Goal: Task Accomplishment & Management: Submit feedback/report problem

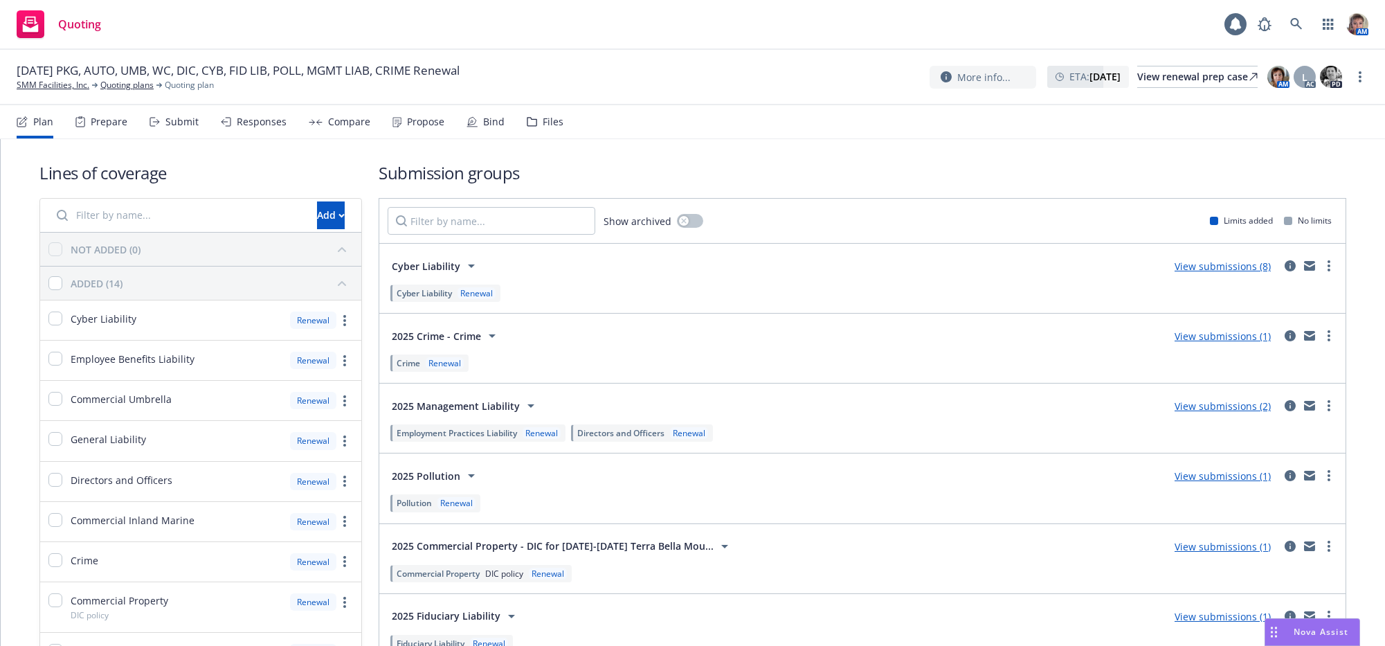
click at [185, 125] on div "Submit" at bounding box center [181, 121] width 33 height 11
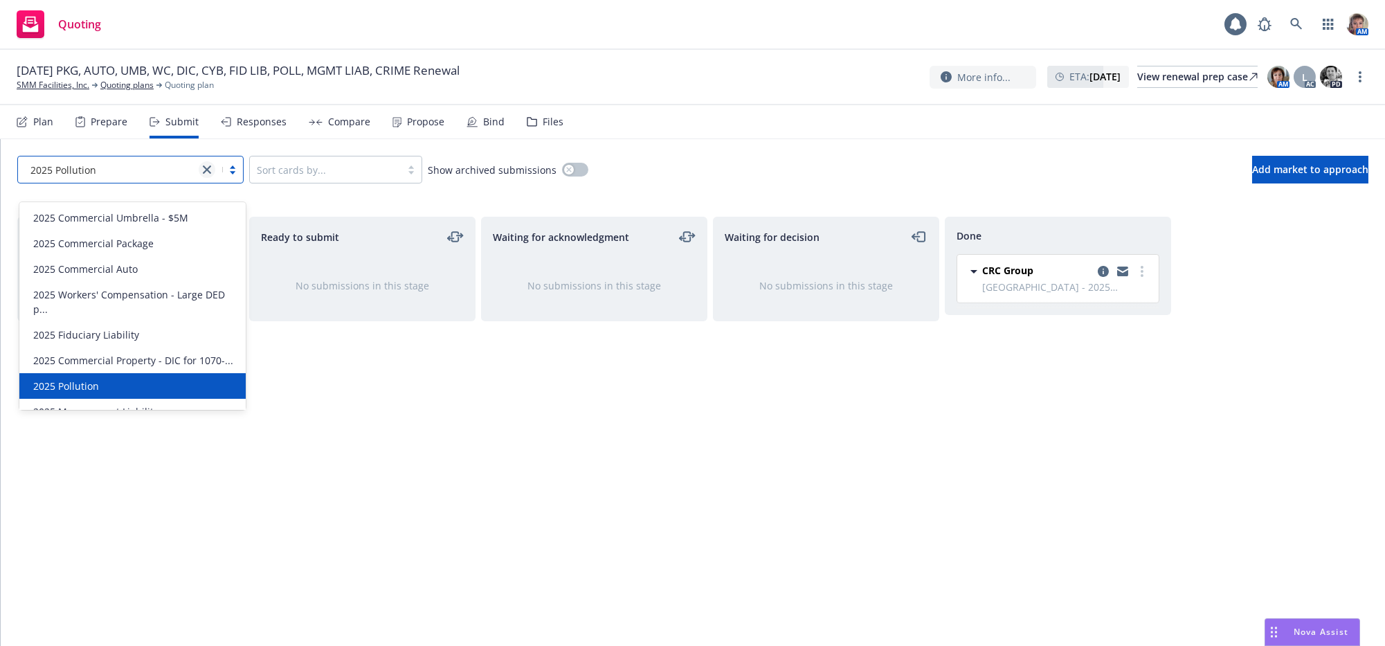
click at [212, 178] on link "close" at bounding box center [207, 169] width 17 height 17
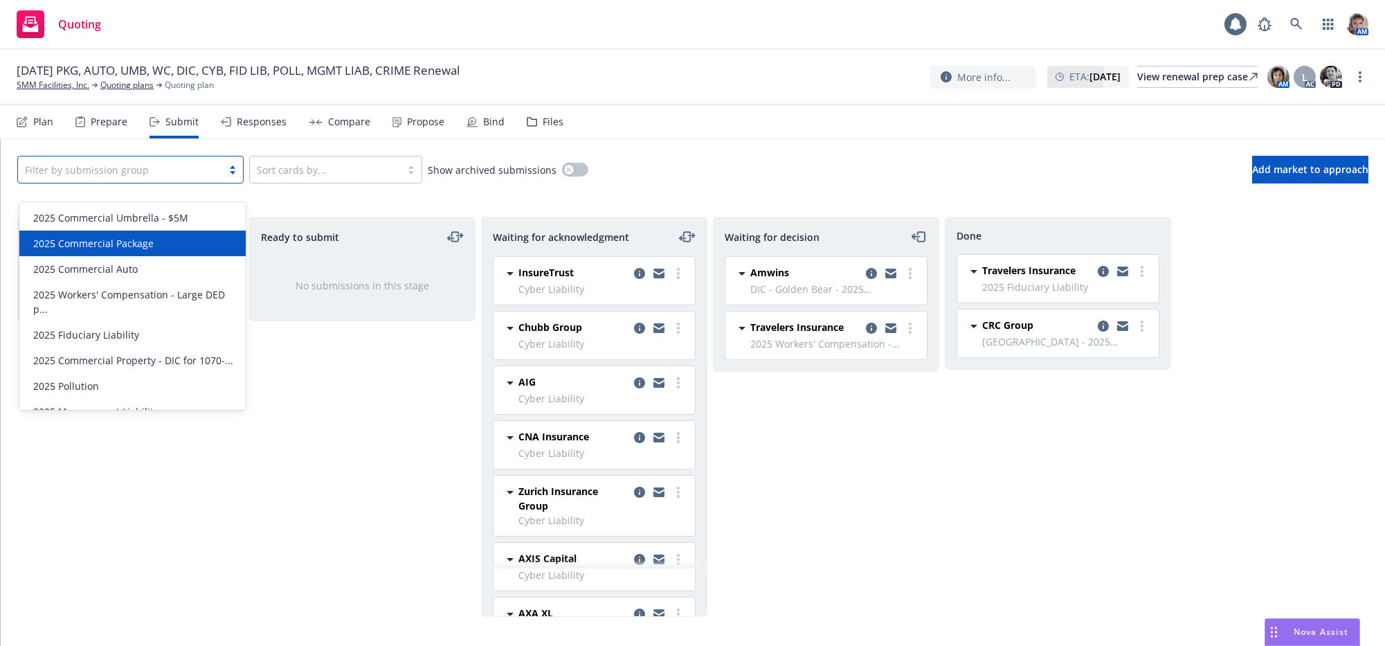
click at [206, 237] on div "2025 Commercial Package" at bounding box center [133, 243] width 210 height 15
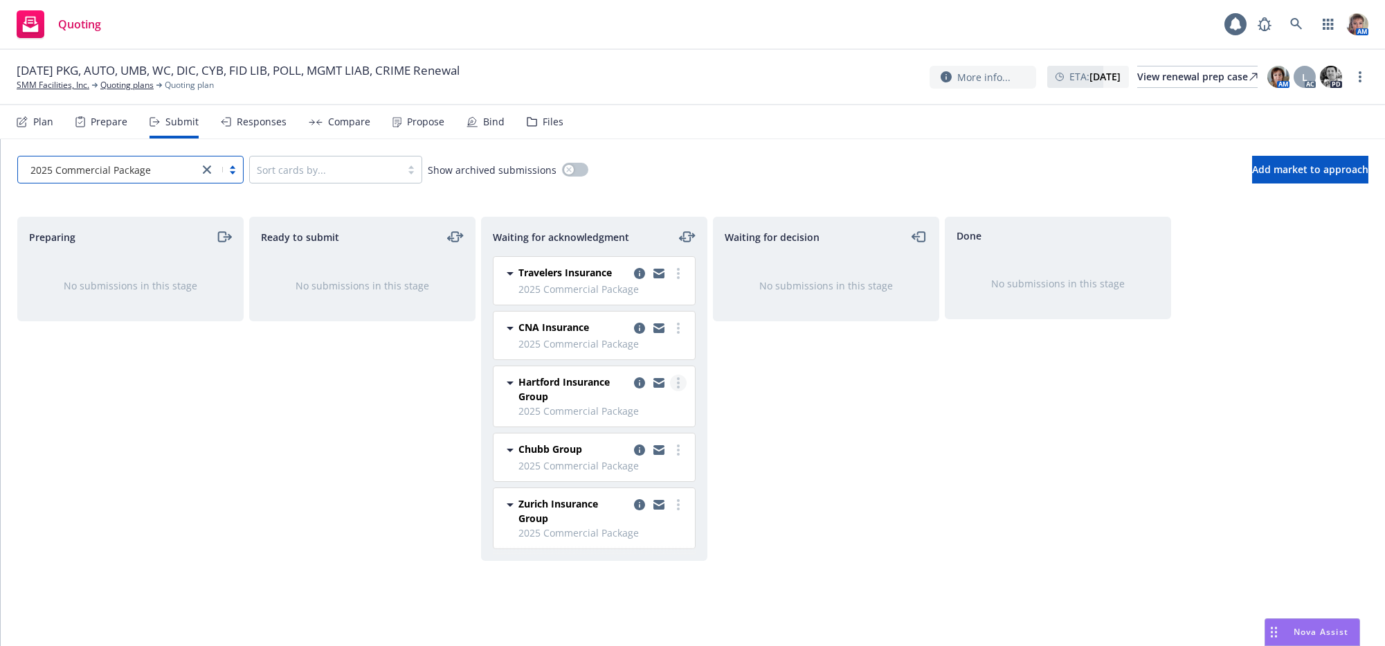
click at [678, 384] on circle "more" at bounding box center [678, 382] width 3 height 3
click at [633, 532] on span "Add declined decision" at bounding box center [616, 536] width 136 height 13
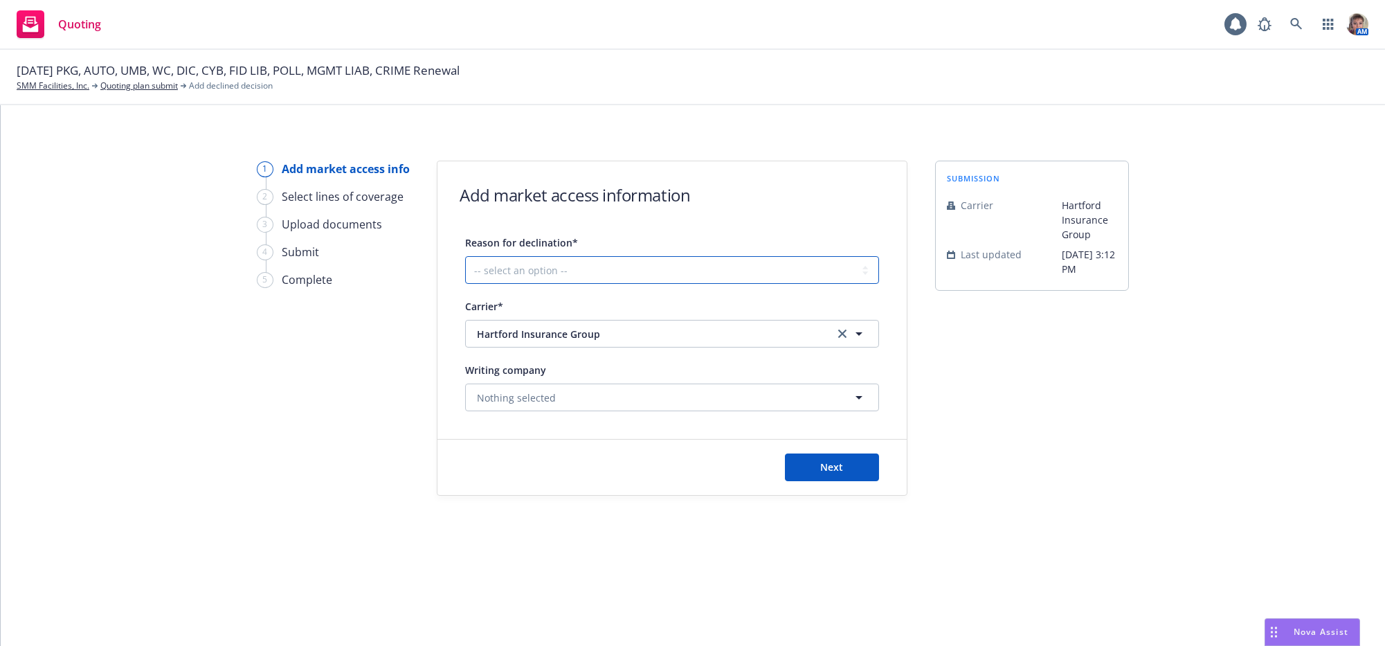
click at [697, 275] on select "-- select an option -- Cannot compete with other markets Carrier non-renewed Ca…" at bounding box center [672, 270] width 414 height 28
select select "DOES_NOT_FIT_UNDERWRITER_APPETITE"
click at [469, 266] on select "-- select an option -- Cannot compete with other markets Carrier non-renewed Ca…" at bounding box center [672, 270] width 414 height 28
click at [831, 473] on span "Next" at bounding box center [832, 466] width 23 height 13
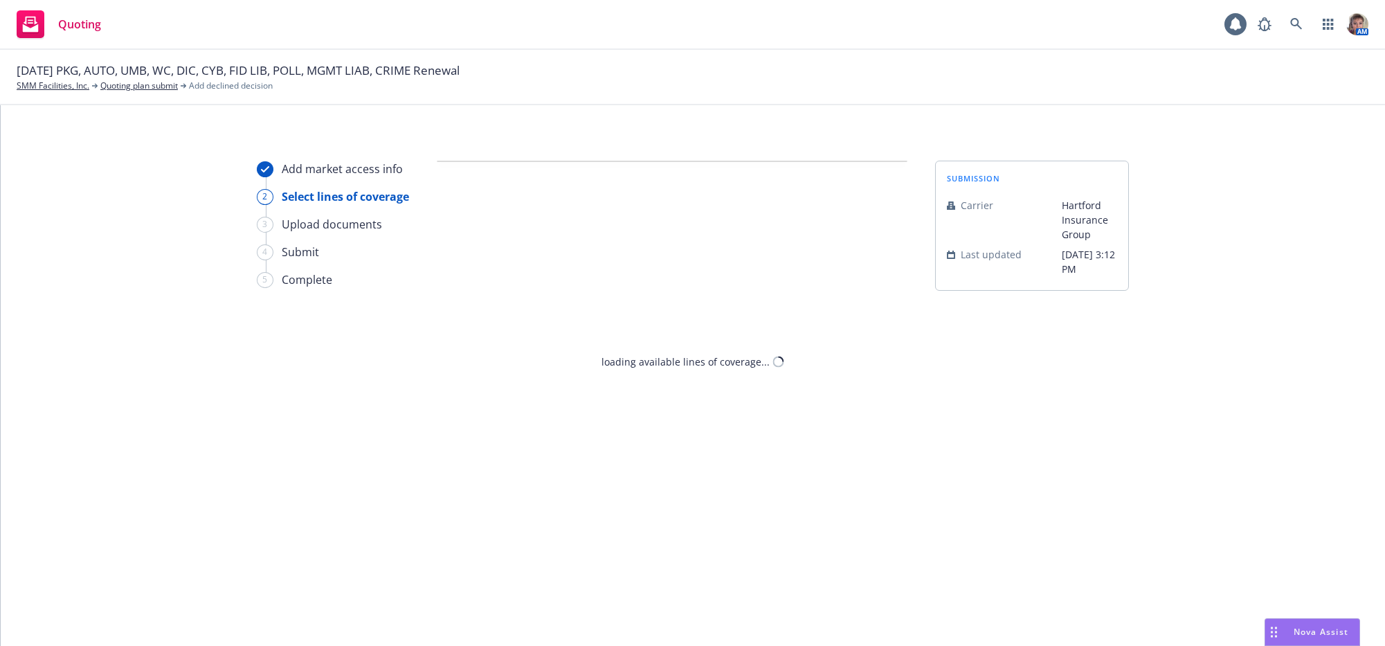
select select "DOES_NOT_FIT_UNDERWRITER_APPETITE"
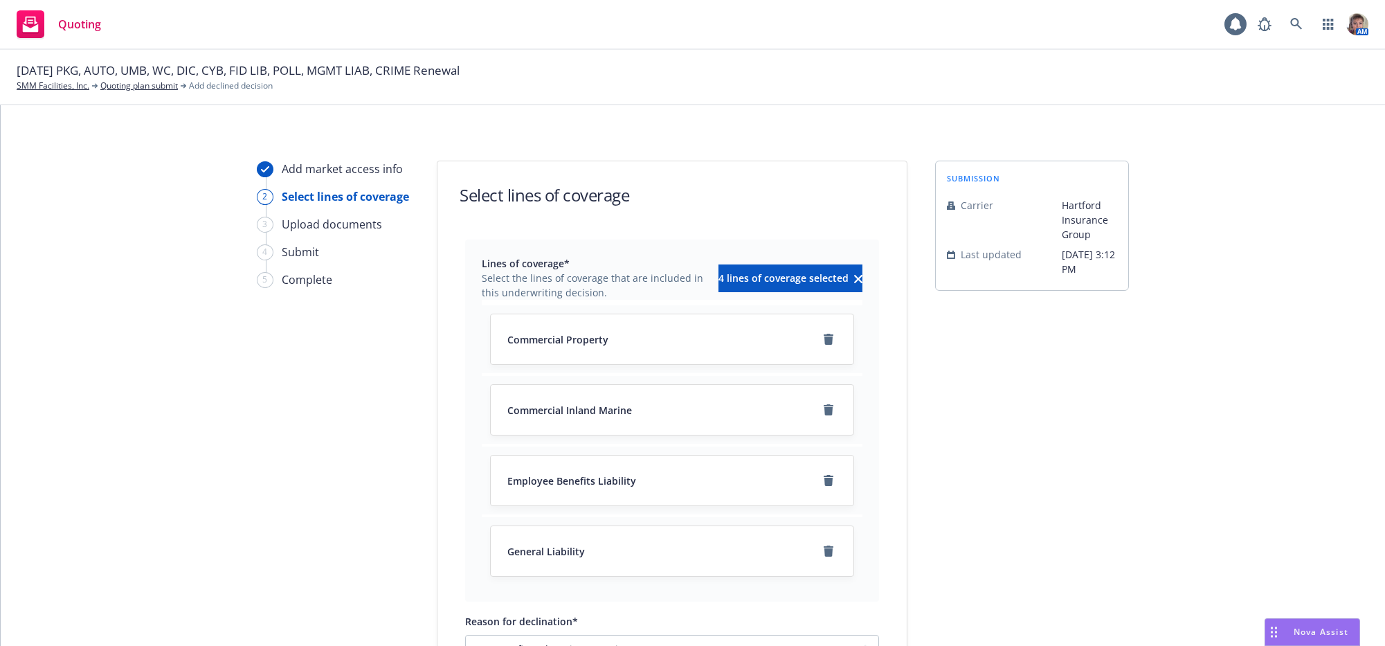
scroll to position [195, 0]
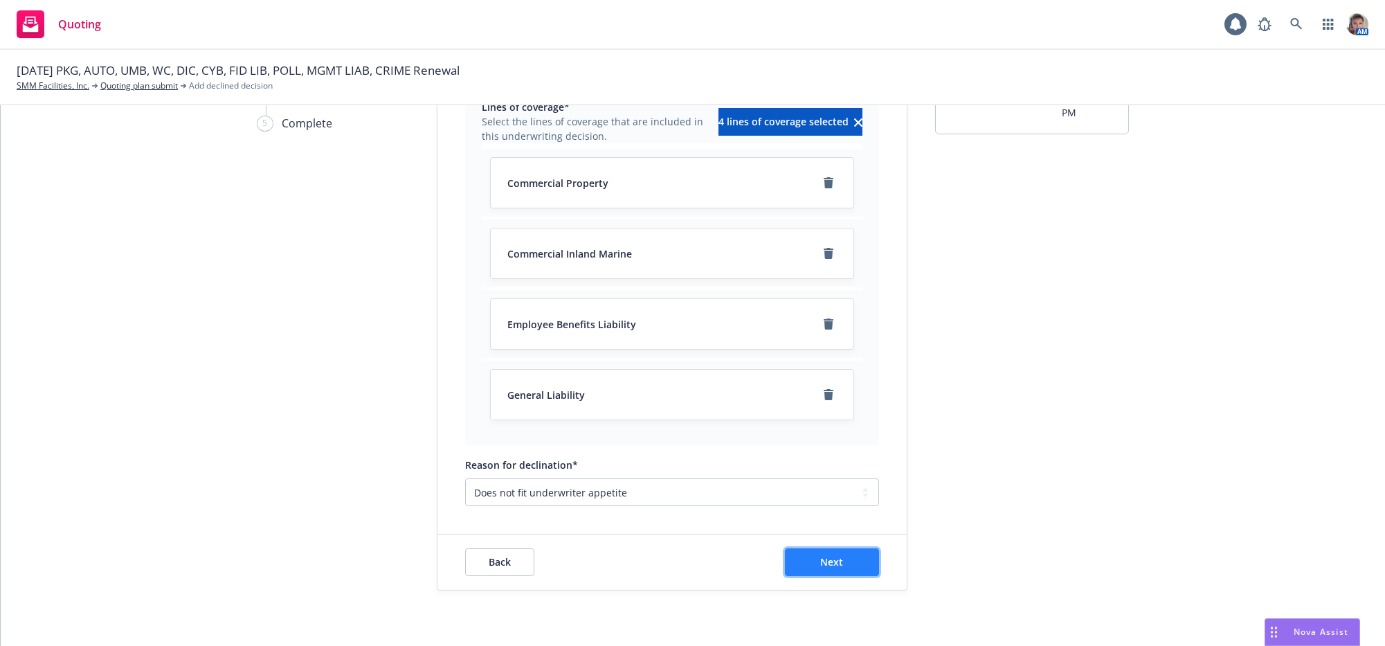
click at [842, 575] on button "Next" at bounding box center [832, 562] width 94 height 28
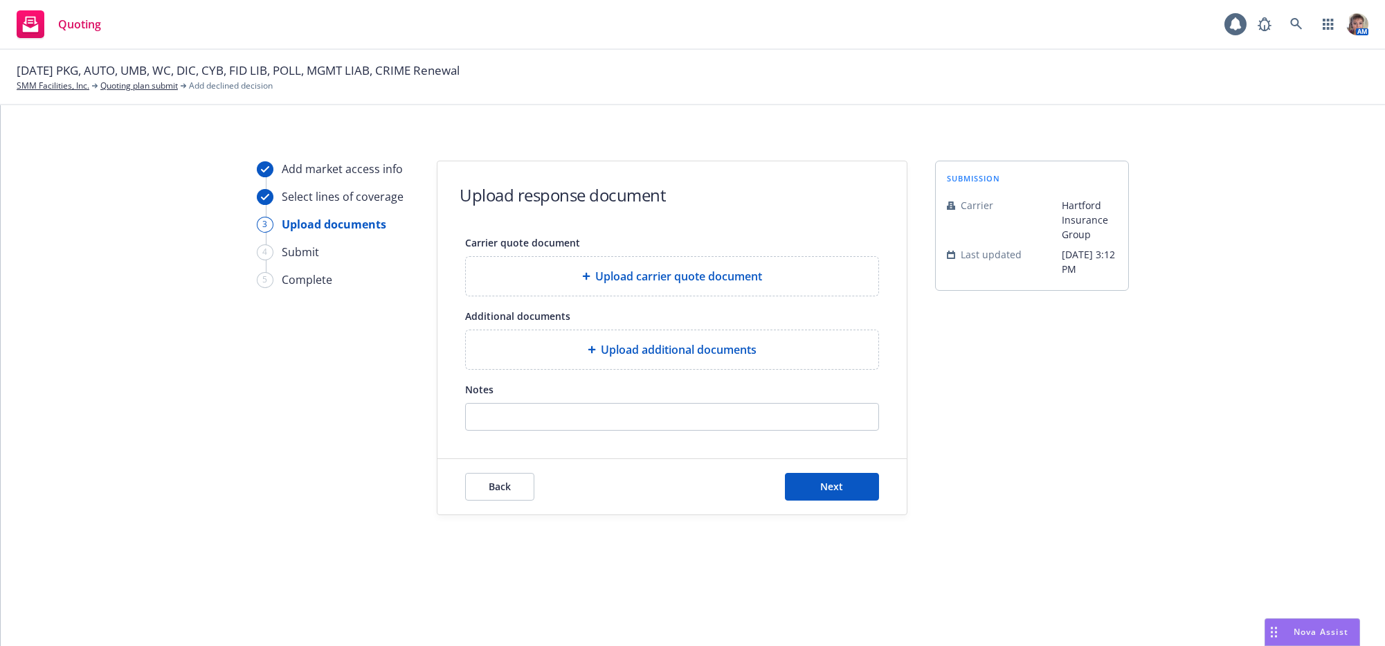
scroll to position [0, 0]
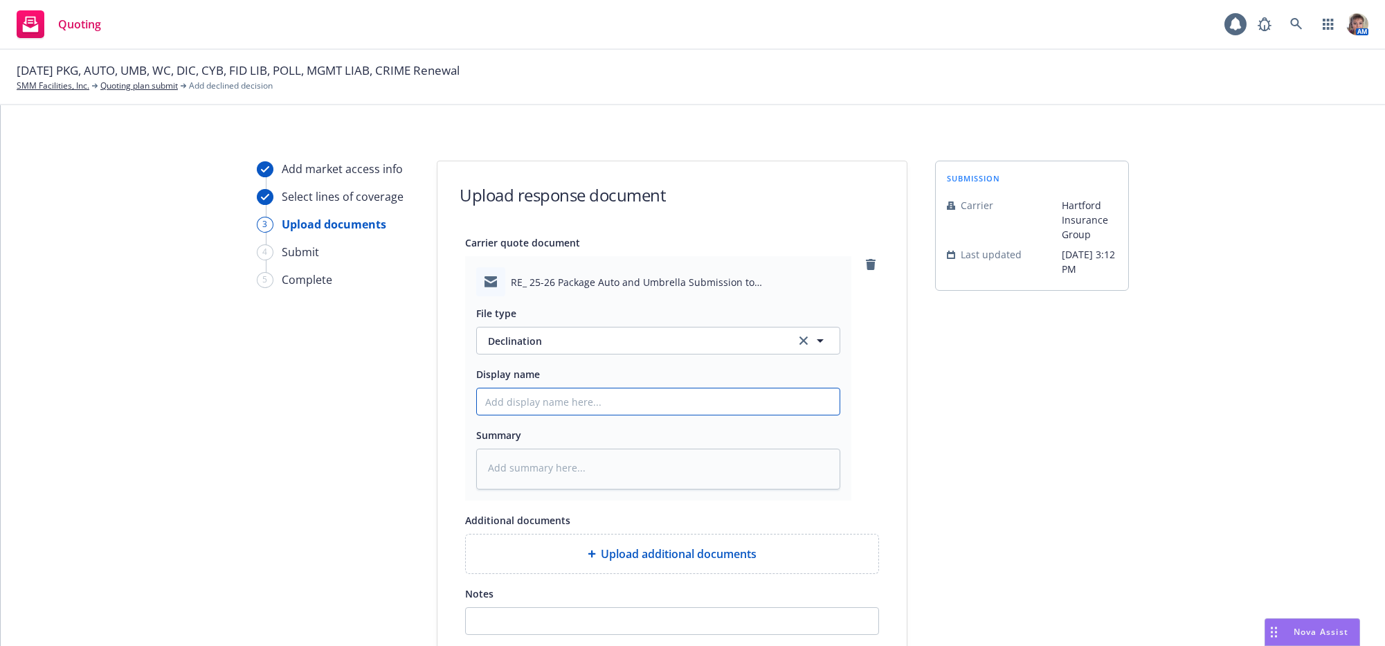
click at [593, 415] on input "Display name" at bounding box center [658, 401] width 363 height 26
type textarea "x"
type input "J"
type textarea "x"
type input "Ja"
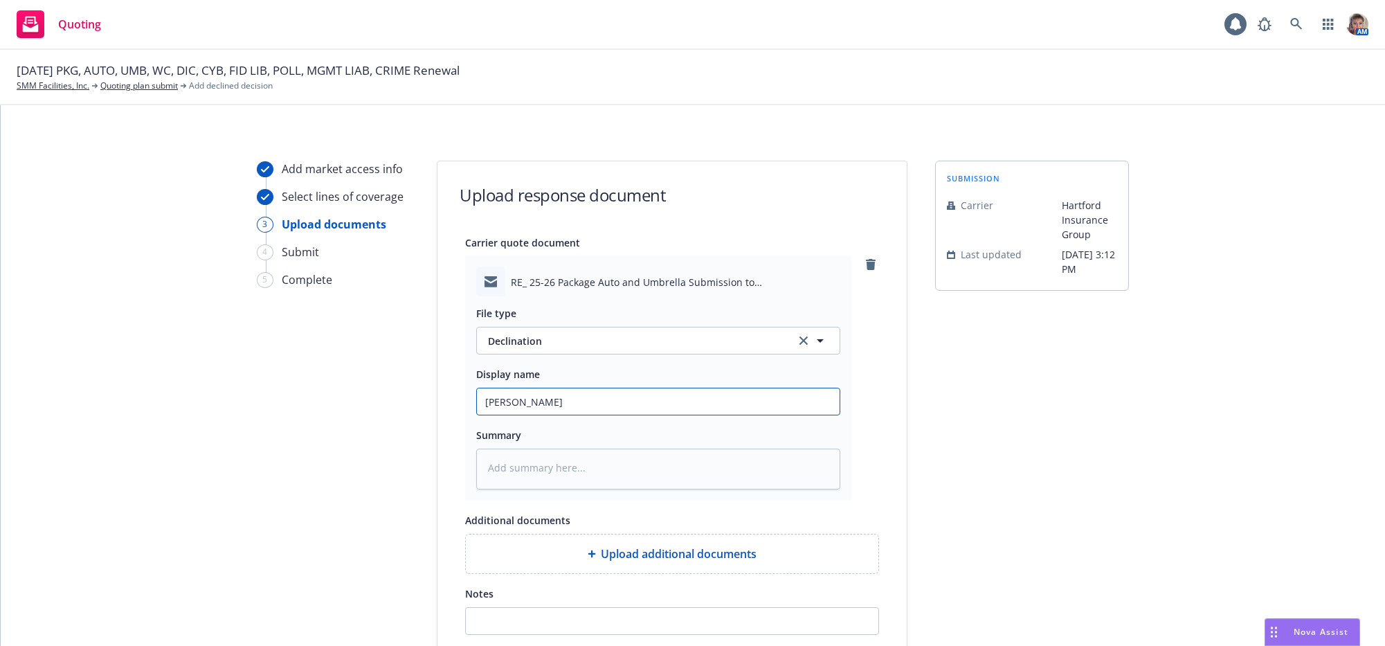
type textarea "x"
type input "Jan"
type textarea "x"
type input "Jani"
type textarea "x"
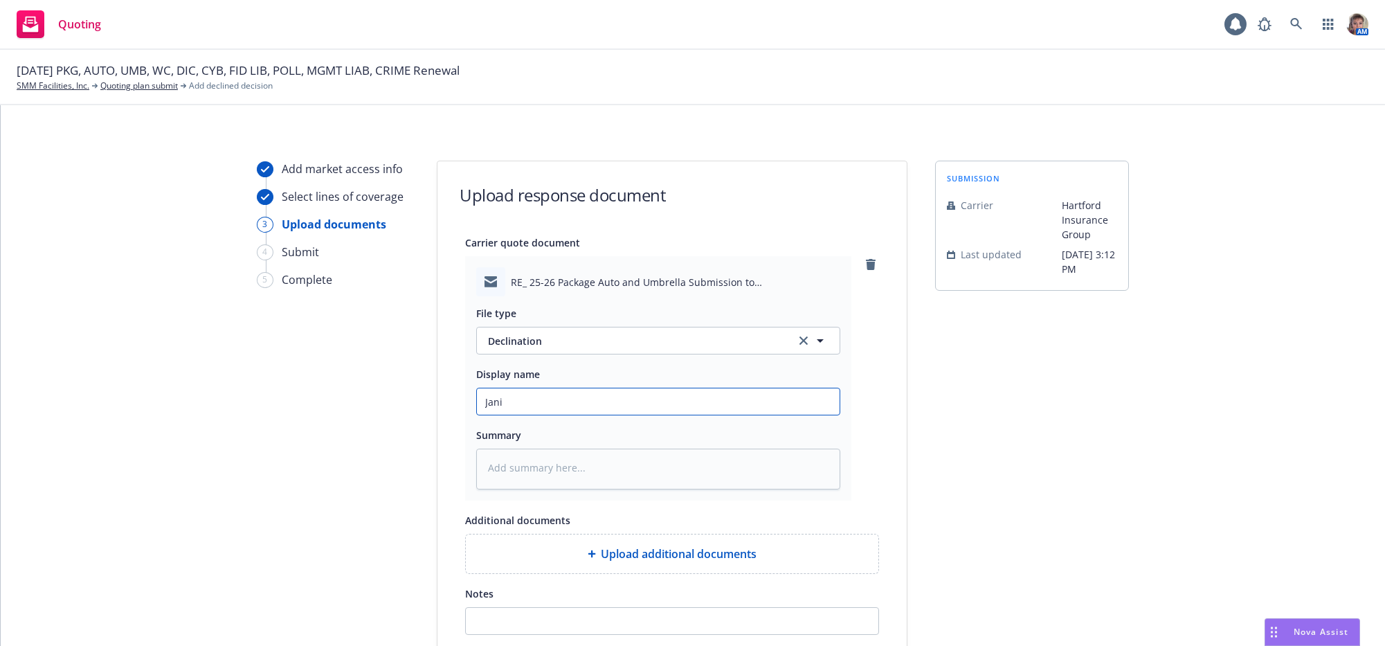
type input "Janit"
type textarea "x"
type input "Janito"
type textarea "x"
type input "Janitori"
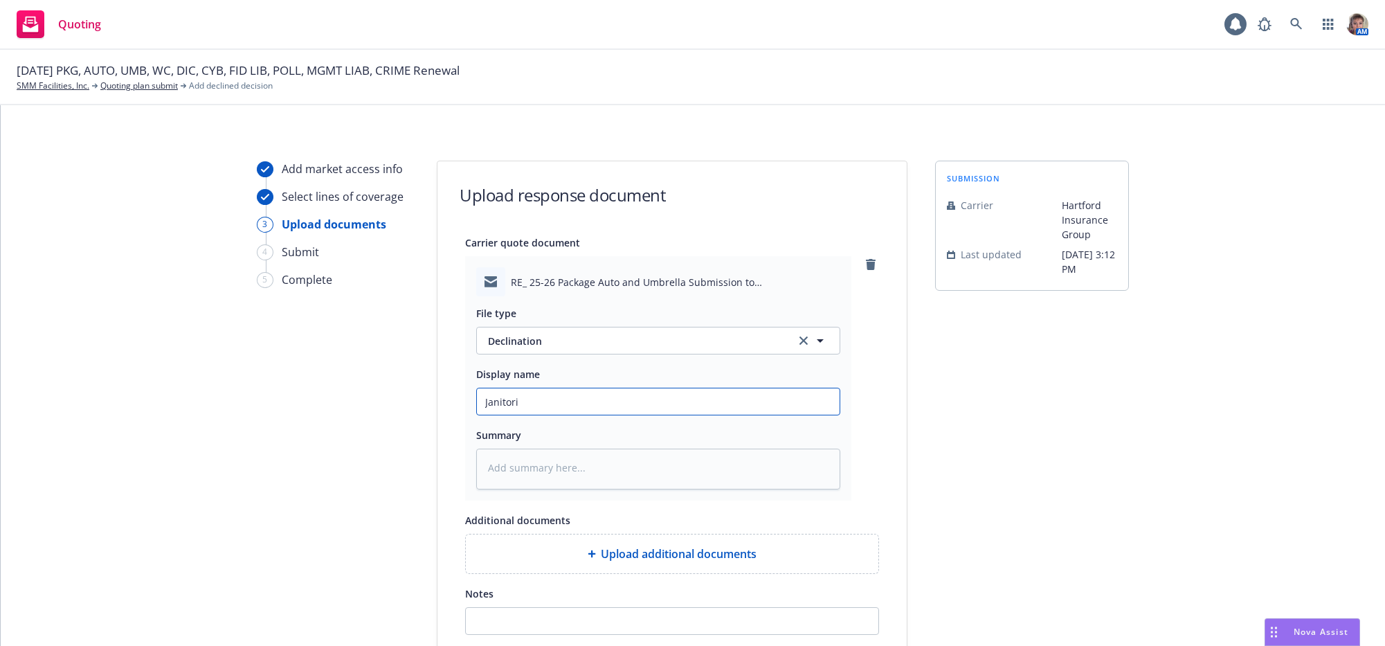
type textarea "x"
type input "Janitoria"
type textarea "x"
type input "Janitorial"
type textarea "x"
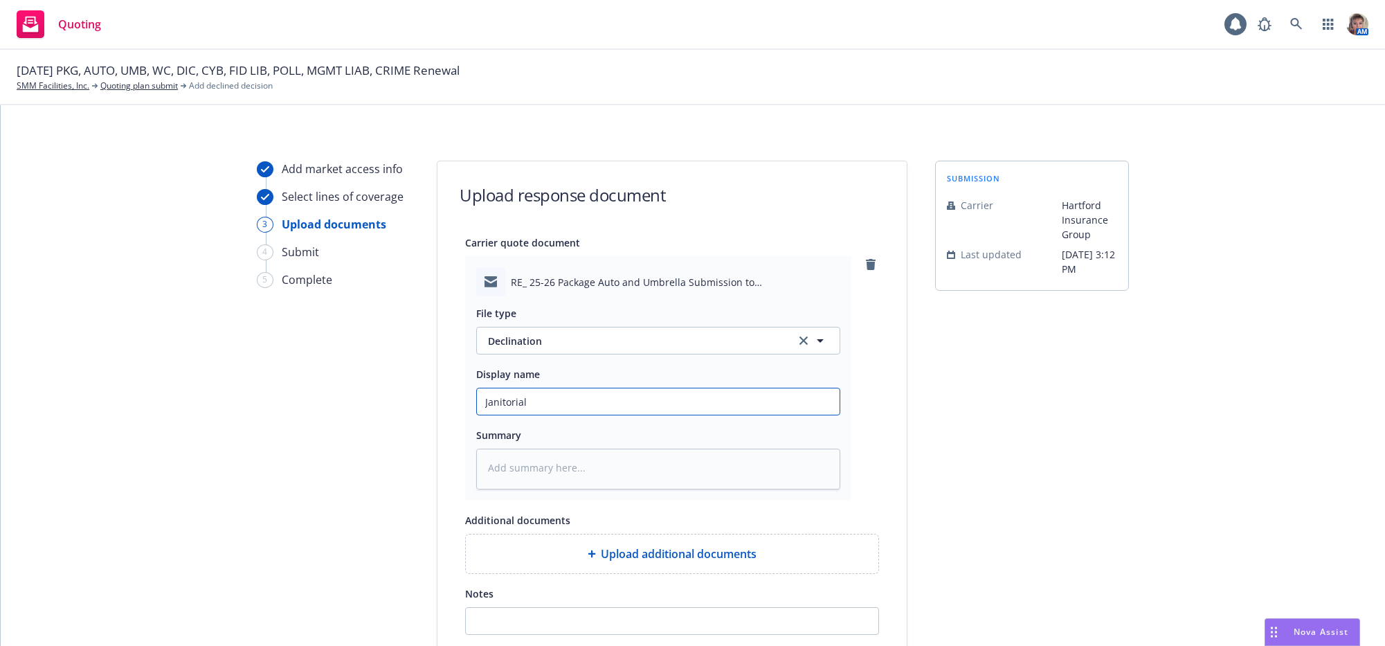
type input "Janitorial"
type textarea "x"
type input "Janitorial n"
type textarea "x"
type input "Janitorial no"
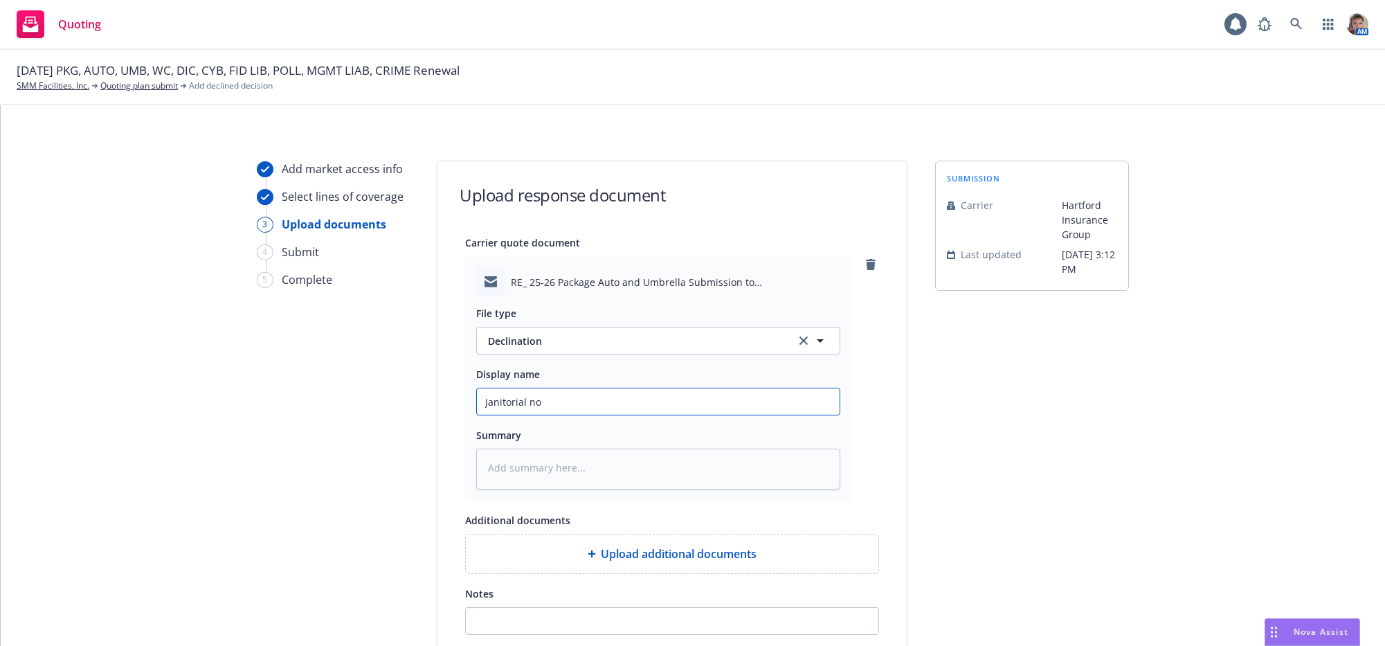
type textarea "x"
type input "Janitorial not"
type textarea "x"
type input "Janitorial not"
type textarea "x"
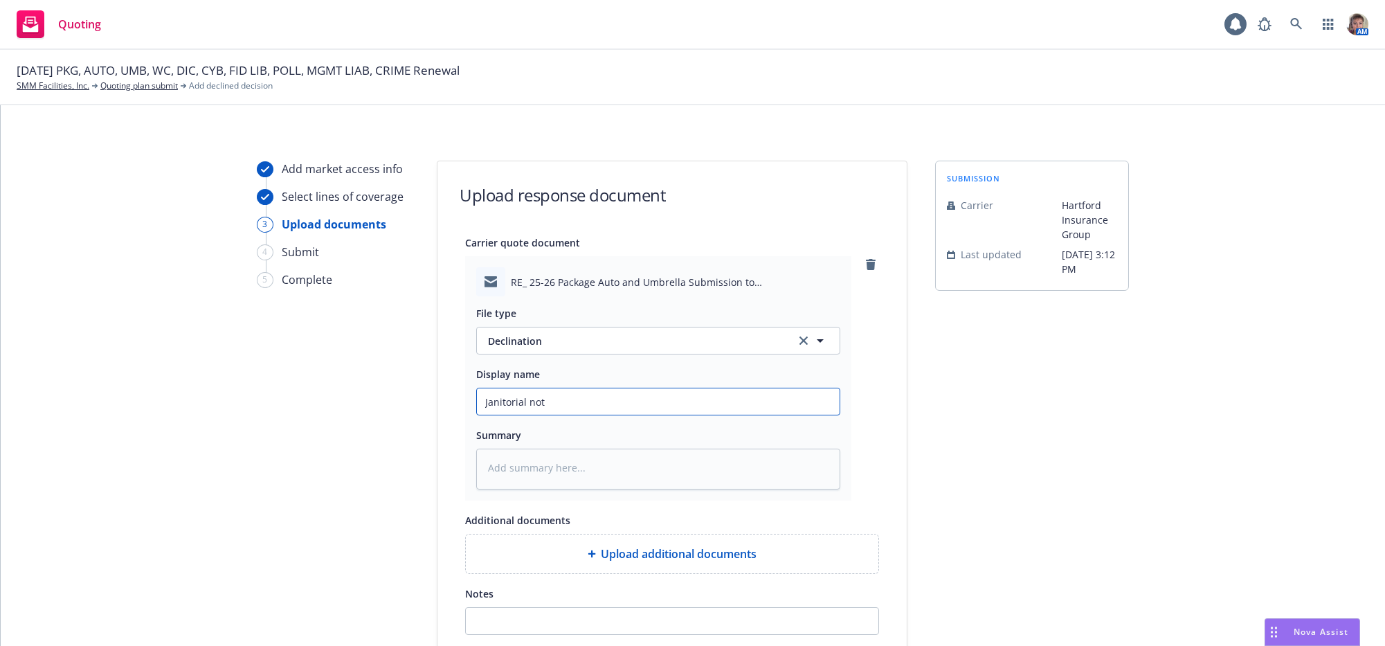
type input "Janitorial not i"
type textarea "x"
type input "Janitorial not in"
type textarea "x"
type input "Janitorial not in"
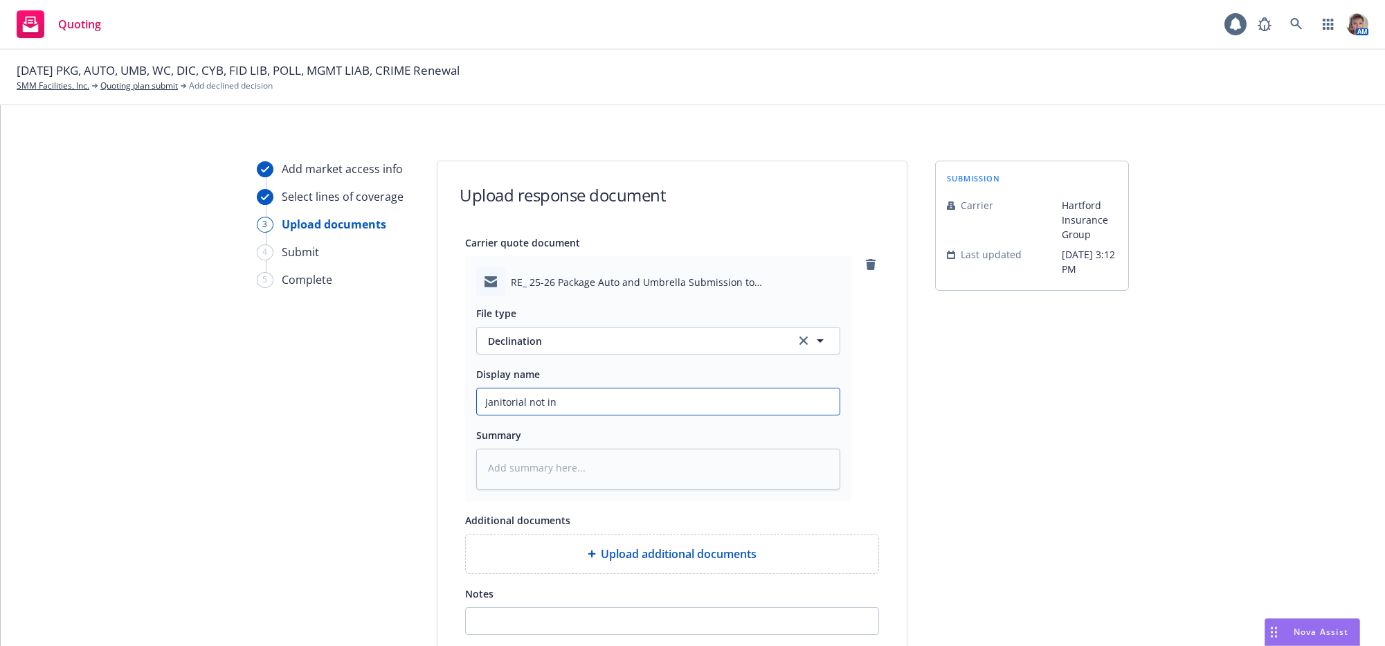
type textarea "x"
type input "Janitorial not in th"
type textarea "x"
type input "Janitorial not in the"
type textarea "x"
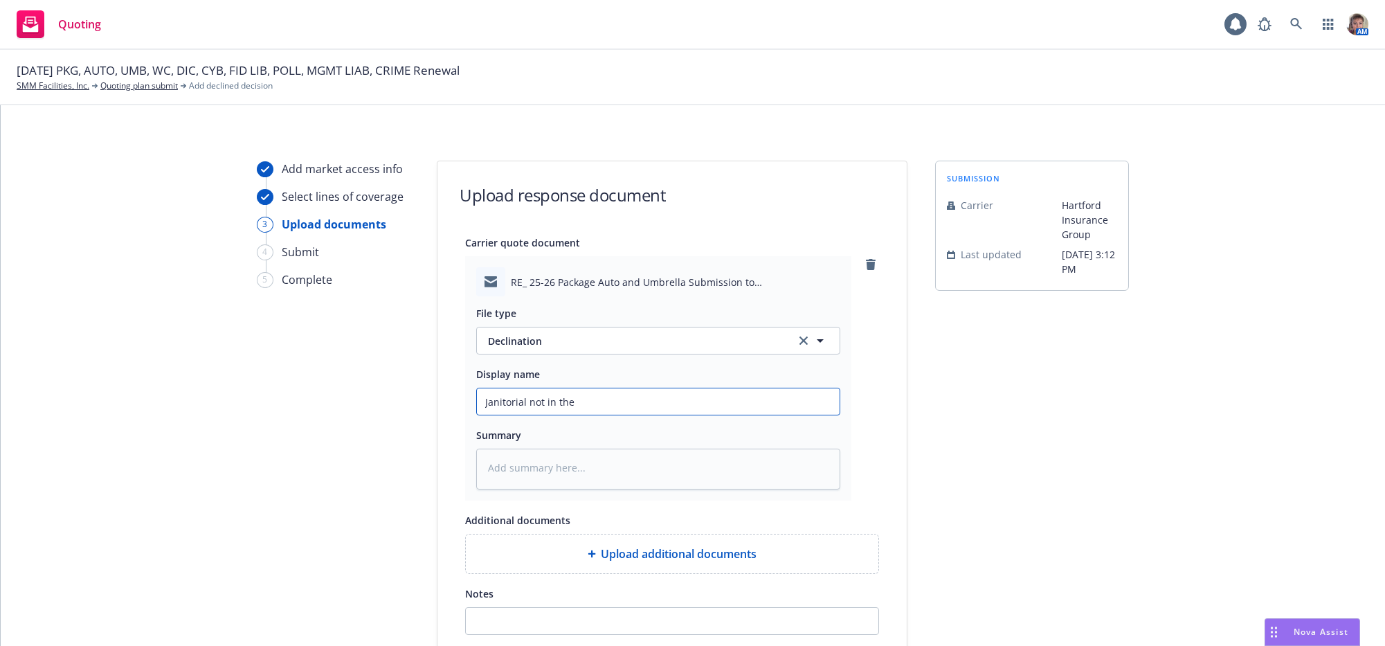
type input "Janitorial not in the"
type textarea "x"
type input "Janitorial not in the H"
type textarea "x"
type input "Janitorial not in the Ha"
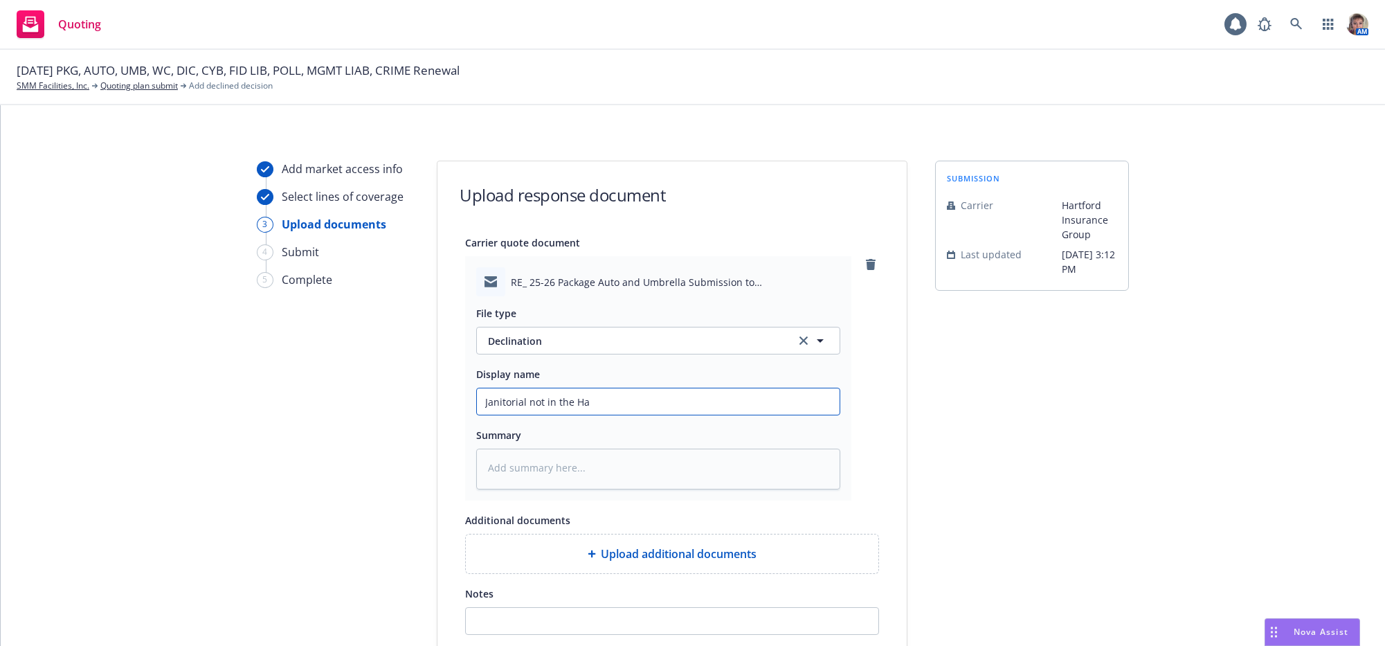
type textarea "x"
type input "Janitorial not in the Har"
type textarea "x"
type input "Janitorial not in the Hart"
type textarea "x"
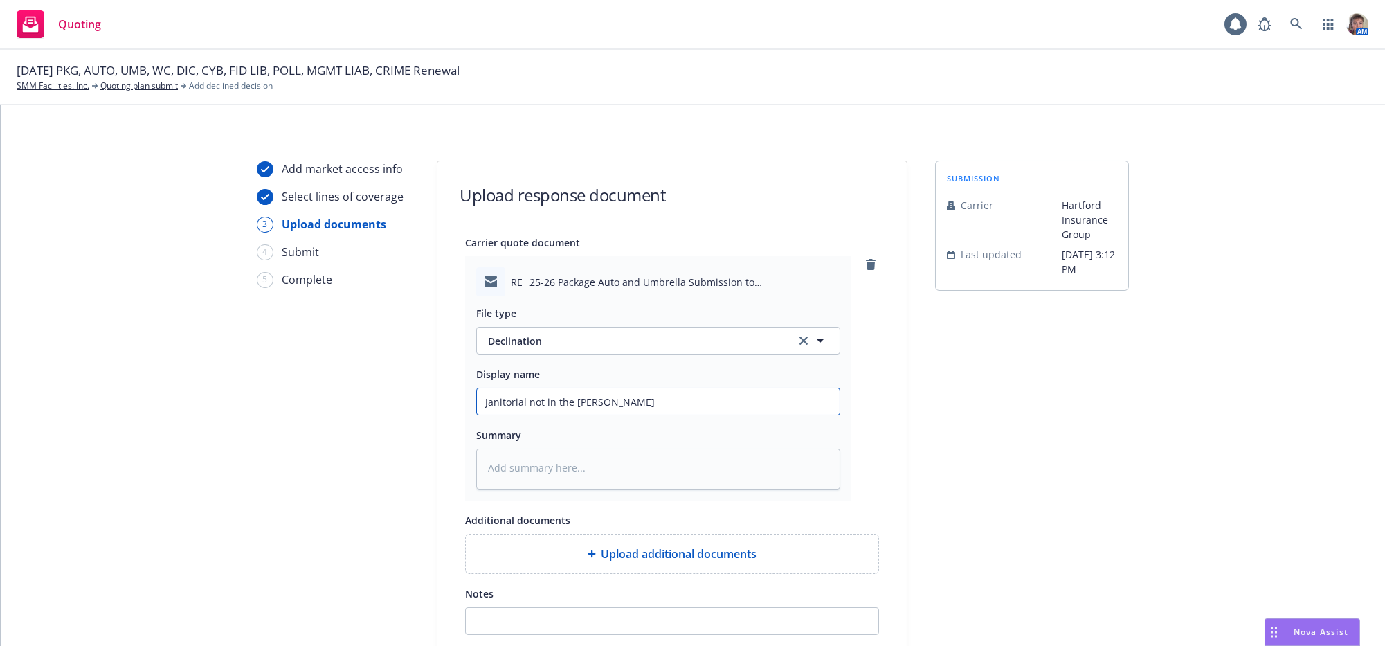
type input "Janitorial not in the Hartf"
type textarea "x"
type input "Janitorial not in the Hartfor"
type textarea "x"
type input "Janitorial not in the Hartford"
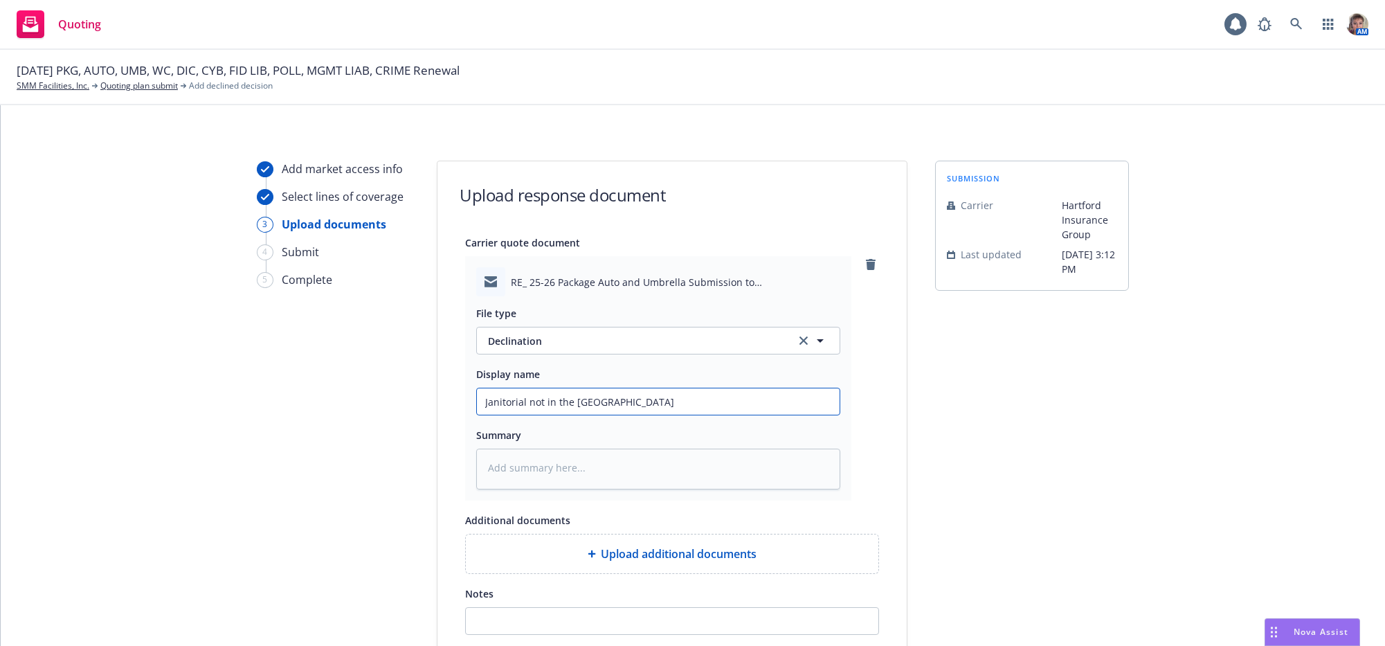
type textarea "x"
type input "Janitorial not in the Hartford"
type textarea "x"
type input "Janitorial not in the Hartford A"
type textarea "x"
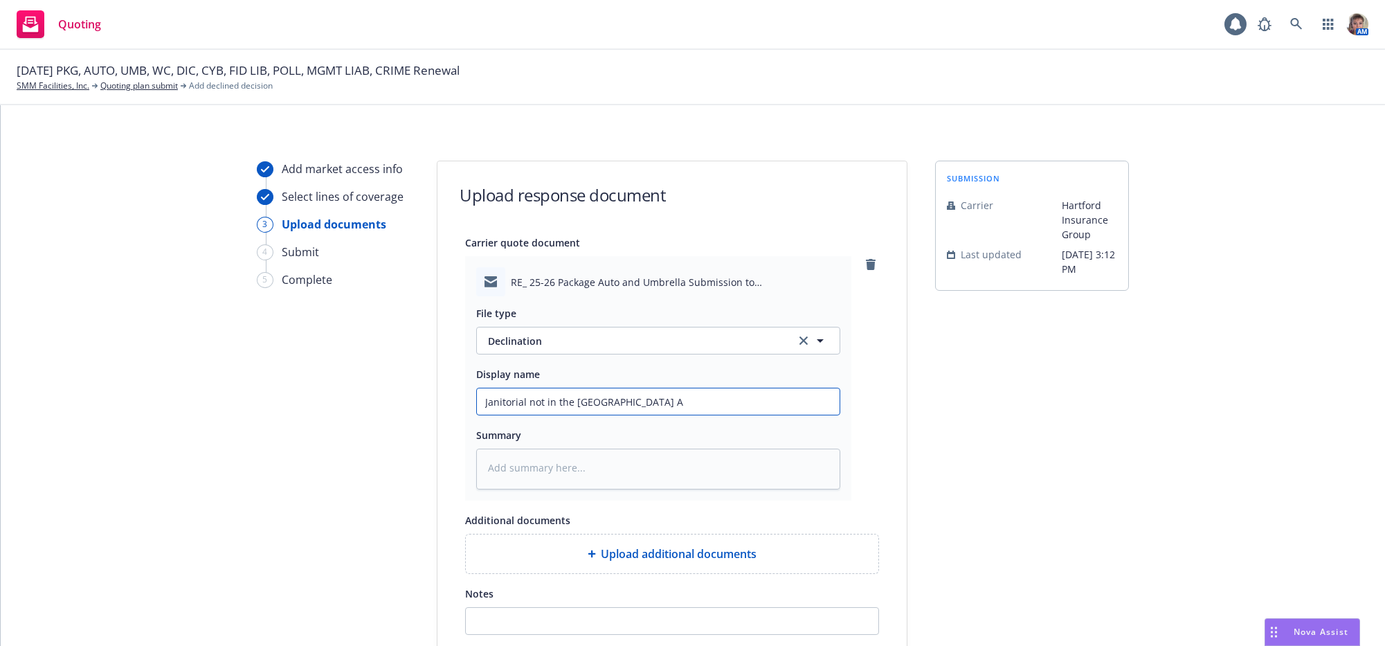
type input "Janitorial not in the Hartford Ap"
type textarea "x"
type input "Janitorial not in the Hartford App"
type textarea "x"
type input "Janitorial not in the Hartford Appe"
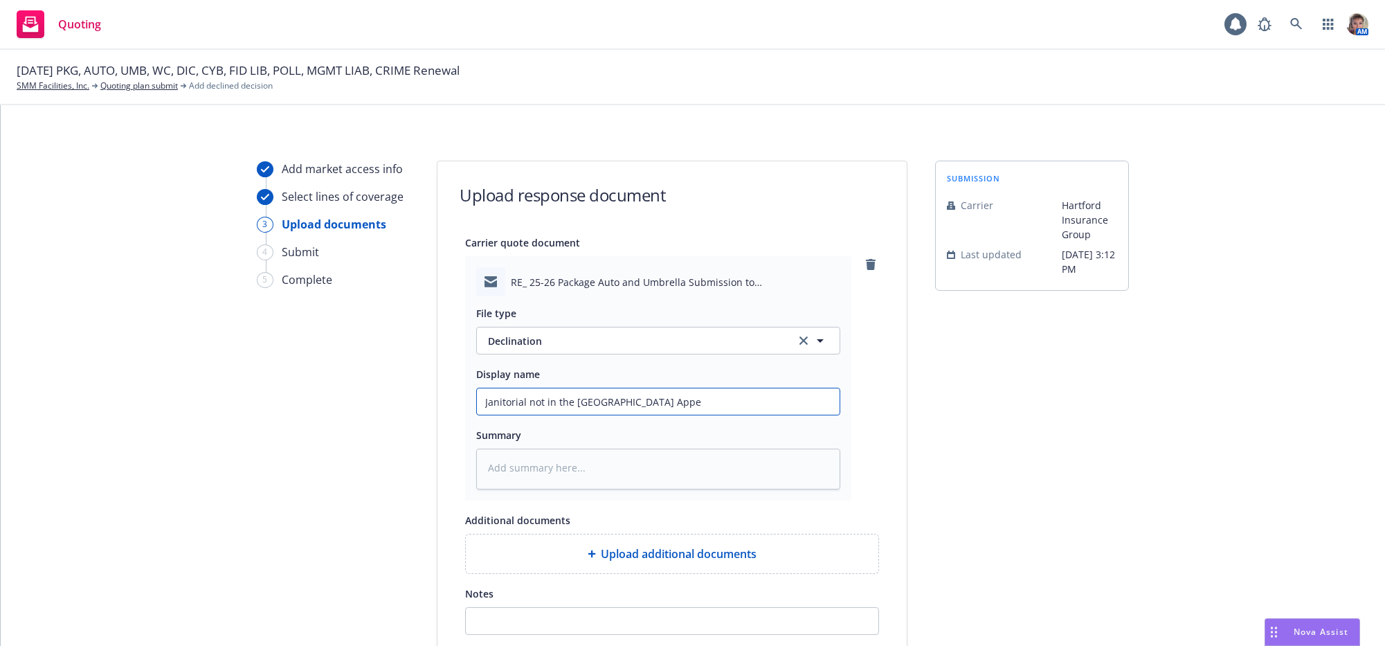
type textarea "x"
type input "Janitorial not in the Hartford Appet"
type textarea "x"
type input "Janitorial not in the Hartford Appeti"
type textarea "x"
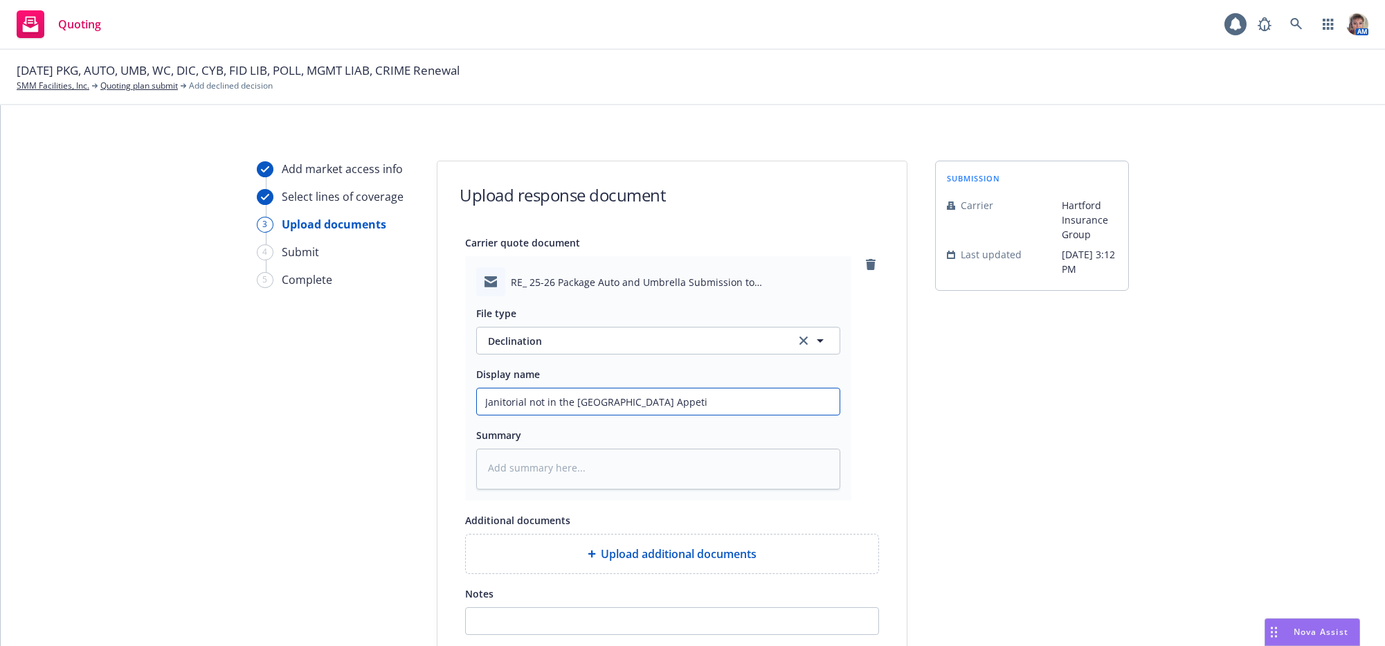
type input "Janitorial not in the Hartford Appetit"
type textarea "x"
type input "Janitorial not in the Hartford Appetite"
type textarea "x"
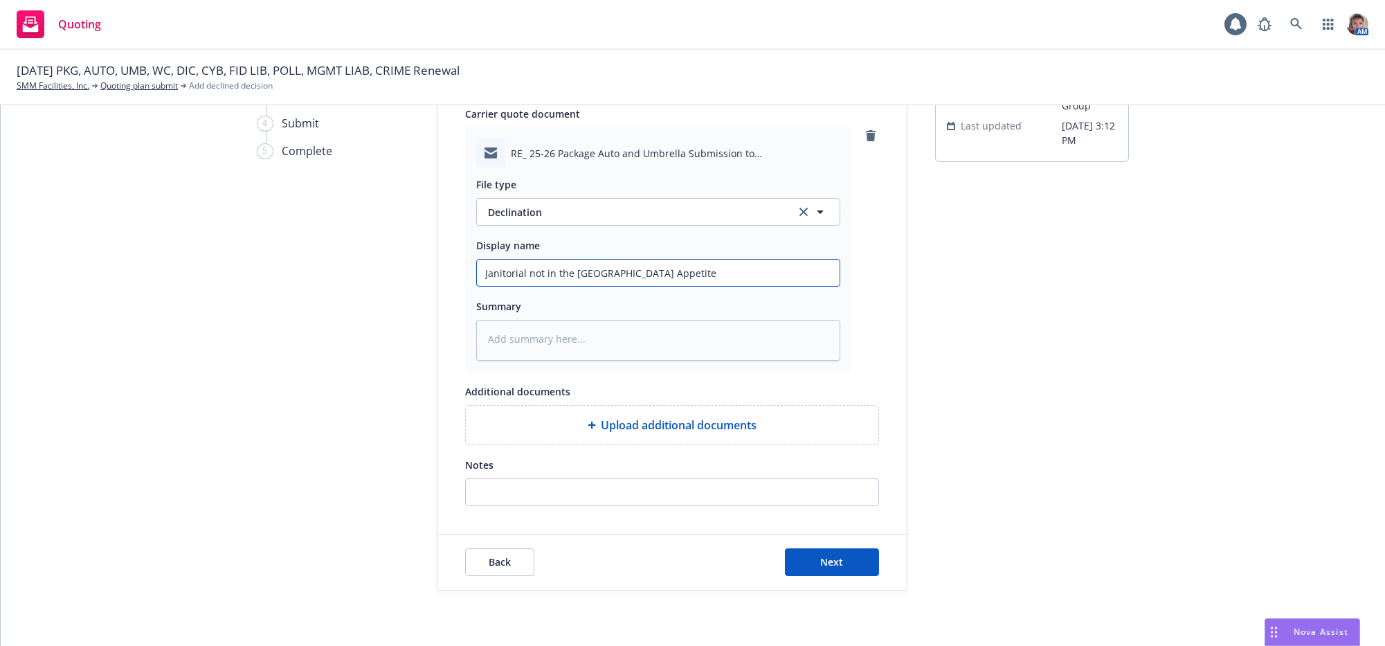
scroll to position [179, 0]
type input "Janitorial not in the Hartford Appetite"
click at [829, 558] on span "Next" at bounding box center [832, 561] width 23 height 13
type textarea "x"
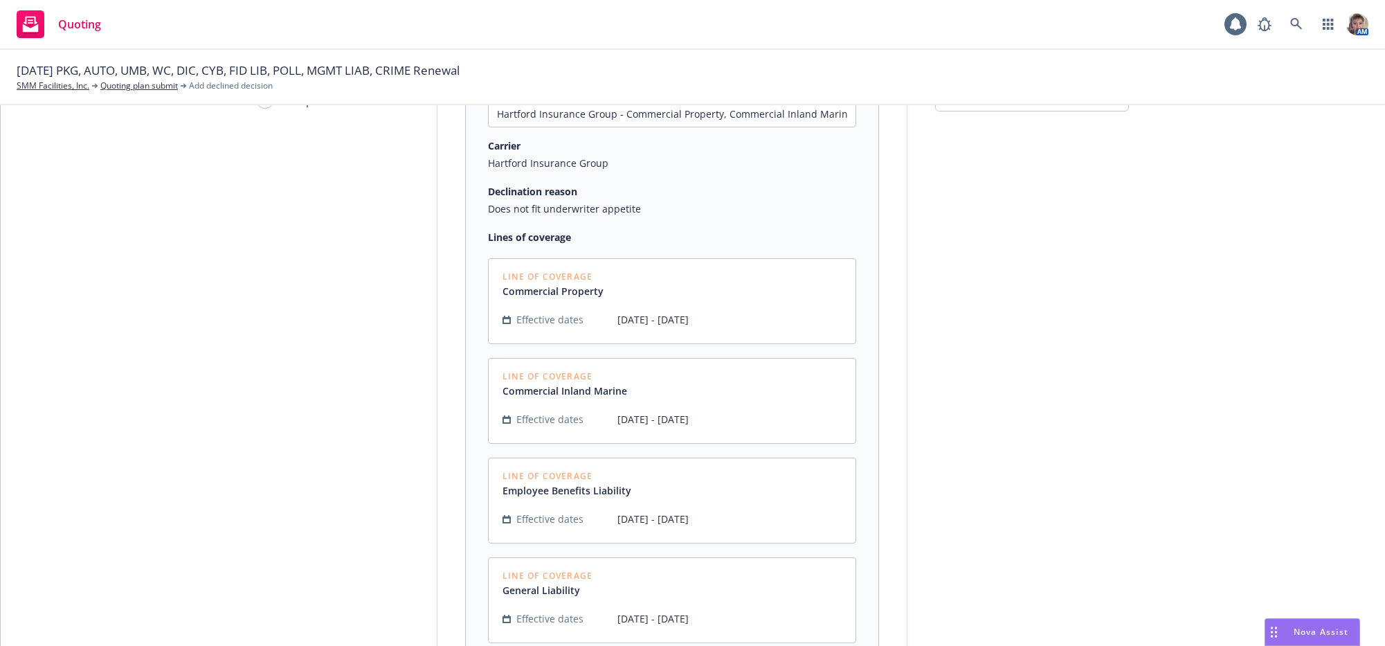
scroll to position [471, 0]
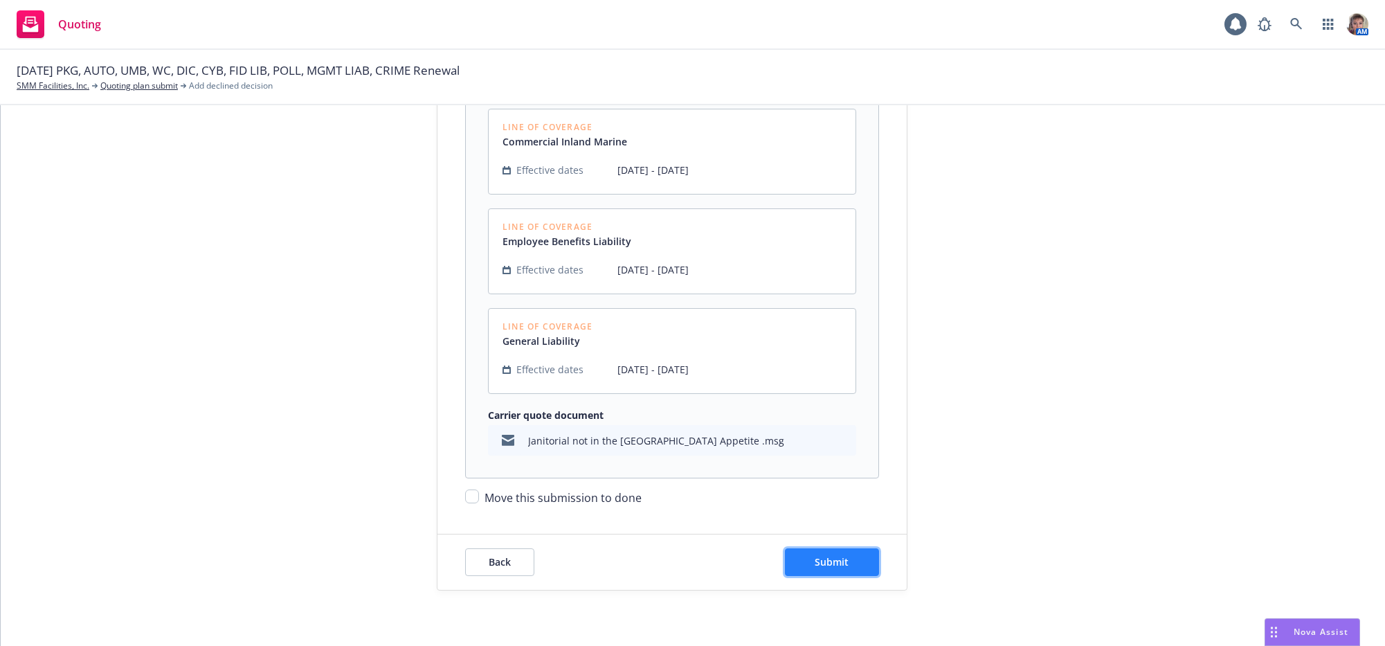
click at [834, 561] on span "Submit" at bounding box center [832, 561] width 34 height 13
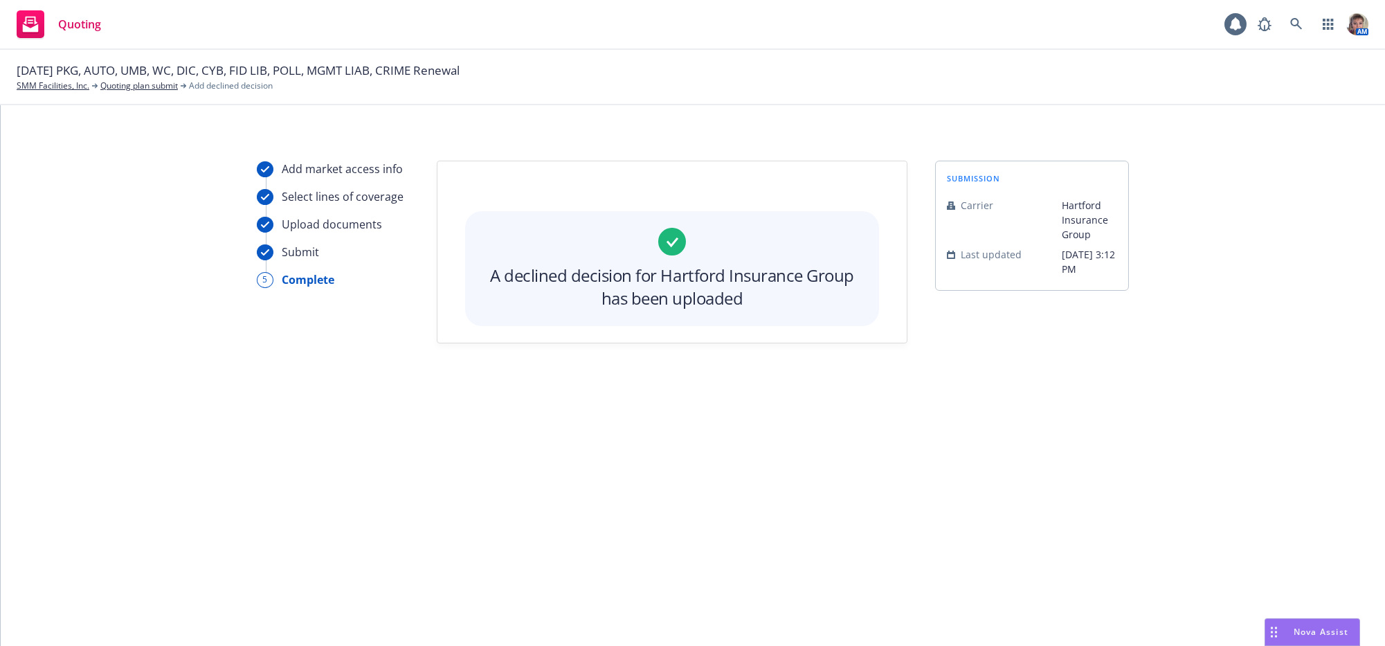
scroll to position [0, 0]
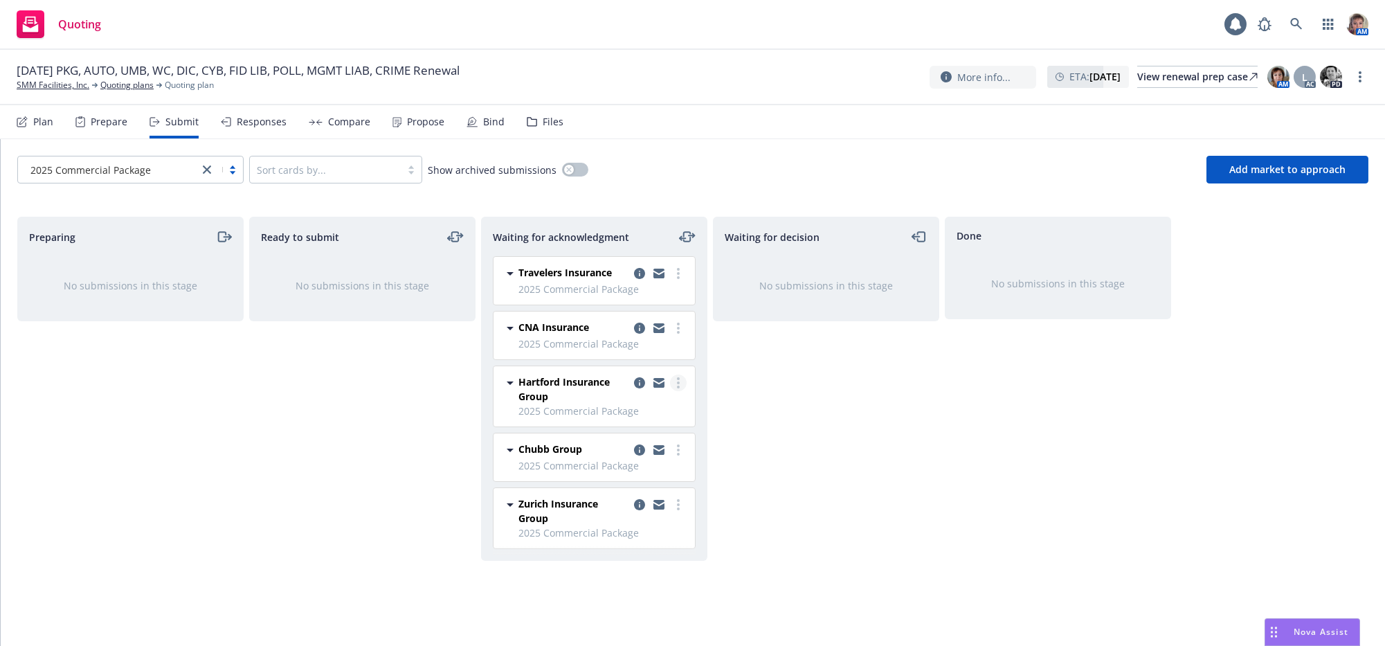
click at [681, 391] on link "more" at bounding box center [678, 382] width 17 height 17
click at [649, 485] on link "Move to done" at bounding box center [617, 482] width 138 height 28
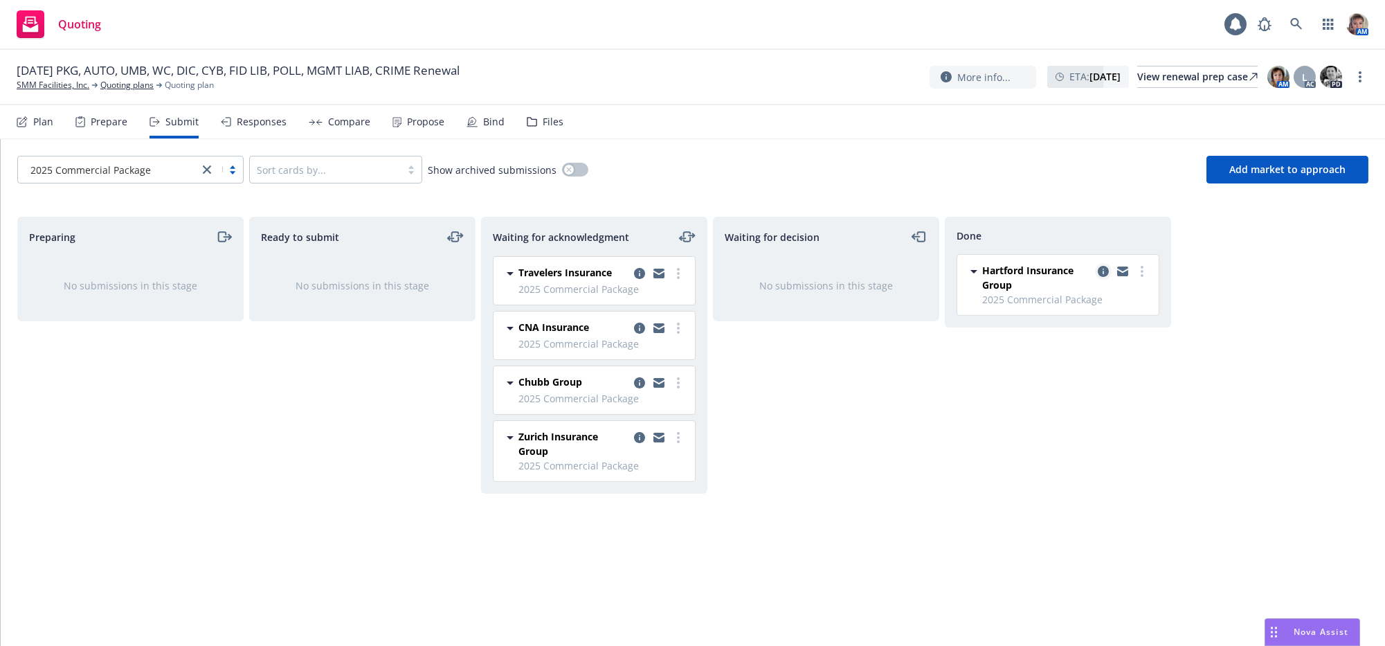
click at [1103, 277] on icon "copy logging email" at bounding box center [1103, 271] width 11 height 11
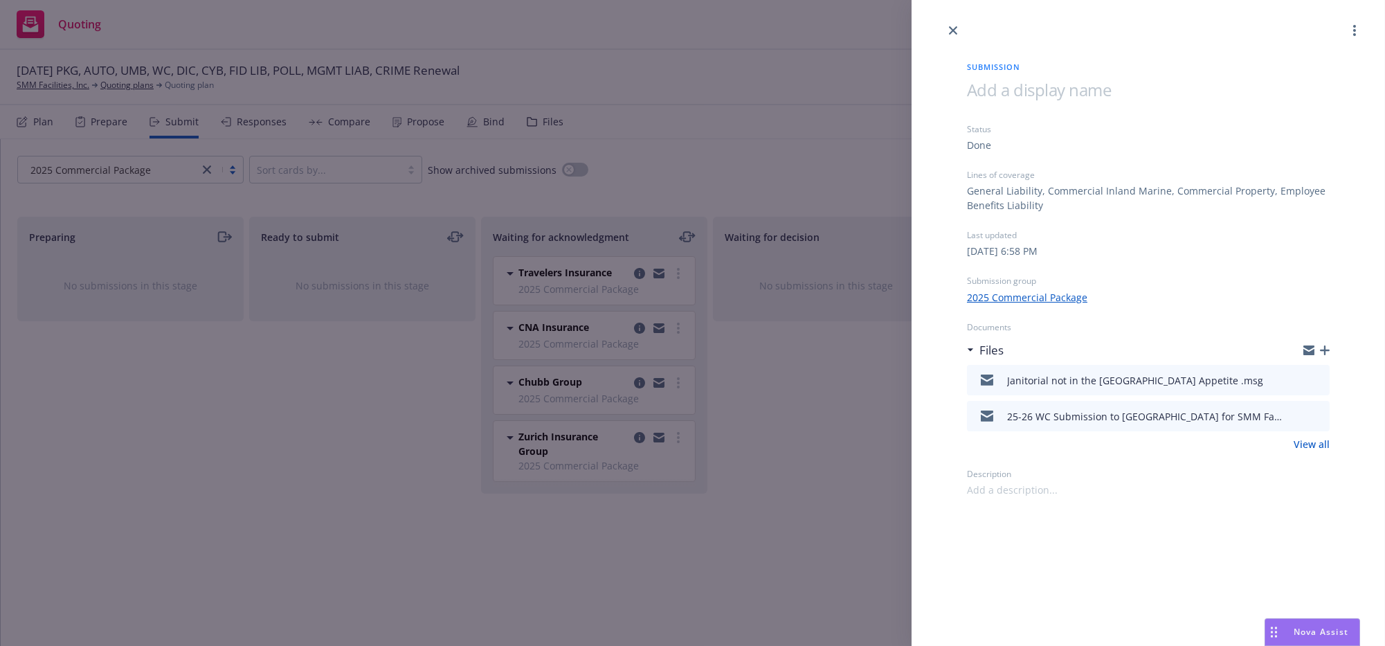
click at [1306, 451] on link "View all" at bounding box center [1312, 444] width 36 height 15
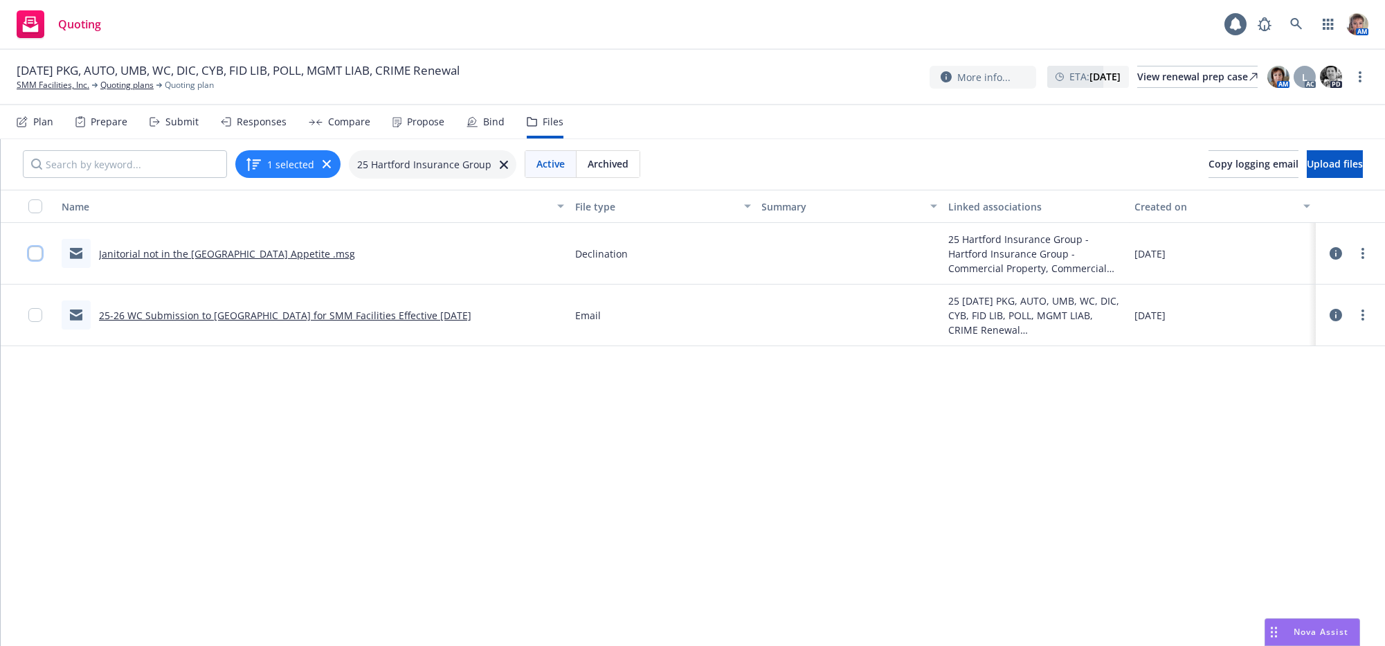
click at [36, 260] on input "checkbox" at bounding box center [35, 253] width 14 height 14
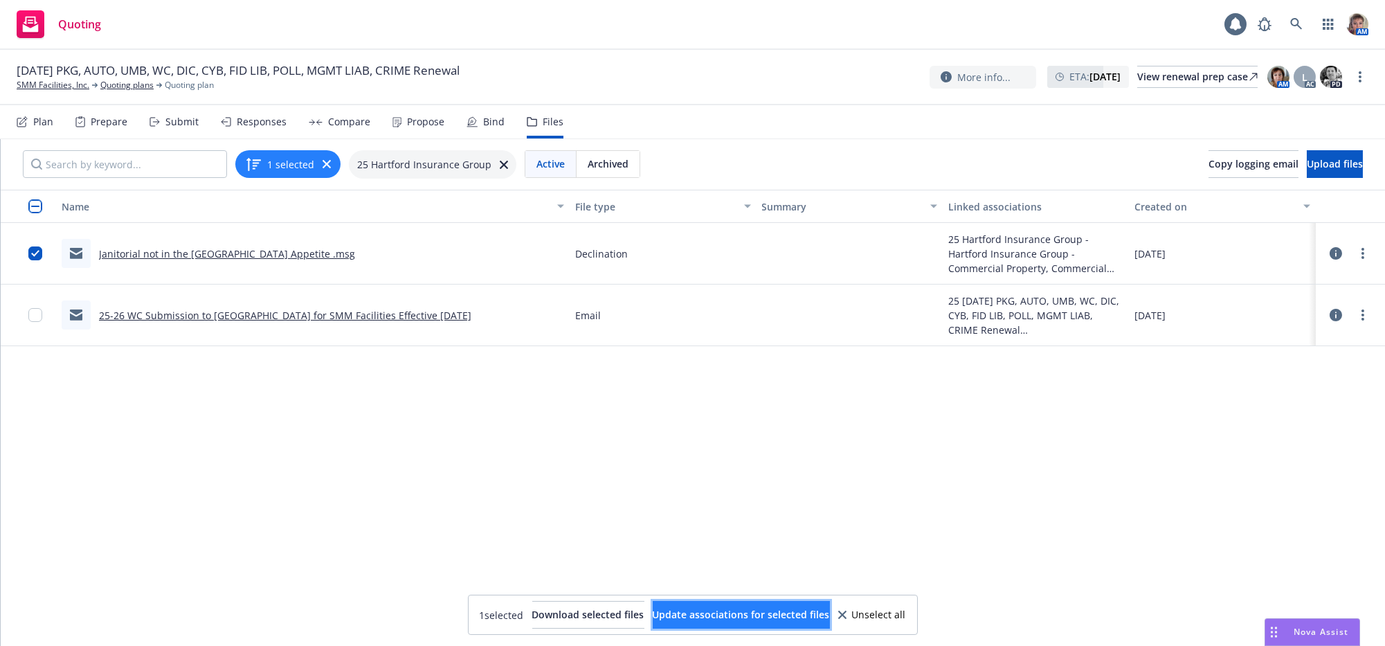
click at [754, 611] on span "Update associations for selected files" at bounding box center [741, 614] width 177 height 13
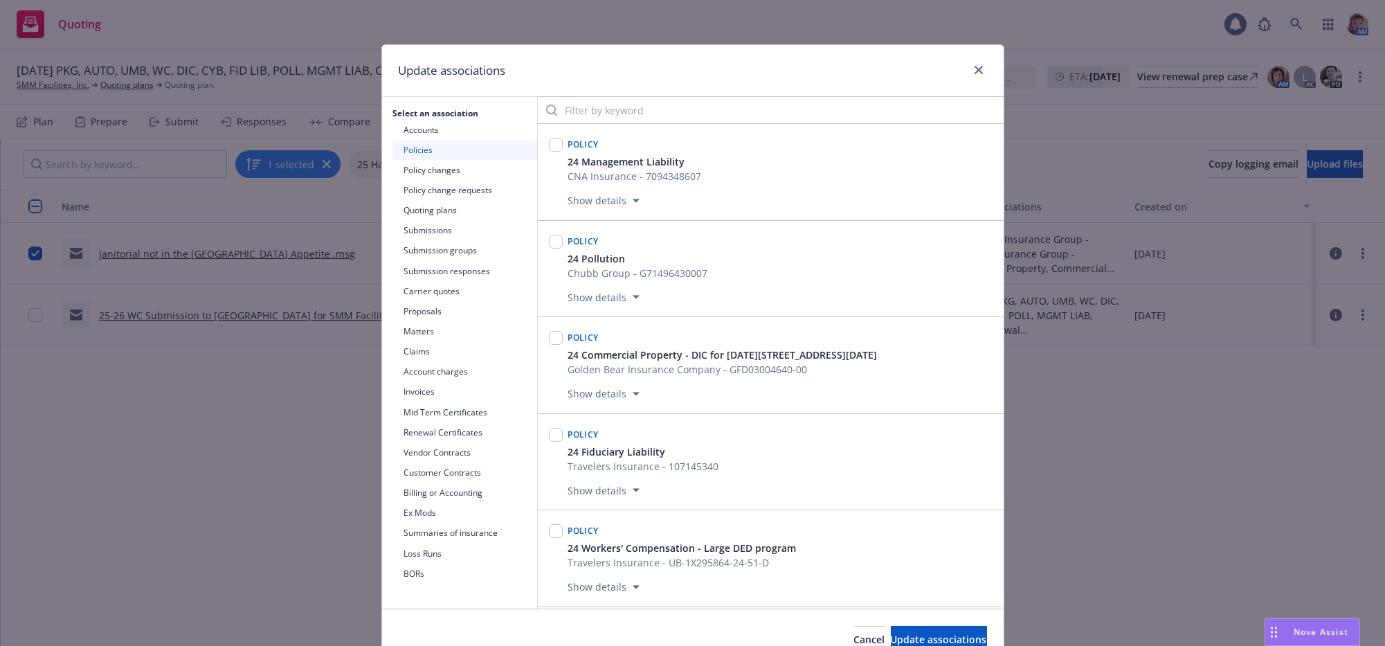
click at [451, 239] on button "Submissions" at bounding box center [465, 230] width 144 height 20
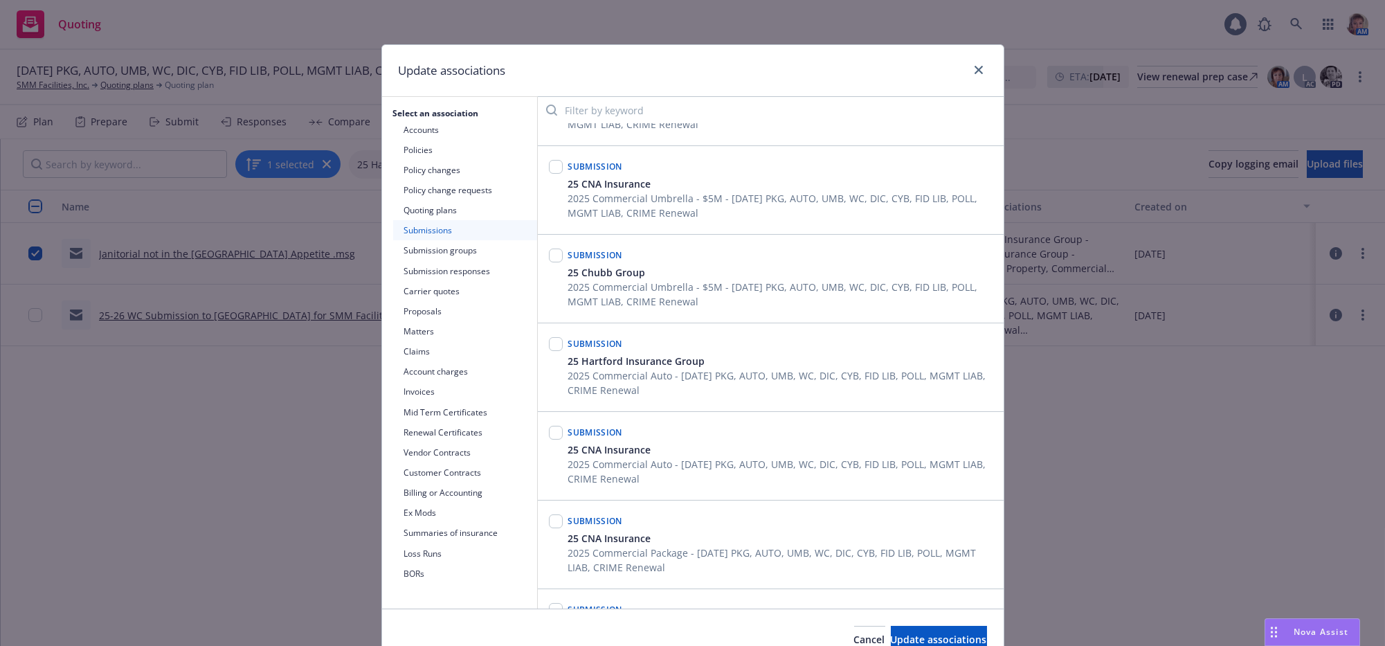
scroll to position [1121, 0]
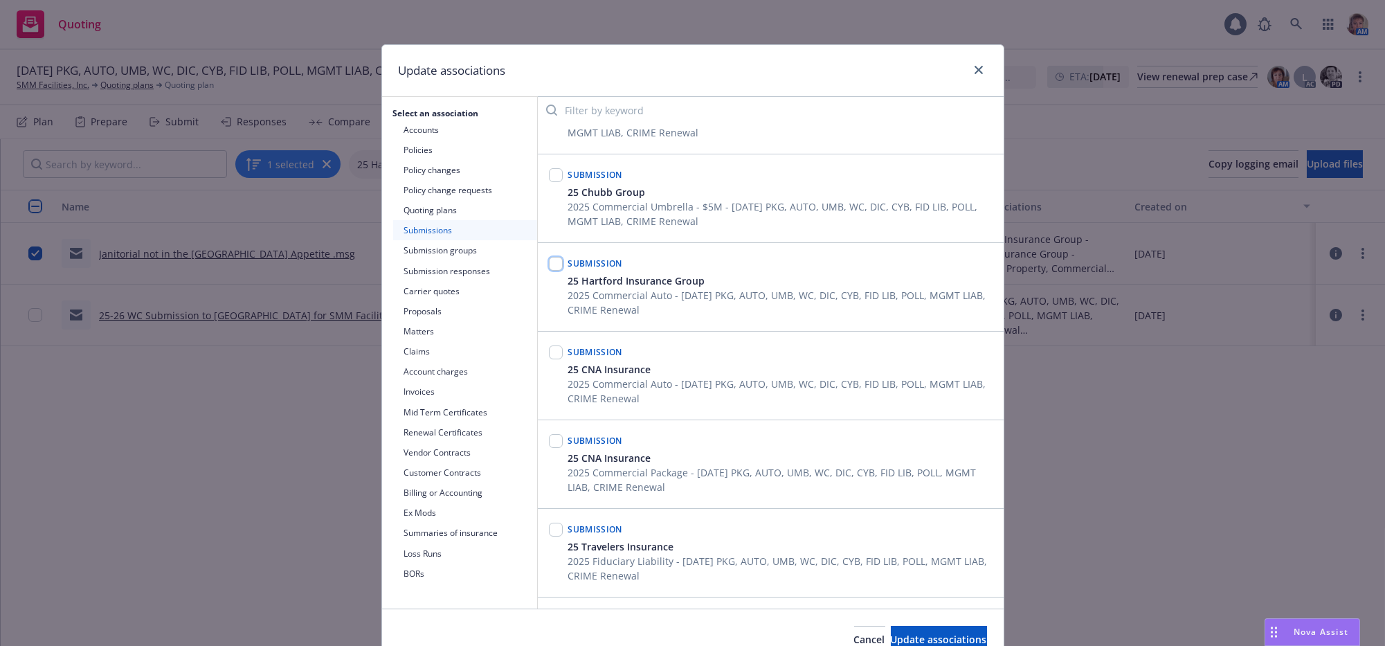
click at [549, 271] on input "checkbox" at bounding box center [556, 264] width 14 height 14
checkbox input "true"
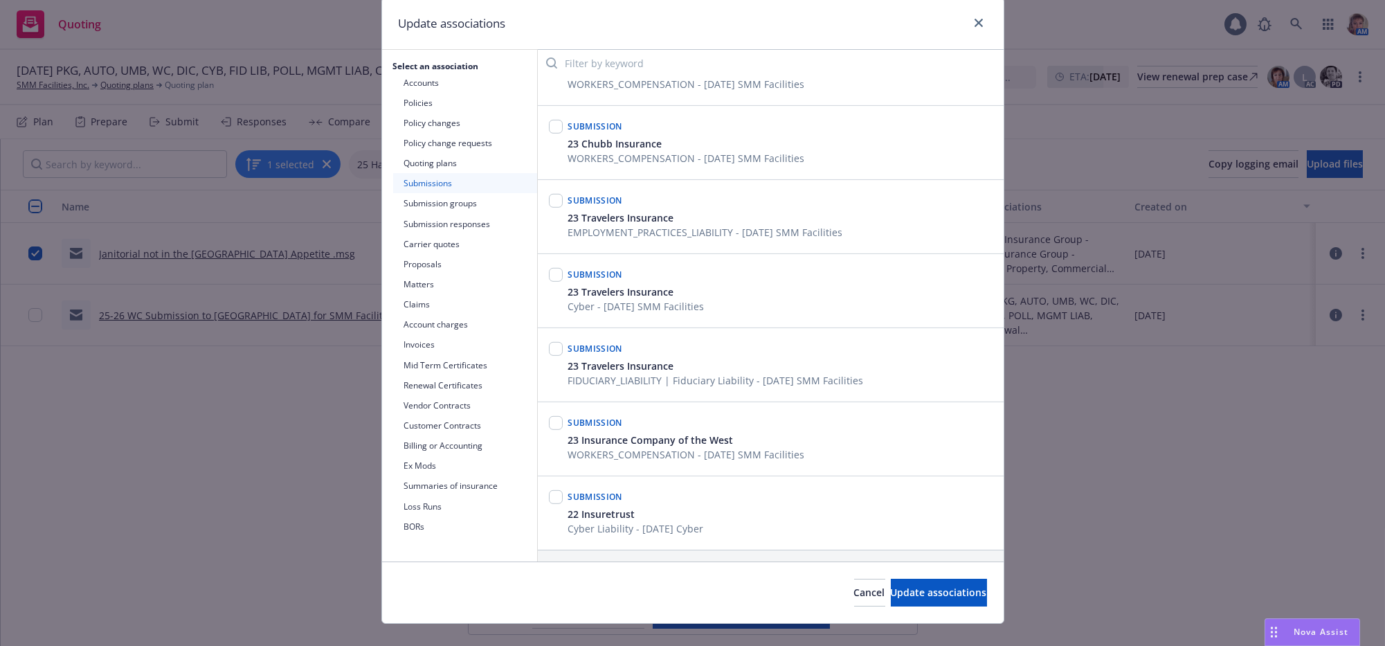
scroll to position [85, 0]
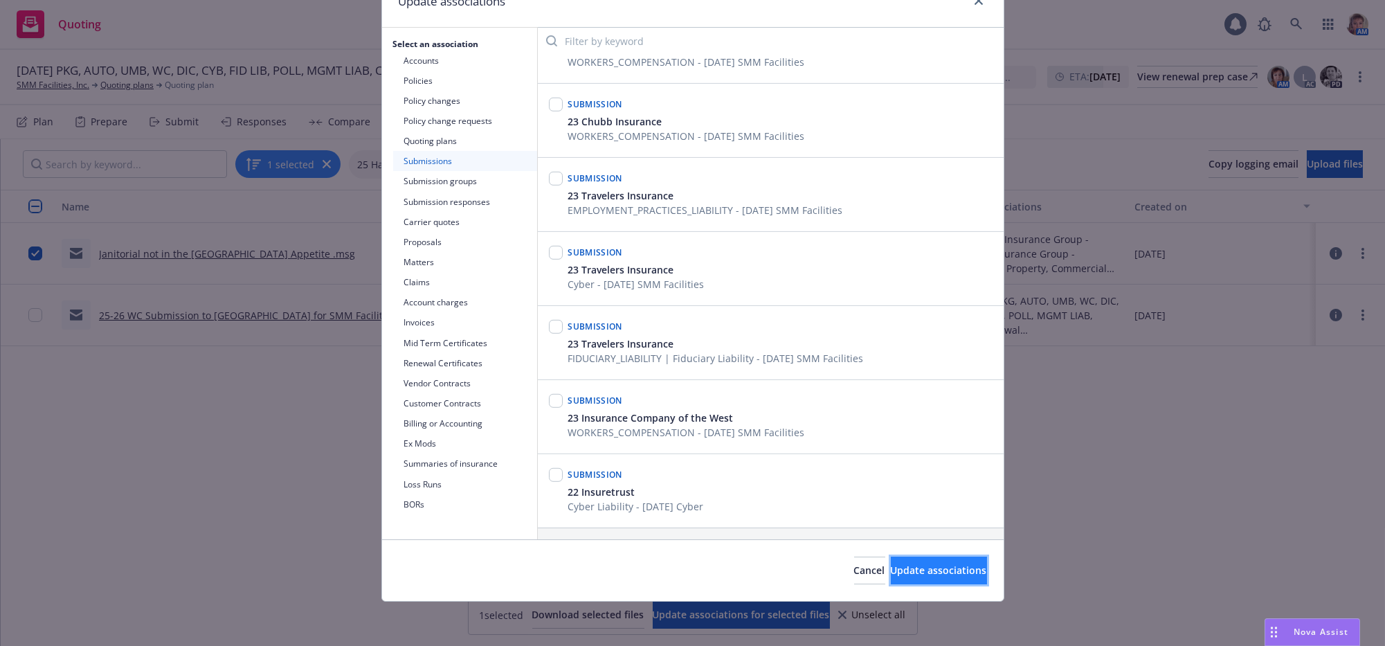
click at [903, 566] on span "Update associations" at bounding box center [939, 569] width 96 height 13
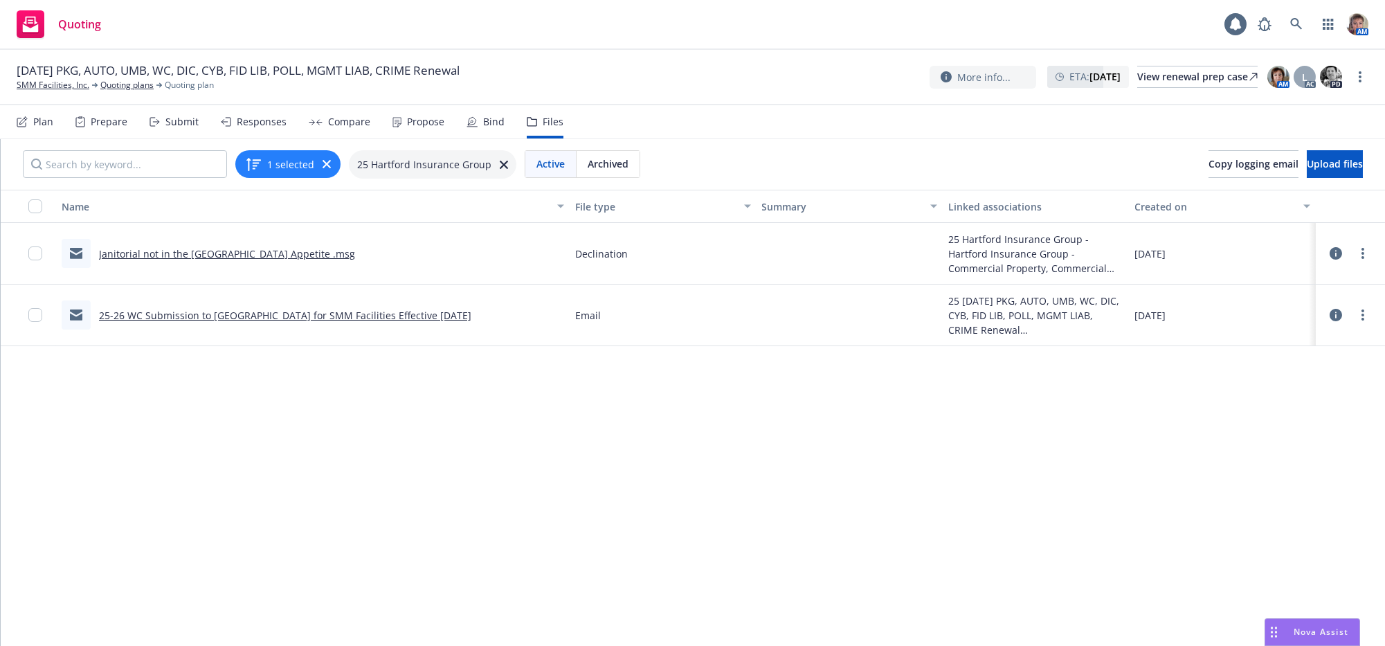
click at [187, 127] on div "Submit" at bounding box center [181, 121] width 33 height 11
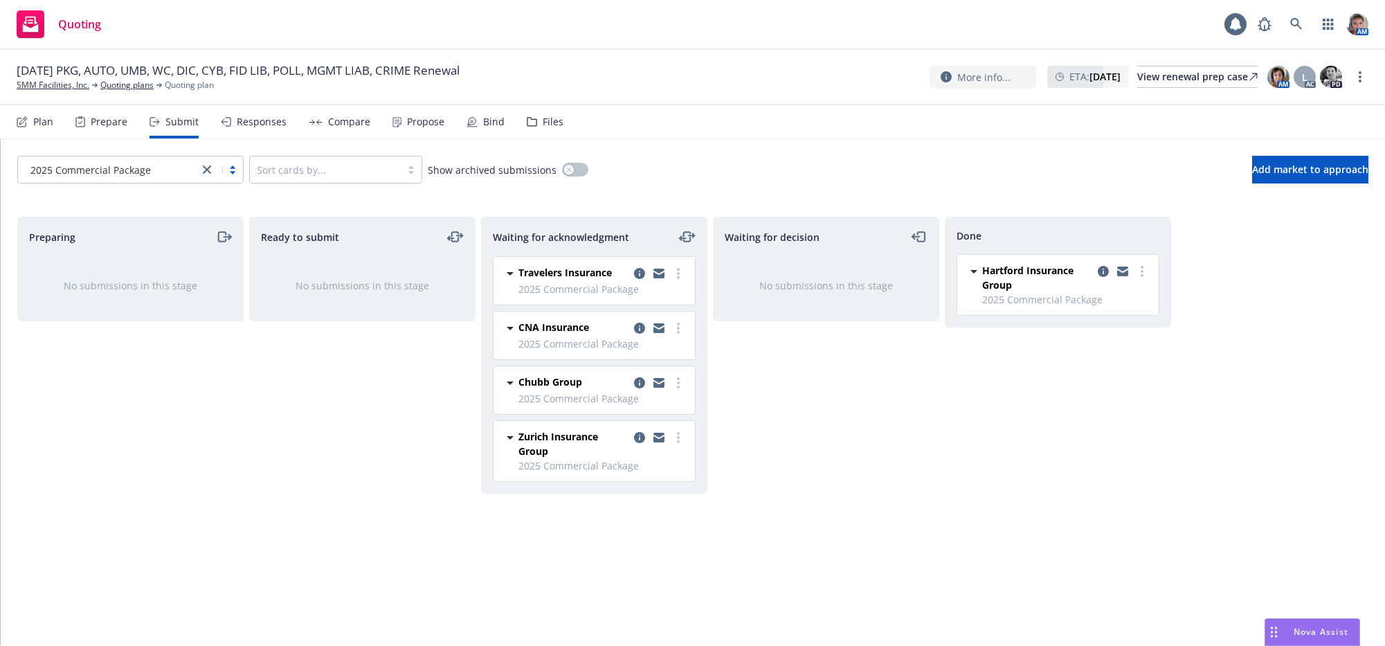
click at [209, 174] on icon "close" at bounding box center [207, 169] width 8 height 8
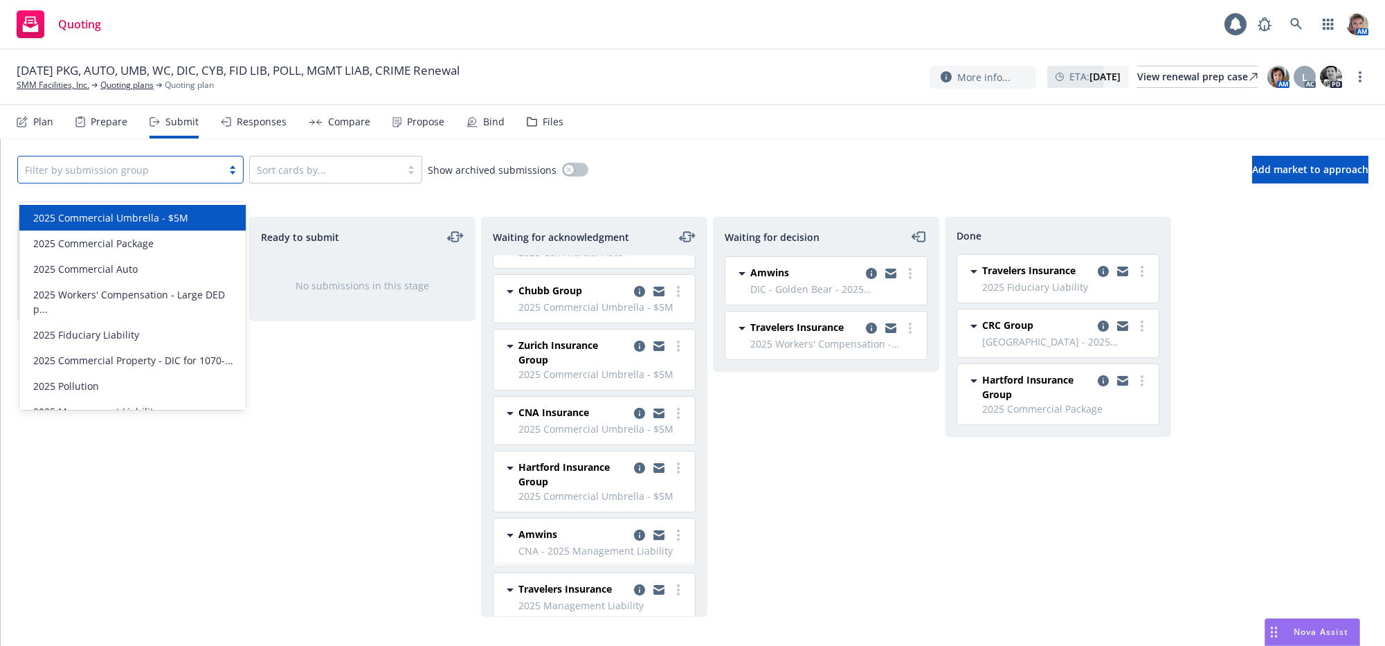
scroll to position [993, 0]
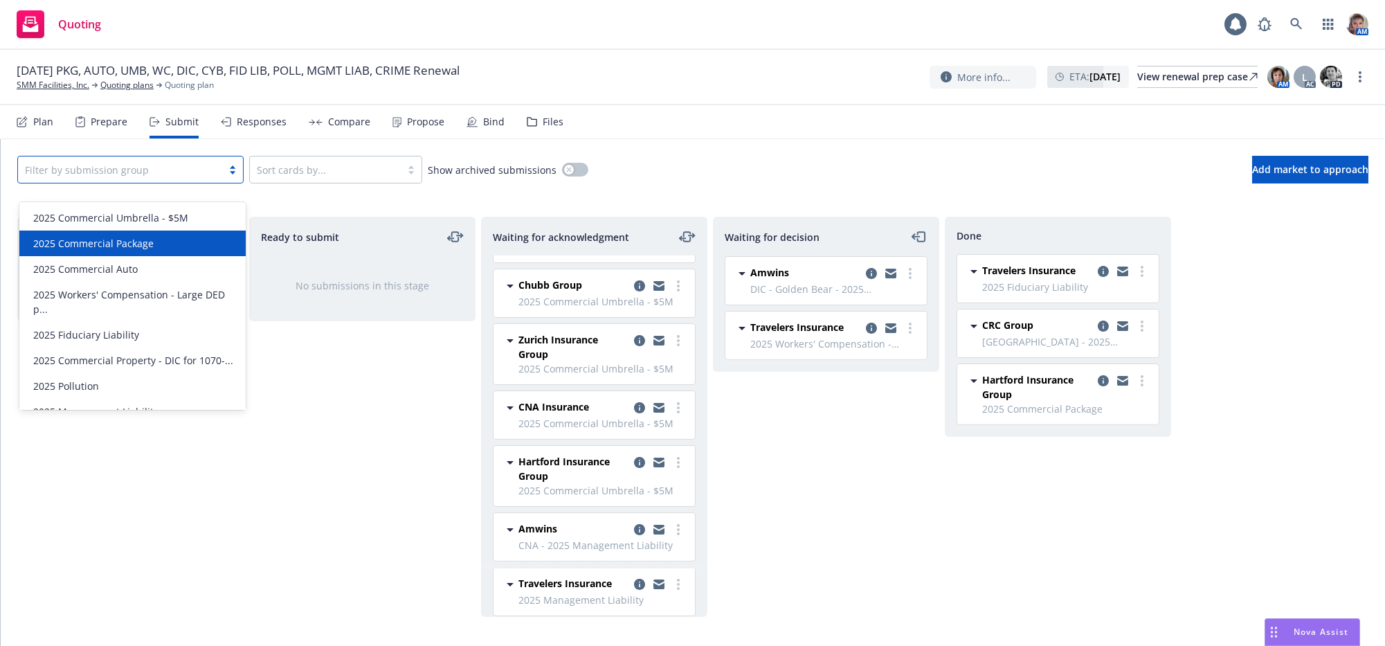
click at [198, 248] on div "2025 Commercial Package" at bounding box center [133, 243] width 210 height 15
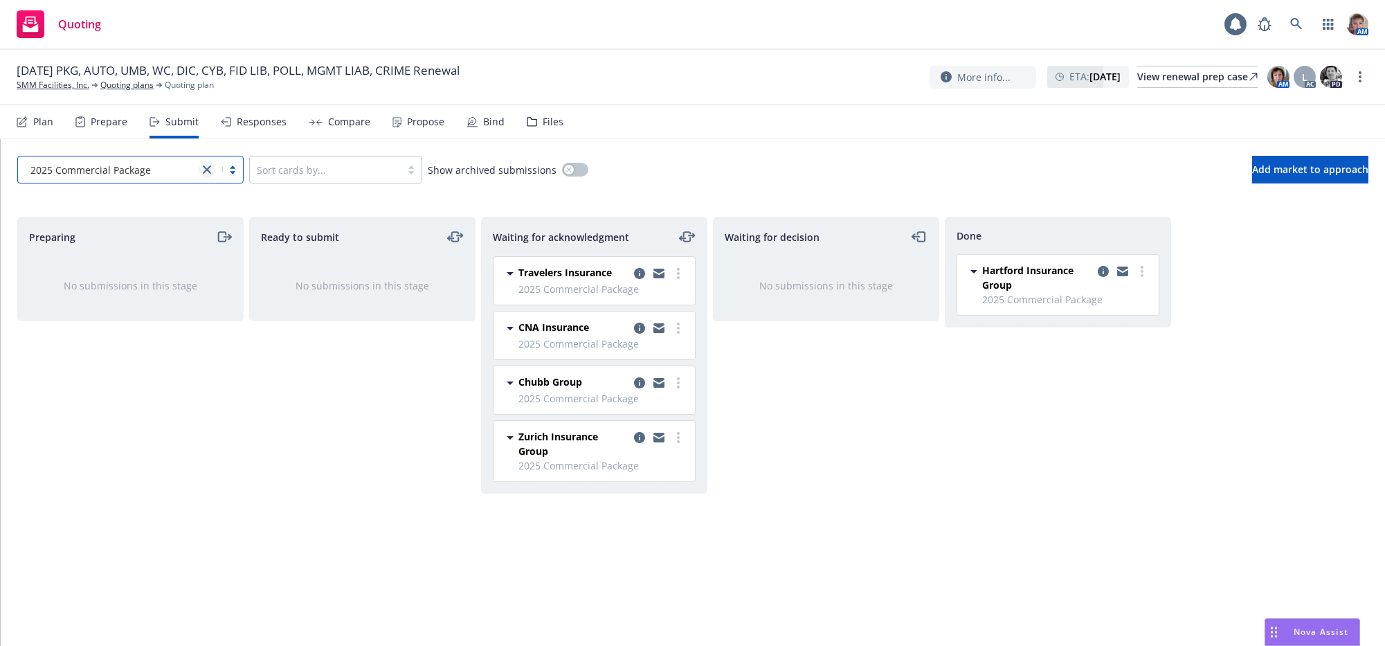
click at [213, 178] on link "close" at bounding box center [207, 169] width 17 height 17
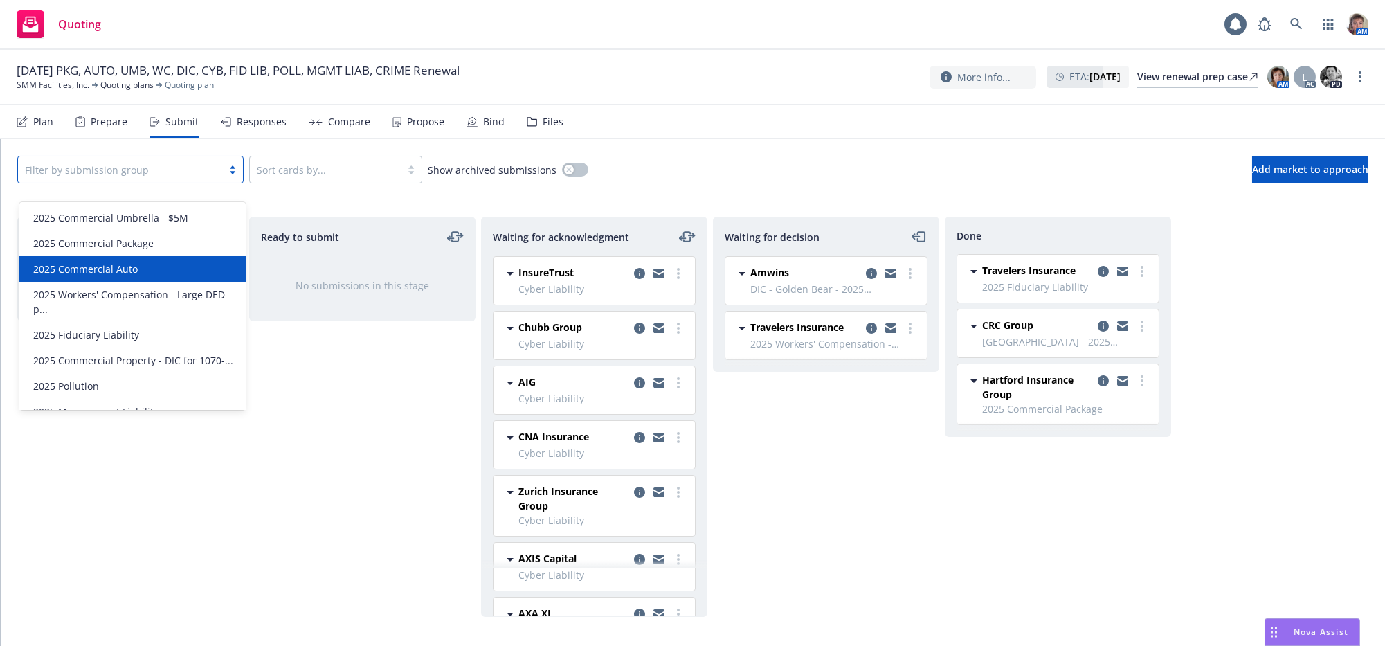
click at [154, 262] on div "2025 Commercial Auto" at bounding box center [133, 269] width 210 height 15
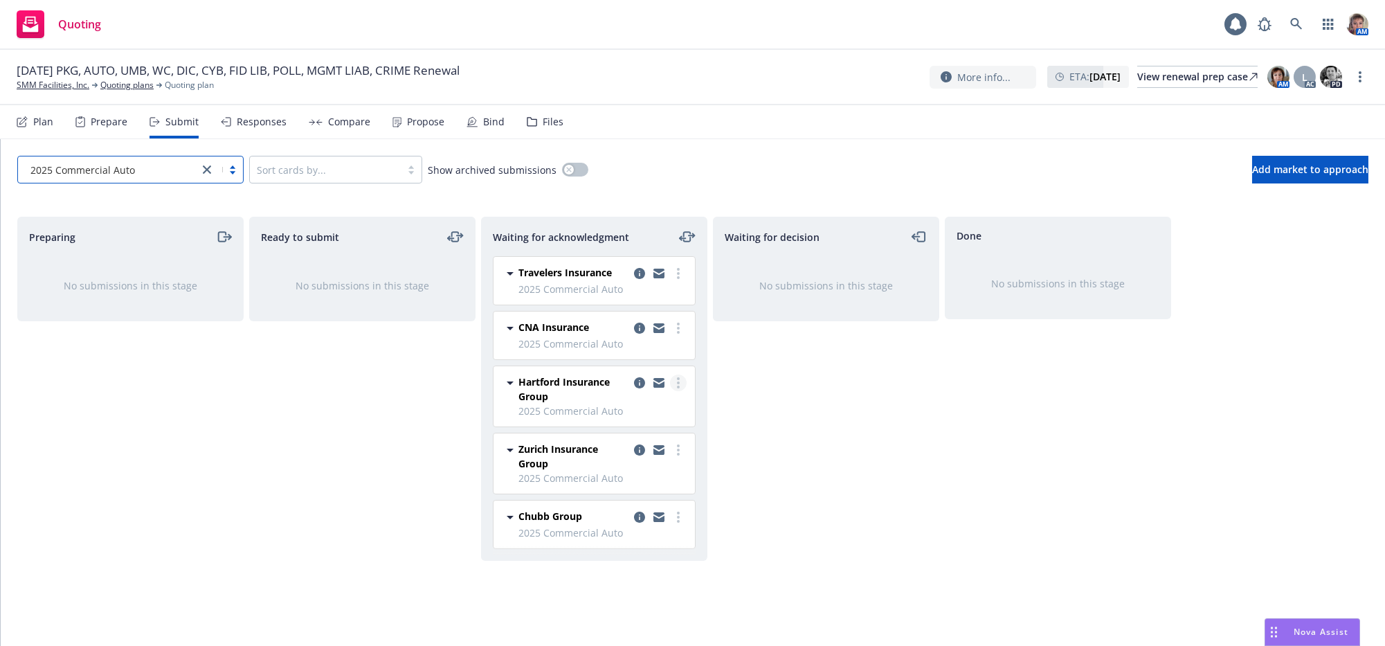
click at [678, 388] on circle "more" at bounding box center [678, 387] width 3 height 3
click at [609, 543] on span "Add declined decision" at bounding box center [616, 536] width 136 height 13
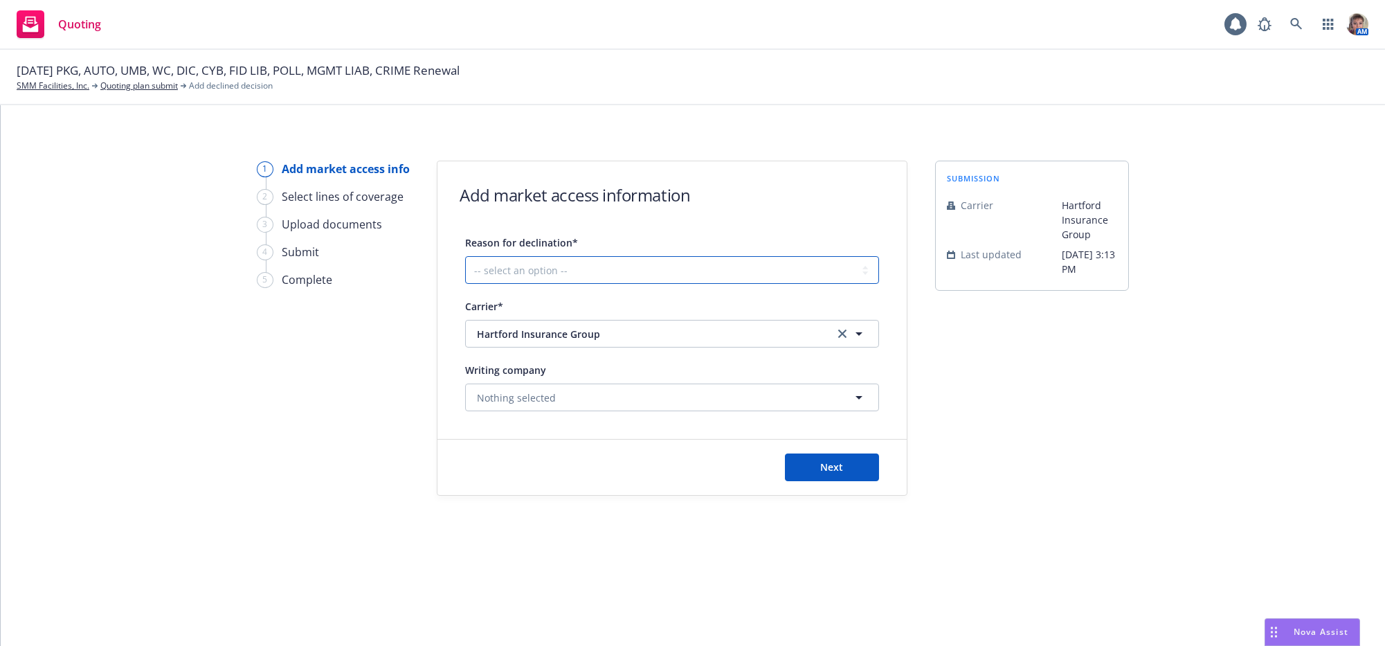
click at [636, 284] on select "-- select an option -- Cannot compete with other markets Carrier non-renewed Ca…" at bounding box center [672, 270] width 414 height 28
select select "DOES_NOT_FIT_UNDERWRITER_APPETITE"
click at [469, 266] on select "-- select an option -- Cannot compete with other markets Carrier non-renewed Ca…" at bounding box center [672, 270] width 414 height 28
click at [858, 481] on button "Next" at bounding box center [832, 467] width 94 height 28
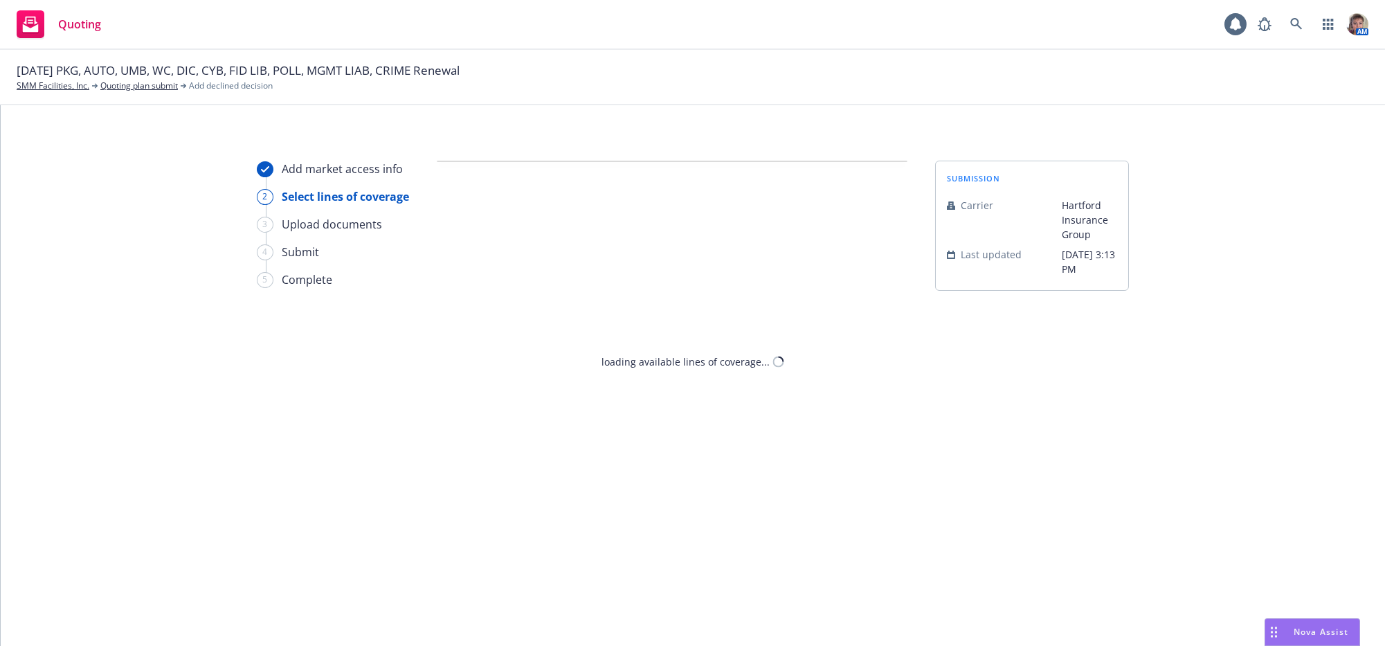
select select "DOES_NOT_FIT_UNDERWRITER_APPETITE"
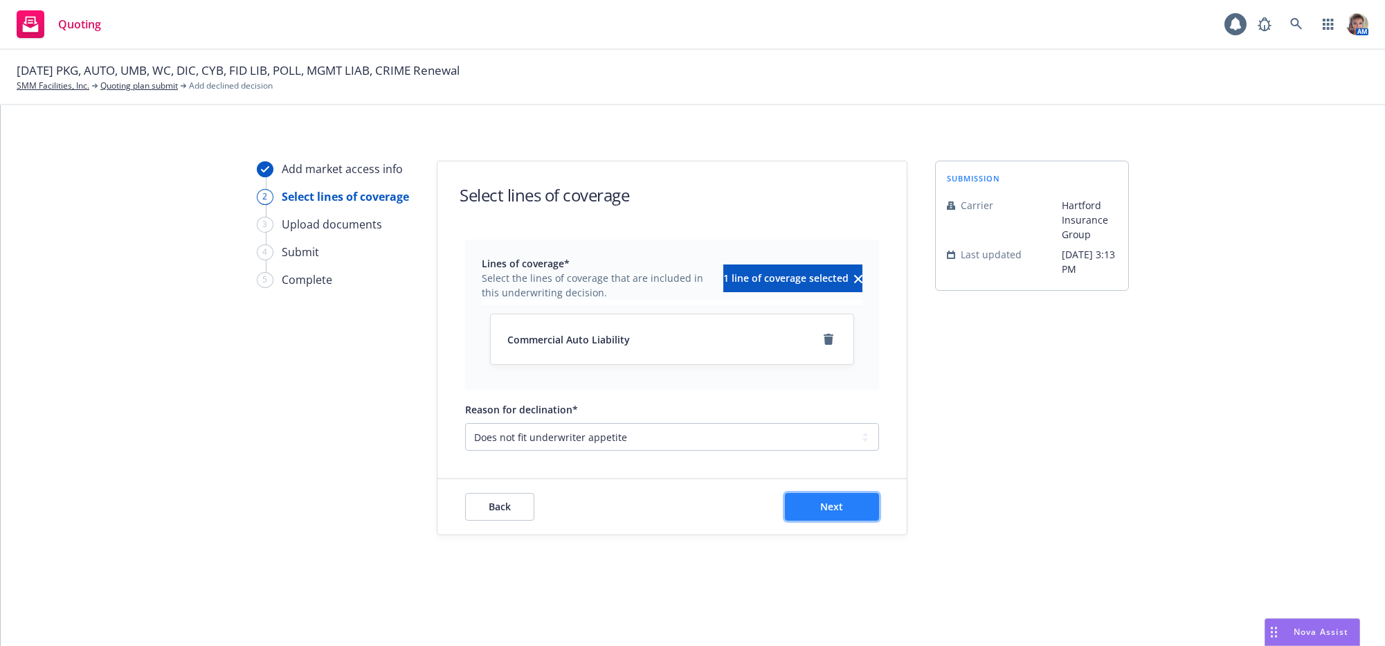
click at [815, 521] on button "Next" at bounding box center [832, 507] width 94 height 28
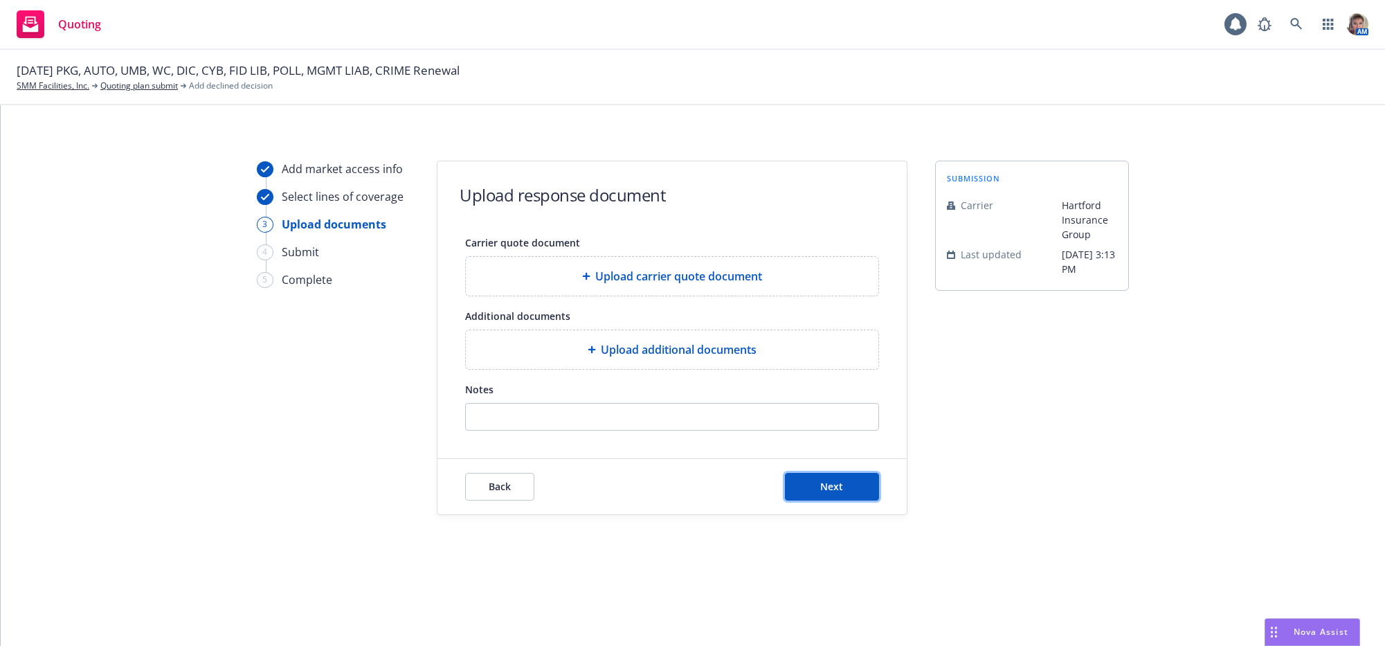
drag, startPoint x: 815, startPoint y: 528, endPoint x: 824, endPoint y: 579, distance: 52.0
click at [824, 579] on div "Add market access info Select lines of coverage 3 Upload documents 4 Submit 5 C…" at bounding box center [693, 375] width 1384 height 541
click at [826, 493] on span "Next" at bounding box center [832, 486] width 23 height 13
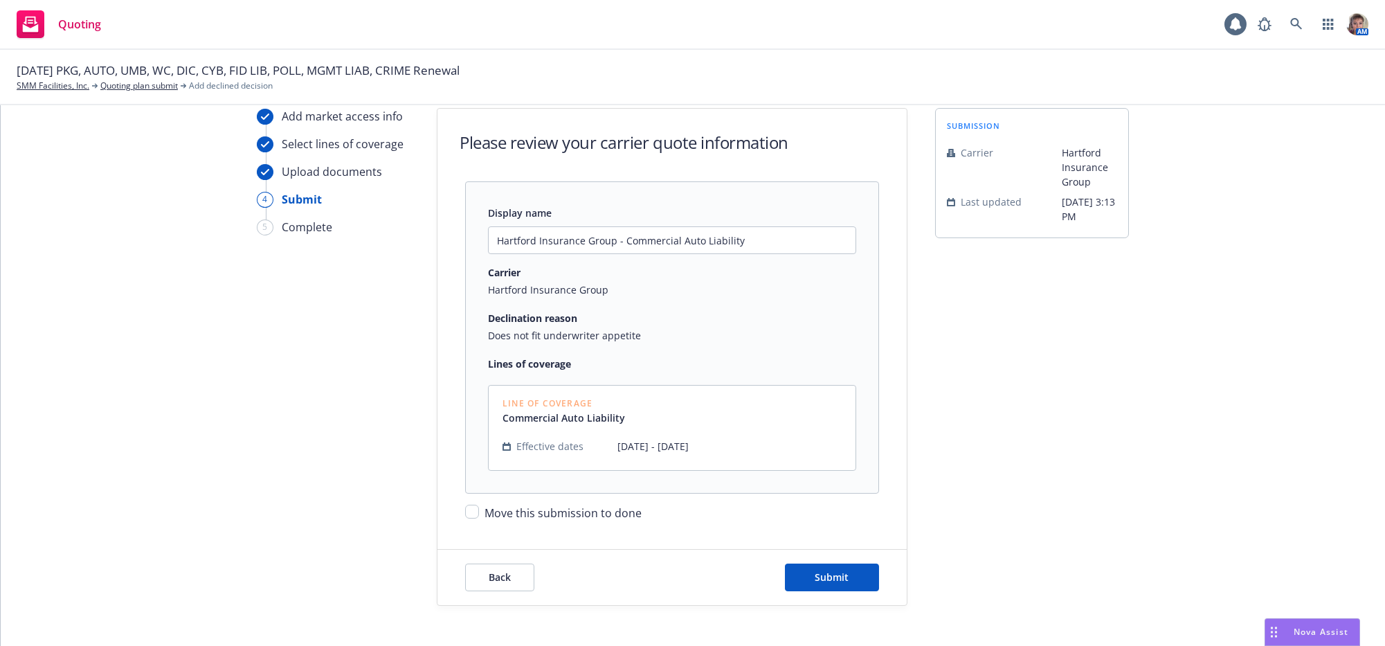
scroll to position [100, 0]
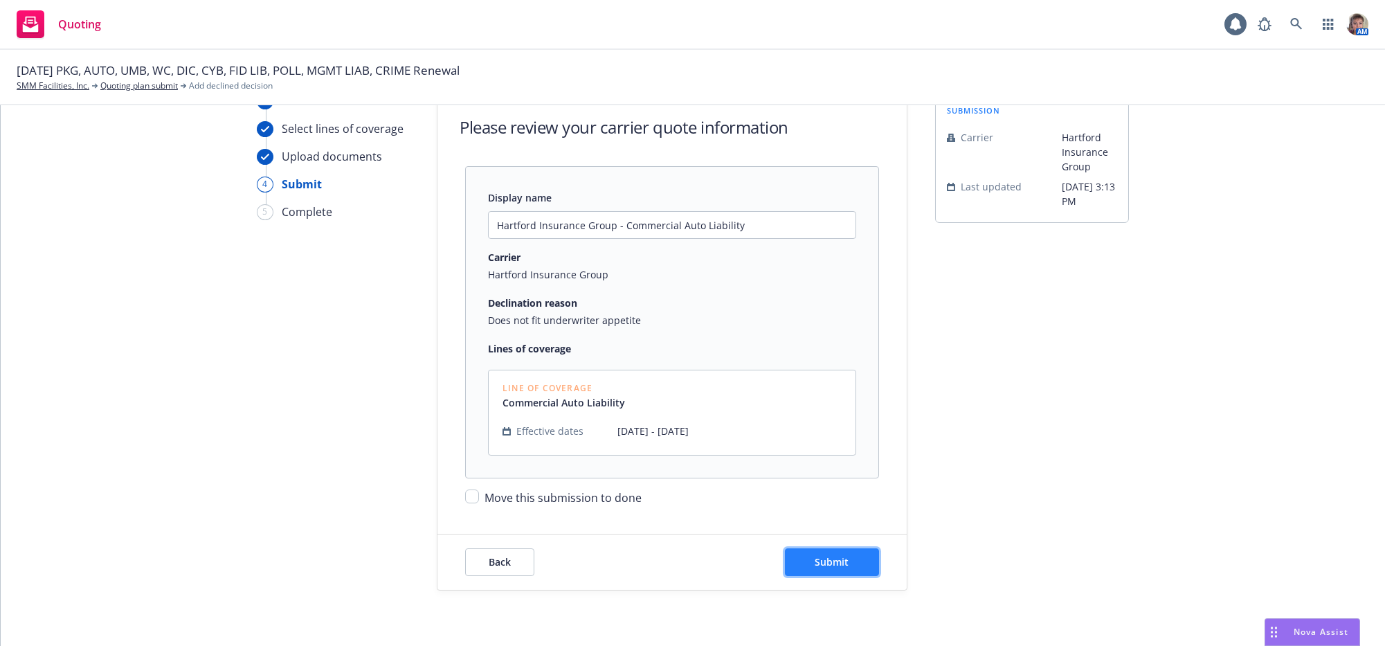
click at [815, 561] on span "Submit" at bounding box center [832, 561] width 34 height 13
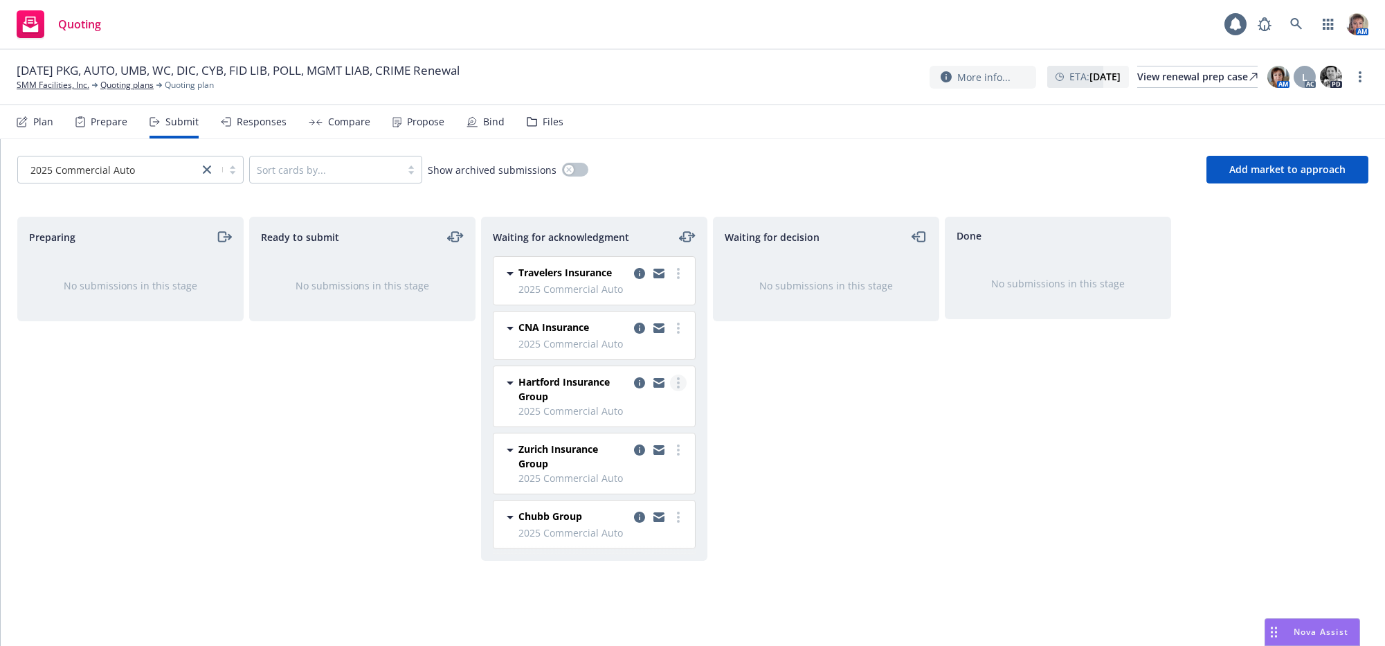
click at [681, 391] on link "more" at bounding box center [678, 382] width 17 height 17
click at [633, 487] on span "Move to done" at bounding box center [596, 481] width 96 height 13
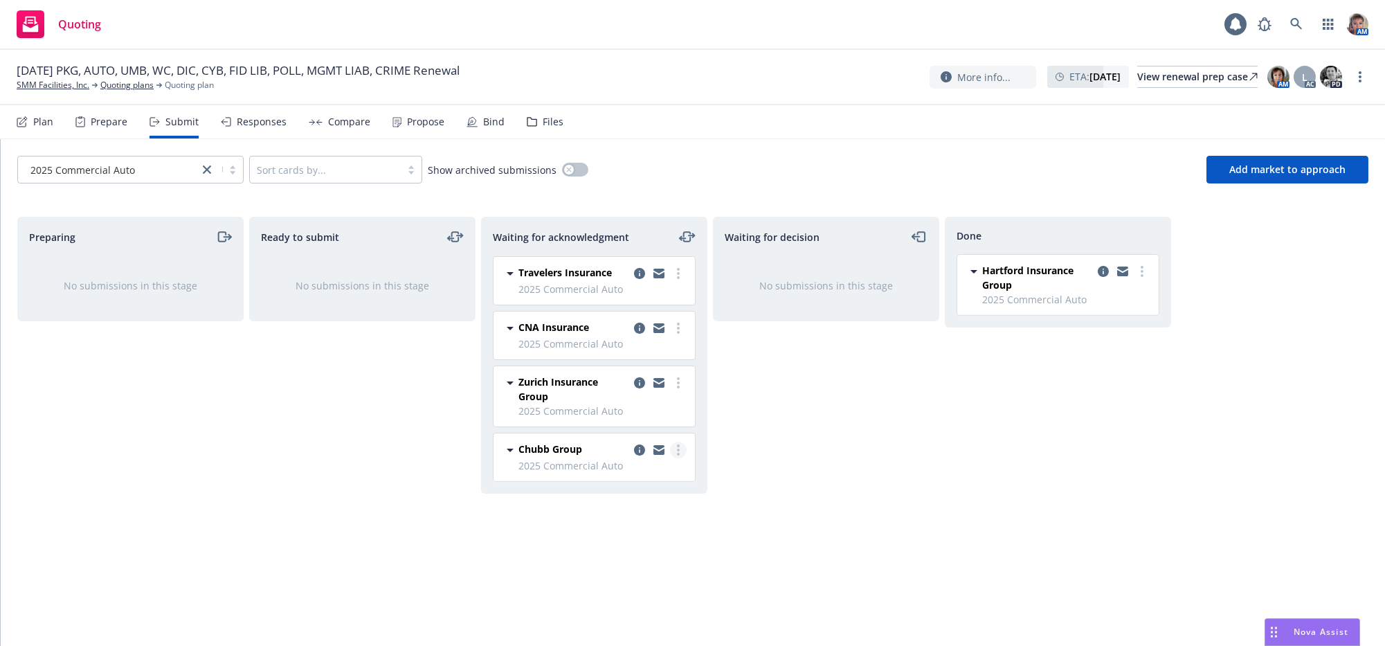
click at [677, 451] on circle "more" at bounding box center [678, 450] width 3 height 3
click at [632, 385] on span "Add declined decision" at bounding box center [616, 380] width 136 height 13
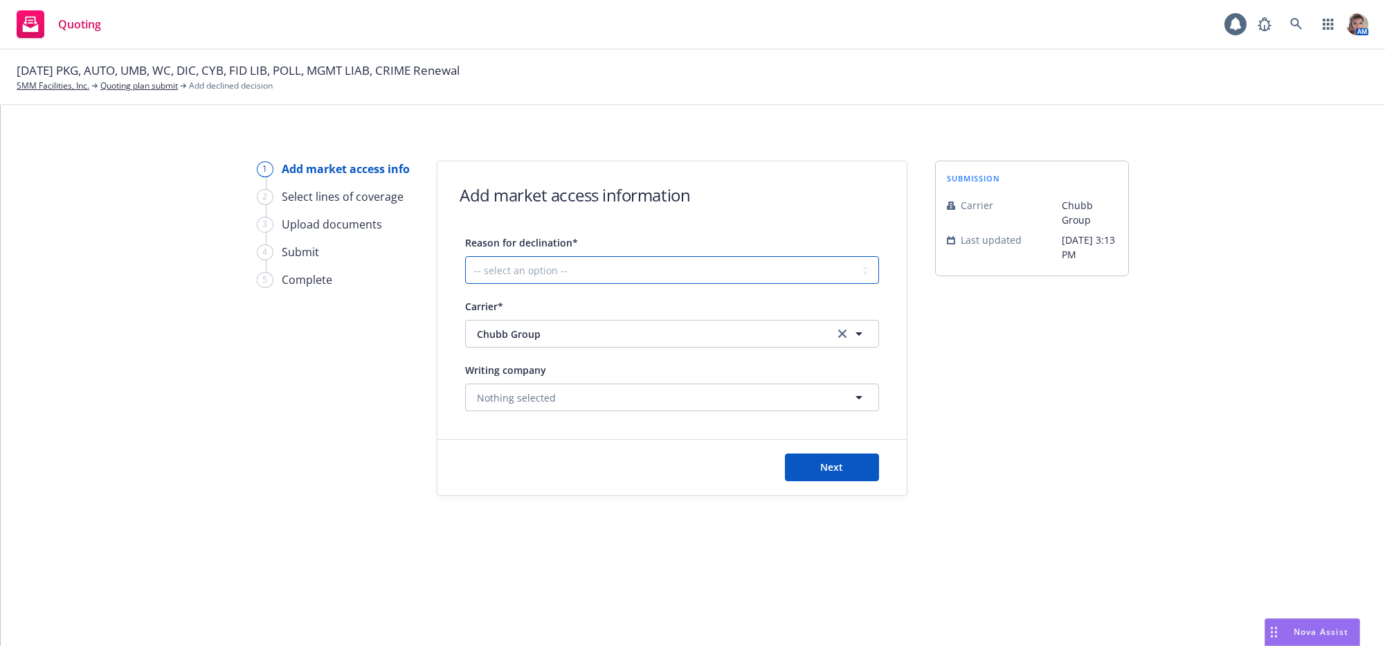
click at [576, 284] on select "-- select an option -- Cannot compete with other markets Carrier non-renewed Ca…" at bounding box center [672, 270] width 414 height 28
select select "CANNOT_COMPETE_WITH_OTHER_MARKETS"
click at [469, 266] on select "-- select an option -- Cannot compete with other markets Carrier non-renewed Ca…" at bounding box center [672, 270] width 414 height 28
click at [833, 481] on button "Next" at bounding box center [832, 467] width 94 height 28
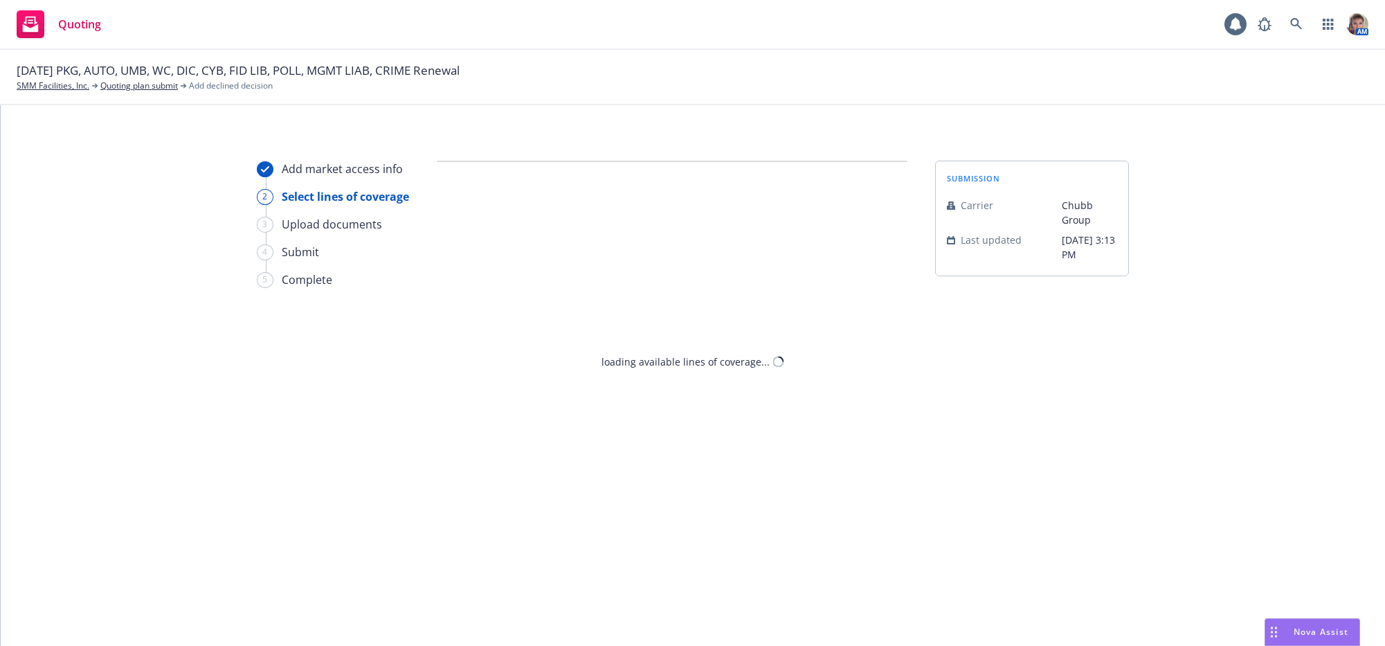
select select "CANNOT_COMPETE_WITH_OTHER_MARKETS"
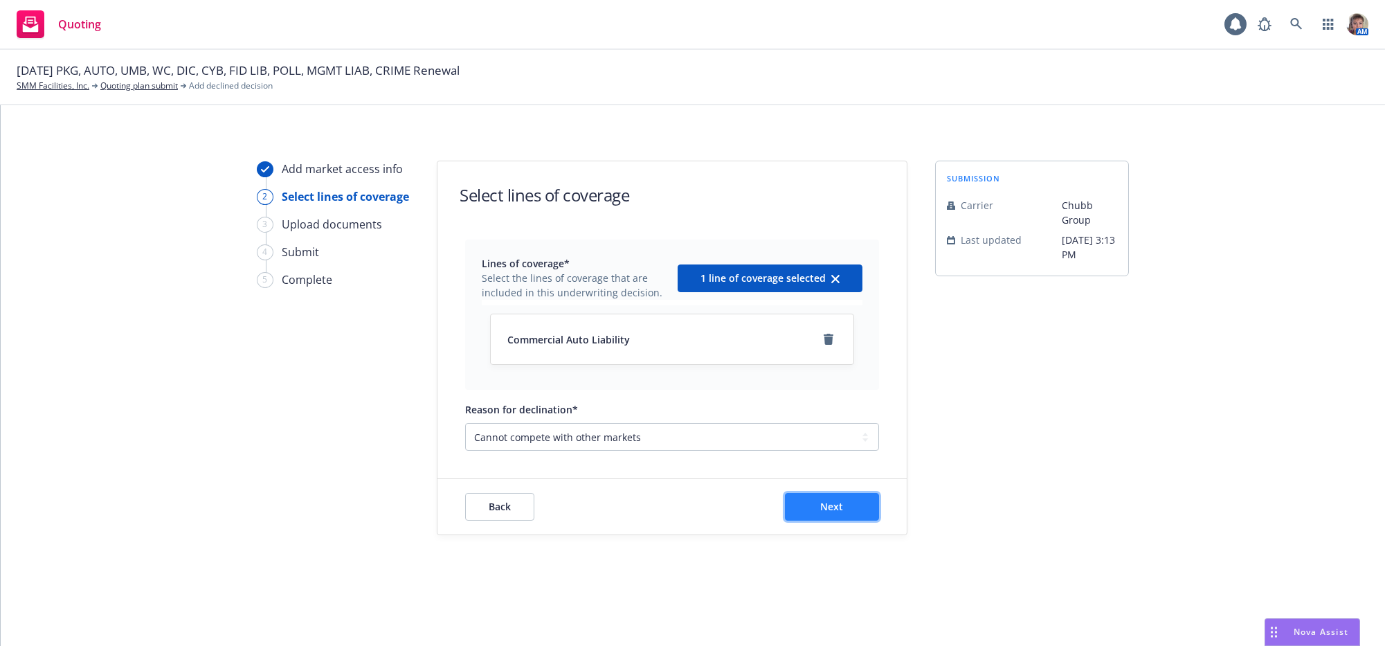
click at [826, 521] on button "Next" at bounding box center [832, 507] width 94 height 28
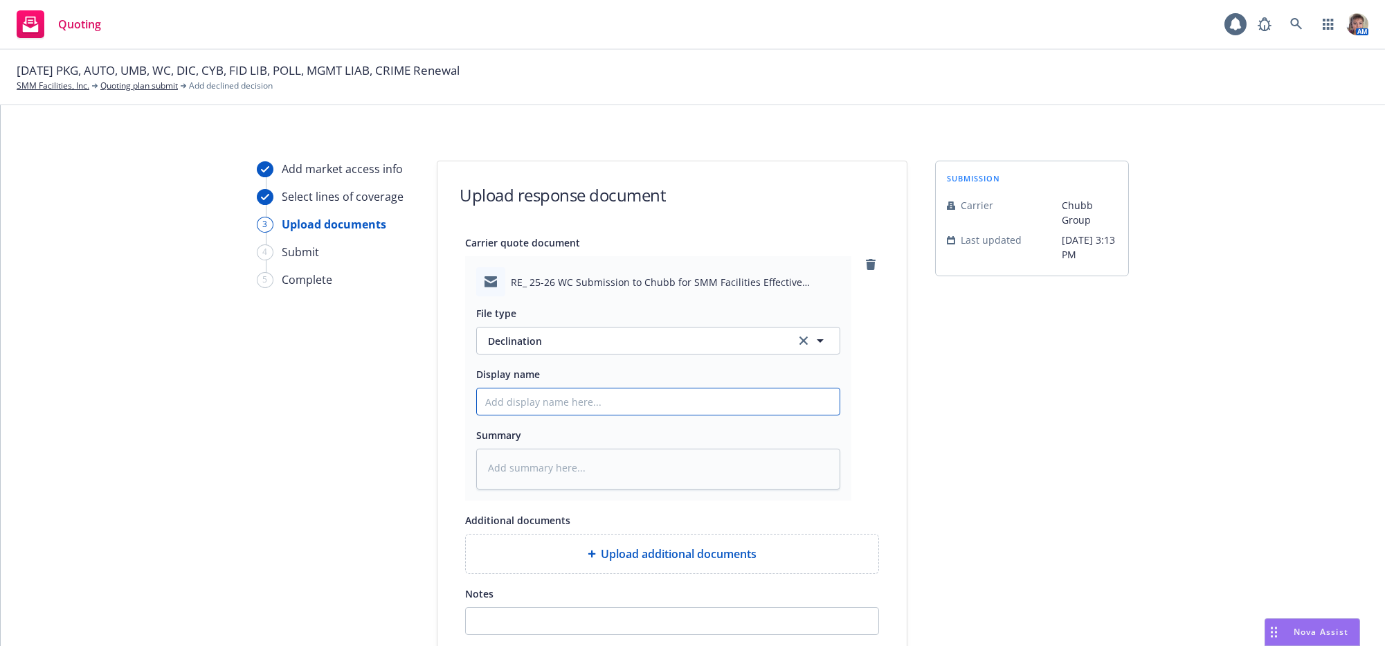
click at [618, 415] on input "Display name" at bounding box center [658, 401] width 363 height 26
type textarea "x"
type input "C"
type textarea "x"
type input "Ch"
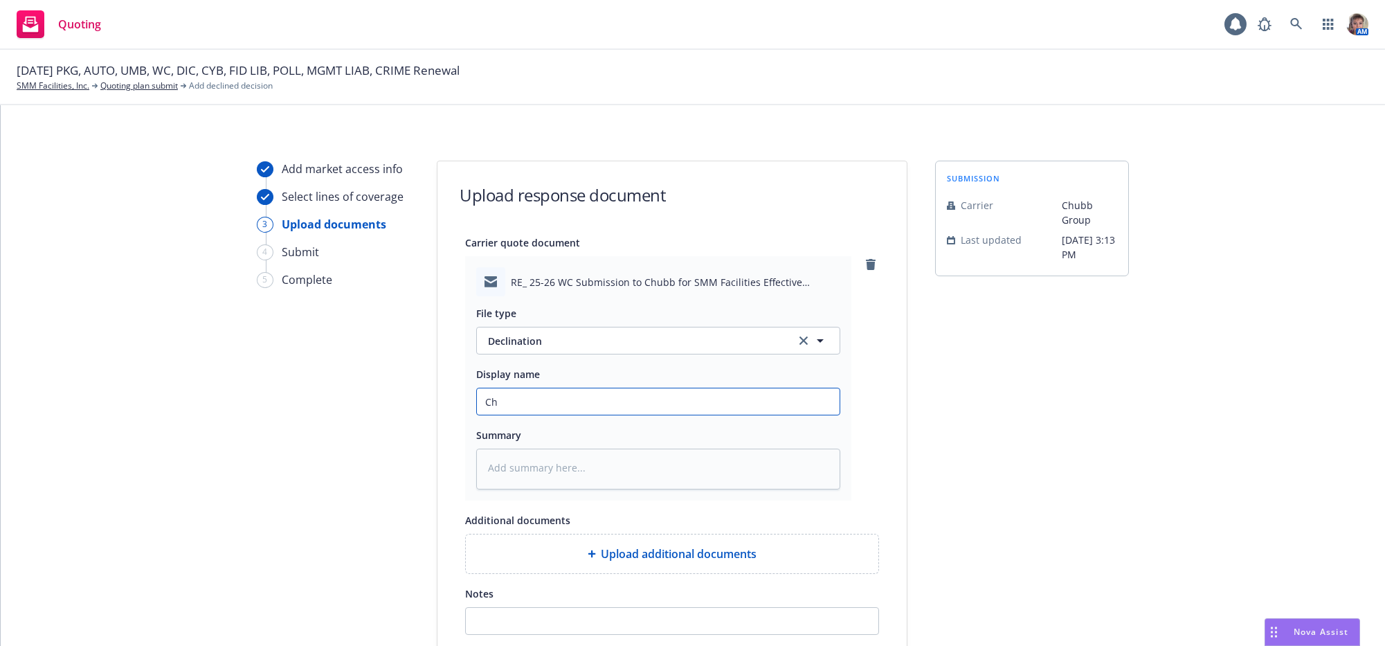
type textarea "x"
type input "Chu"
type textarea "x"
type input "Chub"
type textarea "x"
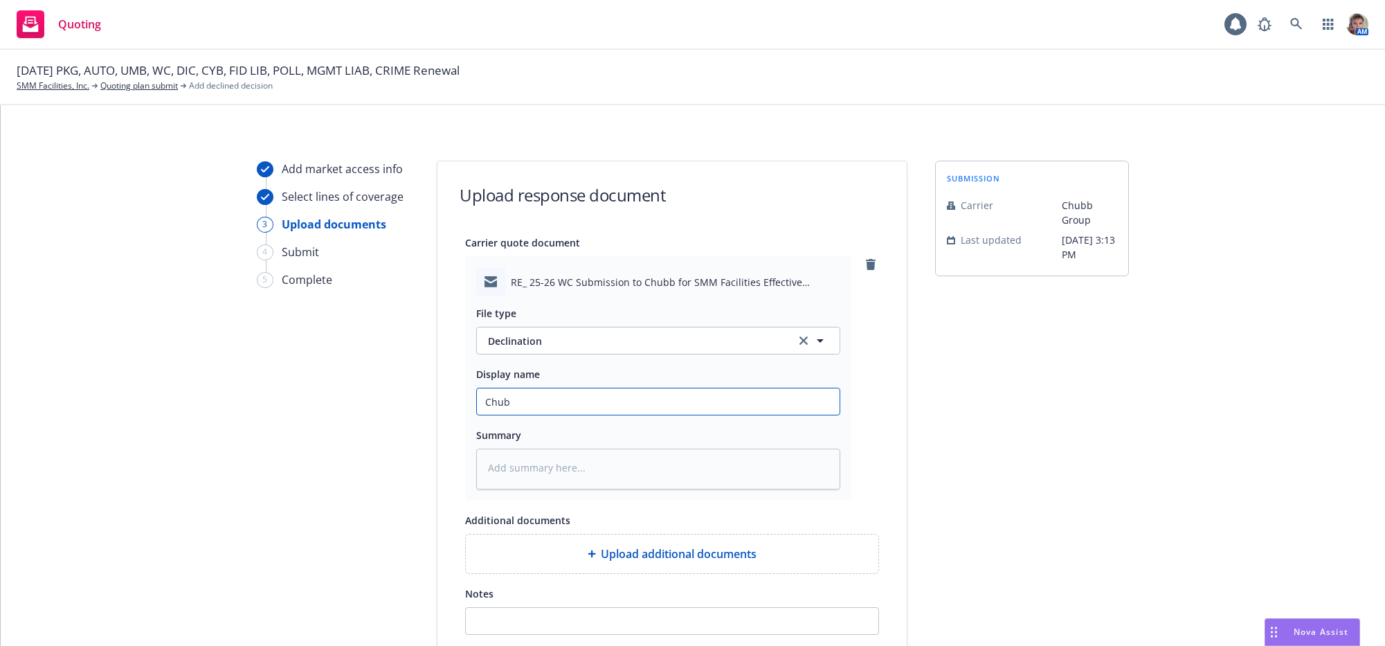
type input "Chubb"
type textarea "x"
type input "Chubb"
type textarea "x"
type input "Chubb C"
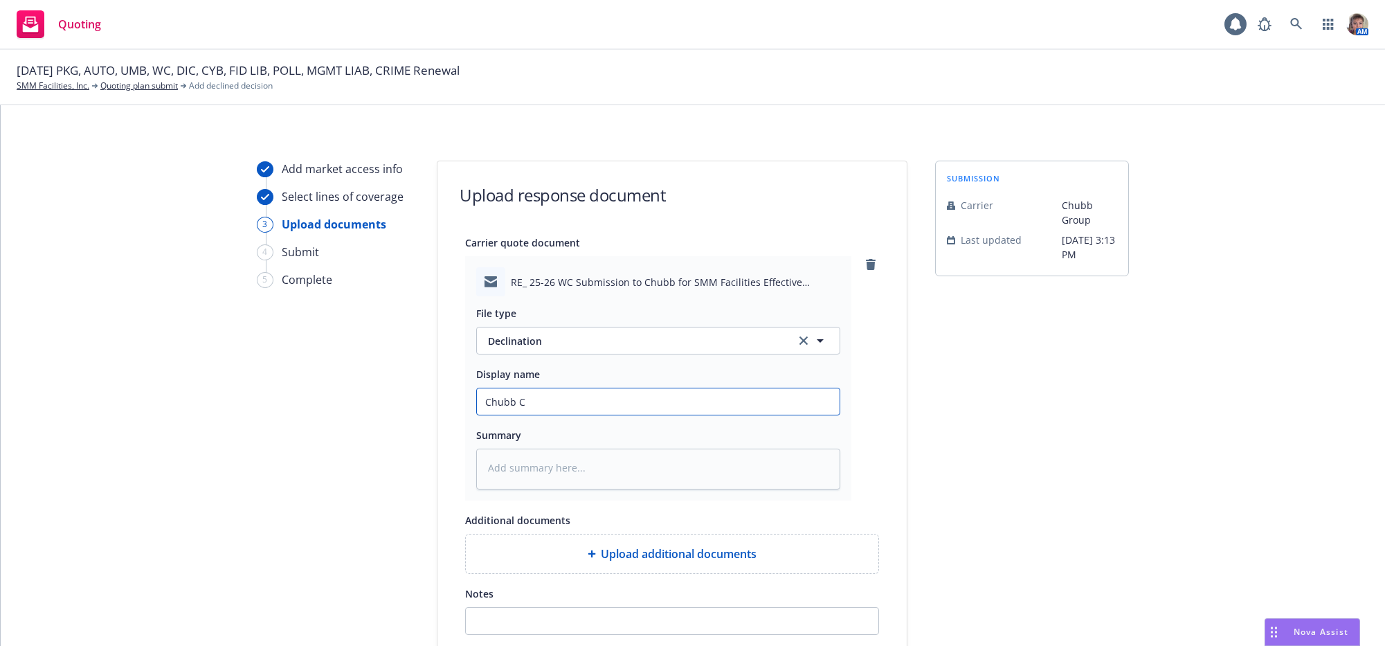
type textarea "x"
type input "Chubb Ca"
type textarea "x"
type input "Chubb Can"
type textarea "x"
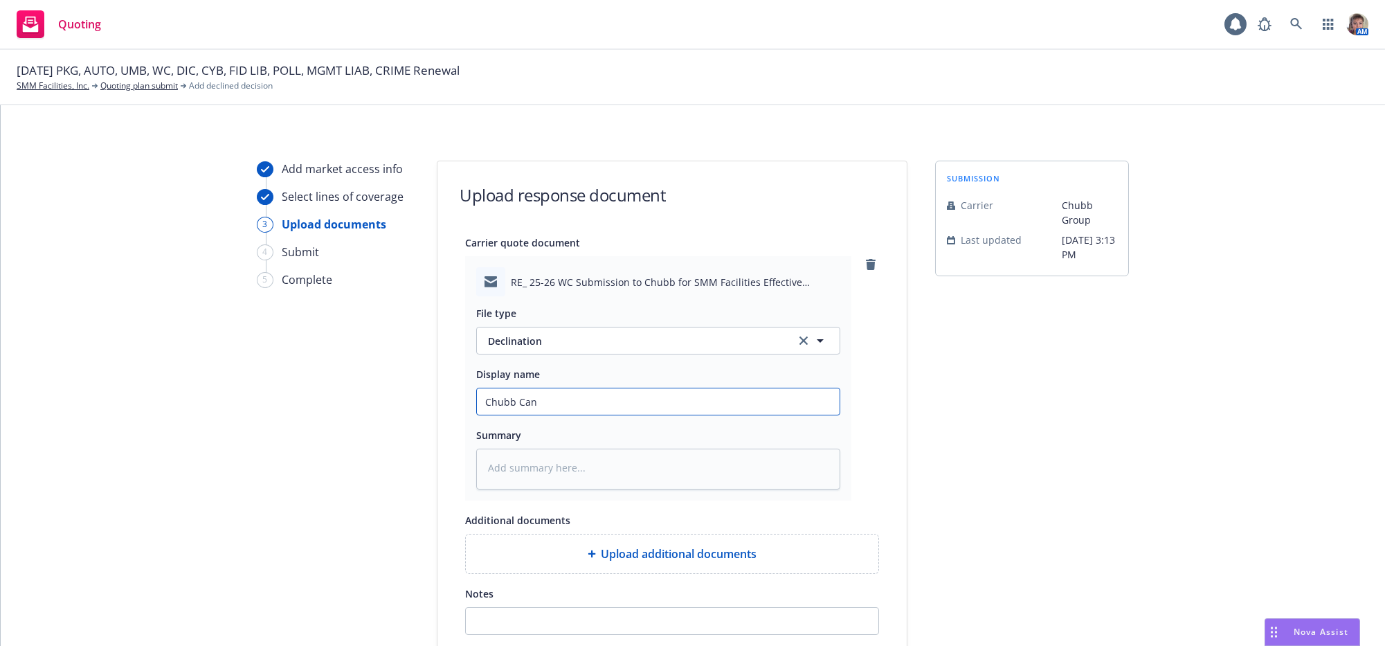
type input "Chubb Can'"
type textarea "x"
type input "Chubb Can't"
type textarea "x"
type input "Chubb Can't"
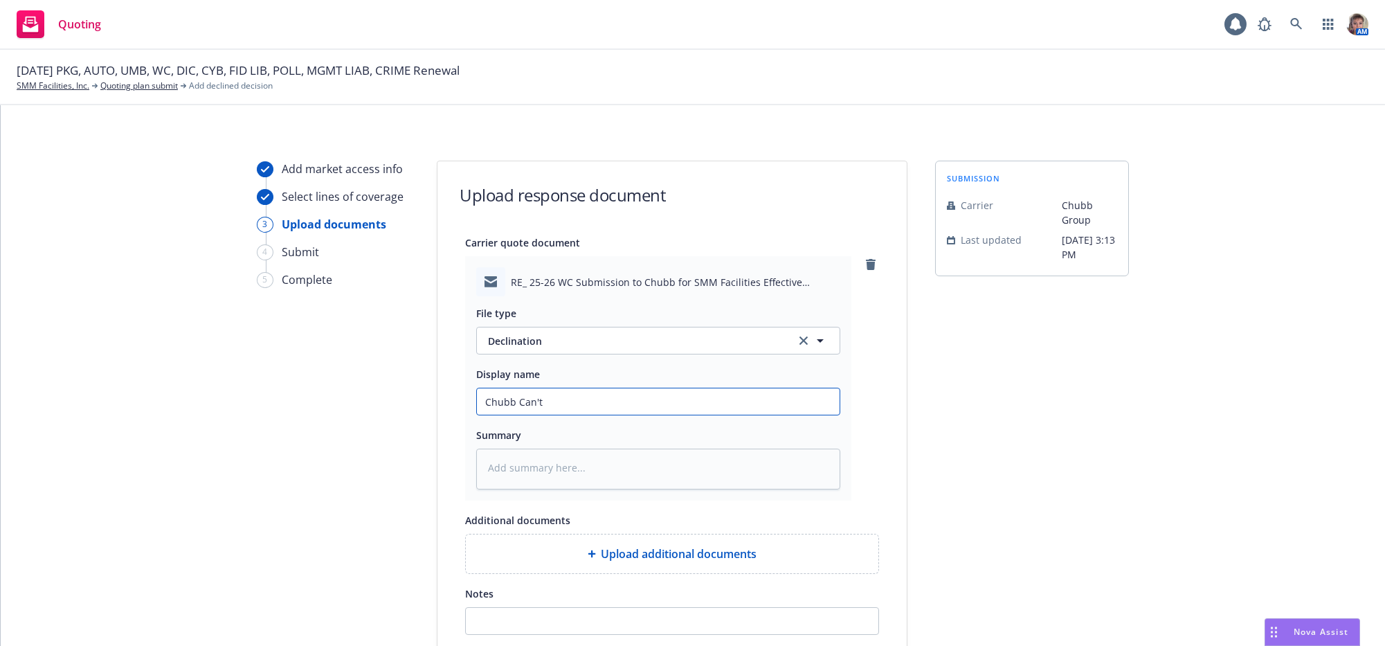
type textarea "x"
type input "Chubb Can't C"
type textarea "x"
type input "Chubb Can't Co"
type textarea "x"
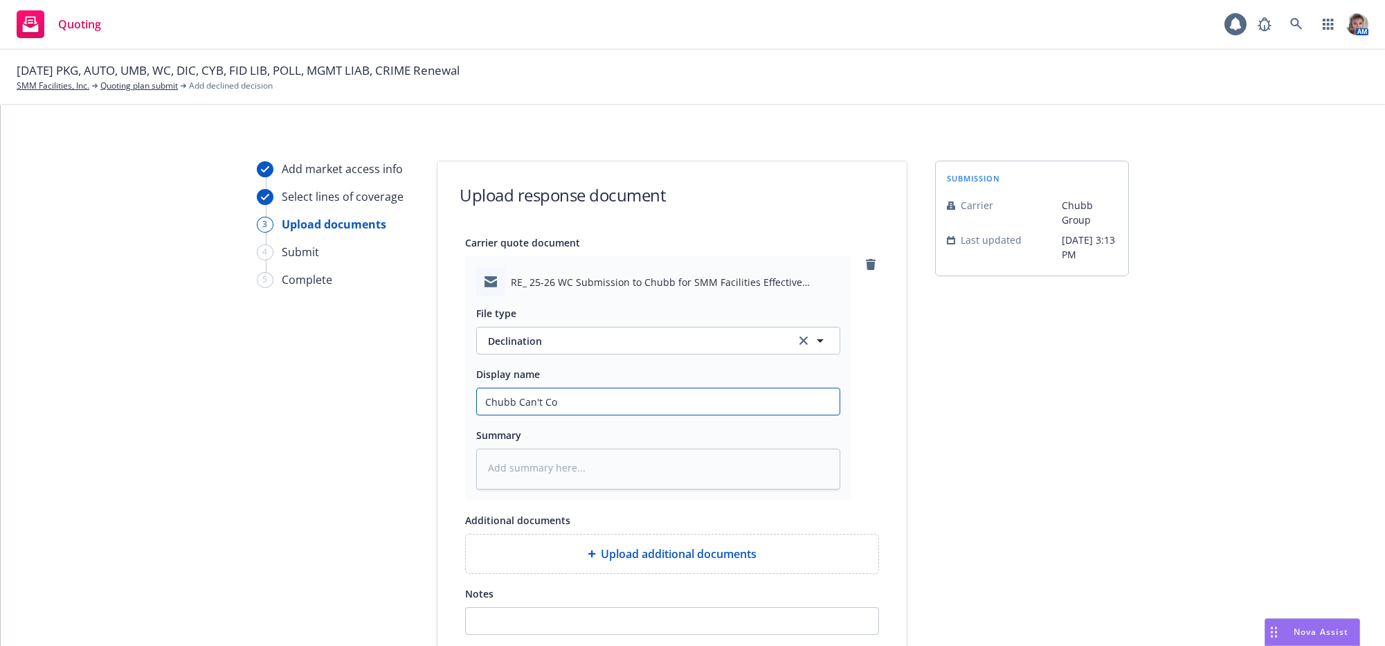
type input "Chubb Can't Com"
type textarea "x"
type input "Chubb Can't Comp"
type textarea "x"
type input "Chubb Can't Compe"
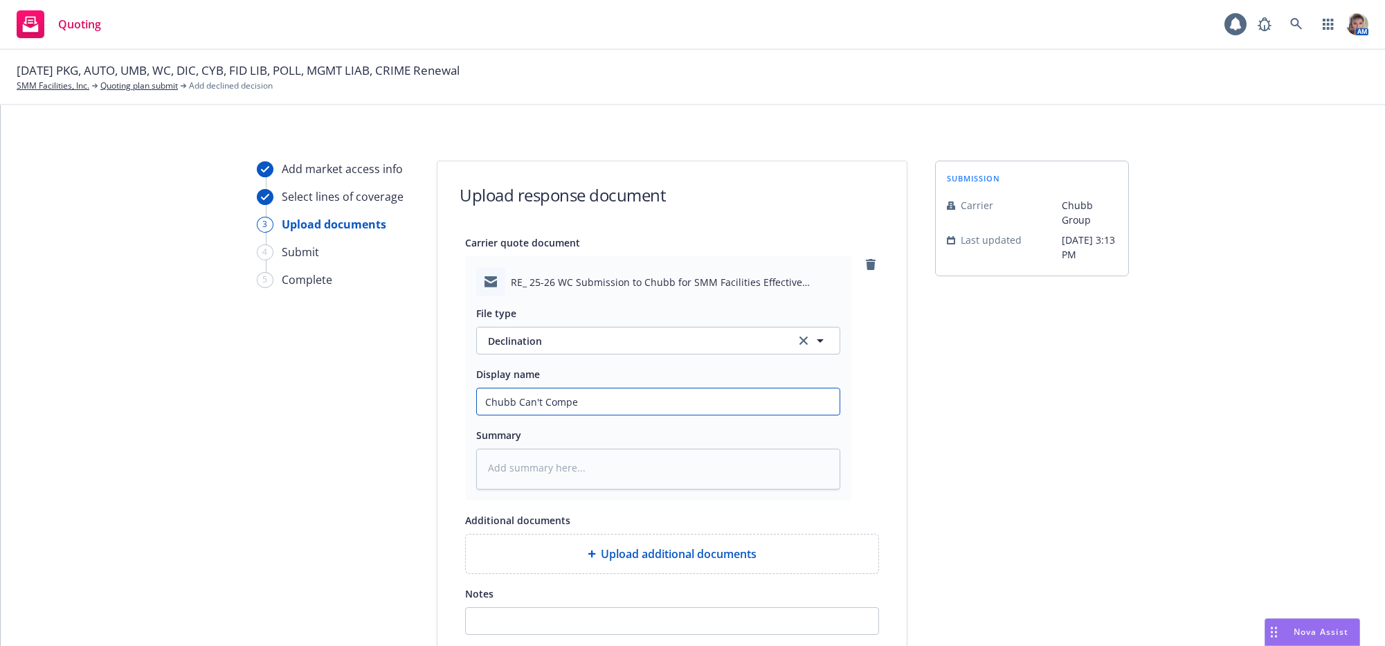
type textarea "x"
type input "Chubb Can't Compet"
type textarea "x"
type input "Chubb Can't Compete"
type textarea "x"
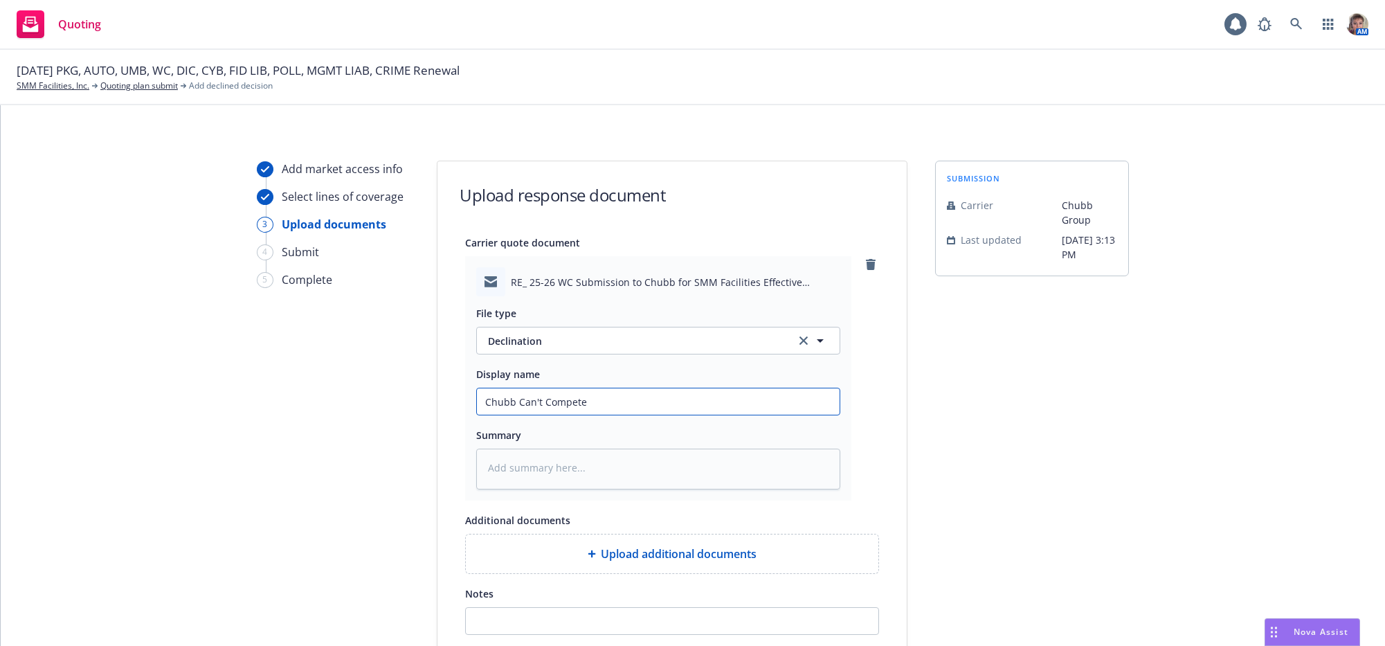
type input "Chubb Can't Compete"
type textarea "x"
type input "Chubb Can't Compete S"
type textarea "x"
type input "Chubb Can't Compete Sp"
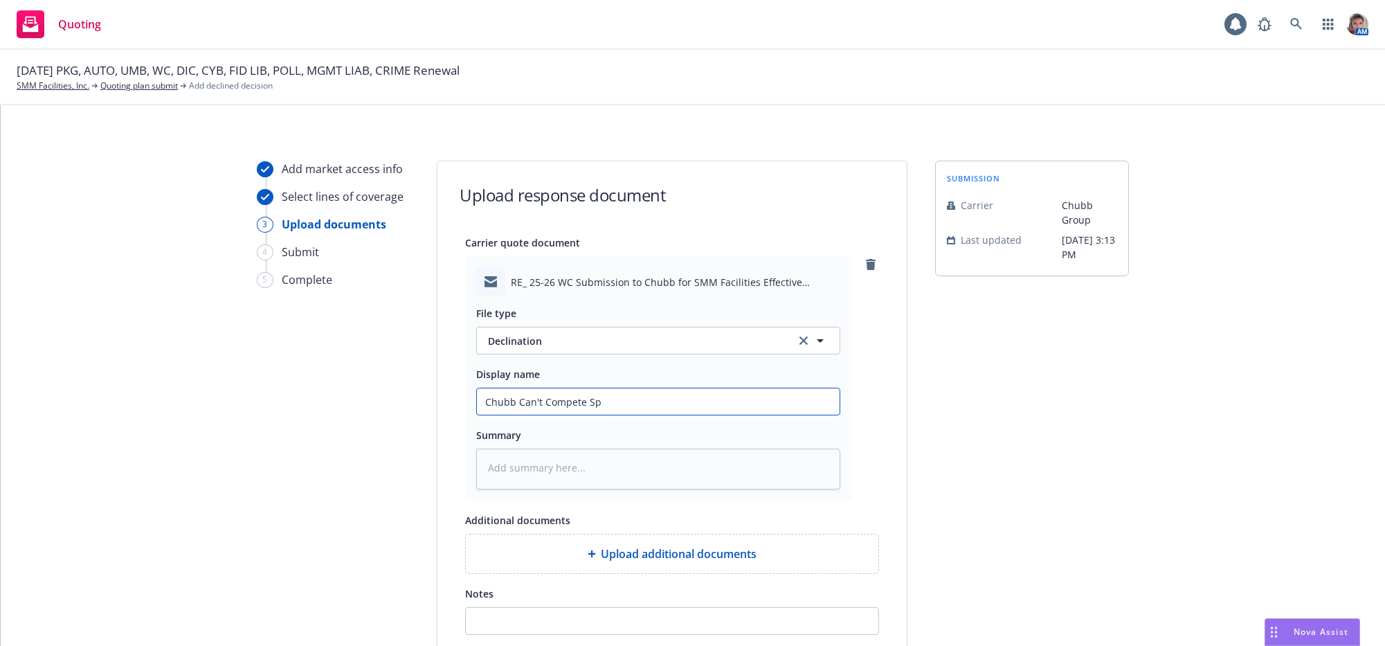
type textarea "x"
type input "Chubb Can't Compete Spe"
type textarea "x"
type input "Chubb Can't Compete Spec"
type textarea "x"
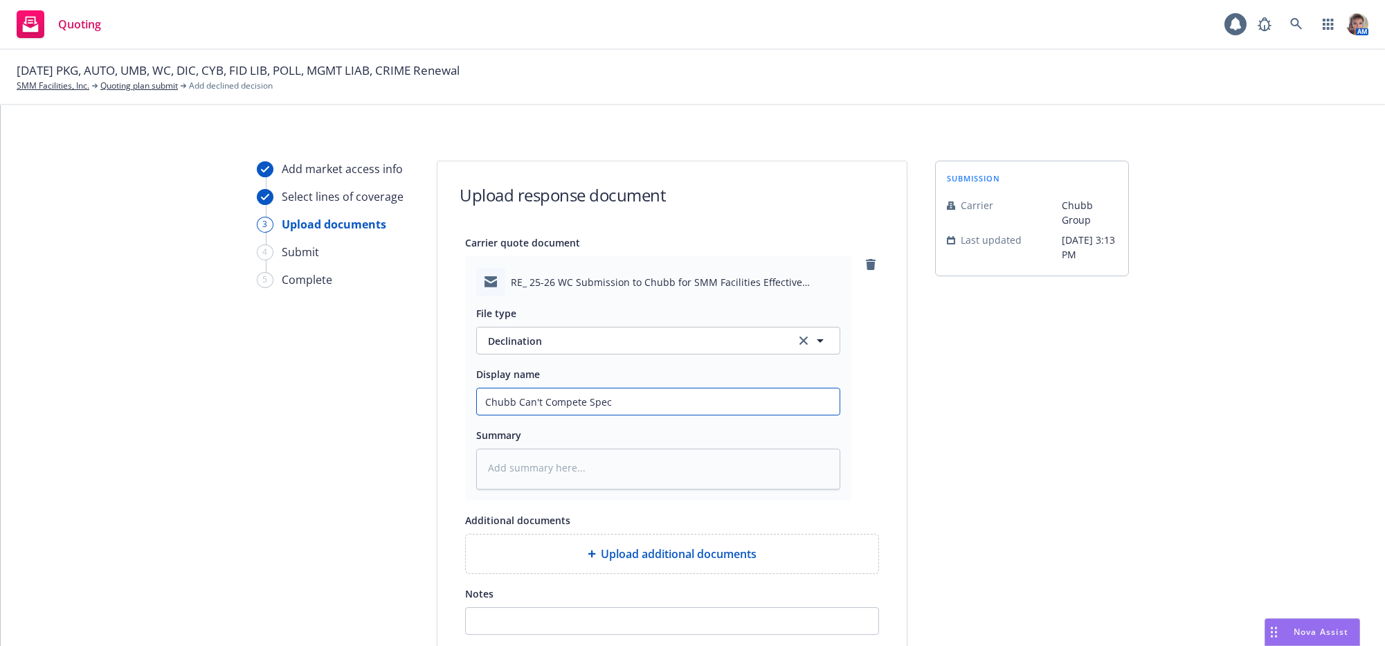
type input "Chubb Can't Compete Speci"
type textarea "x"
type input "Chubb Can't Compete Specia"
type textarea "x"
type input "Chubb Can't Compete Special"
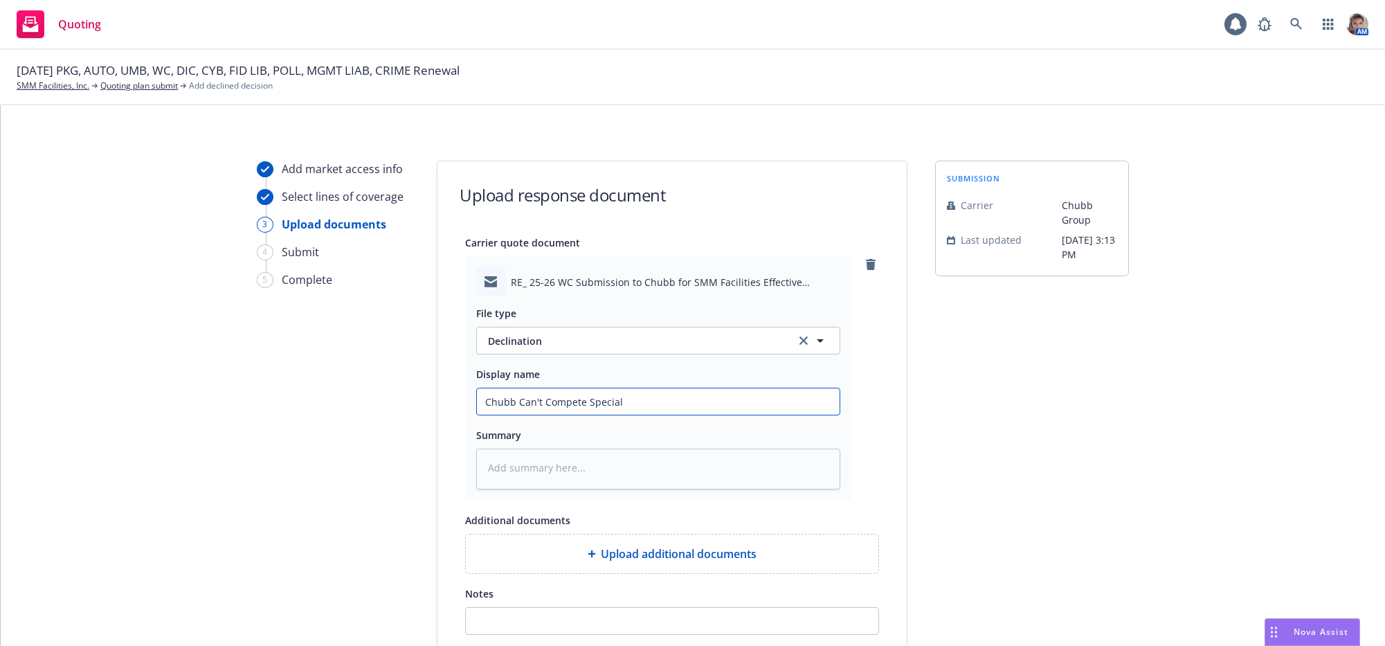
type textarea "x"
type input "Chubb Can't Compete Specialy"
type textarea "x"
type input "Chubb Can't Compete Specialy"
type textarea "x"
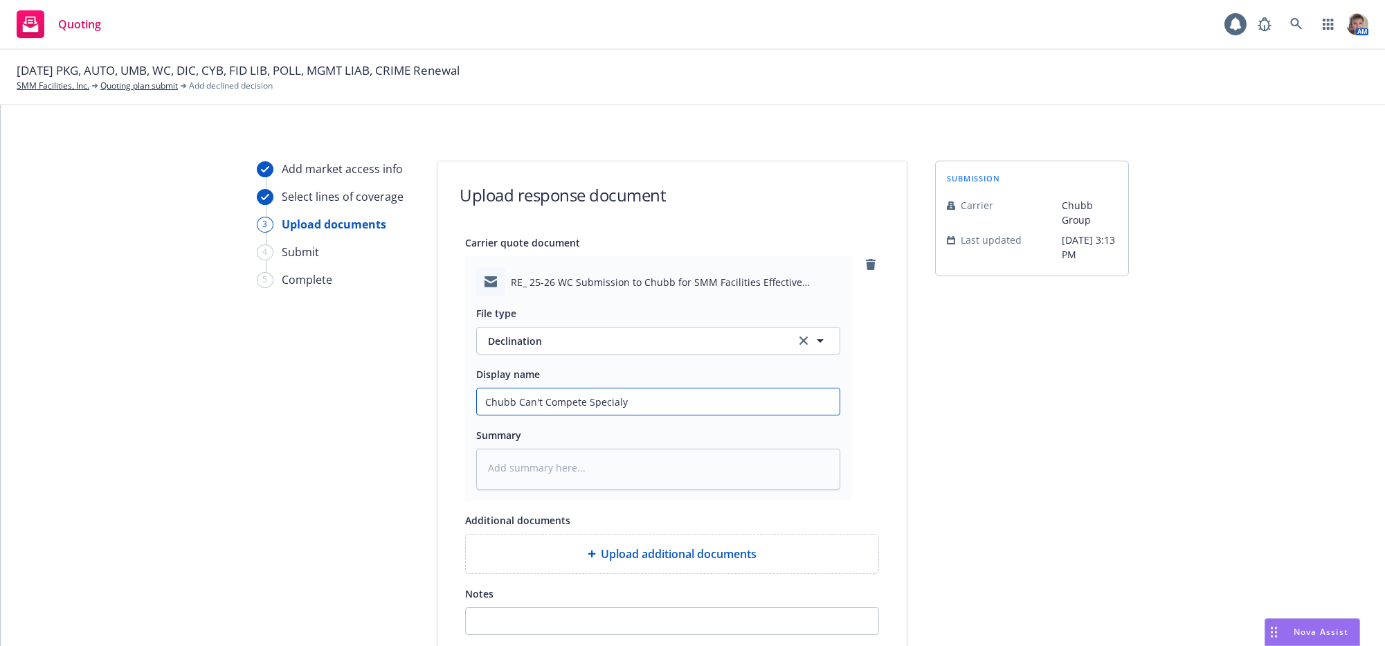
type input "Chubb Can't Compete Specialy f"
type textarea "x"
type input "Chubb Can't Compete Specialy fo"
type textarea "x"
type input "Chubb Can't Compete Specialy for"
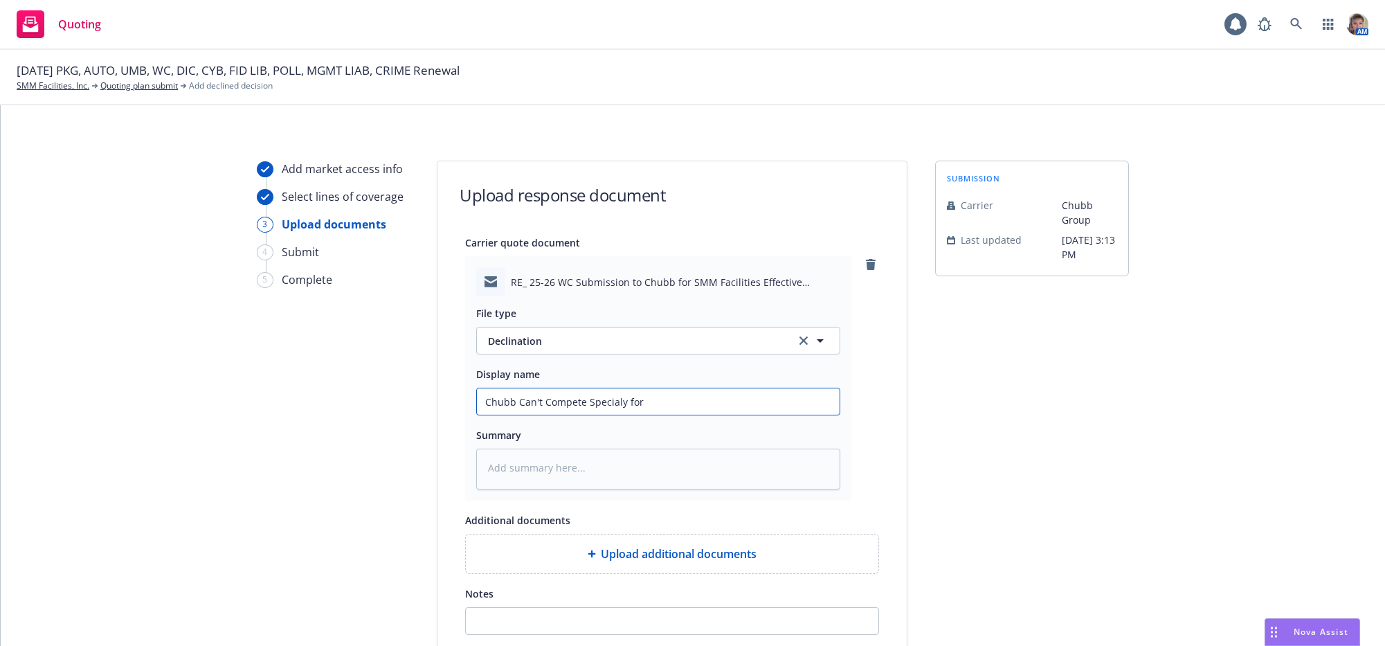
type textarea "x"
type input "Chubb Can't Compete Specialy for"
type textarea "x"
type input "Chubb Can't Compete Specialy for G"
type textarea "x"
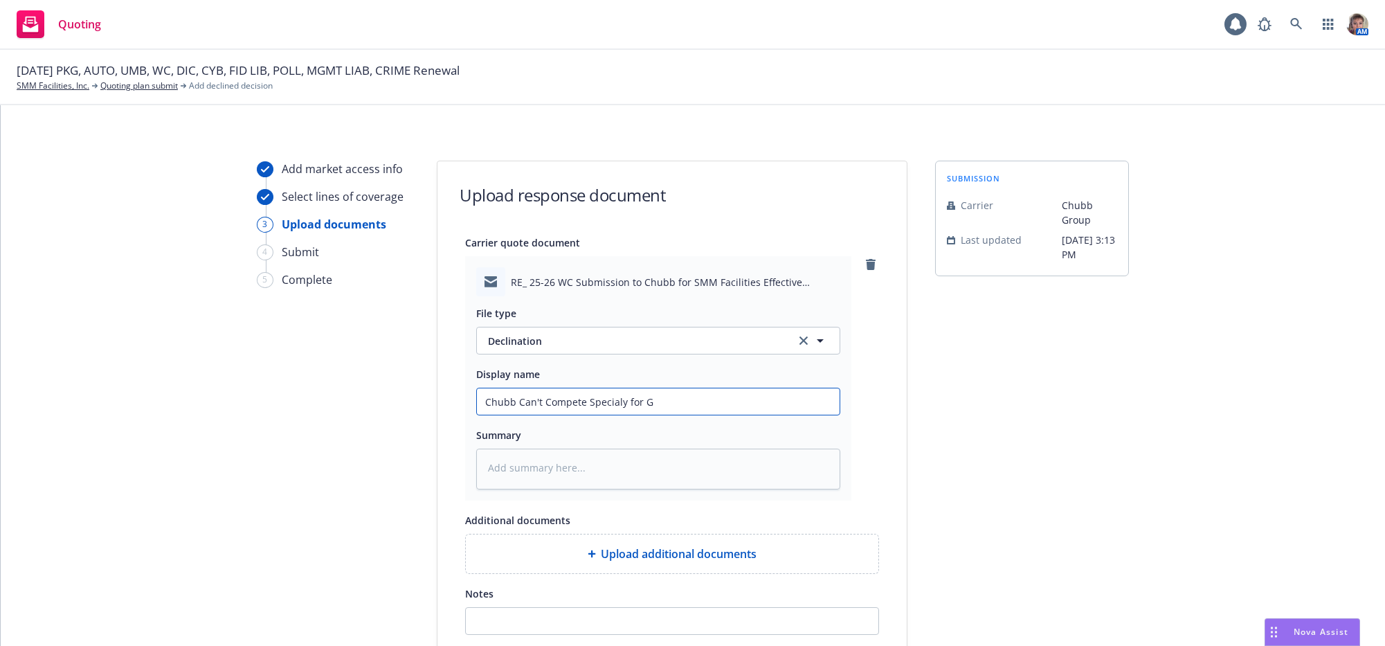
type input "Chubb Can't Compete Specialy for GL"
type textarea "x"
type input "Chubb Can't Compete Specialy for GL"
type textarea "x"
type input "Chubb Can't Compete Specialy for GL U"
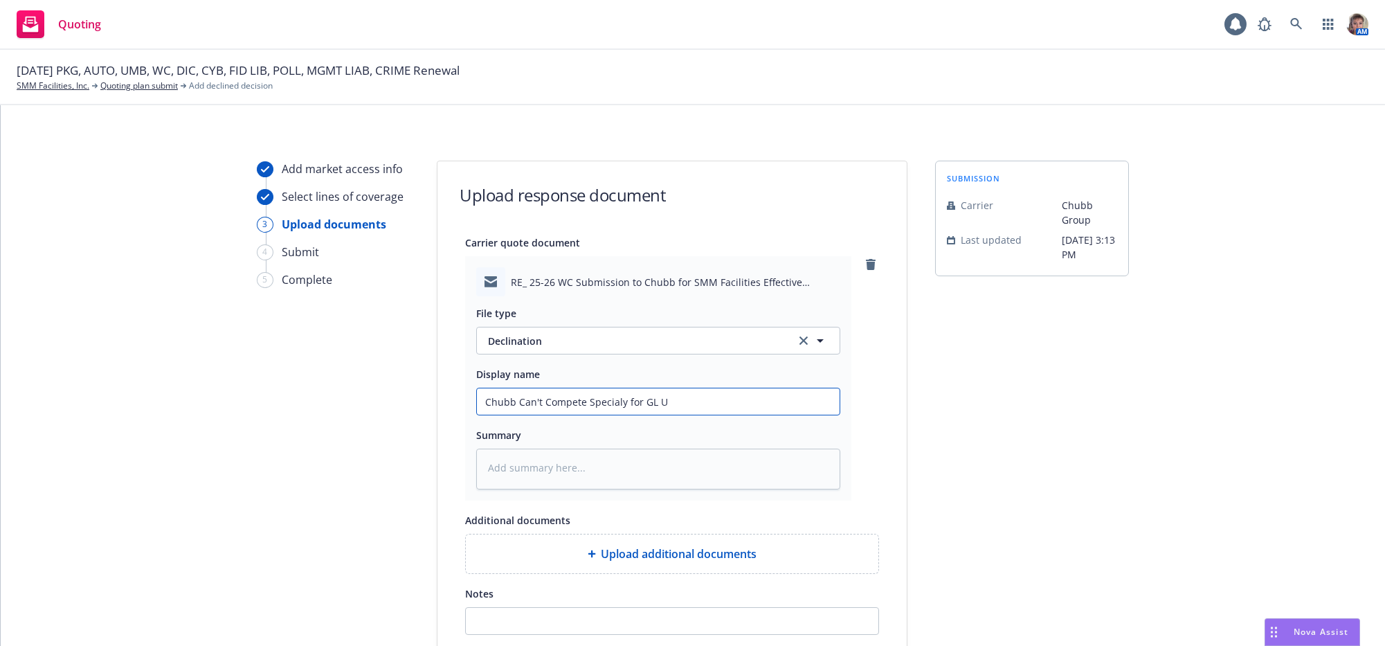
type textarea "x"
type input "Chubb Can't Compete Specialy for GL UM"
type textarea "x"
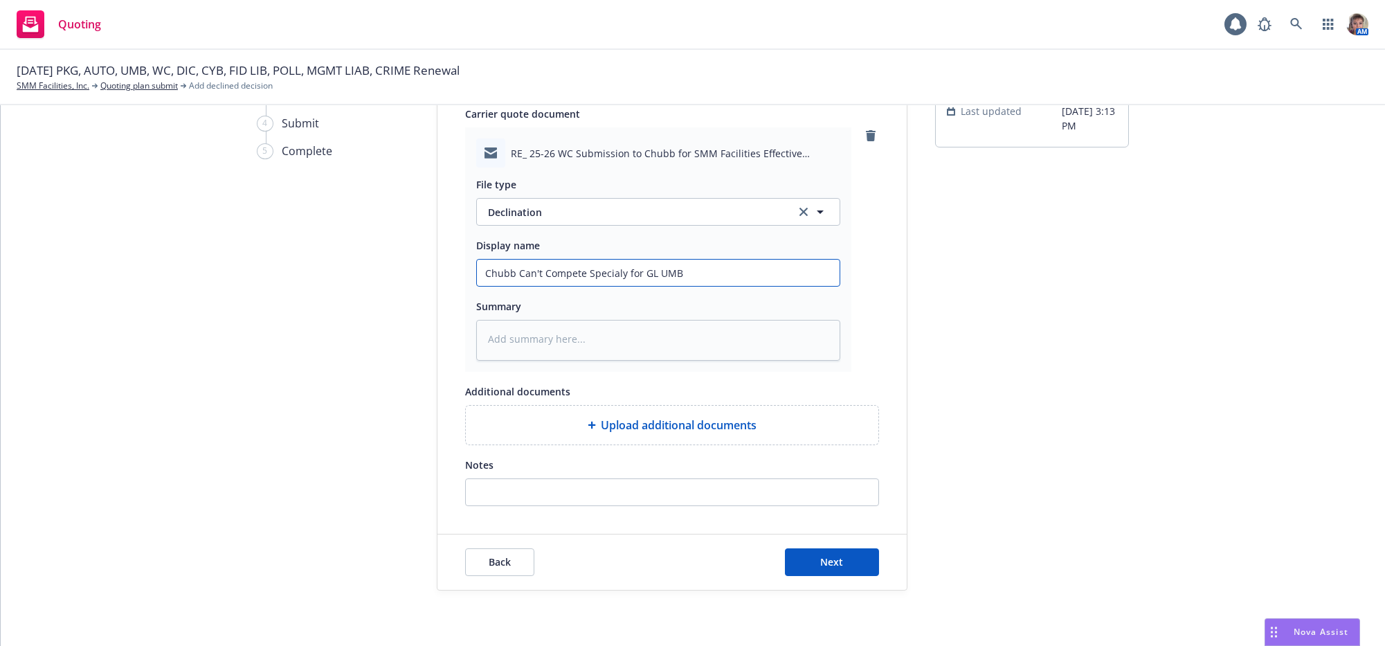
scroll to position [179, 0]
type input "Chubb Can't Compete Specialy for GL UMB"
click at [856, 563] on button "Next" at bounding box center [832, 562] width 94 height 28
type textarea "x"
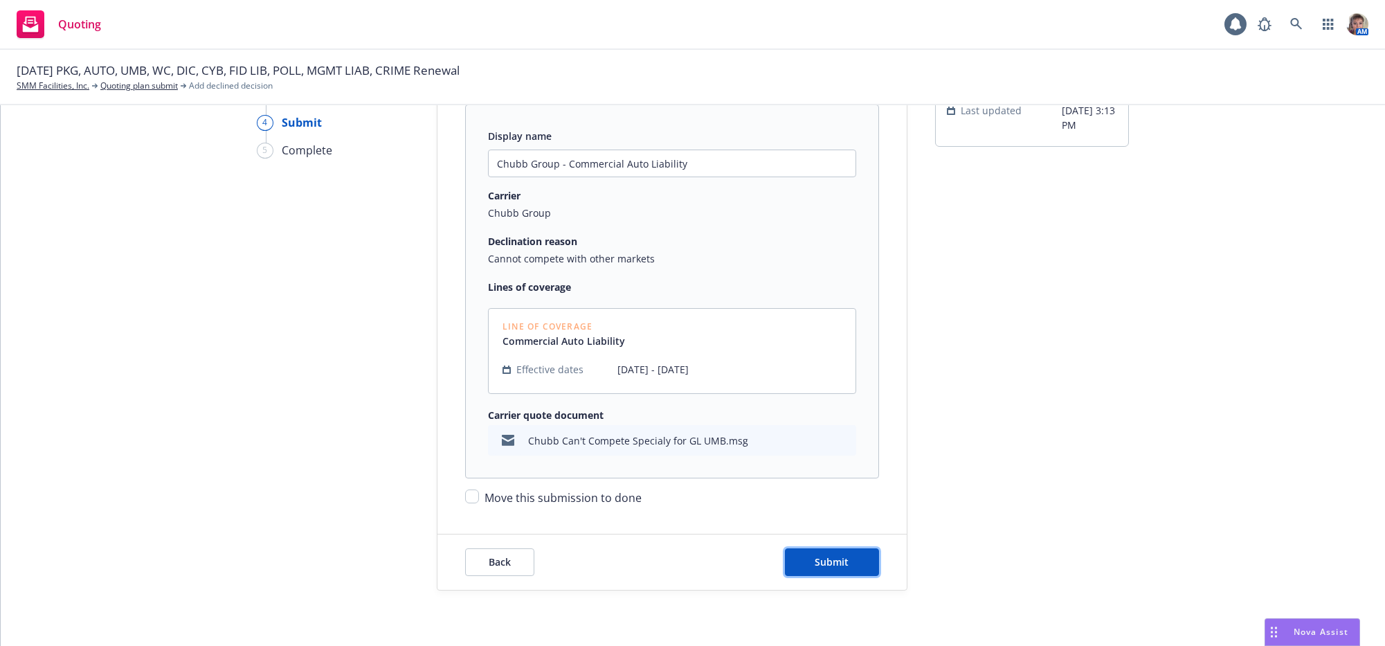
click at [856, 563] on button "Submit" at bounding box center [832, 562] width 94 height 28
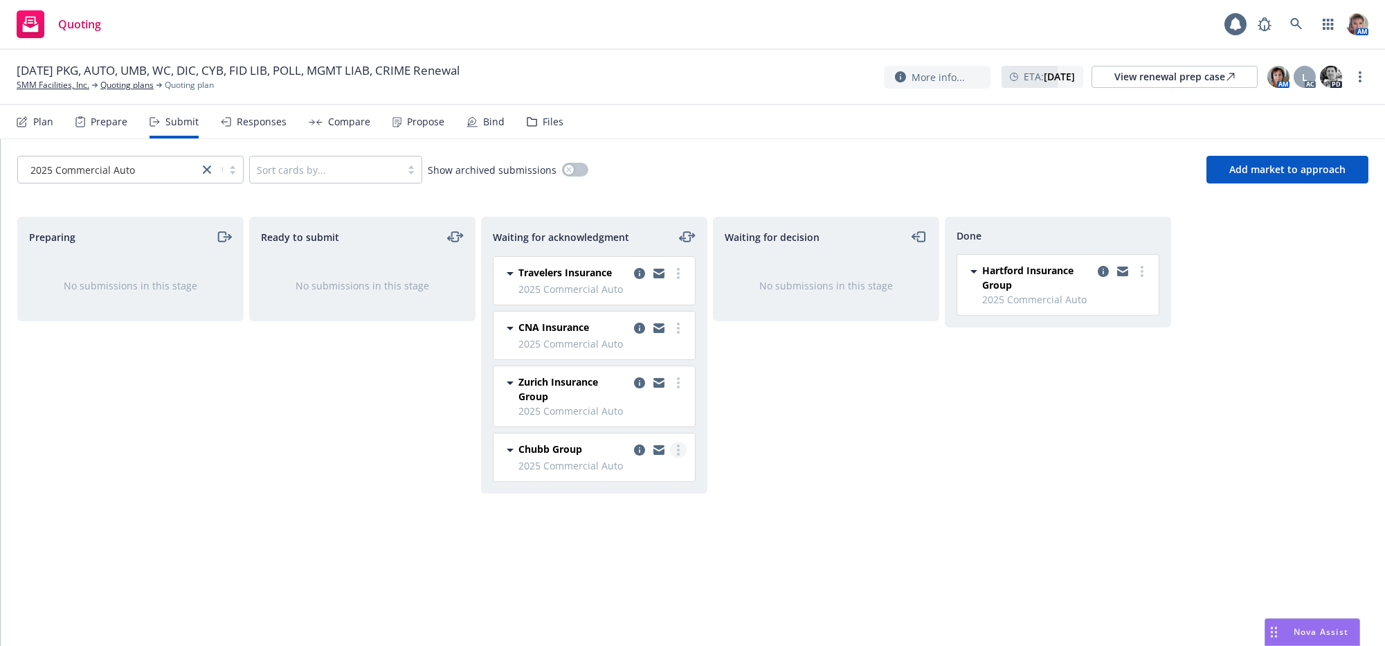
click at [680, 458] on link "more" at bounding box center [678, 450] width 17 height 17
click at [652, 319] on link "Move to done" at bounding box center [617, 326] width 138 height 28
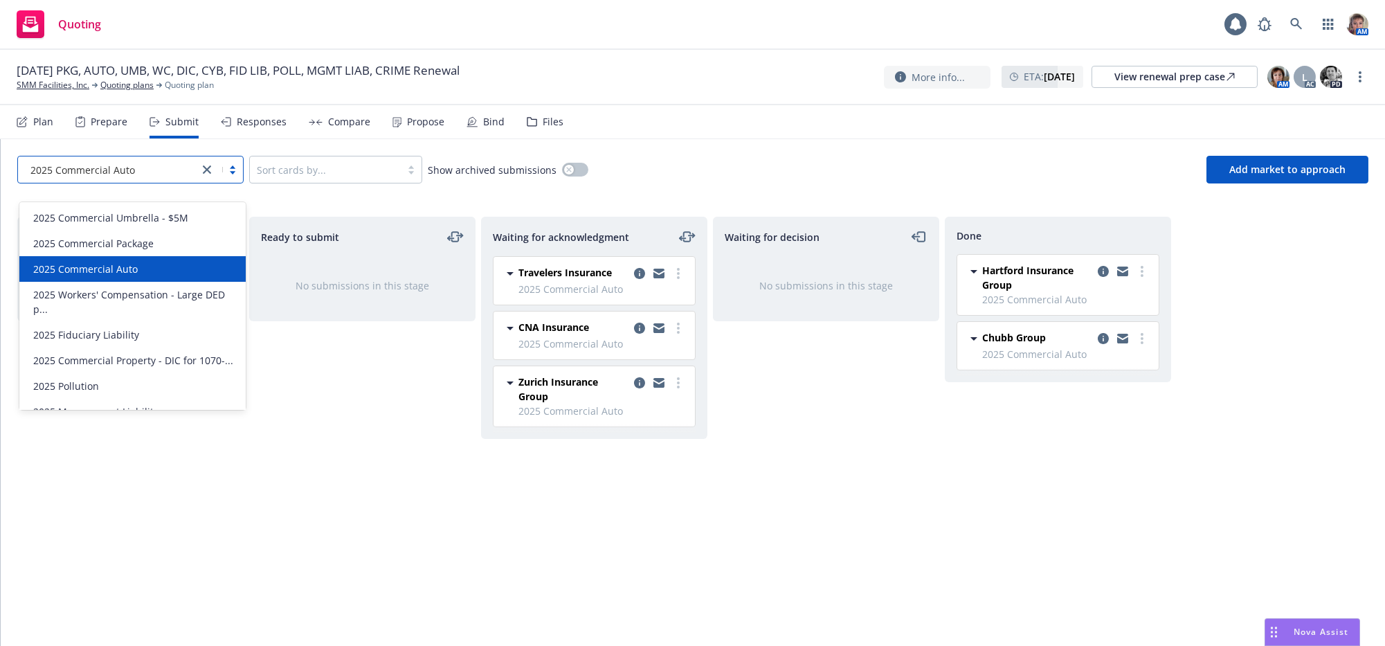
click at [210, 174] on icon "close" at bounding box center [207, 169] width 8 height 8
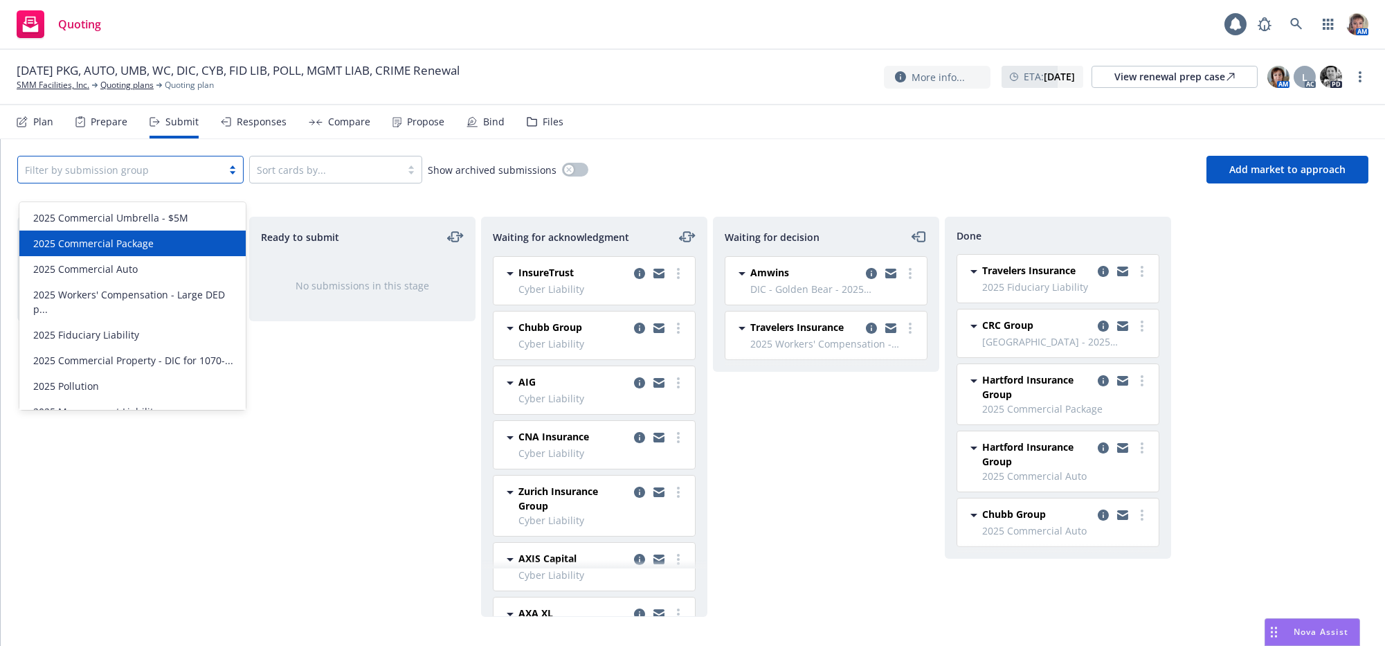
click at [180, 248] on div "2025 Commercial Package" at bounding box center [133, 243] width 210 height 15
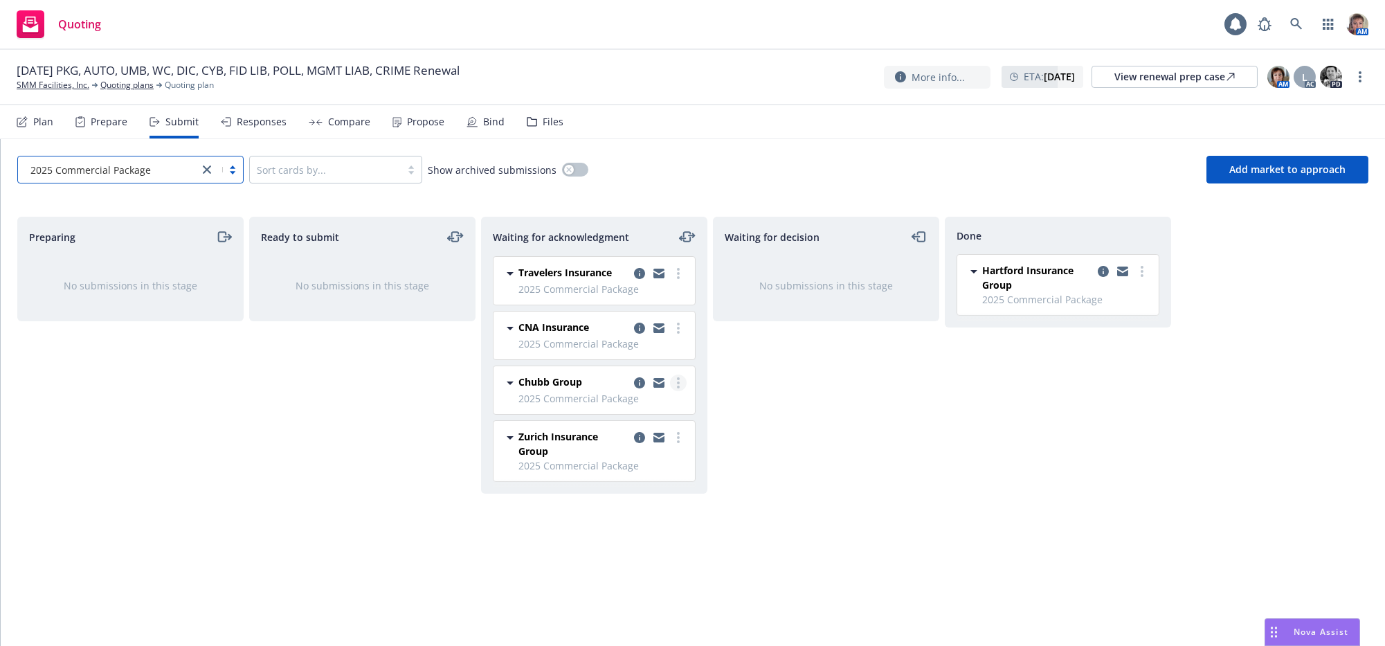
click at [677, 388] on icon "more" at bounding box center [678, 382] width 3 height 11
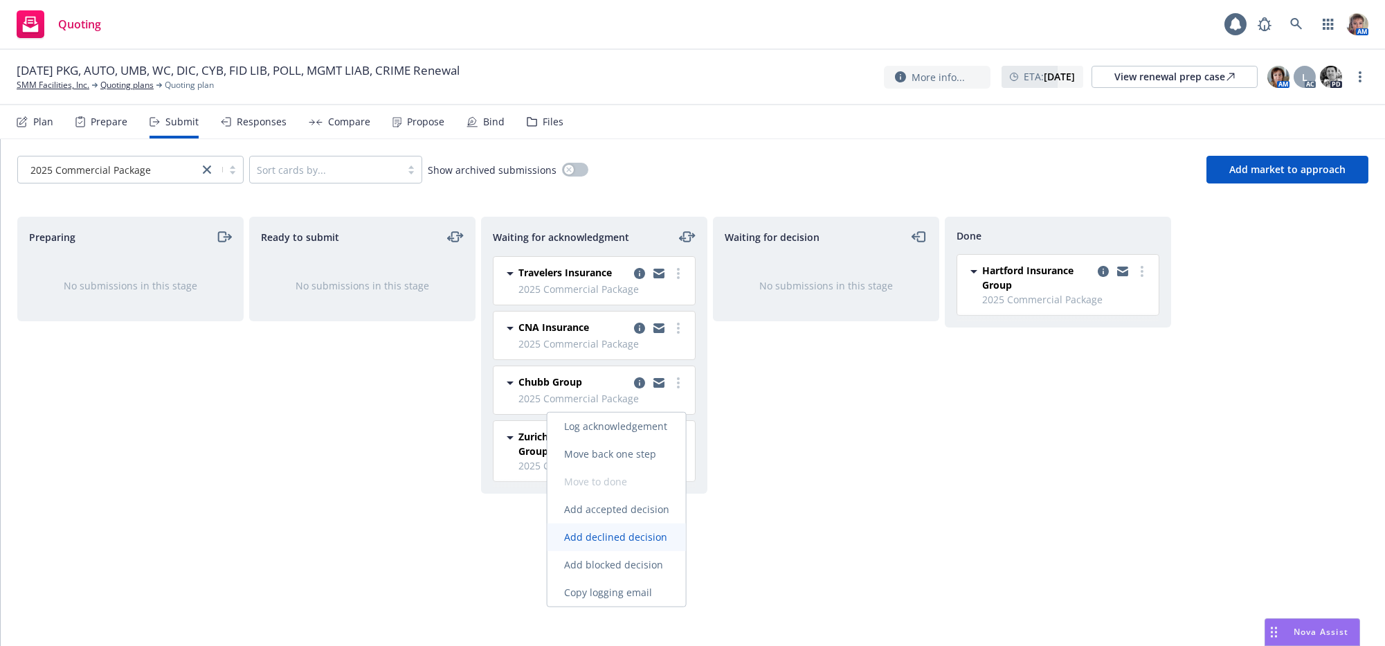
click at [628, 542] on span "Add declined decision" at bounding box center [616, 536] width 136 height 13
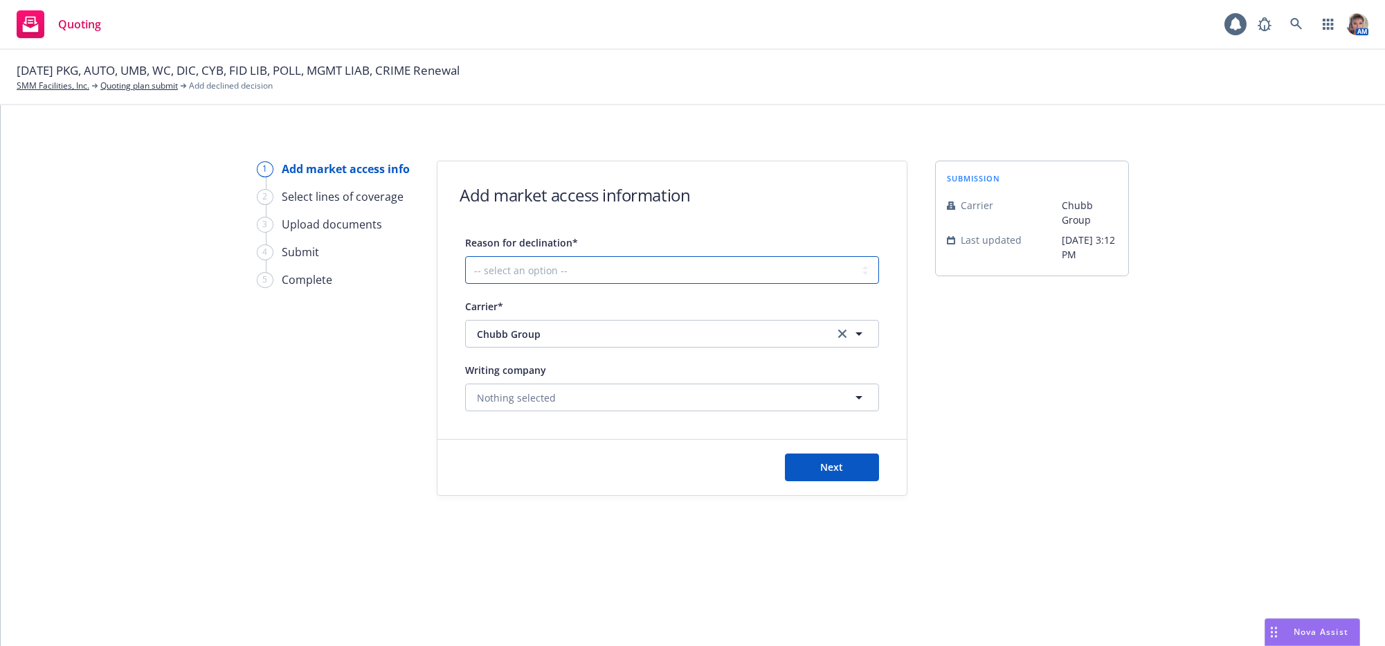
click at [584, 284] on select "-- select an option -- Cannot compete with other markets Carrier non-renewed Ca…" at bounding box center [672, 270] width 414 height 28
select select "CANNOT_COMPETE_WITH_OTHER_MARKETS"
click at [469, 266] on select "-- select an option -- Cannot compete with other markets Carrier non-renewed Ca…" at bounding box center [672, 270] width 414 height 28
click at [832, 481] on button "Next" at bounding box center [832, 467] width 94 height 28
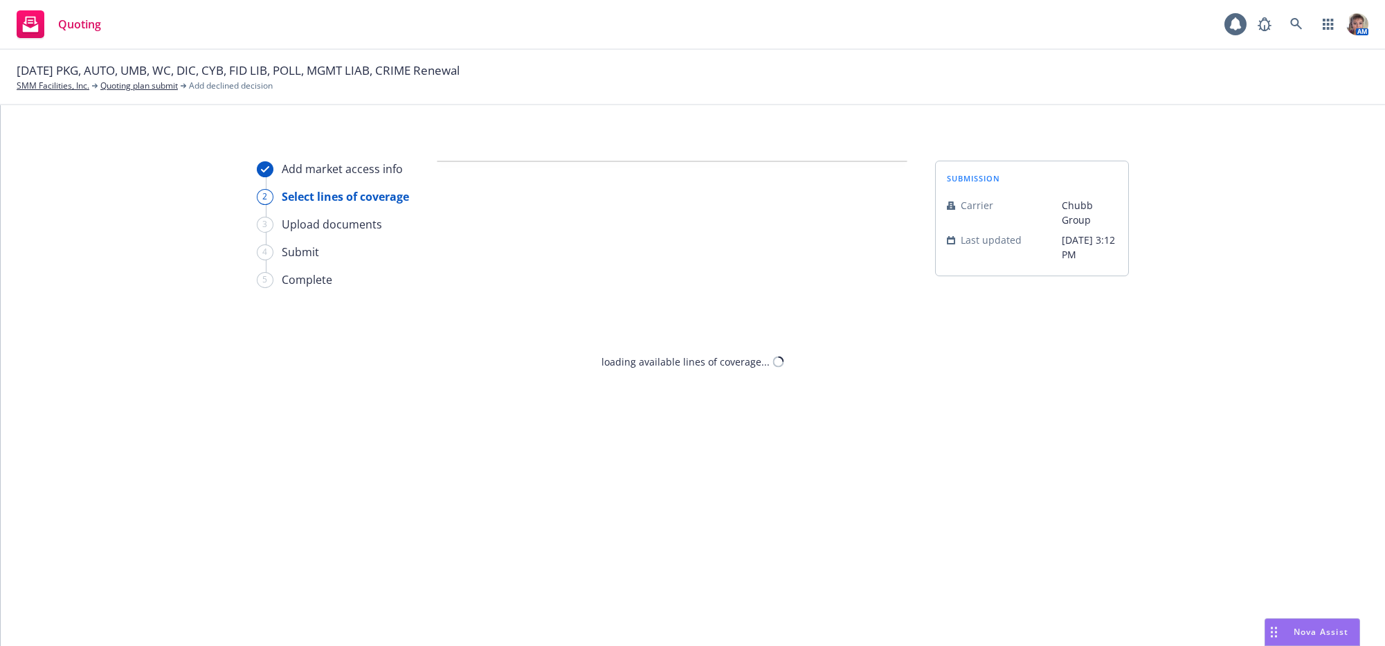
select select "CANNOT_COMPETE_WITH_OTHER_MARKETS"
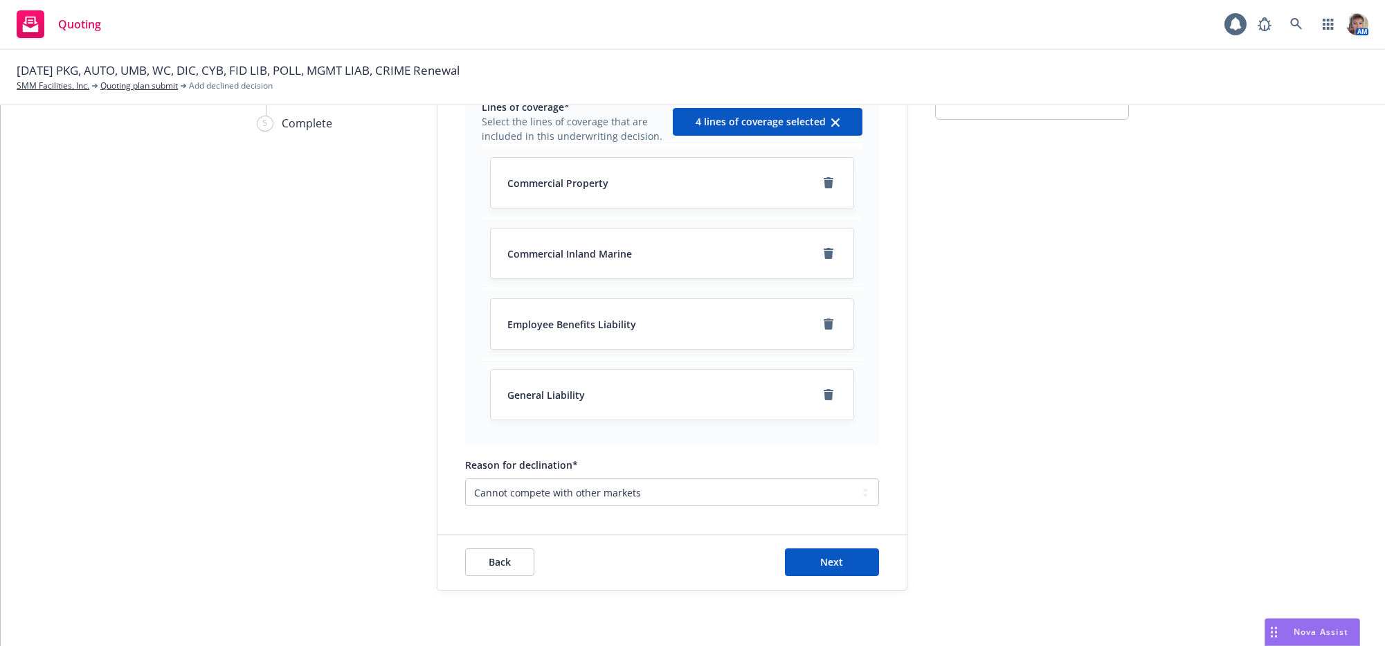
scroll to position [195, 0]
click at [806, 565] on button "Next" at bounding box center [832, 562] width 94 height 28
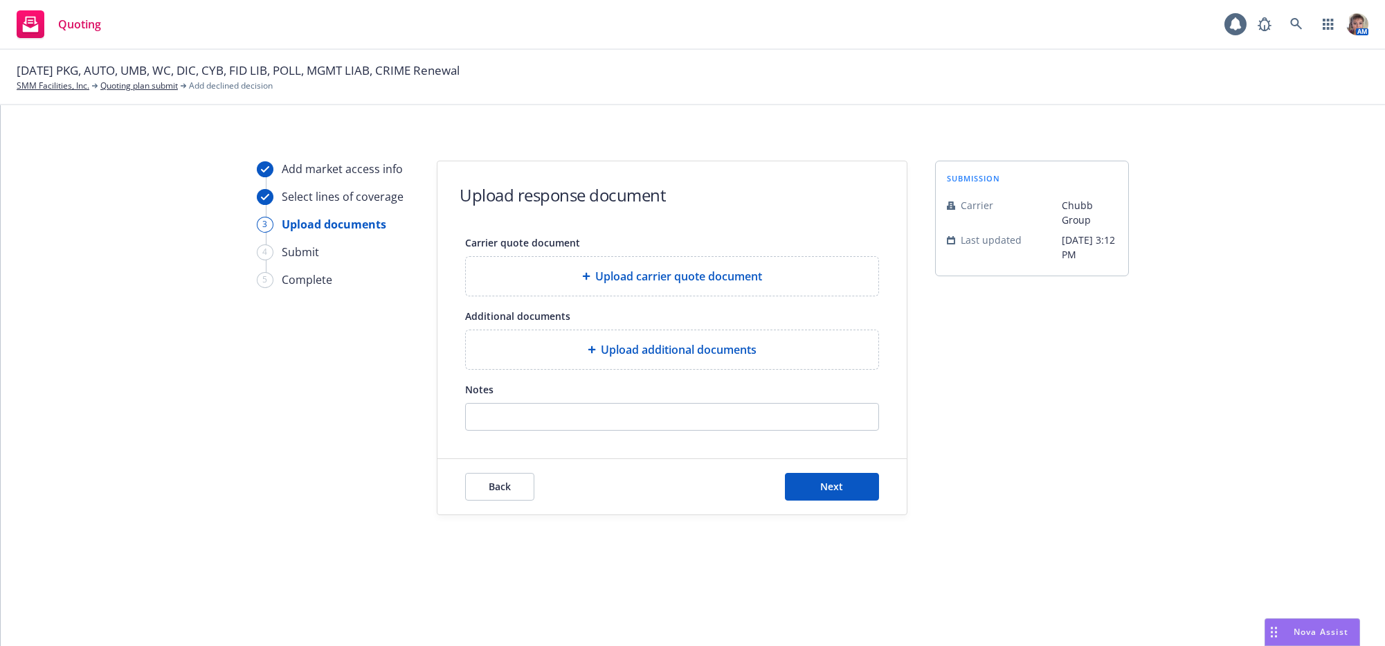
scroll to position [0, 0]
click at [836, 493] on span "Next" at bounding box center [832, 486] width 23 height 13
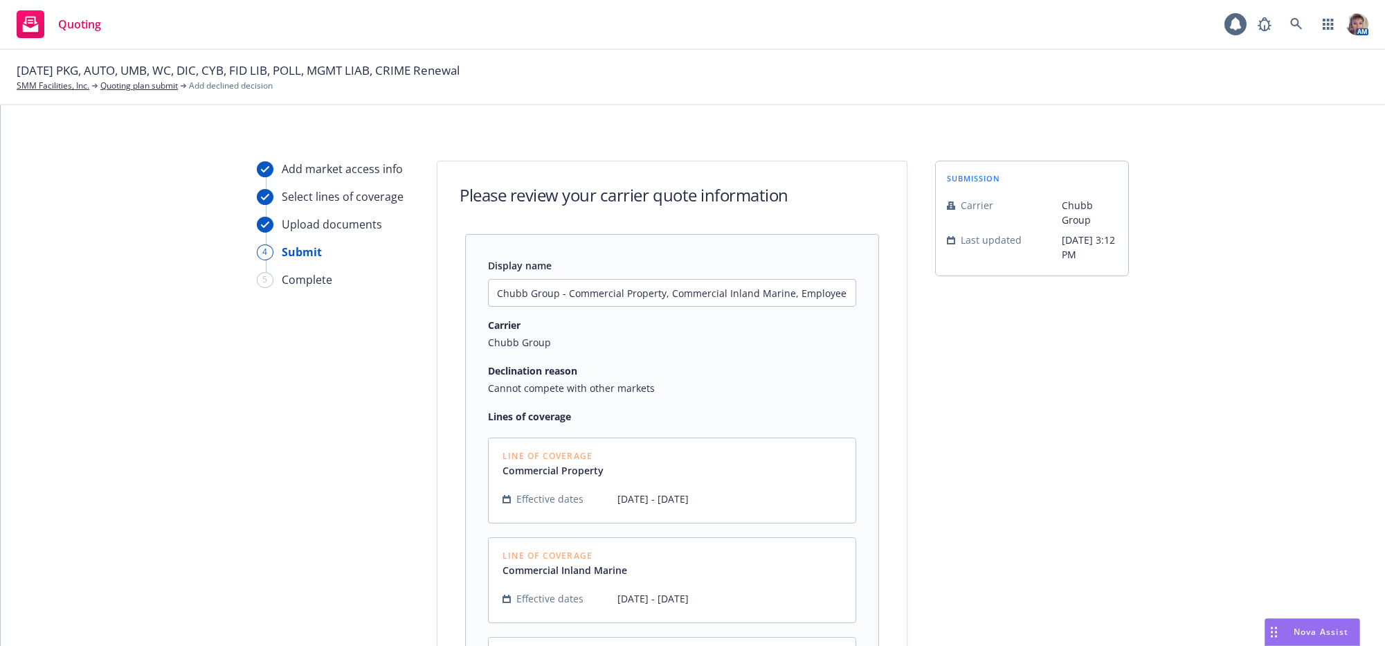
scroll to position [404, 0]
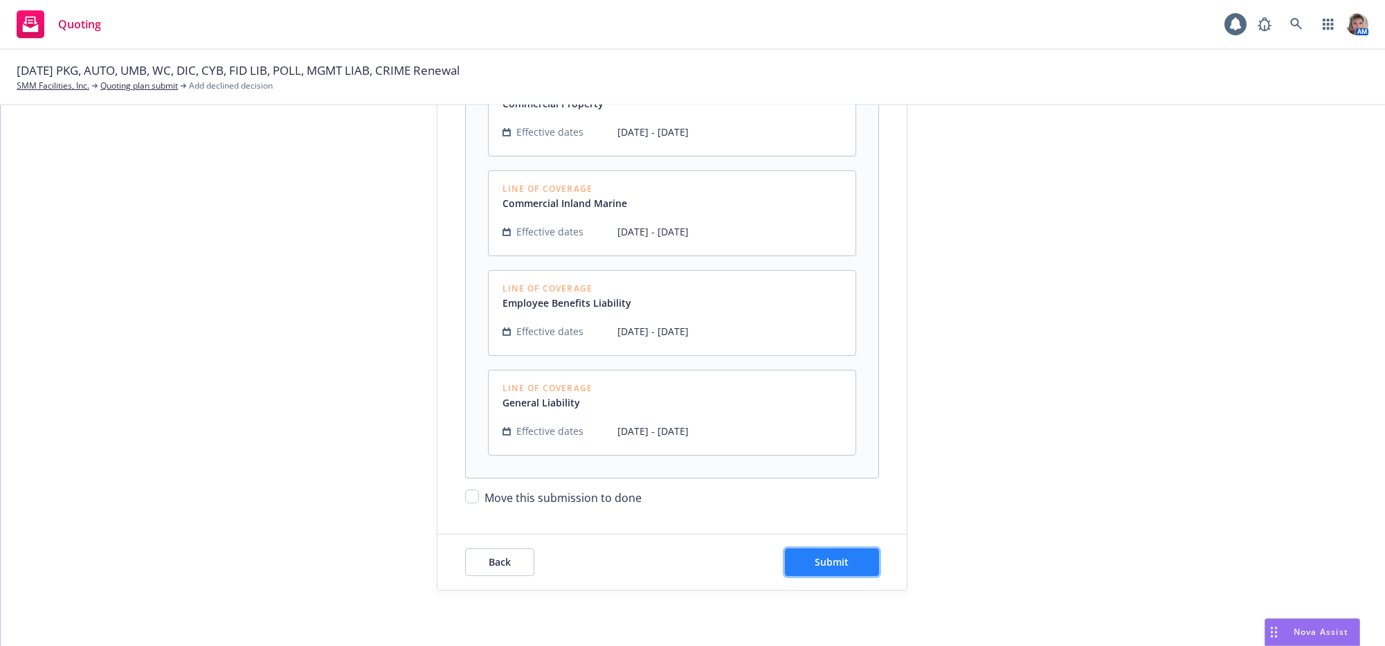
click at [861, 561] on button "Submit" at bounding box center [832, 562] width 94 height 28
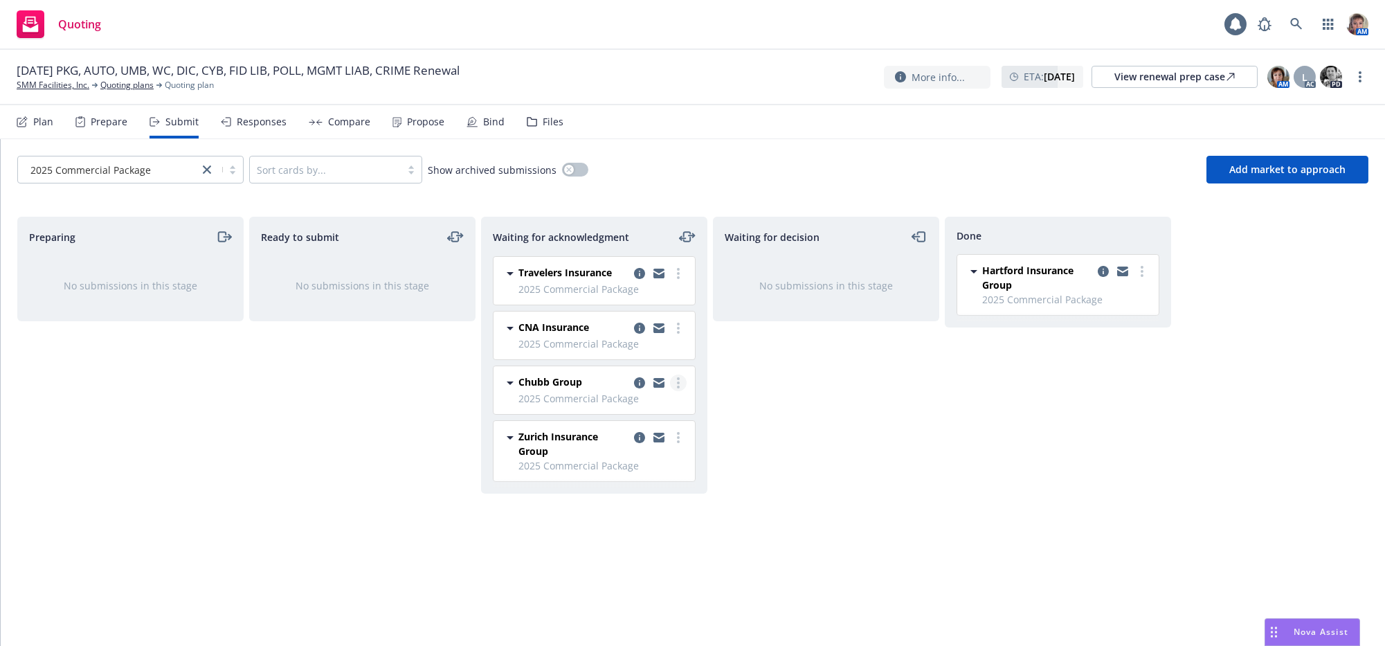
click at [680, 391] on link "more" at bounding box center [678, 382] width 17 height 17
click at [651, 473] on link "Move to done" at bounding box center [617, 482] width 138 height 28
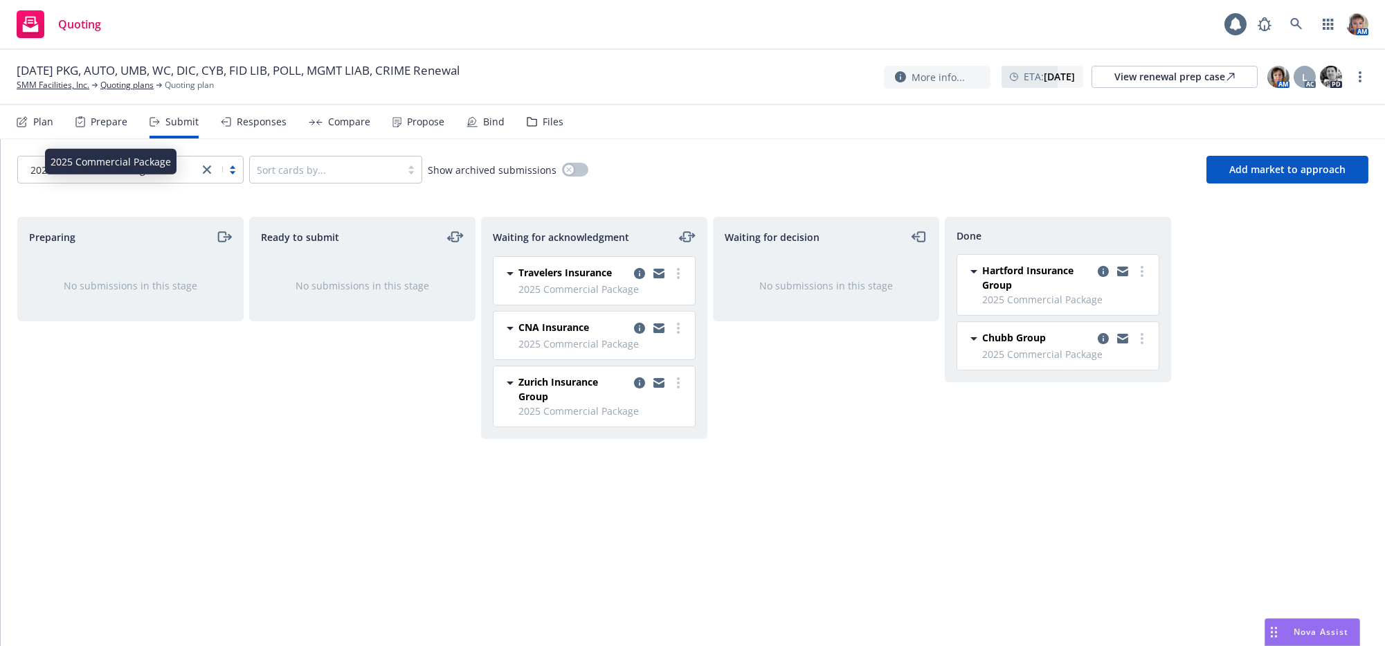
click at [203, 178] on link "close" at bounding box center [207, 169] width 17 height 17
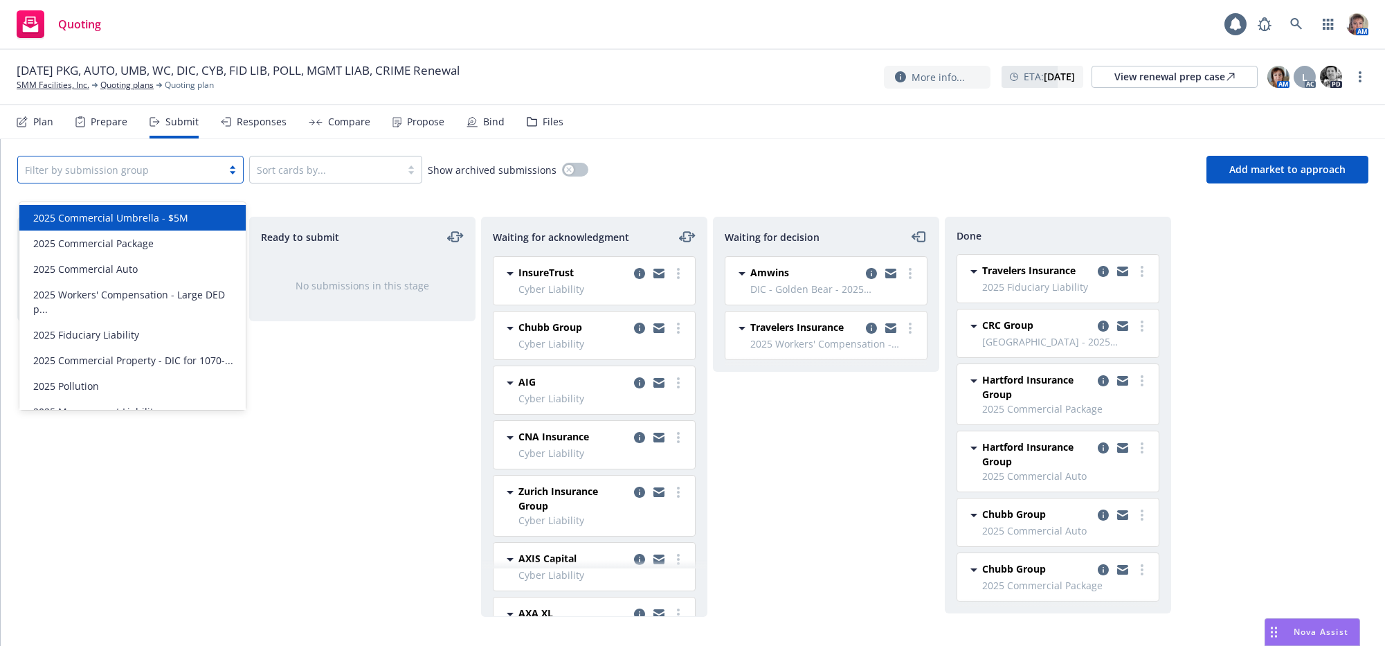
click at [202, 216] on div "2025 Commercial Umbrella - $5M" at bounding box center [133, 217] width 210 height 15
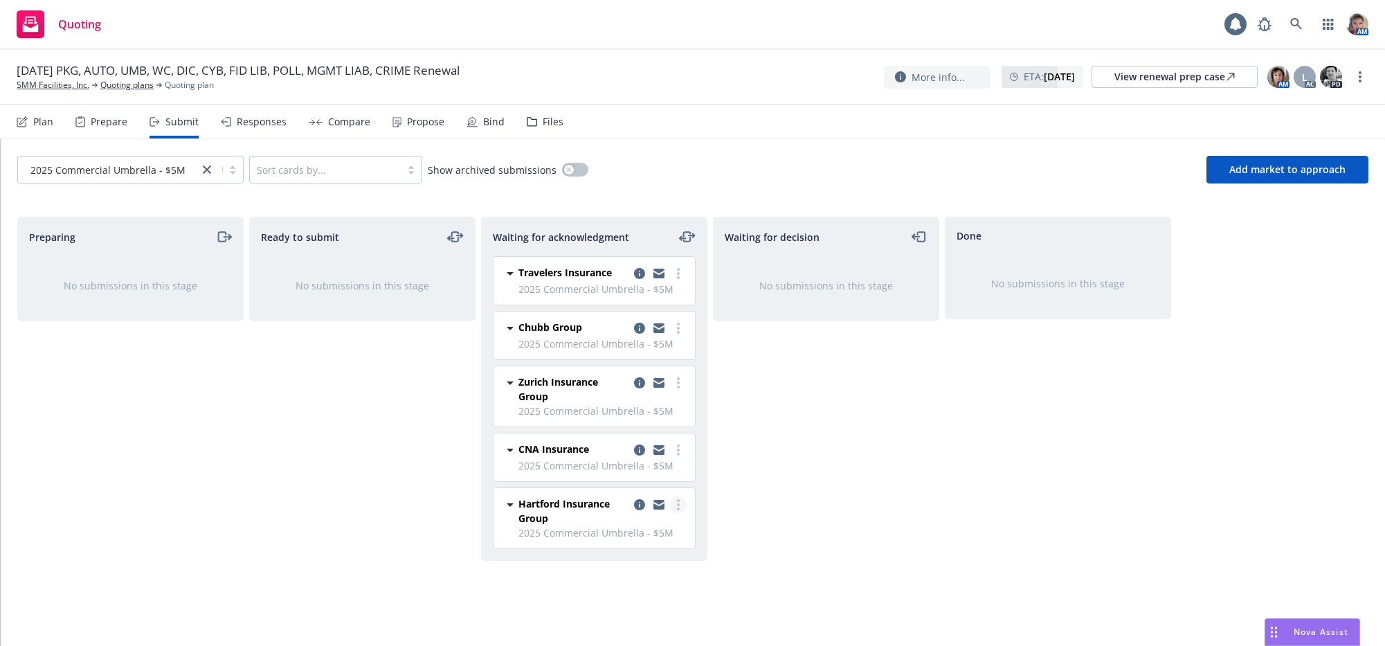
click at [681, 513] on link "more" at bounding box center [678, 504] width 17 height 17
click at [885, 541] on div "Waiting for decision No submissions in this stage" at bounding box center [826, 417] width 226 height 400
click at [675, 336] on link "more" at bounding box center [678, 328] width 17 height 17
click at [644, 490] on link "Add declined decision" at bounding box center [617, 483] width 138 height 28
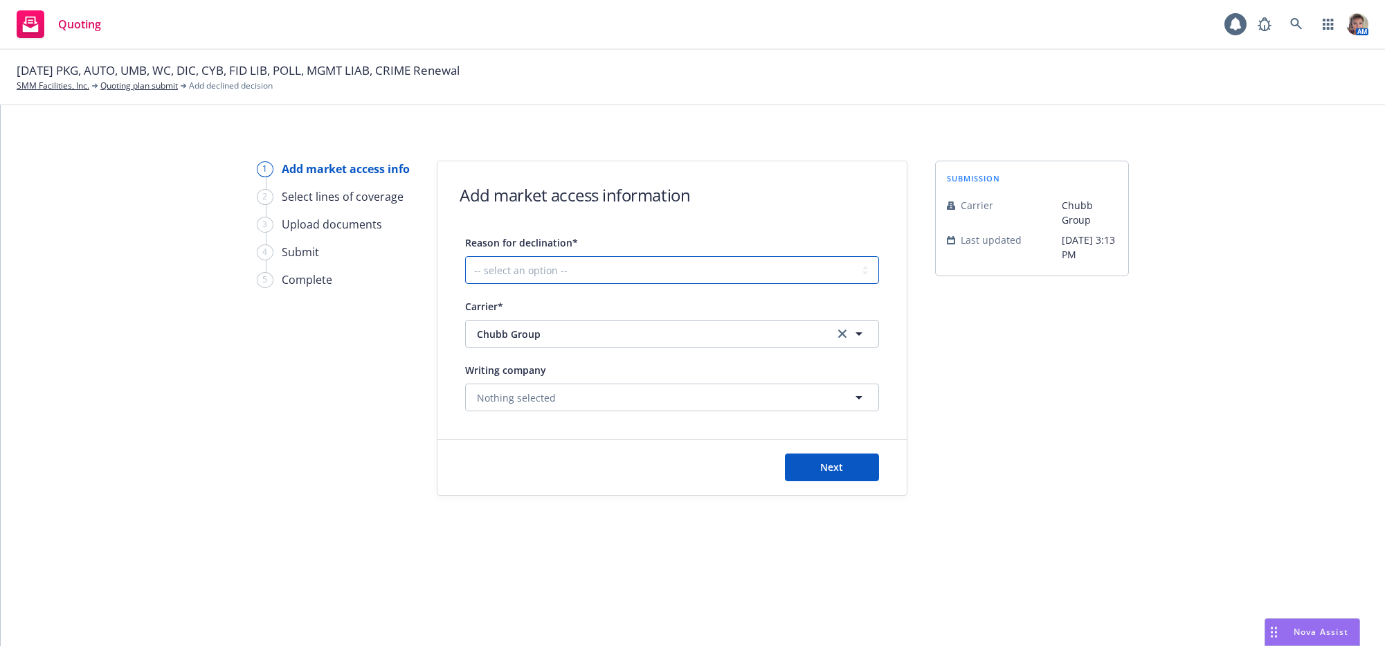
click at [617, 284] on select "-- select an option -- Cannot compete with other markets Carrier non-renewed Ca…" at bounding box center [672, 270] width 414 height 28
select select "CANNOT_COMPETE_WITH_OTHER_MARKETS"
click at [469, 266] on select "-- select an option -- Cannot compete with other markets Carrier non-renewed Ca…" at bounding box center [672, 270] width 414 height 28
click at [838, 481] on button "Next" at bounding box center [832, 467] width 94 height 28
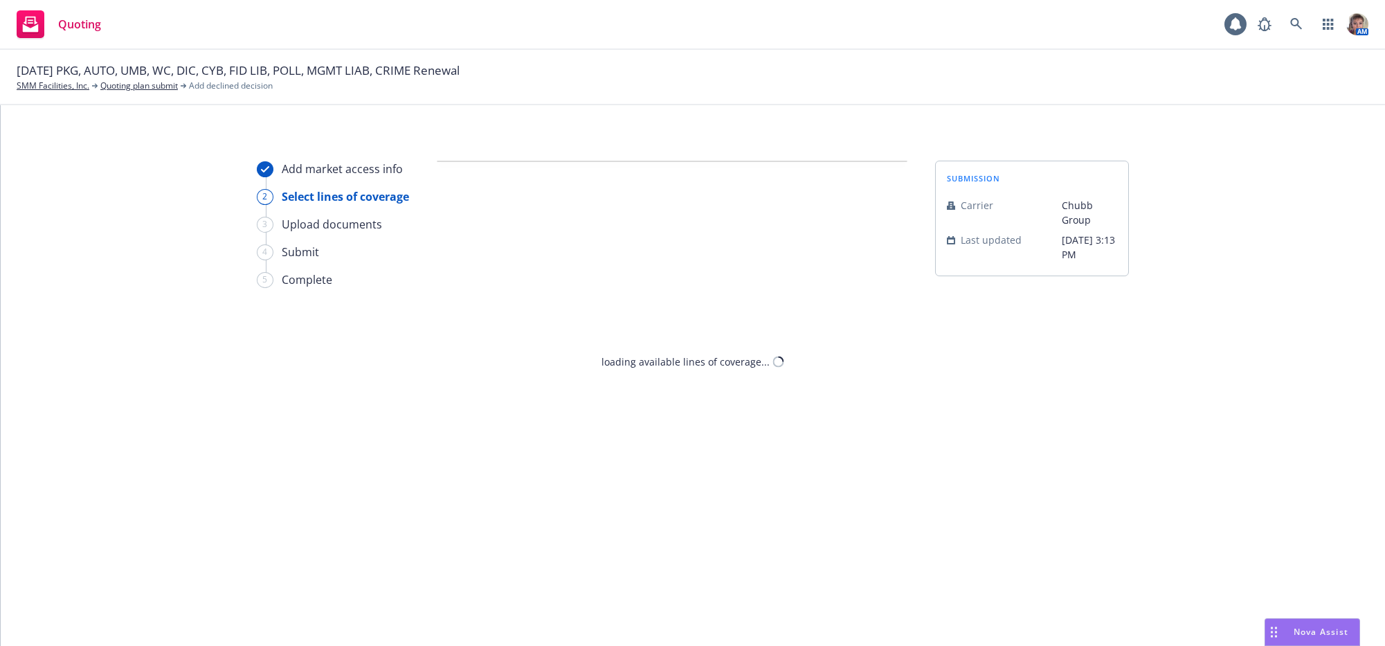
select select "CANNOT_COMPETE_WITH_OTHER_MARKETS"
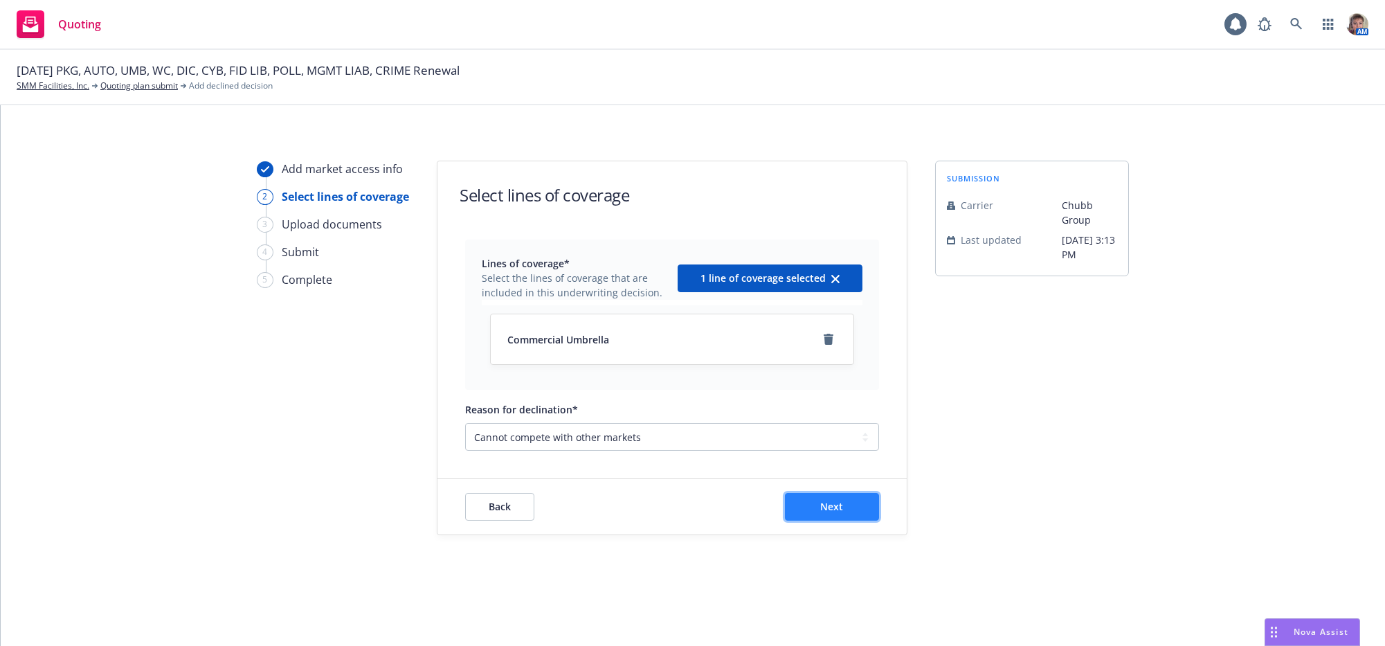
click at [838, 513] on span "Next" at bounding box center [832, 506] width 23 height 13
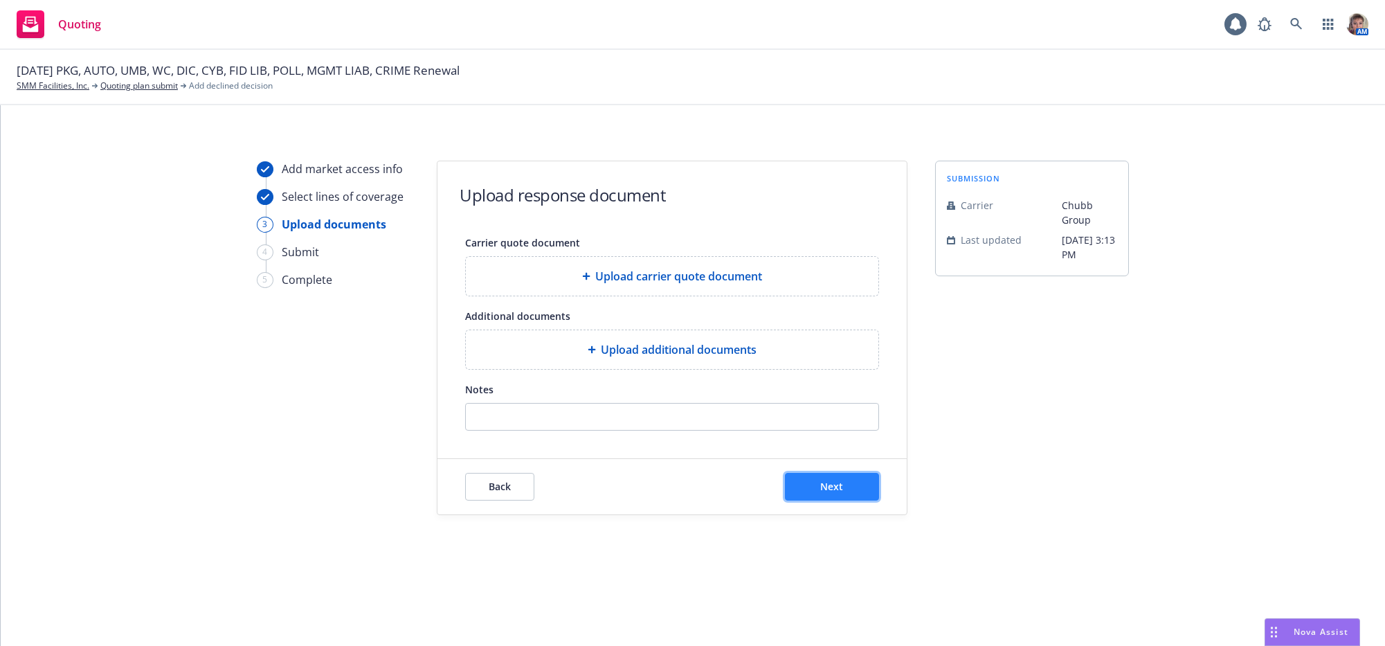
click at [862, 500] on button "Next" at bounding box center [832, 487] width 94 height 28
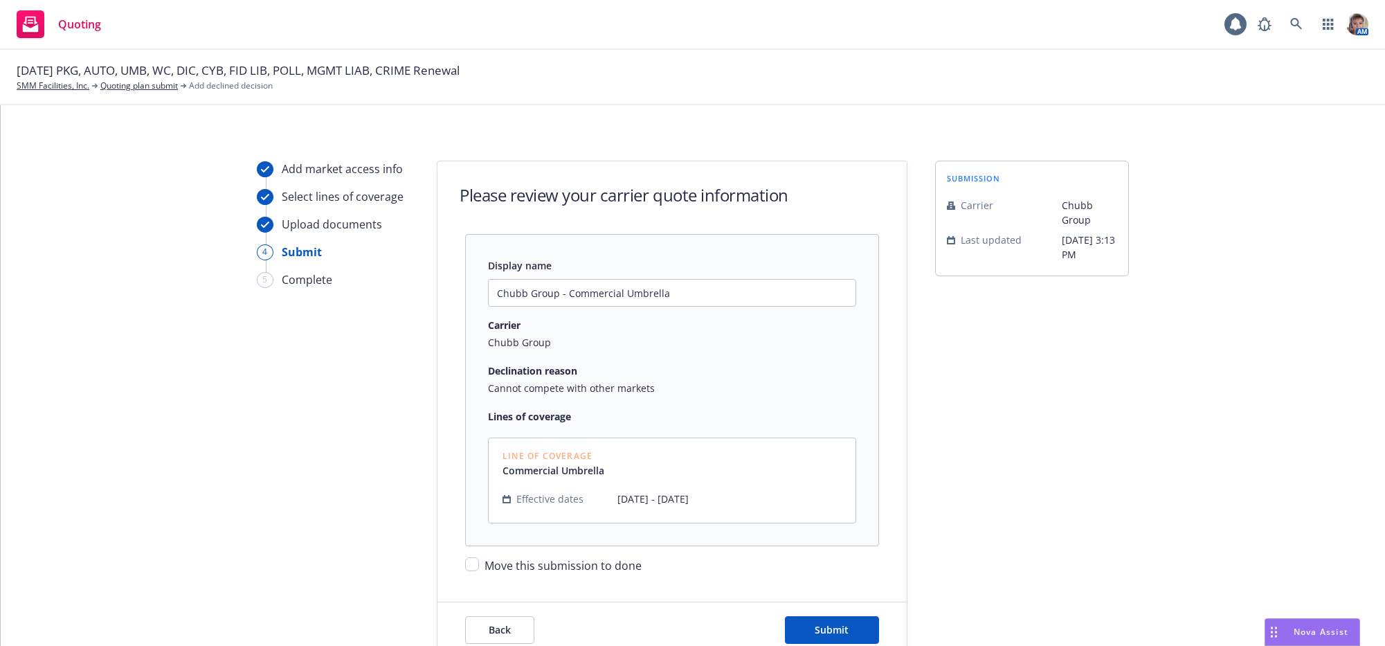
click at [465, 574] on div "Move this submission to done" at bounding box center [672, 560] width 414 height 28
click at [460, 574] on div "Display name Chubb Group - Commercial Umbrella Carrier Chubb Group Declination …" at bounding box center [671, 404] width 469 height 340
click at [470, 571] on input "Move this submission to done" at bounding box center [472, 564] width 14 height 14
checkbox input "true"
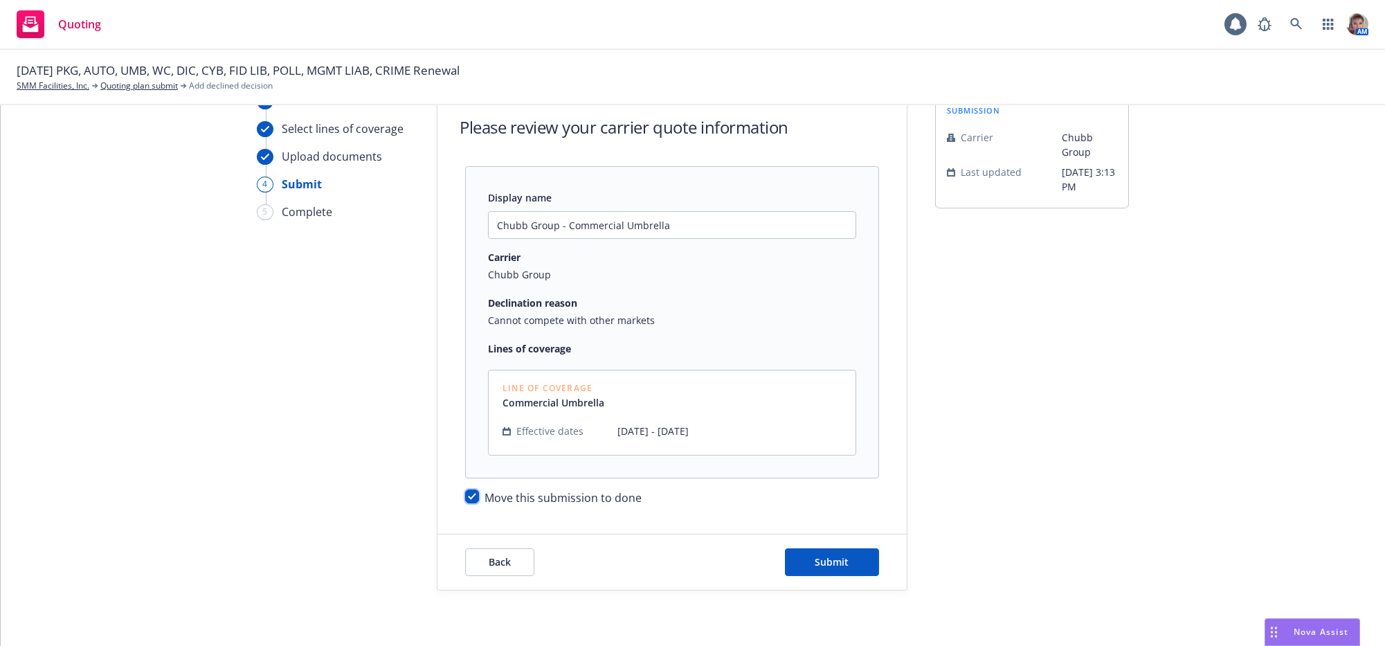
scroll to position [100, 0]
click at [852, 562] on button "Submit" at bounding box center [832, 562] width 94 height 28
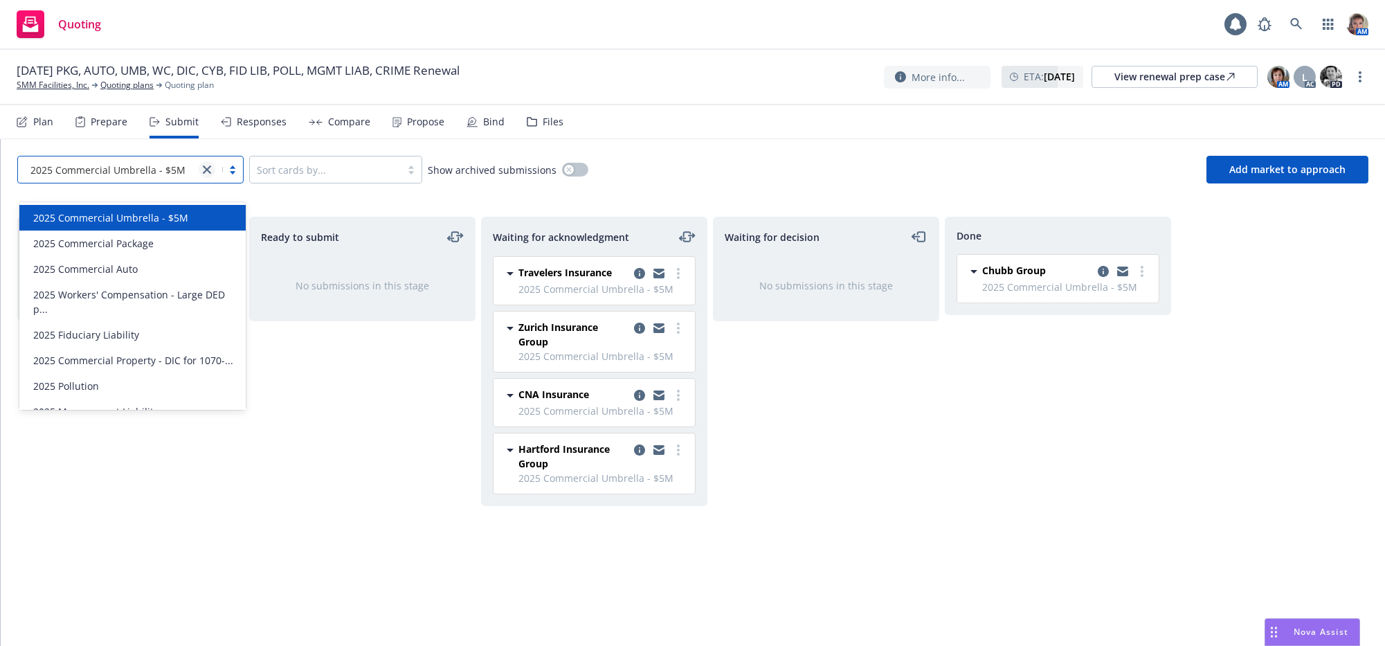
click at [205, 178] on link "close" at bounding box center [207, 169] width 17 height 17
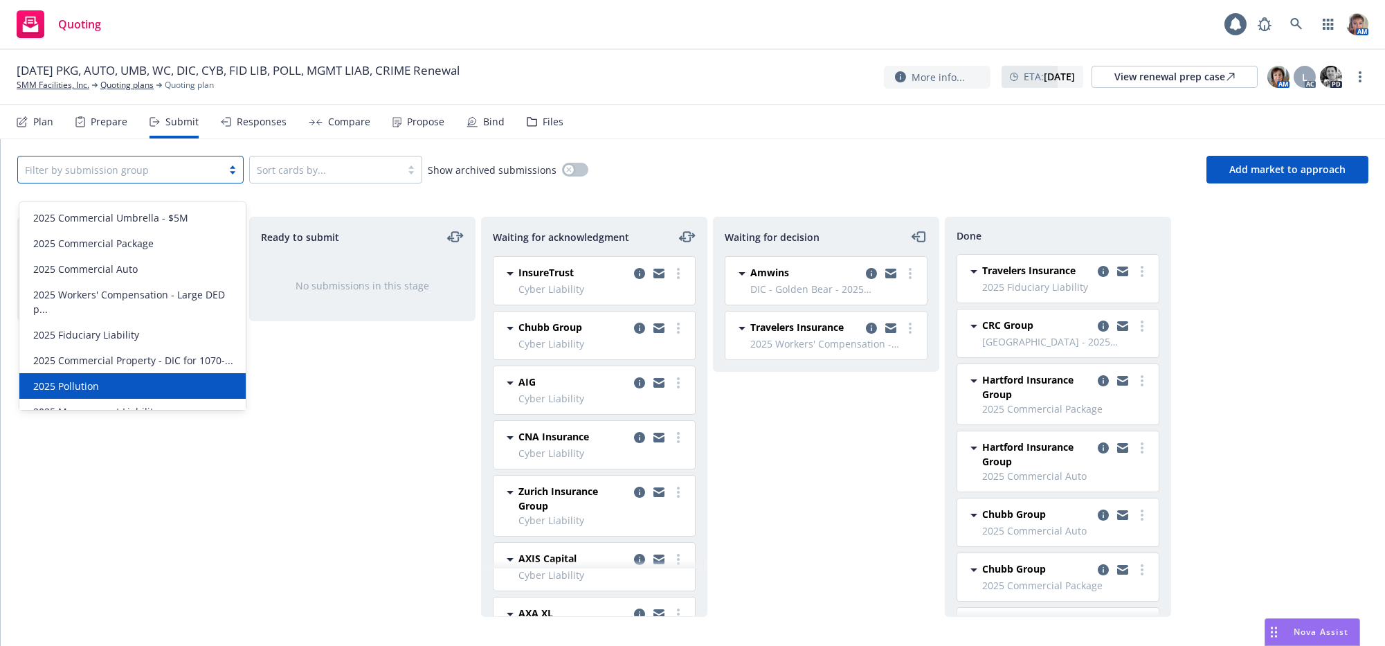
scroll to position [66, 0]
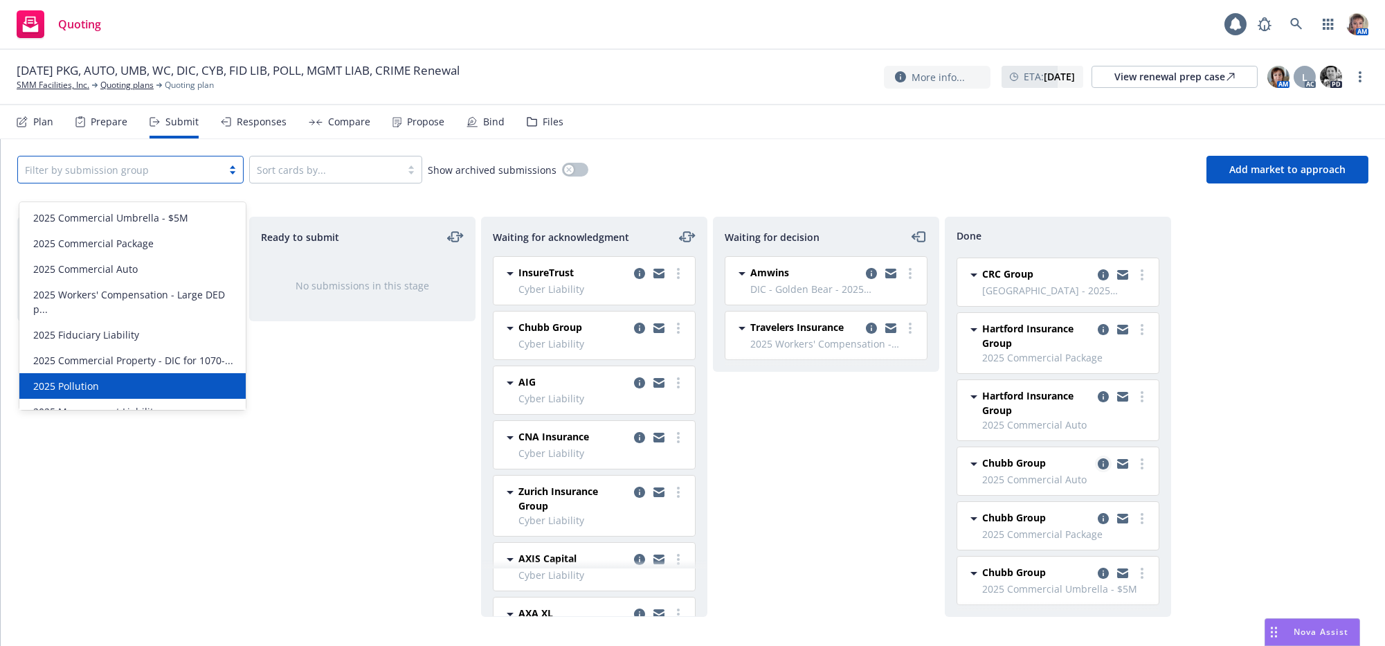
click at [1098, 467] on icon "copy logging email" at bounding box center [1103, 463] width 11 height 11
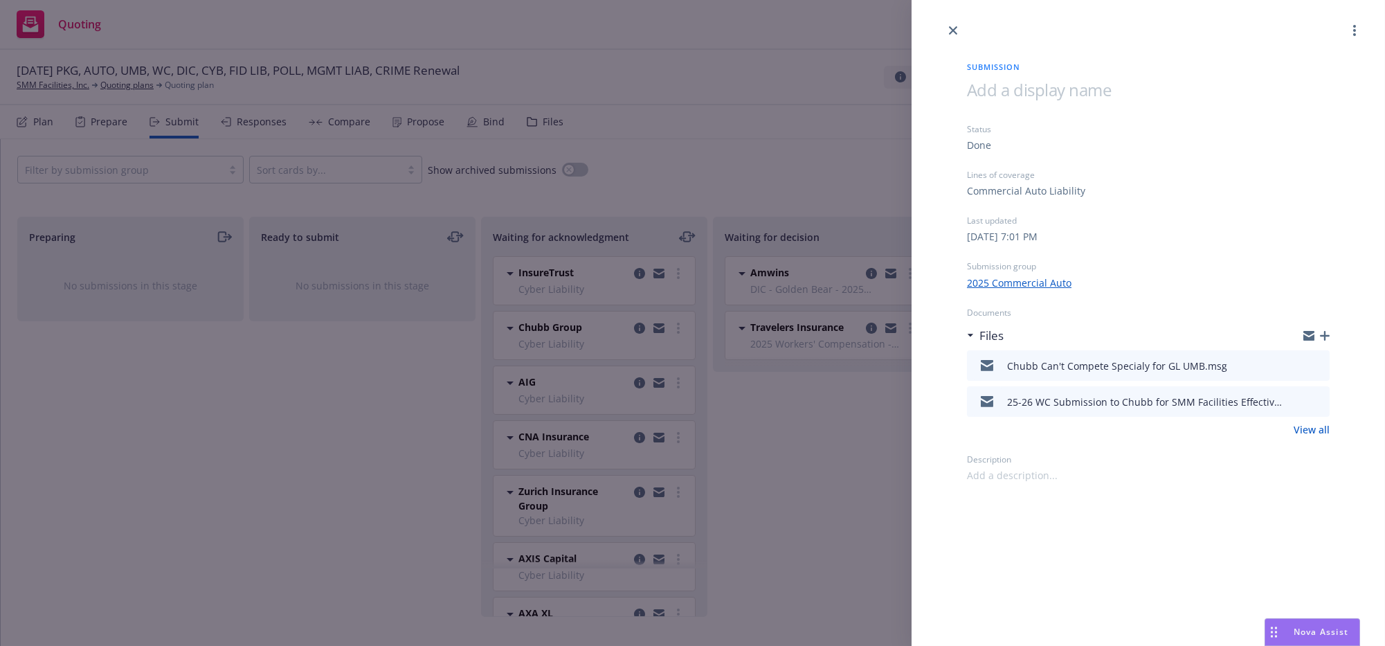
click at [1317, 437] on link "View all" at bounding box center [1312, 429] width 36 height 15
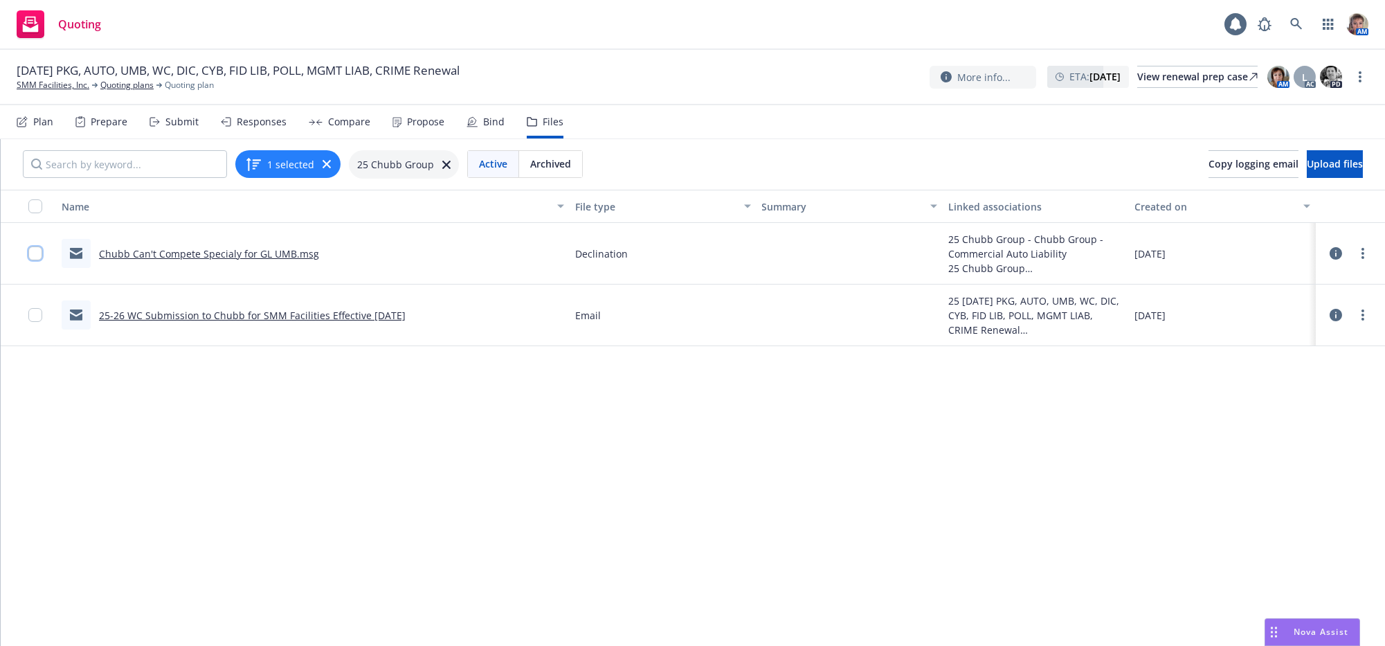
click at [32, 260] on input "checkbox" at bounding box center [35, 253] width 14 height 14
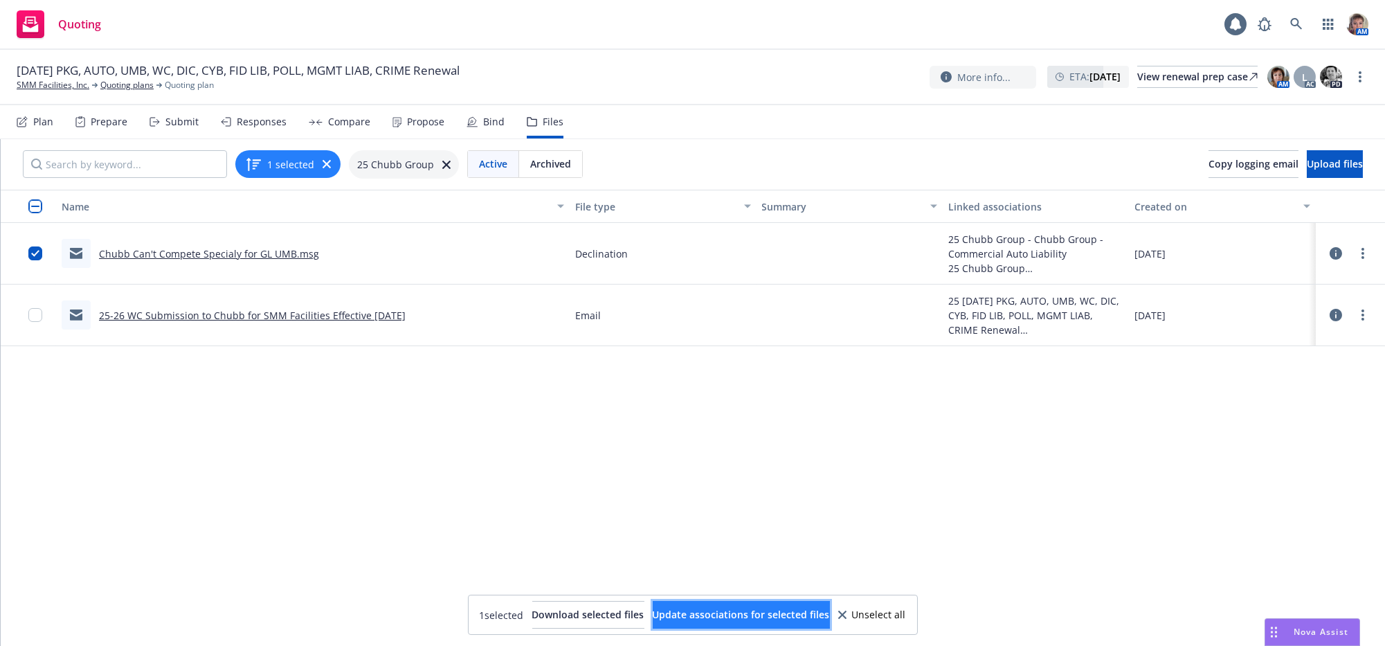
click at [754, 603] on button "Update associations for selected files" at bounding box center [741, 615] width 177 height 28
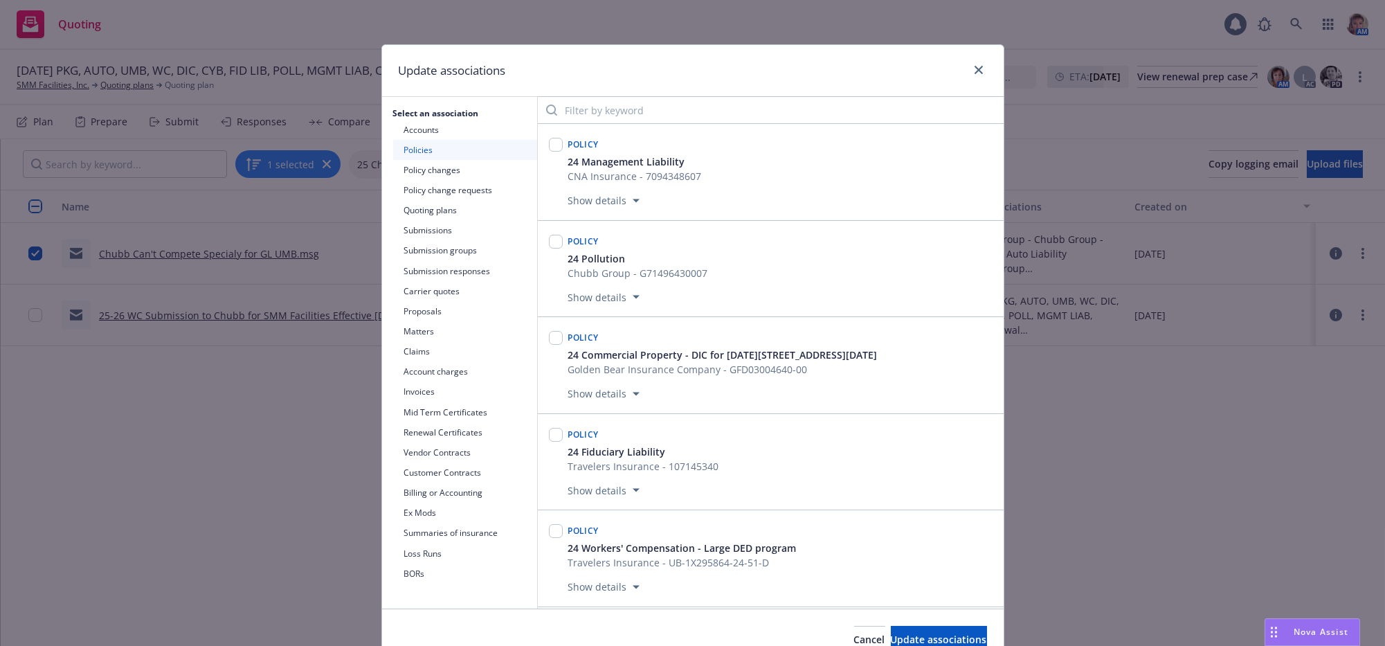
click at [430, 240] on button "Submissions" at bounding box center [465, 230] width 144 height 20
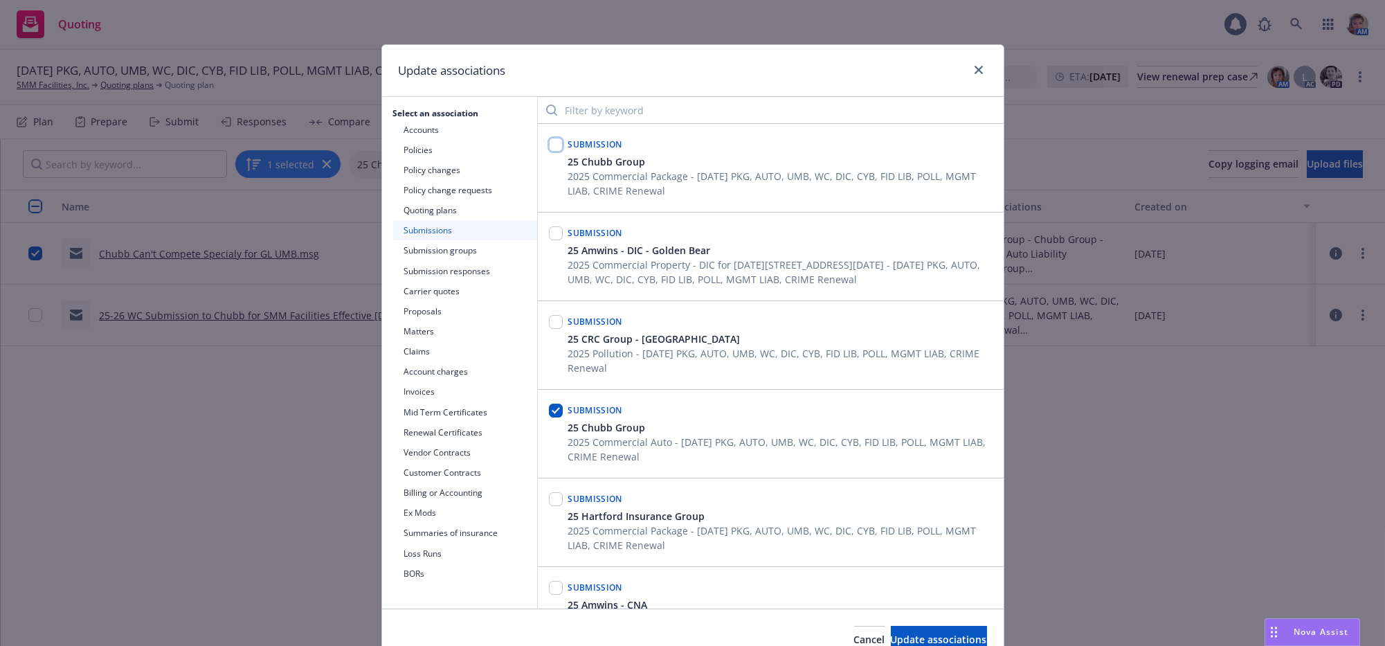
click at [549, 152] on input "checkbox" at bounding box center [556, 145] width 14 height 14
checkbox input "true"
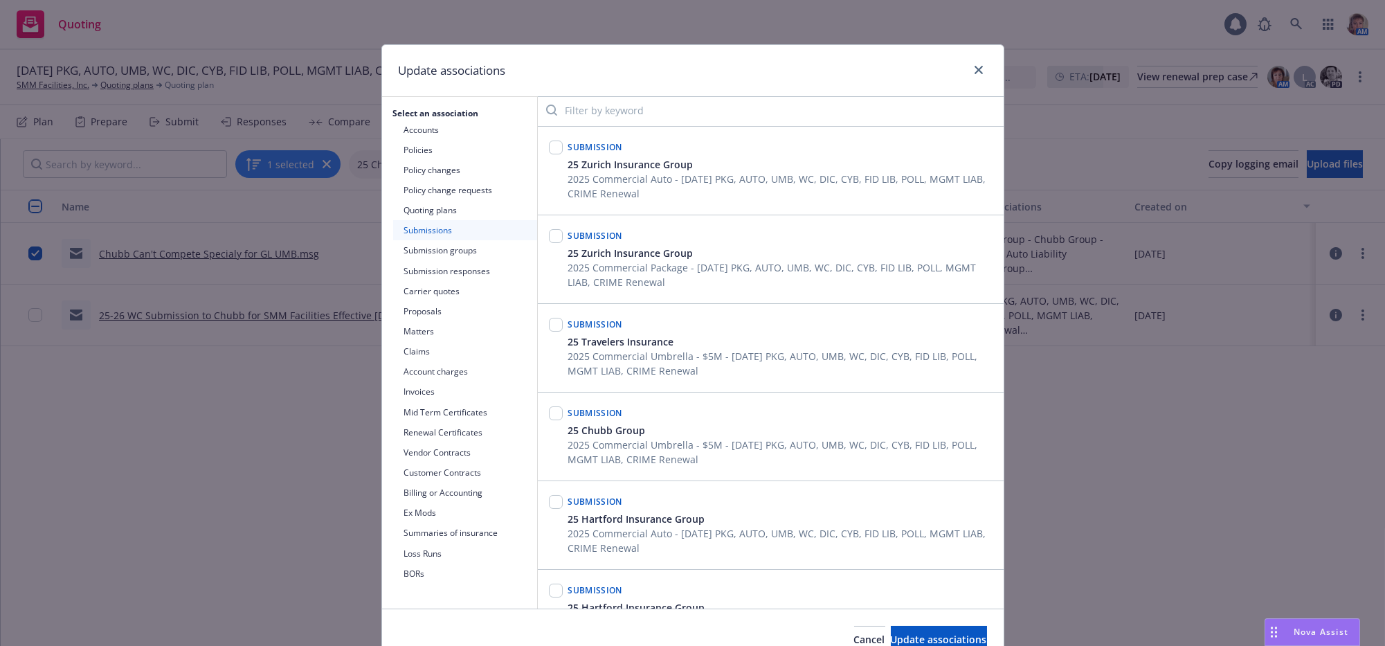
scroll to position [718, 0]
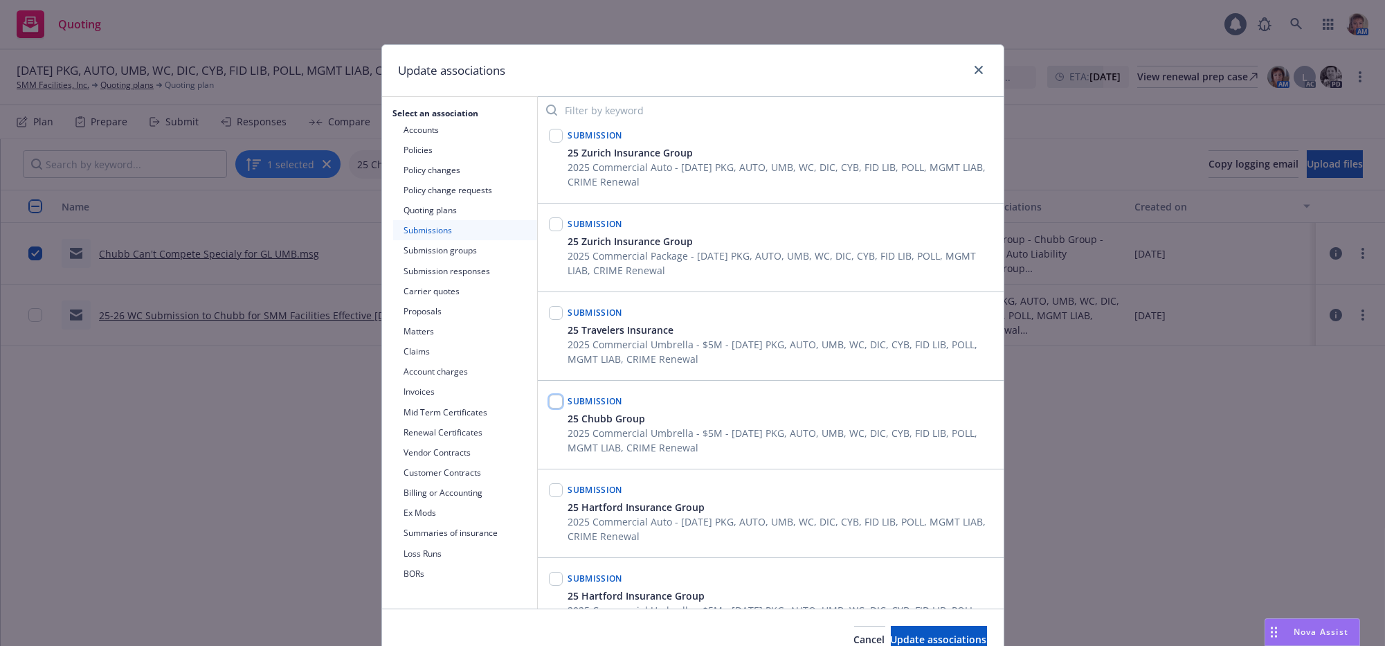
click at [552, 408] on input "checkbox" at bounding box center [556, 402] width 14 height 14
checkbox input "true"
click at [883, 639] on div "Cancel Update associations" at bounding box center [693, 639] width 622 height 62
click at [891, 644] on button "Update associations" at bounding box center [939, 640] width 96 height 28
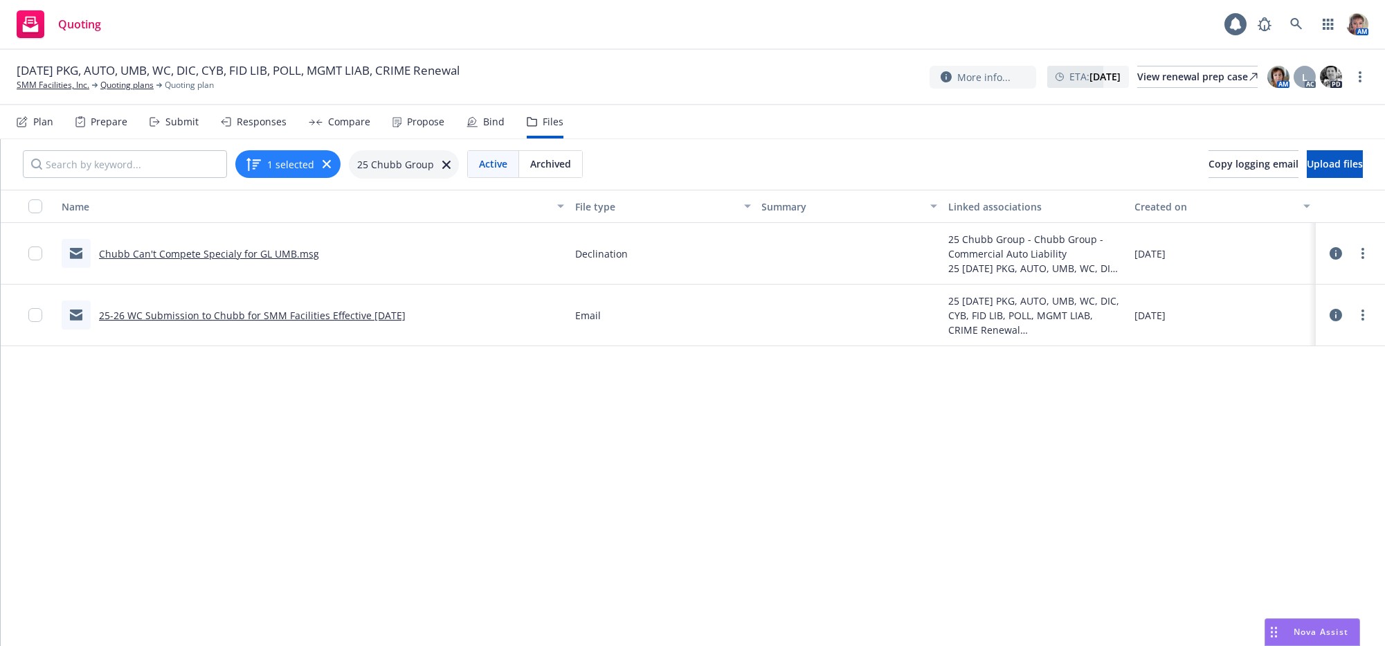
click at [186, 127] on div "Submit" at bounding box center [181, 121] width 33 height 11
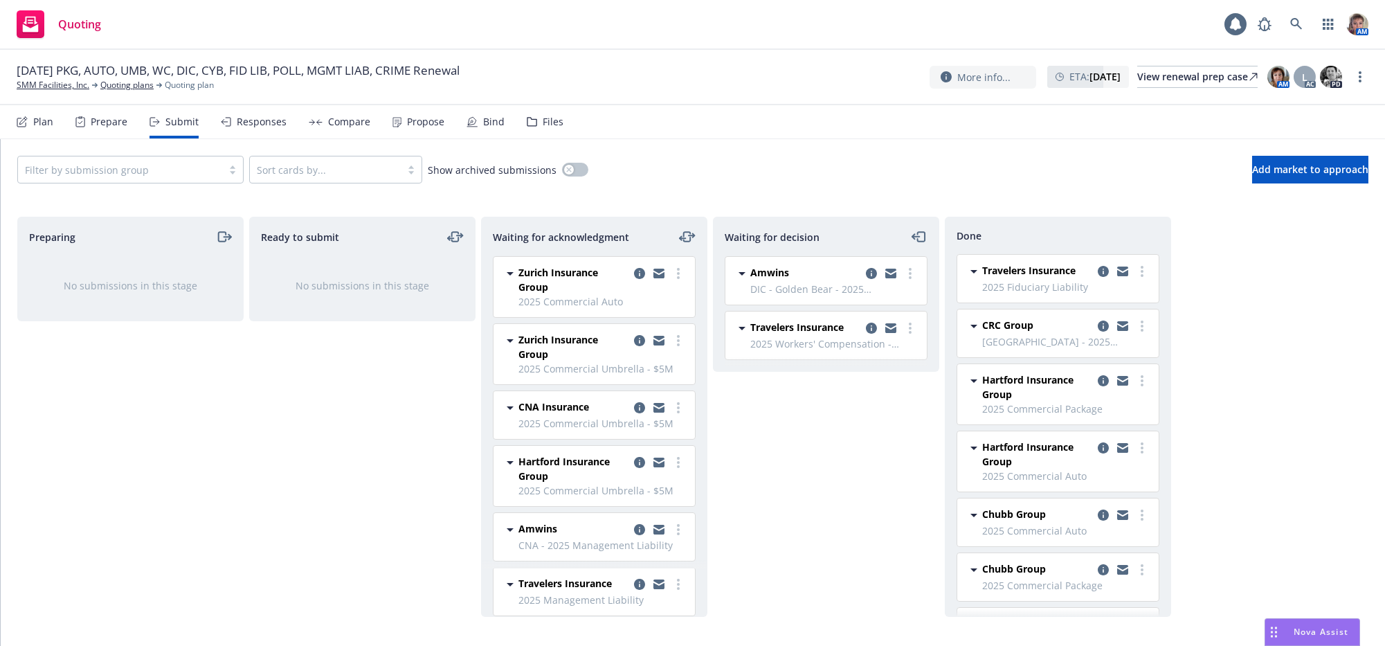
scroll to position [783, 0]
click at [217, 177] on div "Filter by submission group" at bounding box center [120, 170] width 204 height 22
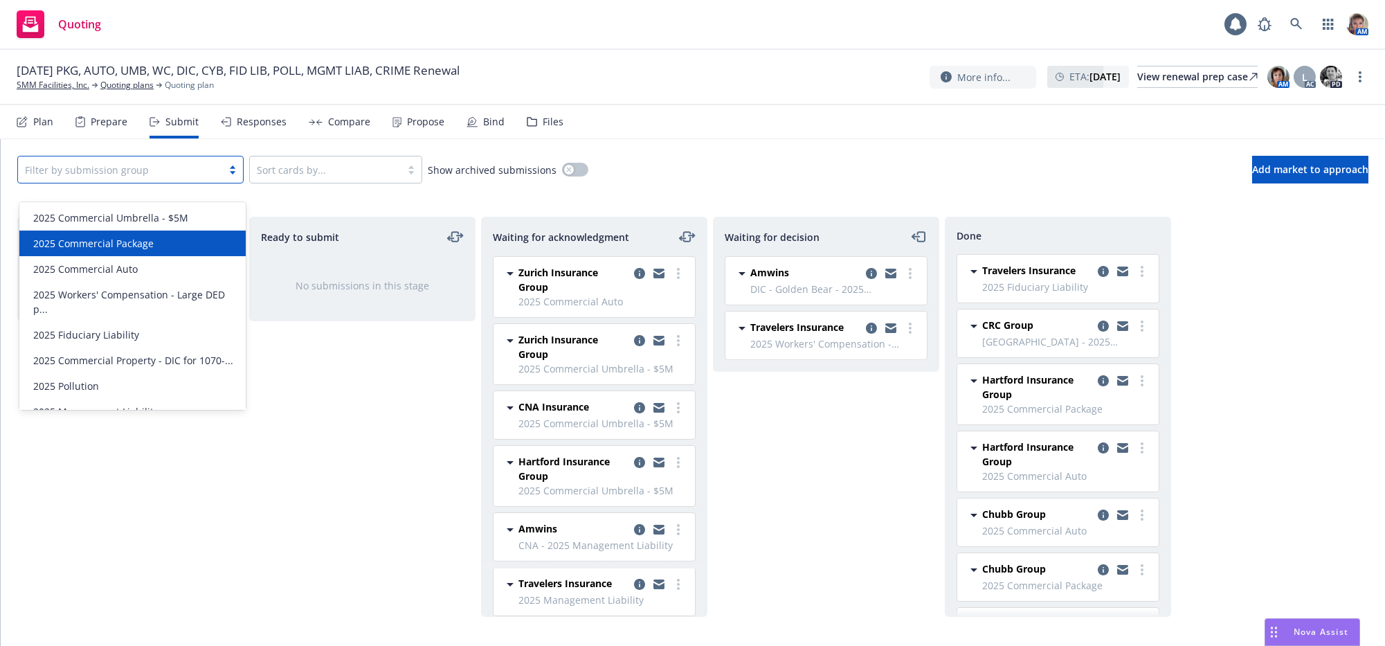
click at [182, 238] on div "2025 Commercial Package" at bounding box center [133, 243] width 210 height 15
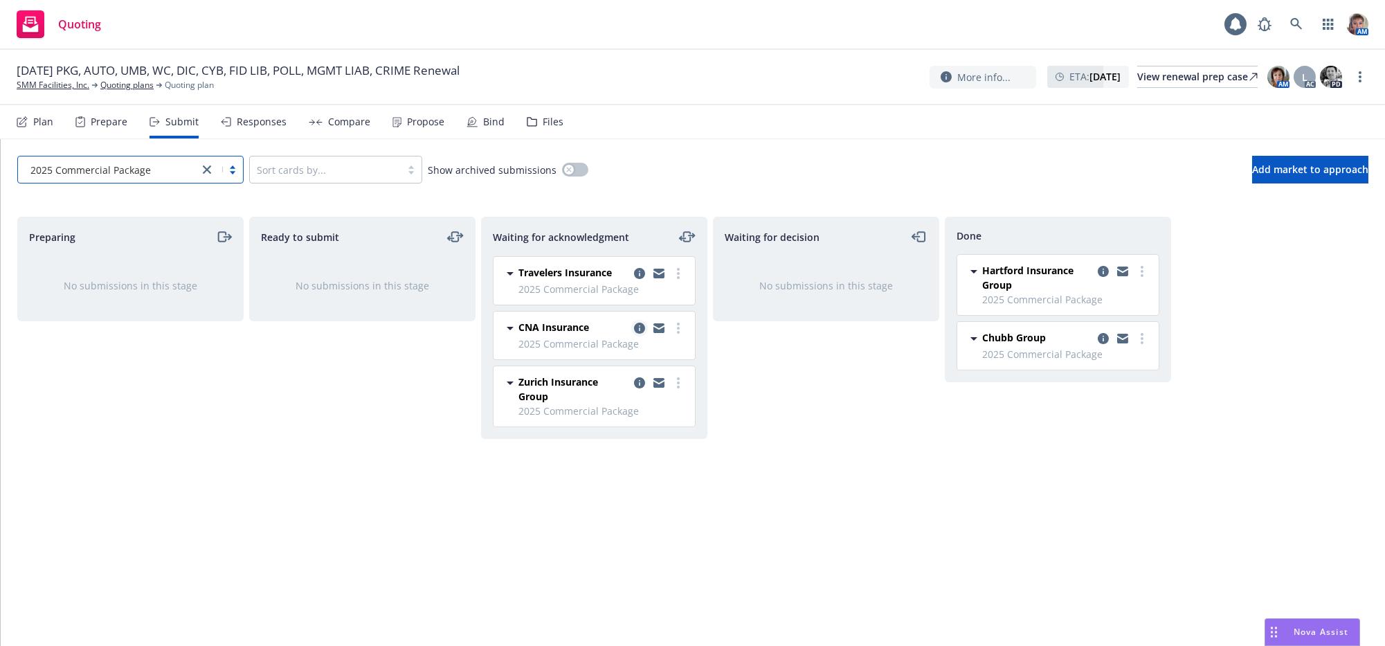
click at [637, 334] on icon "copy logging email" at bounding box center [639, 328] width 11 height 11
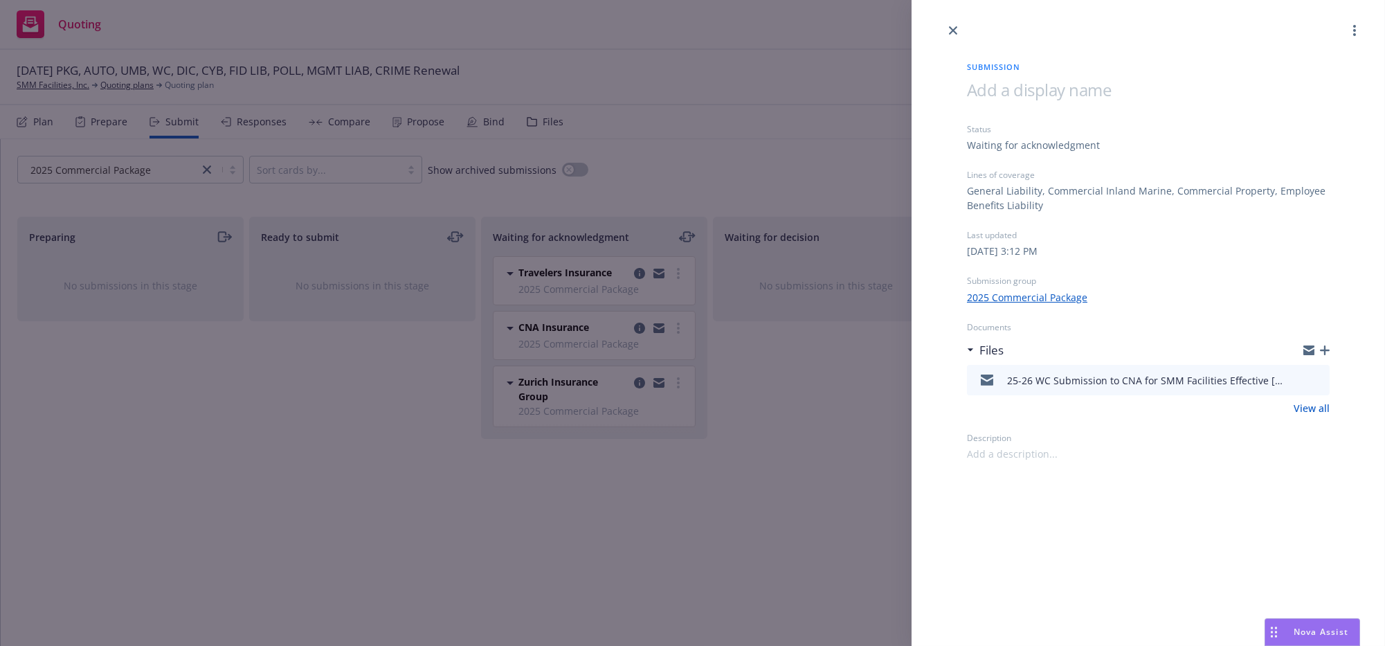
click at [1323, 355] on icon "button" at bounding box center [1325, 350] width 10 height 10
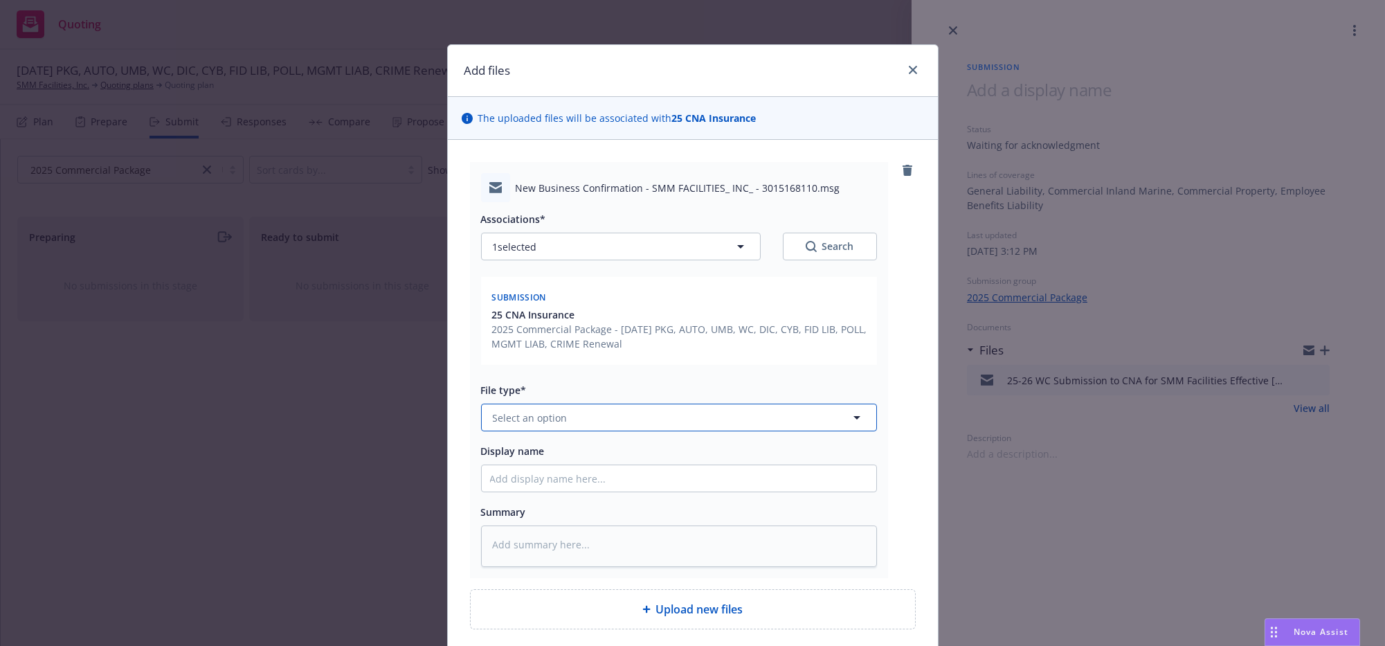
click at [511, 425] on span "Select an option" at bounding box center [530, 417] width 75 height 15
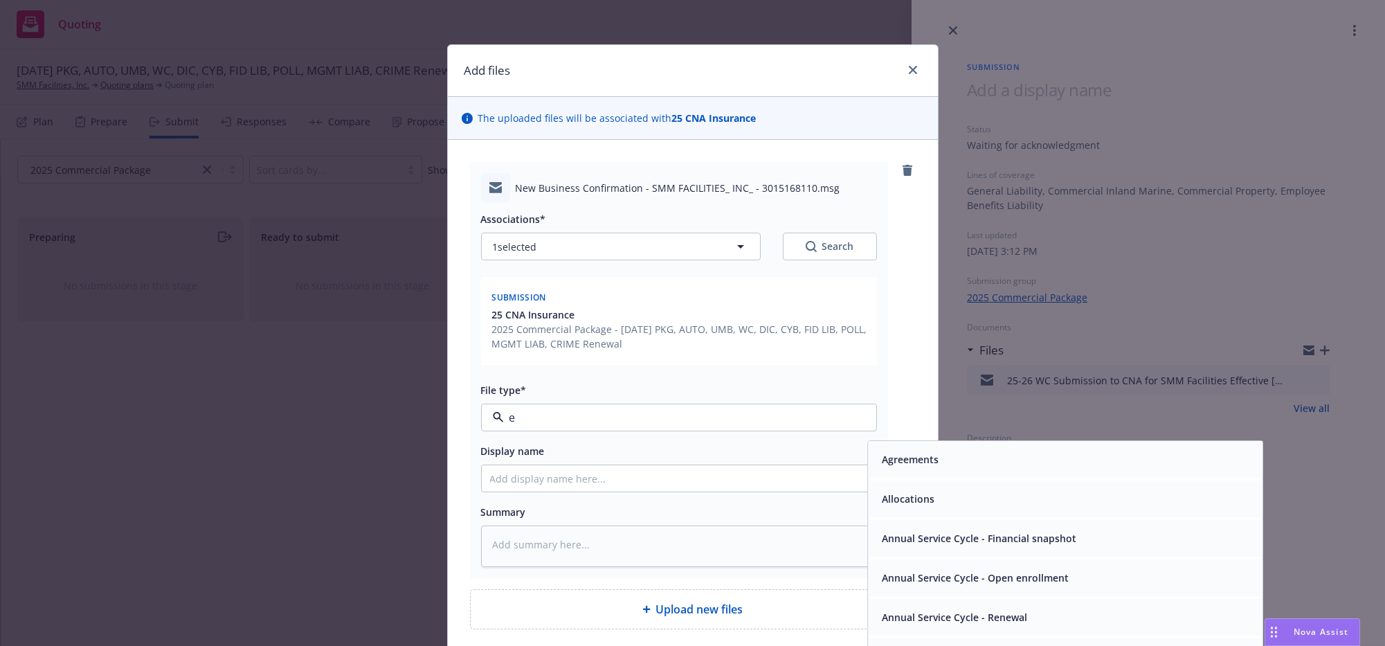
type input "em"
click at [945, 509] on div "Email" at bounding box center [1065, 499] width 378 height 20
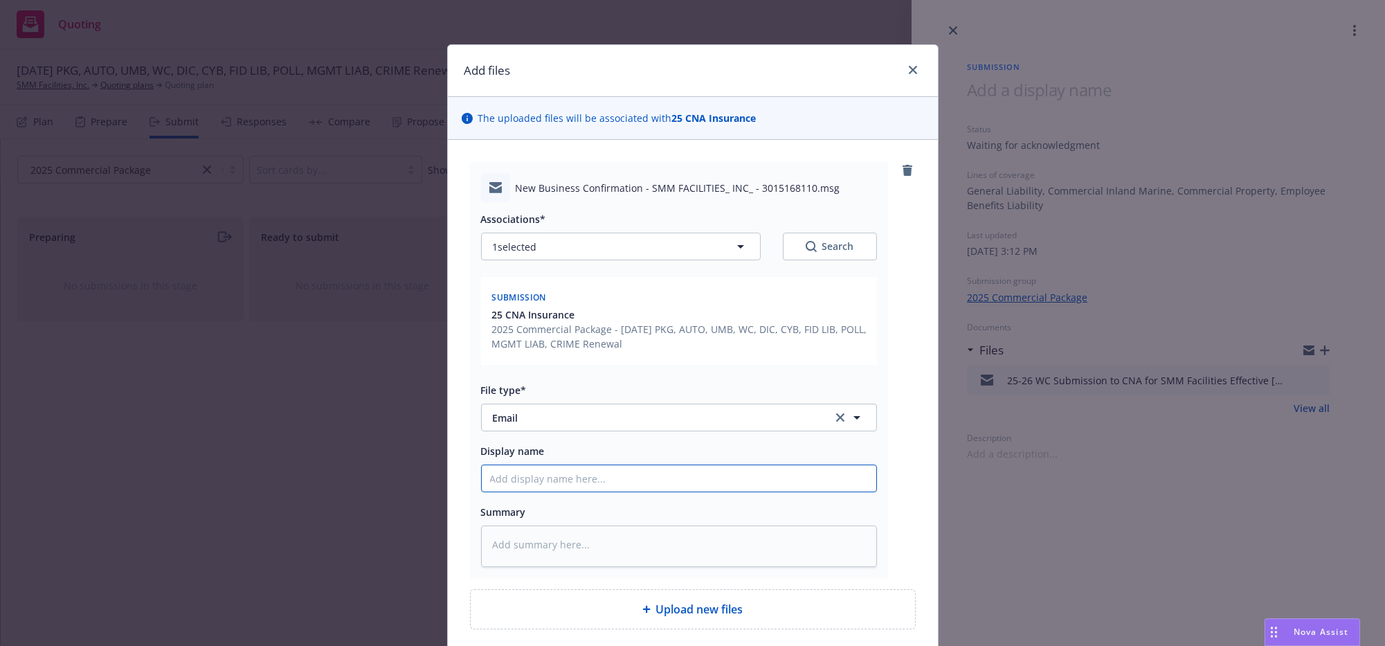
click at [606, 491] on input "Display name" at bounding box center [679, 478] width 395 height 26
type textarea "x"
type input "C"
type textarea "x"
type input "CN"
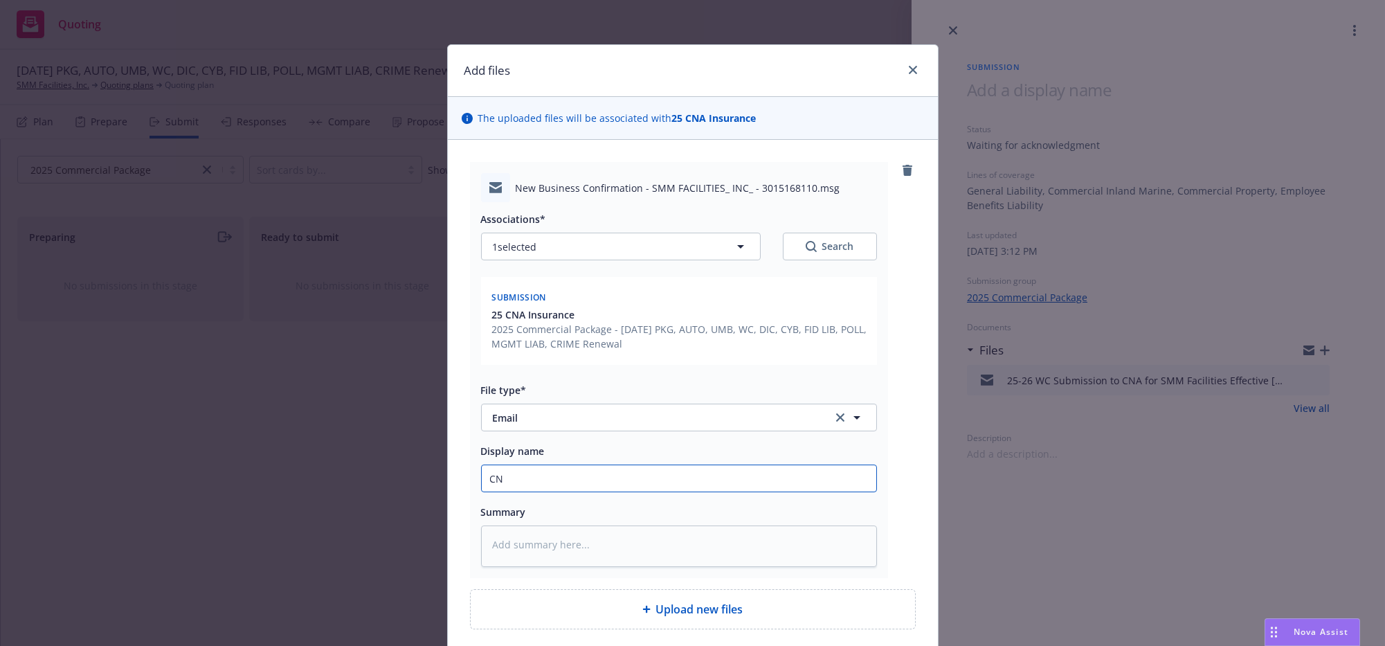
type textarea "x"
type input "CNA"
type textarea "x"
type input "CNA"
type textarea "x"
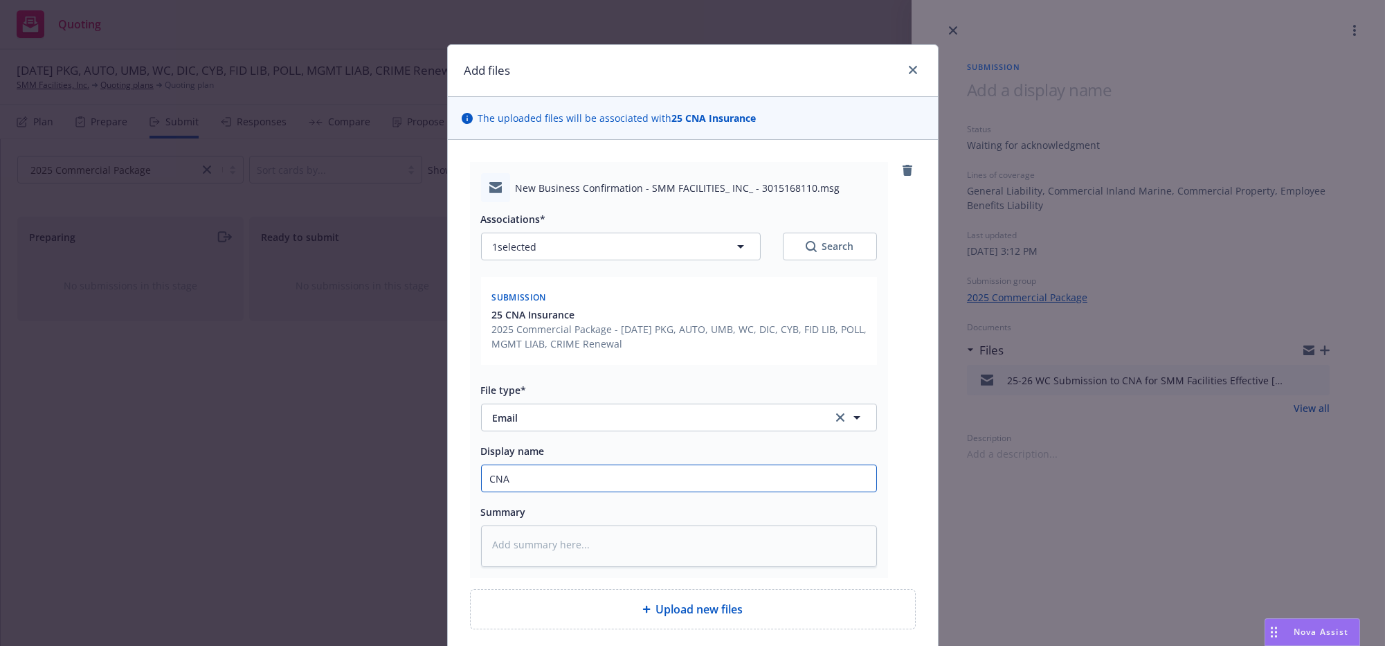
type input "CNA h"
type textarea "x"
type input "CNA ha"
type textarea "x"
type input "CNA has"
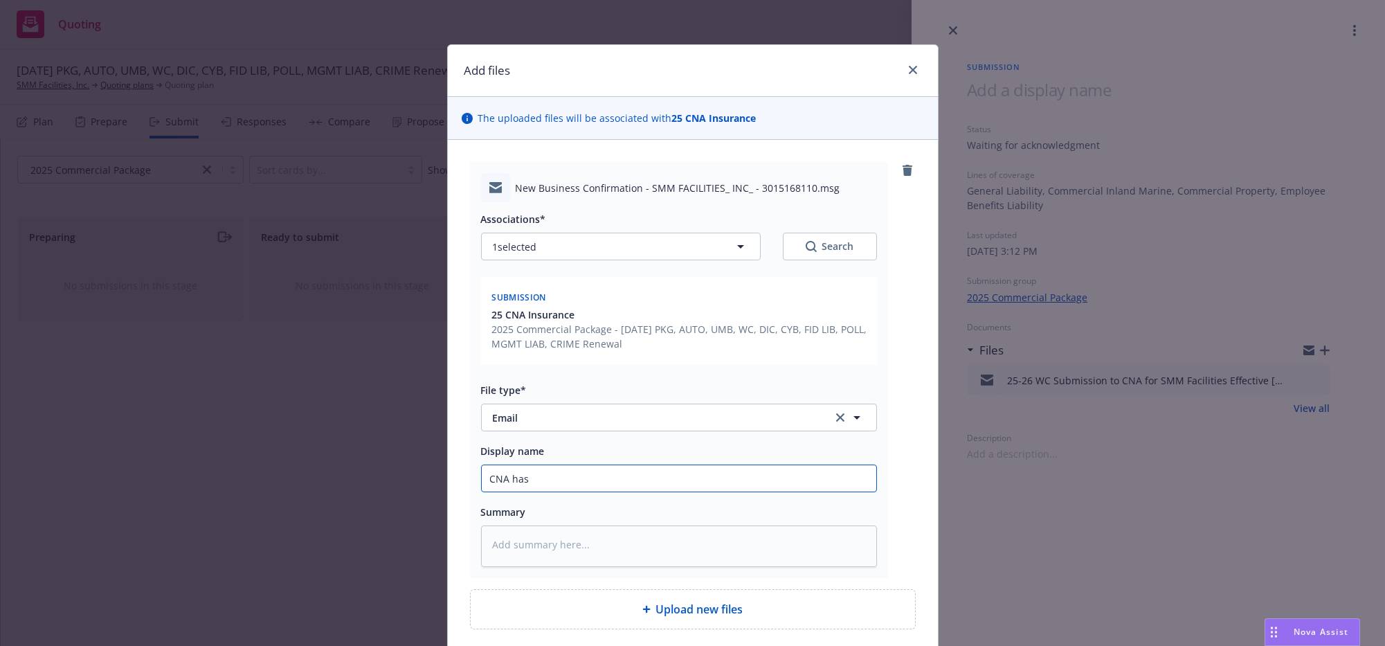
type textarea "x"
type input "CNA has"
type textarea "x"
type input "CNA has s"
type textarea "x"
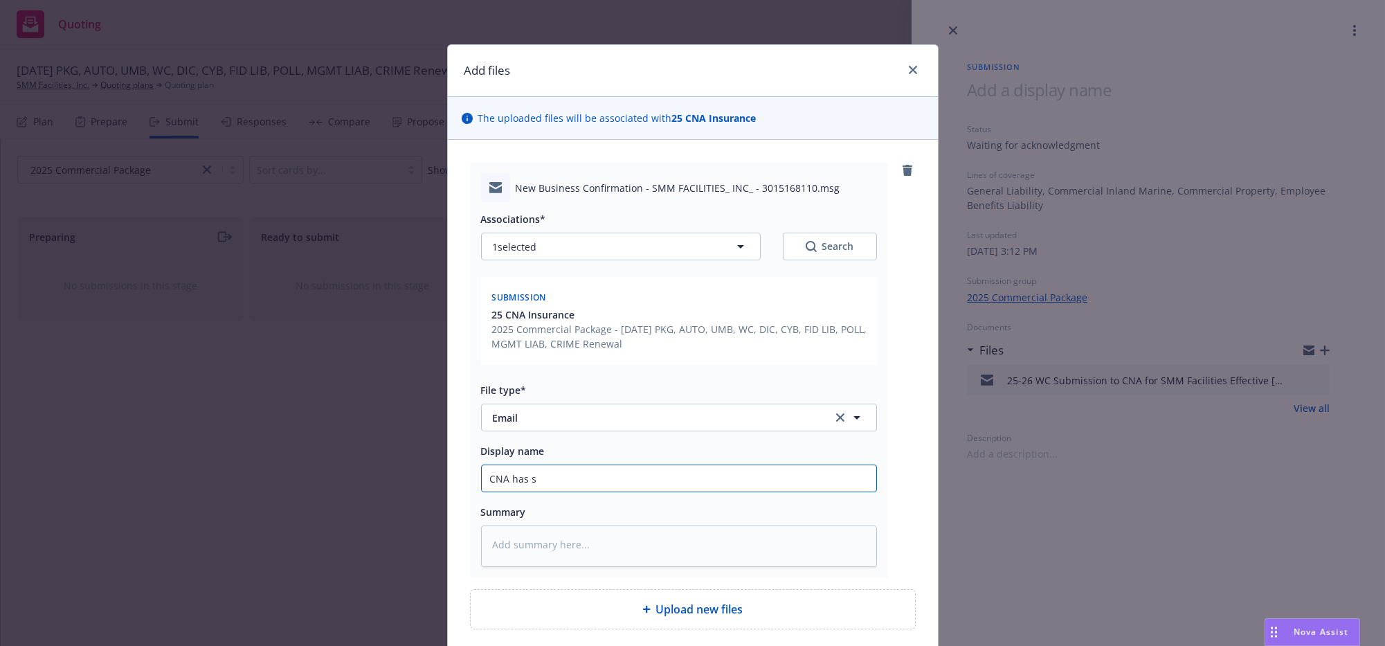
type input "CNA has su"
type textarea "x"
type input "CNA has sub"
type textarea "x"
type input "CNA has subm"
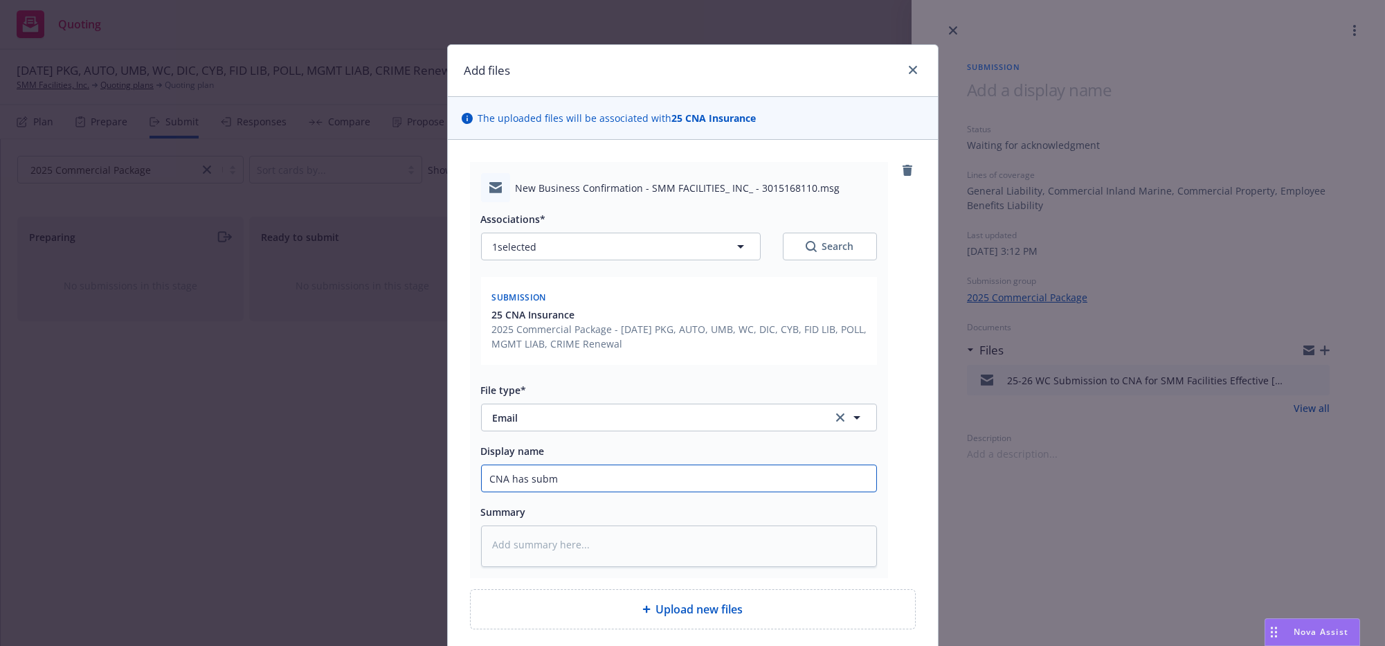
type textarea "x"
type input "CNA has submi"
type textarea "x"
type input "CNA has submis"
type textarea "x"
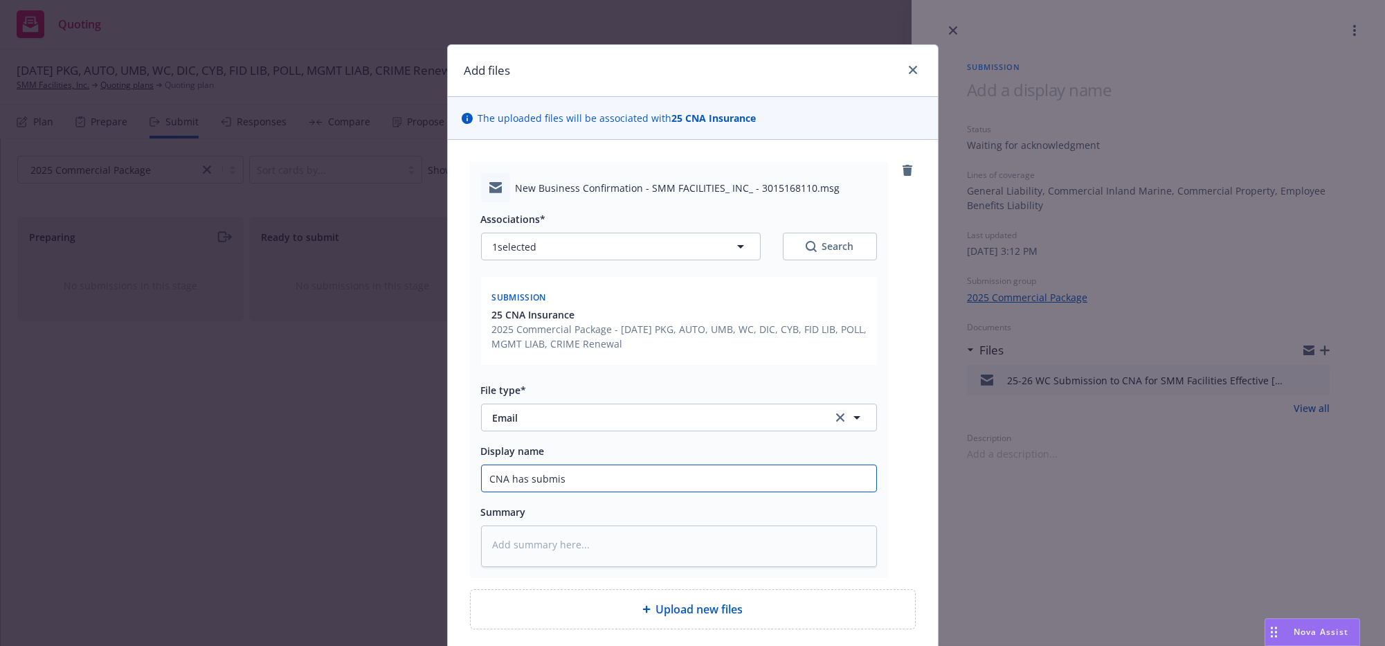
type input "CNA has submiss"
type textarea "x"
type input "CNA has submissio"
type textarea "x"
type input "CNA has submission"
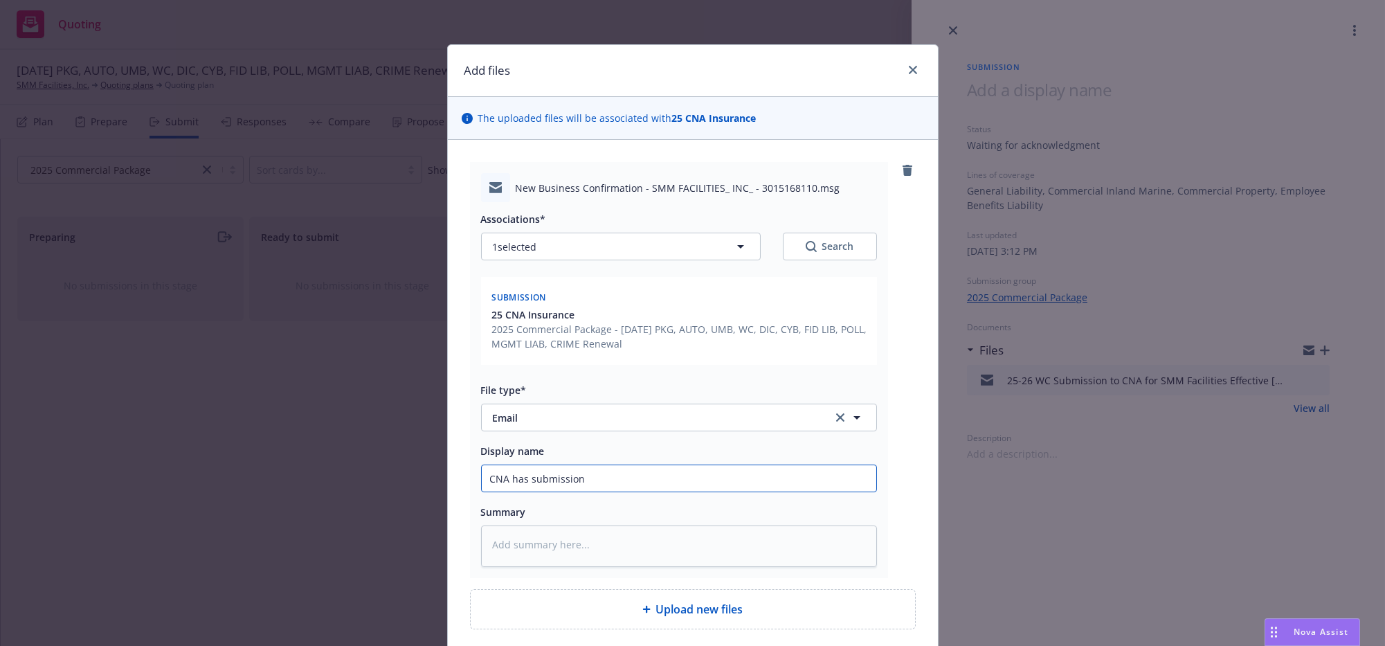
type textarea "x"
type input "CNA has submission"
type textarea "x"
type input "CNA has submission an"
type textarea "x"
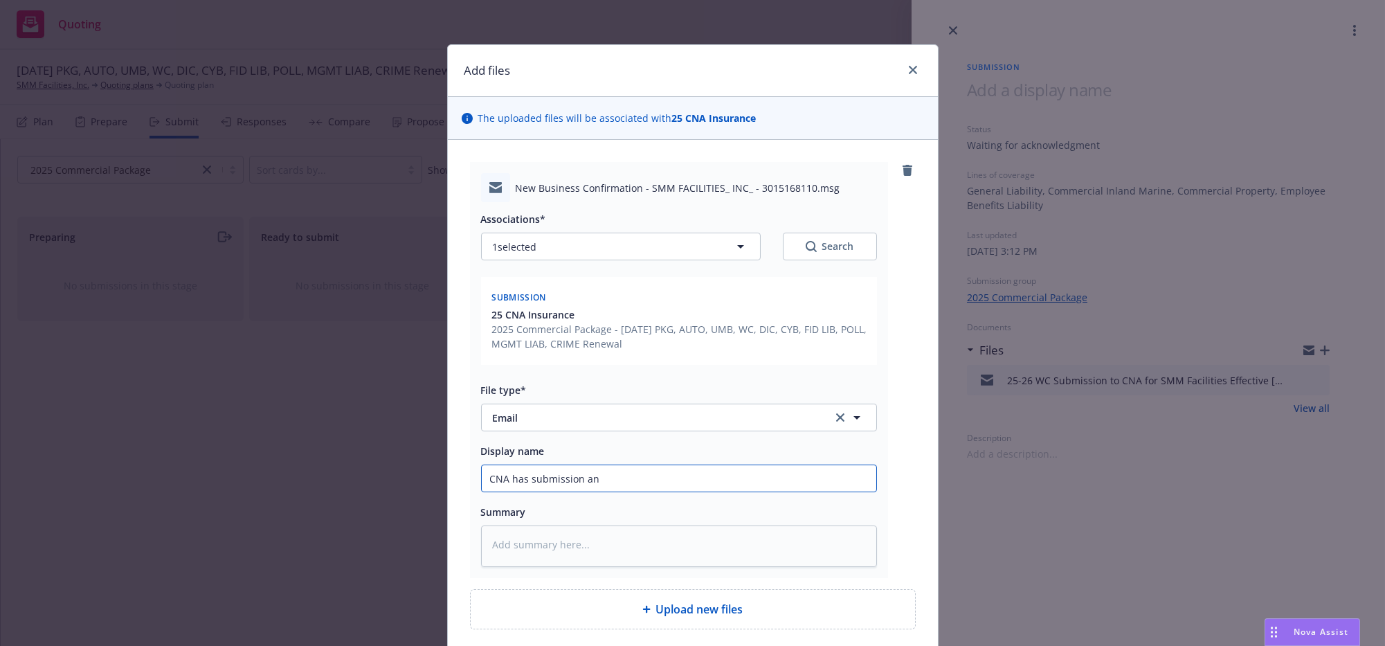
type input "CNA has submission and"
type textarea "x"
type input "CNA has submission and"
type textarea "x"
type input "CNA has submission and i"
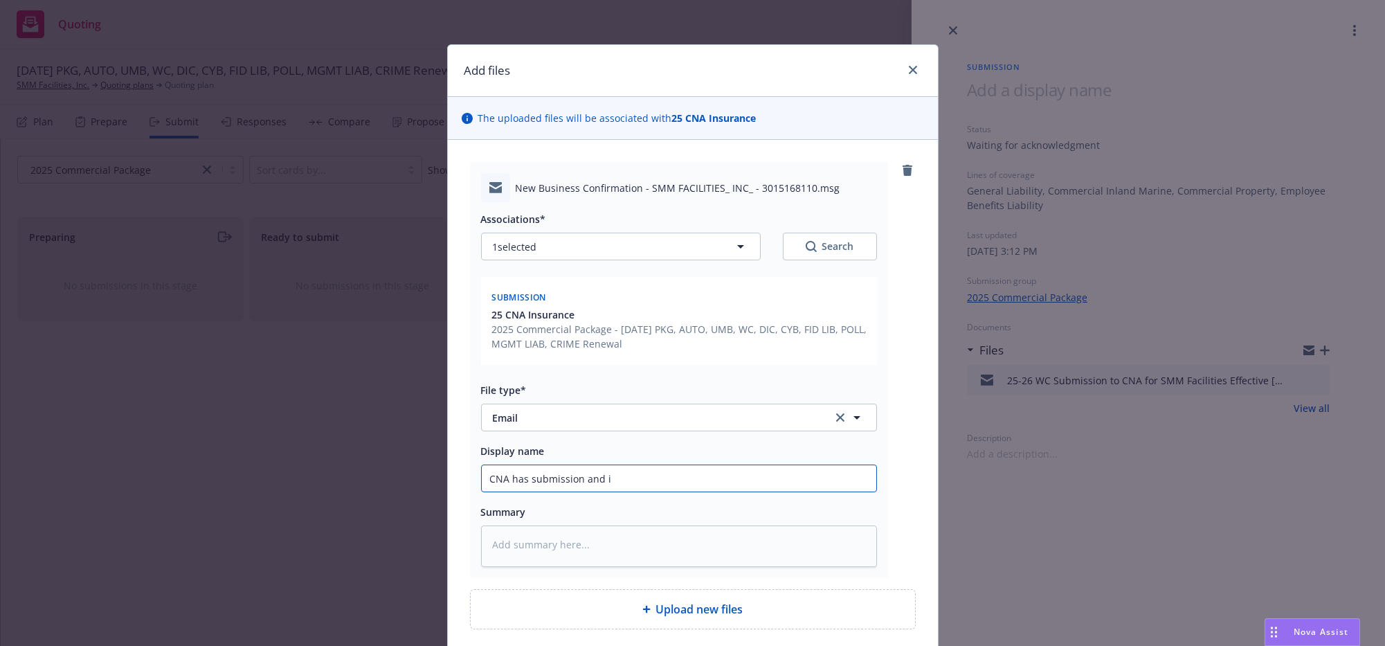
type textarea "x"
type input "CNA has submission and is"
type textarea "x"
type input "CNA has submission and is"
type textarea "x"
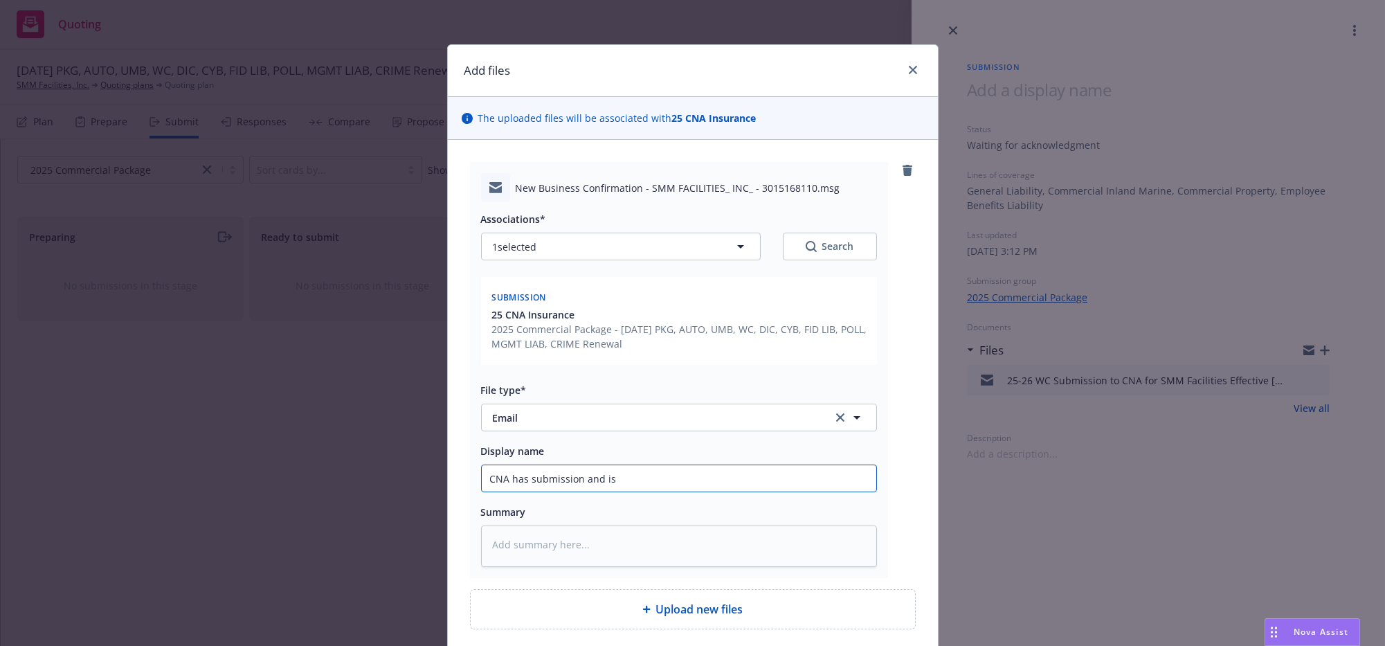
type input "CNA has submission and is w"
type textarea "x"
type input "CNA has submission and is wo"
type textarea "x"
type input "CNA has submission and is wor"
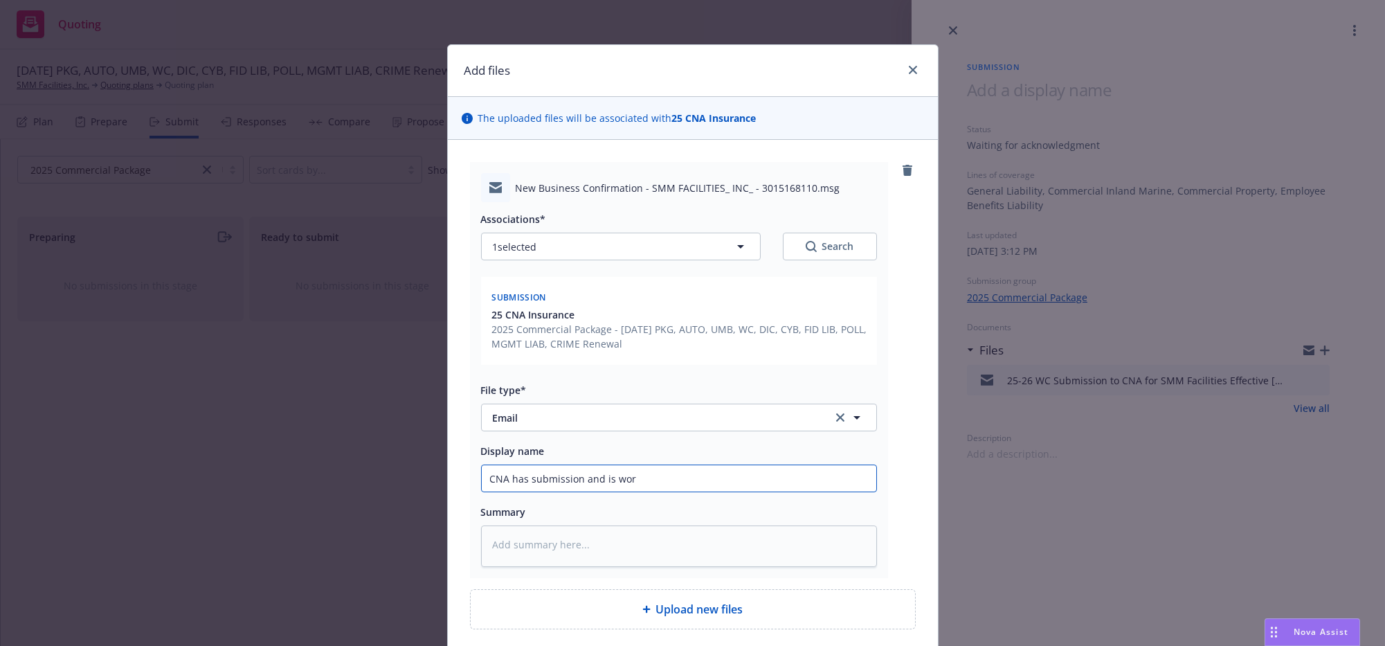
type textarea "x"
type input "CNA has submission and is work"
type textarea "x"
type input "CNA has submission and is worki"
type textarea "x"
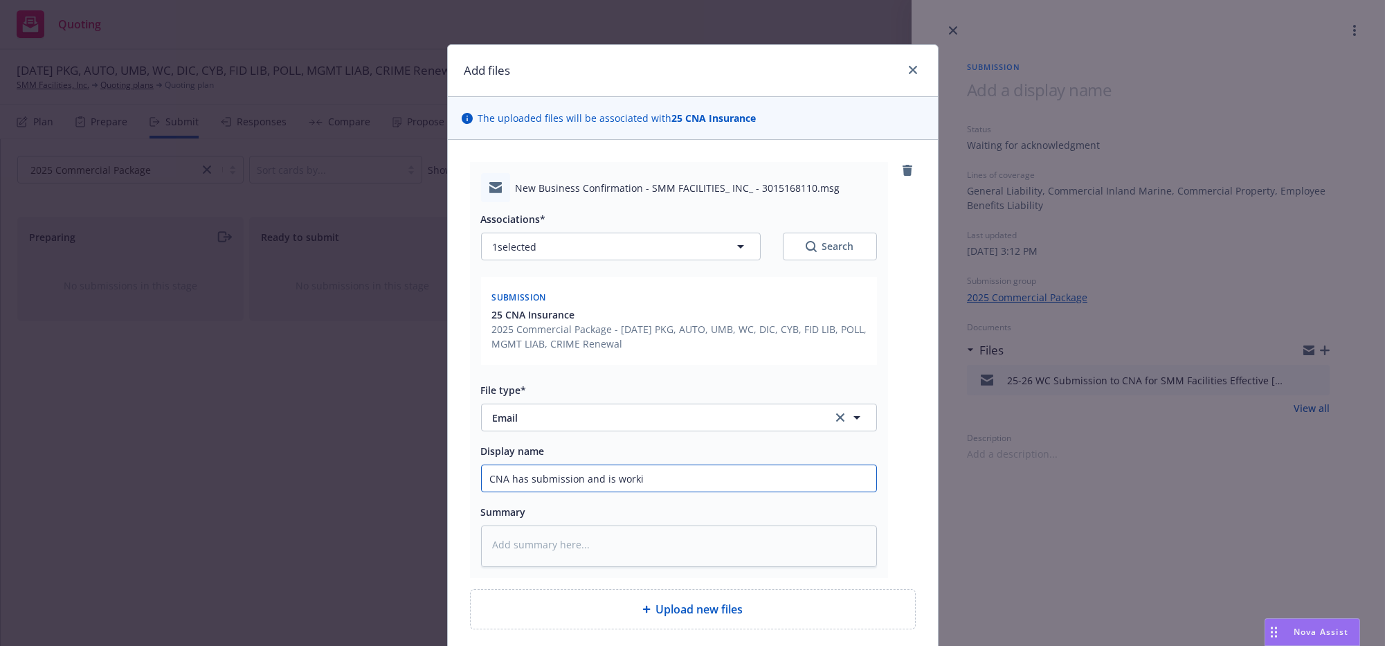
type input "CNA has submission and is workin"
type textarea "x"
type input "CNA has submission and is working"
type textarea "x"
type input "CNA has submission and is working o"
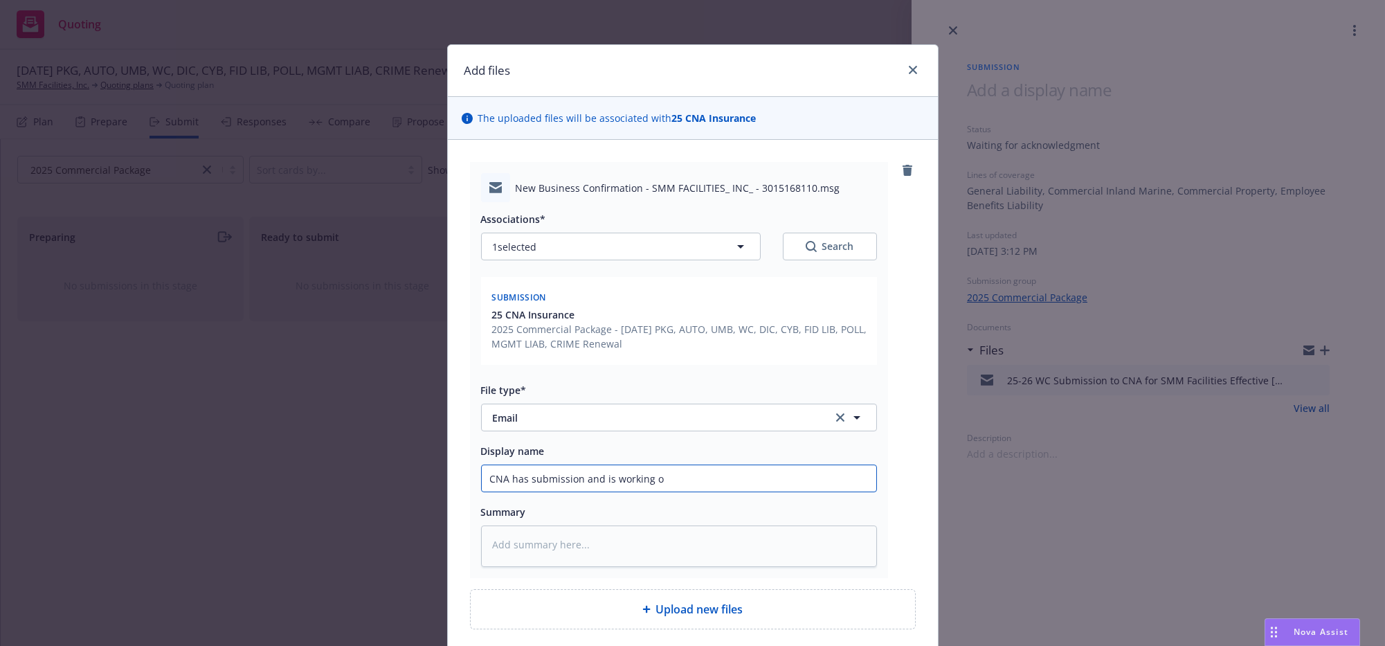
type textarea "x"
type input "CNA has submission and is working on"
type textarea "x"
type input "CNA has submission and is working on"
type textarea "x"
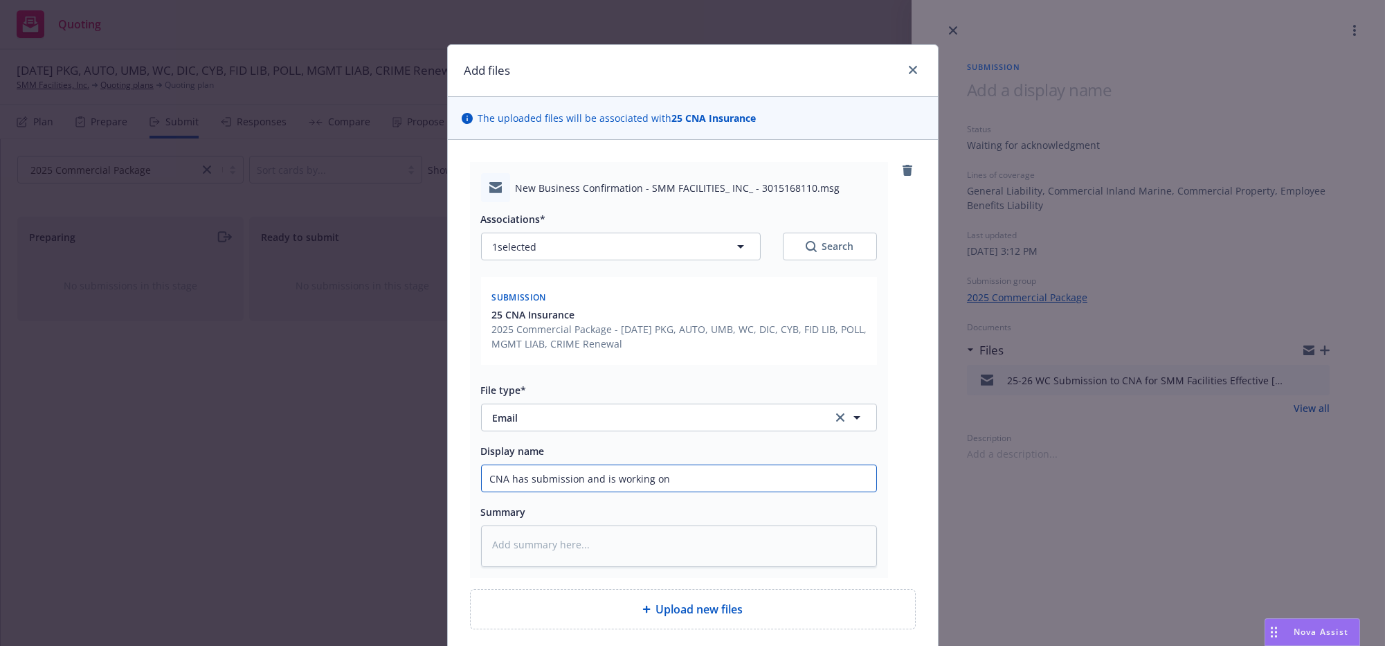
type input "CNA has submission and is working on t"
type textarea "x"
type input "CNA has submission and is working on ti"
type textarea "x"
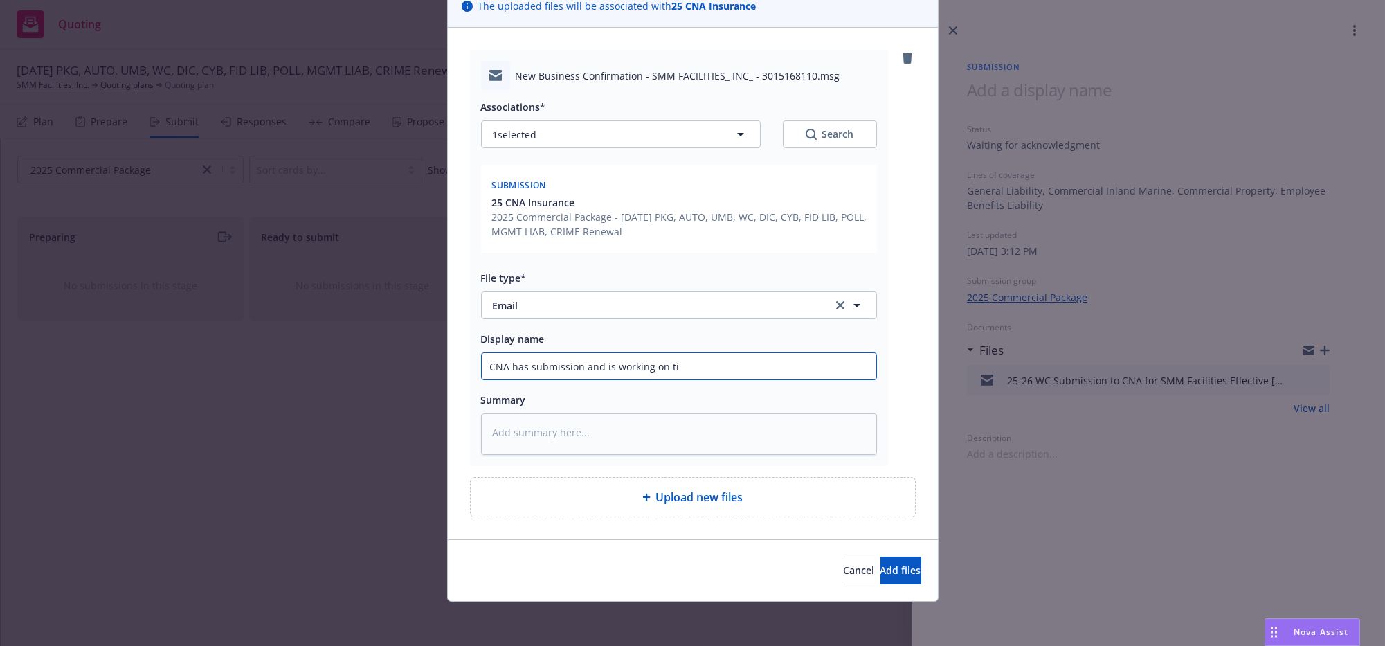
scroll to position [172, 0]
type input "CNA has submission and is working on ti"
click at [903, 572] on button "Add files" at bounding box center [900, 571] width 41 height 28
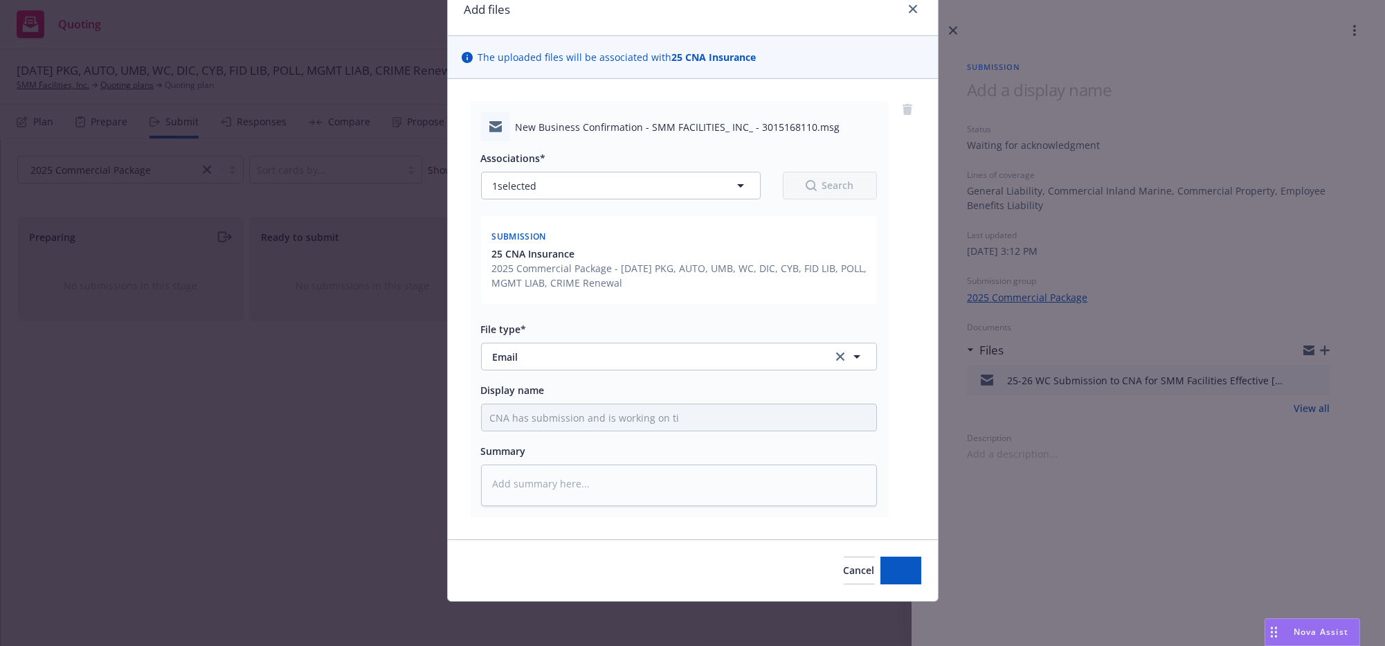
scroll to position [115, 0]
type textarea "x"
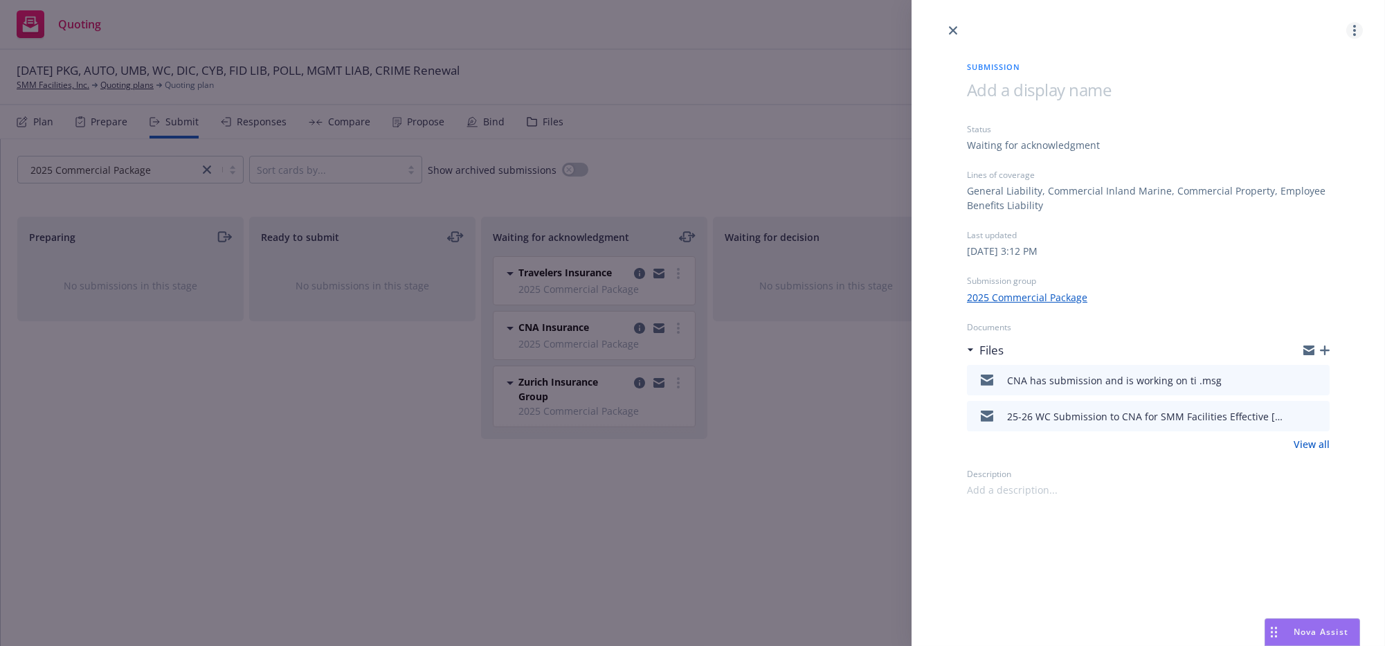
click at [1355, 33] on circle "more" at bounding box center [1354, 34] width 3 height 3
click at [1326, 116] on span "Copy logging email" at bounding box center [1298, 119] width 121 height 13
click at [655, 505] on div "Submission Status Waiting for acknowledgment Lines of coverage General Liabilit…" at bounding box center [692, 323] width 1385 height 646
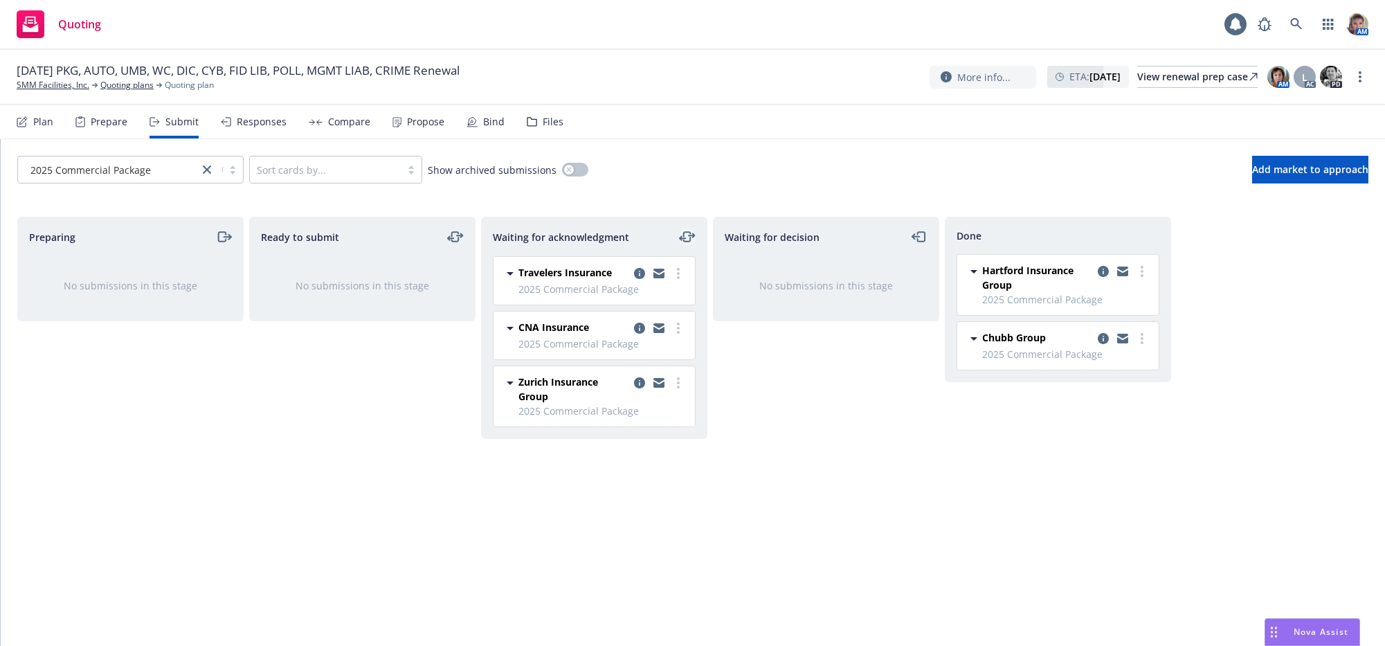
click at [688, 245] on icon "moveLeftRight" at bounding box center [687, 236] width 17 height 17
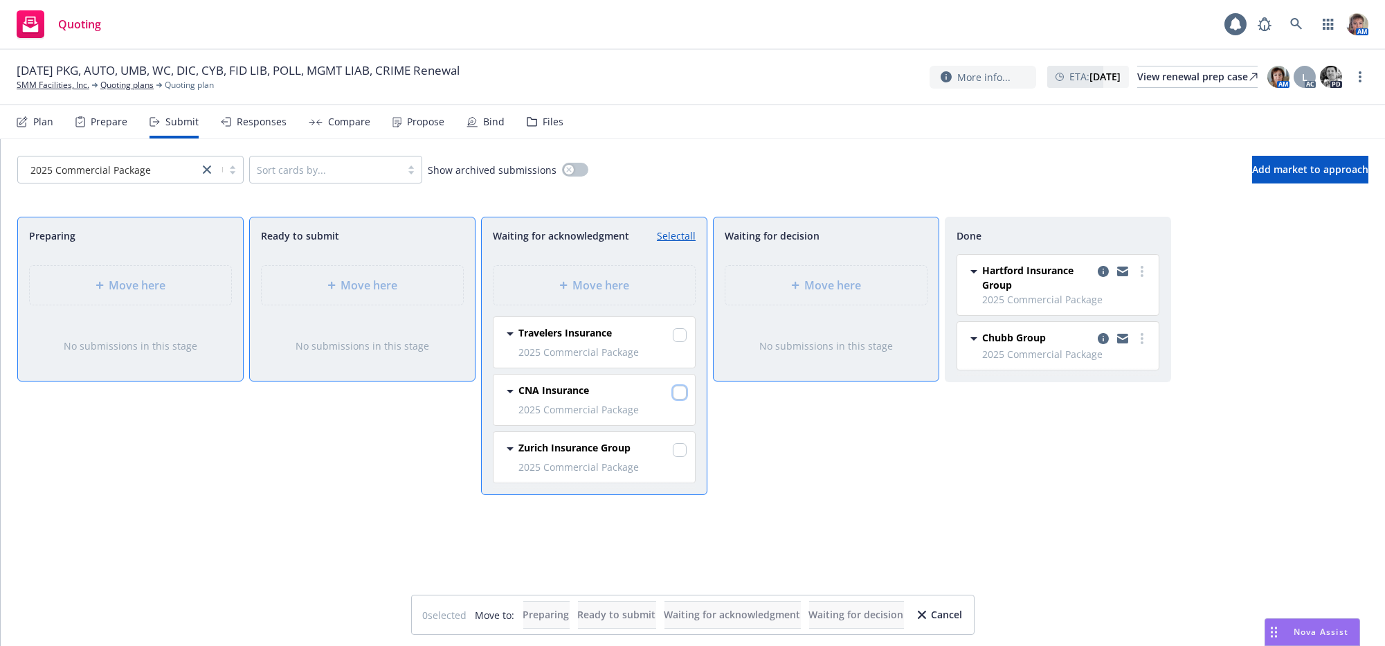
click at [678, 399] on input "checkbox" at bounding box center [680, 393] width 14 height 14
checkbox input "true"
click at [847, 293] on span "Move here" at bounding box center [833, 285] width 57 height 17
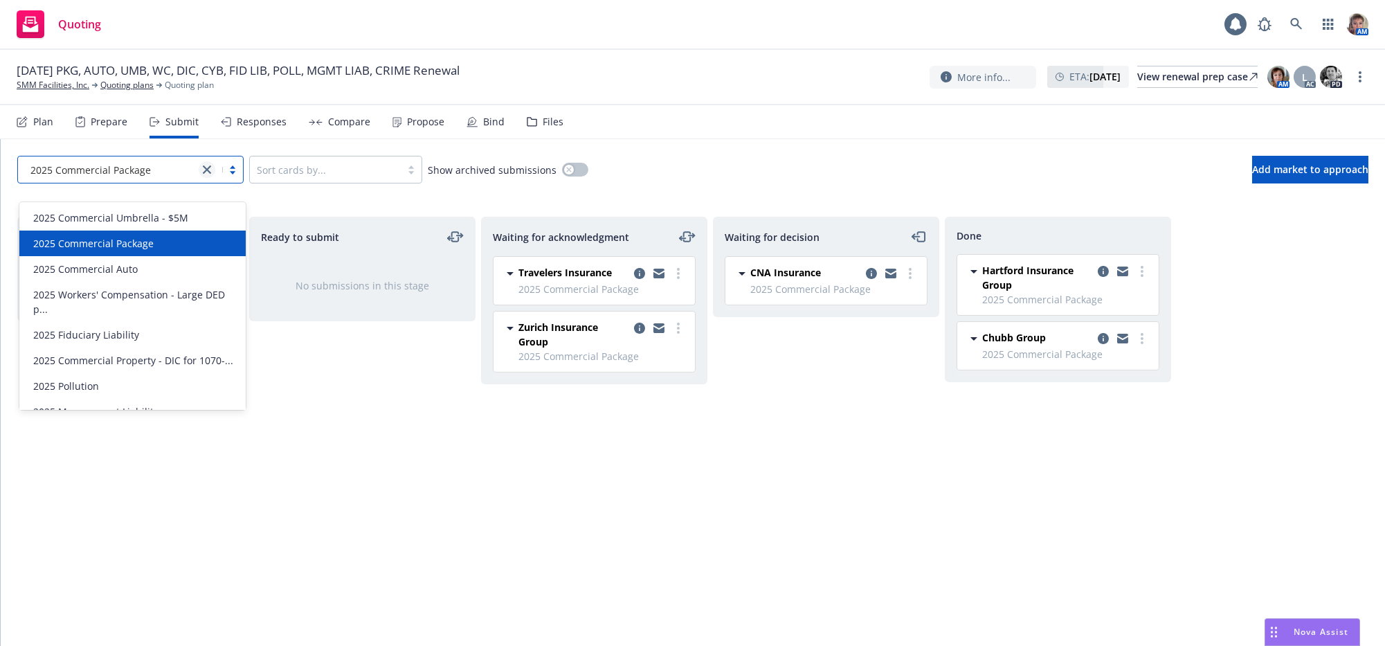
click at [211, 174] on icon "close" at bounding box center [207, 169] width 8 height 8
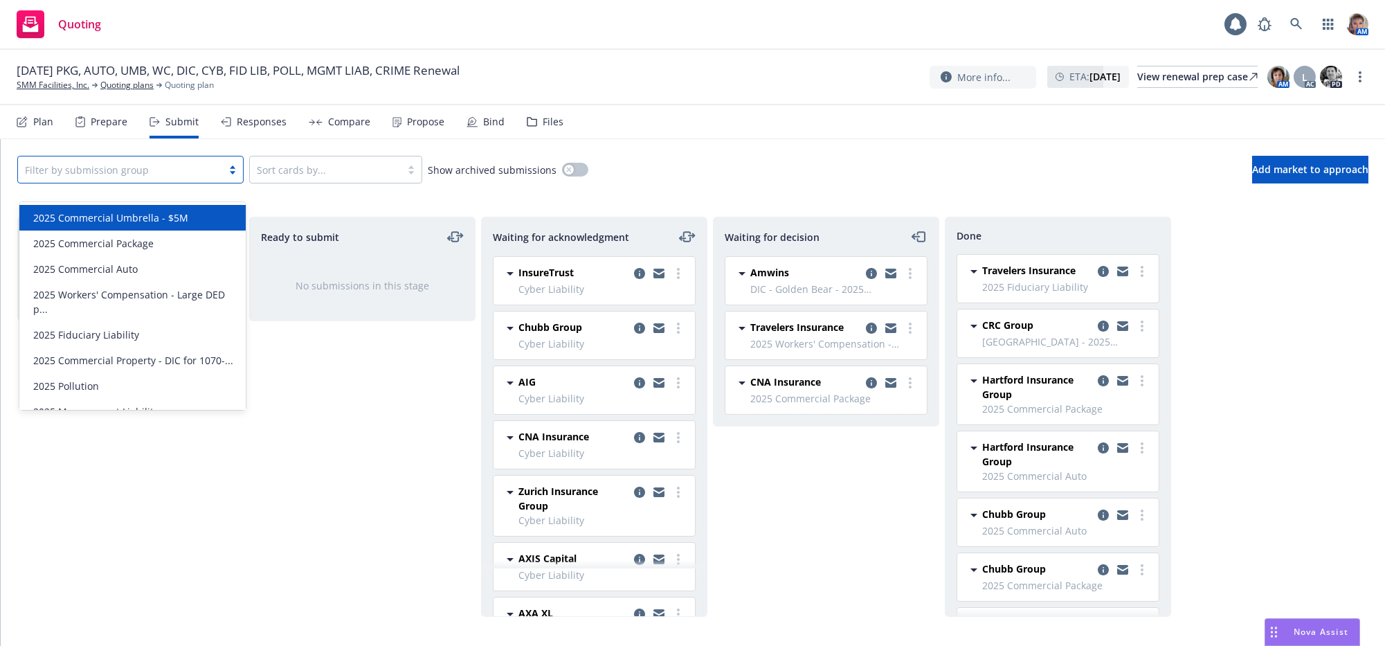
click at [195, 224] on div "2025 Commercial Umbrella - $5M" at bounding box center [133, 217] width 210 height 15
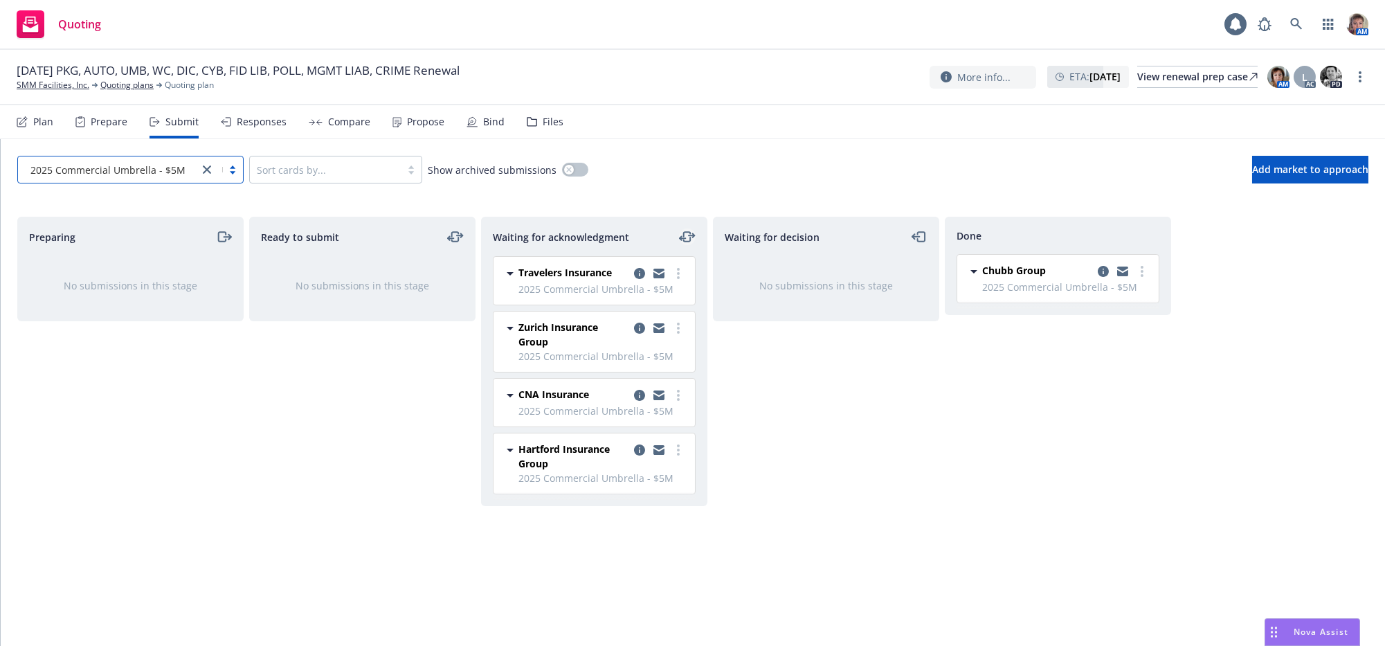
click at [689, 242] on icon "moveLeftRight" at bounding box center [687, 237] width 7 height 10
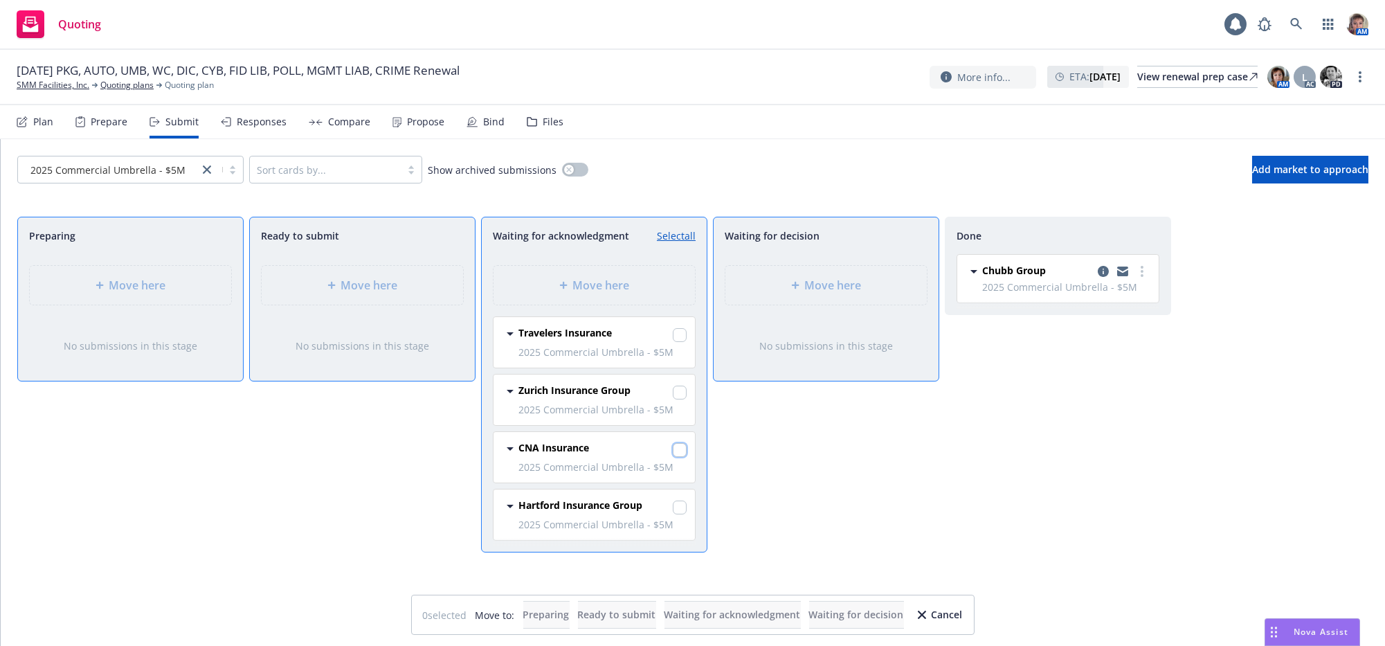
click at [680, 457] on input "checkbox" at bounding box center [680, 450] width 14 height 14
checkbox input "true"
click at [828, 293] on span "Move here" at bounding box center [833, 285] width 57 height 17
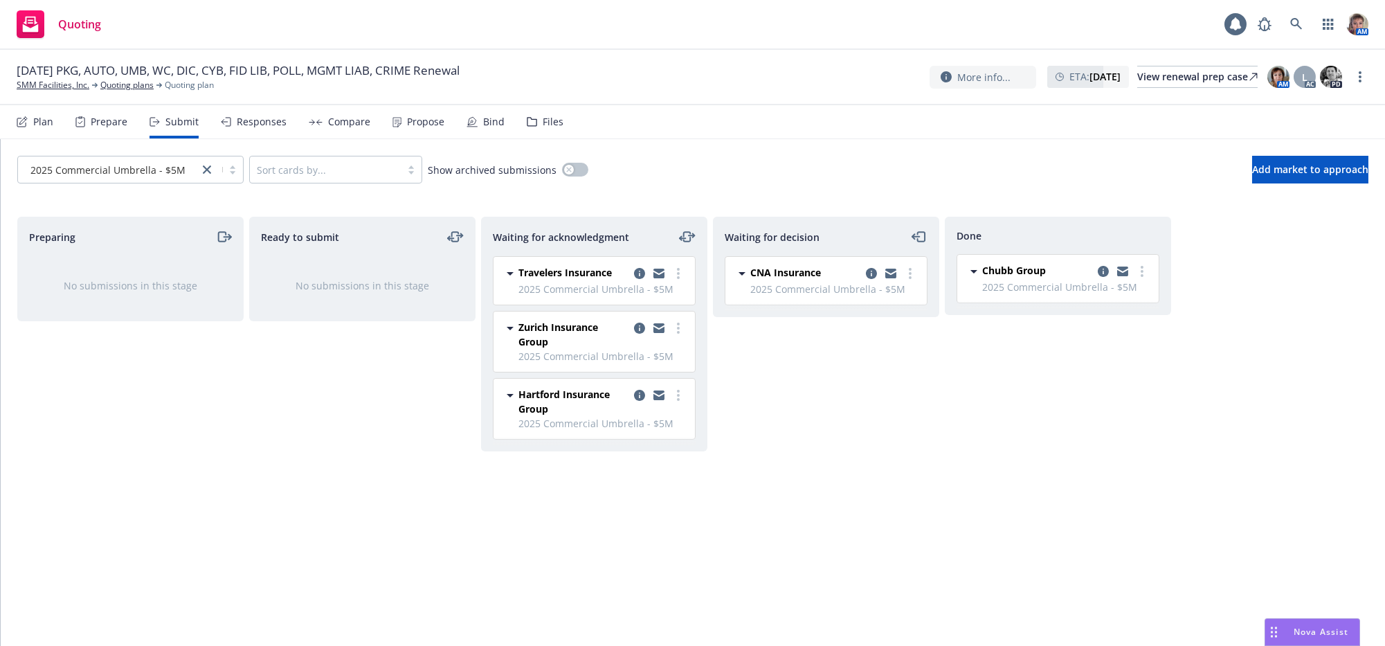
click at [1074, 494] on div "Done Chubb Group 2025 Commercial Umbrella - $5M Tuesday, August 12, 2025 at 7:0…" at bounding box center [1058, 417] width 226 height 400
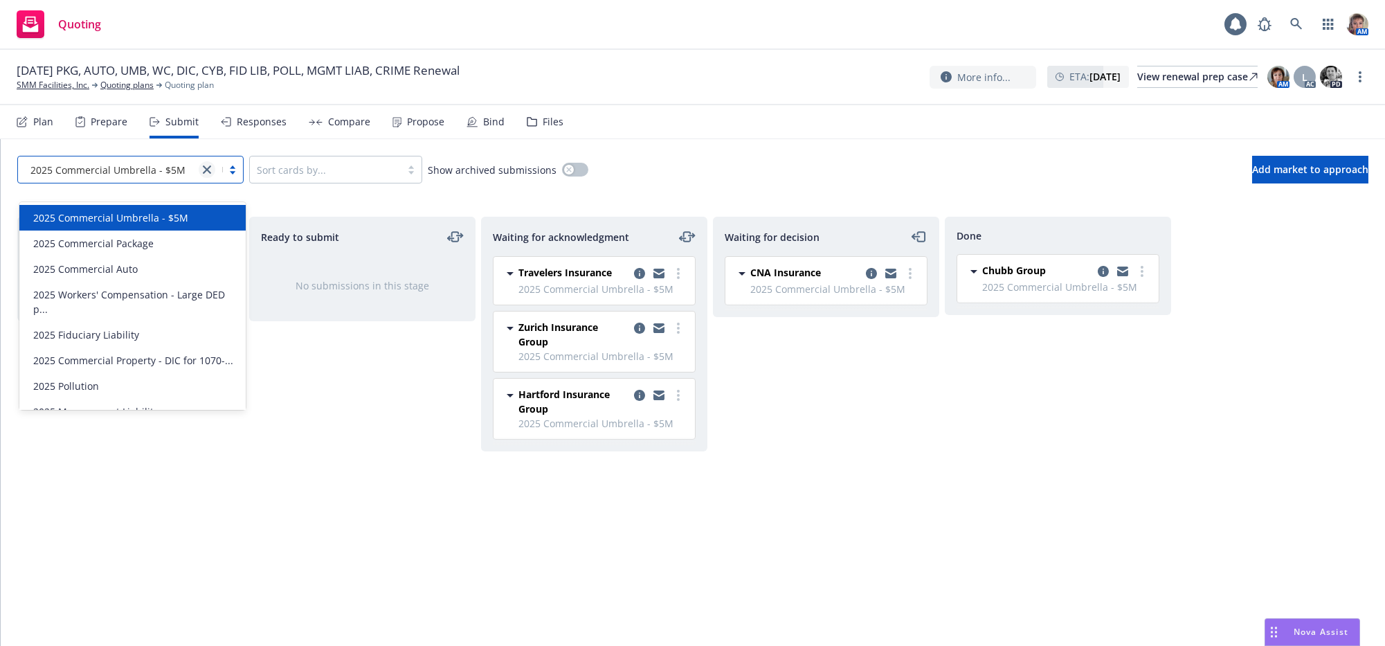
click at [208, 174] on icon "close" at bounding box center [207, 169] width 8 height 8
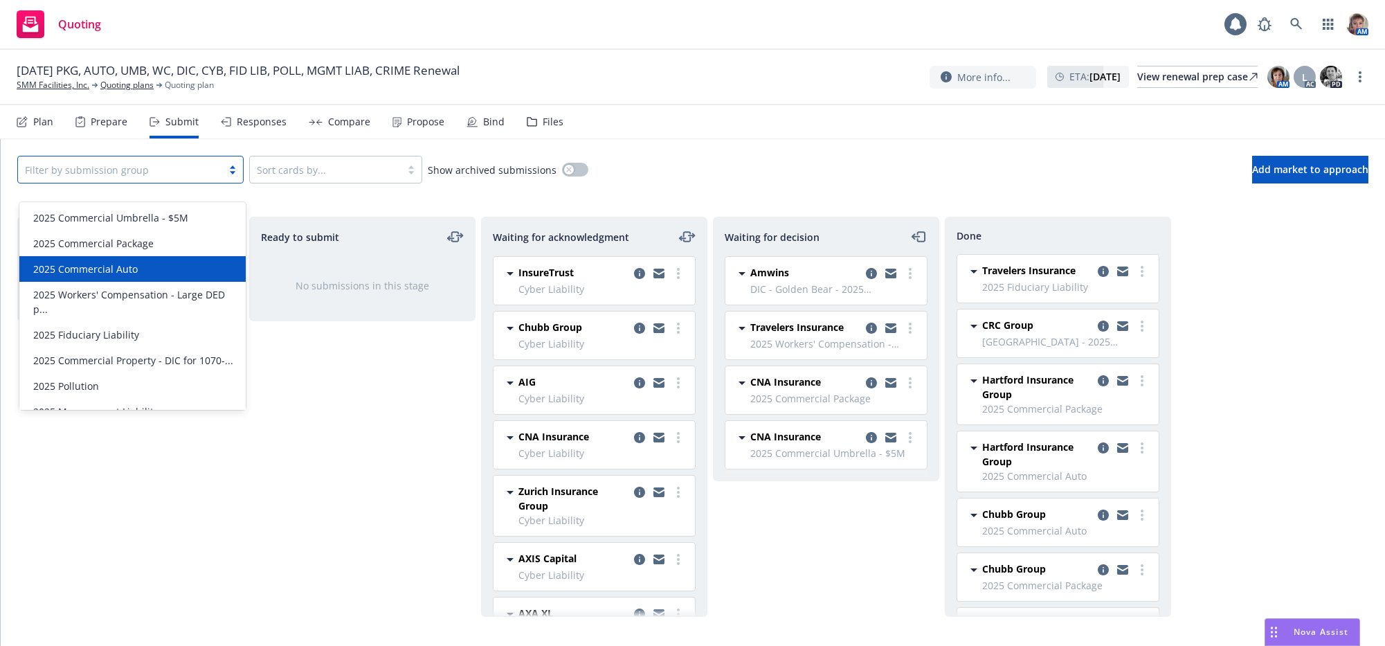
click at [174, 268] on div "2025 Commercial Auto" at bounding box center [133, 269] width 210 height 15
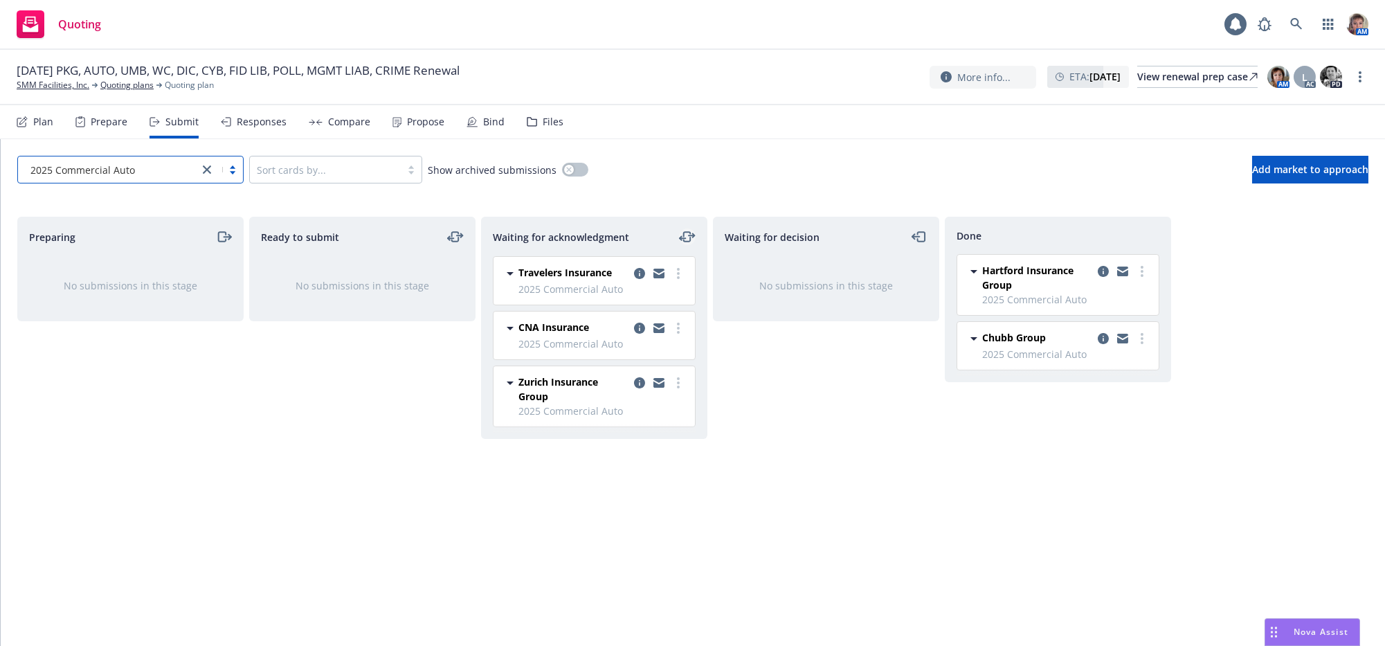
click at [685, 245] on icon "moveLeftRight" at bounding box center [687, 236] width 17 height 17
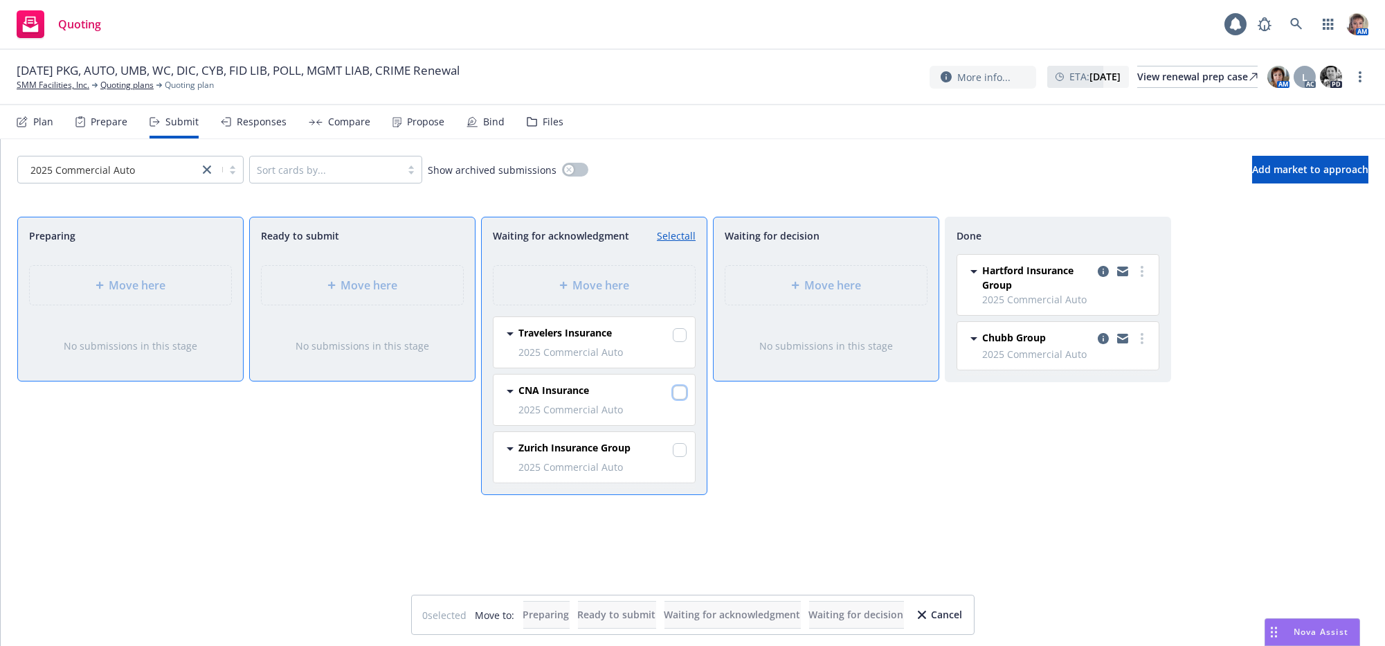
click at [679, 399] on input "checkbox" at bounding box center [680, 393] width 14 height 14
checkbox input "true"
click at [843, 305] on div "Move here" at bounding box center [825, 285] width 201 height 39
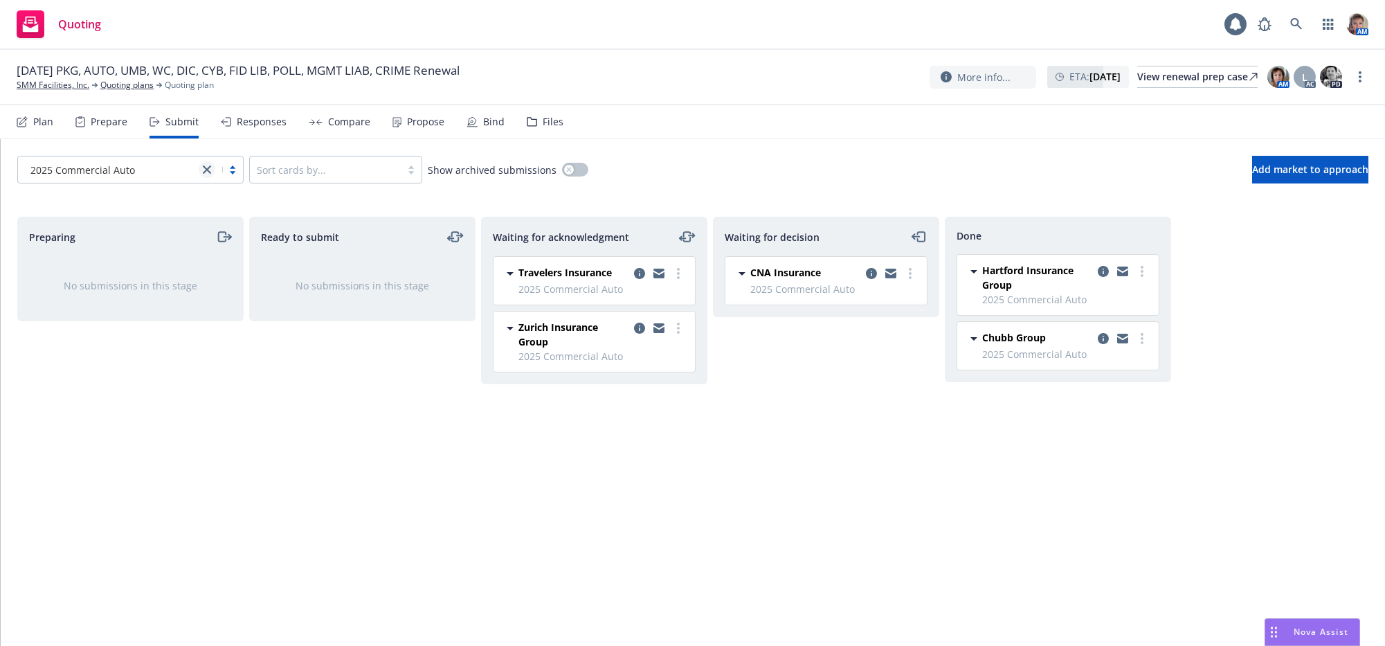
click at [211, 174] on icon "close" at bounding box center [207, 169] width 8 height 8
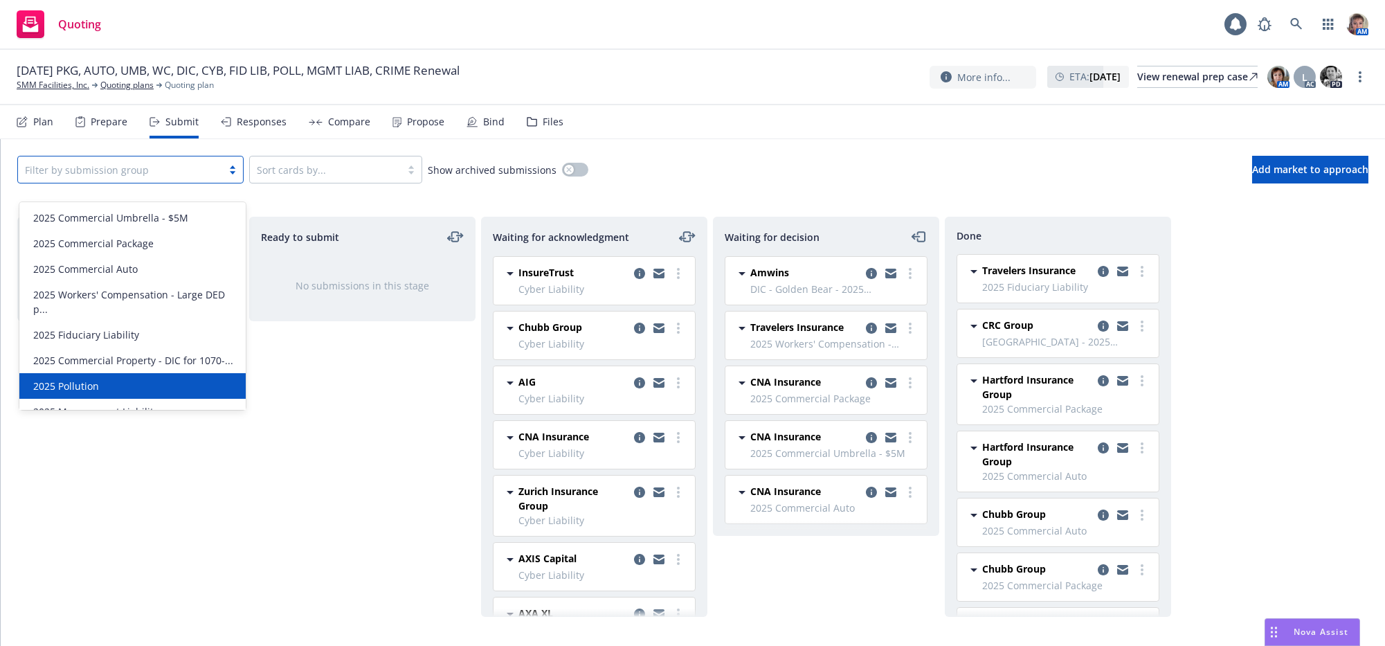
click at [235, 463] on div "Preparing No submissions in this stage" at bounding box center [130, 417] width 226 height 400
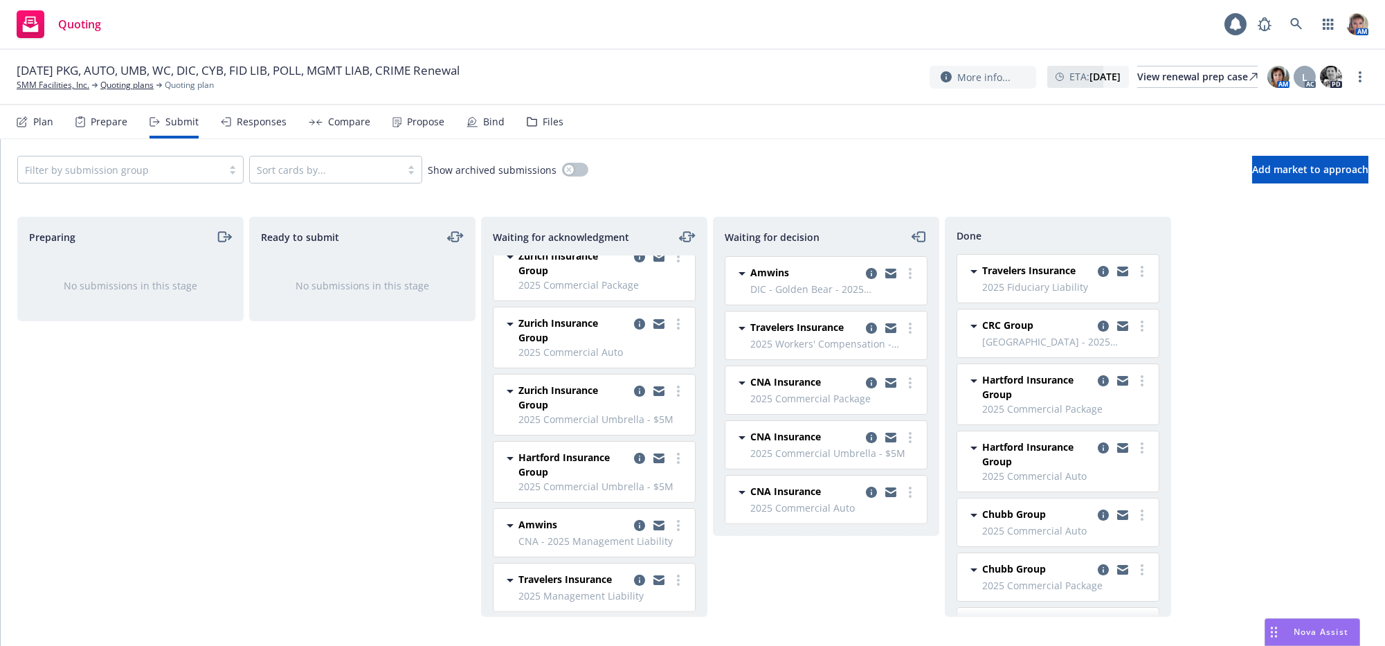
scroll to position [707, 0]
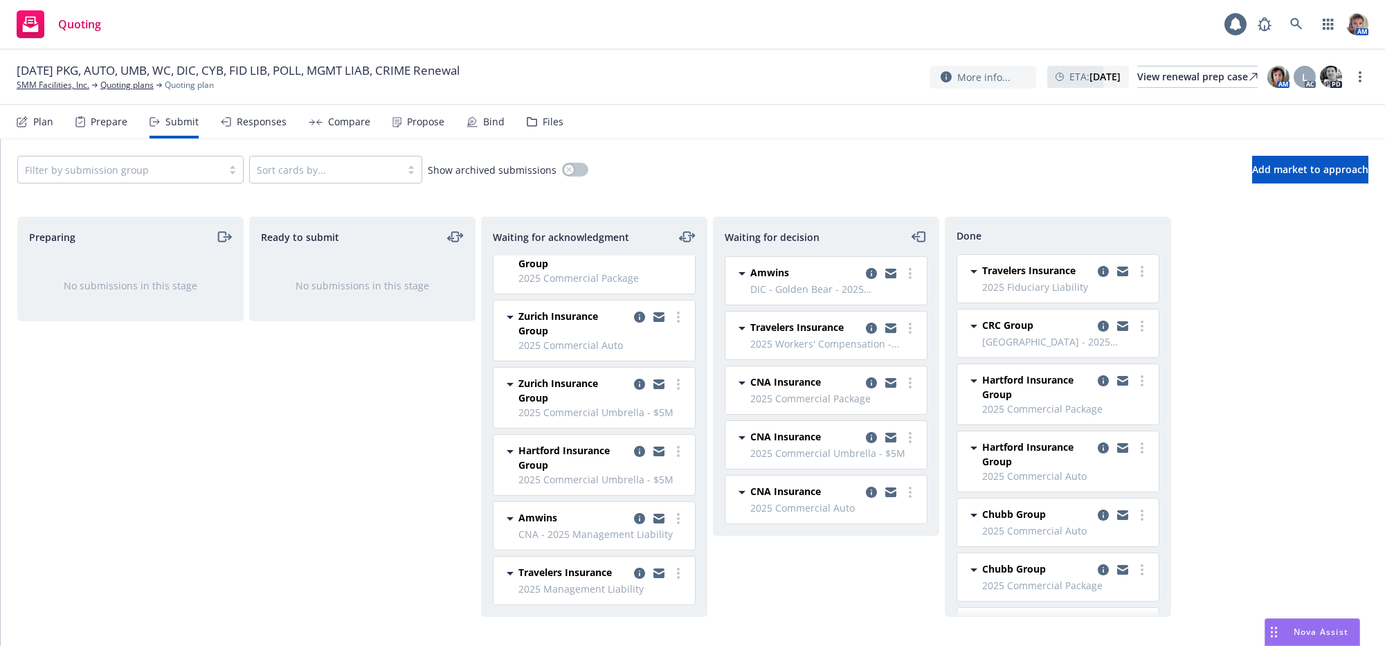
click at [898, 604] on div "Waiting for decision Amwins DIC - Golden Bear - 2025 Commercial Property - DIC …" at bounding box center [826, 417] width 226 height 400
click at [873, 498] on icon "copy logging email" at bounding box center [871, 492] width 11 height 11
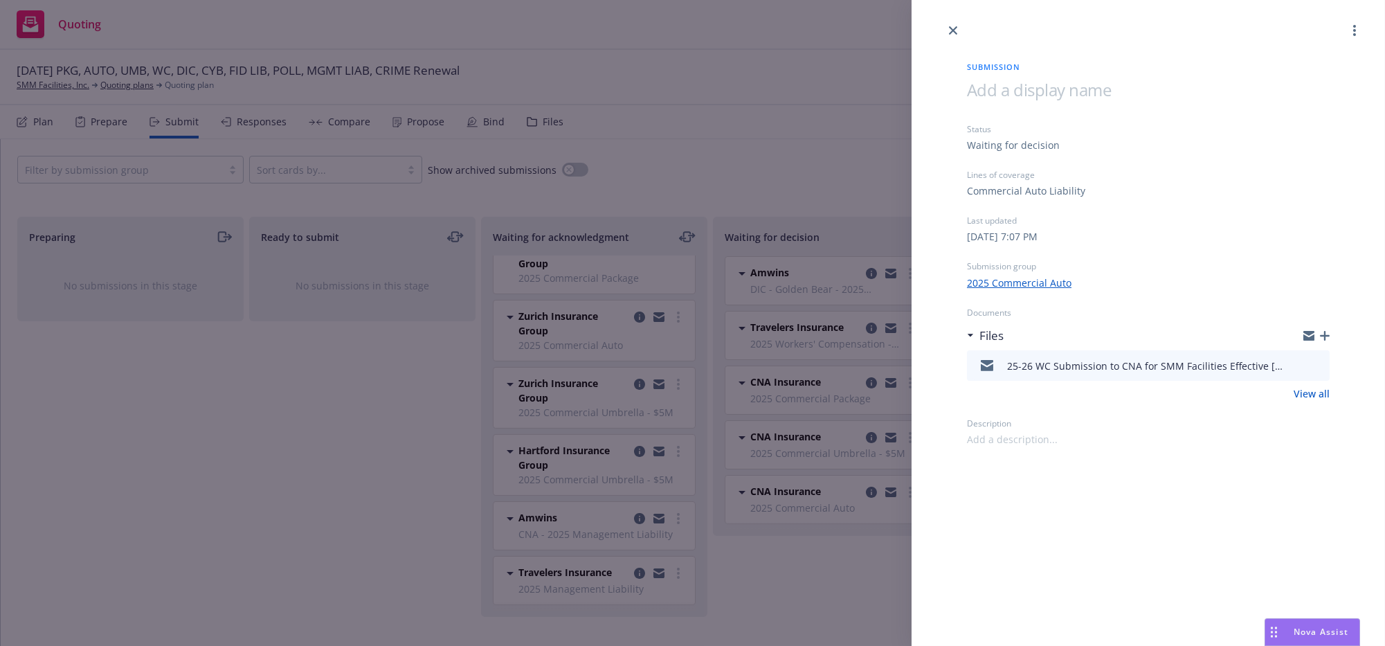
click at [860, 584] on div "Submission Status Waiting for decision Lines of coverage Commercial Auto Liabil…" at bounding box center [692, 323] width 1385 height 646
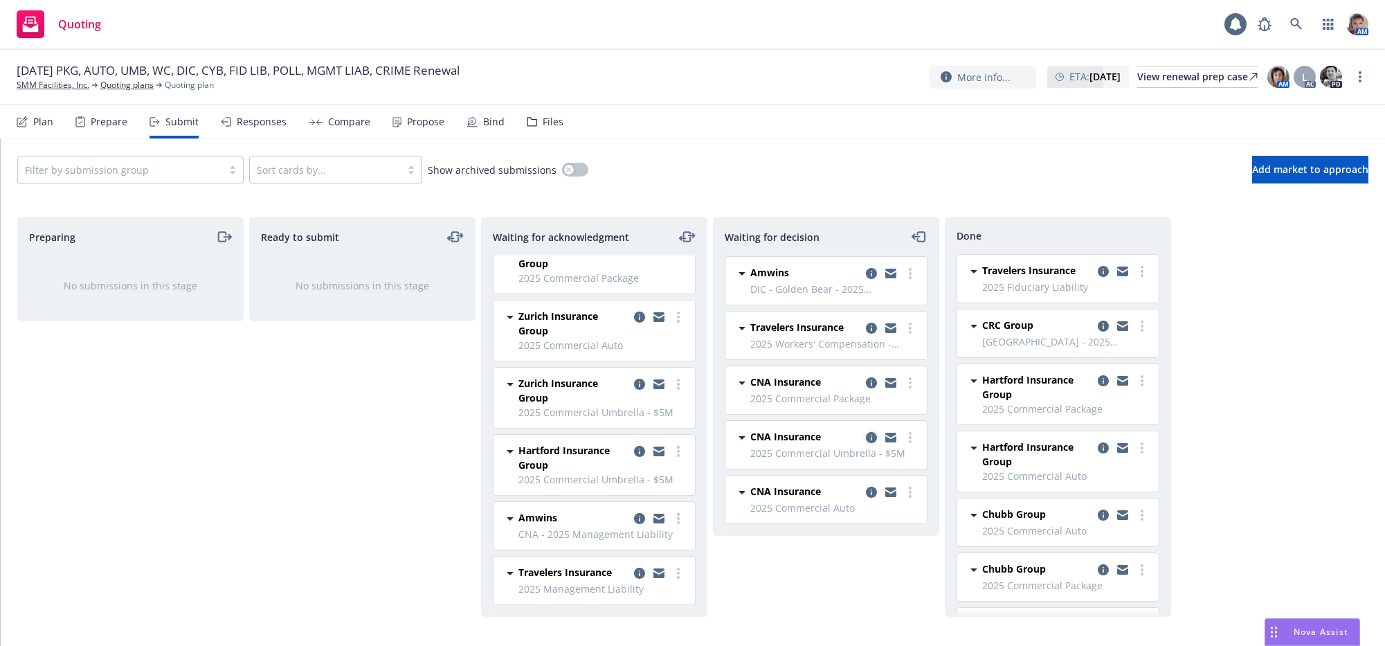
click at [876, 443] on icon "copy logging email" at bounding box center [871, 437] width 11 height 11
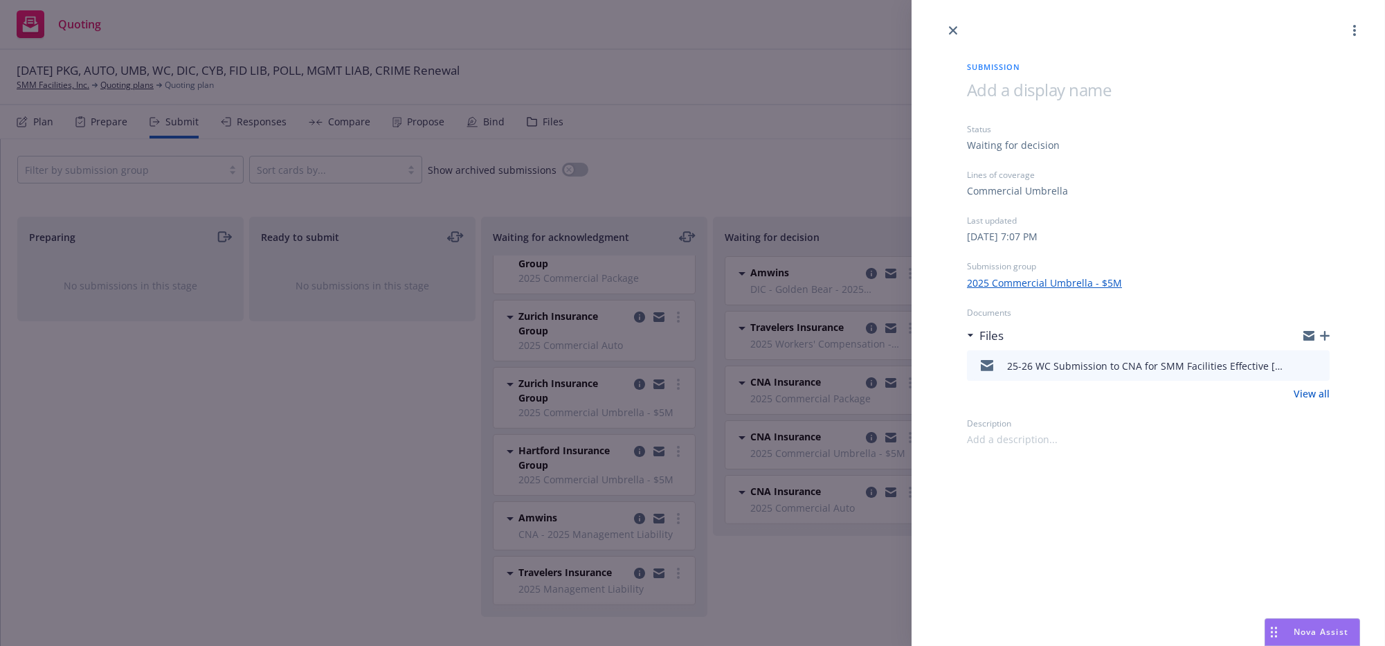
drag, startPoint x: 831, startPoint y: 599, endPoint x: 835, endPoint y: 577, distance: 22.4
click at [831, 598] on div "Submission Status Waiting for decision Lines of coverage Commercial Umbrella La…" at bounding box center [692, 323] width 1385 height 646
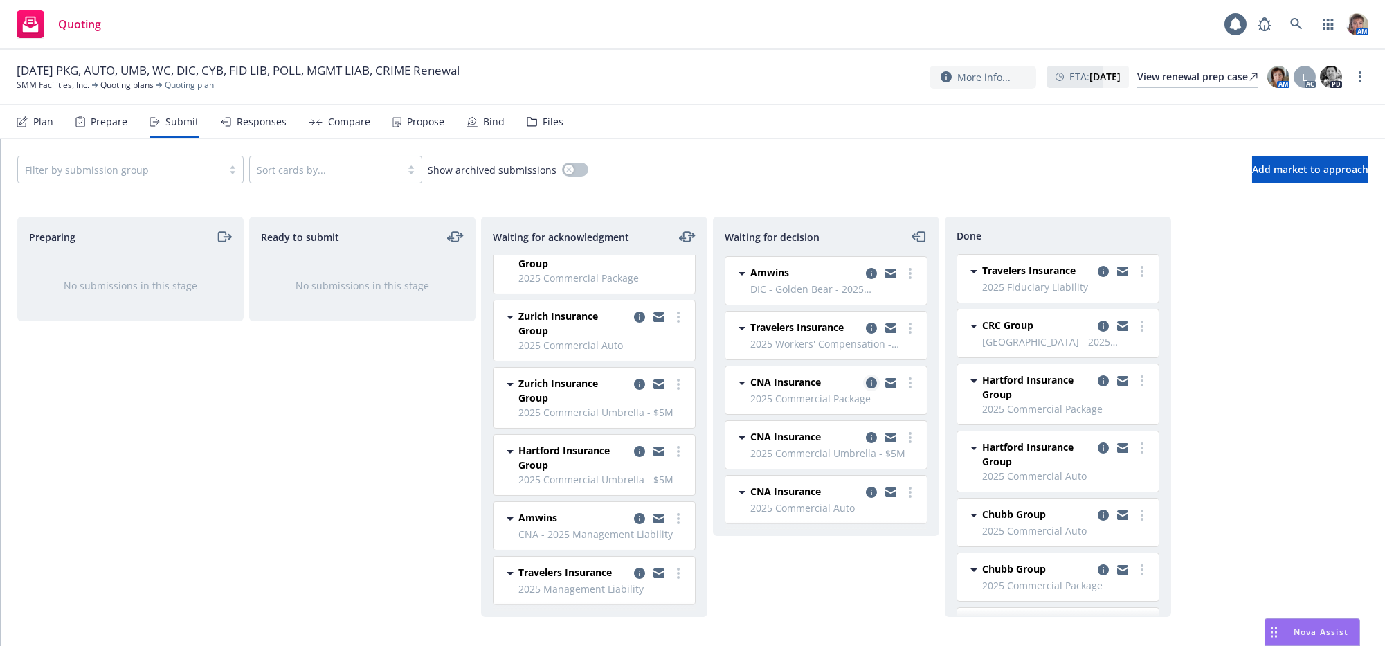
click at [868, 388] on icon "copy logging email" at bounding box center [871, 382] width 11 height 11
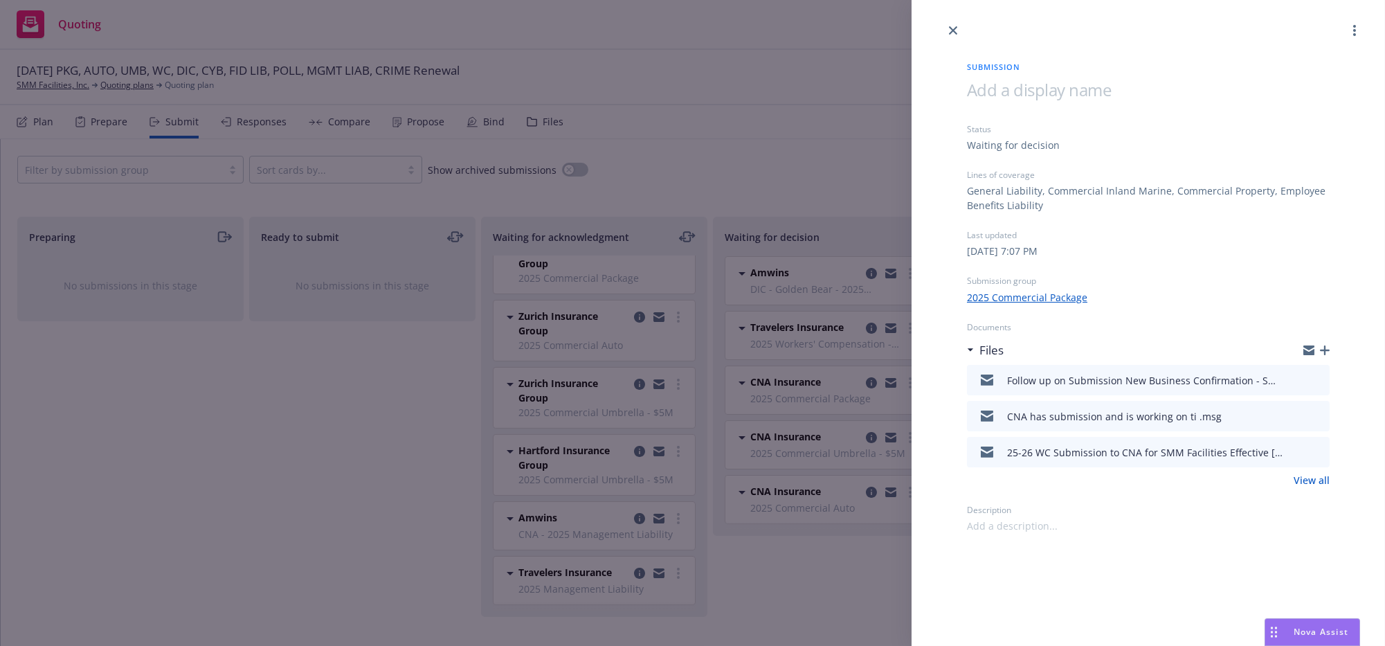
click at [826, 602] on div "Submission Status Waiting for decision Lines of coverage General Liability, Com…" at bounding box center [692, 323] width 1385 height 646
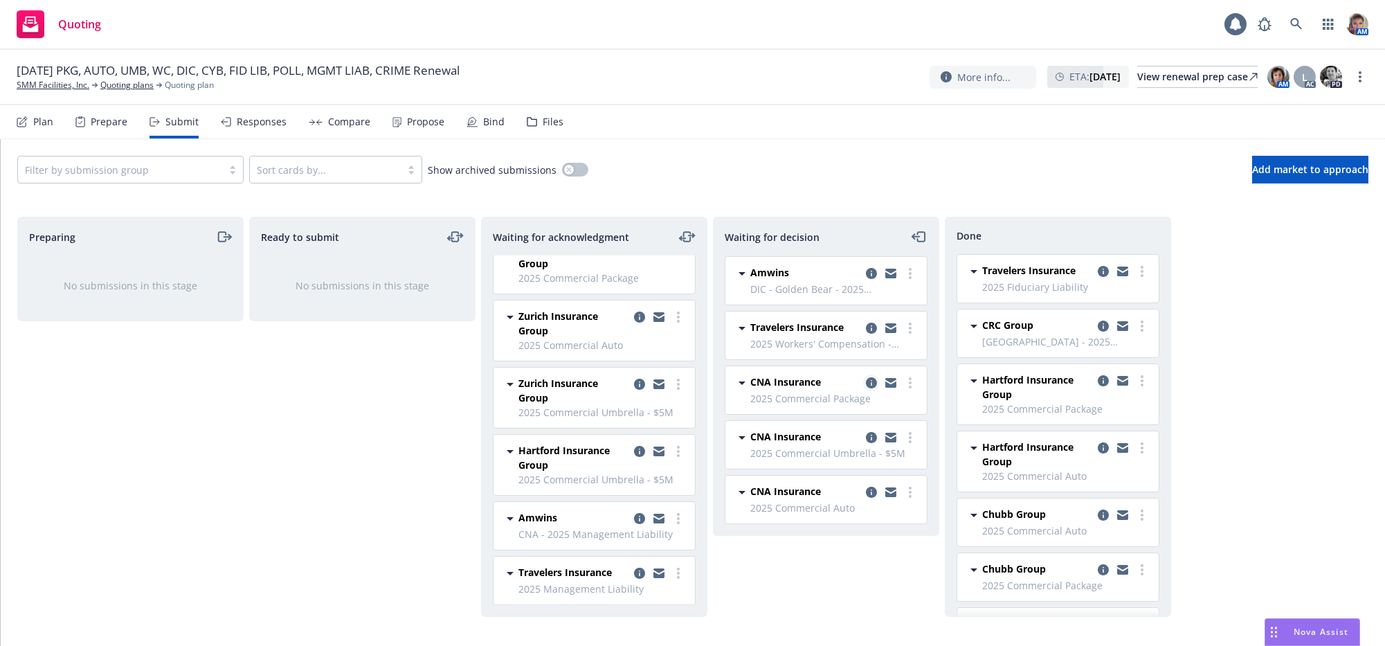
click at [870, 388] on icon "copy logging email" at bounding box center [871, 382] width 11 height 11
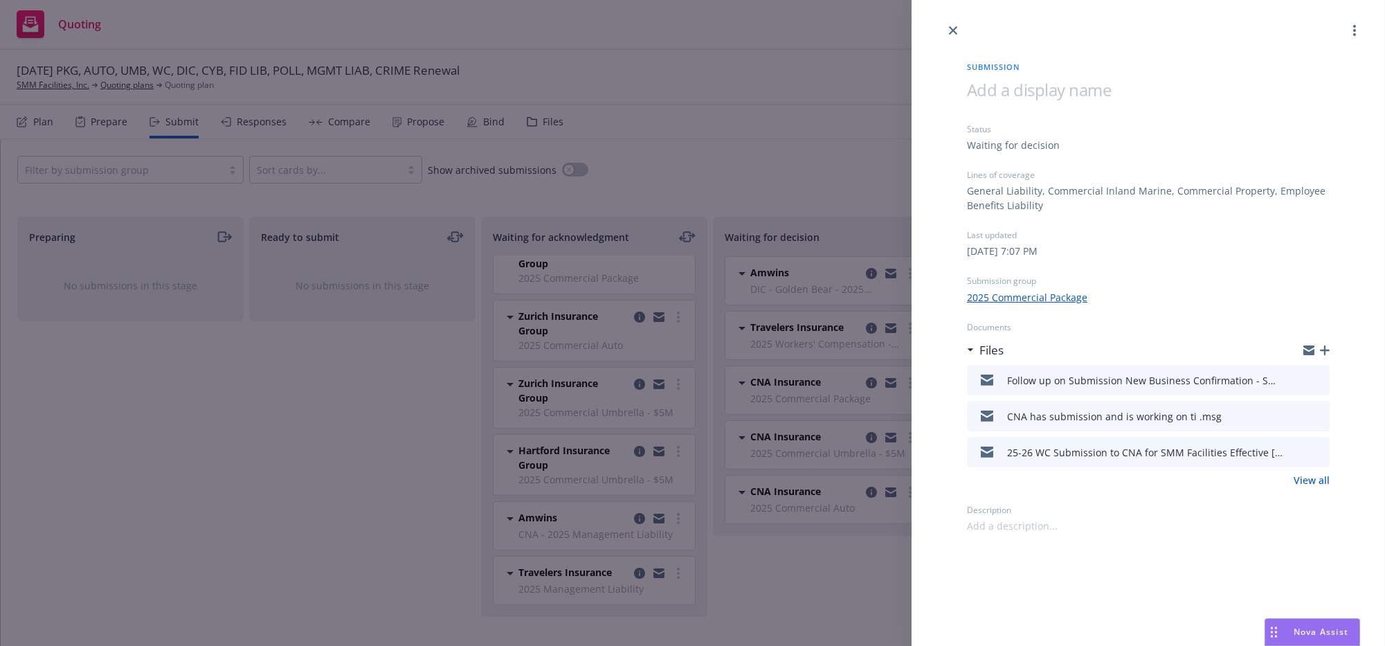
click at [1313, 487] on link "View all" at bounding box center [1312, 480] width 36 height 15
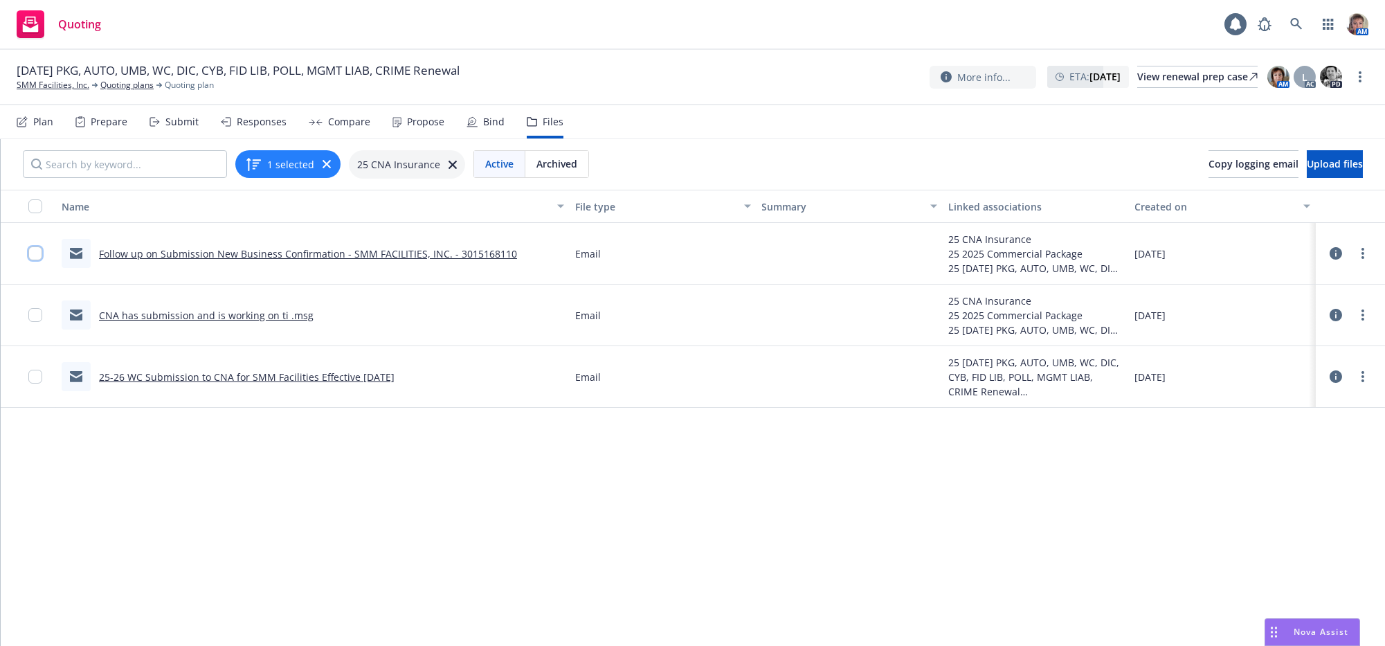
click at [37, 260] on input "checkbox" at bounding box center [35, 253] width 14 height 14
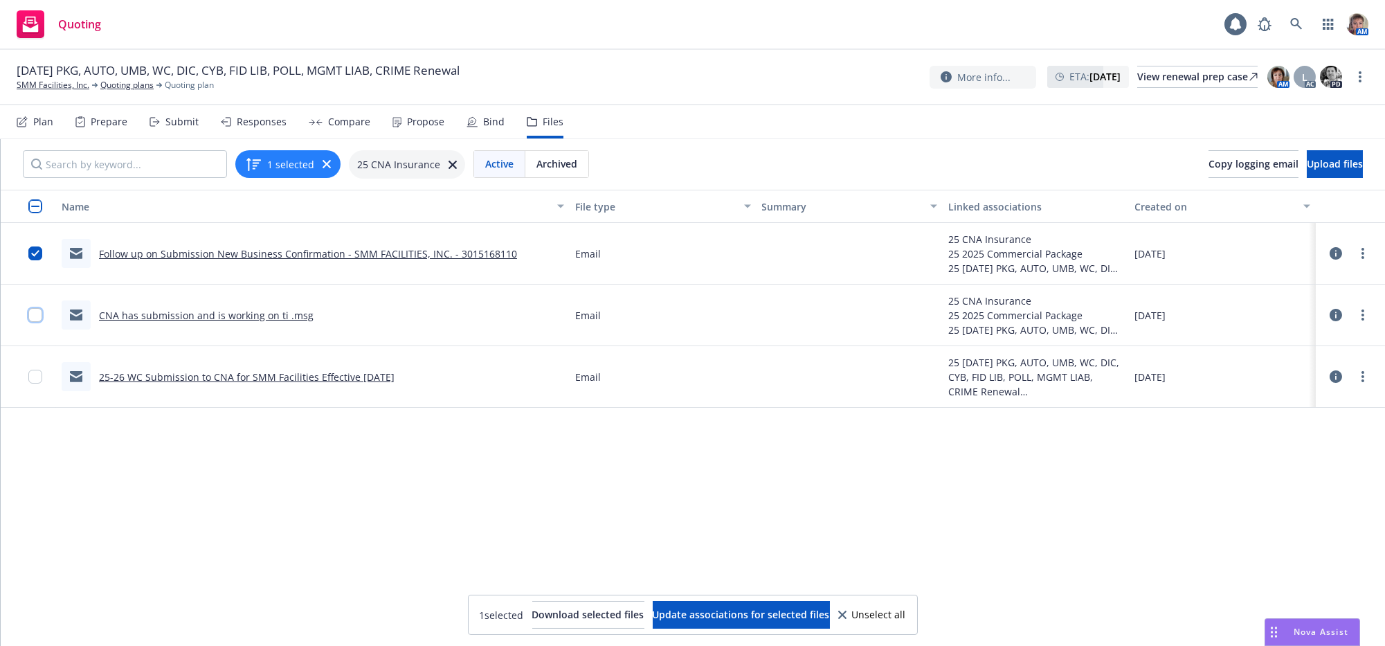
click at [33, 322] on input "checkbox" at bounding box center [35, 315] width 14 height 14
click at [803, 612] on span "Update associations for selected files" at bounding box center [741, 614] width 177 height 13
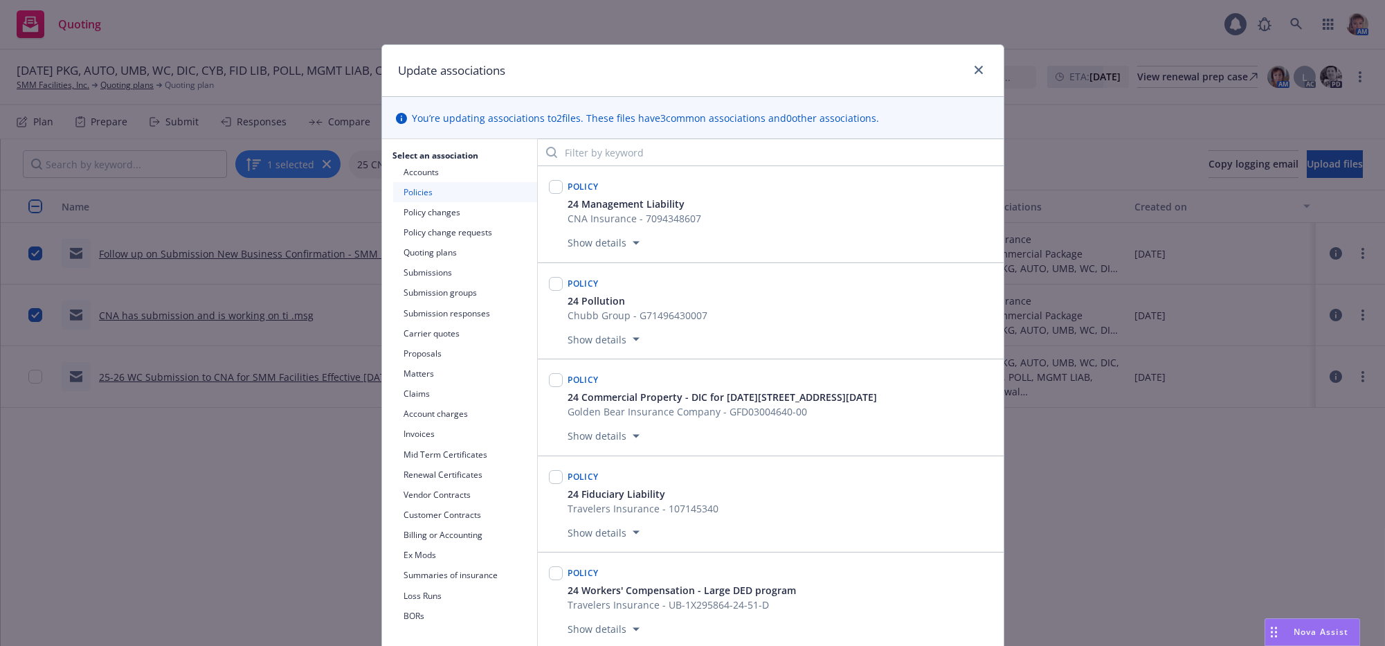
click at [419, 282] on button "Submissions" at bounding box center [465, 272] width 144 height 20
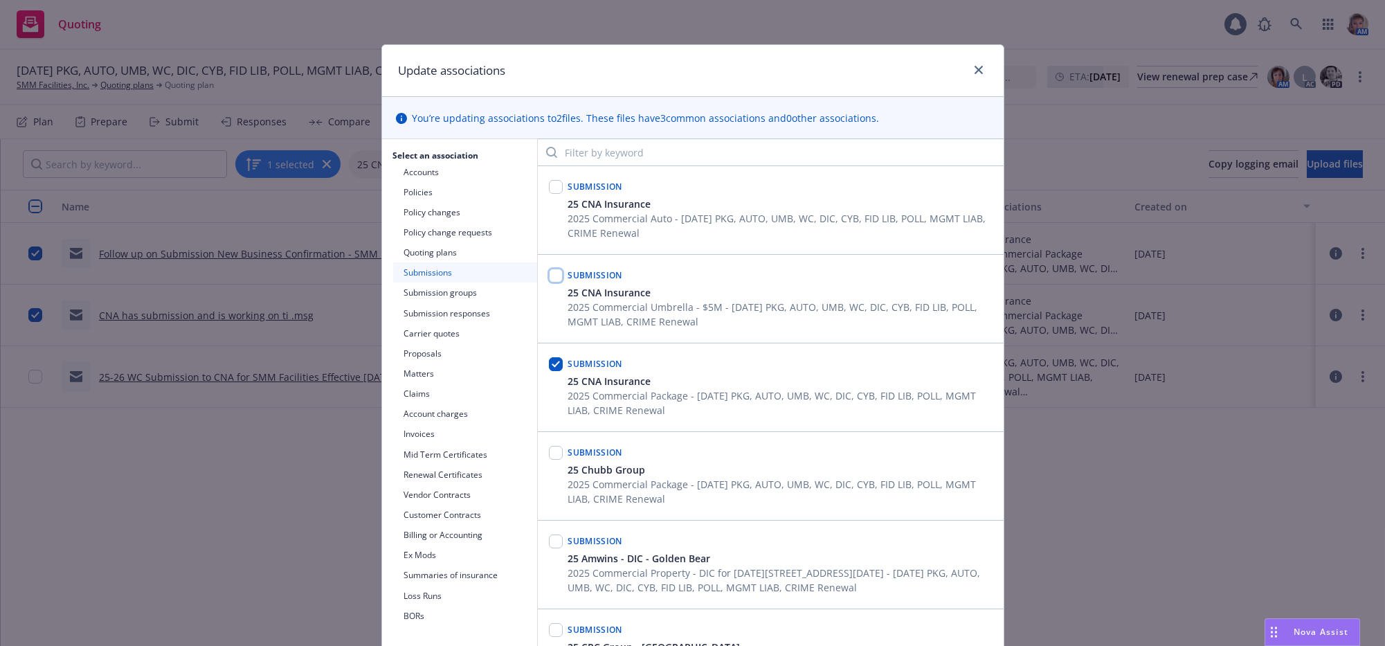
click at [552, 282] on input "checkbox" at bounding box center [556, 276] width 14 height 14
checkbox input "true"
click at [549, 194] on input "checkbox" at bounding box center [556, 187] width 14 height 14
checkbox input "true"
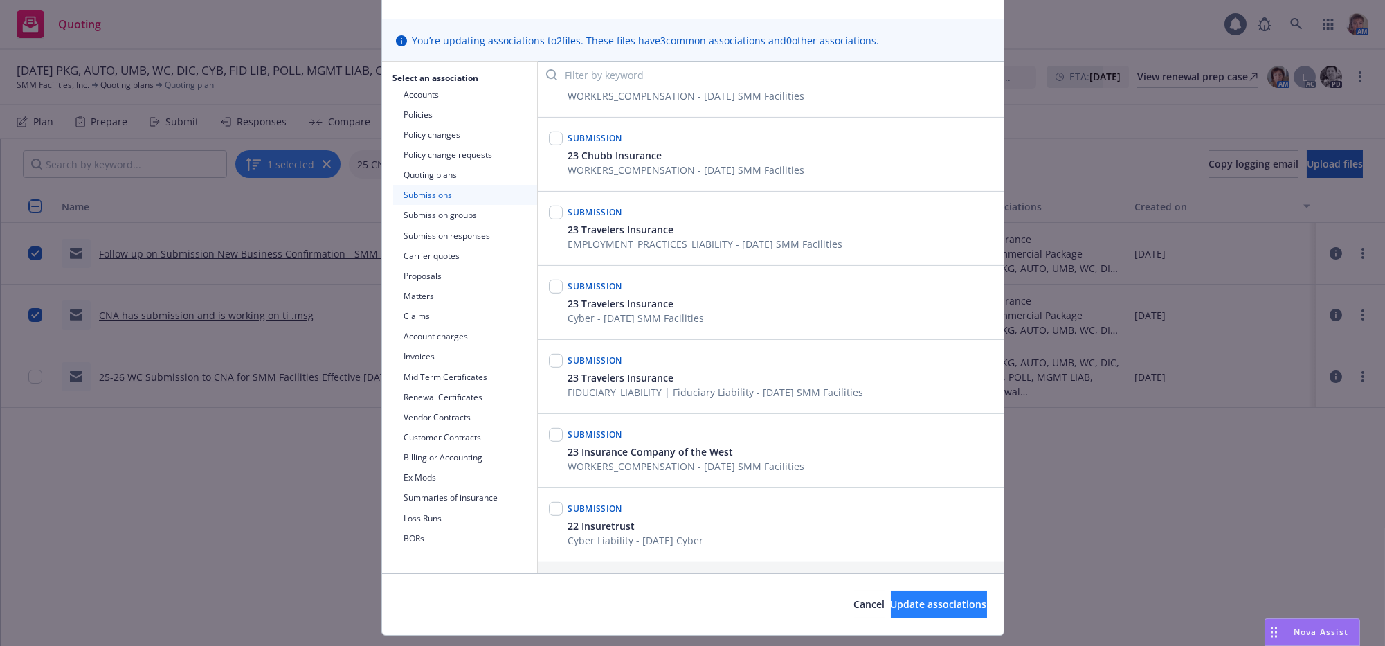
scroll to position [132, 0]
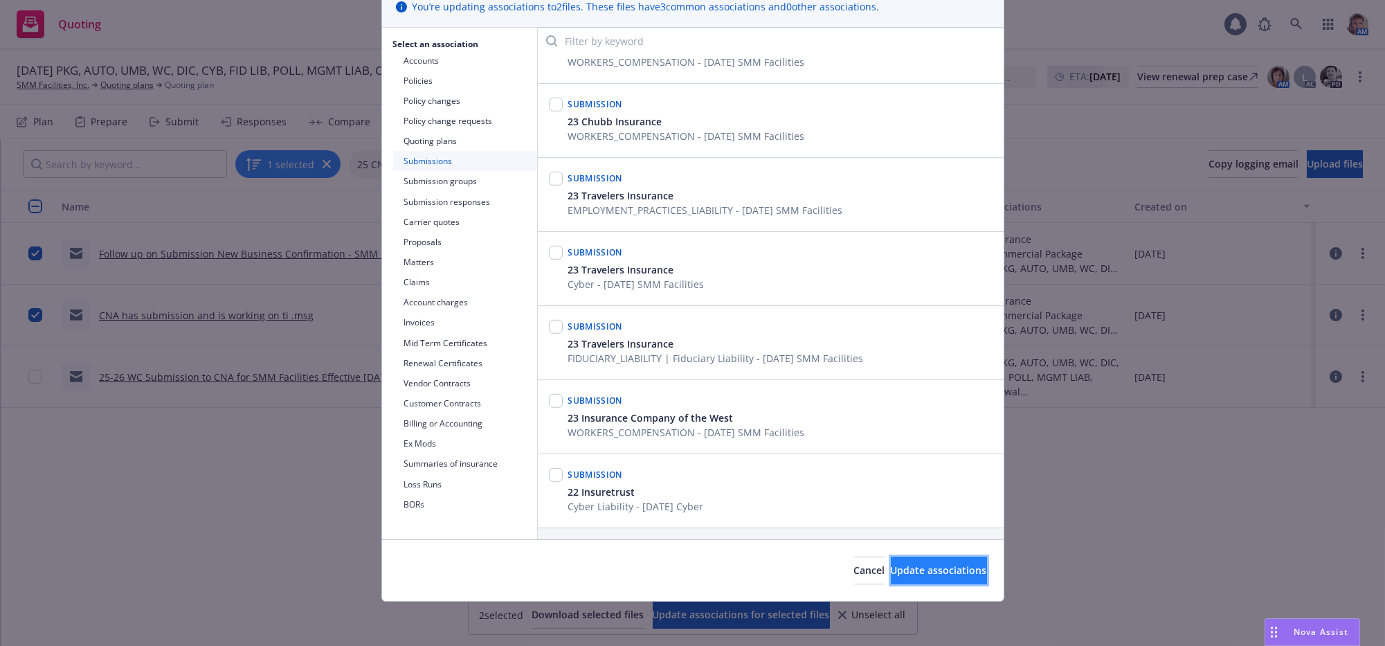
click at [891, 567] on button "Update associations" at bounding box center [939, 571] width 96 height 28
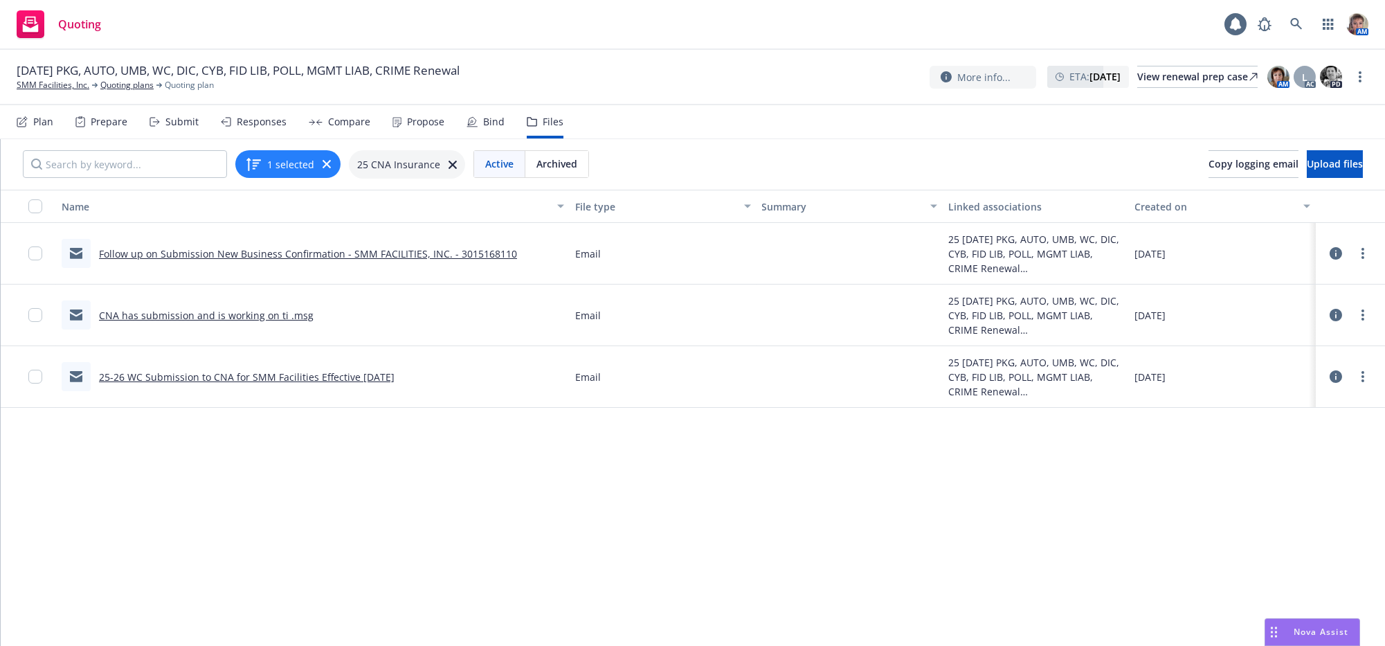
click at [199, 127] on div "Submit" at bounding box center [181, 121] width 33 height 11
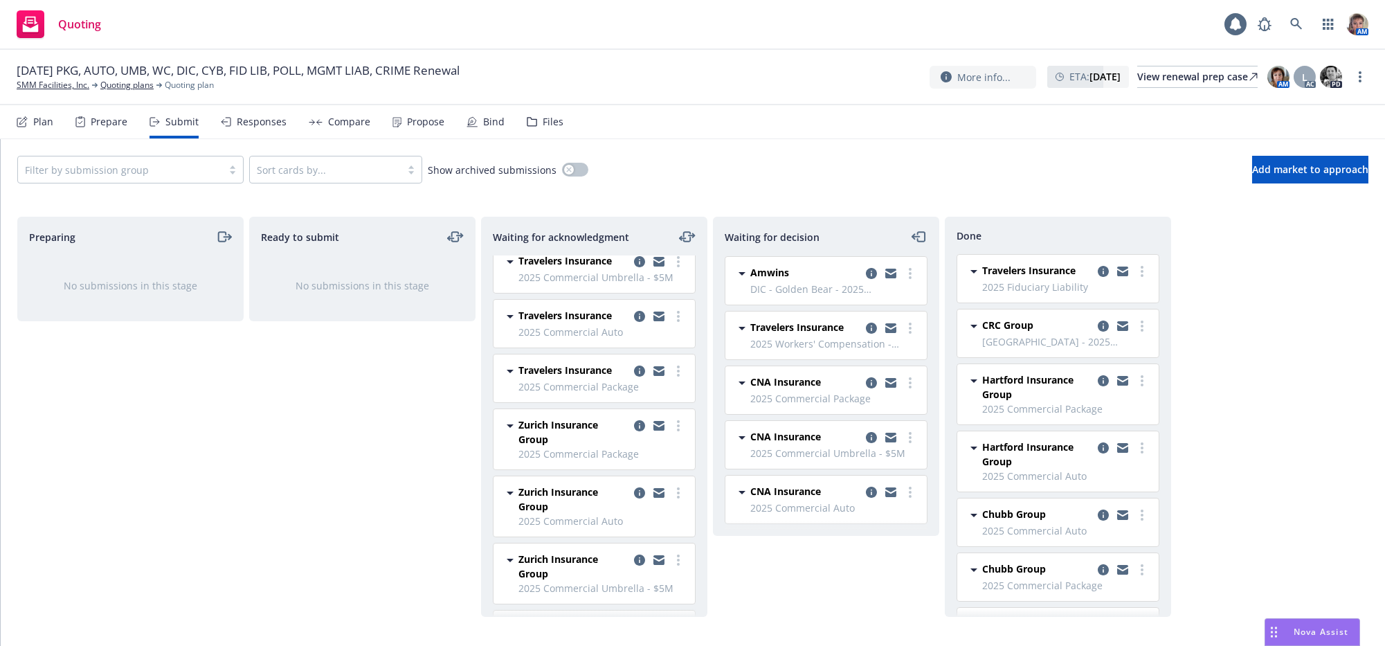
scroll to position [556, 0]
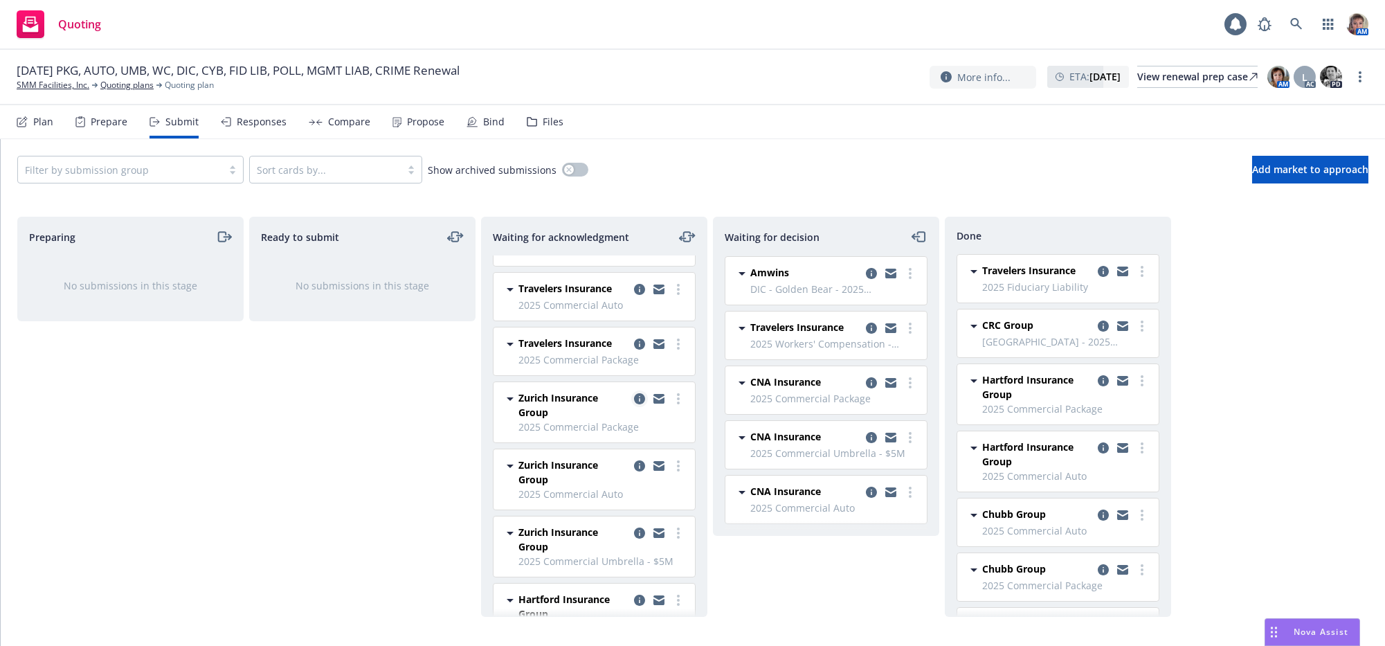
click at [631, 407] on link "copy logging email" at bounding box center [639, 398] width 17 height 17
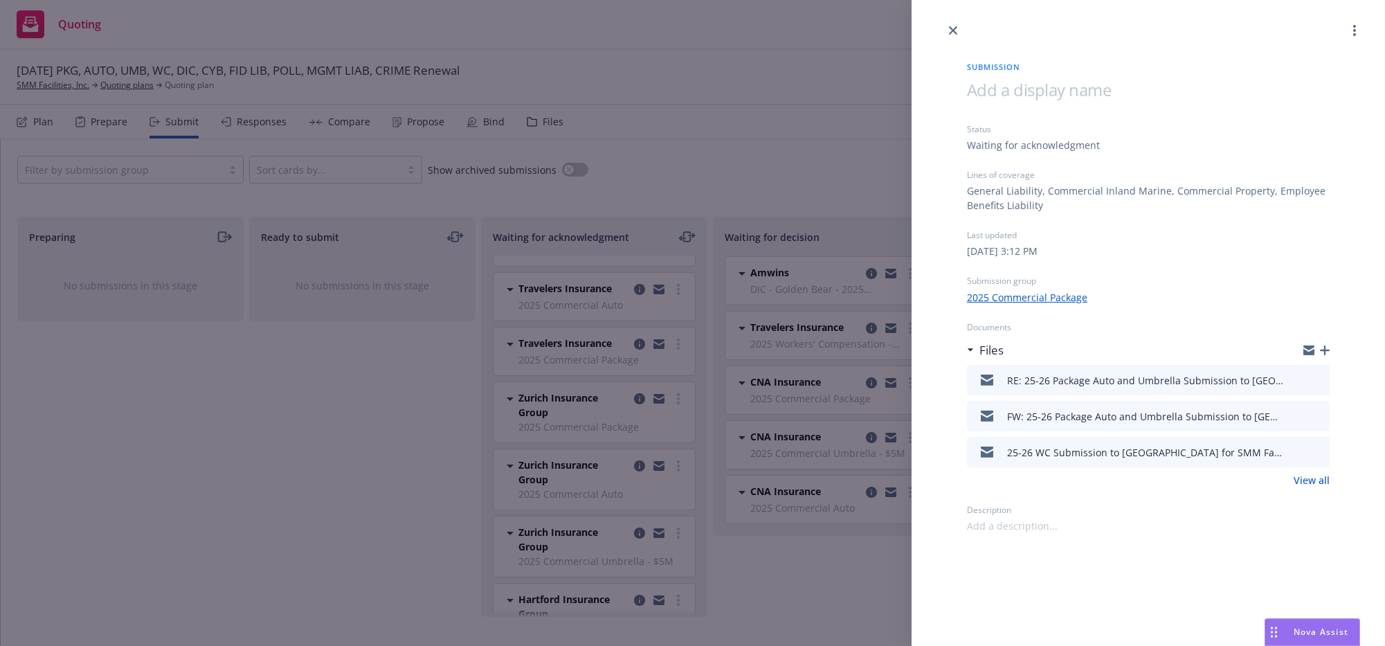
click at [1325, 487] on link "View all" at bounding box center [1312, 480] width 36 height 15
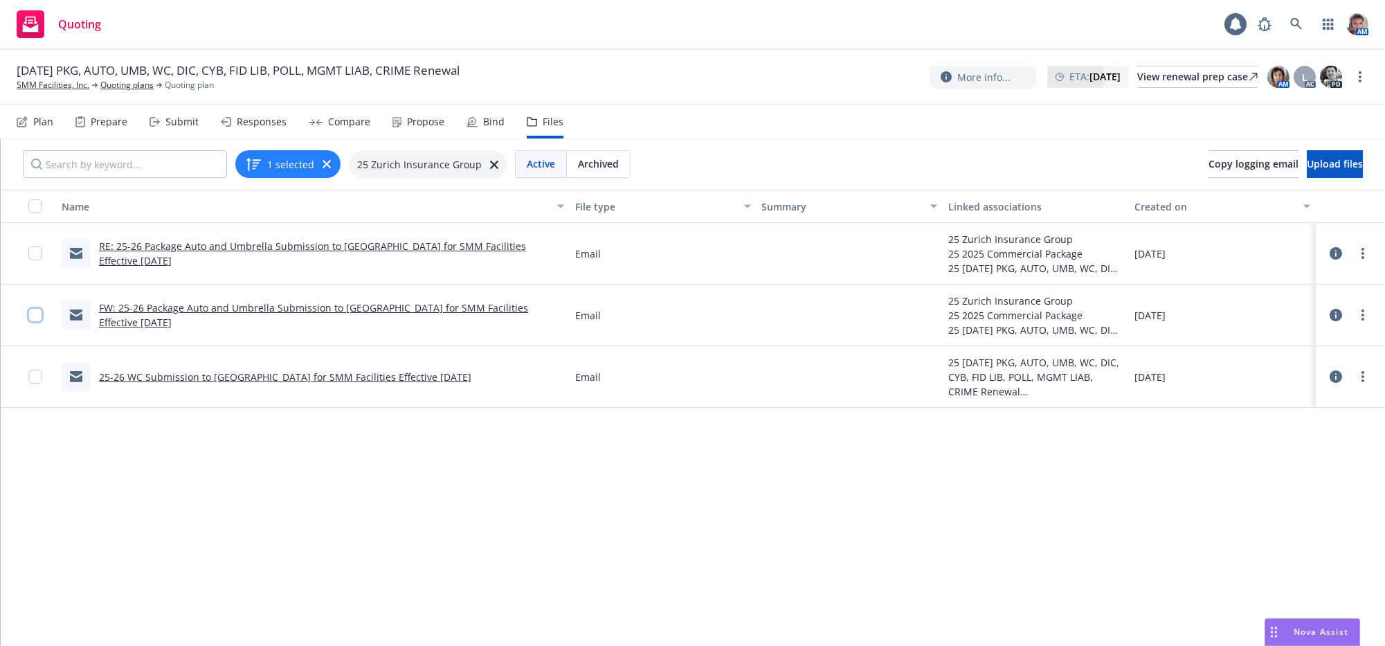
click at [33, 322] on input "checkbox" at bounding box center [35, 315] width 14 height 14
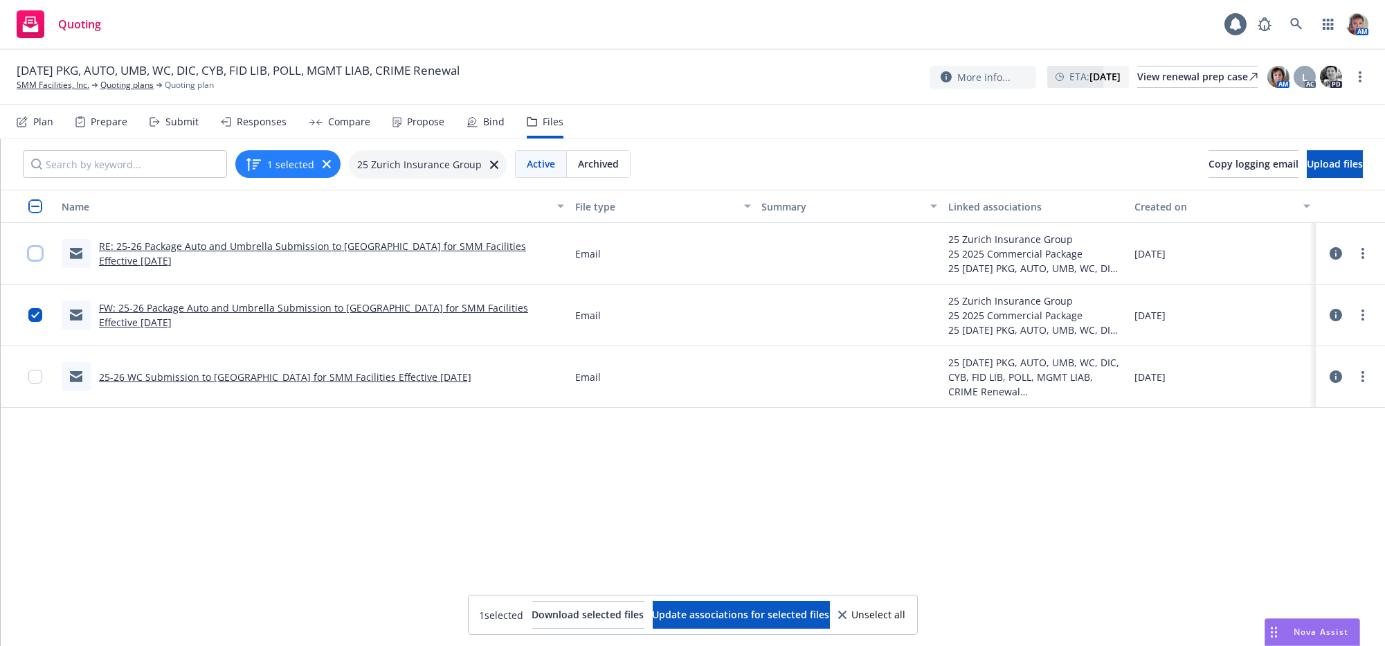
click at [39, 260] on input "checkbox" at bounding box center [35, 253] width 14 height 14
click at [802, 615] on span "Update associations for selected files" at bounding box center [741, 614] width 177 height 13
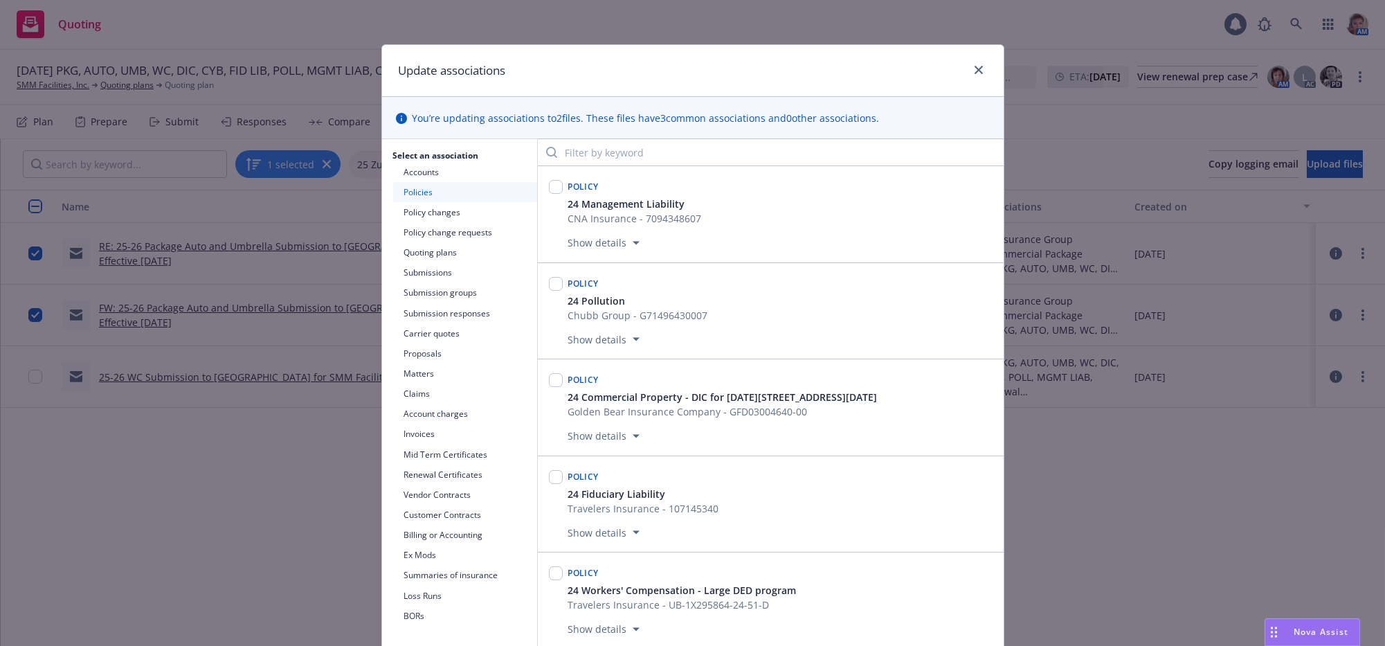
click at [447, 281] on button "Submissions" at bounding box center [465, 272] width 144 height 20
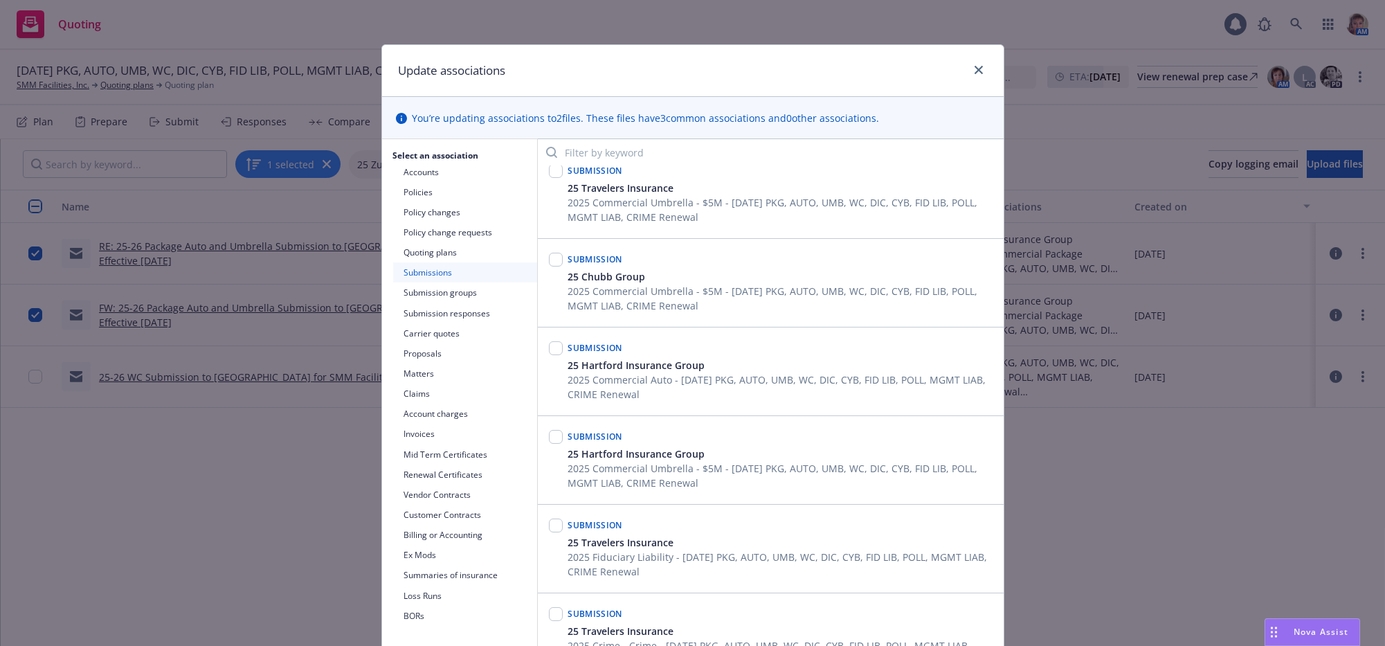
scroll to position [1179, 0]
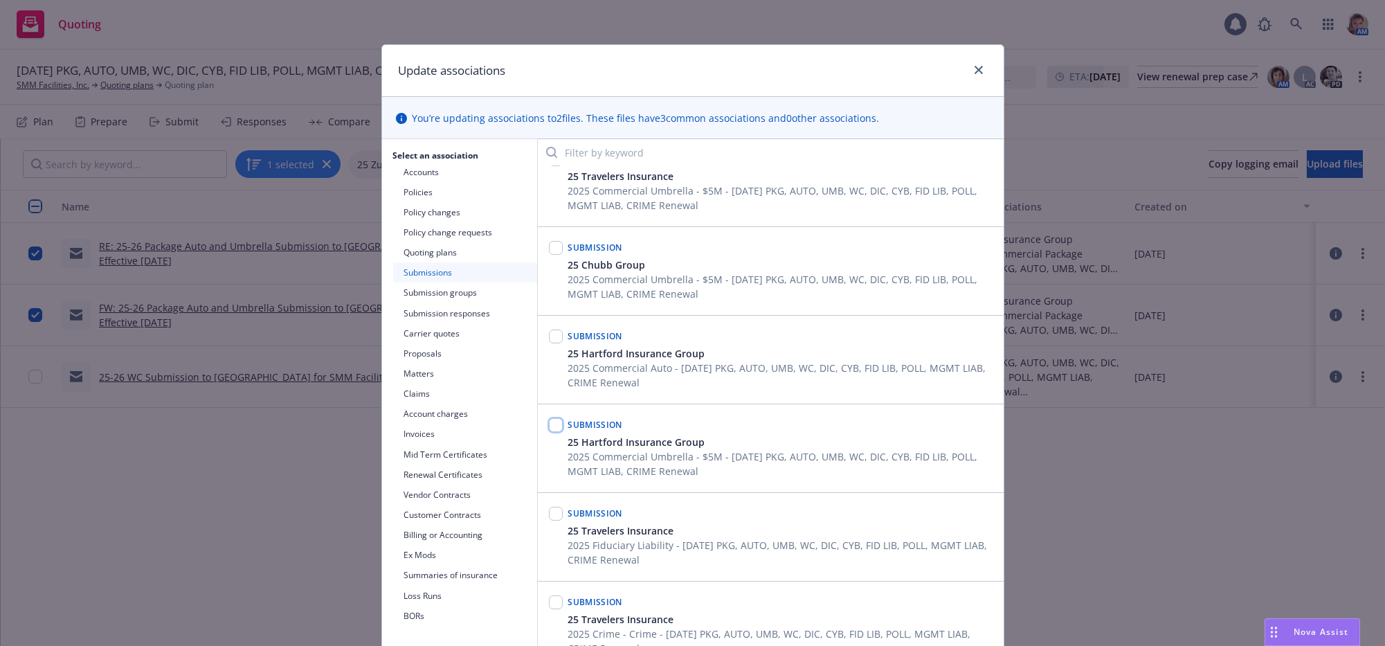
drag, startPoint x: 551, startPoint y: 529, endPoint x: 552, endPoint y: 521, distance: 8.3
click at [551, 432] on input "checkbox" at bounding box center [556, 425] width 14 height 14
checkbox input "true"
click at [550, 343] on input "checkbox" at bounding box center [556, 336] width 14 height 14
checkbox input "true"
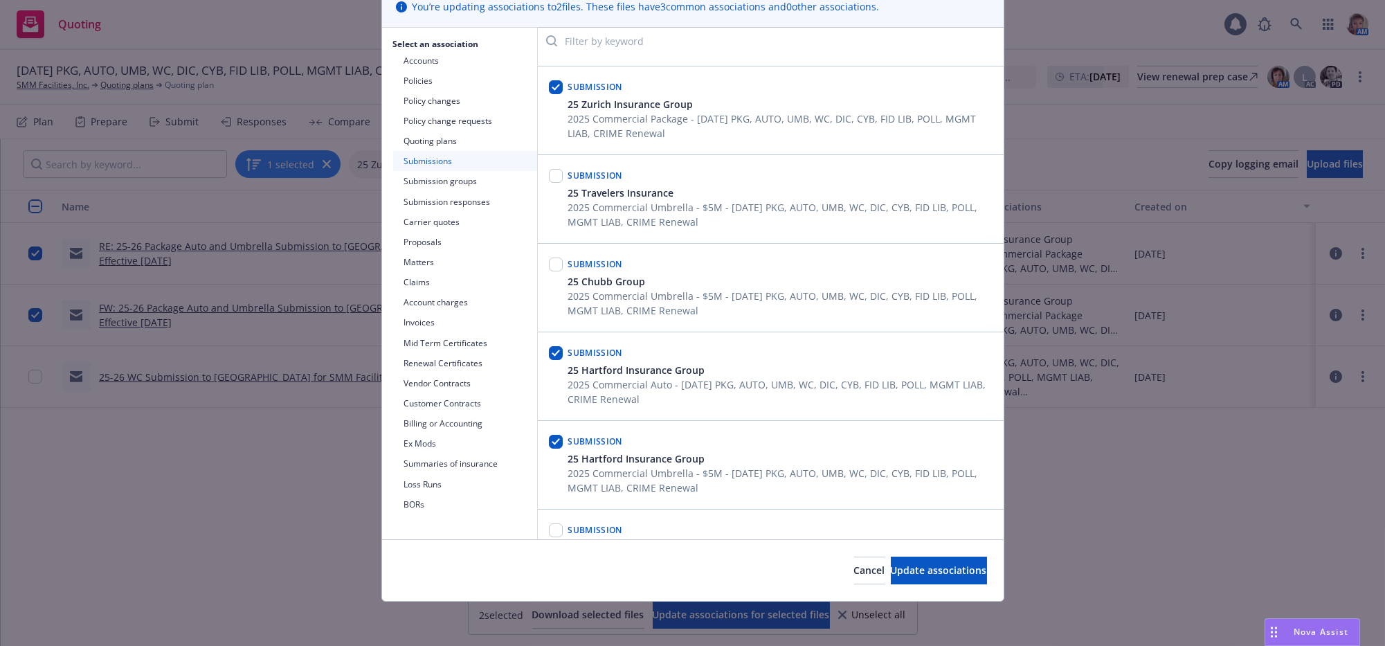
scroll to position [1063, 0]
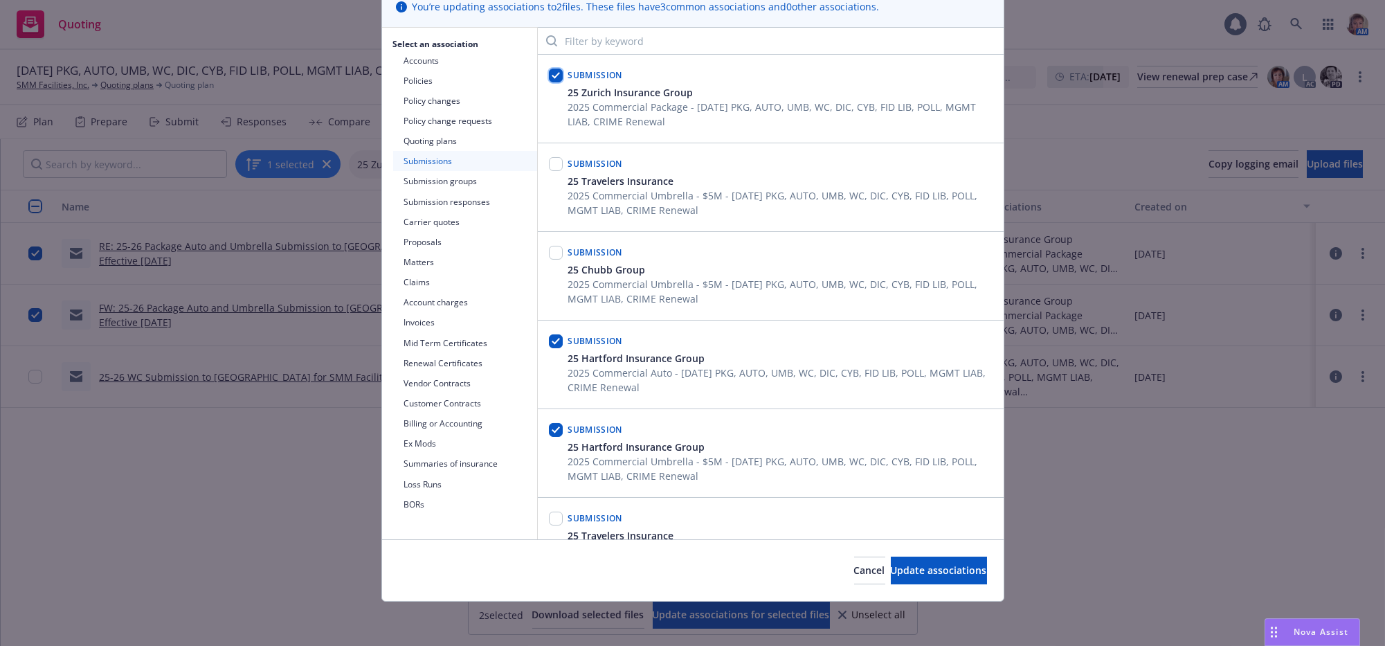
click at [555, 82] on input "checkbox" at bounding box center [556, 76] width 14 height 14
checkbox input "false"
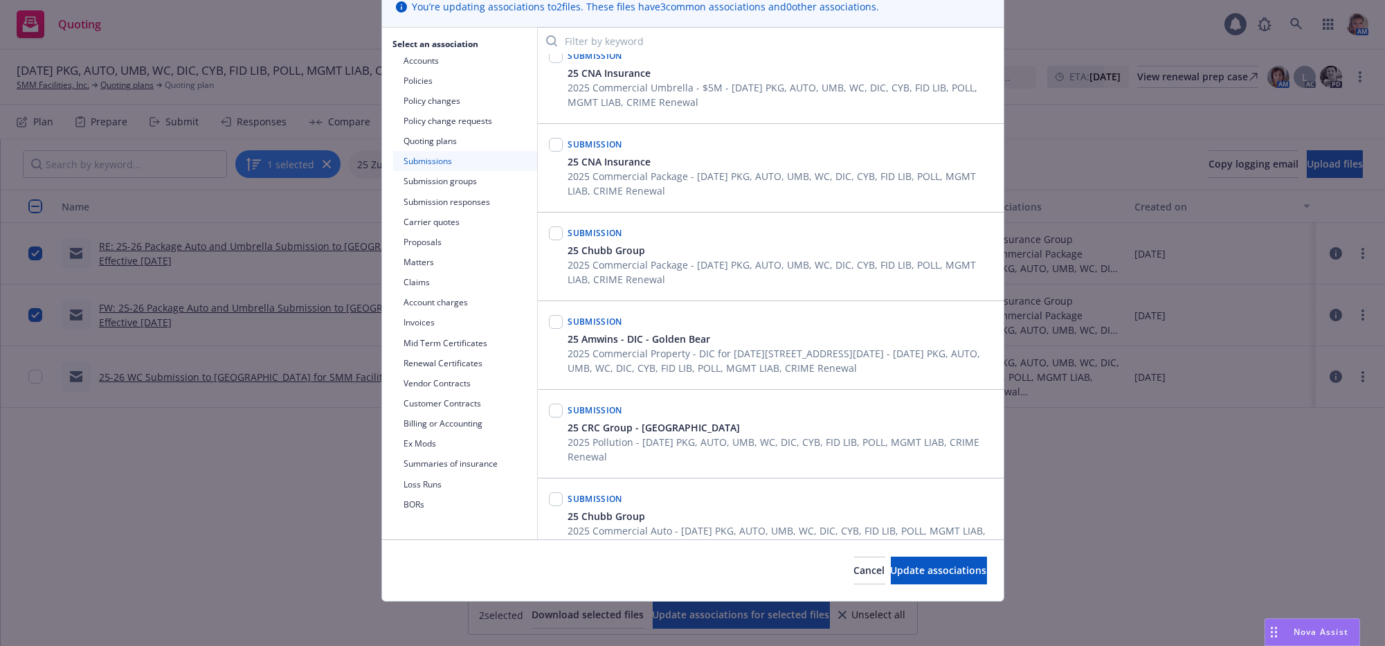
scroll to position [0, 0]
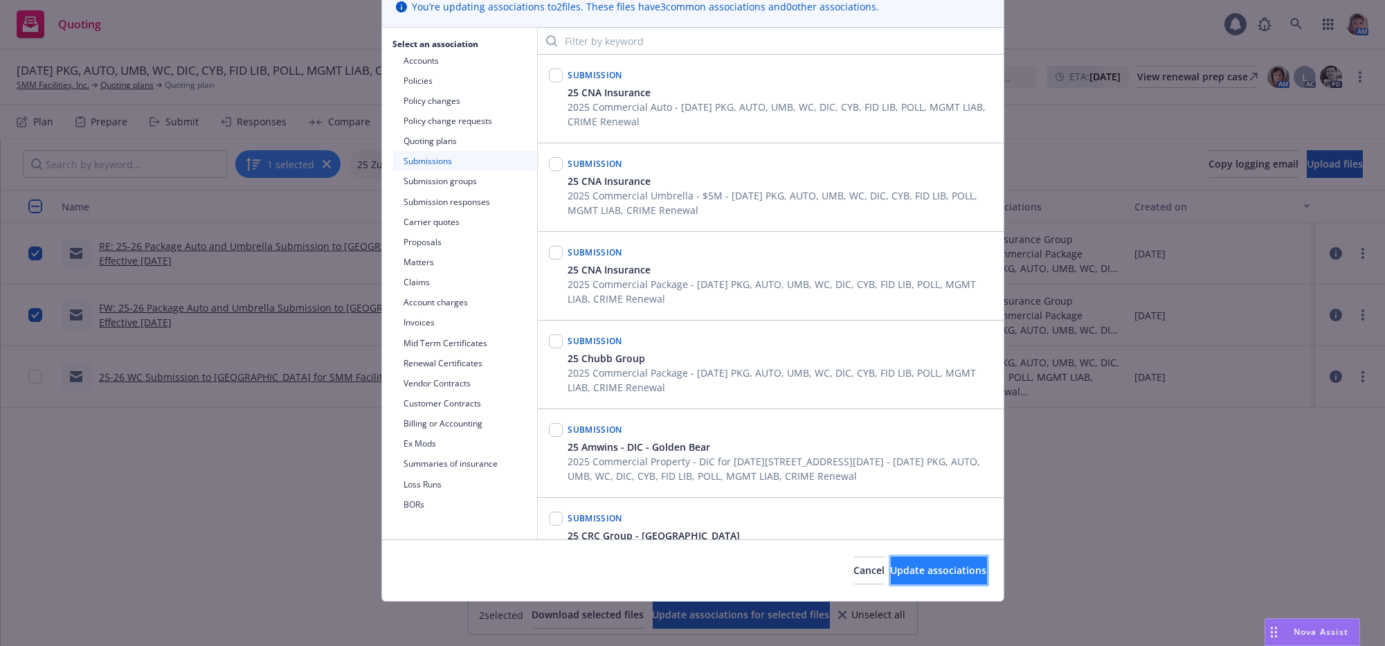
click at [903, 566] on span "Update associations" at bounding box center [939, 569] width 96 height 13
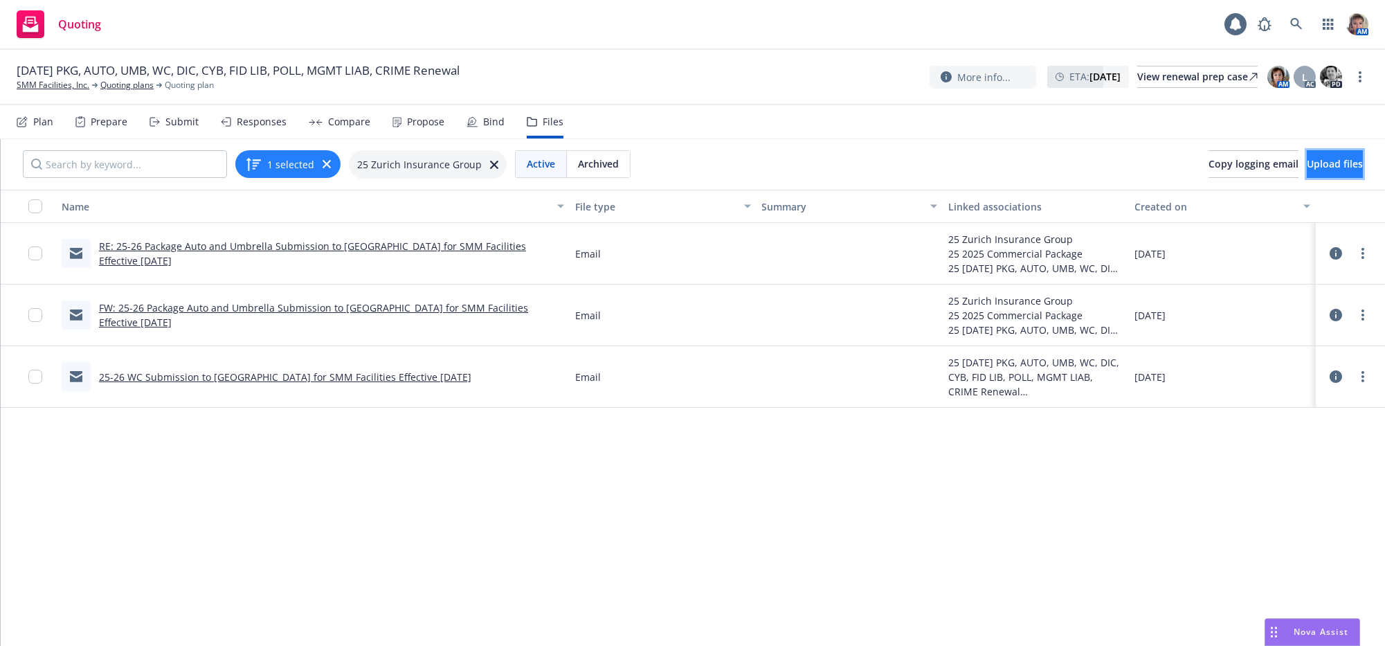
click at [1342, 172] on button "Upload files" at bounding box center [1335, 164] width 56 height 28
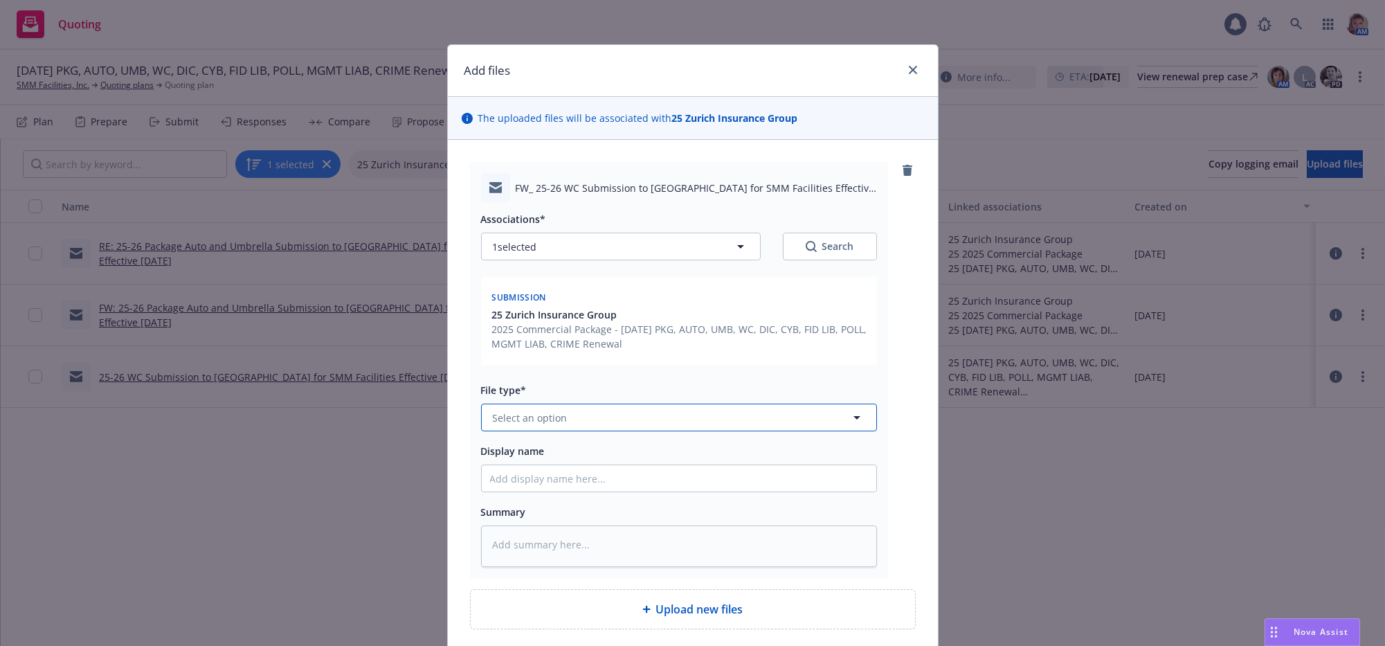
click at [665, 431] on button "Select an option" at bounding box center [679, 418] width 396 height 28
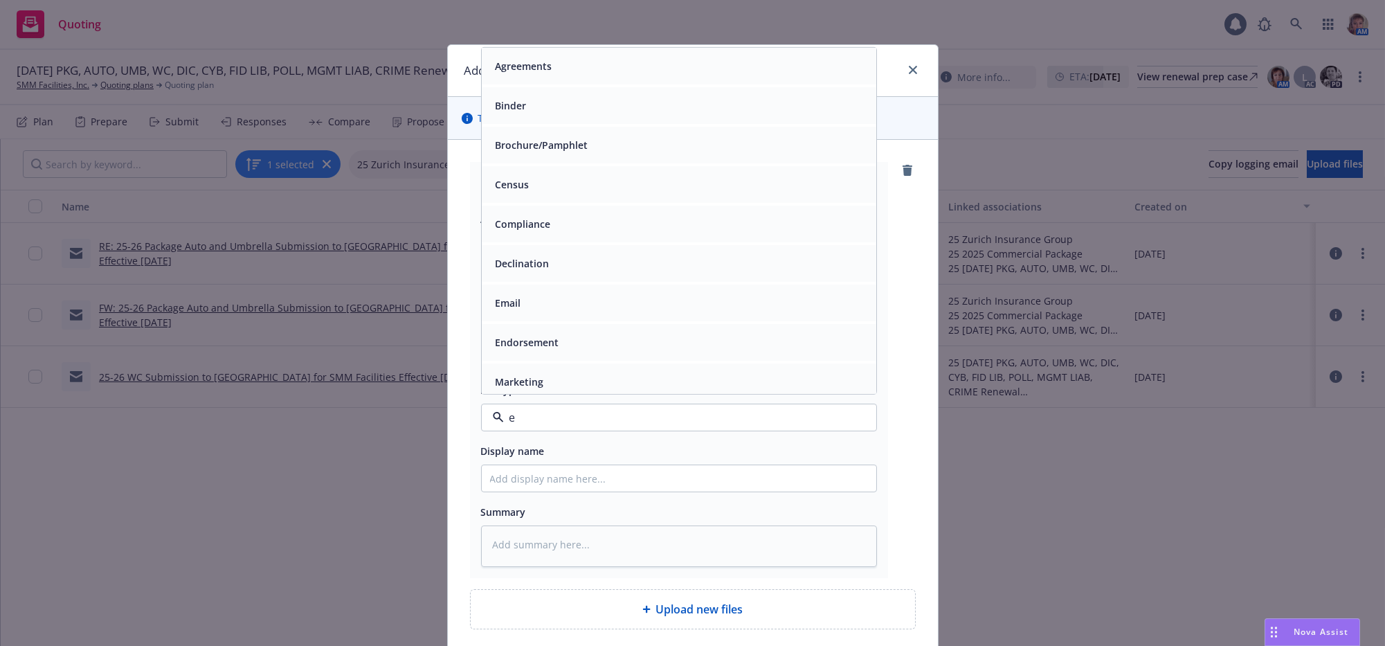
type input "em"
click at [648, 116] on div "Email" at bounding box center [679, 106] width 378 height 20
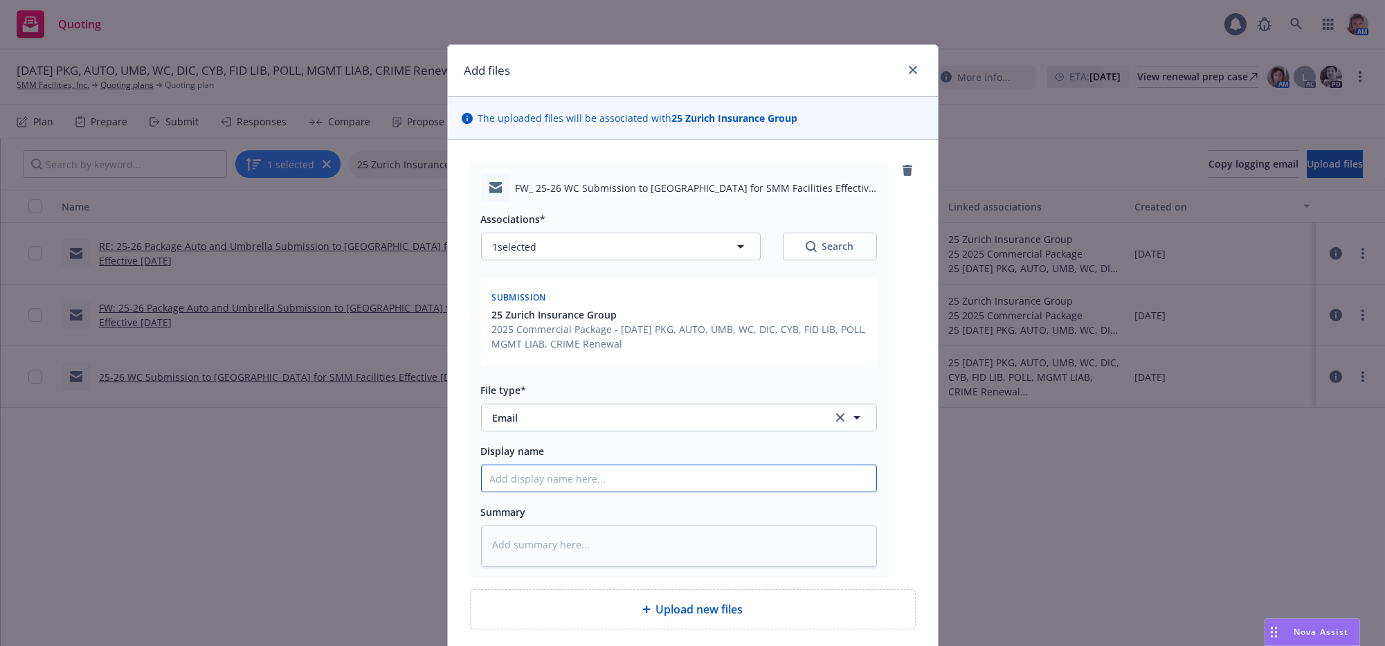
click at [516, 491] on input "Display name" at bounding box center [679, 478] width 395 height 26
type textarea "x"
type input "S"
type textarea "x"
type input "Sub"
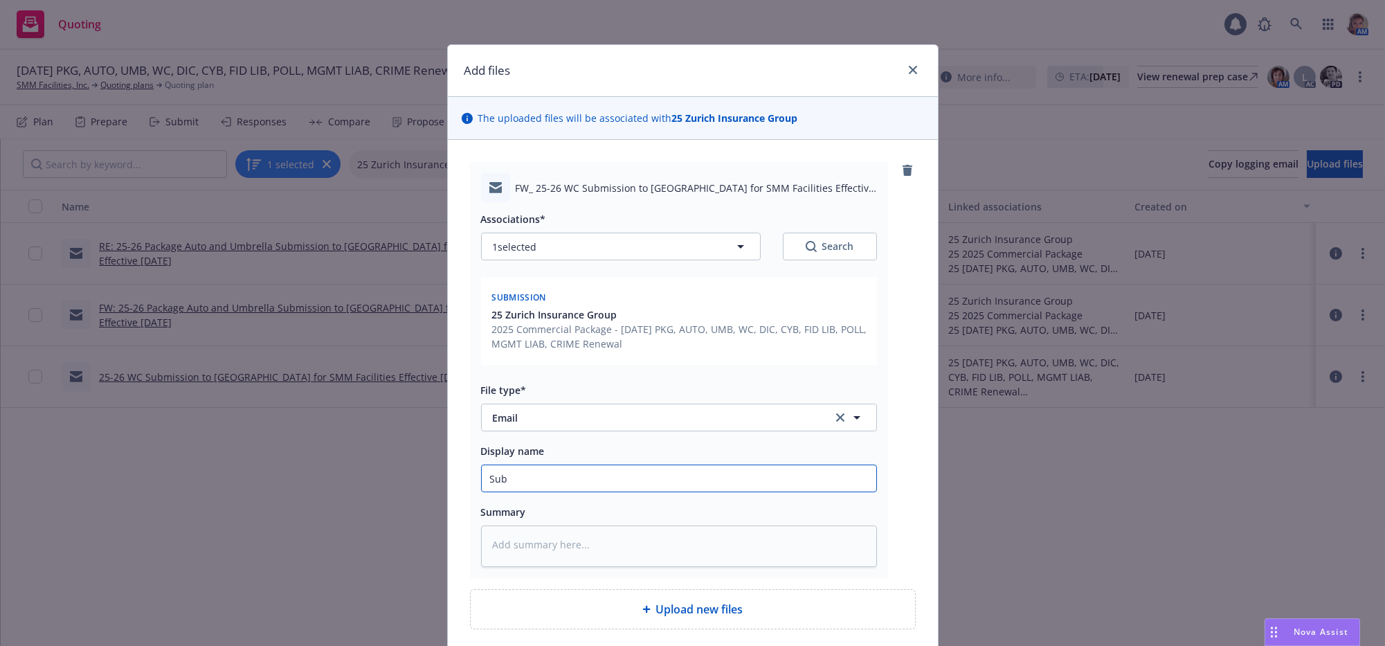
type textarea "x"
type input "Subm"
type textarea "x"
type input "Submi"
type textarea "x"
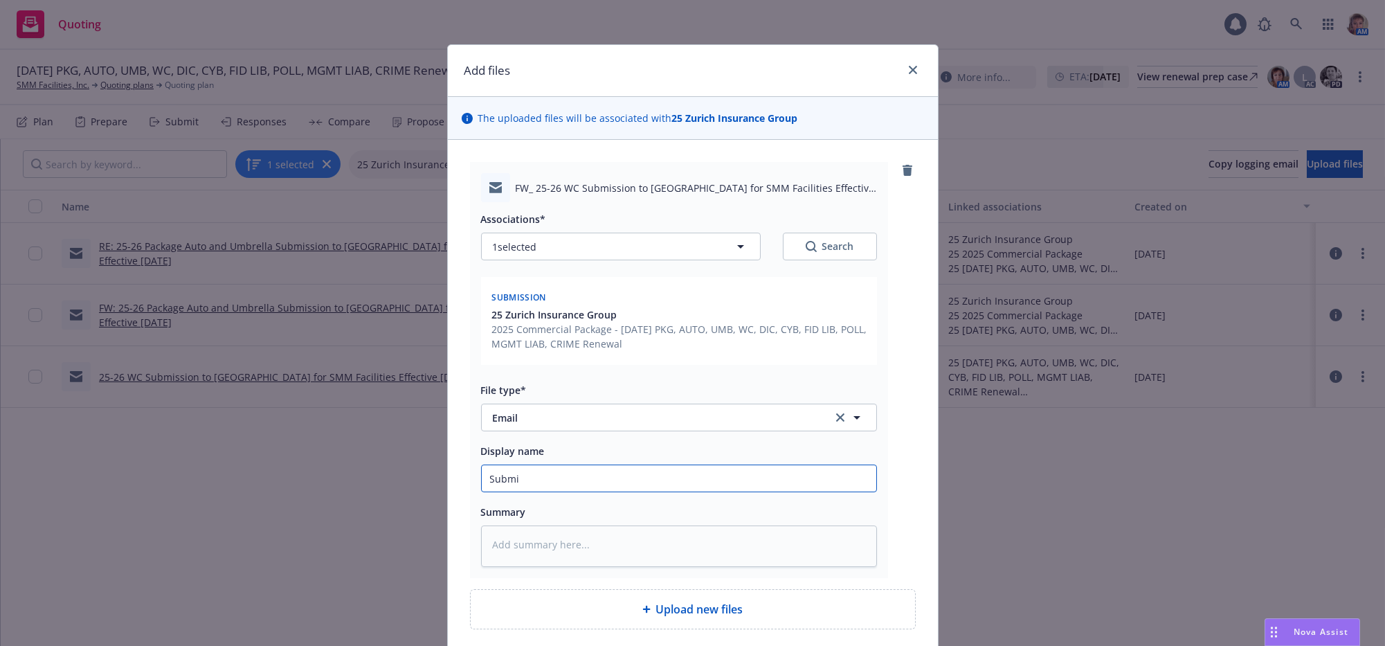
type input "Submis"
type textarea "x"
type input "Submiss"
type textarea "x"
type input "Submissi"
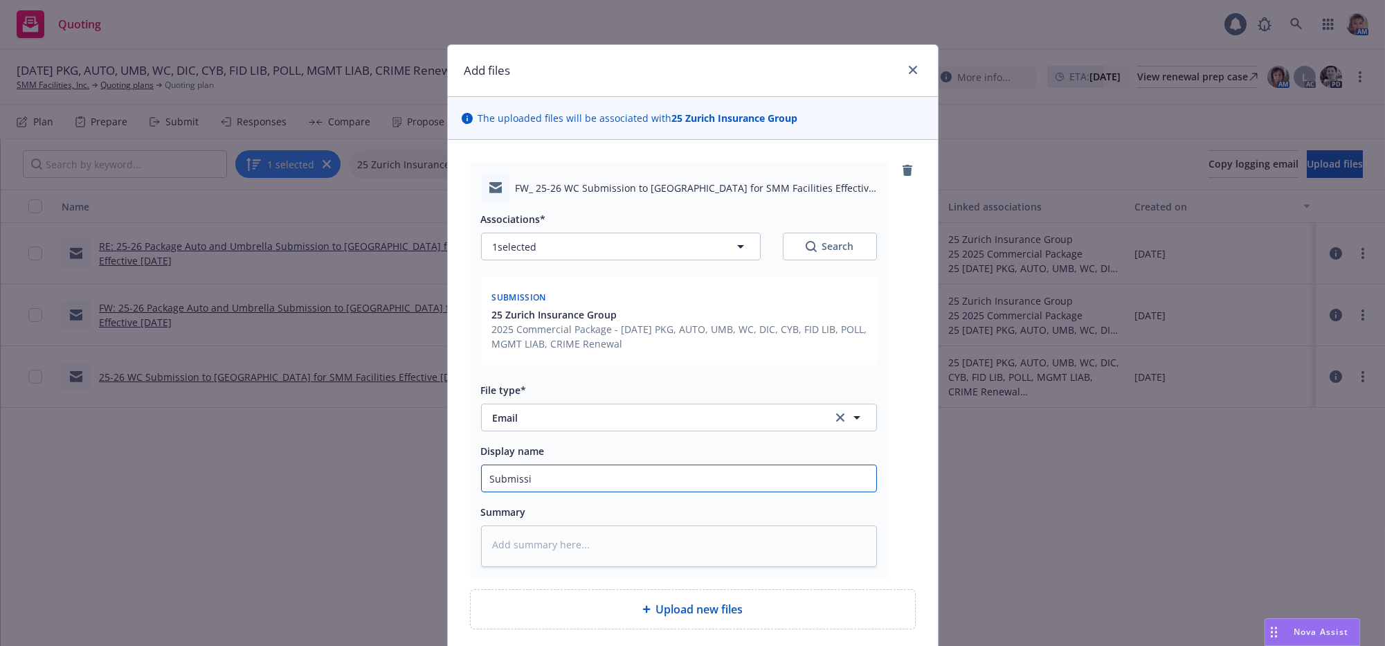
type textarea "x"
type input "Submissio"
type textarea "x"
type input "Submission"
type textarea "x"
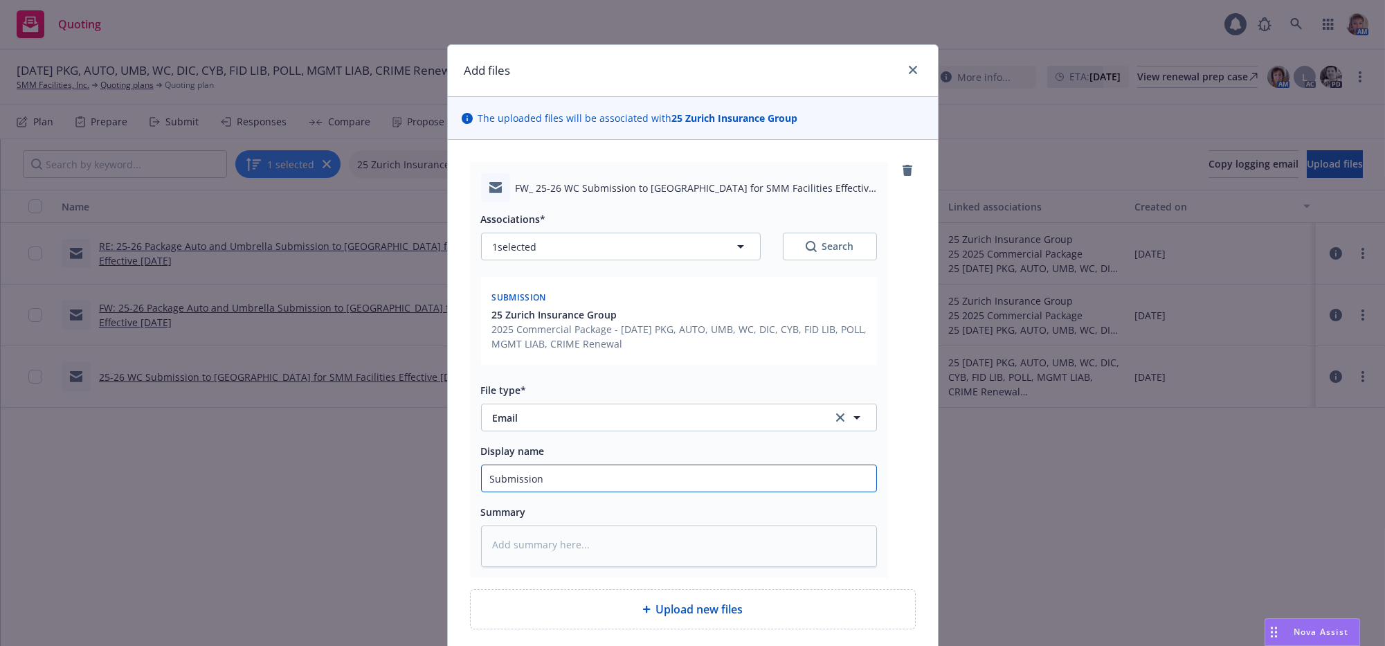
type input "Submission r"
type textarea "x"
type input "Submission re"
type textarea "x"
type input "Submission re"
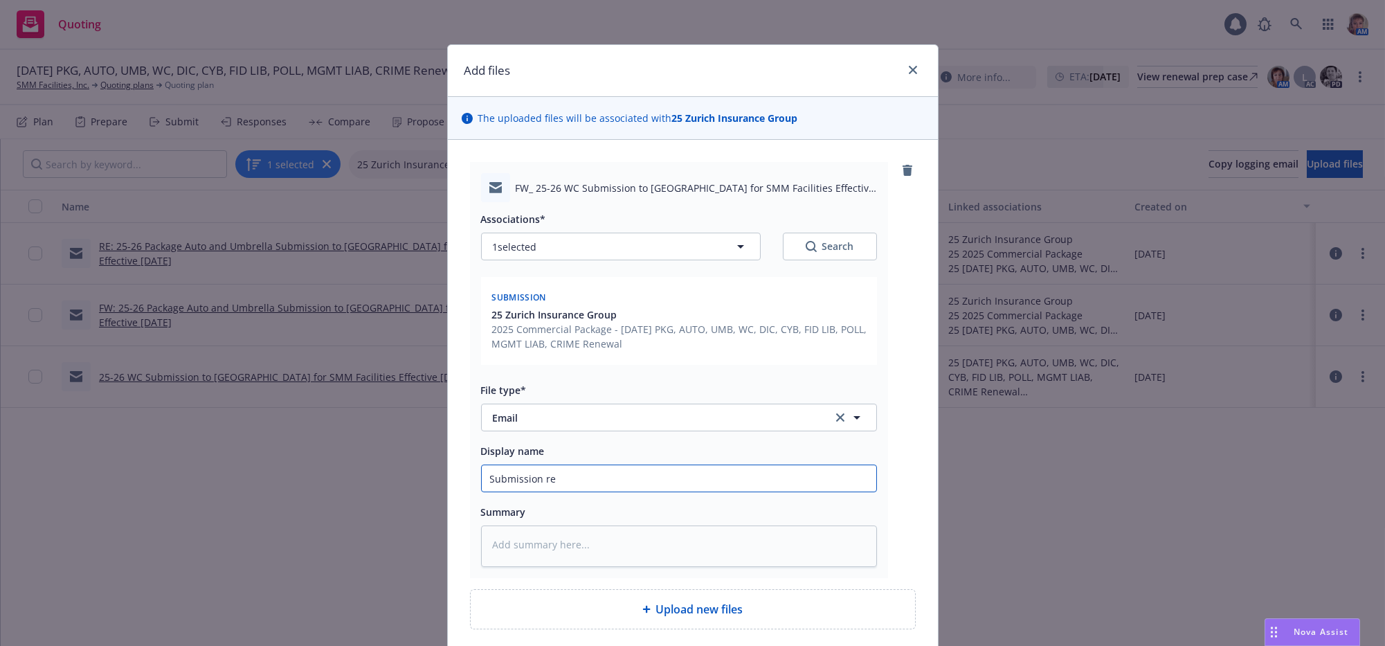
type textarea "x"
type input "Submission re r"
type textarea "x"
type input "Submission re ro"
type textarea "x"
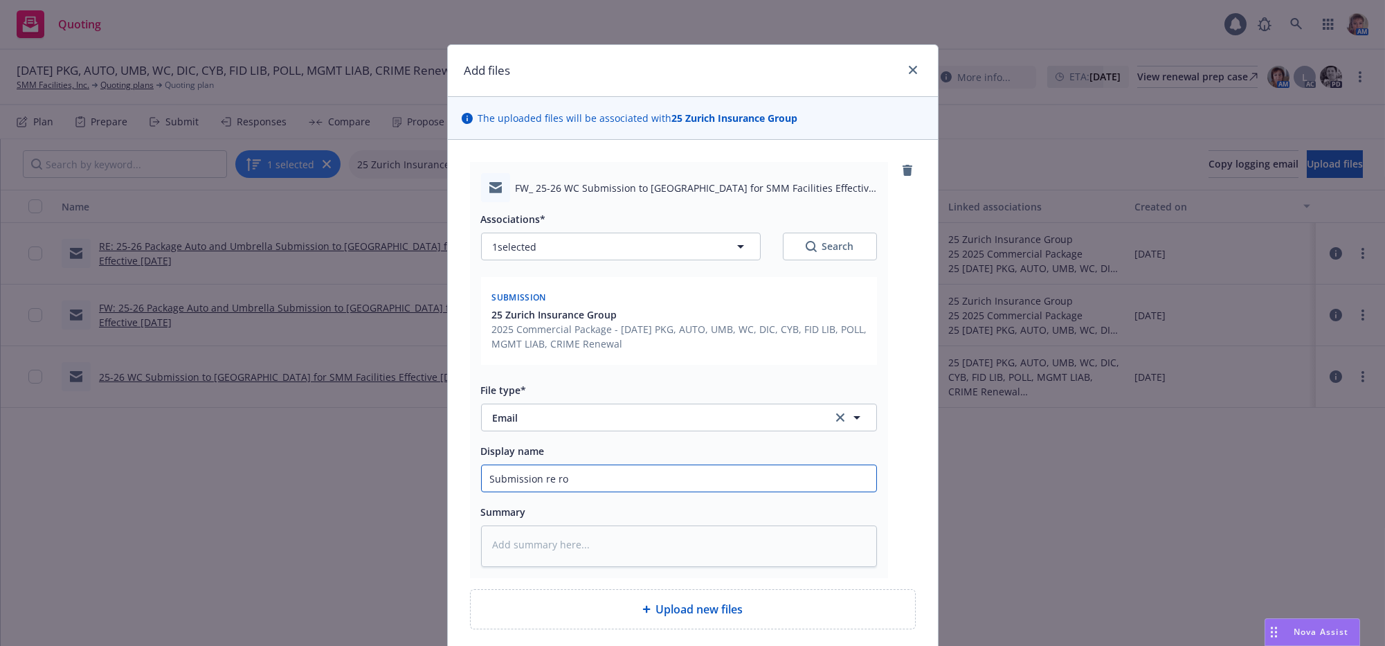
type input "Submission re rou"
type textarea "x"
type input "Submission re route"
type textarea "x"
type input "Submission re routed"
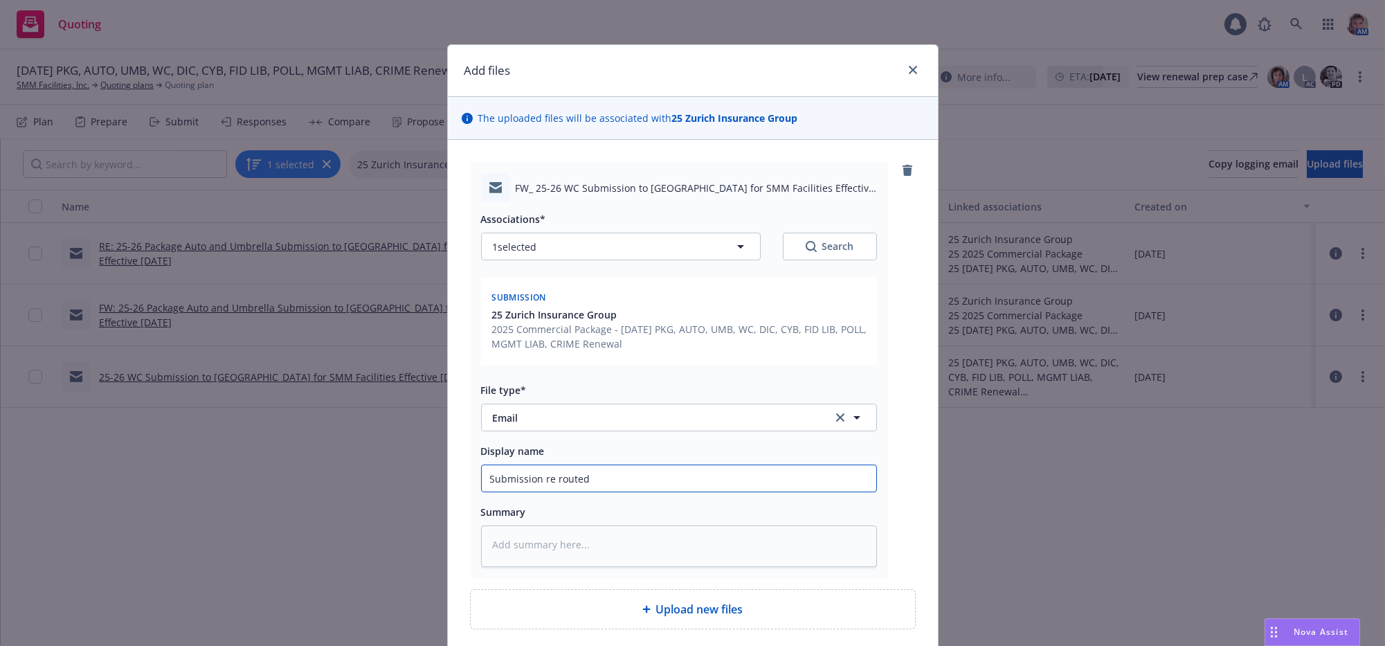
type textarea "x"
type input "Submission re routed t"
type textarea "x"
type input "Submission re routed to"
type textarea "x"
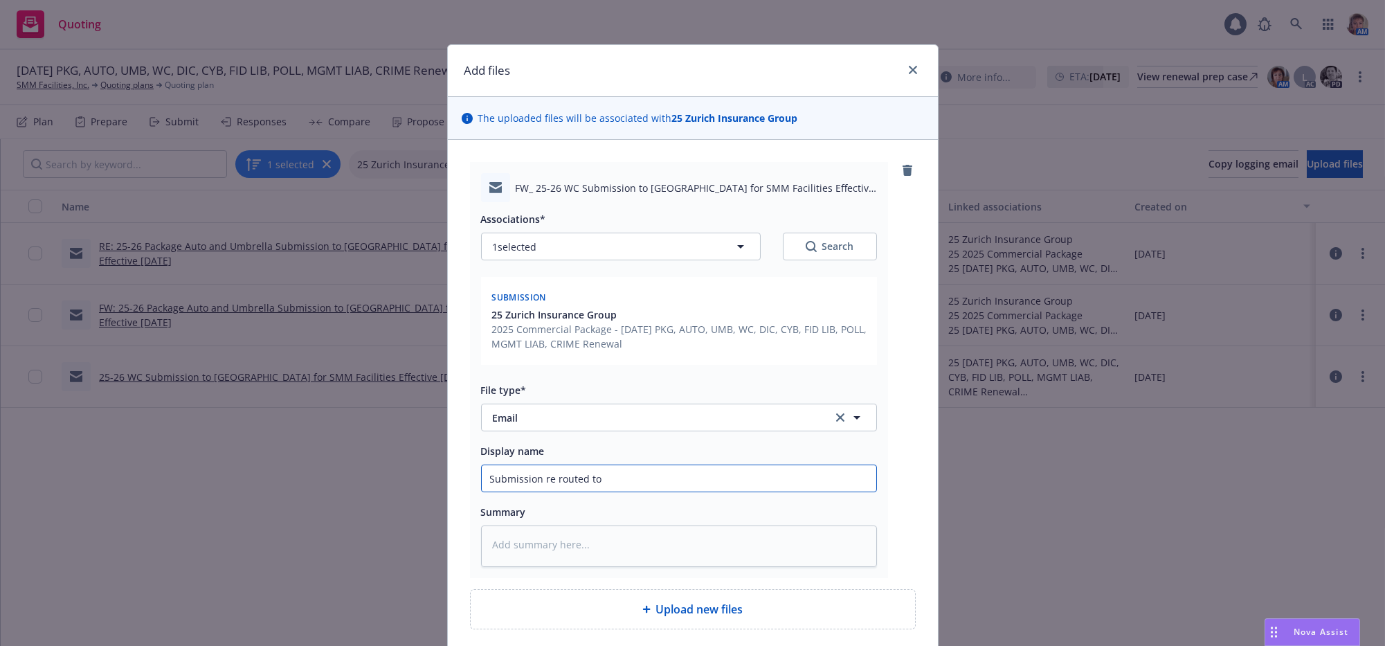
type input "Submission re routed to"
type textarea "x"
type input "Submission re routed to a"
type textarea "x"
type input "Submission re routed to a"
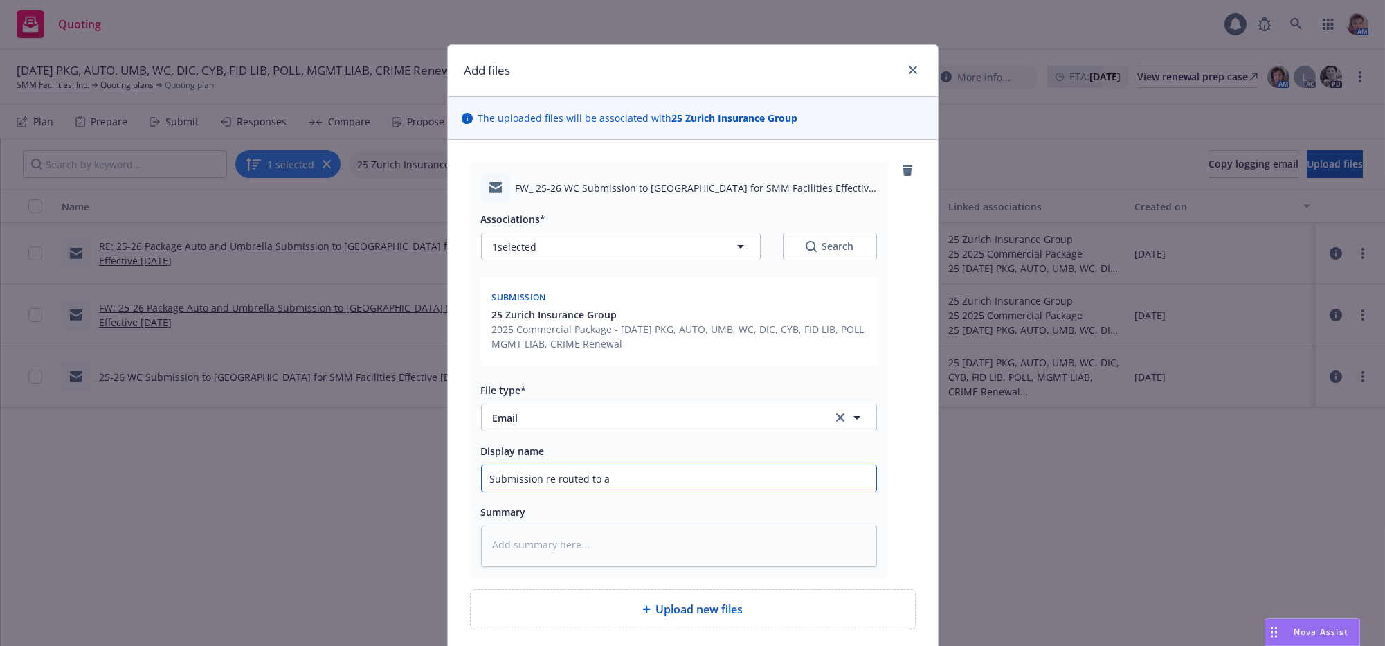
type textarea "x"
type input "Submission re routed to a d"
type textarea "x"
type input "Submission re routed to a di"
type textarea "x"
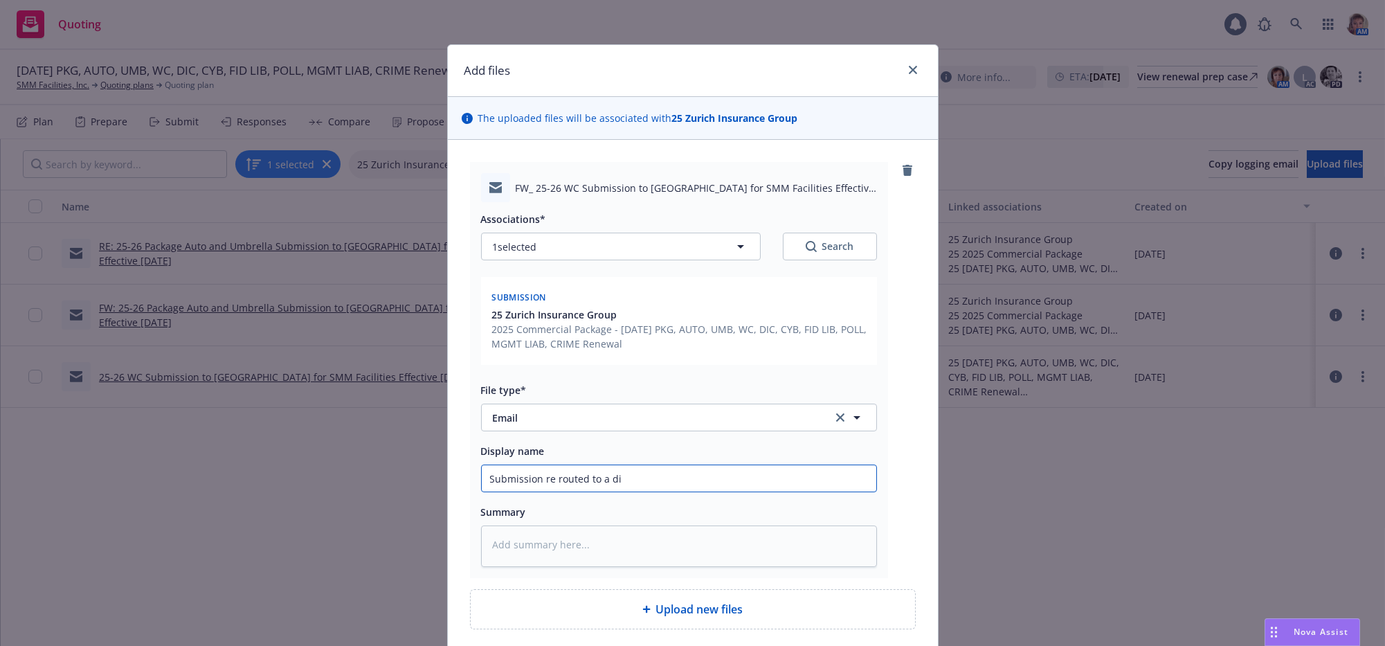
type input "Submission re routed to a dif"
type textarea "x"
type input "Submission re routed to a diff"
type textarea "x"
type input "Submission re routed to a diffe"
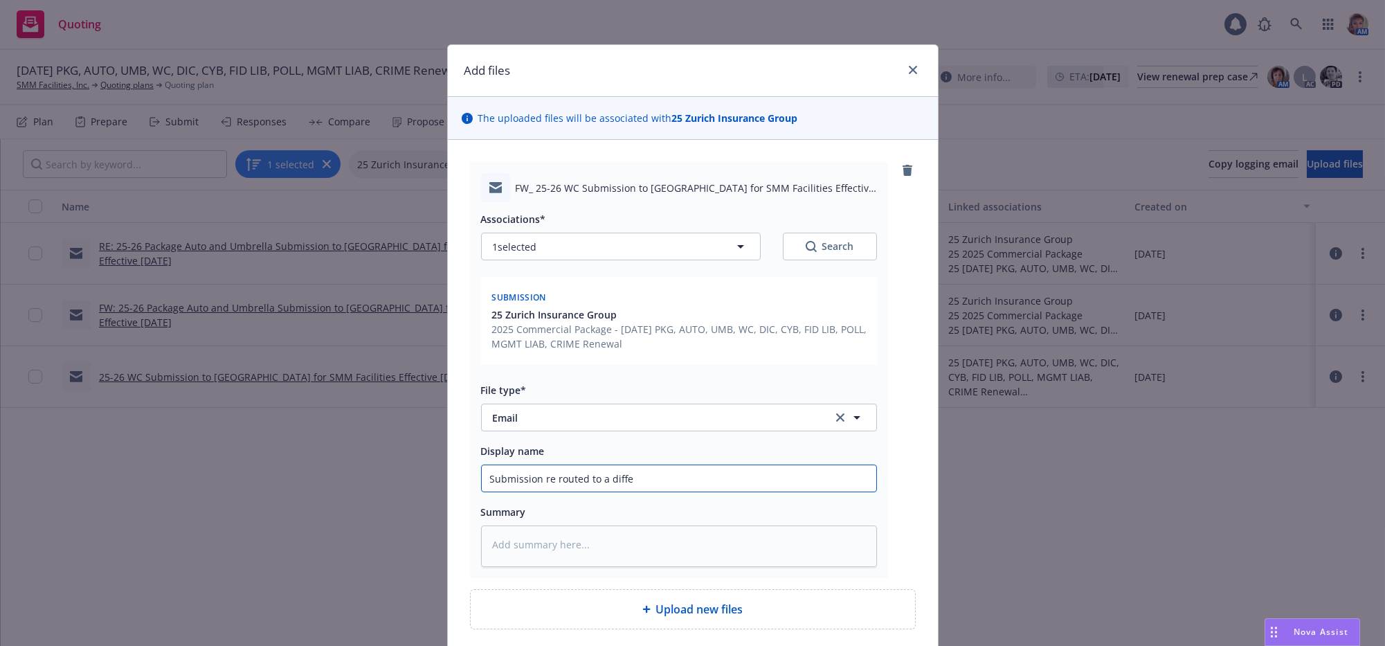
type textarea "x"
type input "Submission re routed to a differ"
type textarea "x"
type input "Submission re routed to a differe"
type textarea "x"
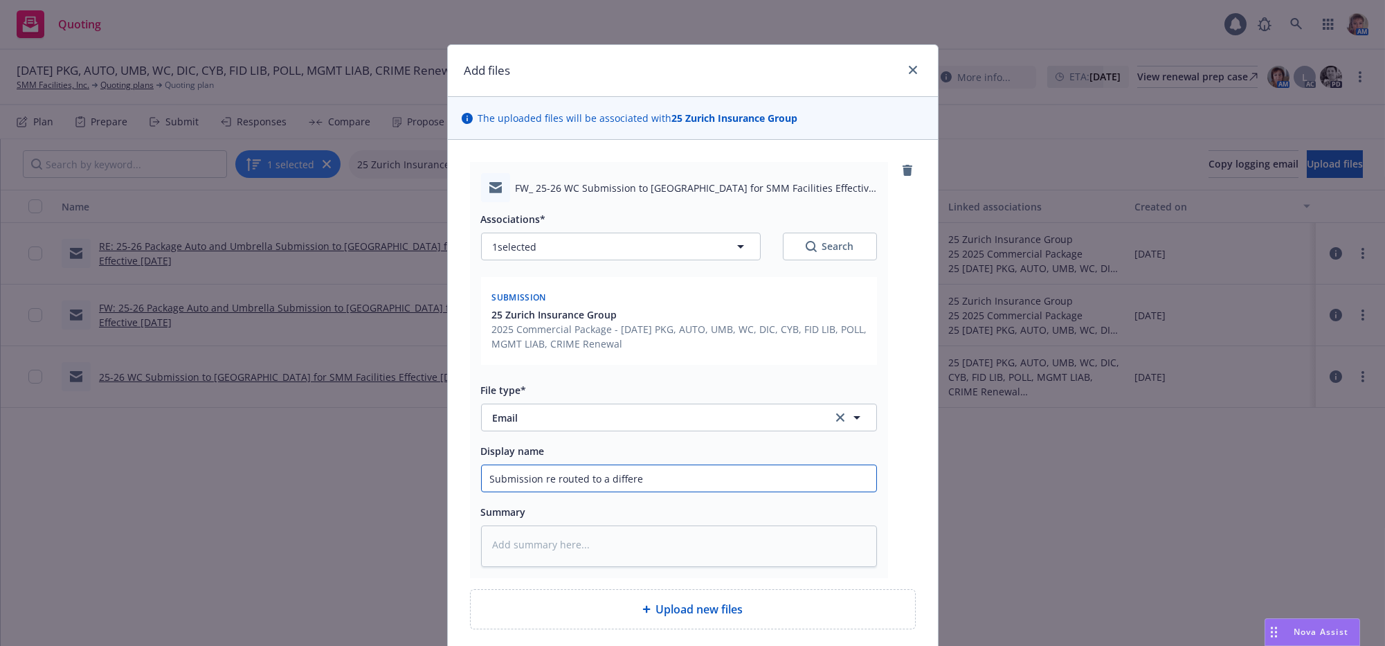
type input "Submission re routed to a differen"
type textarea "x"
type input "Submission re routed to a different"
type textarea "x"
type input "Submission re routed to a different"
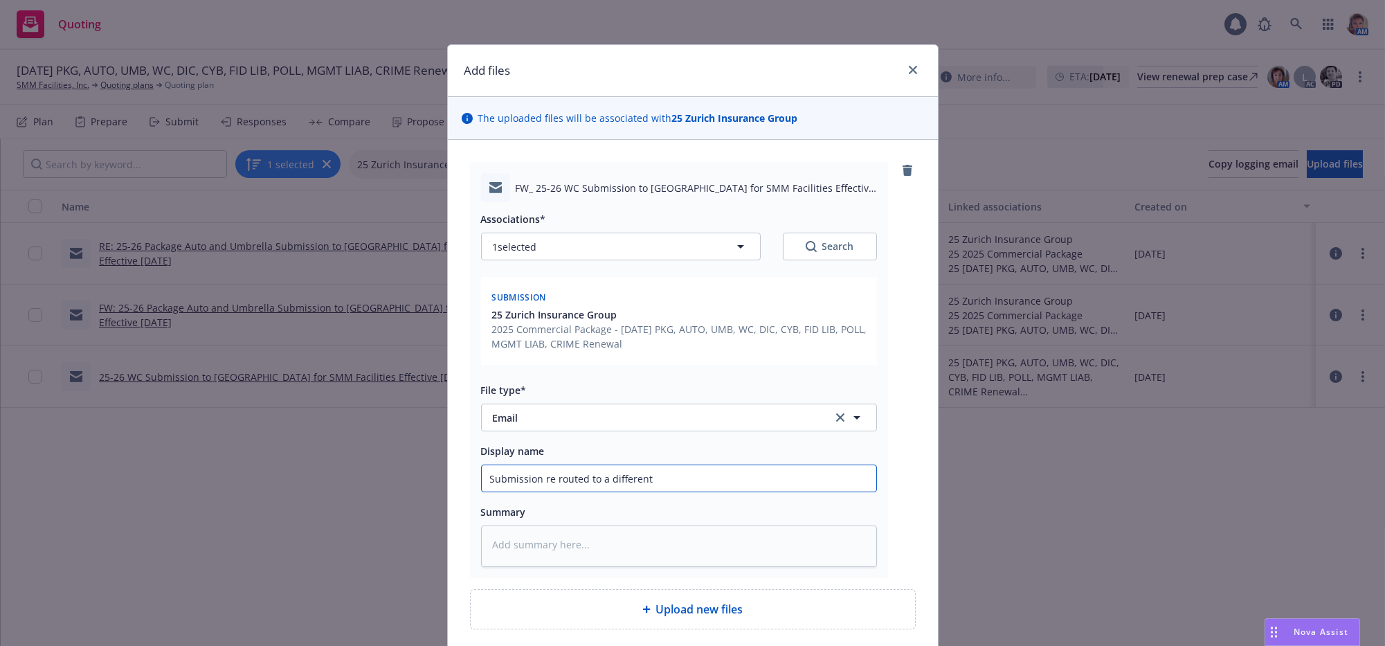
type textarea "x"
type input "Submission re routed to a different U"
type textarea "x"
type input "Submission re routed to a different UW"
type textarea "x"
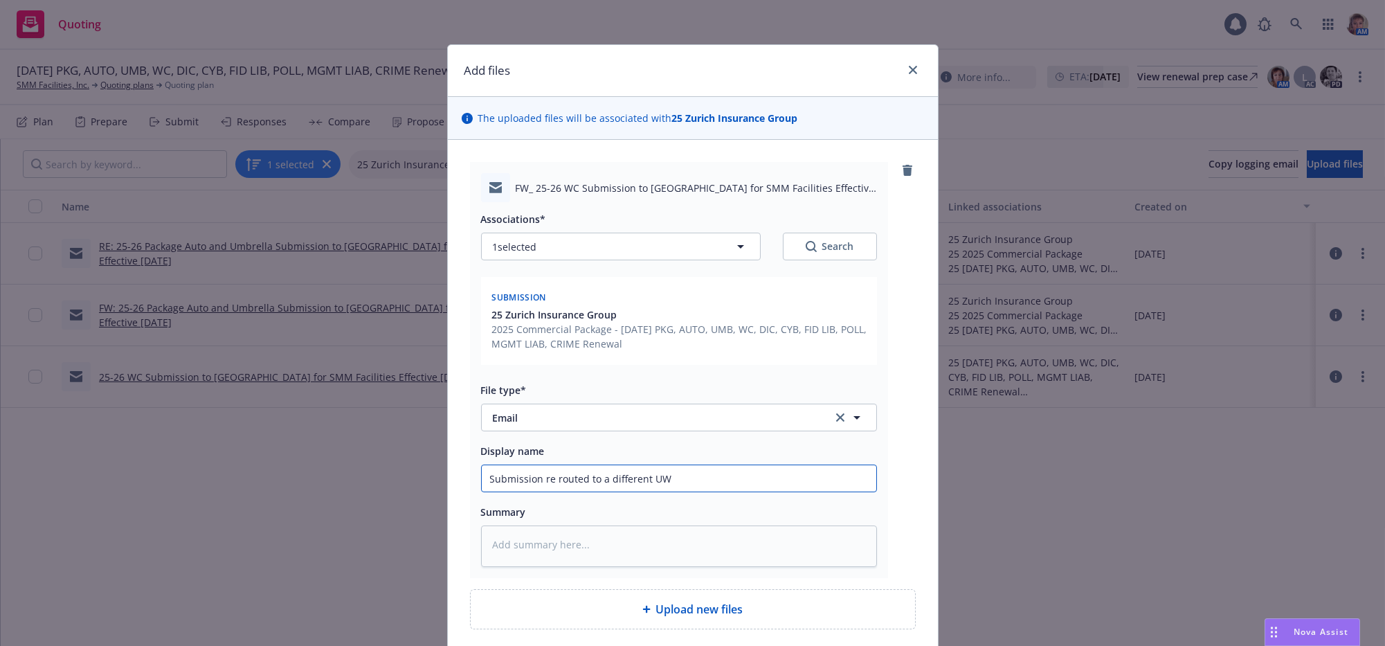
type input "Submission re routed to a different UW"
click at [732, 255] on icon "button" at bounding box center [740, 246] width 17 height 17
type textarea "x"
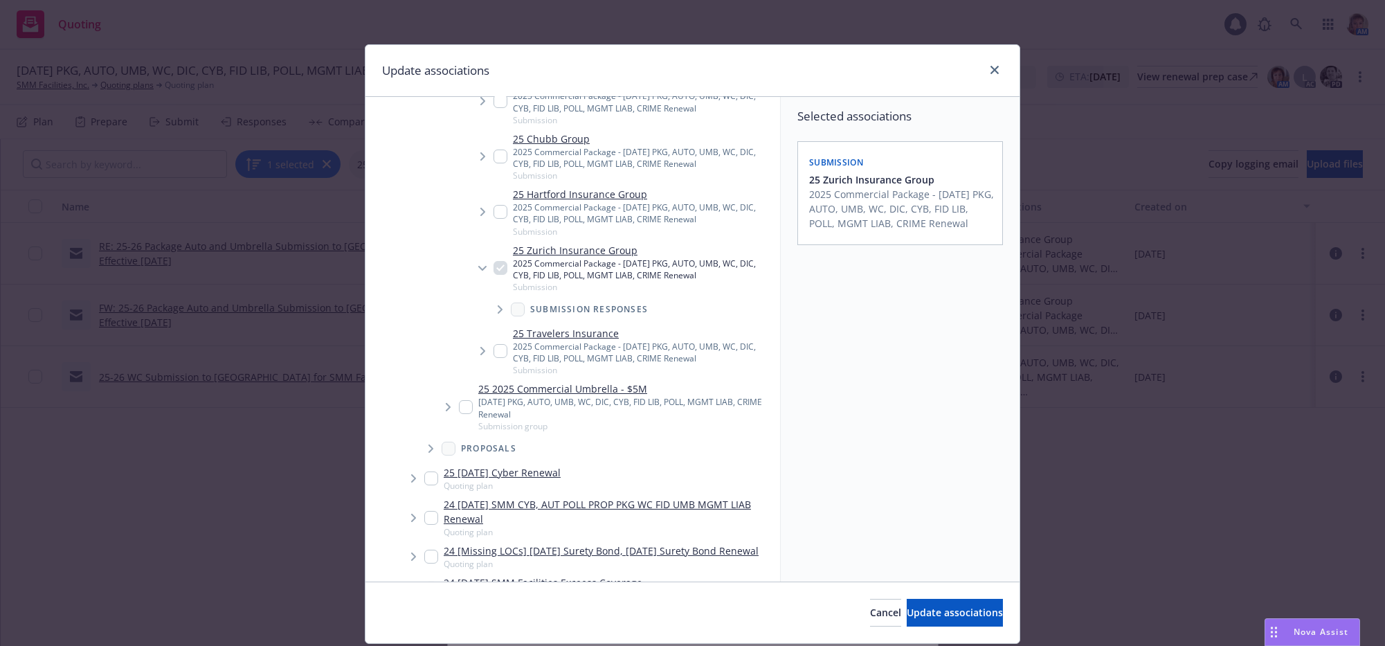
scroll to position [745, 0]
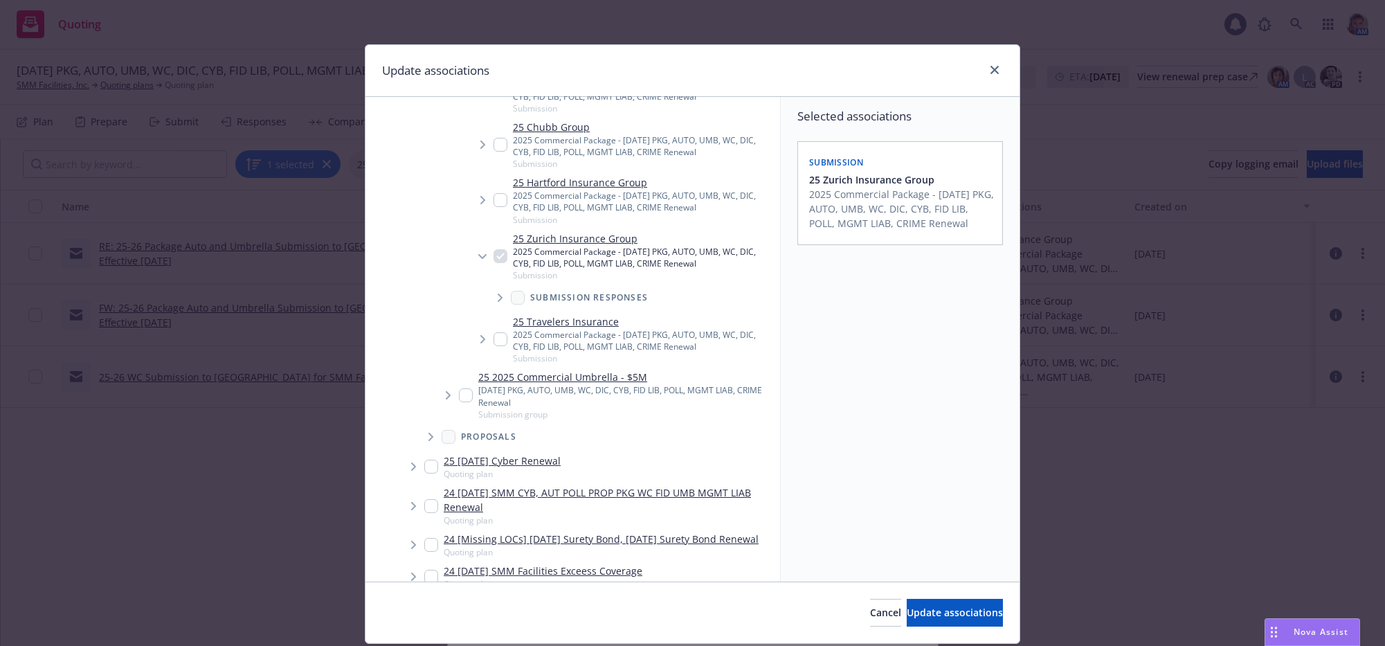
click at [478, 260] on icon "Tree Example" at bounding box center [482, 257] width 8 height 6
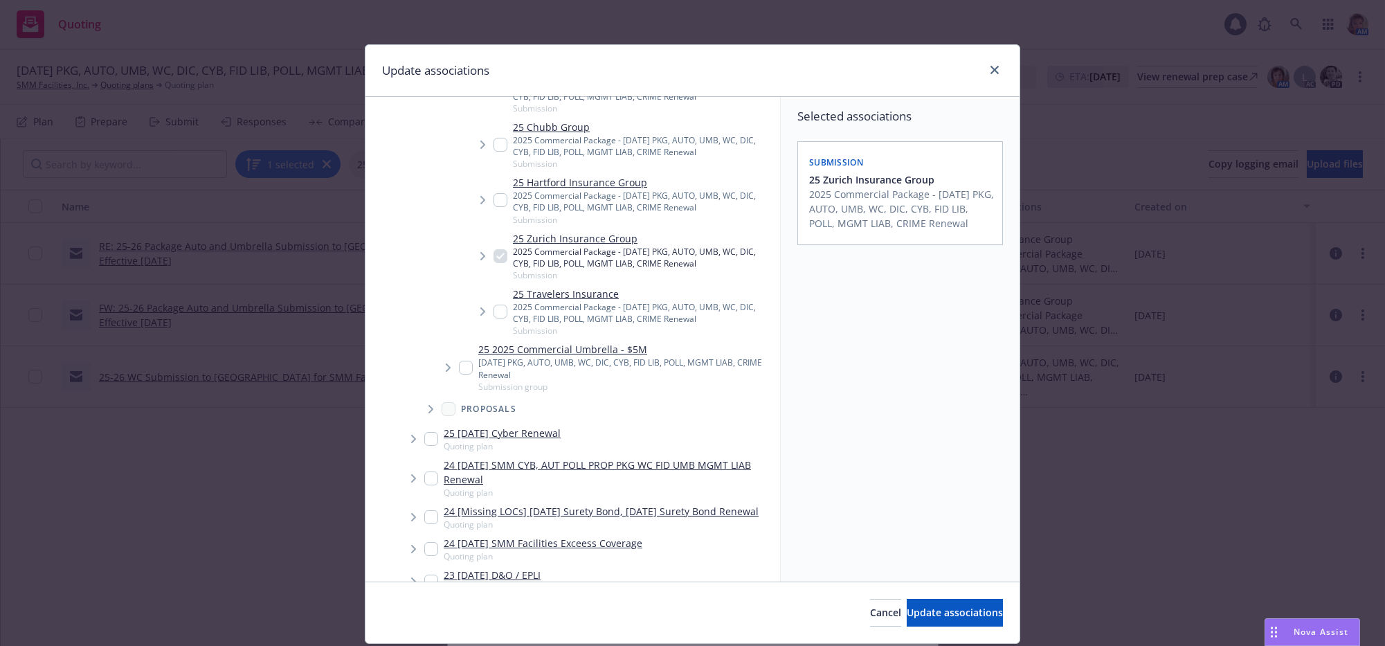
click at [480, 260] on icon "Tree Example" at bounding box center [483, 256] width 6 height 8
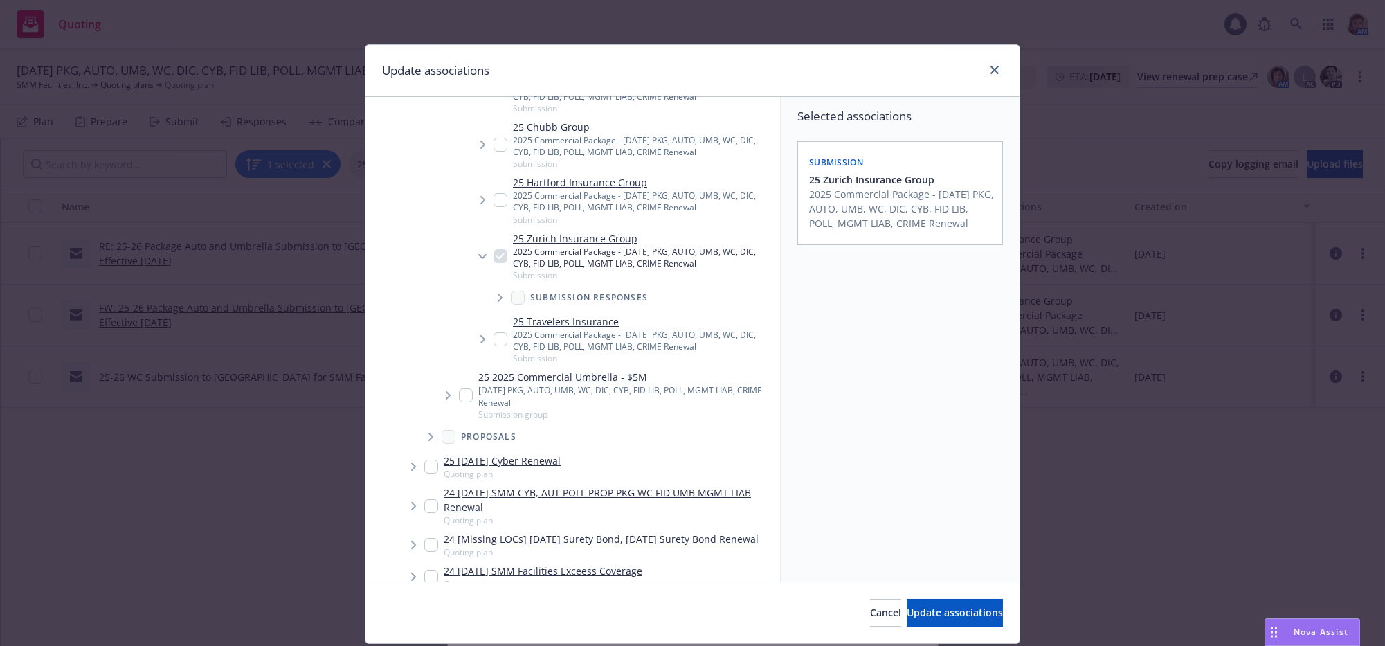
click at [495, 309] on span "Tree Example" at bounding box center [500, 298] width 22 height 22
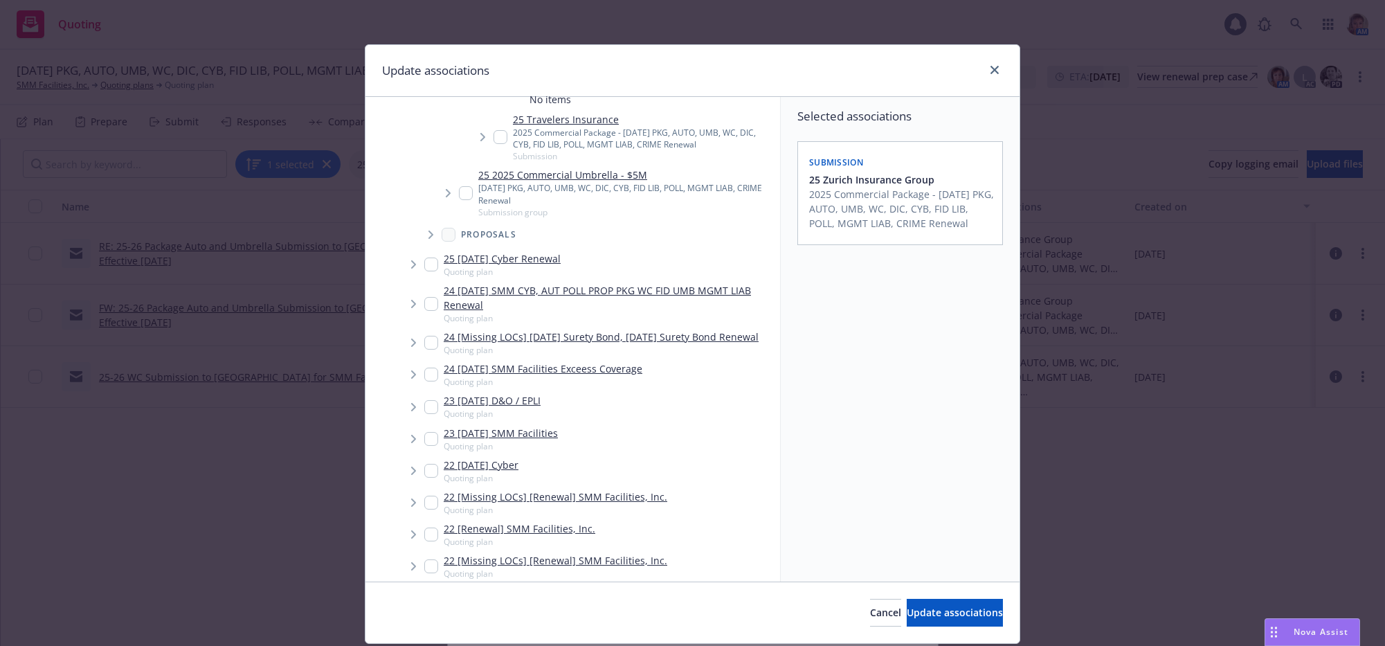
scroll to position [984, 0]
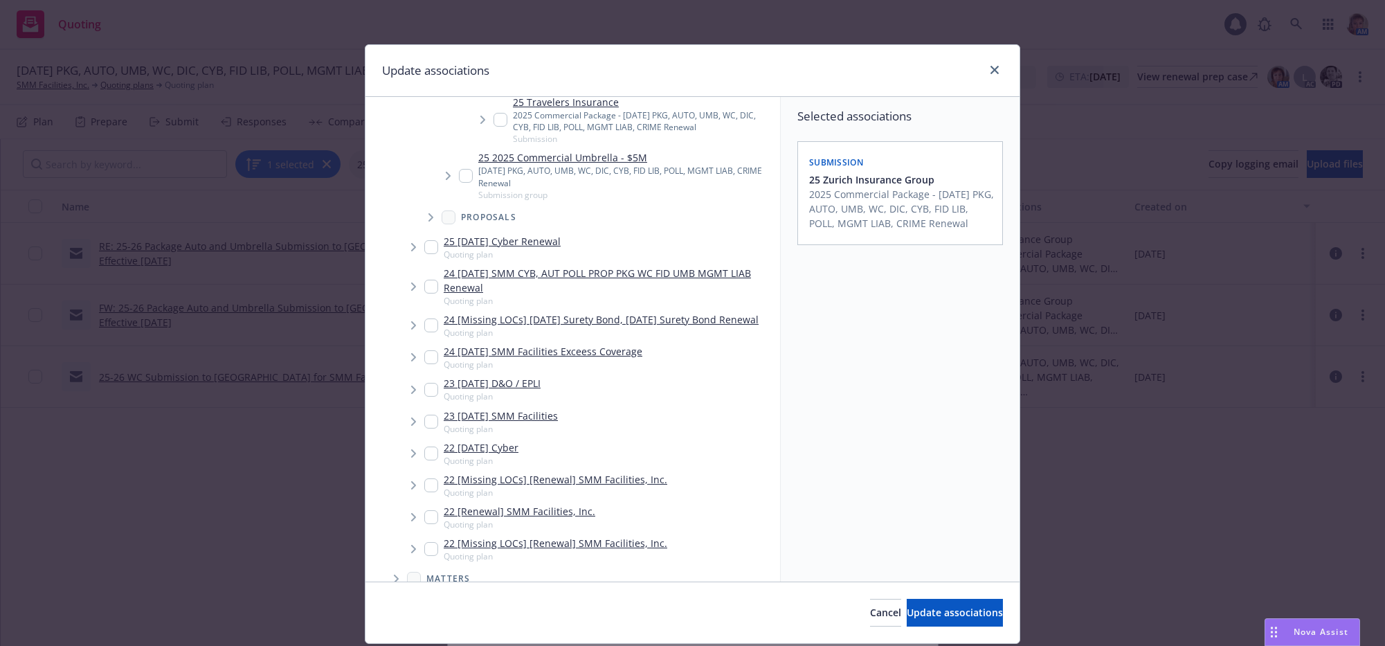
click at [446, 180] on icon "Tree Example" at bounding box center [448, 176] width 5 height 8
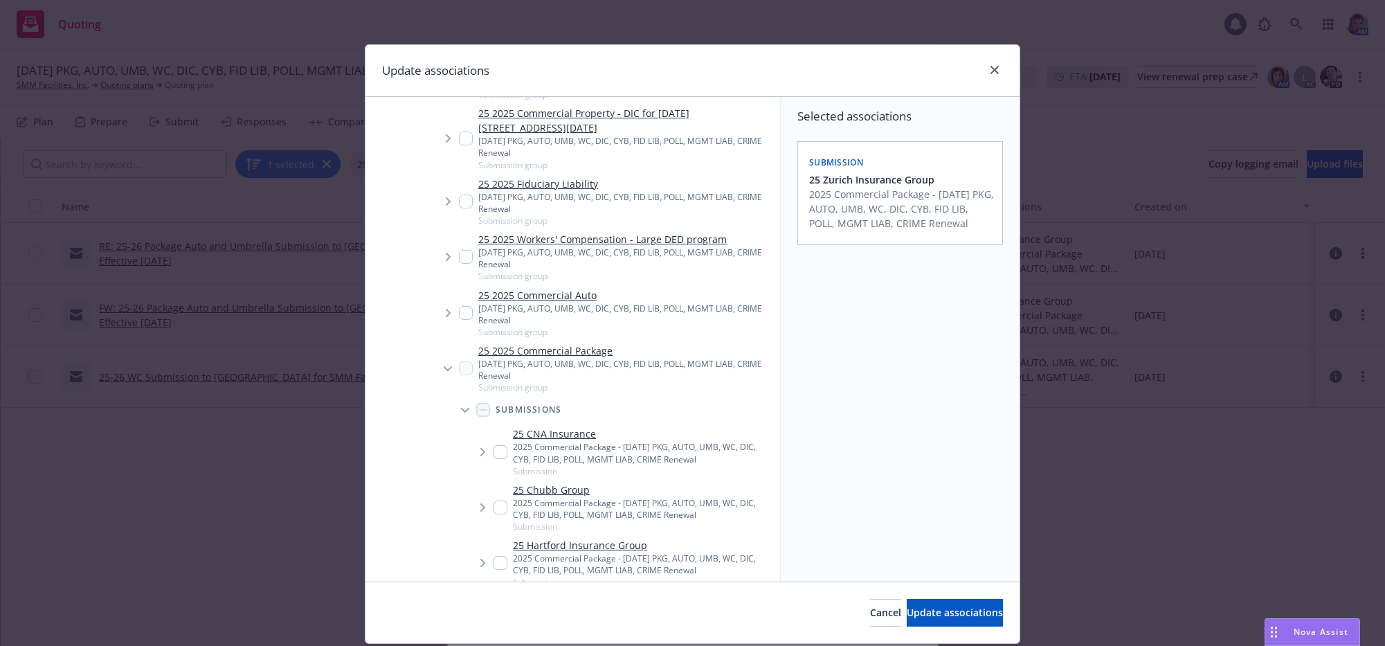
scroll to position [370, 0]
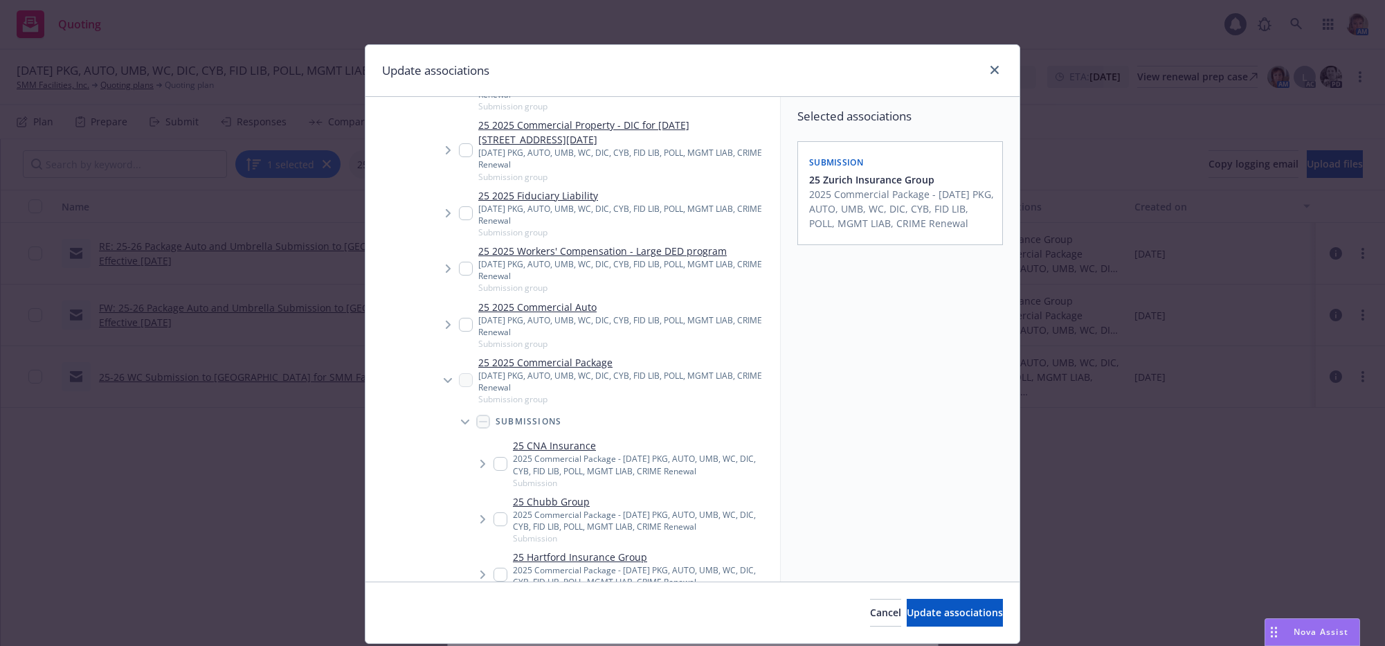
click at [446, 329] on icon "Tree Example" at bounding box center [448, 324] width 5 height 8
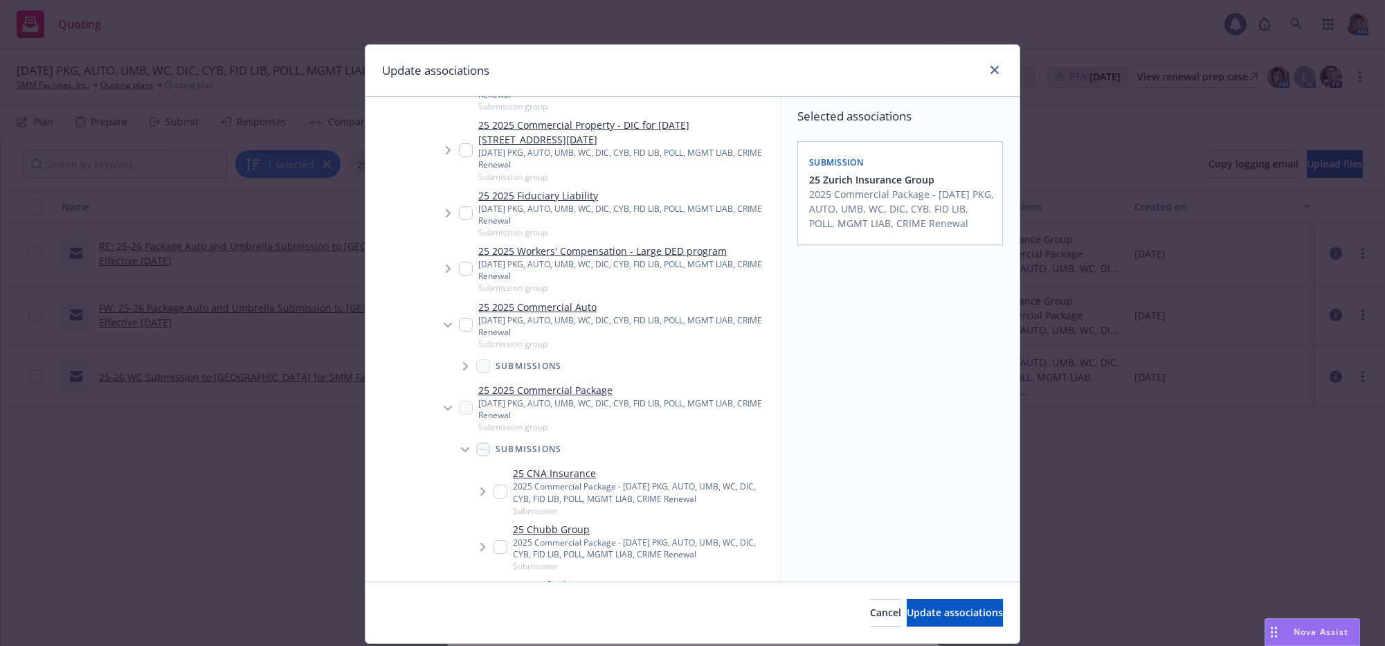
click at [463, 370] on icon "Tree Example" at bounding box center [465, 366] width 5 height 8
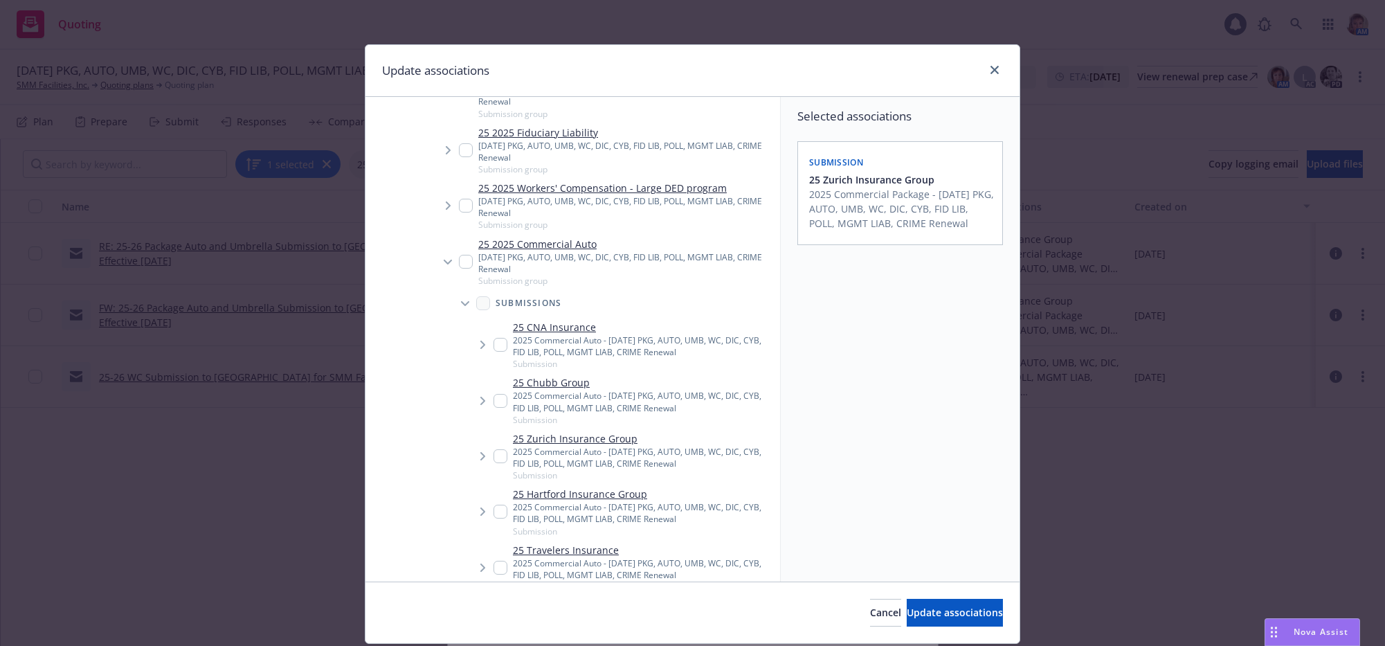
scroll to position [450, 0]
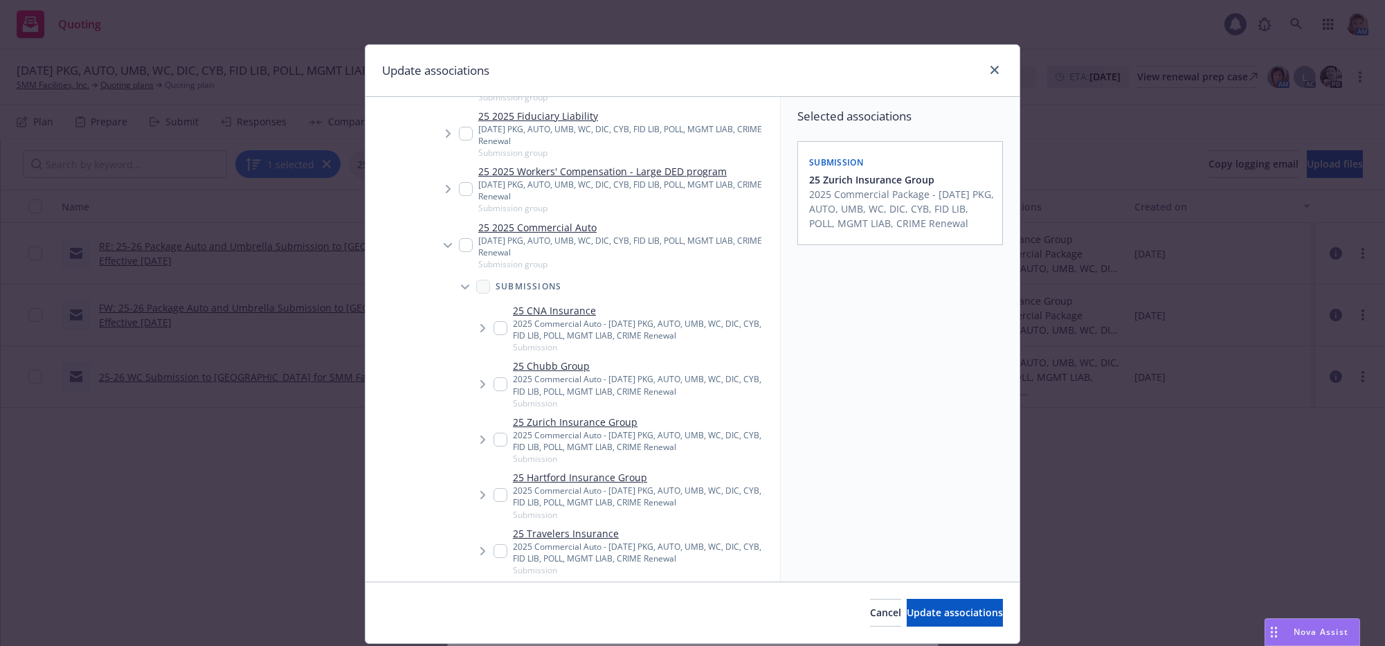
click at [495, 502] on input "Tree Example" at bounding box center [501, 495] width 14 height 14
checkbox input "true"
click at [446, 193] on icon "Tree Example" at bounding box center [449, 189] width 6 height 8
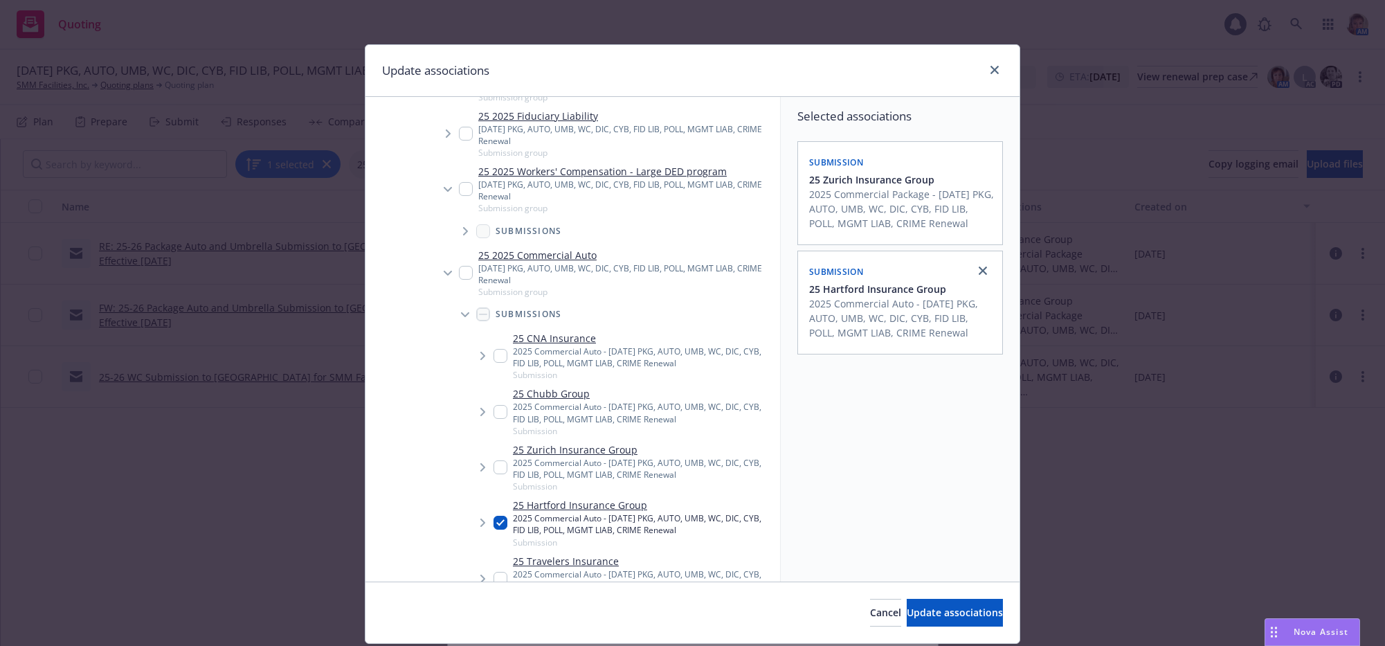
click at [463, 235] on icon "Tree Example" at bounding box center [466, 231] width 6 height 8
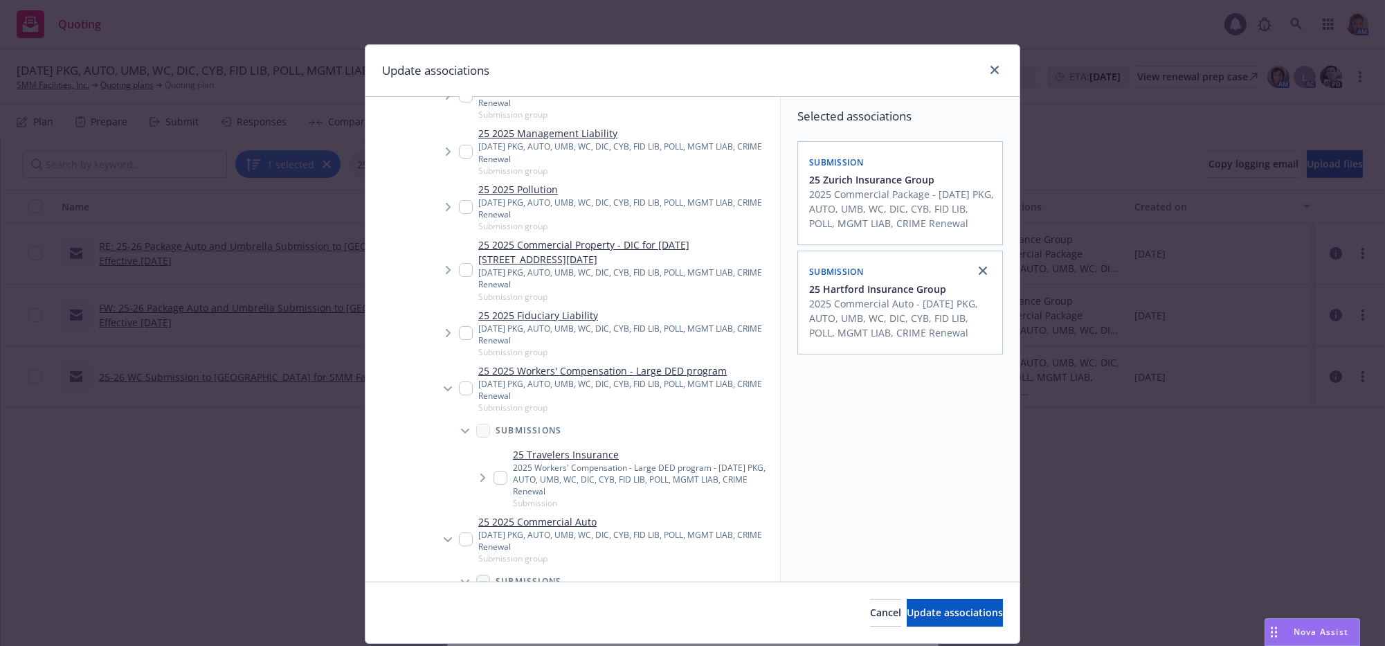
scroll to position [233, 0]
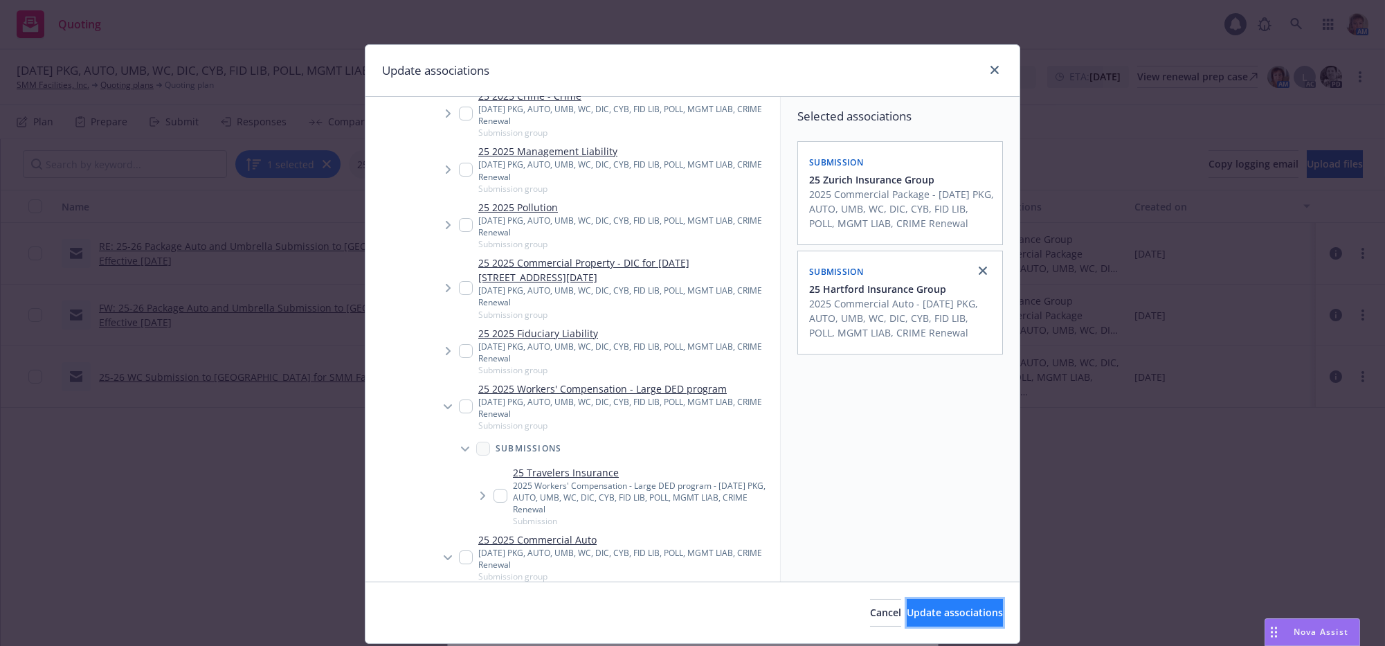
click at [935, 619] on span "Update associations" at bounding box center [955, 612] width 96 height 13
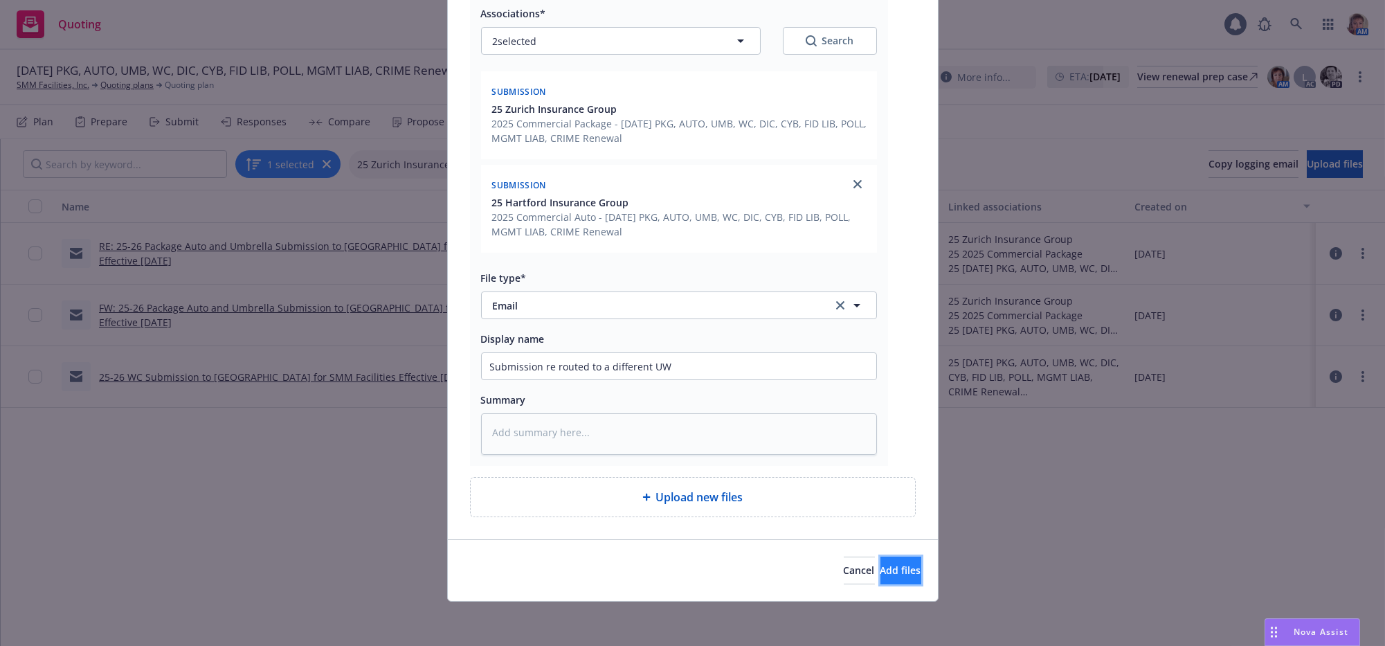
click at [880, 571] on span "Add files" at bounding box center [900, 569] width 41 height 13
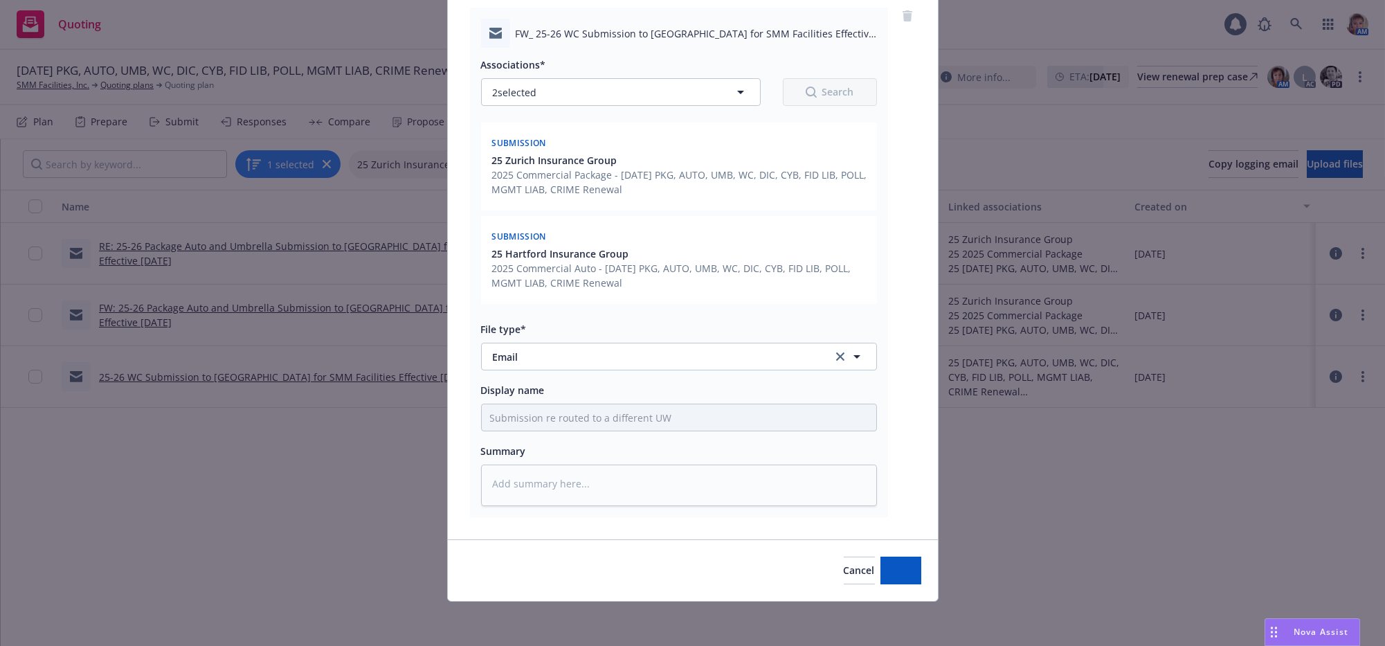
scroll to position [215, 0]
type textarea "x"
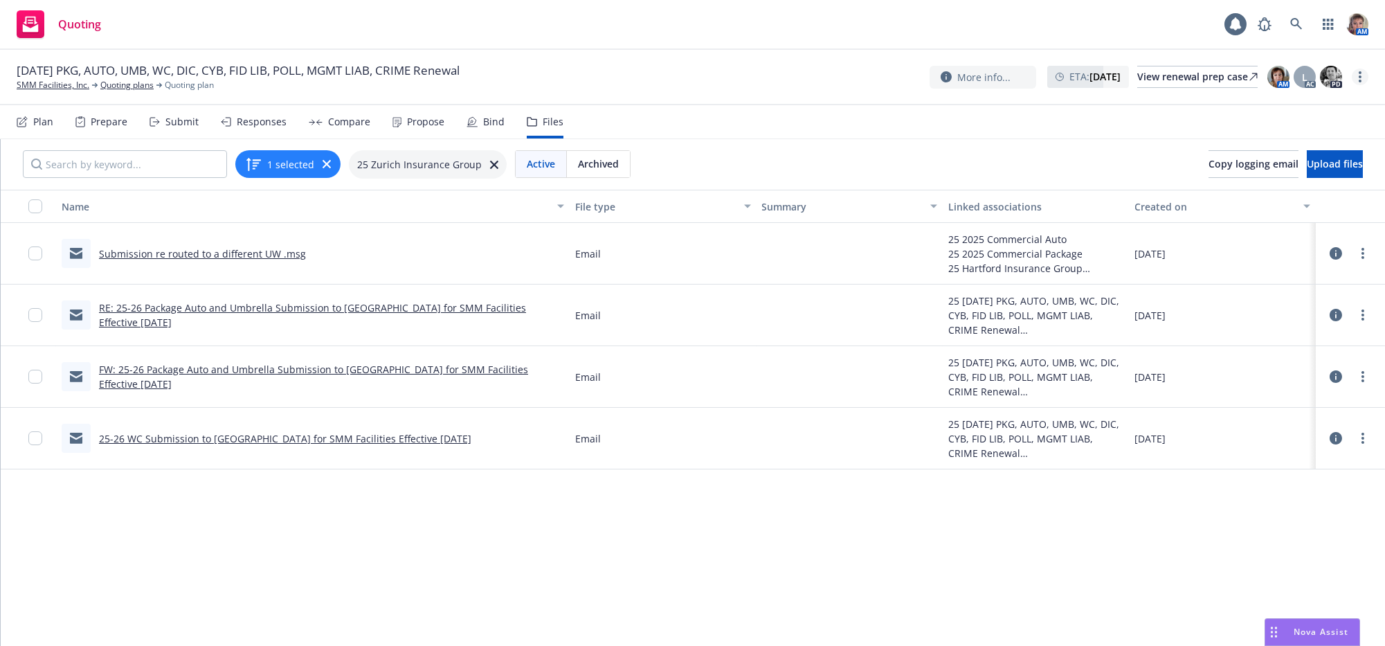
click at [1360, 80] on link "more" at bounding box center [1360, 77] width 17 height 17
click at [1258, 108] on link "Copy logging email" at bounding box center [1288, 109] width 154 height 28
click at [185, 127] on div "Submit" at bounding box center [181, 121] width 33 height 11
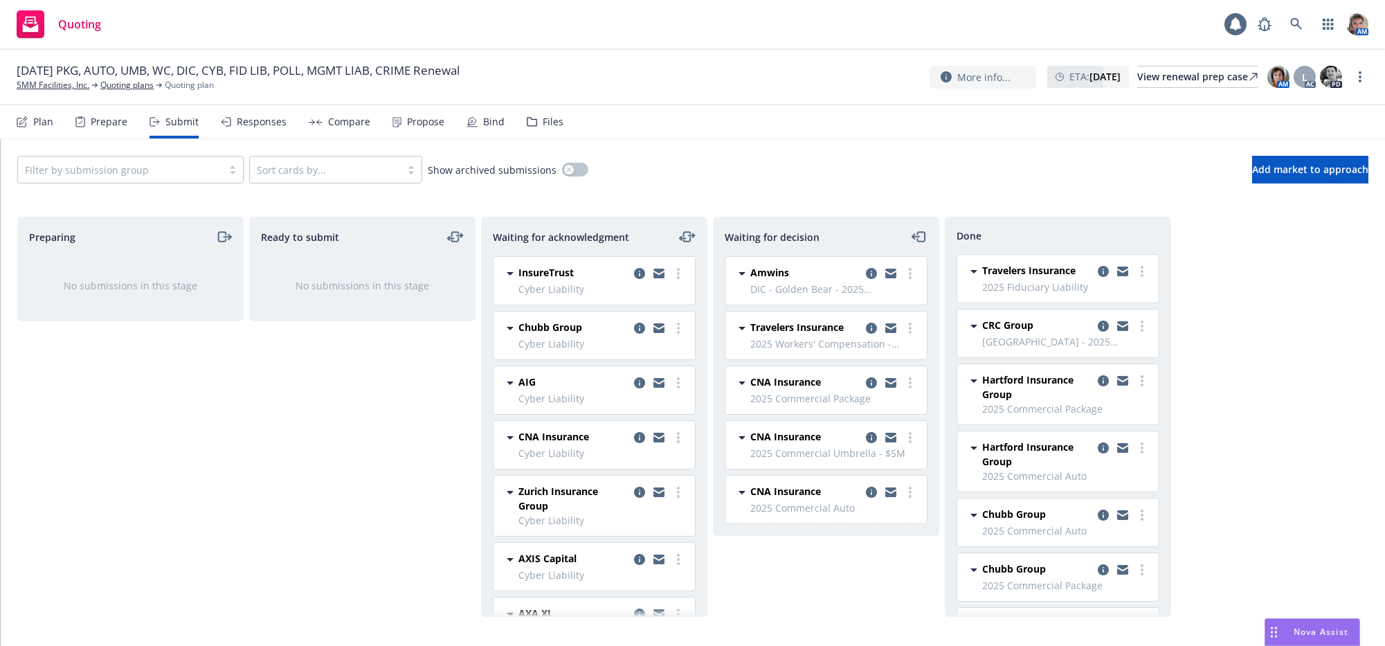
click at [826, 569] on div "Waiting for decision Amwins DIC - Golden Bear - 2025 Commercial Property - DIC …" at bounding box center [826, 417] width 226 height 400
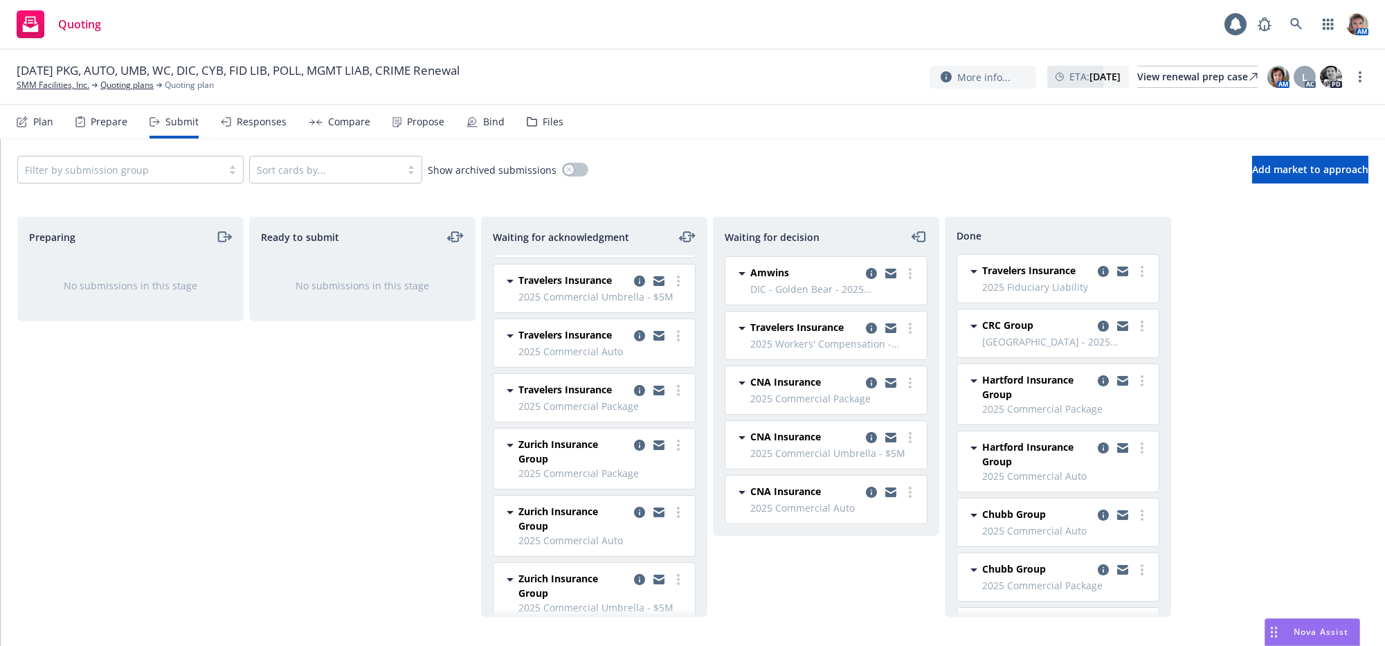
scroll to position [512, 0]
click at [677, 444] on circle "more" at bounding box center [678, 443] width 3 height 3
click at [798, 561] on div "Waiting for decision Amwins DIC - Golden Bear - 2025 Commercial Property - DIC …" at bounding box center [826, 417] width 226 height 400
click at [689, 245] on icon "moveLeftRight" at bounding box center [687, 236] width 17 height 17
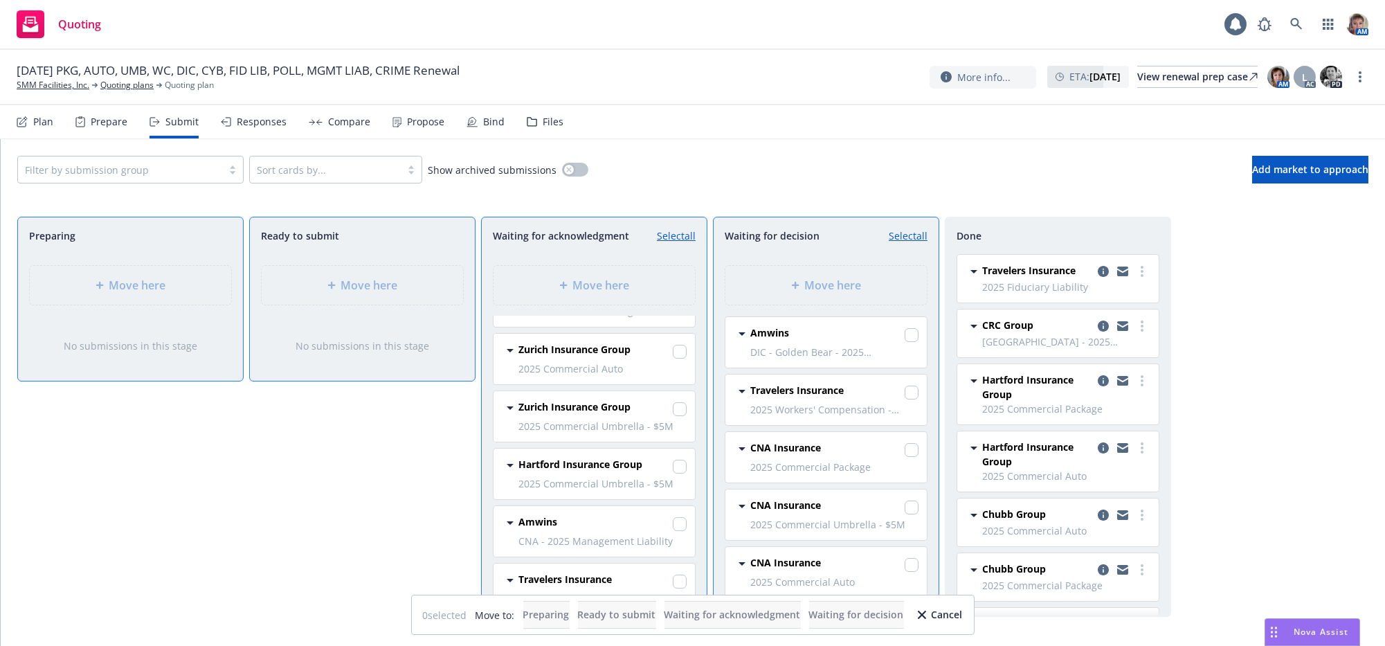
scroll to position [723, 0]
click at [673, 423] on input "checkbox" at bounding box center [680, 416] width 14 height 14
checkbox input "true"
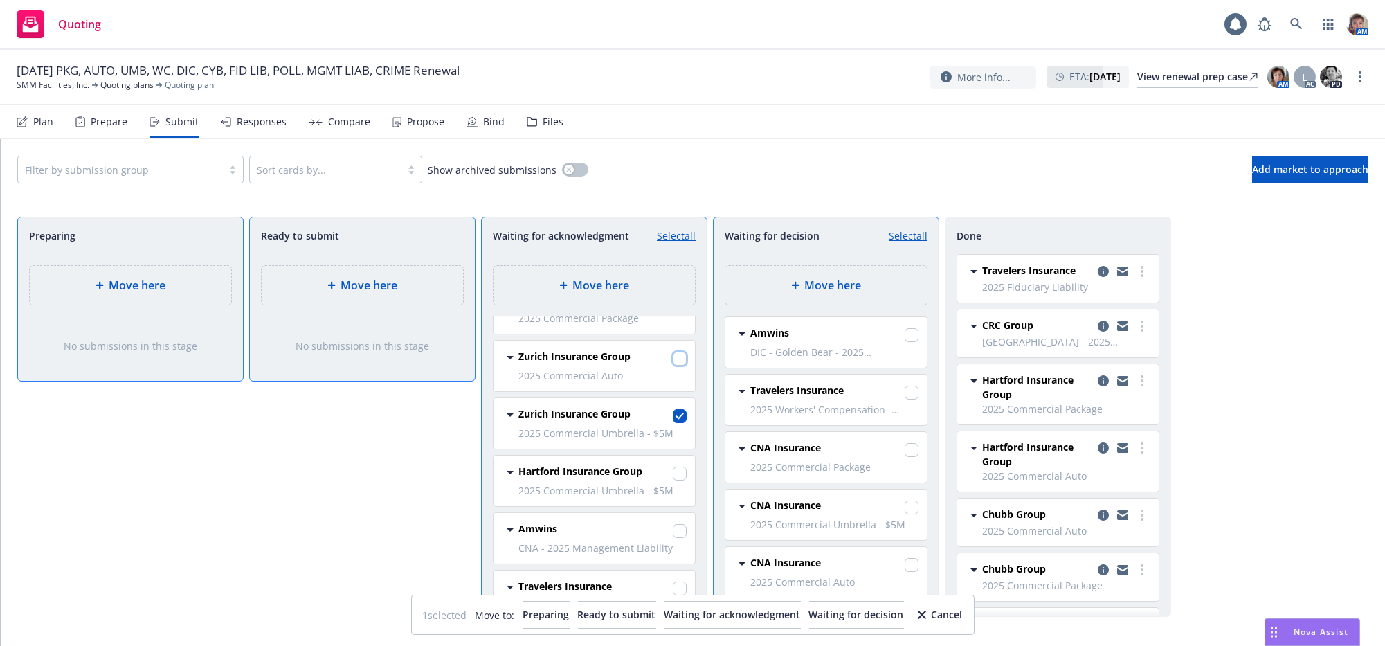
click at [673, 365] on input "checkbox" at bounding box center [680, 359] width 14 height 14
checkbox input "true"
click at [673, 308] on input "checkbox" at bounding box center [680, 301] width 14 height 14
checkbox input "true"
click at [818, 293] on span "Move here" at bounding box center [833, 285] width 57 height 17
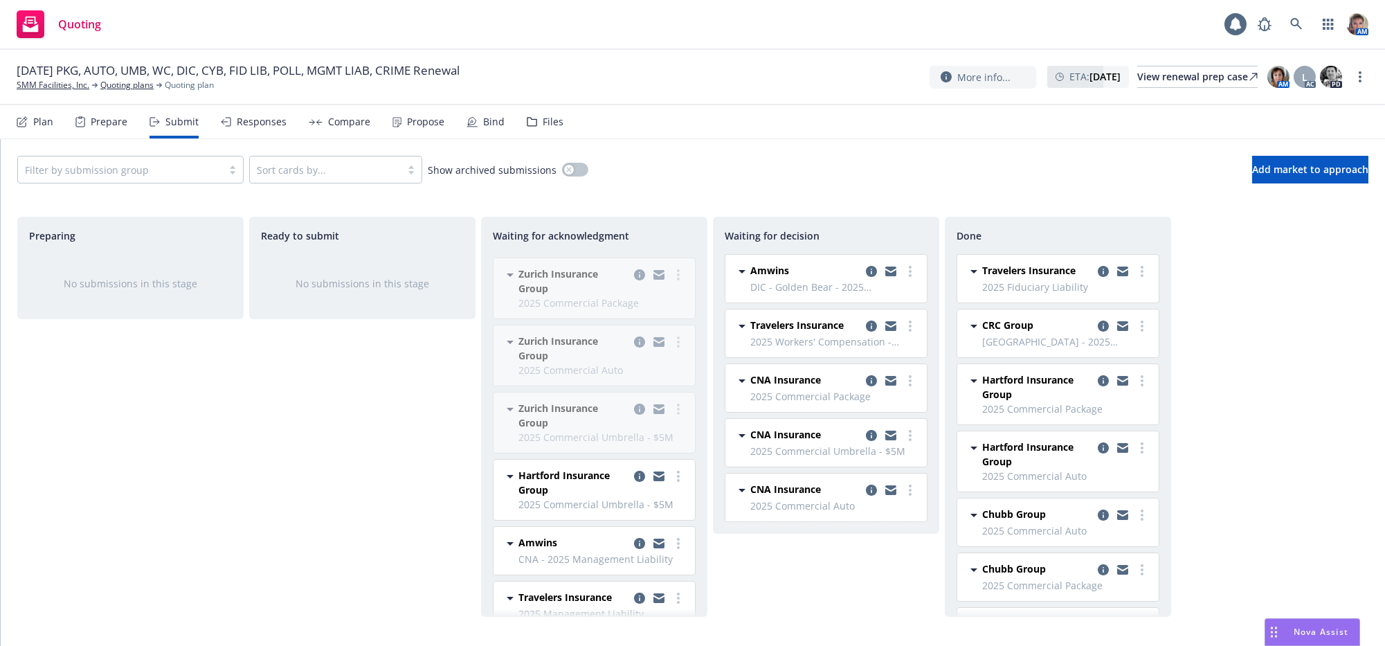
scroll to position [476, 0]
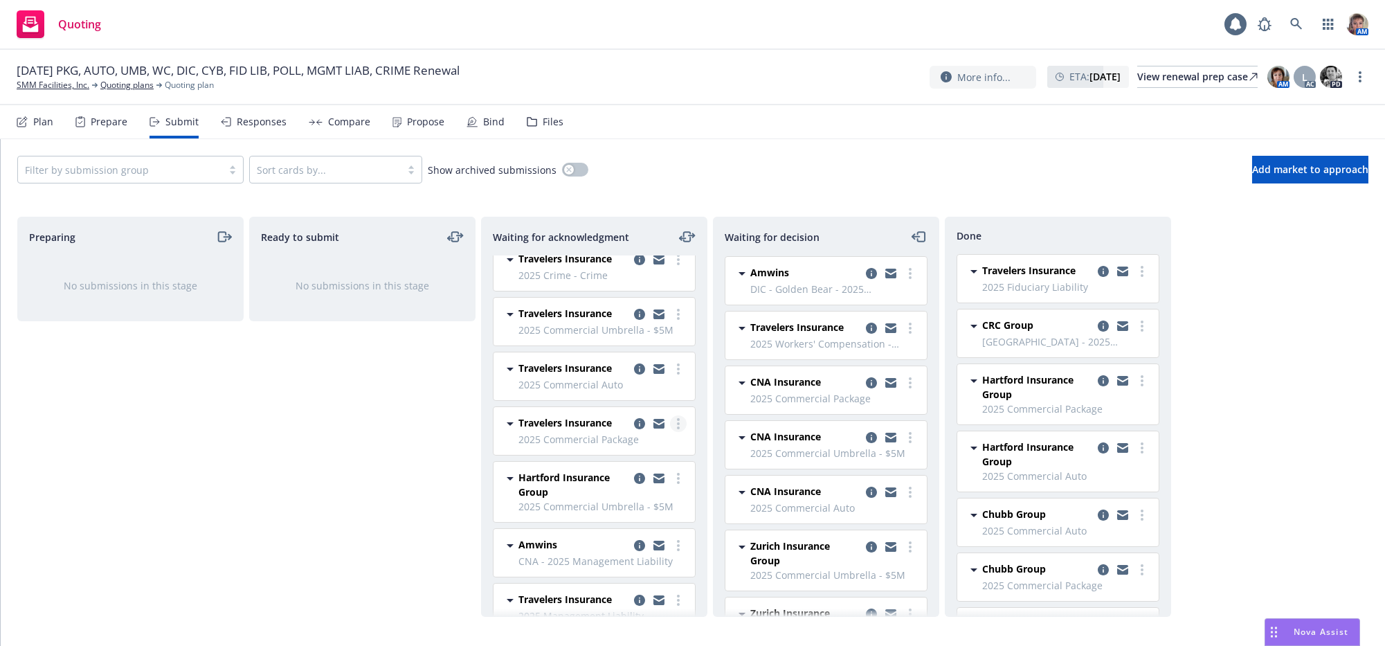
click at [670, 432] on link "more" at bounding box center [678, 423] width 17 height 17
click at [632, 619] on span "Copy logging email" at bounding box center [594, 620] width 121 height 13
click at [693, 237] on icon "moveLeftRight" at bounding box center [694, 235] width 2 height 3
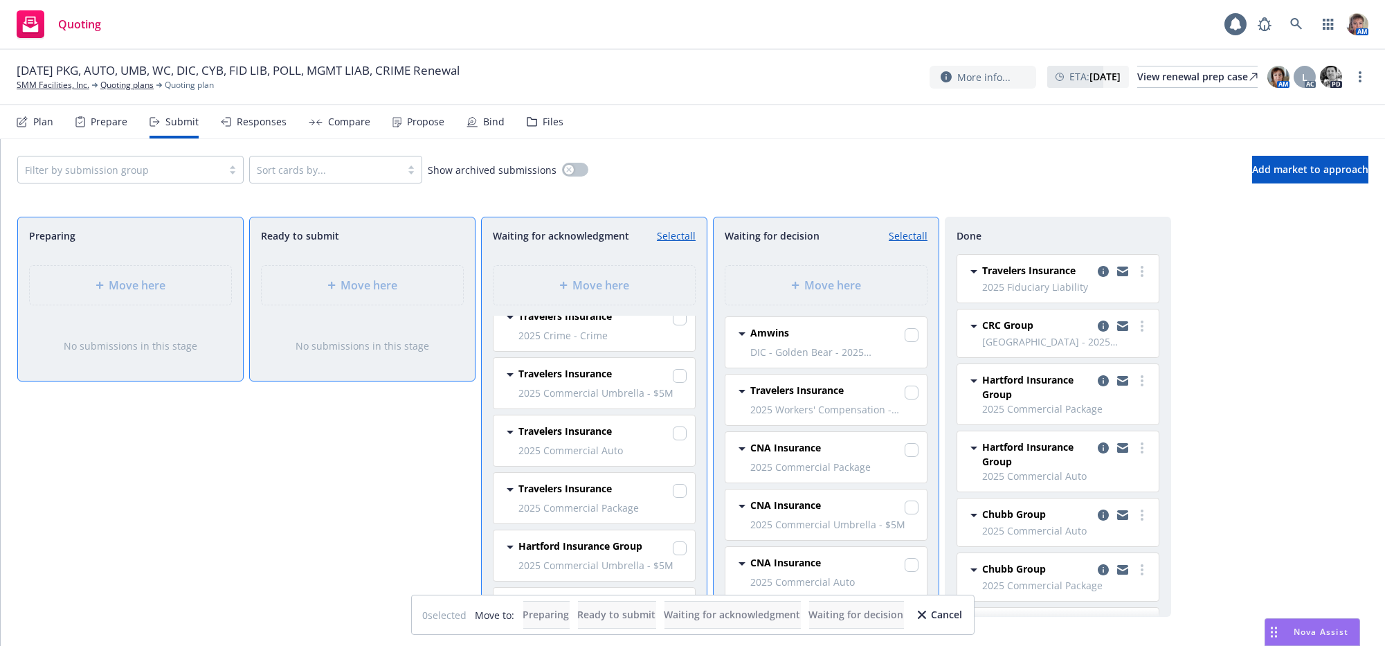
scroll to position [503, 0]
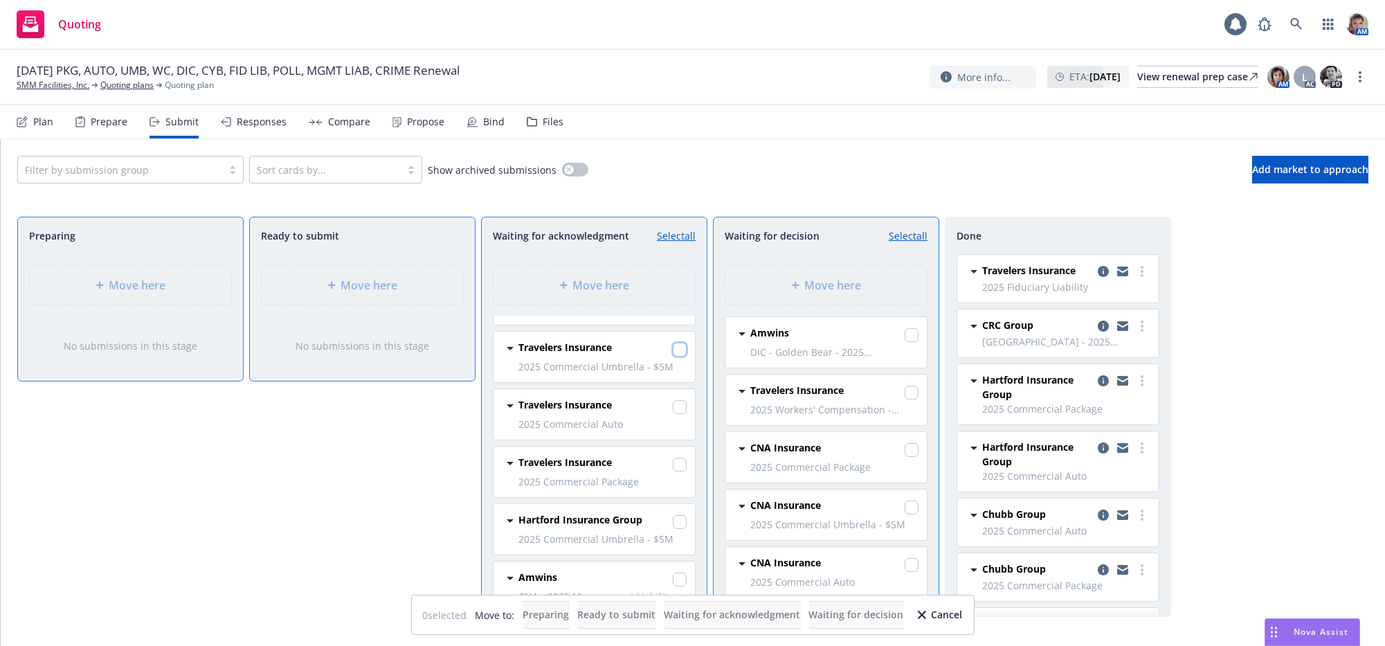
click at [673, 356] on input "checkbox" at bounding box center [680, 350] width 14 height 14
checkbox input "true"
click at [673, 414] on input "checkbox" at bounding box center [680, 407] width 14 height 14
checkbox input "true"
click at [673, 471] on input "checkbox" at bounding box center [680, 465] width 14 height 14
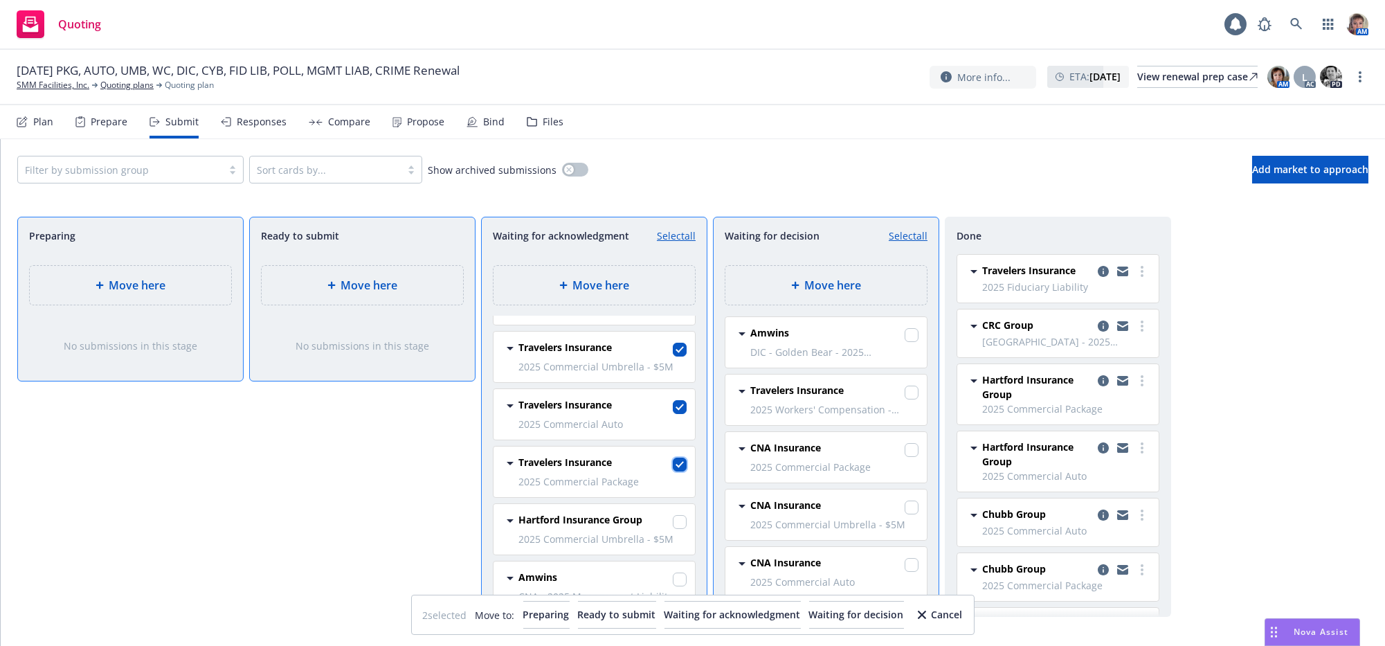
checkbox input "true"
click at [855, 293] on span "Move here" at bounding box center [833, 285] width 57 height 17
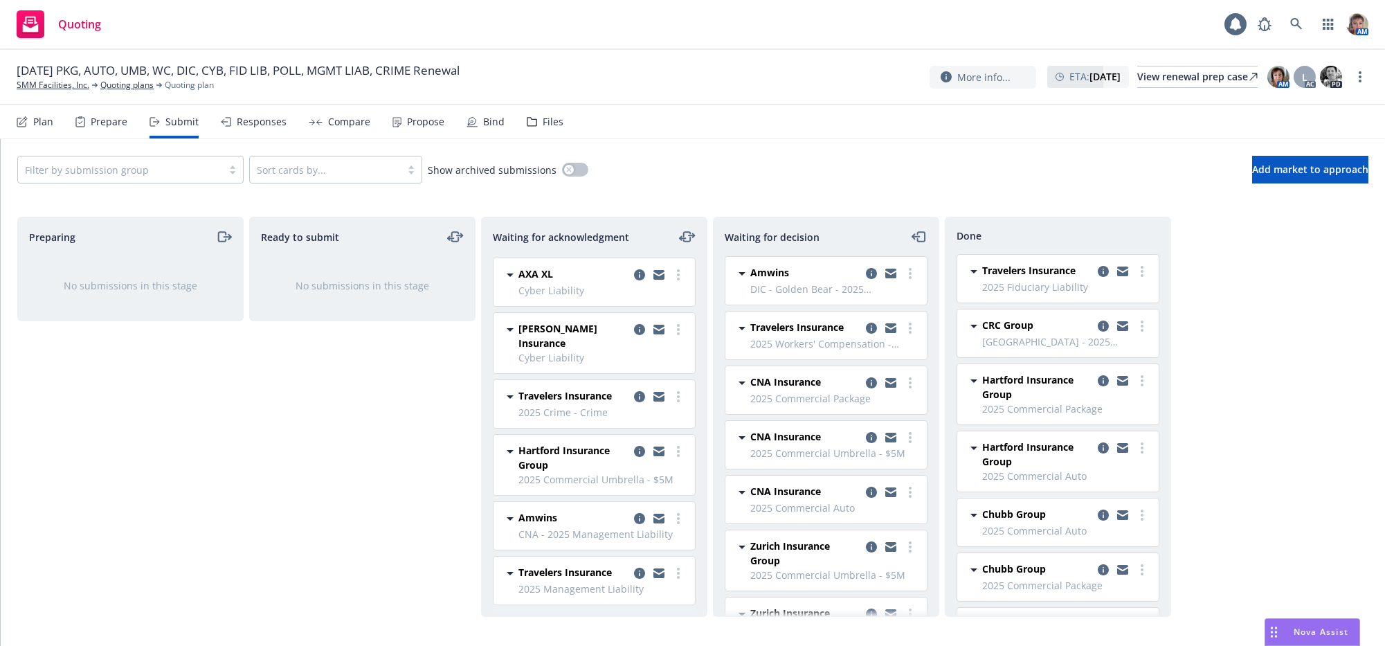
scroll to position [342, 0]
click at [670, 457] on link "more" at bounding box center [678, 451] width 17 height 17
click at [613, 367] on span "Add declined decision" at bounding box center [602, 367] width 136 height 13
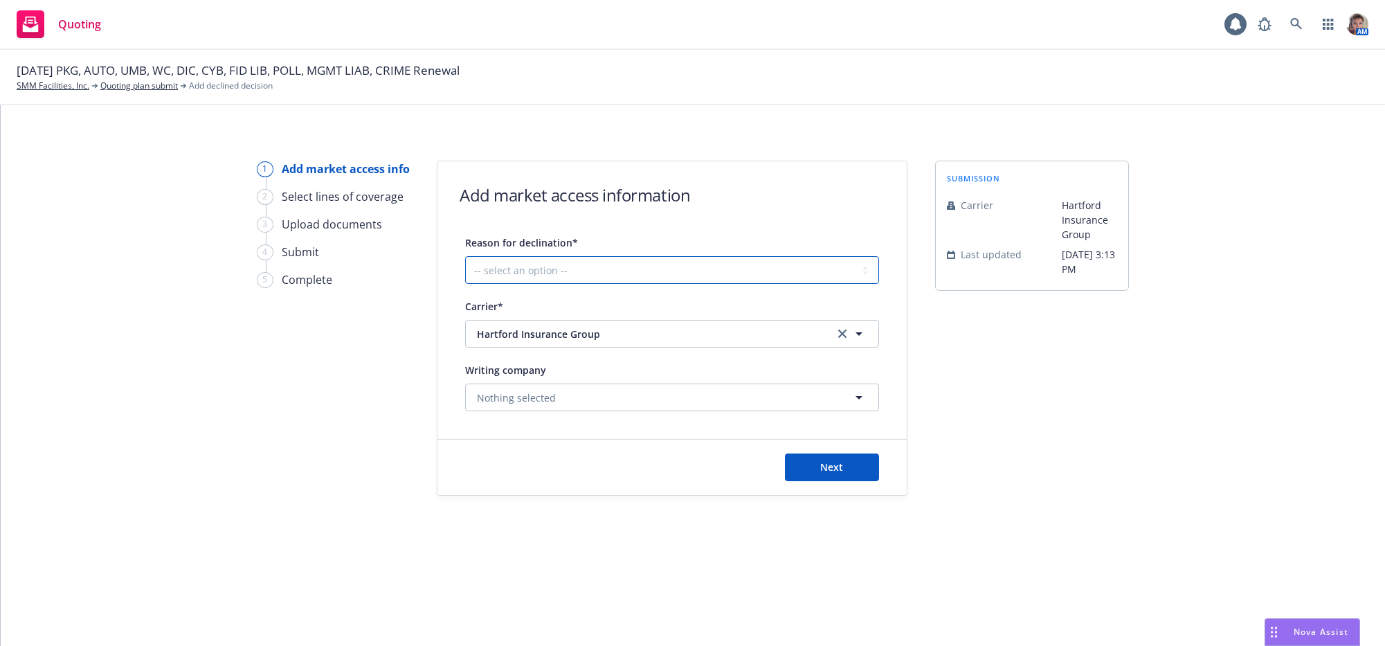
click at [572, 284] on select "-- select an option -- Cannot compete with other markets Carrier non-renewed Ca…" at bounding box center [672, 270] width 414 height 28
select select "CANNOT_COMPETE_WITH_OTHER_MARKETS"
click at [469, 266] on select "-- select an option -- Cannot compete with other markets Carrier non-renewed Ca…" at bounding box center [672, 270] width 414 height 28
click at [841, 481] on button "Next" at bounding box center [832, 467] width 94 height 28
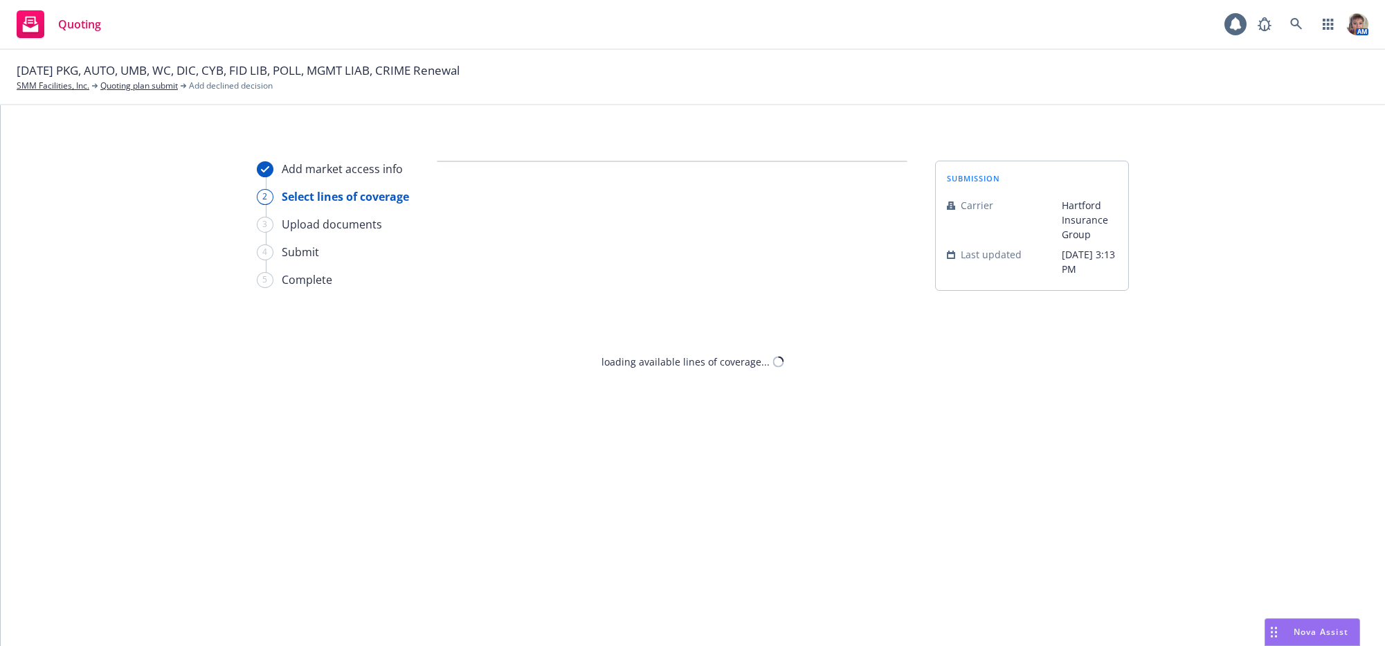
select select "CANNOT_COMPETE_WITH_OTHER_MARKETS"
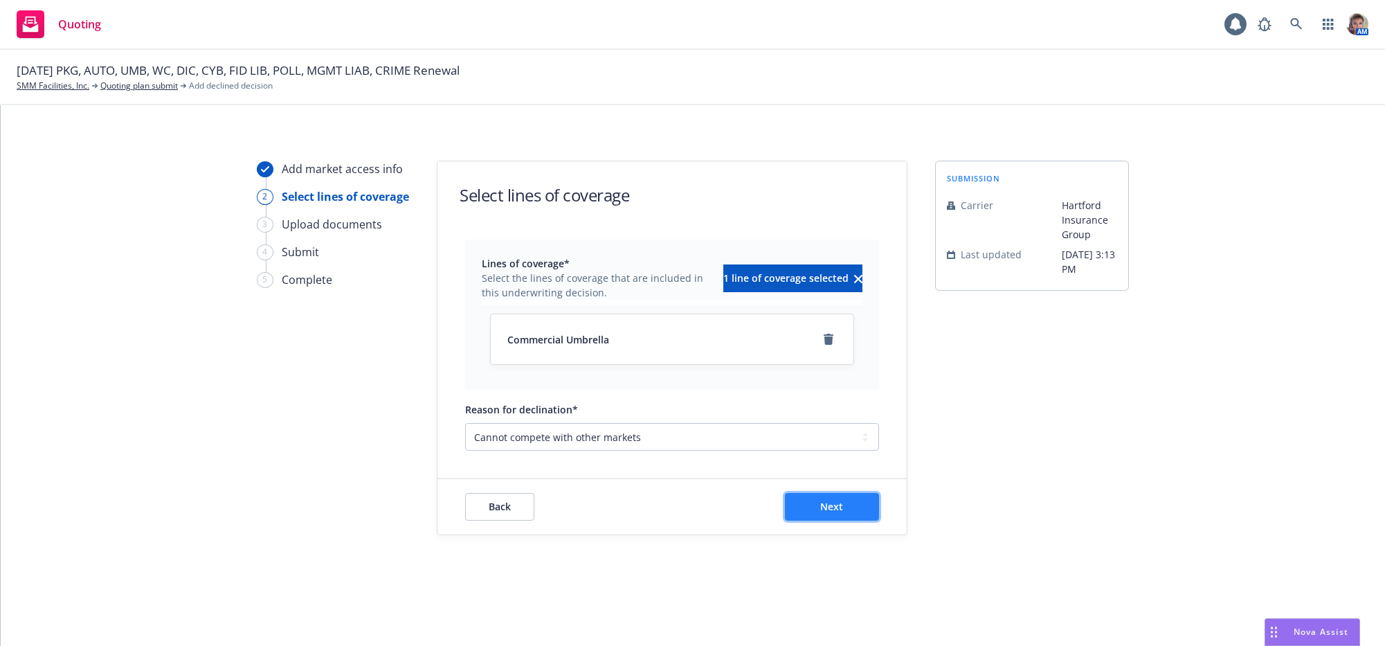
click at [831, 521] on button "Next" at bounding box center [832, 507] width 94 height 28
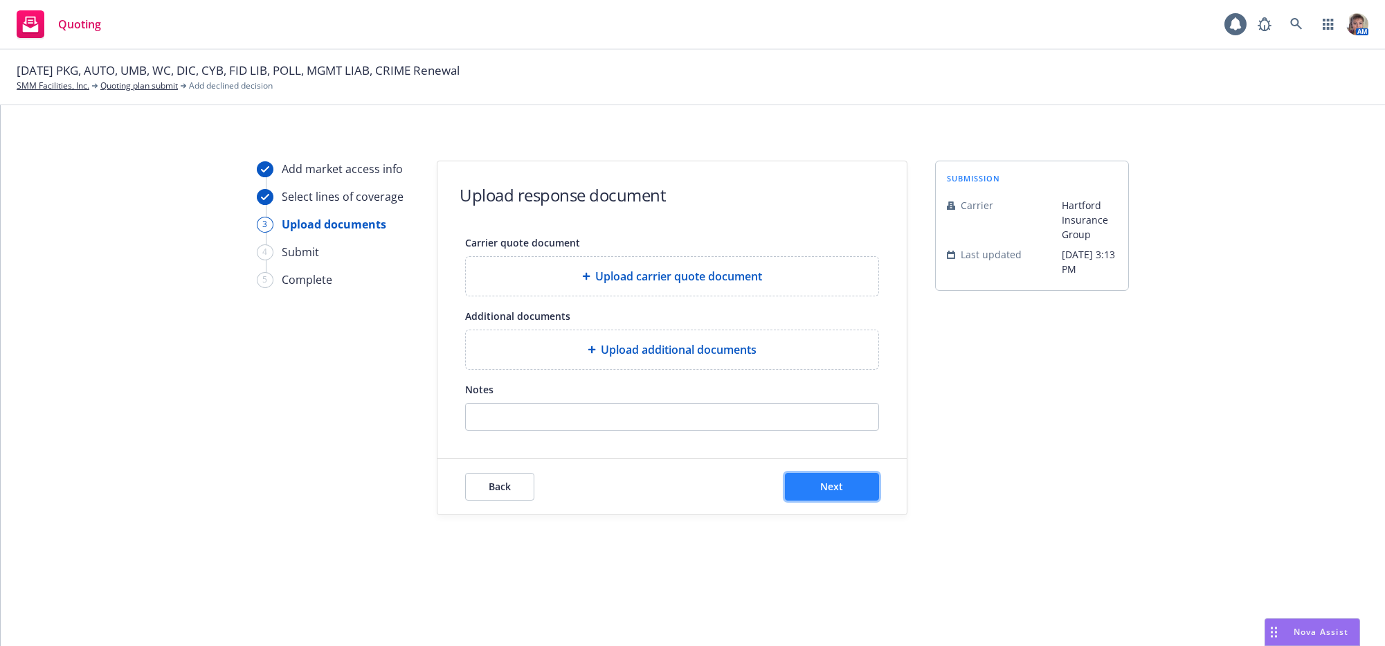
click at [831, 500] on button "Next" at bounding box center [832, 487] width 94 height 28
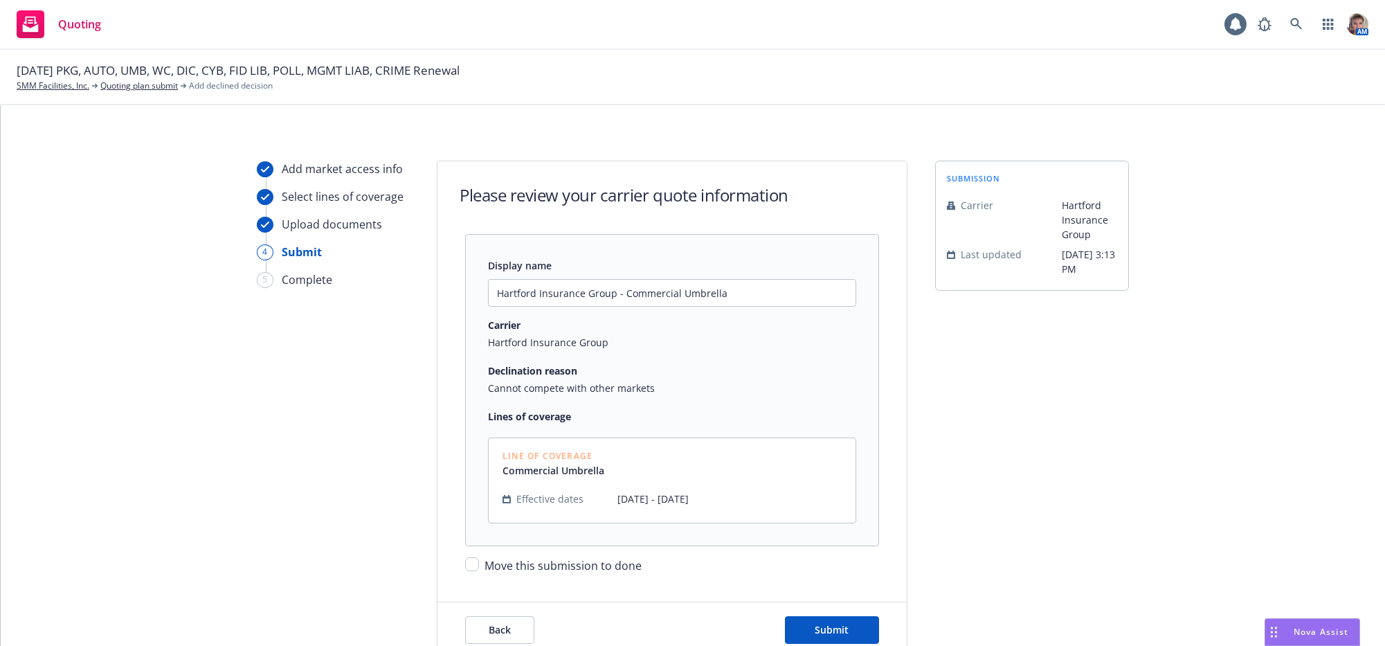
click at [487, 573] on span "Move this submission to done" at bounding box center [563, 565] width 157 height 15
click at [479, 571] on input "Move this submission to done" at bounding box center [472, 564] width 14 height 14
checkbox input "true"
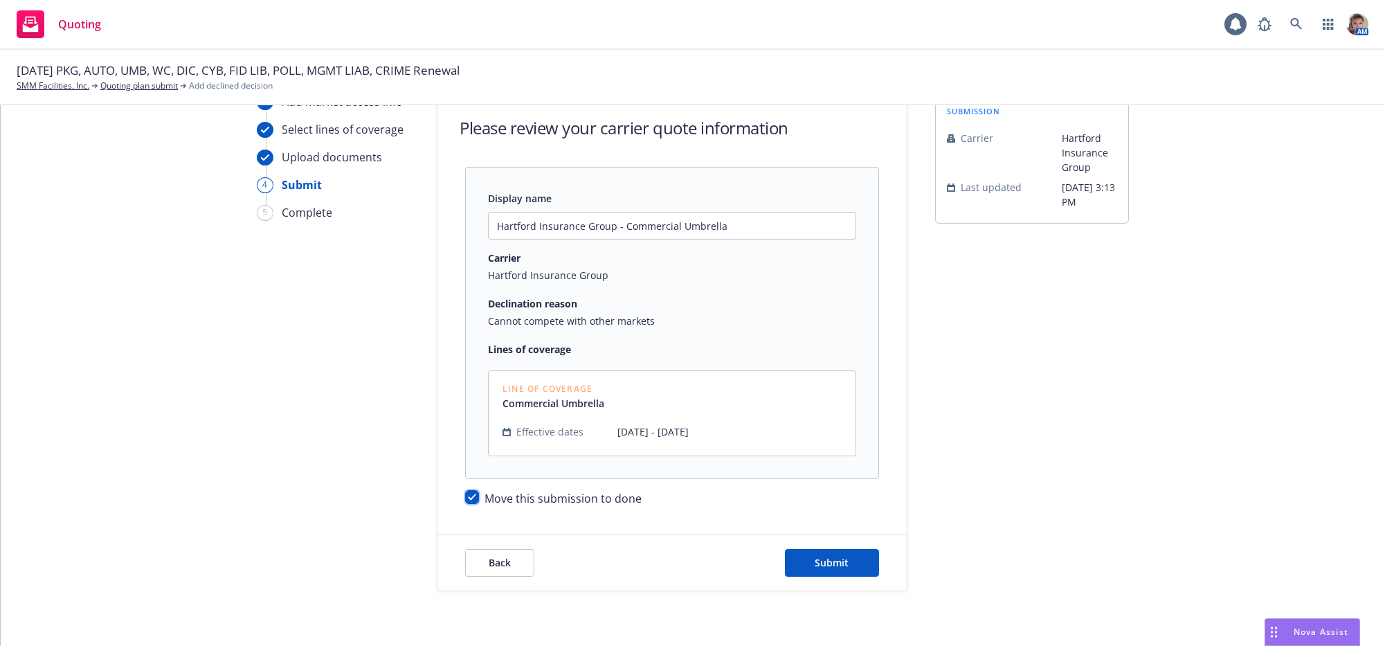
scroll to position [100, 0]
click at [815, 559] on span "Submit" at bounding box center [832, 561] width 34 height 13
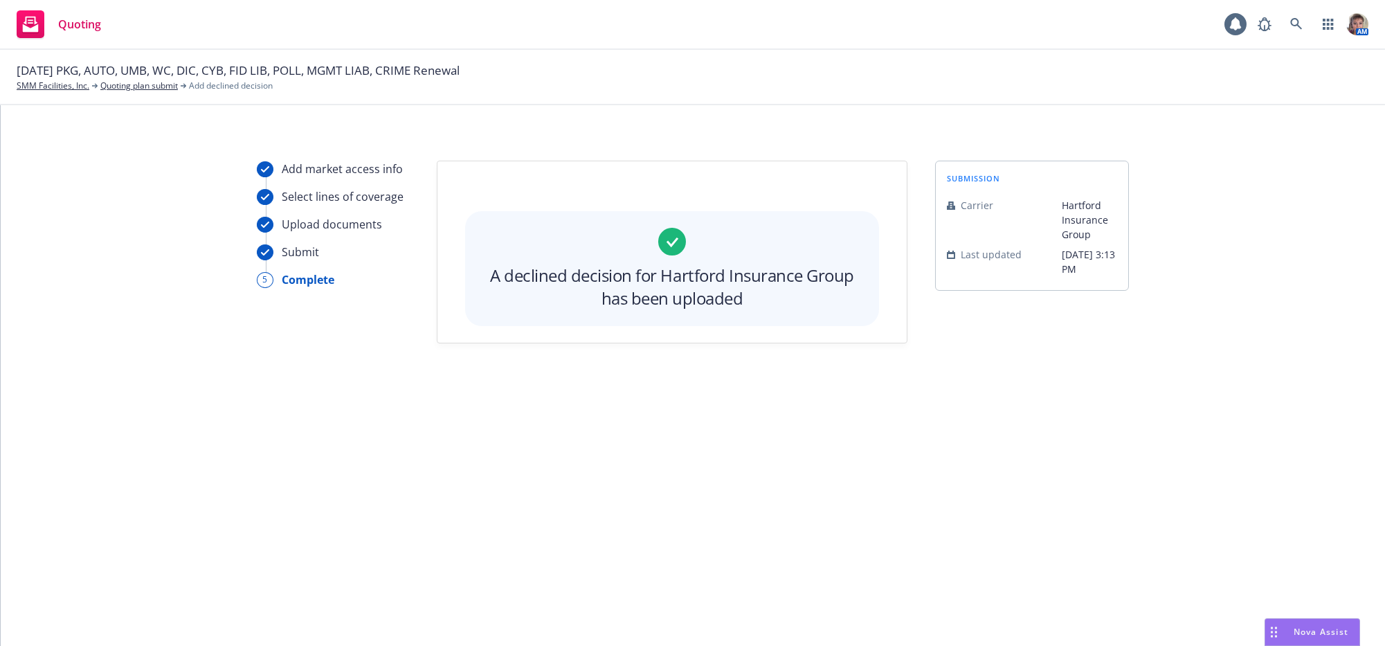
scroll to position [0, 0]
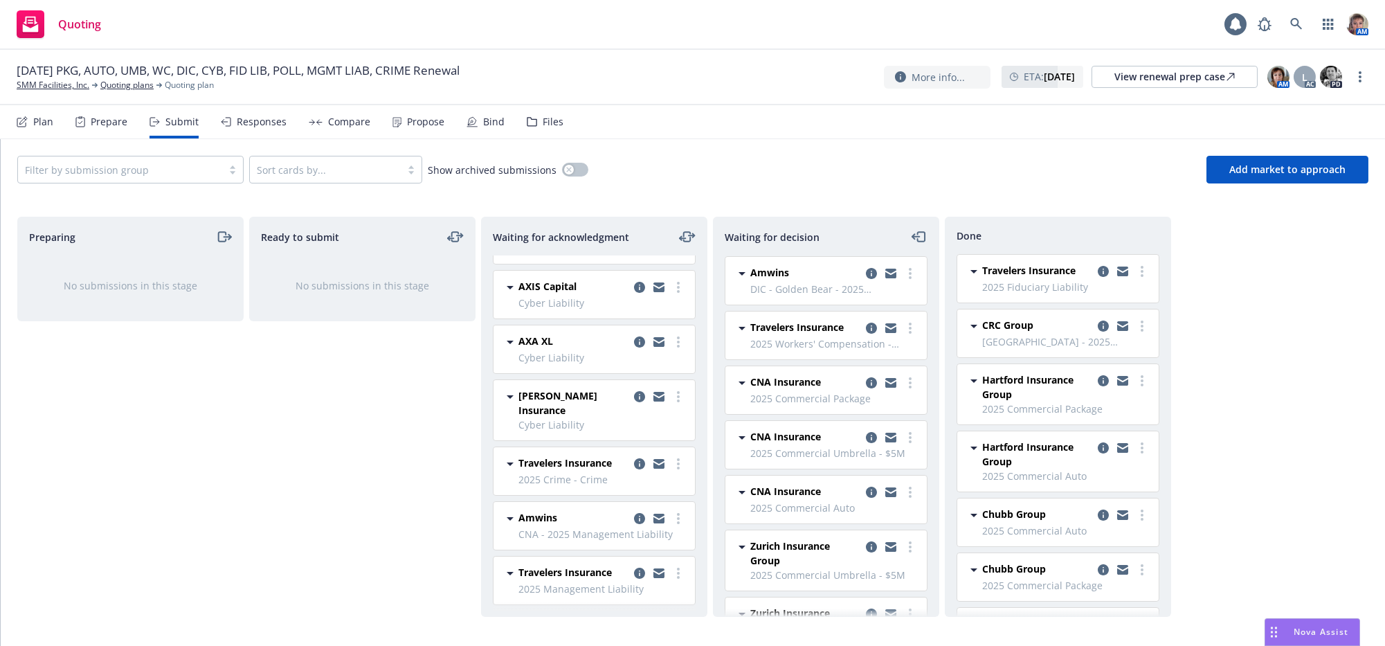
scroll to position [274, 0]
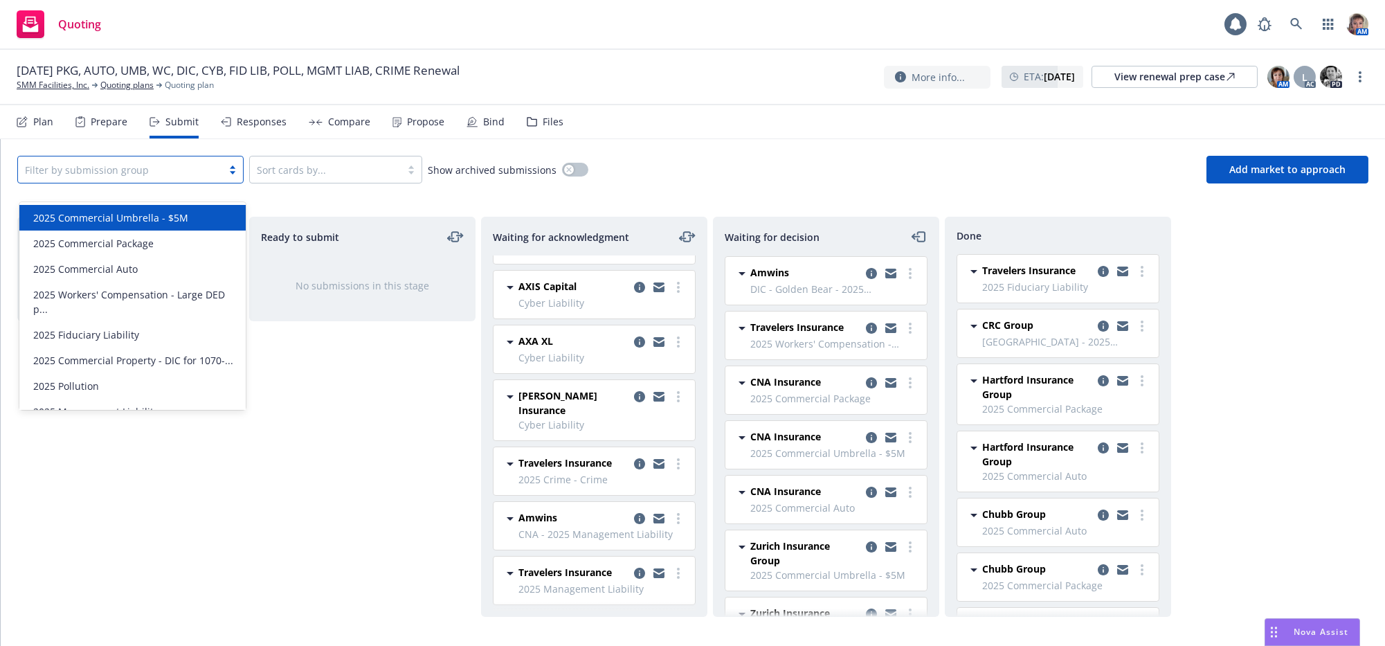
click at [179, 178] on div at bounding box center [120, 169] width 190 height 17
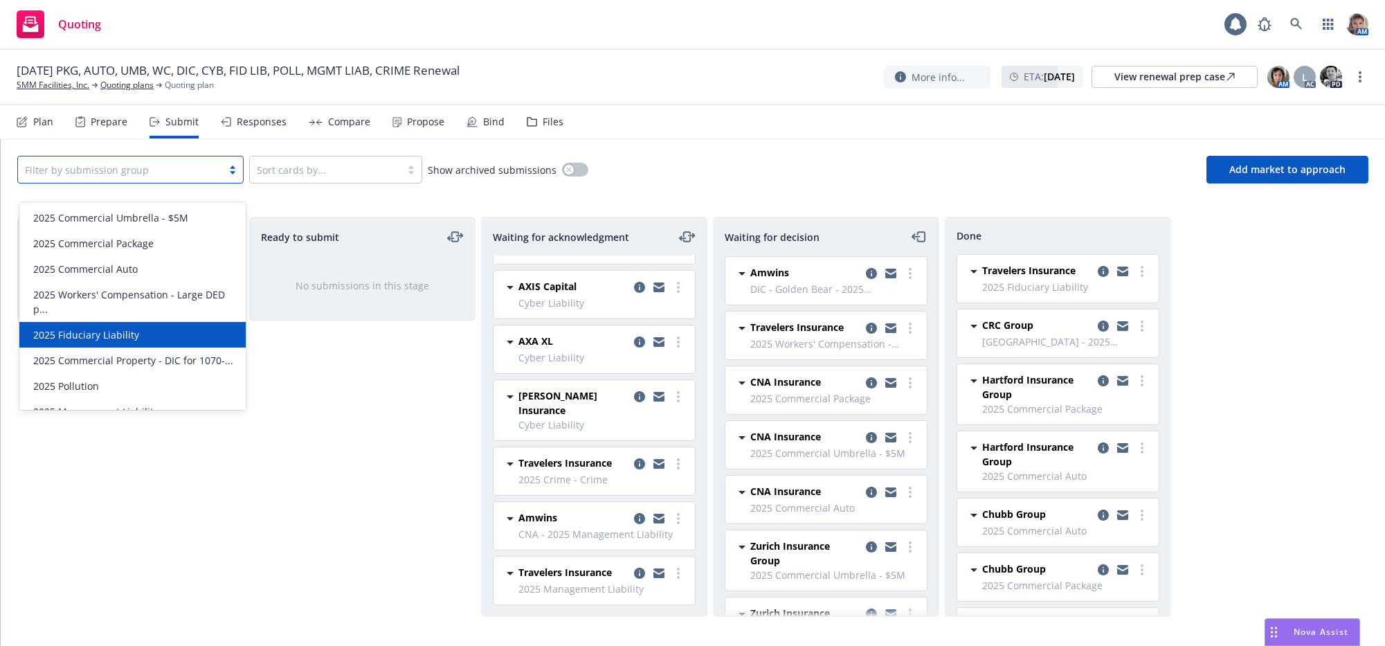
scroll to position [82, 0]
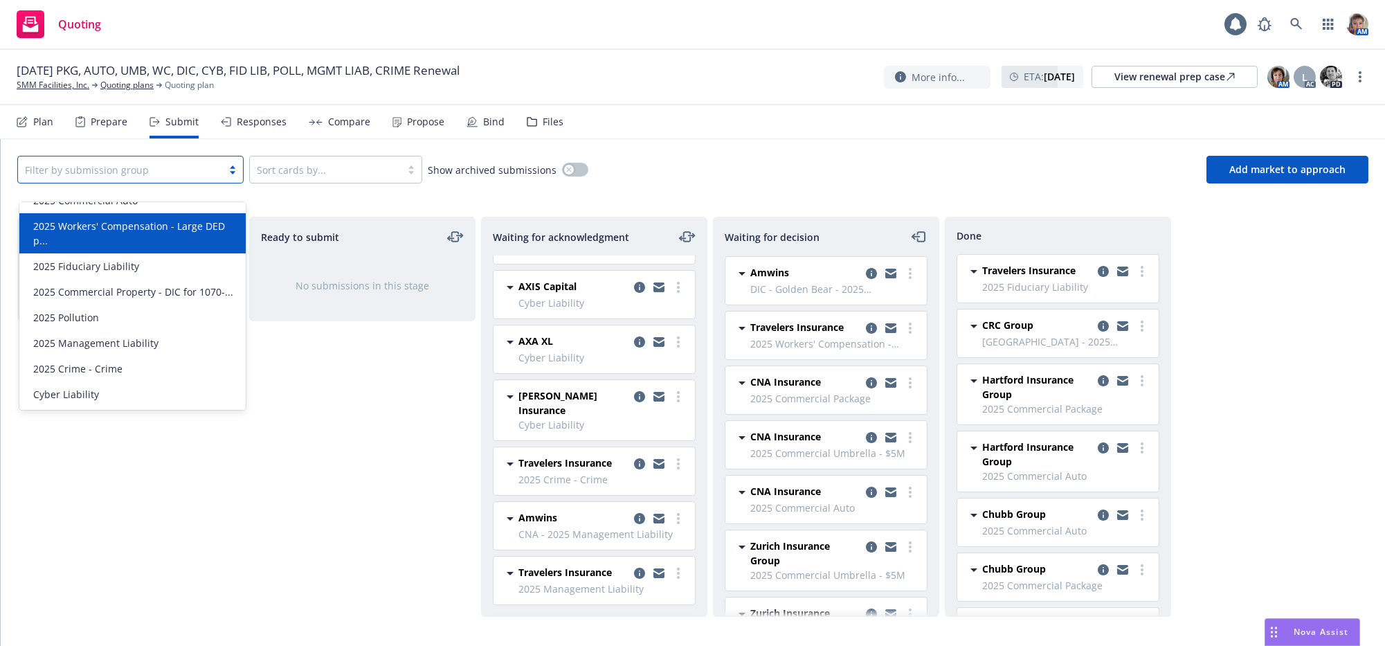
click at [208, 219] on span "2025 Workers' Compensation - Large DED p..." at bounding box center [135, 233] width 204 height 29
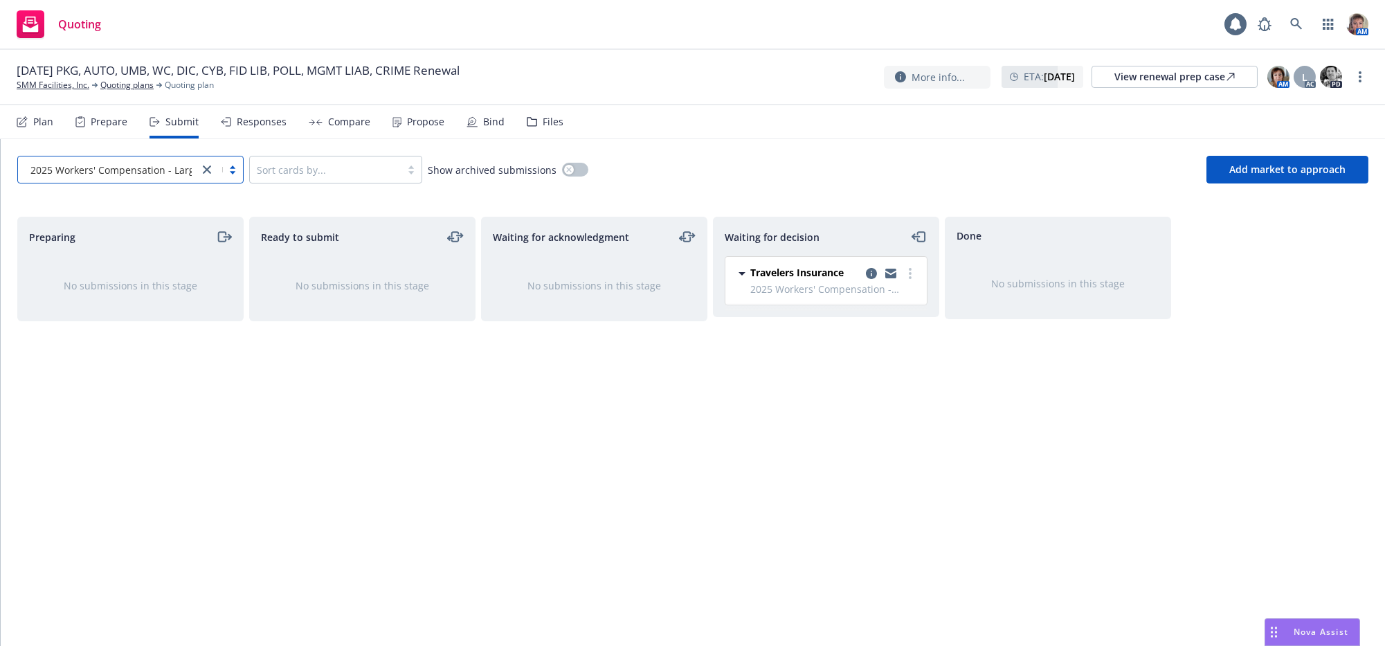
scroll to position [0, 0]
click at [874, 279] on icon "copy logging email" at bounding box center [871, 273] width 11 height 11
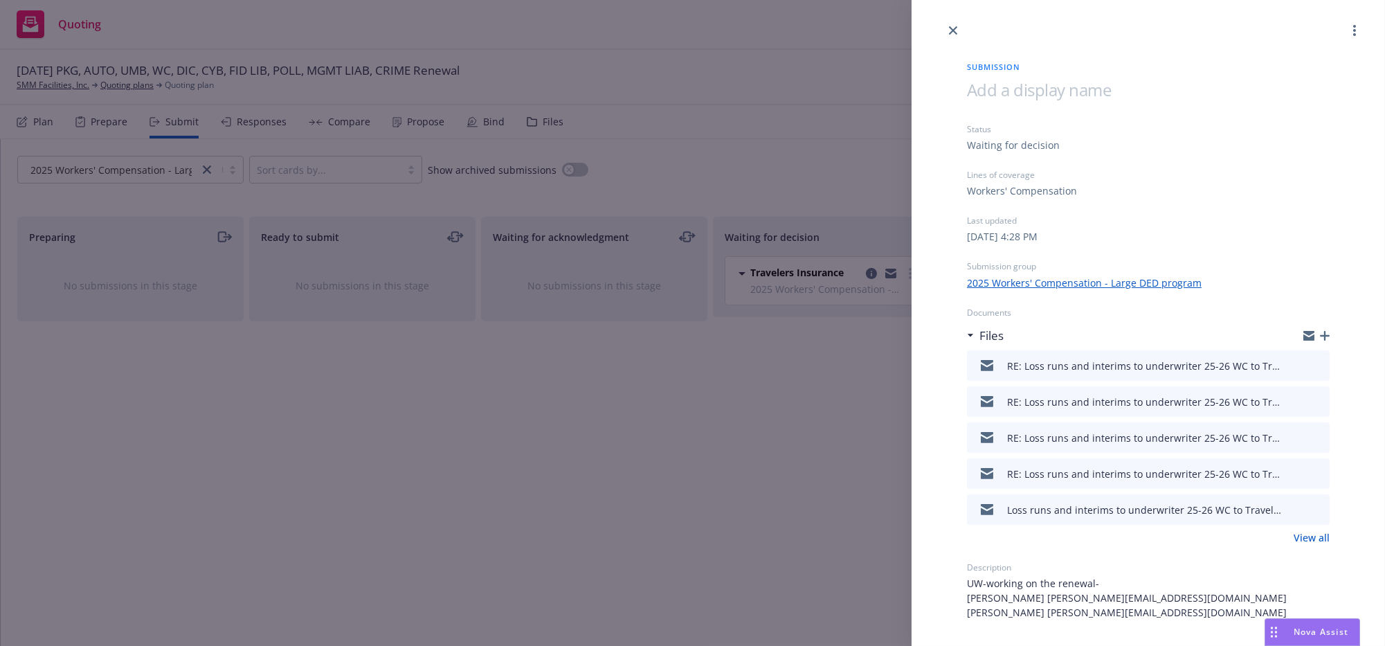
click at [1320, 341] on icon "button" at bounding box center [1325, 336] width 10 height 10
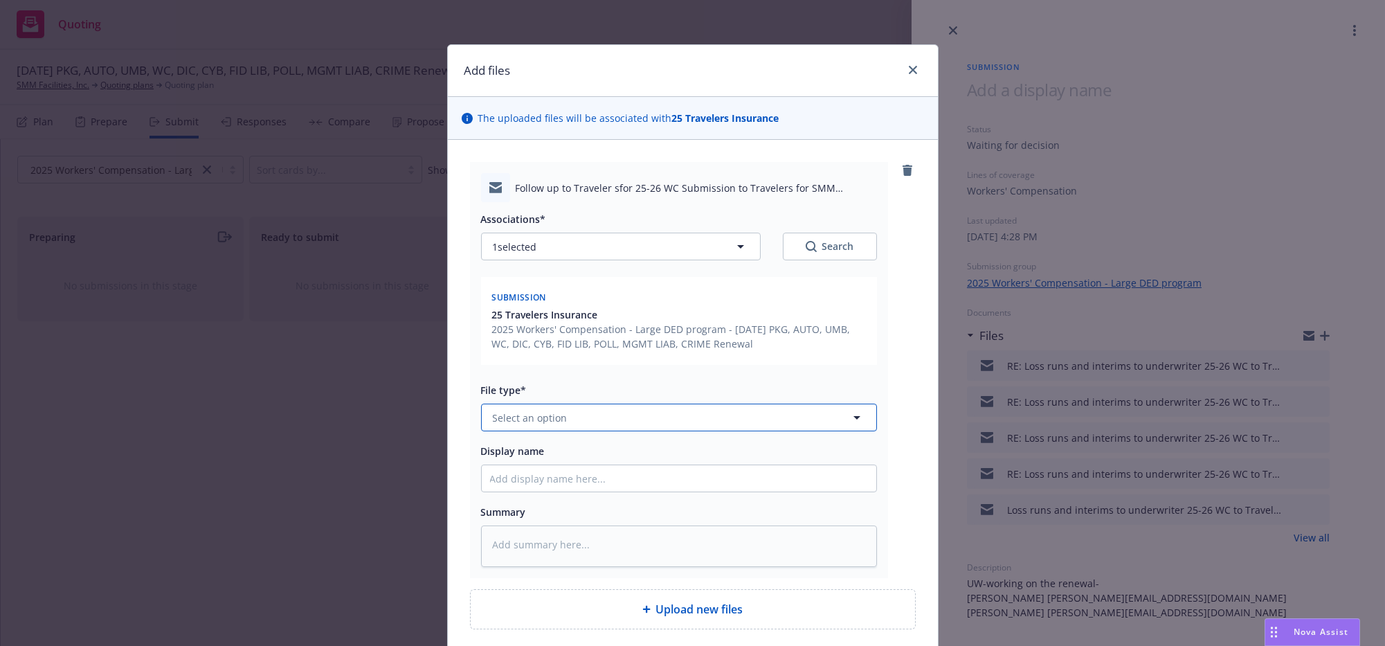
click at [518, 425] on span "Select an option" at bounding box center [530, 417] width 75 height 15
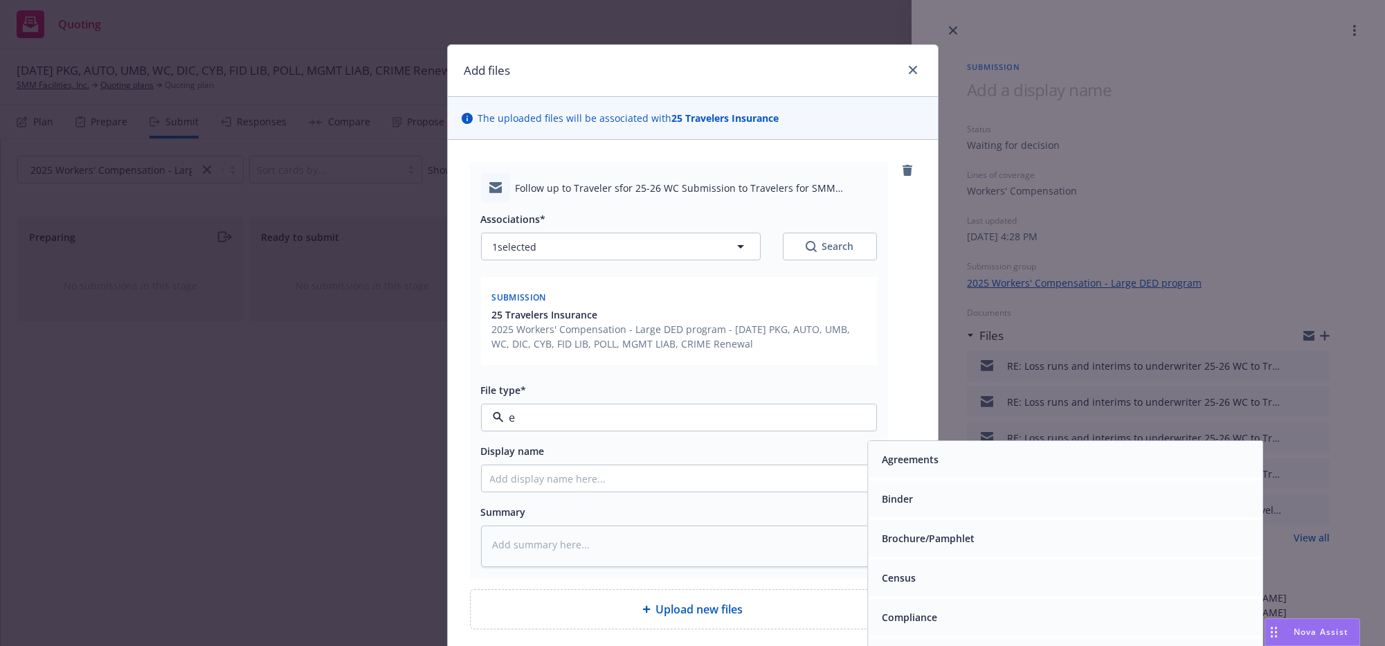
type input "em"
click at [911, 509] on div "Email" at bounding box center [1065, 499] width 378 height 20
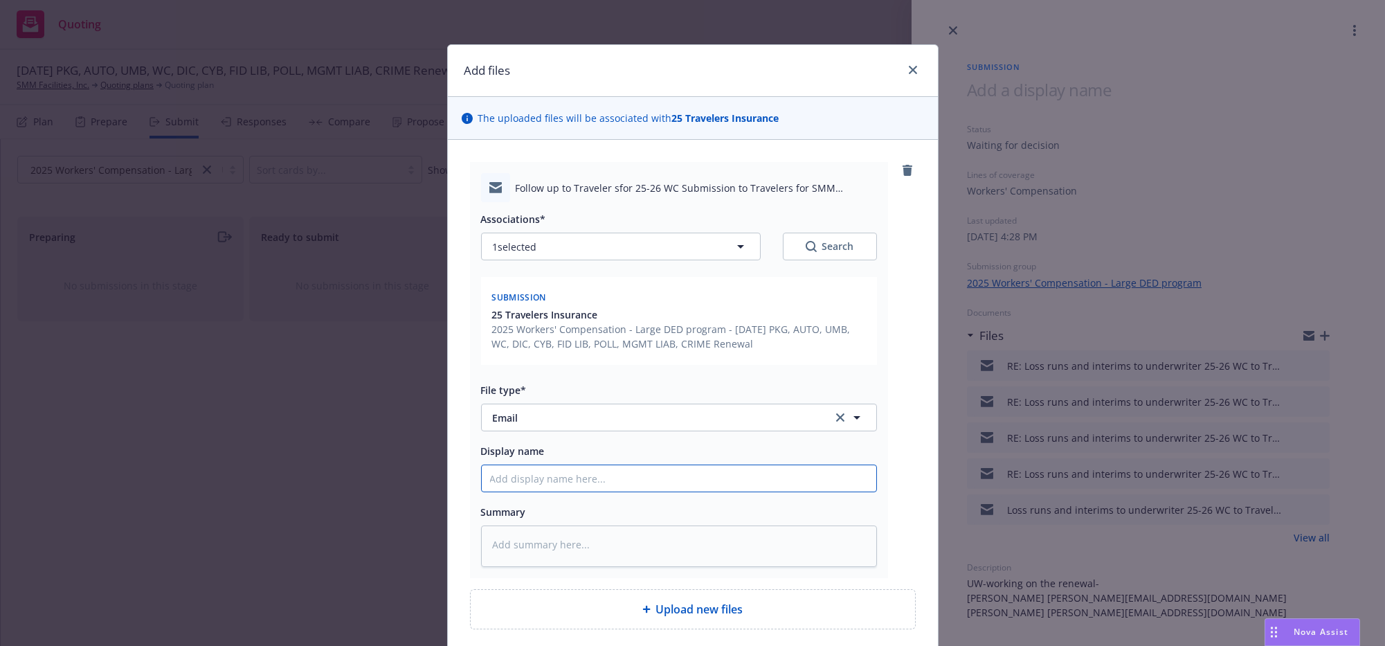
click at [579, 491] on input "Display name" at bounding box center [679, 478] width 395 height 26
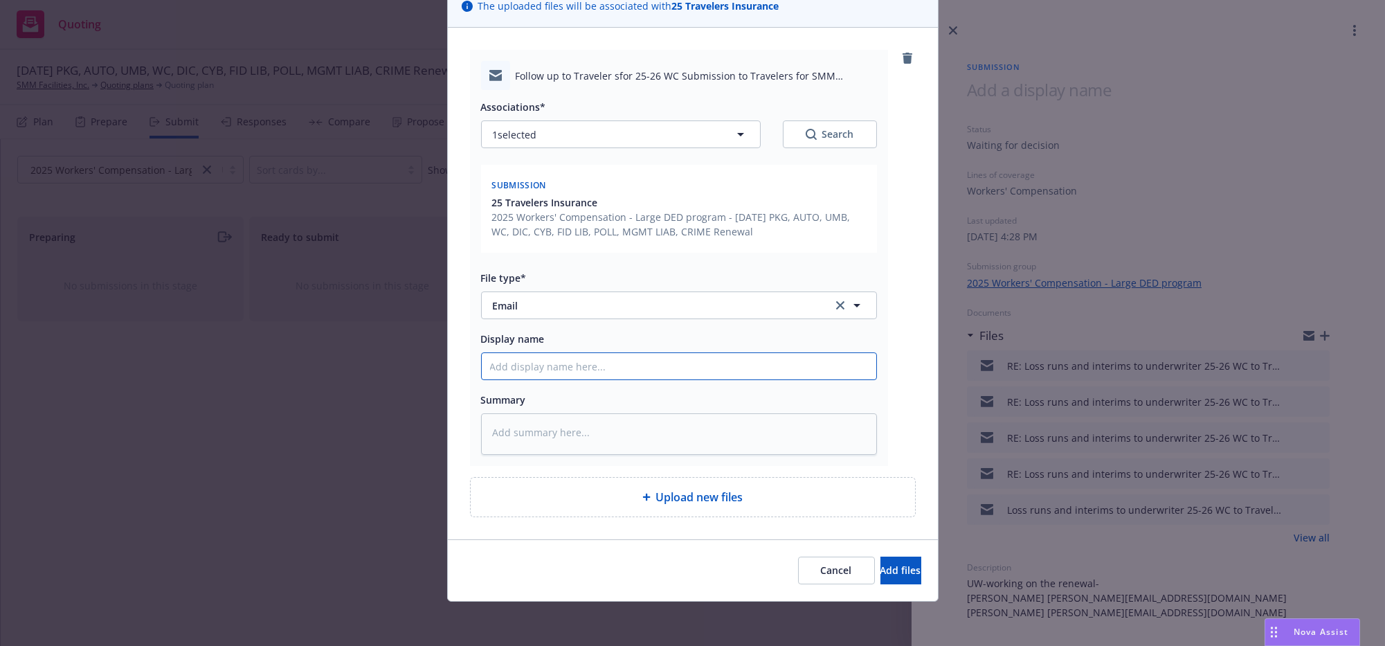
scroll to position [172, 0]
click at [889, 575] on span "Add files" at bounding box center [900, 569] width 41 height 13
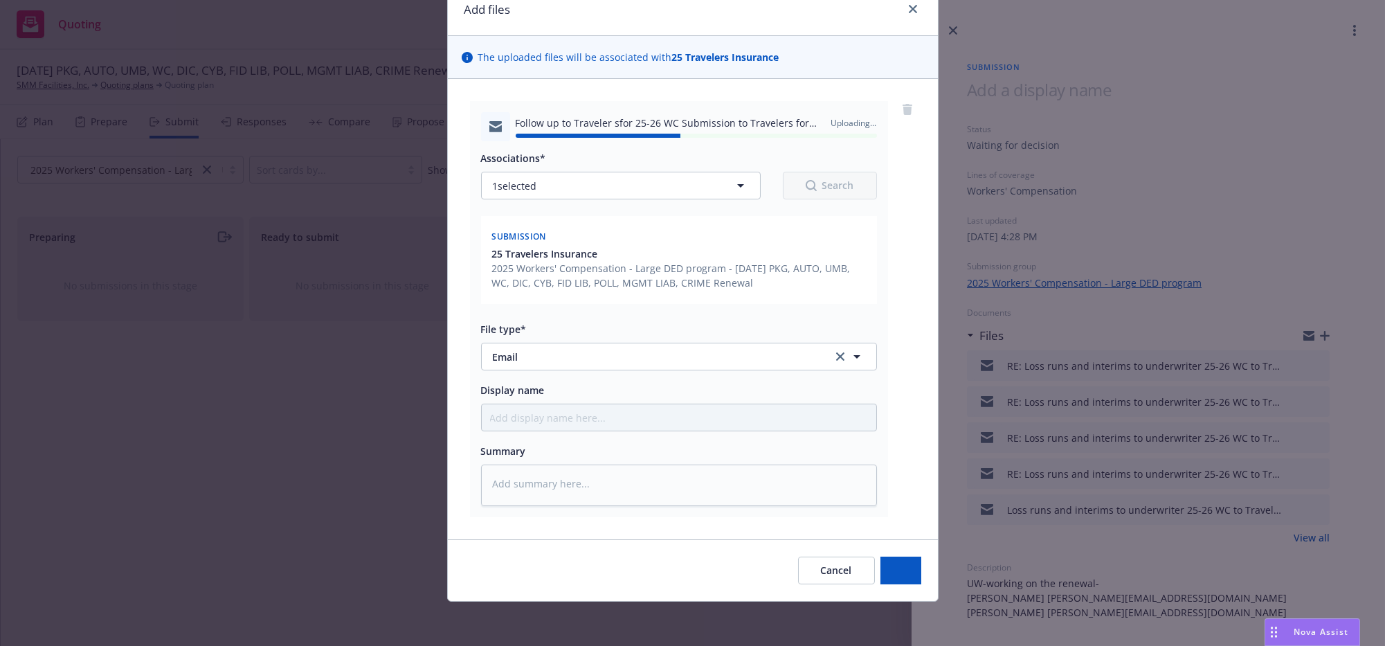
type textarea "x"
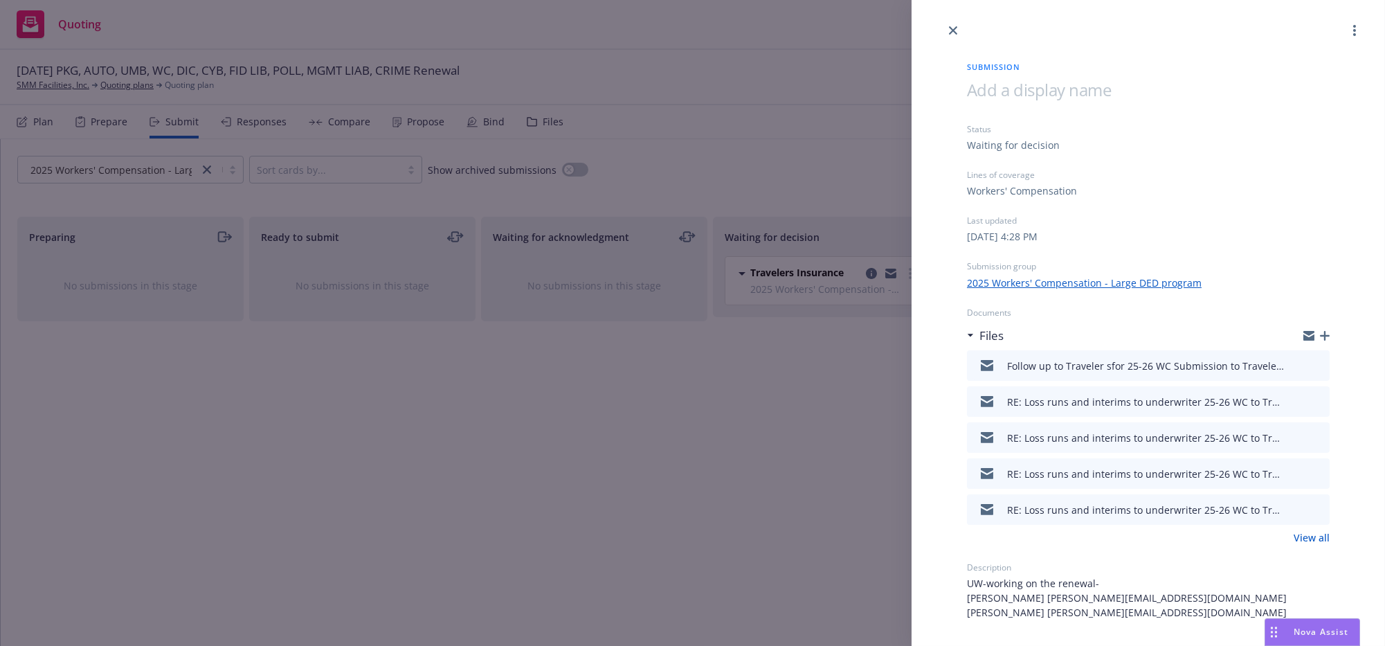
click at [589, 545] on div "Submission Status Waiting for decision Lines of coverage Workers' Compensation …" at bounding box center [692, 323] width 1385 height 646
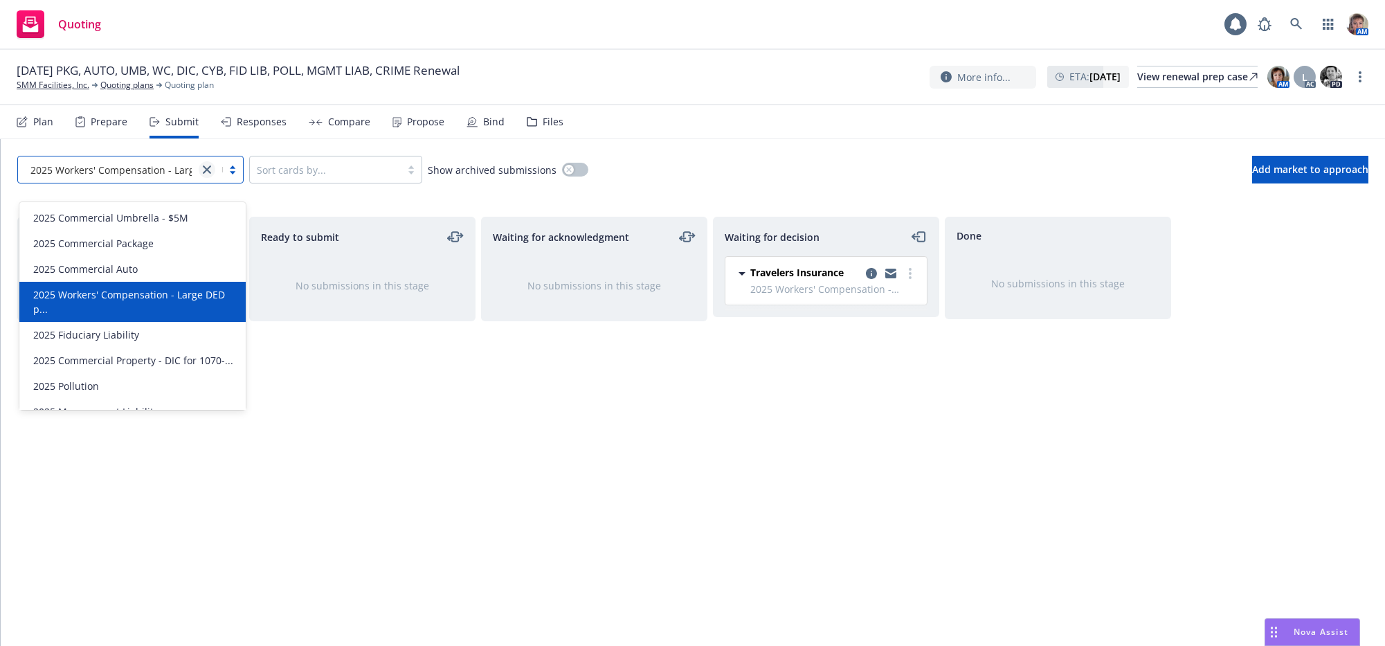
click at [204, 174] on icon "close" at bounding box center [207, 169] width 8 height 8
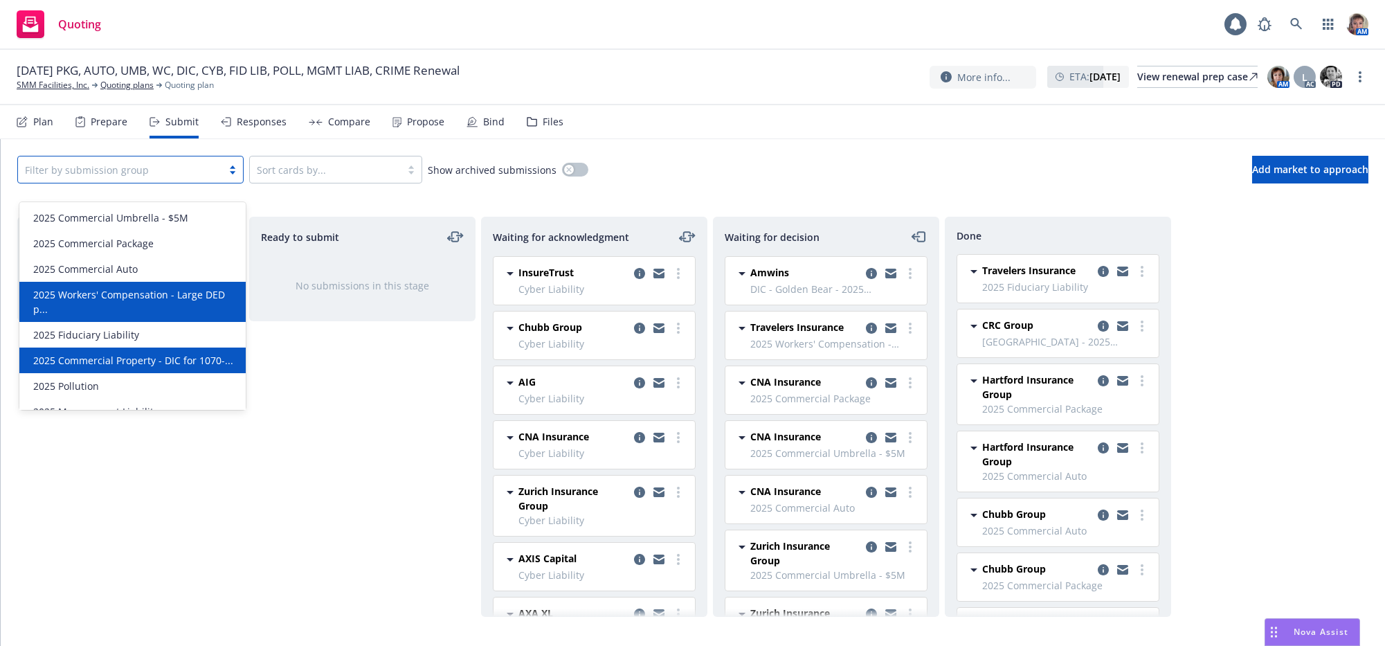
scroll to position [82, 0]
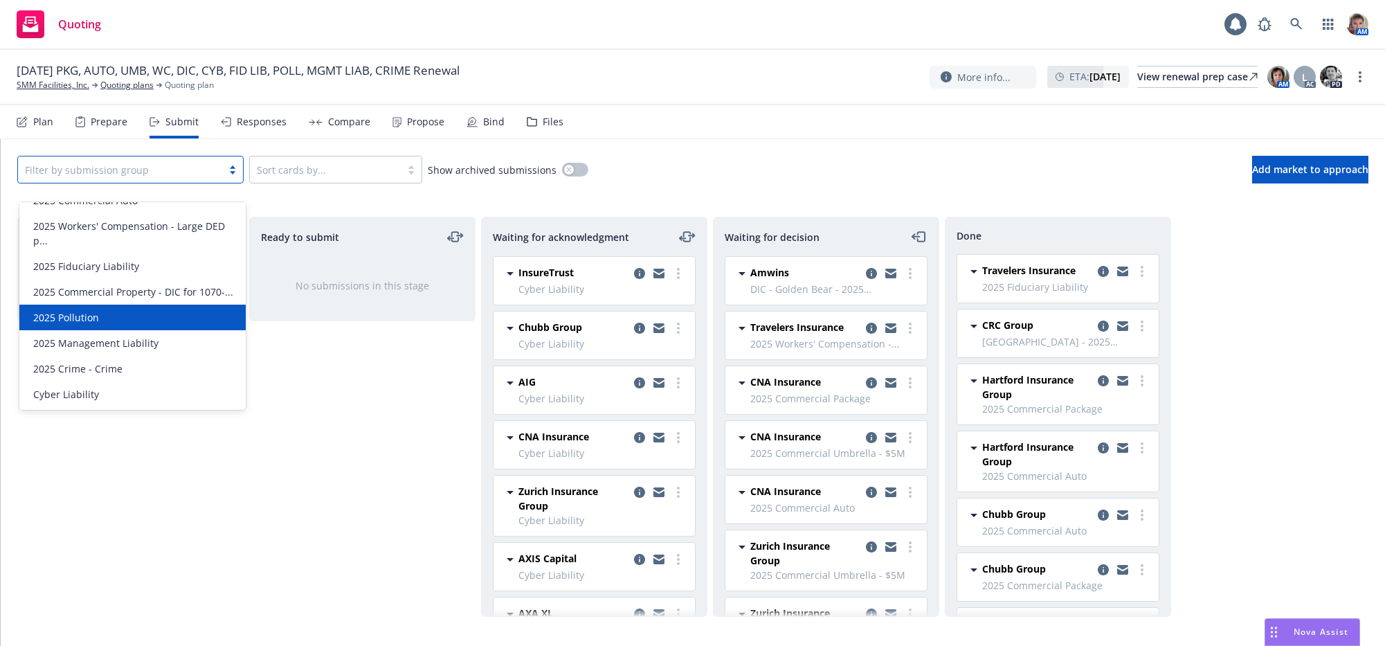
click at [151, 317] on div "2025 Pollution" at bounding box center [133, 317] width 210 height 15
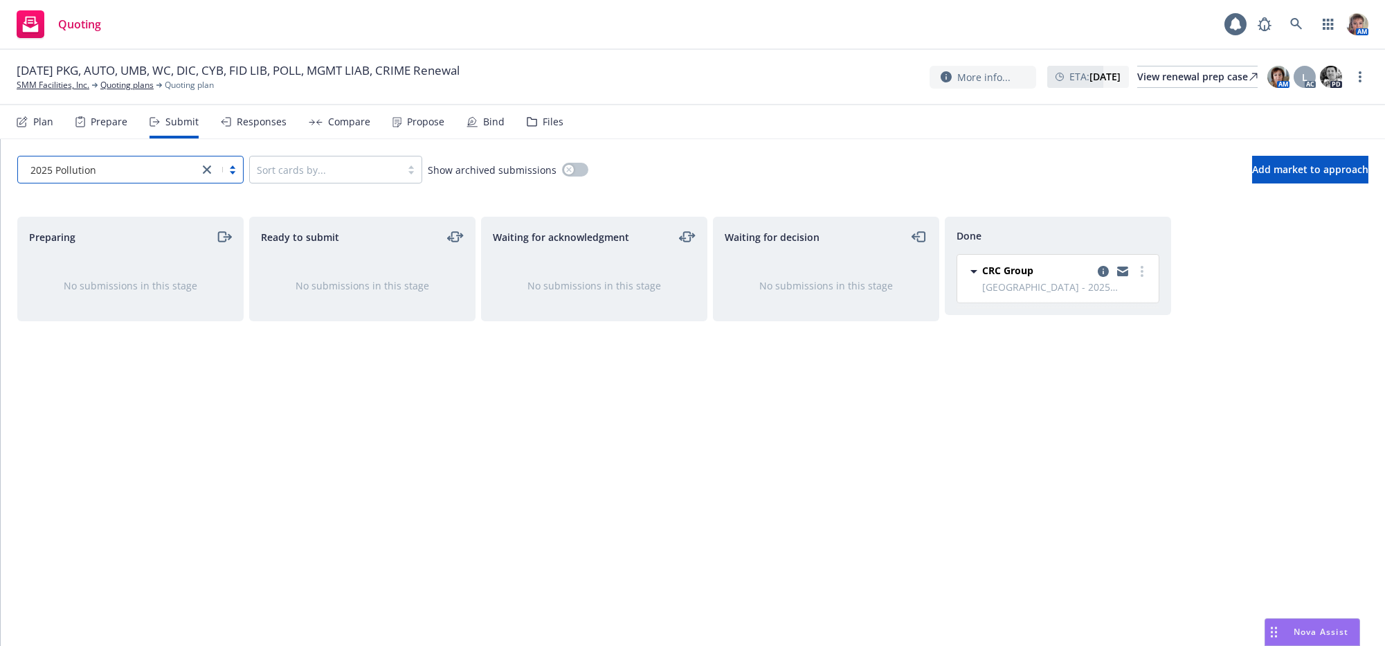
click at [757, 495] on div "Waiting for decision No submissions in this stage" at bounding box center [826, 417] width 226 height 400
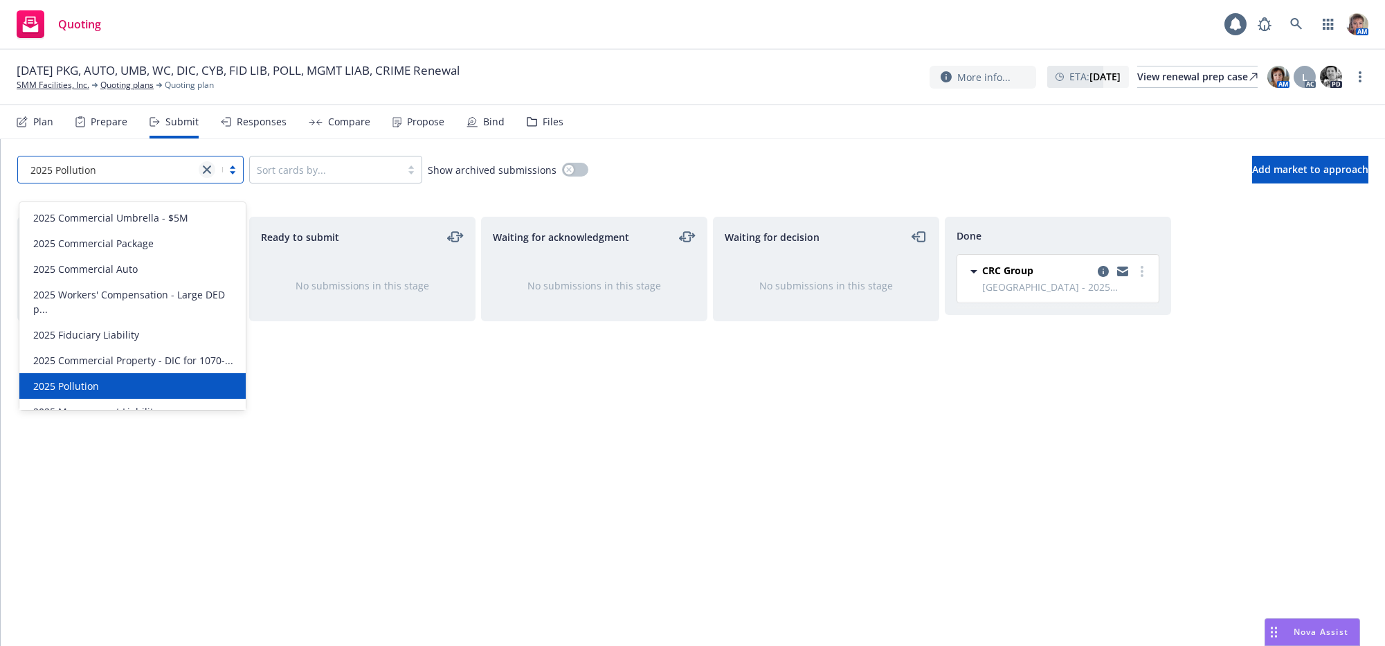
click at [215, 178] on link "close" at bounding box center [207, 169] width 17 height 17
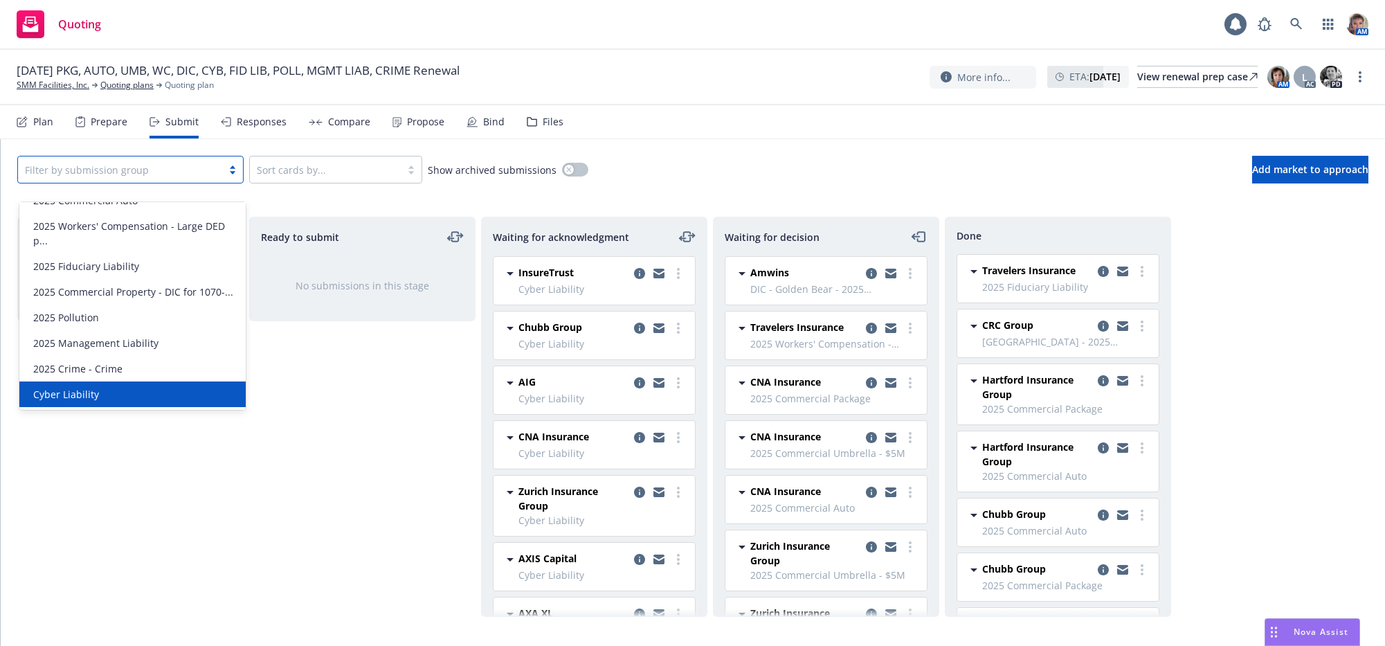
click at [201, 399] on div "Cyber Liability" at bounding box center [133, 394] width 210 height 15
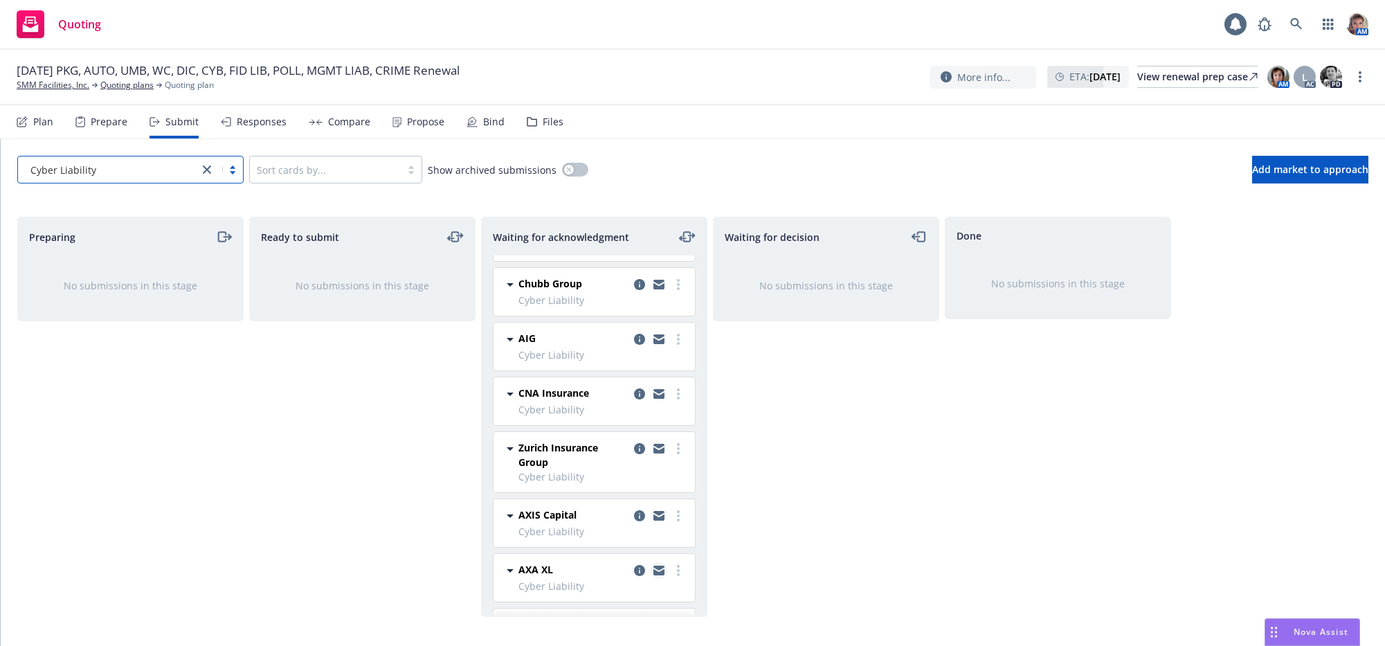
scroll to position [110, 0]
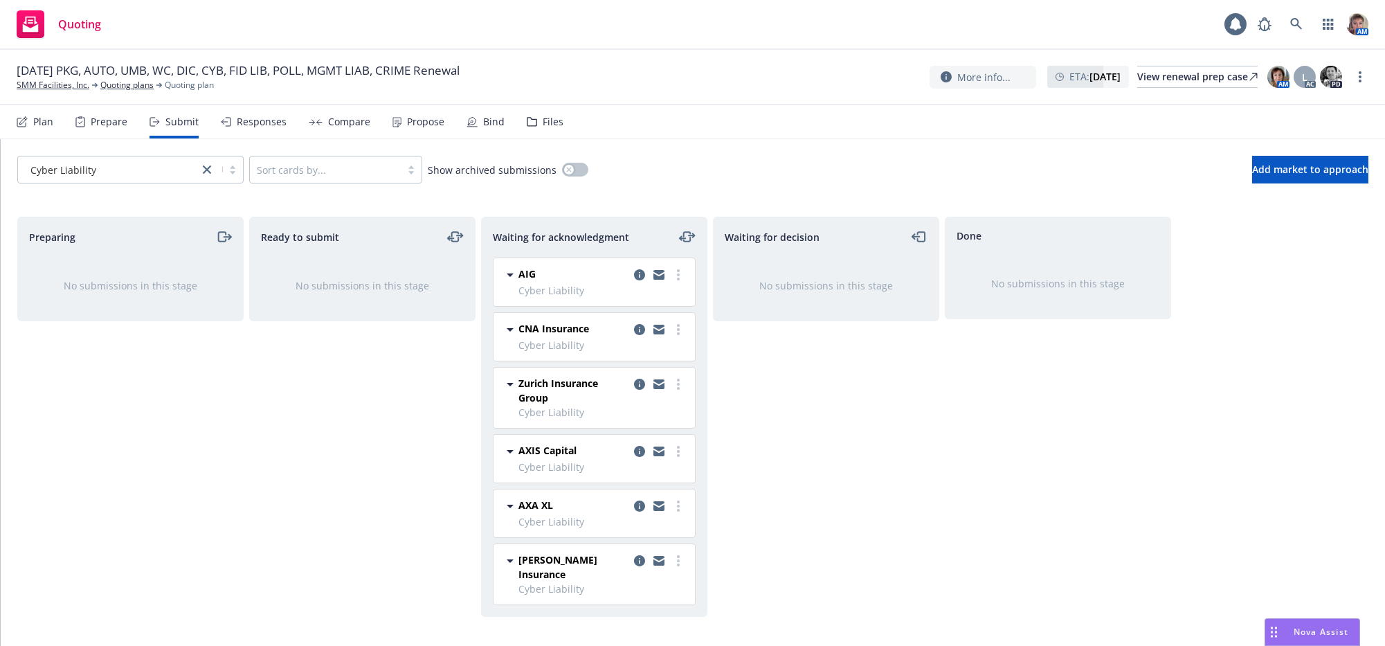
click at [1008, 541] on div "Done No submissions in this stage" at bounding box center [1058, 417] width 226 height 400
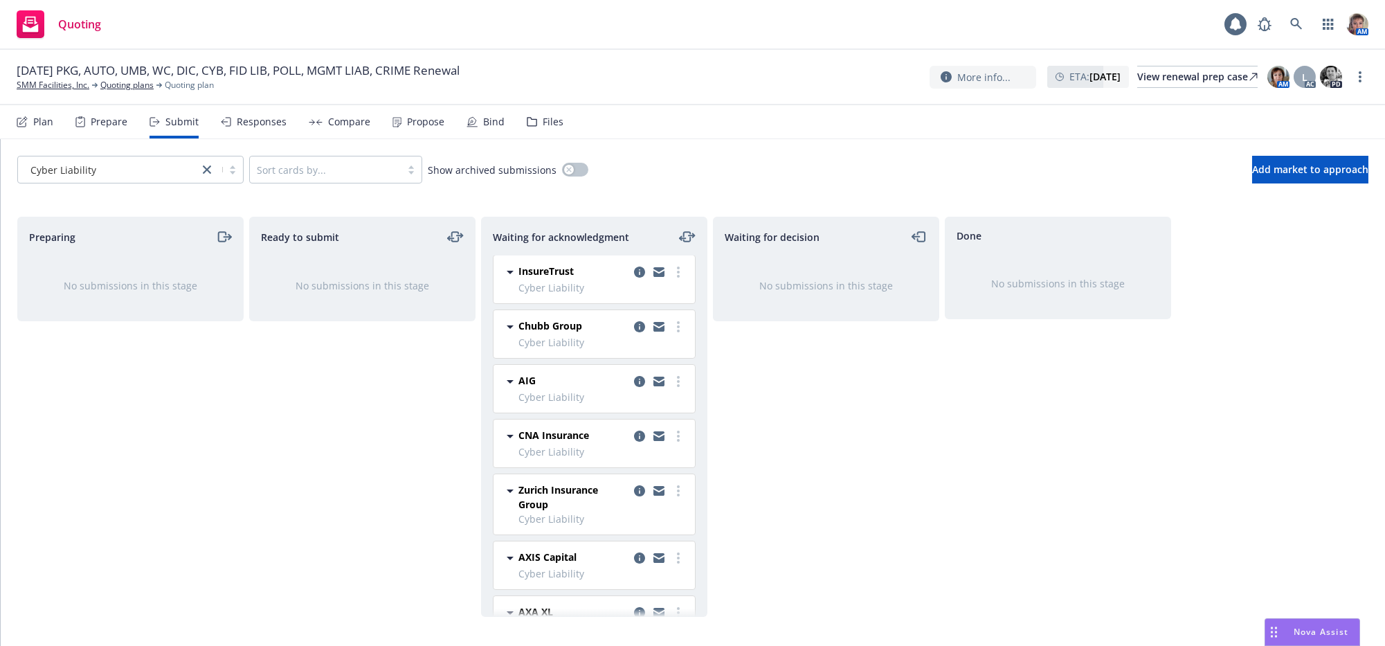
scroll to position [0, 0]
click at [684, 245] on icon "moveLeftRight" at bounding box center [687, 236] width 17 height 17
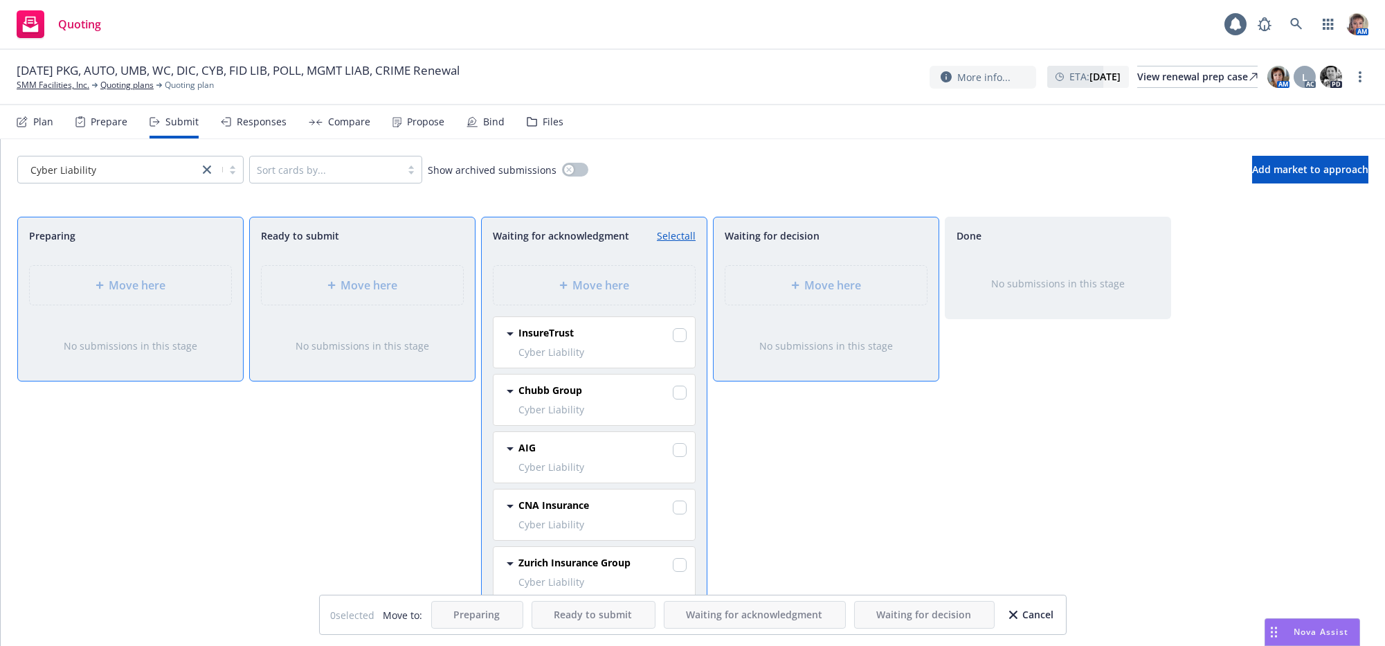
click at [664, 359] on span "Cyber Liability" at bounding box center [602, 352] width 168 height 15
click at [673, 342] on input "checkbox" at bounding box center [680, 335] width 14 height 14
checkbox input "true"
click at [805, 293] on span "Move here" at bounding box center [833, 285] width 57 height 17
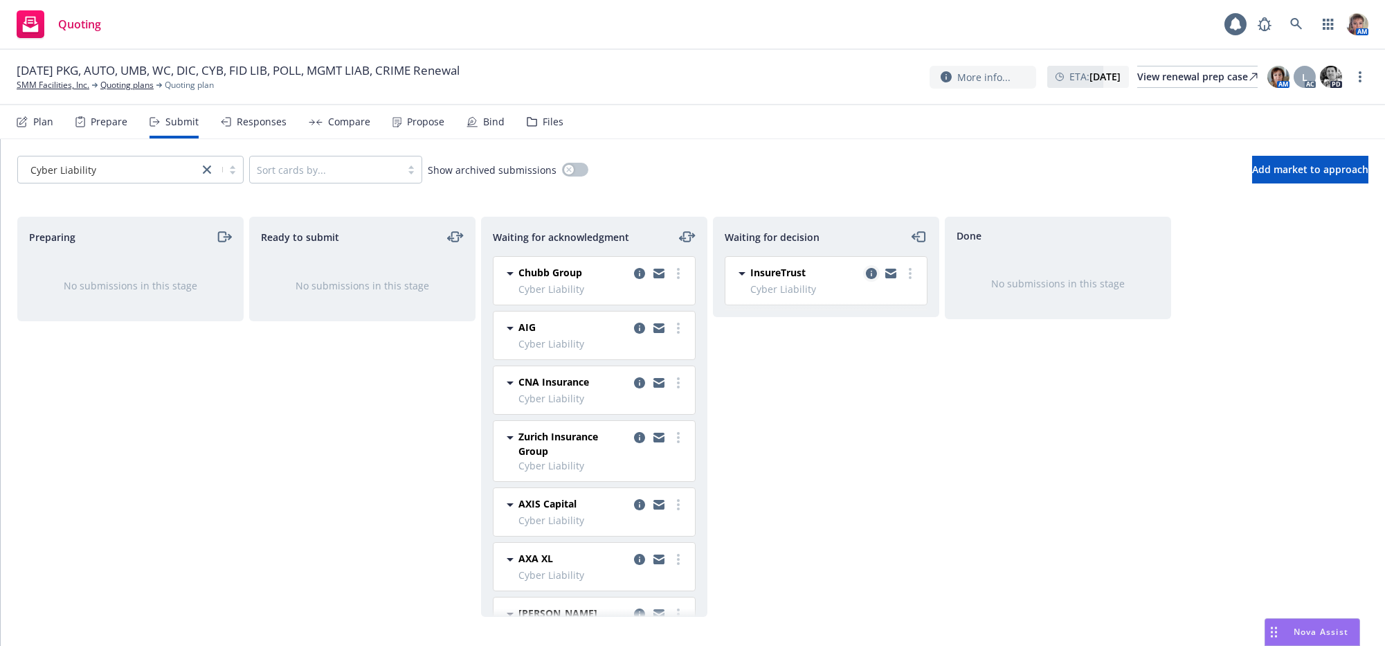
click at [871, 279] on icon "copy logging email" at bounding box center [871, 273] width 11 height 11
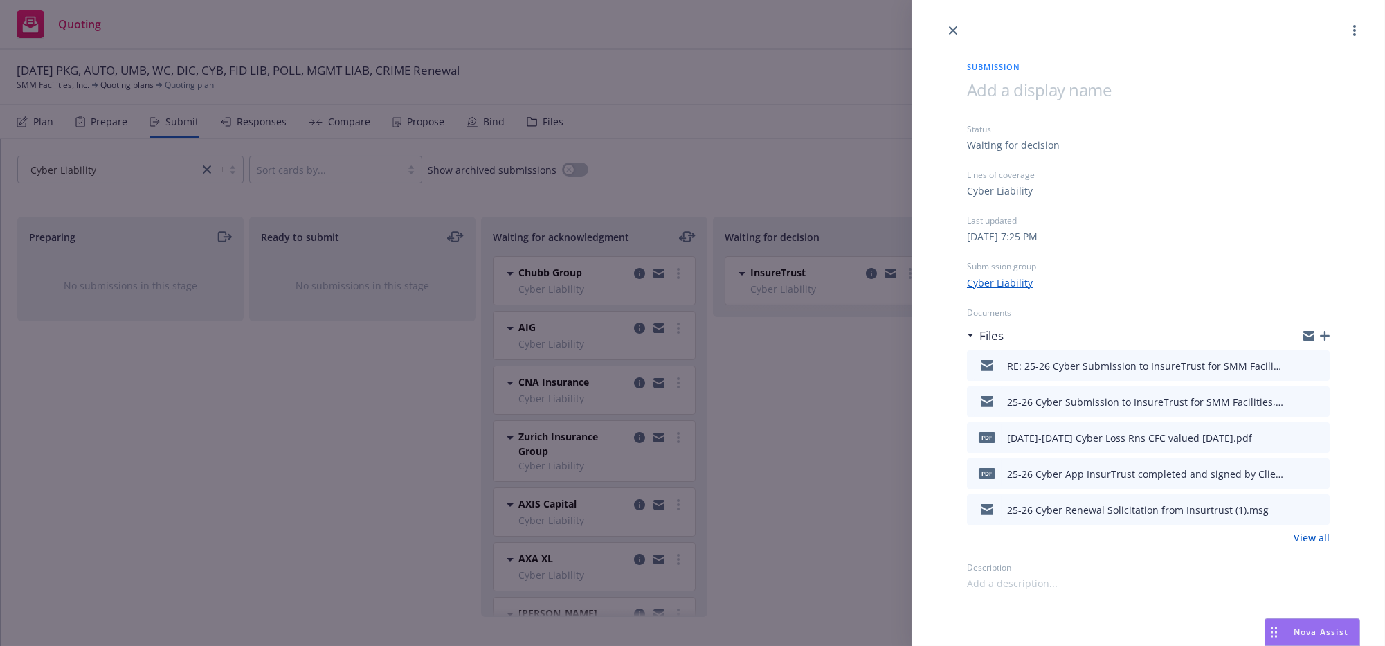
click at [1320, 341] on icon "button" at bounding box center [1325, 336] width 10 height 10
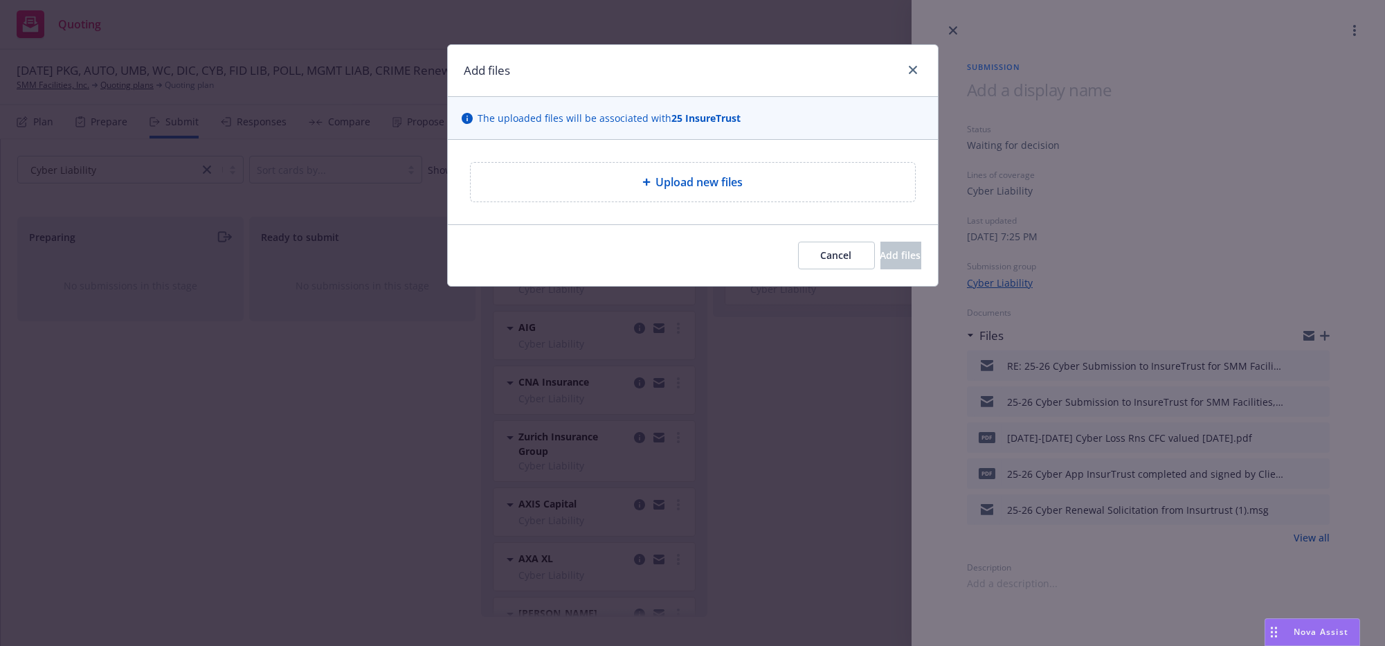
type textarea "x"
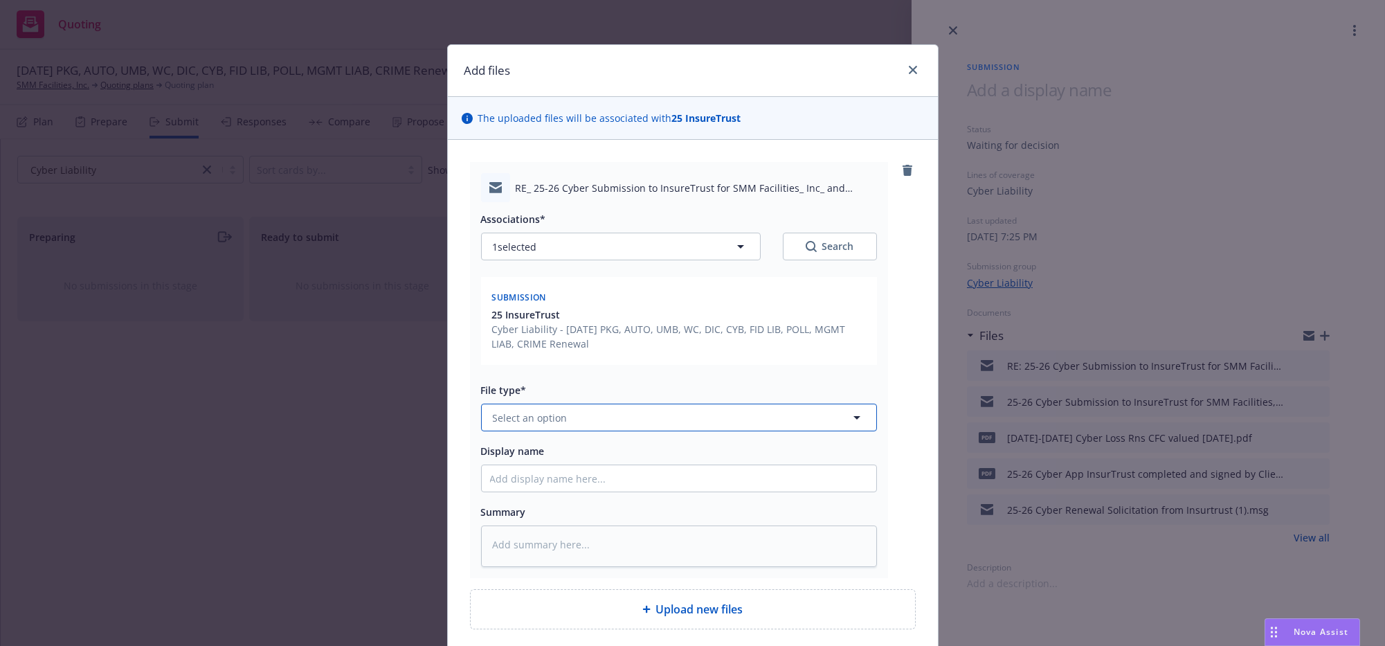
click at [601, 431] on button "Select an option" at bounding box center [679, 418] width 396 height 28
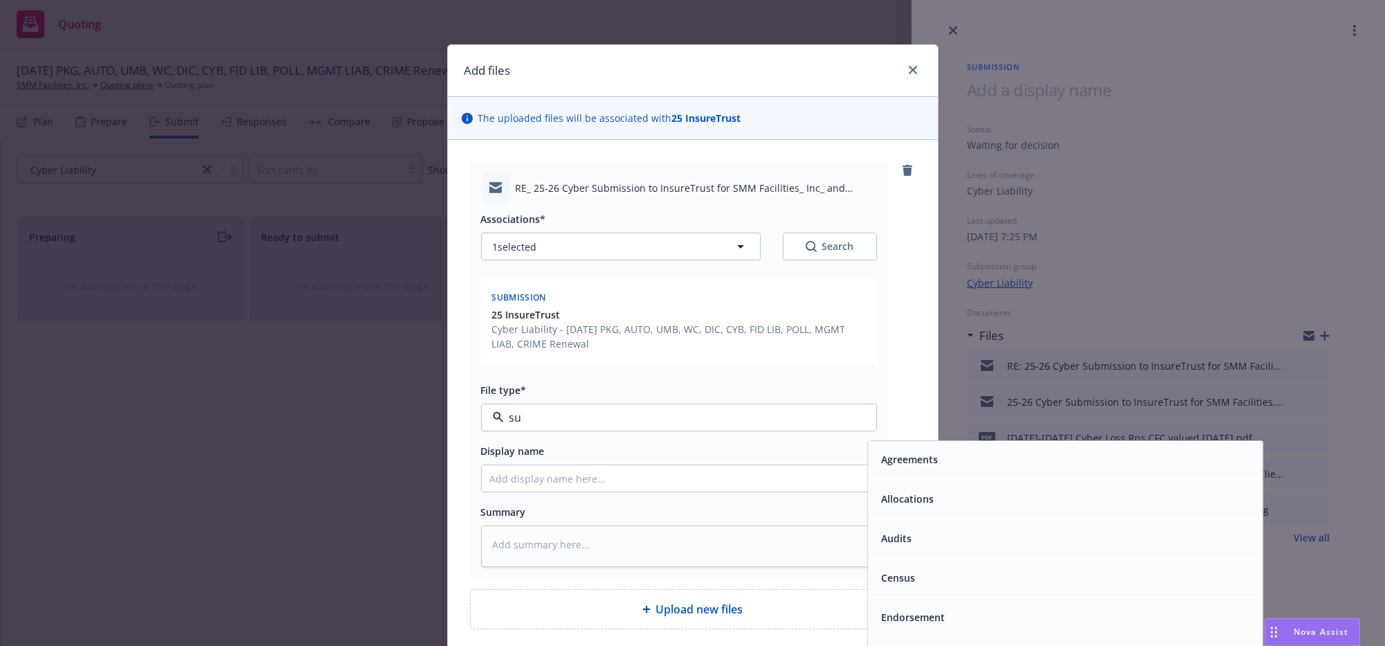
type input "sub"
click at [897, 597] on div "Submission confirmation" at bounding box center [1065, 578] width 395 height 37
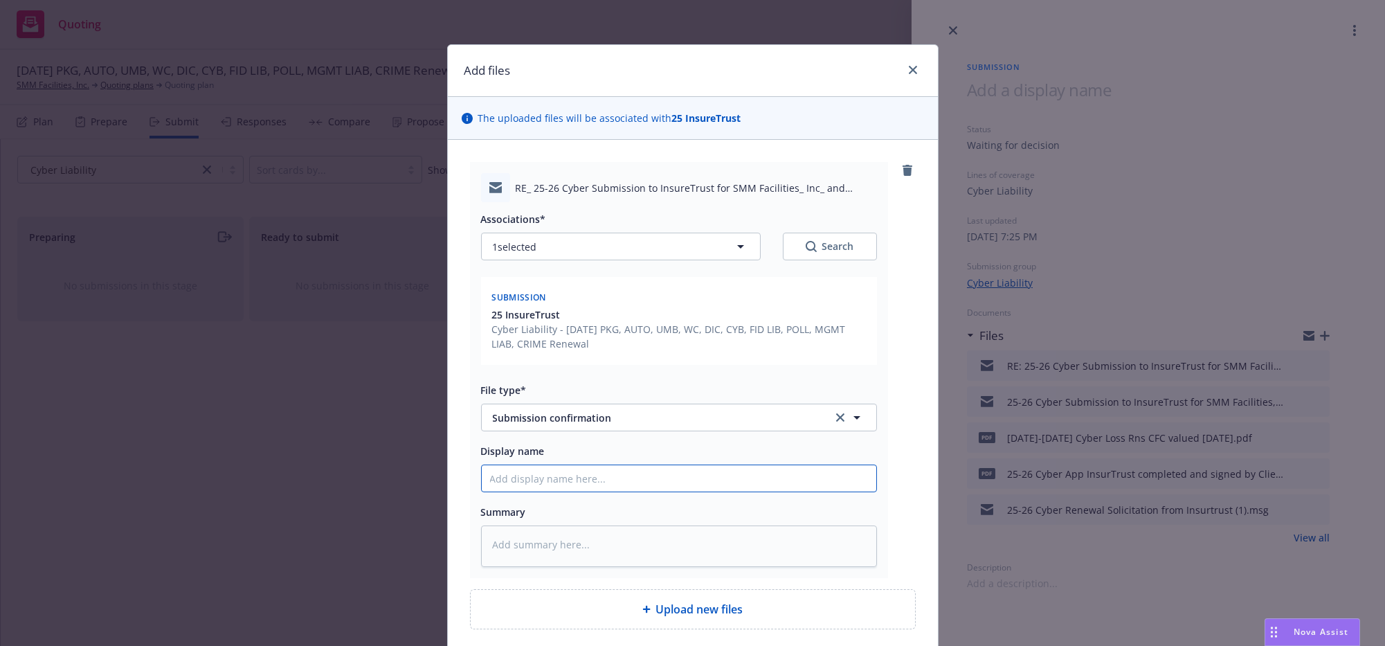
click at [570, 491] on input "Display name" at bounding box center [679, 478] width 395 height 26
type textarea "x"
type input "I"
type textarea "x"
type input "In"
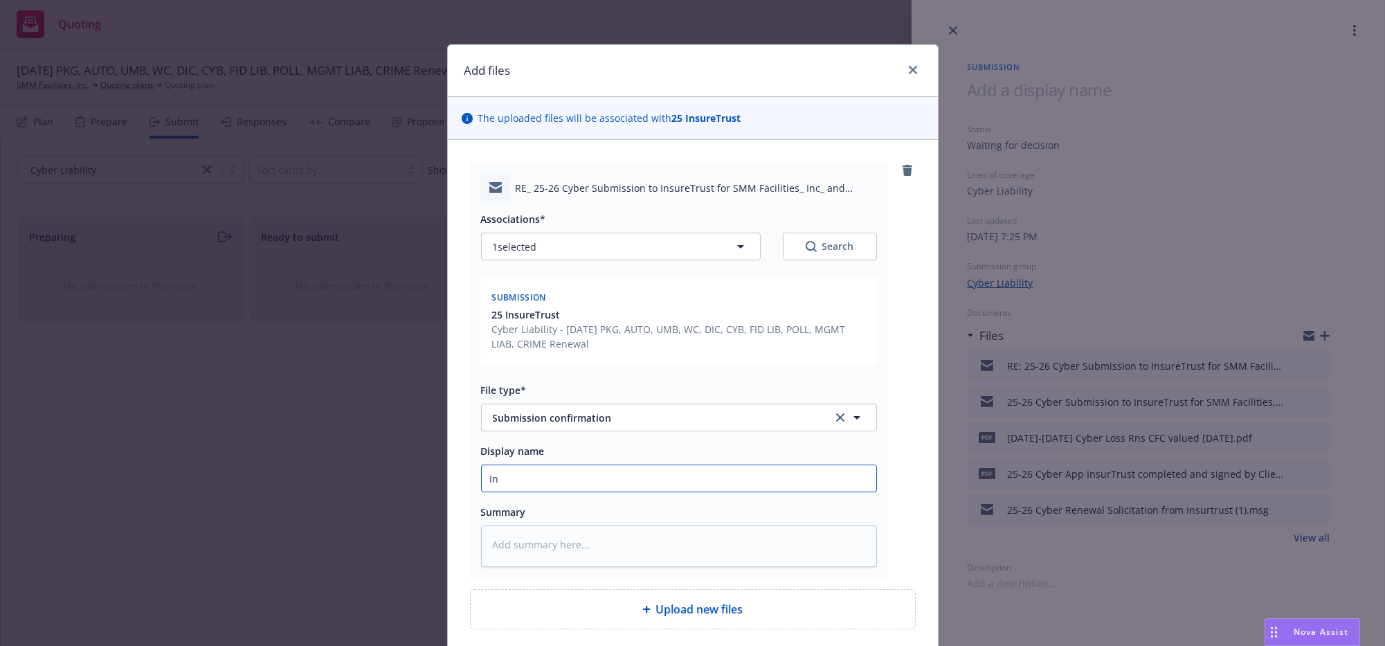
type textarea "x"
type input "Ins"
type textarea "x"
type input "Insu"
type textarea "x"
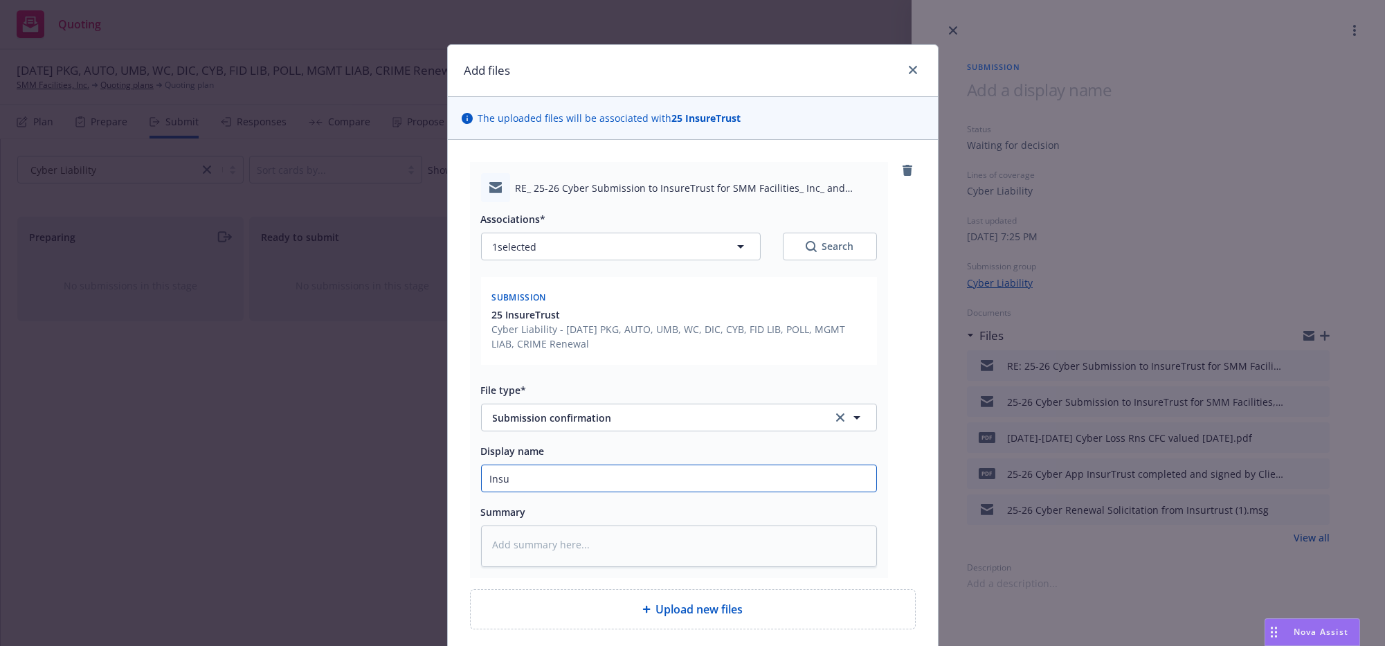
type input "Insur"
type textarea "x"
type input "Insurt"
type textarea "x"
type input "Insurtr"
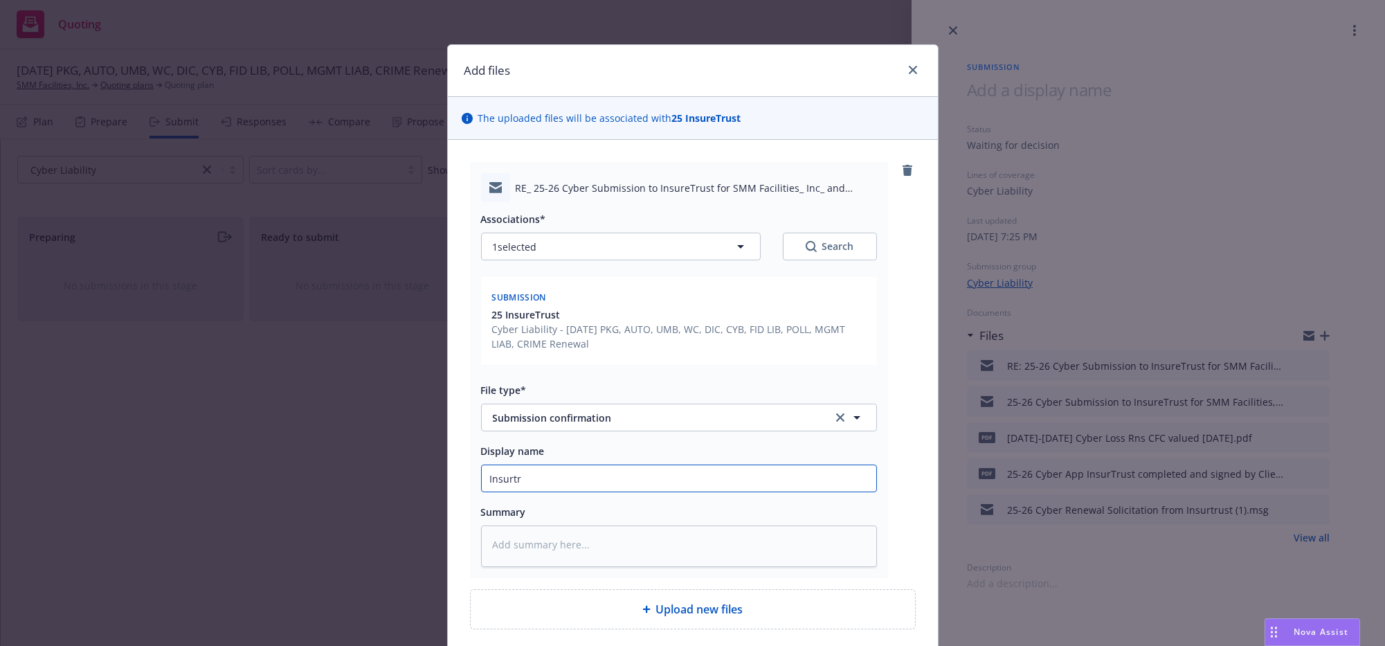
type textarea "x"
type input "Insurtru"
type textarea "x"
type input "Insurtrut"
type textarea "x"
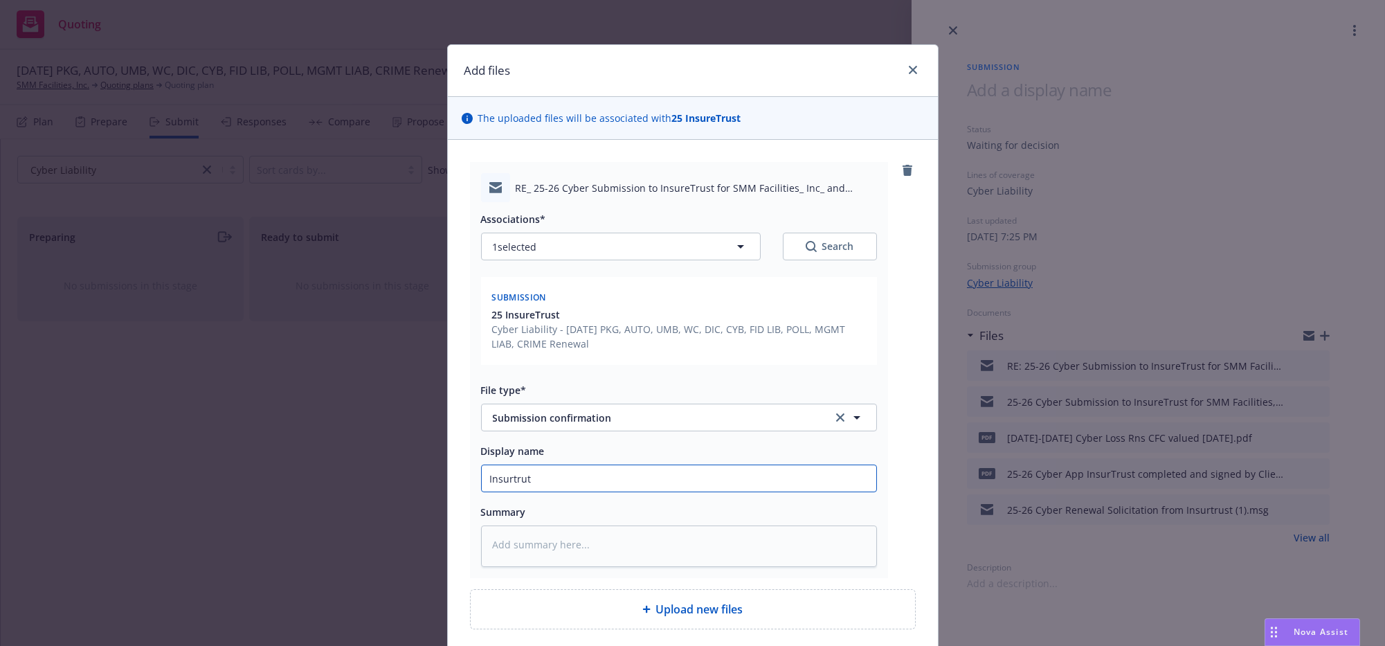
type input "Insurtru"
type textarea "x"
type input "Insurtrus"
type textarea "x"
type input "Insurtrust"
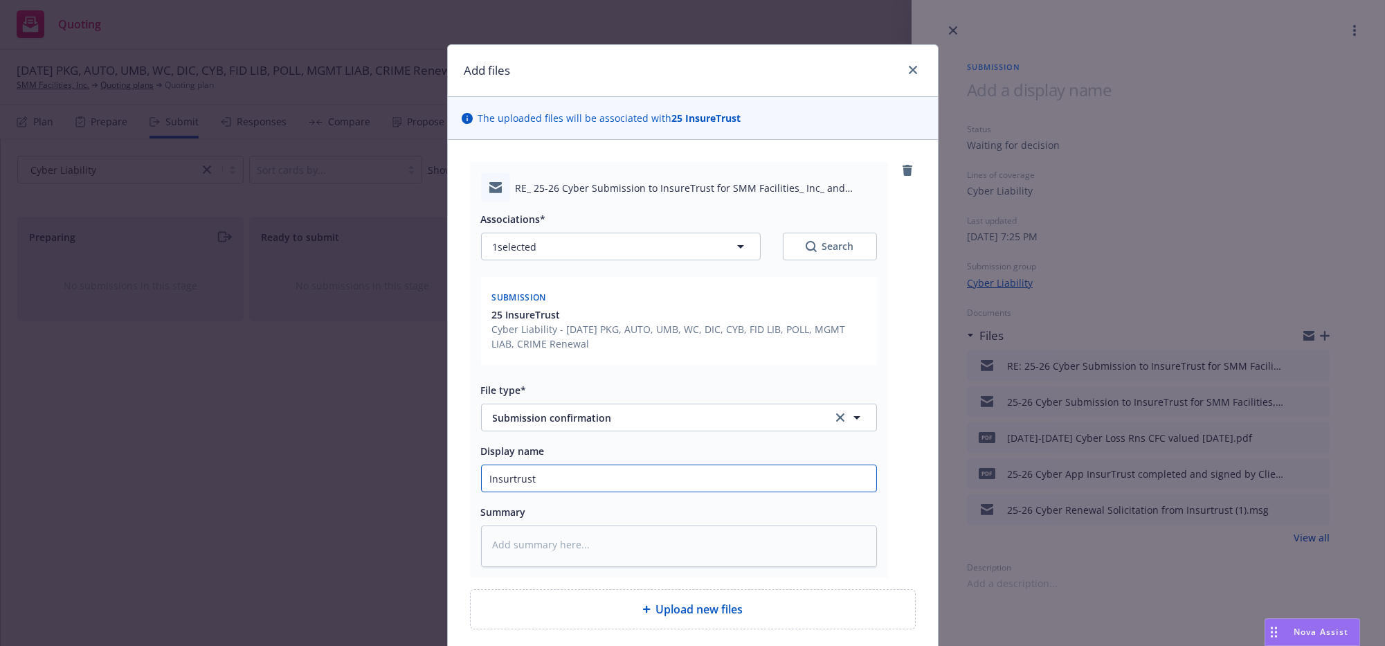
type textarea "x"
type input "Insurtrust"
type textarea "x"
type input "Insurtrust h"
type textarea "x"
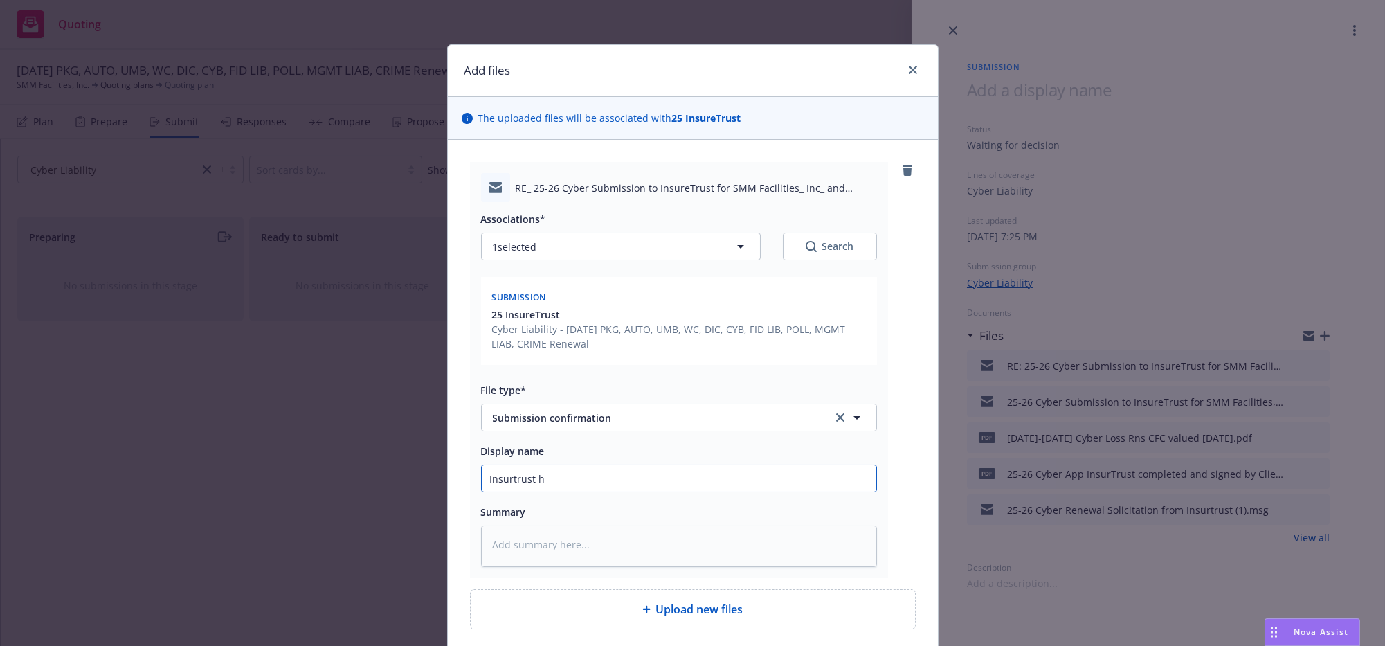
type input "Insurtrust ha"
type textarea "x"
type input "Insurtrust has"
type textarea "x"
type input "Insurtrust has"
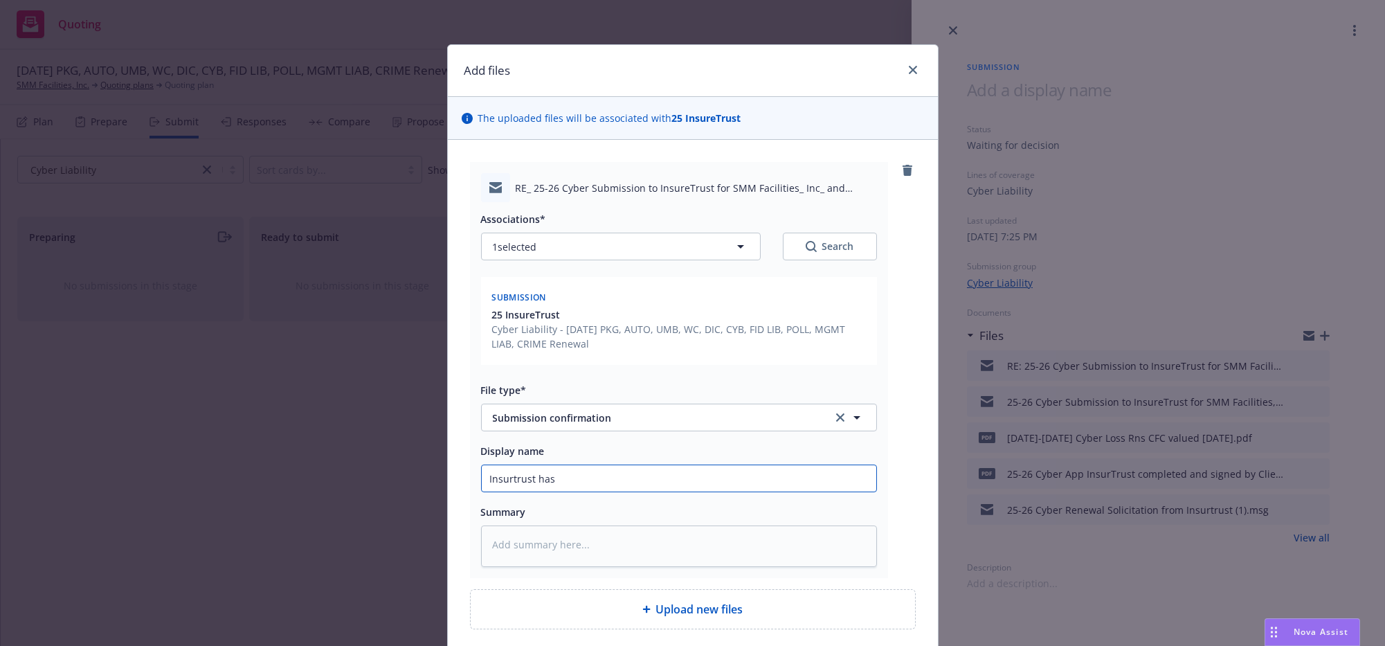
type textarea "x"
type input "Insurtrust has t"
type textarea "x"
type input "Insurtrust has th"
type textarea "x"
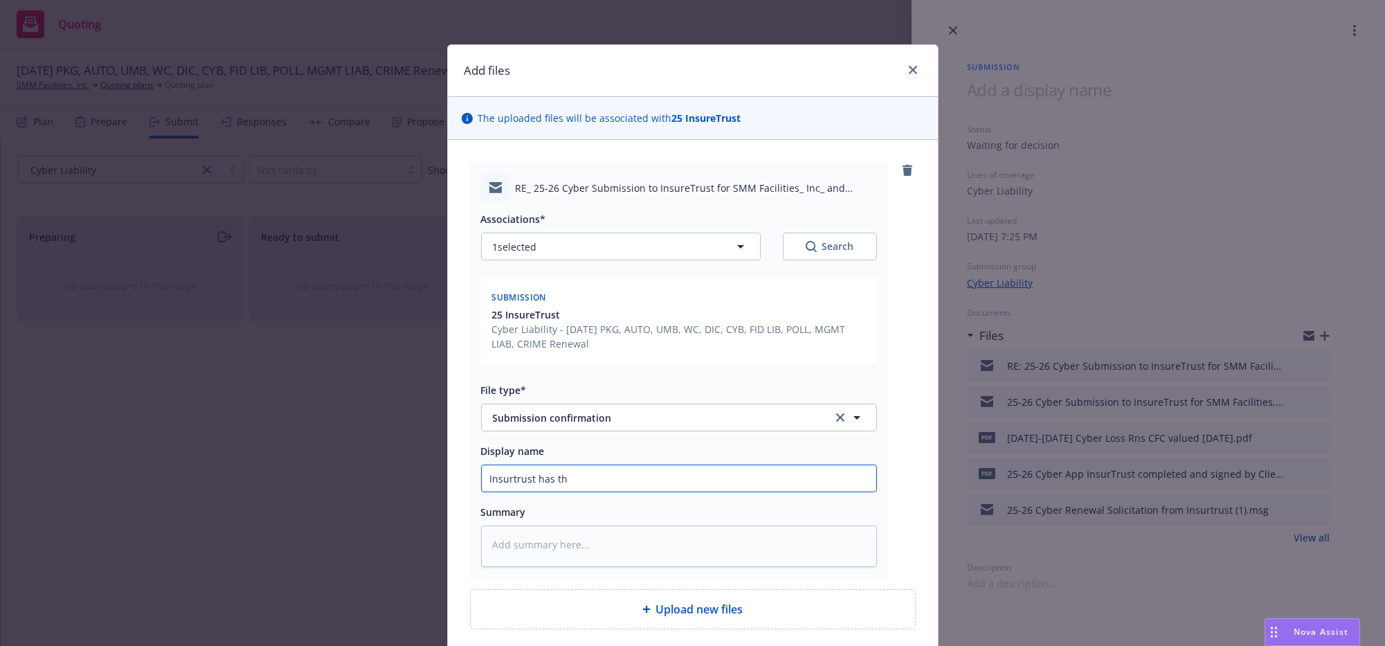
type input "Insurtrust has the"
type textarea "x"
type input "Insurtrust has the s"
type textarea "x"
type input "Insurtrust has the su"
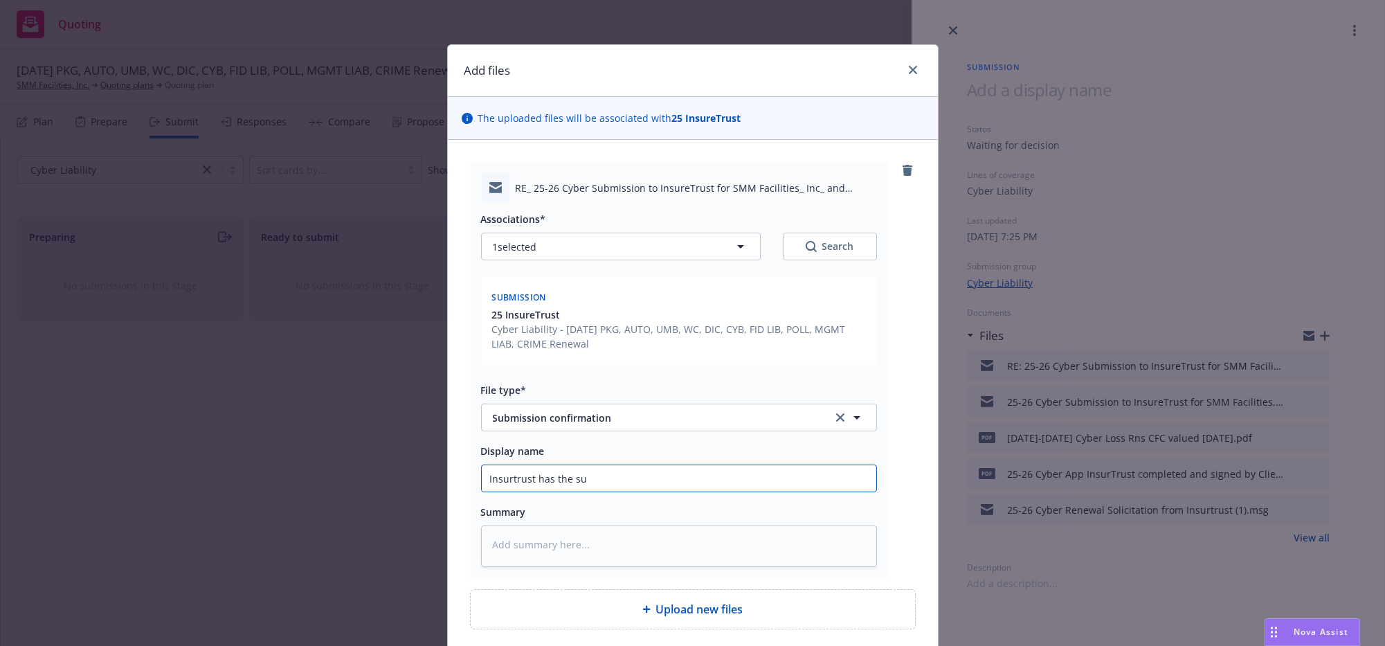
type textarea "x"
type input "Insurtrust has the sub"
type textarea "x"
type input "Insurtrust has the subm"
type textarea "x"
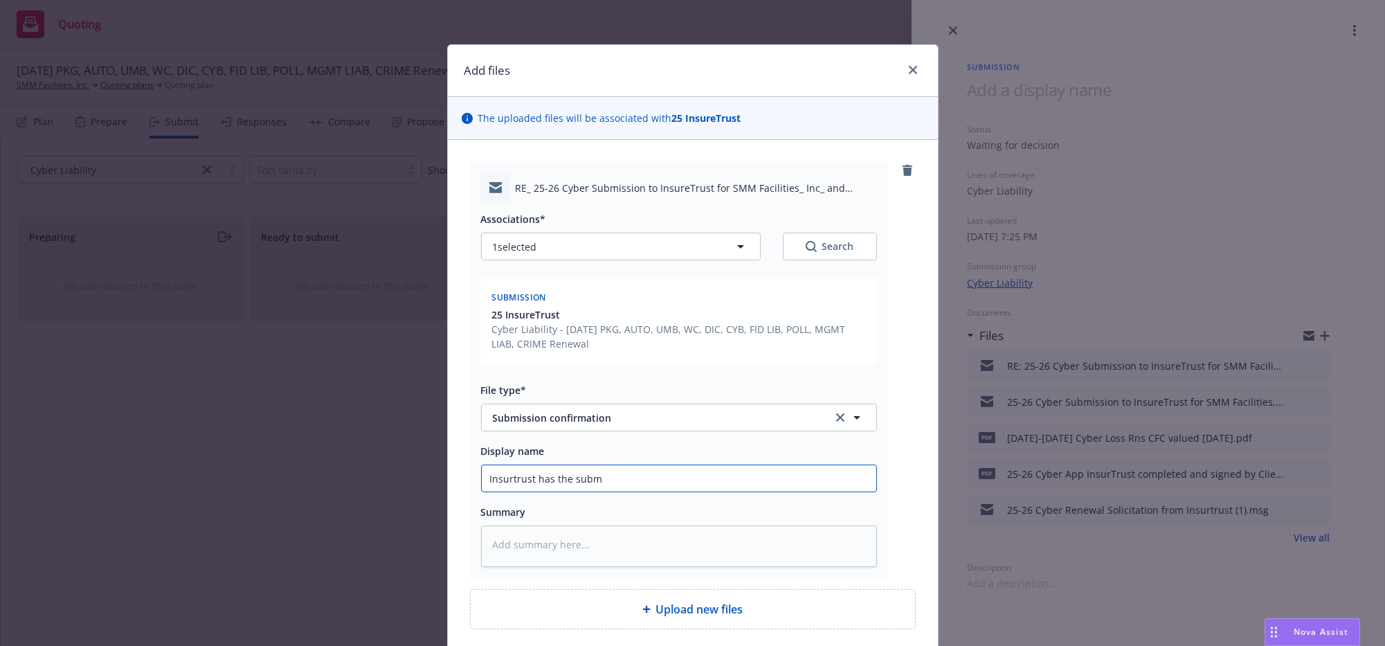
type input "Insurtrust has the submi"
type textarea "x"
type input "Insurtrust has the submis"
type textarea "x"
type input "Insurtrust has the submiss"
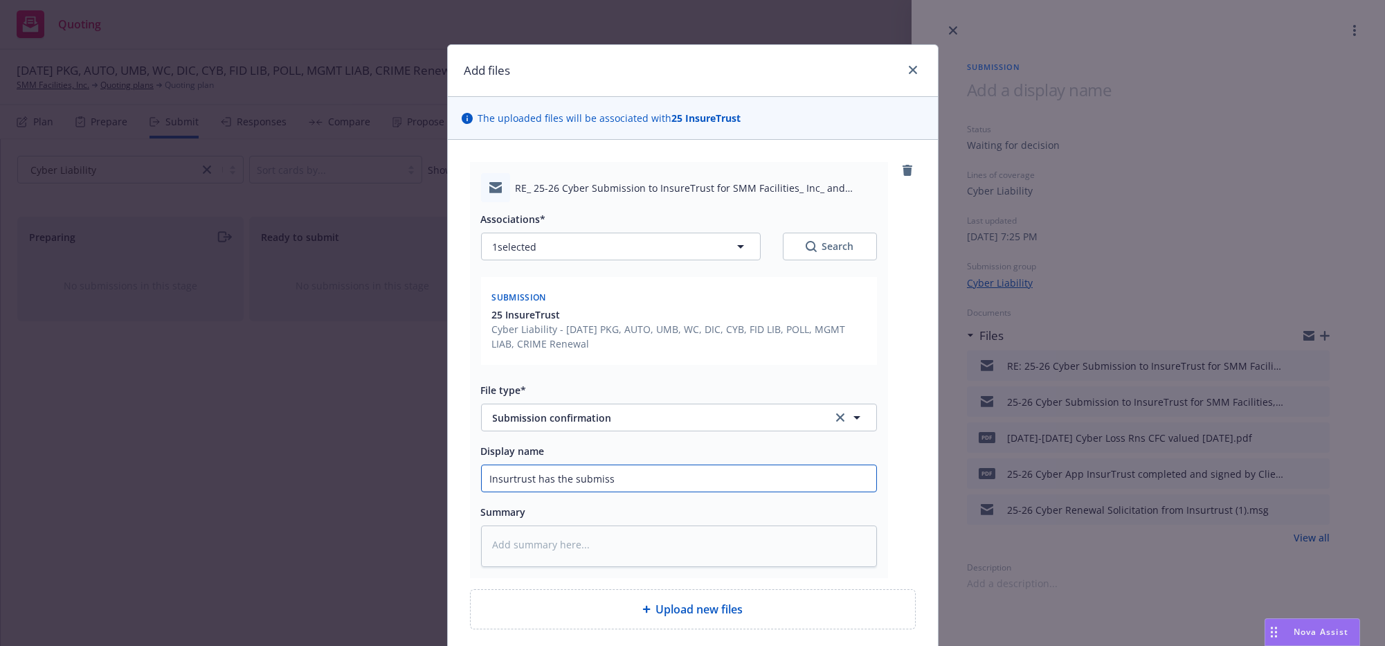
type textarea "x"
type input "Insurtrust has the submissi"
type textarea "x"
type input "Insurtrust has the submissio"
type textarea "x"
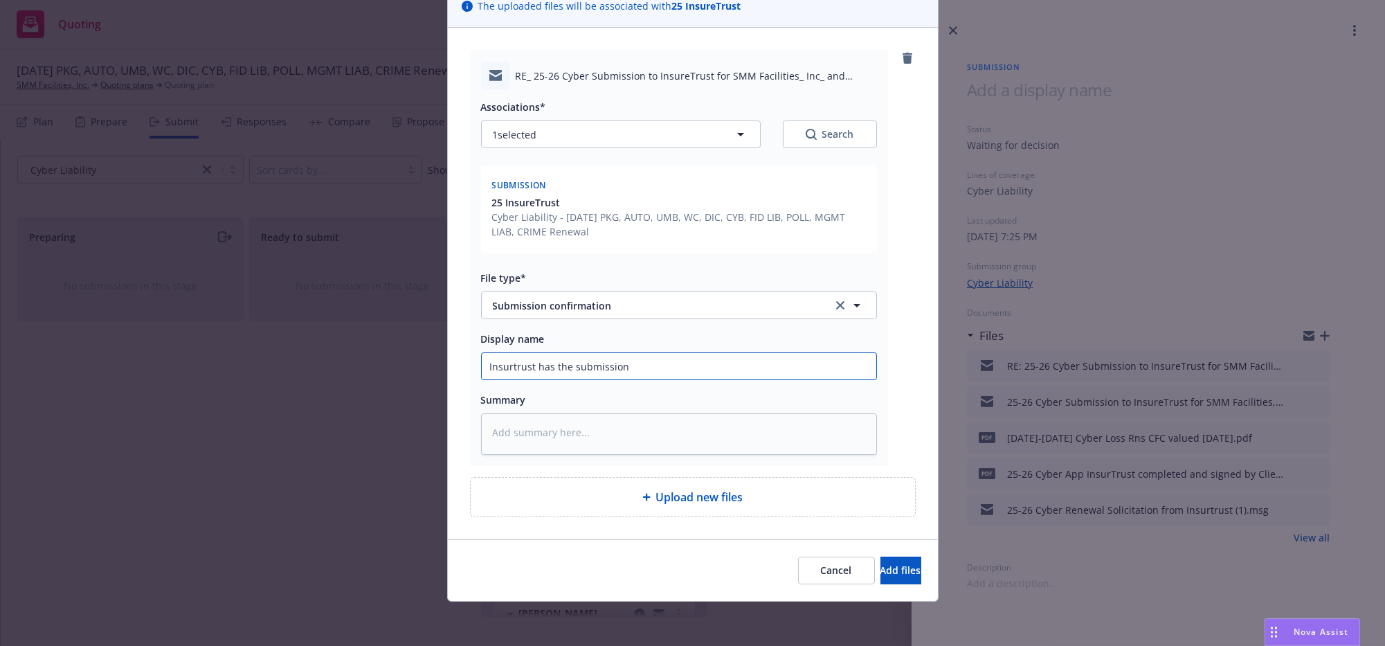
scroll to position [172, 0]
type input "Insurtrust has the submission"
click at [880, 569] on span "Add files" at bounding box center [900, 569] width 41 height 13
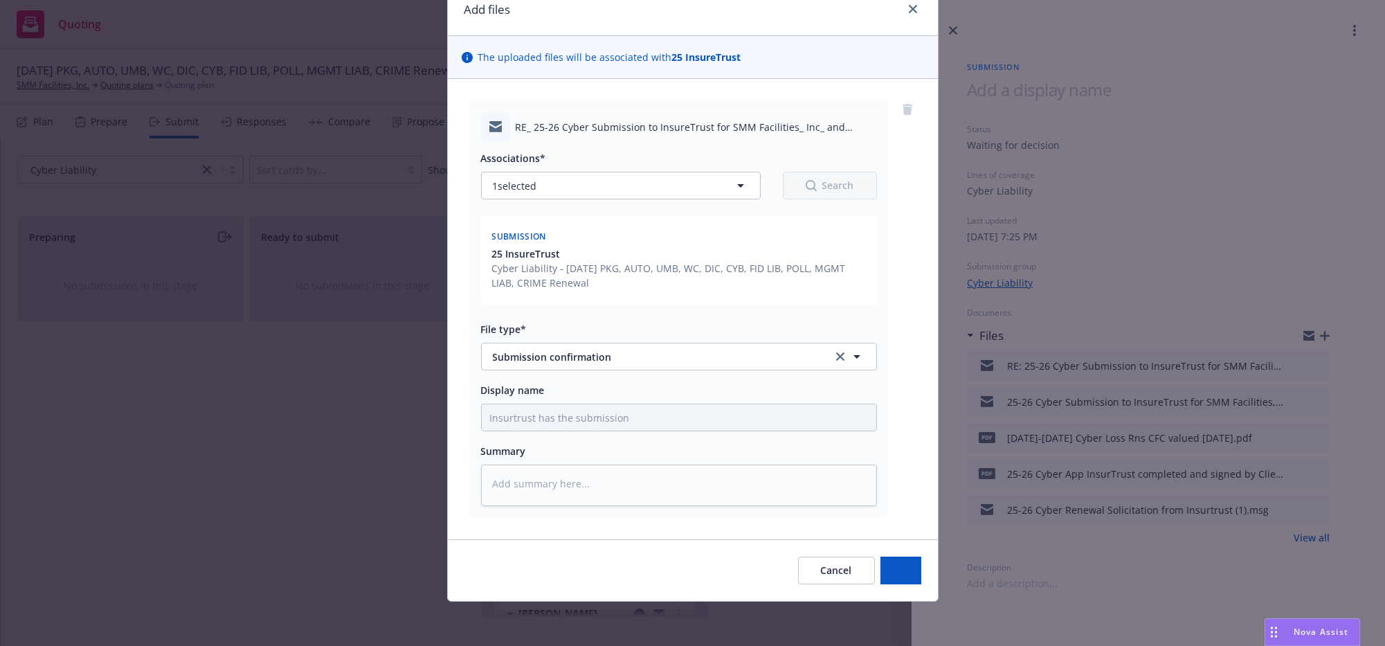
scroll to position [115, 0]
type textarea "x"
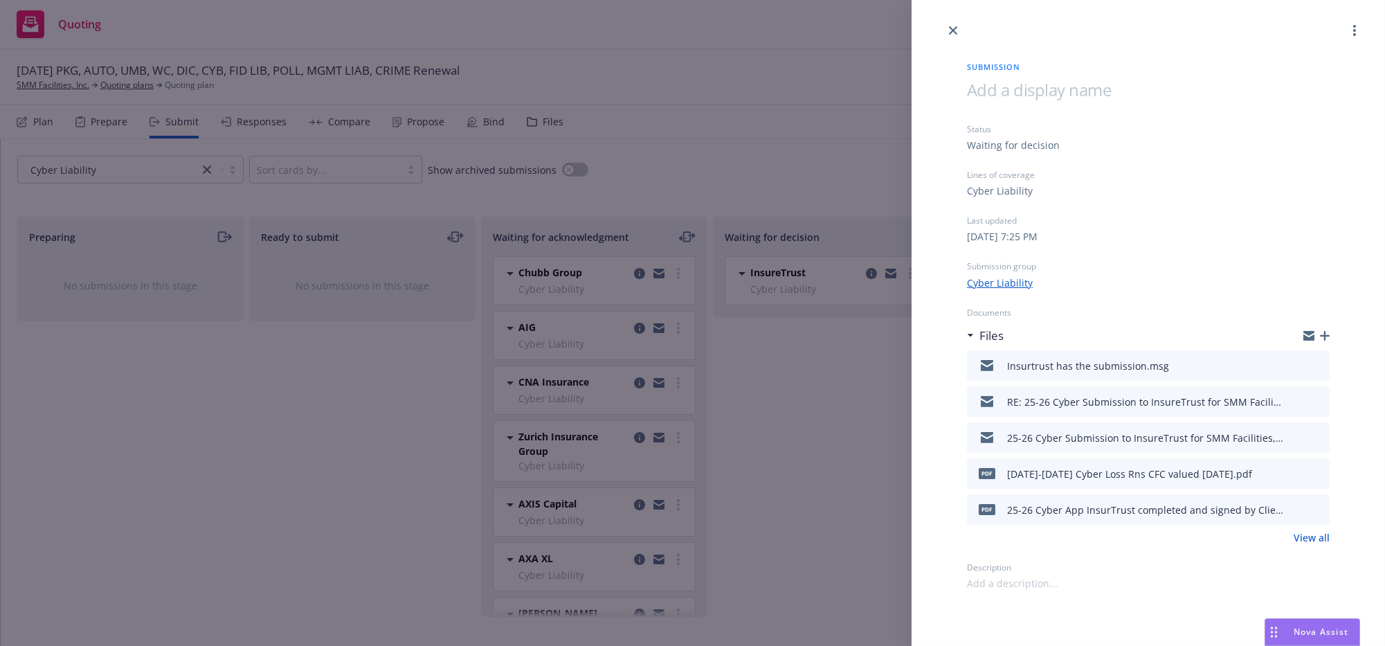
click at [735, 382] on div "Submission Status Waiting for decision Lines of coverage Cyber Liability Last u…" at bounding box center [692, 323] width 1385 height 646
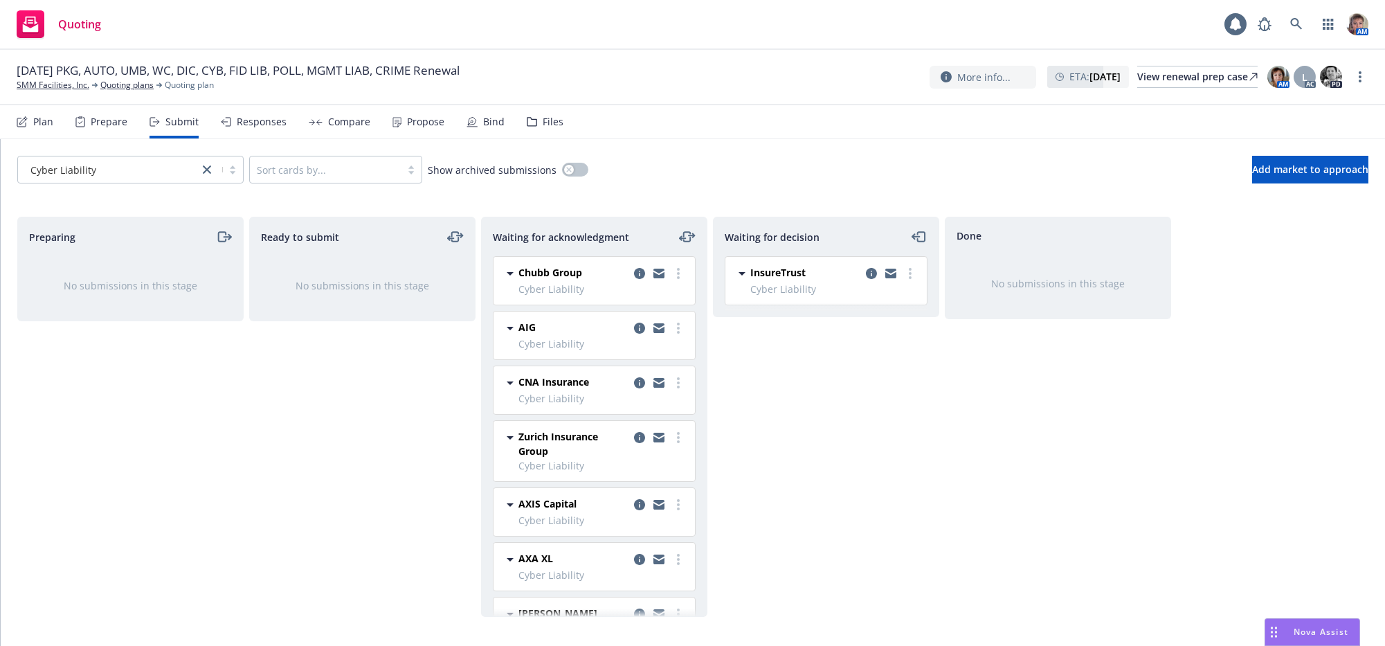
scroll to position [56, 0]
click at [677, 335] on icon "more" at bounding box center [678, 329] width 3 height 11
click at [688, 245] on icon "moveLeftRight" at bounding box center [687, 236] width 17 height 17
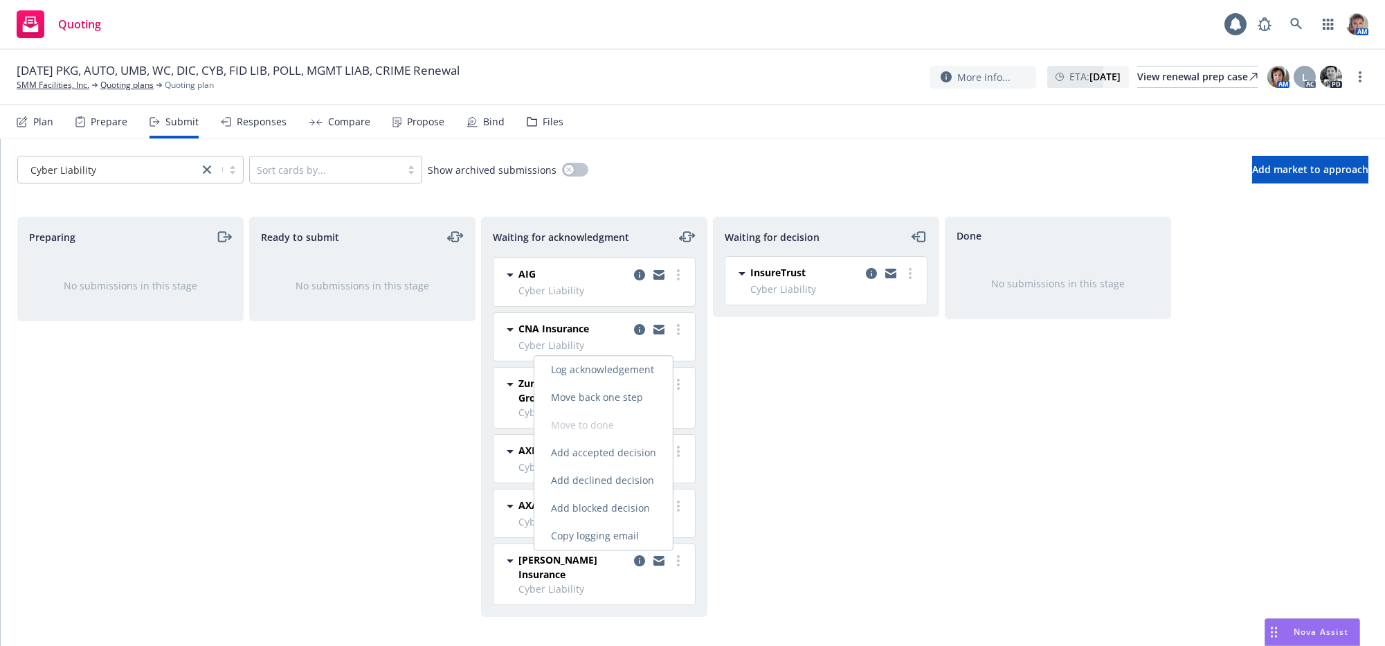
scroll to position [61, 0]
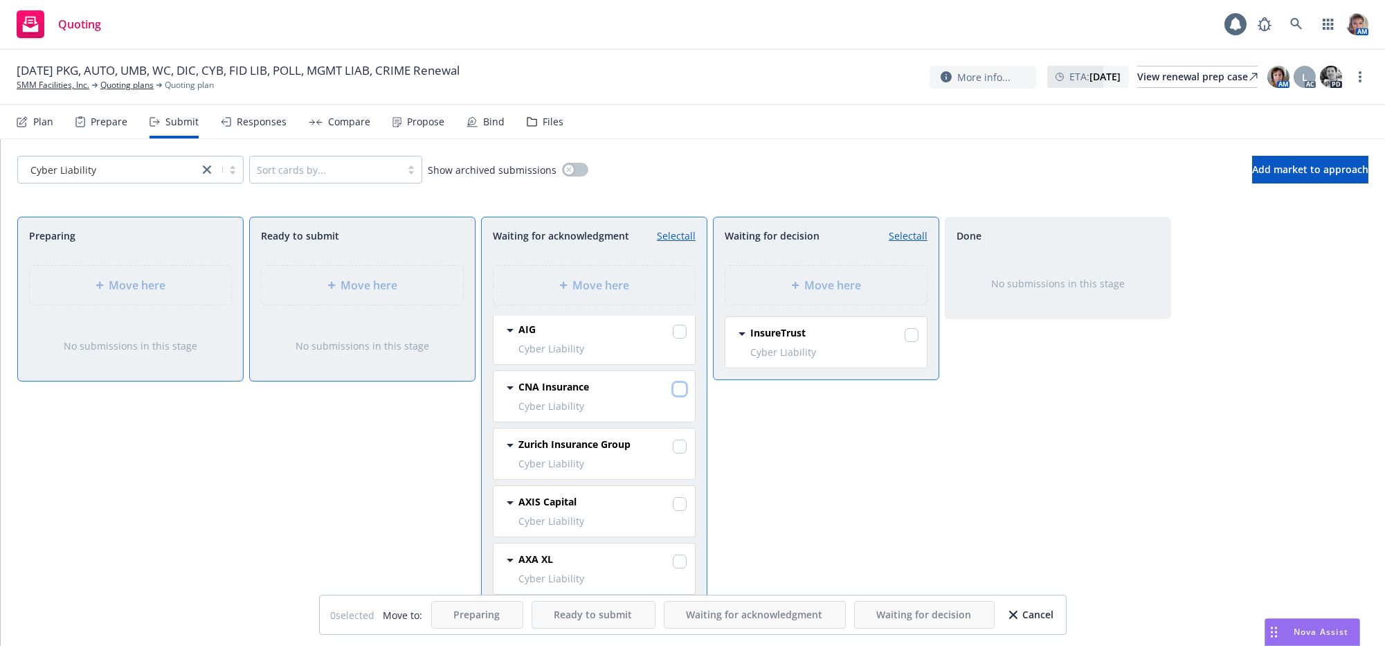
click at [673, 396] on input "checkbox" at bounding box center [680, 389] width 14 height 14
checkbox input "true"
click at [866, 305] on div "Move here" at bounding box center [825, 285] width 201 height 39
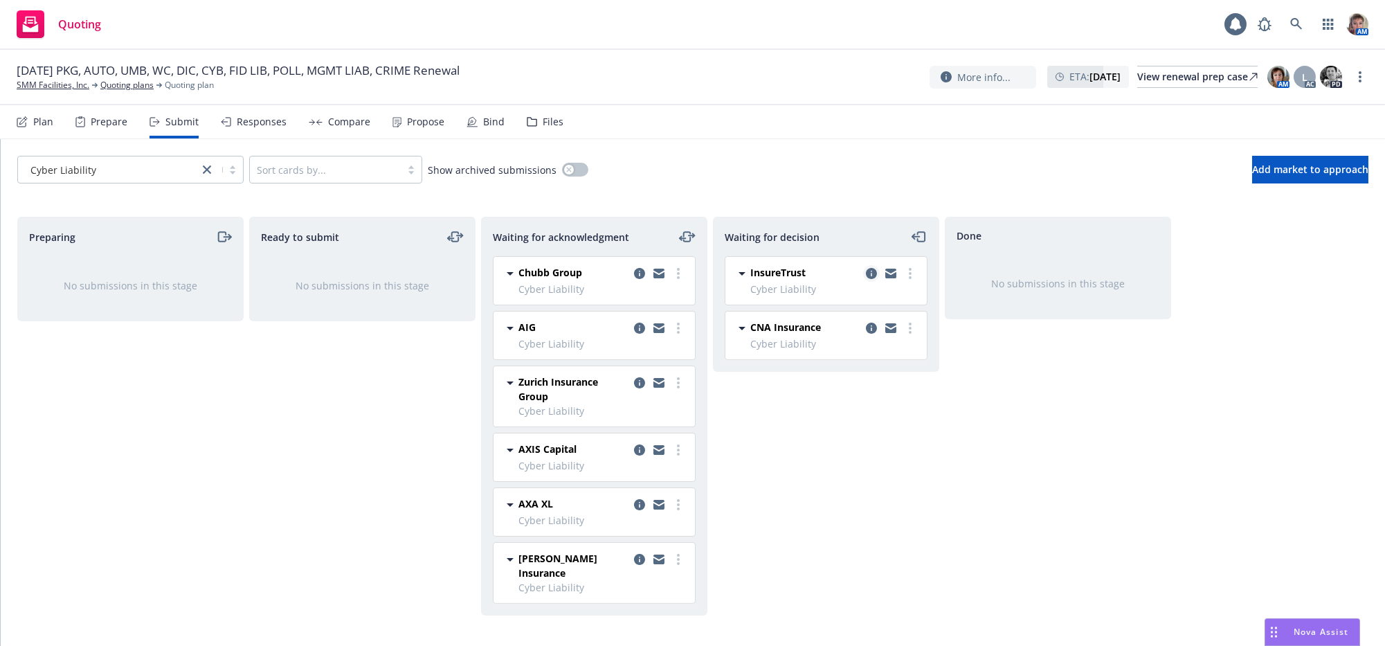
scroll to position [0, 0]
click at [871, 279] on icon "copy logging email" at bounding box center [871, 273] width 11 height 11
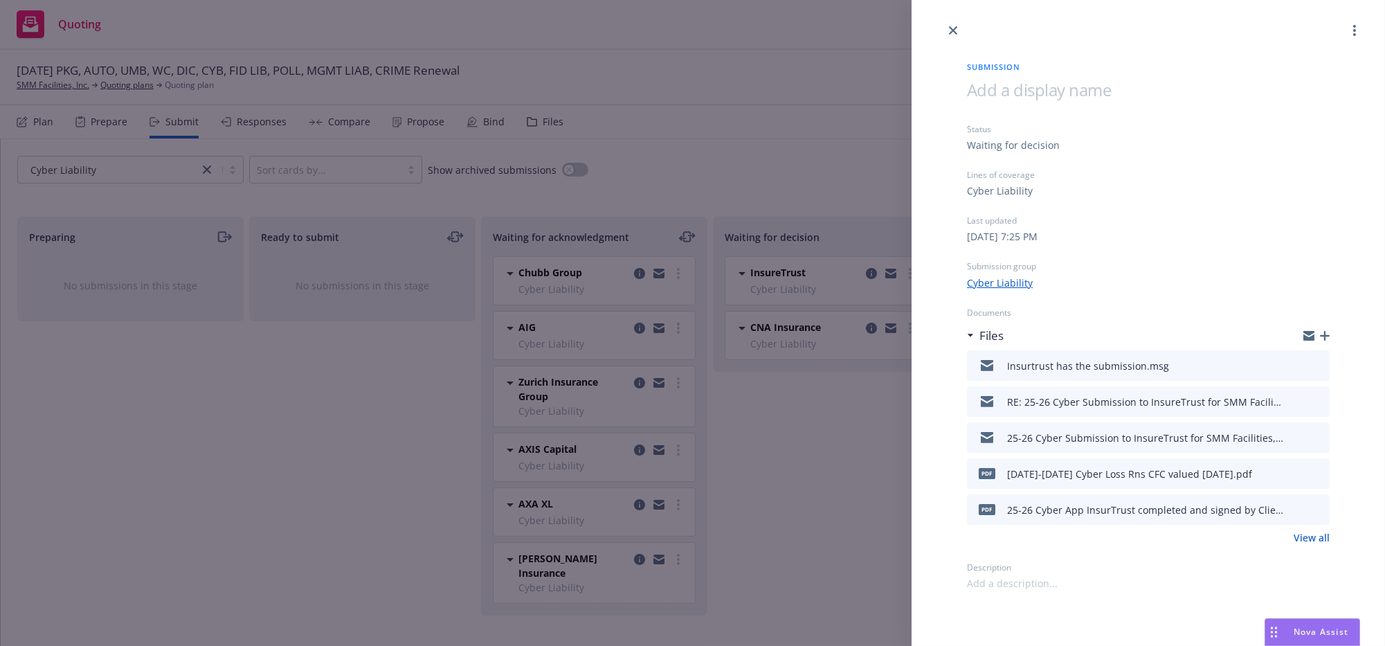
drag, startPoint x: 860, startPoint y: 419, endPoint x: 872, endPoint y: 386, distance: 34.6
click at [860, 416] on div "Submission Status Waiting for decision Lines of coverage Cyber Liability Last u…" at bounding box center [692, 323] width 1385 height 646
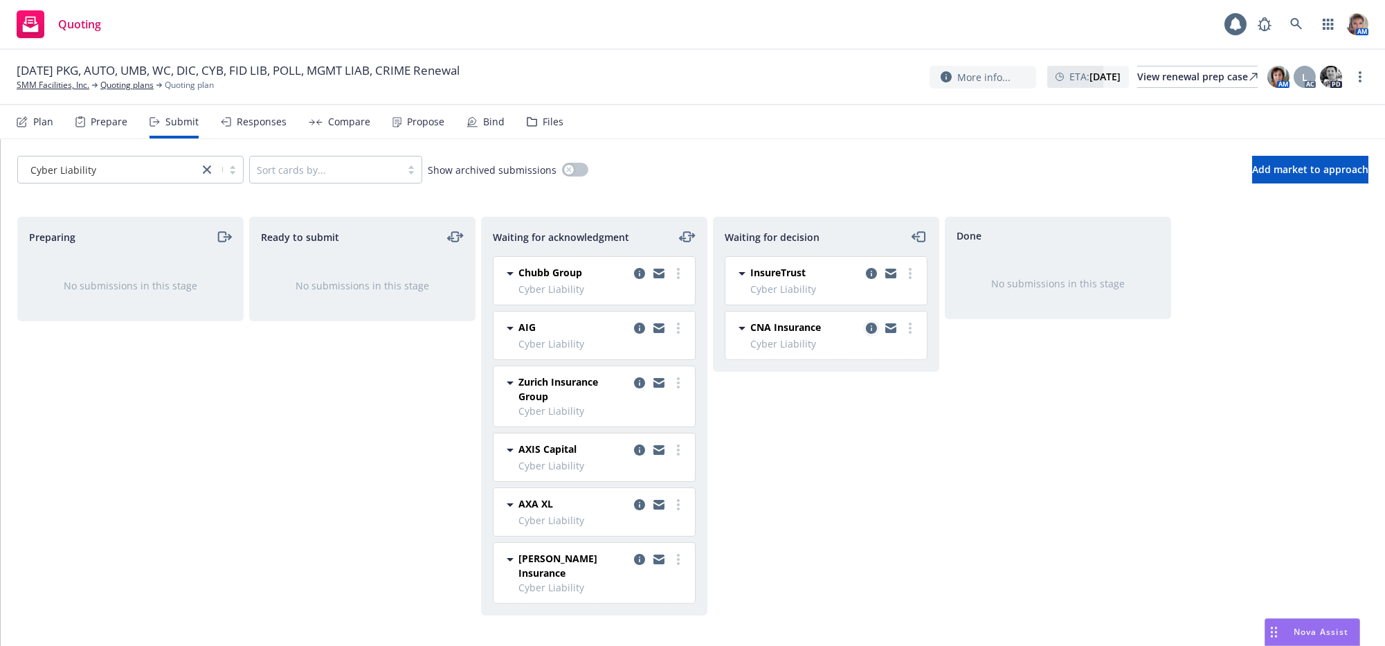
click at [874, 334] on icon "copy logging email" at bounding box center [871, 328] width 11 height 11
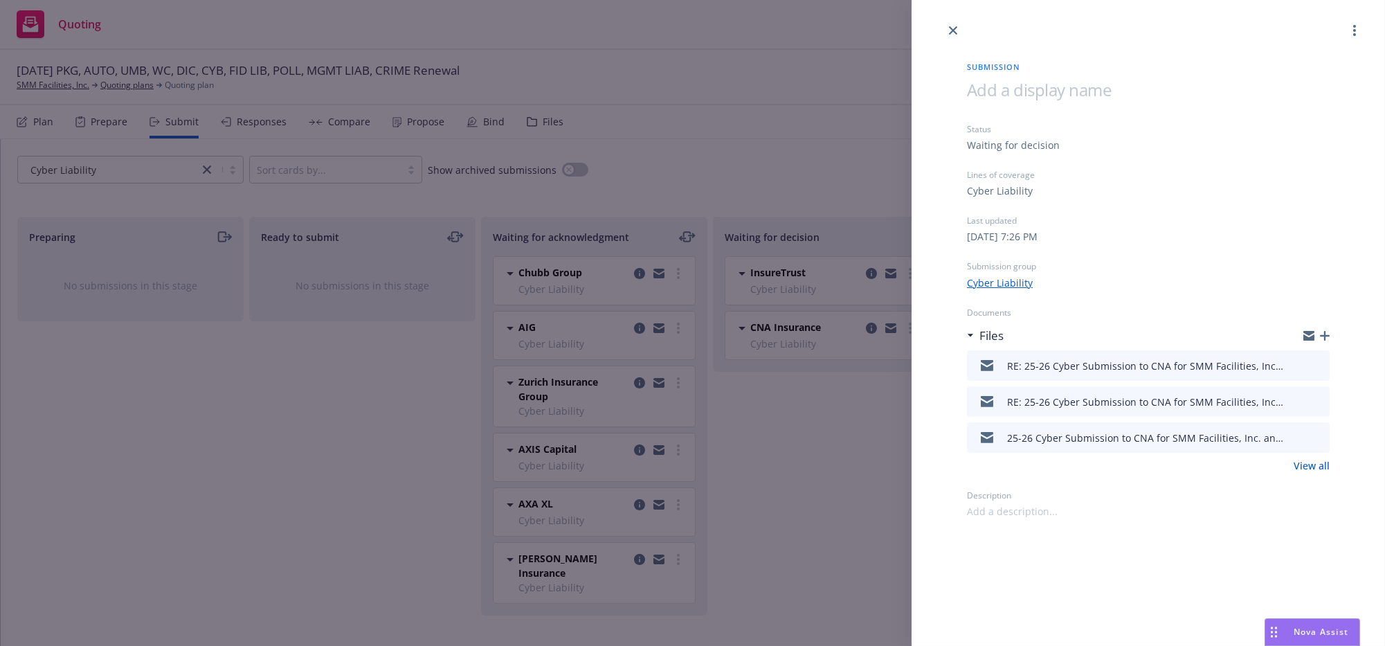
click at [1322, 341] on div "Files" at bounding box center [1148, 335] width 363 height 29
click at [1320, 341] on icon "button" at bounding box center [1325, 336] width 10 height 10
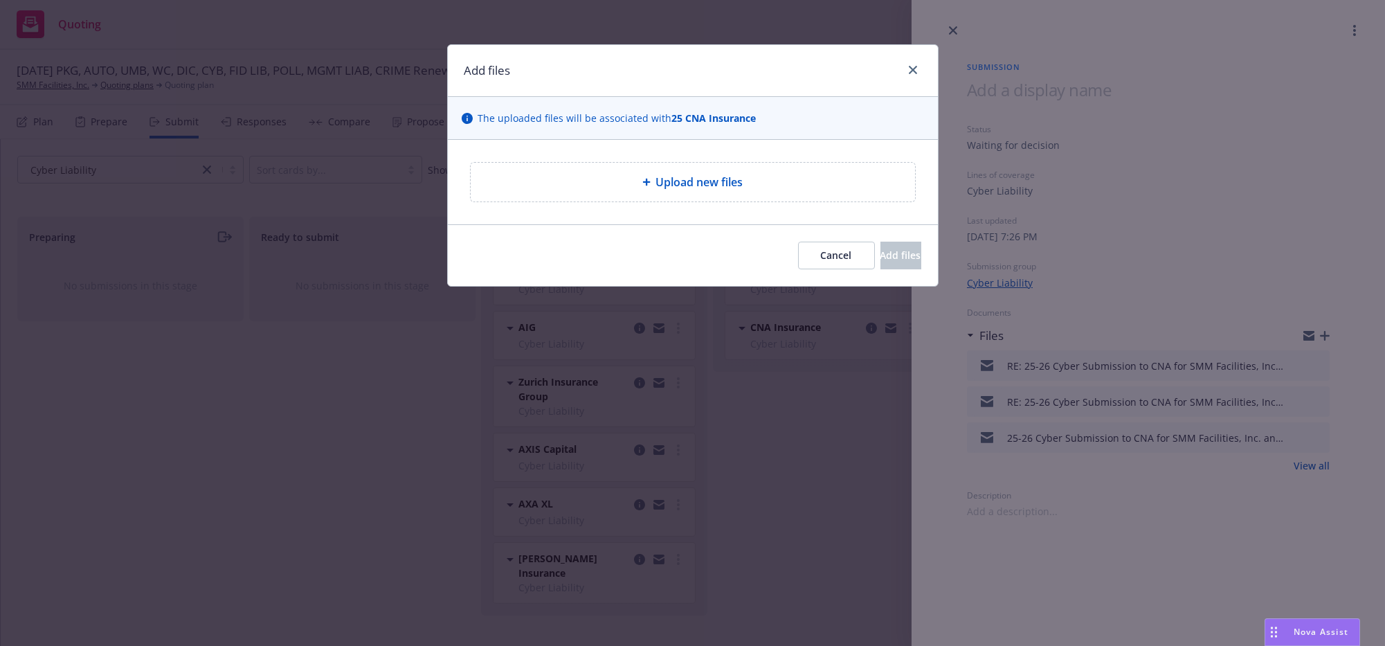
type textarea "x"
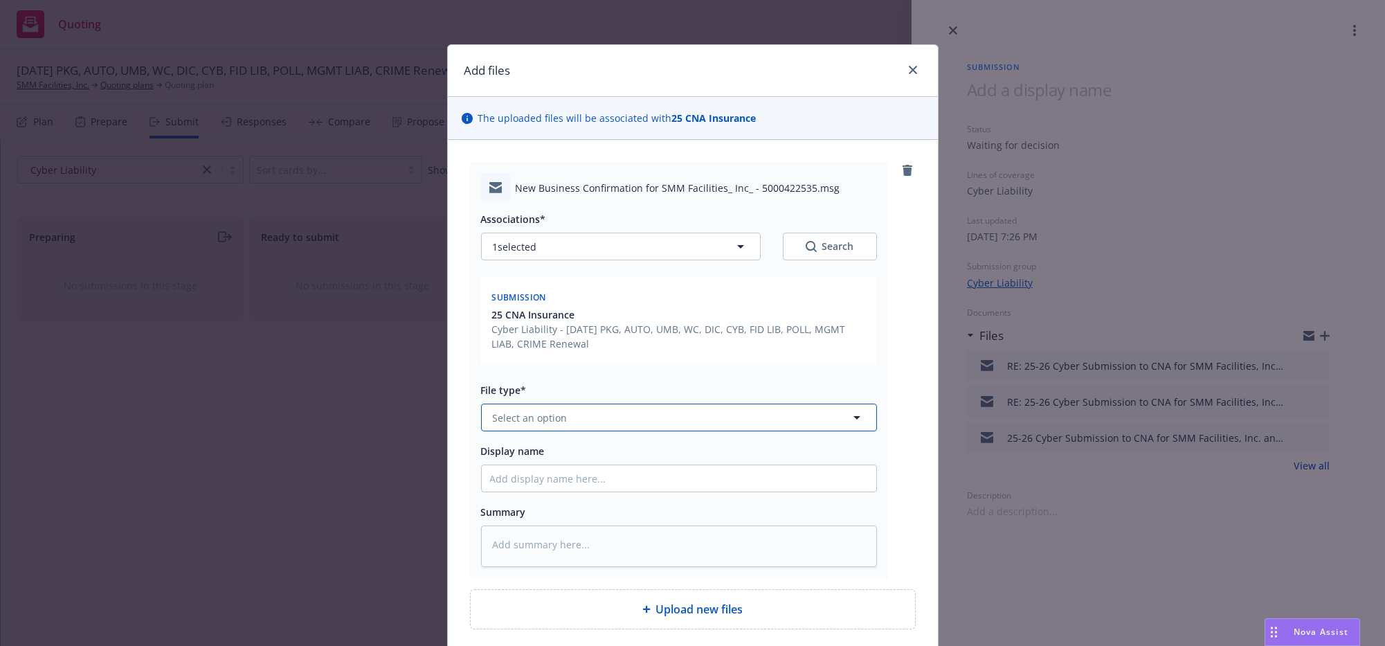
click at [560, 431] on button "Select an option" at bounding box center [679, 418] width 396 height 28
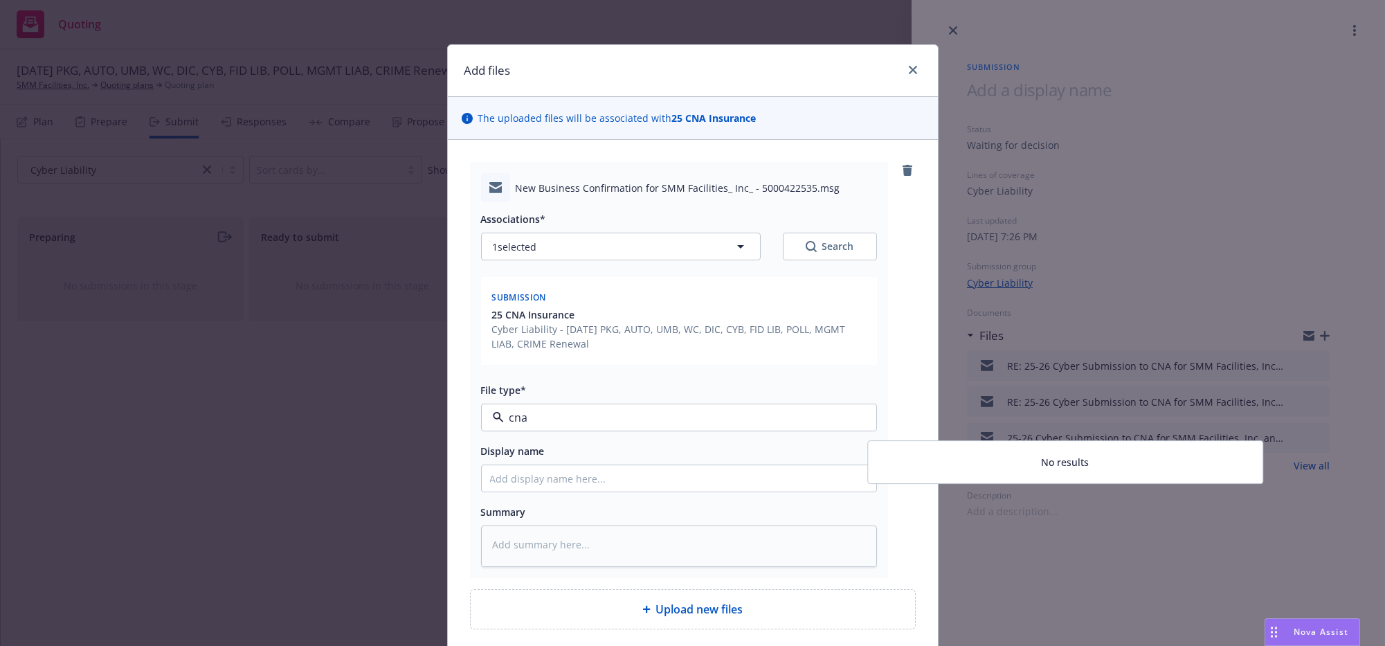
drag, startPoint x: 560, startPoint y: 459, endPoint x: 494, endPoint y: 459, distance: 66.4
click at [494, 431] on div "cna" at bounding box center [679, 418] width 396 height 28
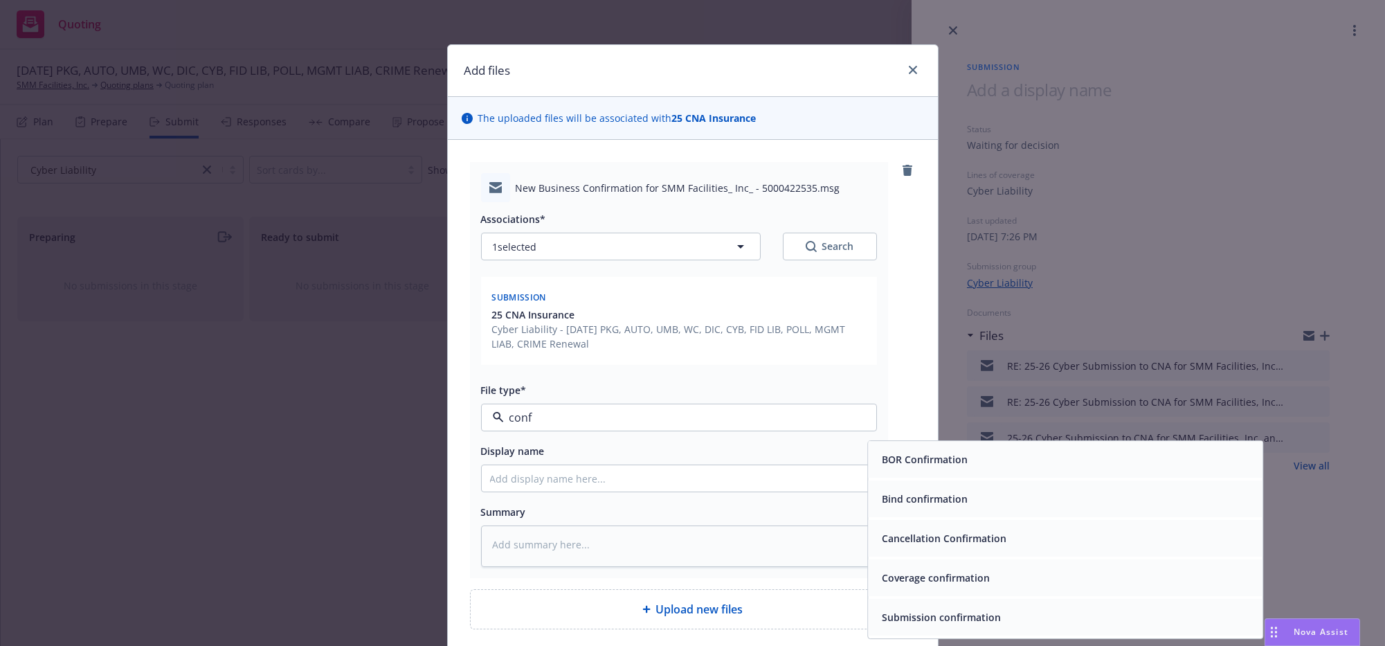
drag, startPoint x: 550, startPoint y: 449, endPoint x: 485, endPoint y: 448, distance: 64.4
click at [485, 431] on div "conf" at bounding box center [679, 418] width 396 height 28
type input "sub"
click at [922, 586] on span "Submission confirmation" at bounding box center [941, 578] width 119 height 15
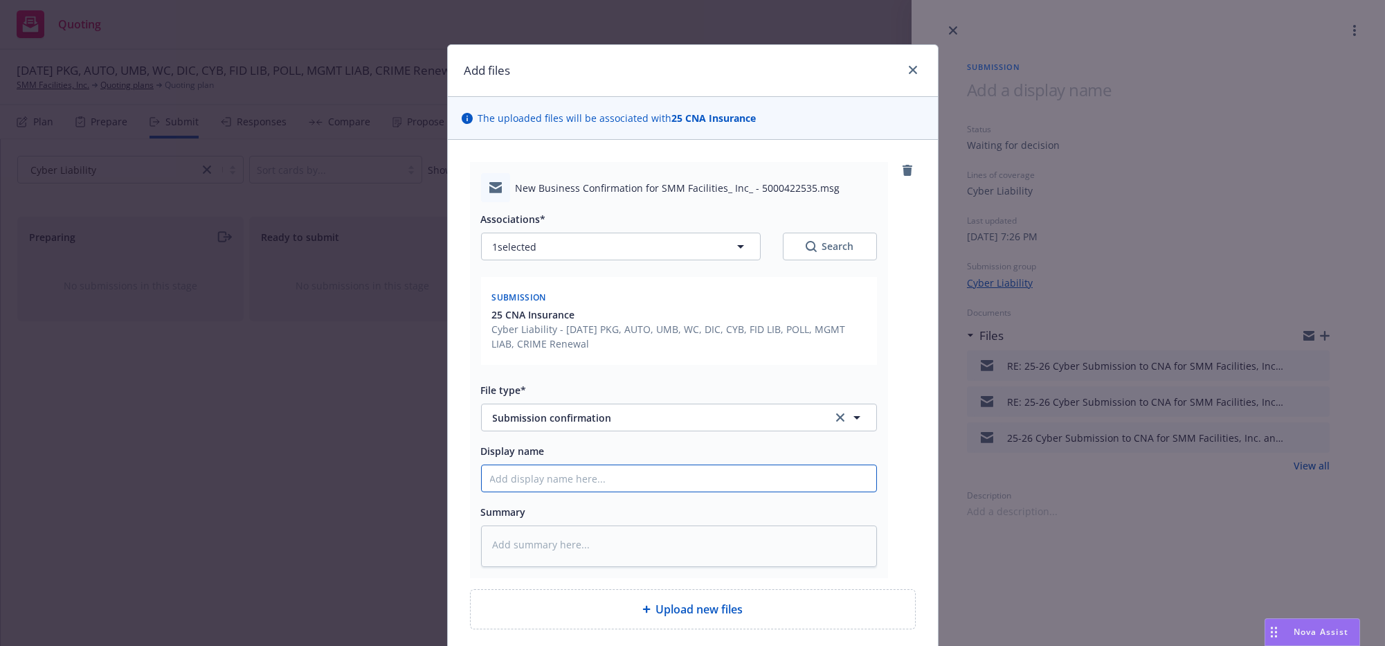
click at [543, 491] on input "Display name" at bounding box center [679, 478] width 395 height 26
type textarea "x"
type input "C"
type textarea "x"
type input "CN"
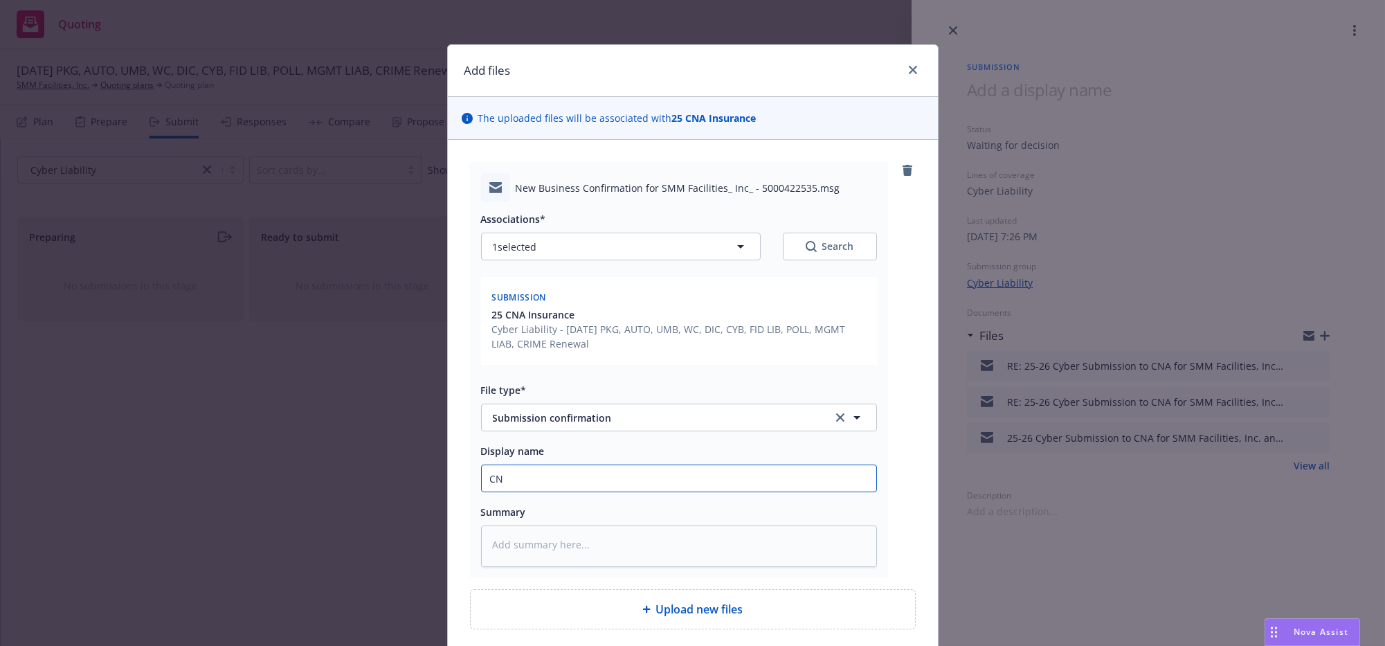
type textarea "x"
type input "CNA"
type textarea "x"
type input "CNA"
type textarea "x"
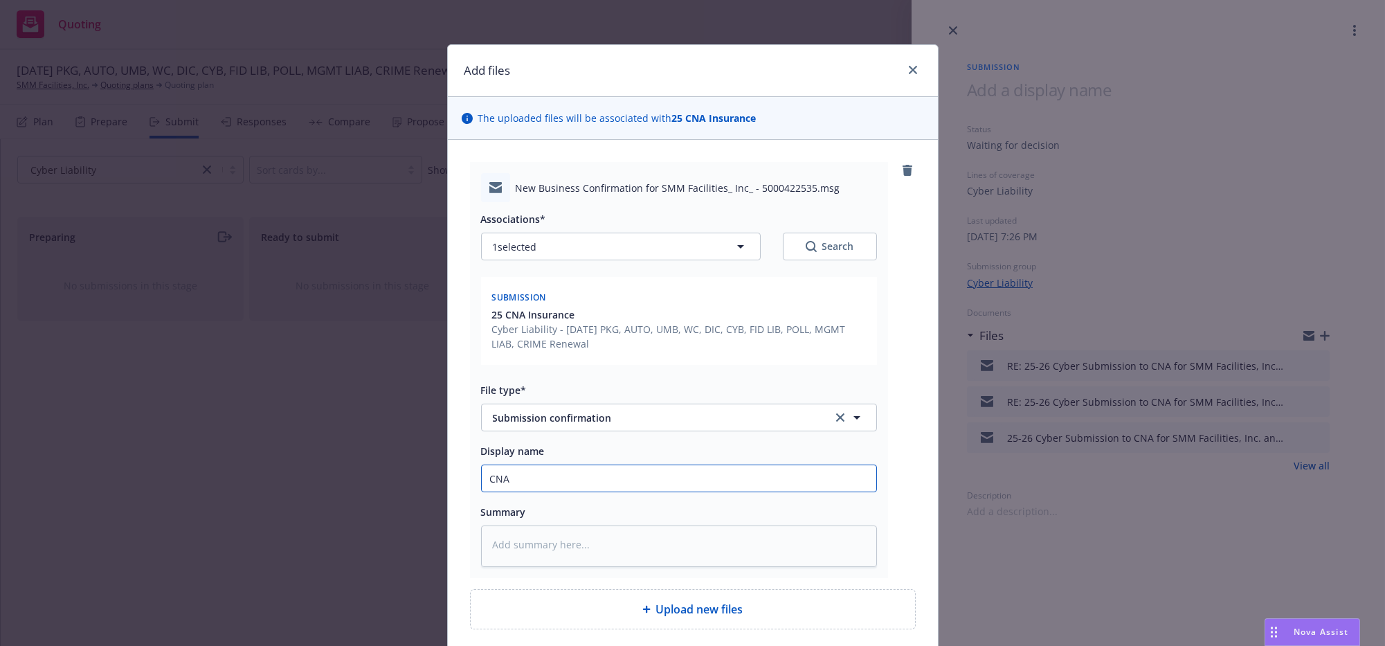
type input "CNA h"
type textarea "x"
type input "CNA ha"
type textarea "x"
type input "CNA has"
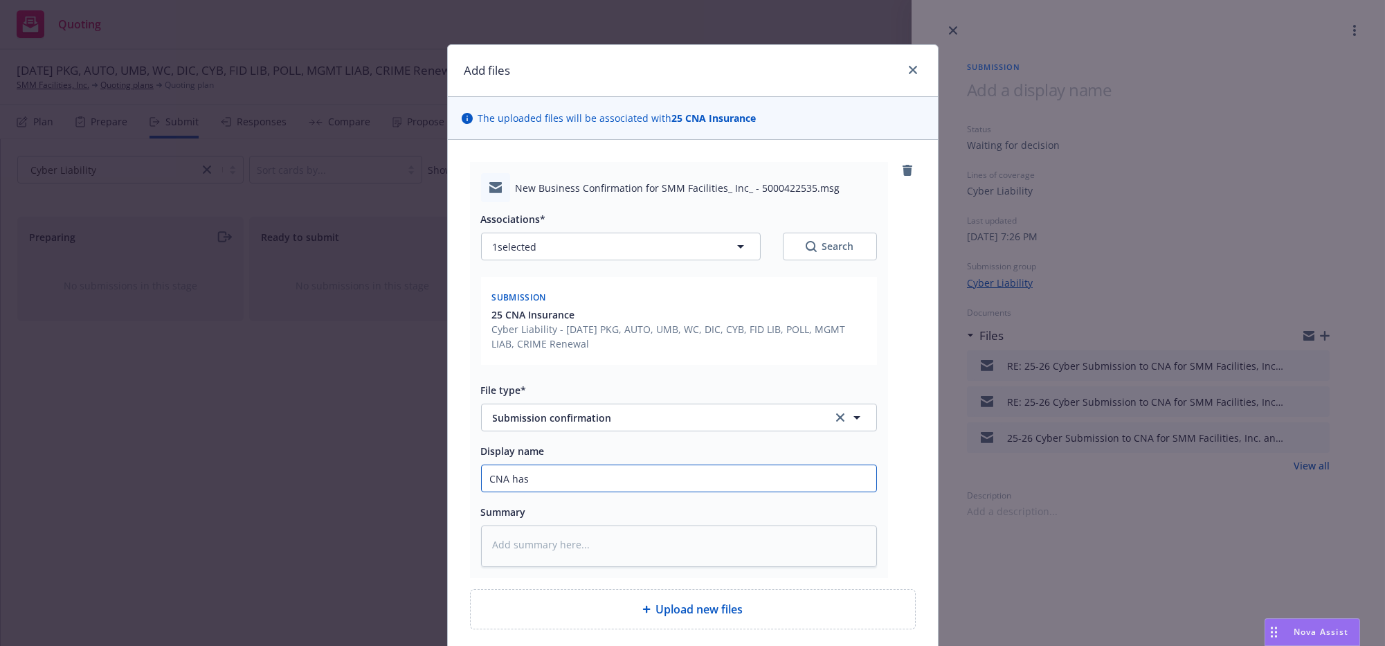
type textarea "x"
type input "CNA has C"
type textarea "x"
type input "CNA has Cy"
type textarea "x"
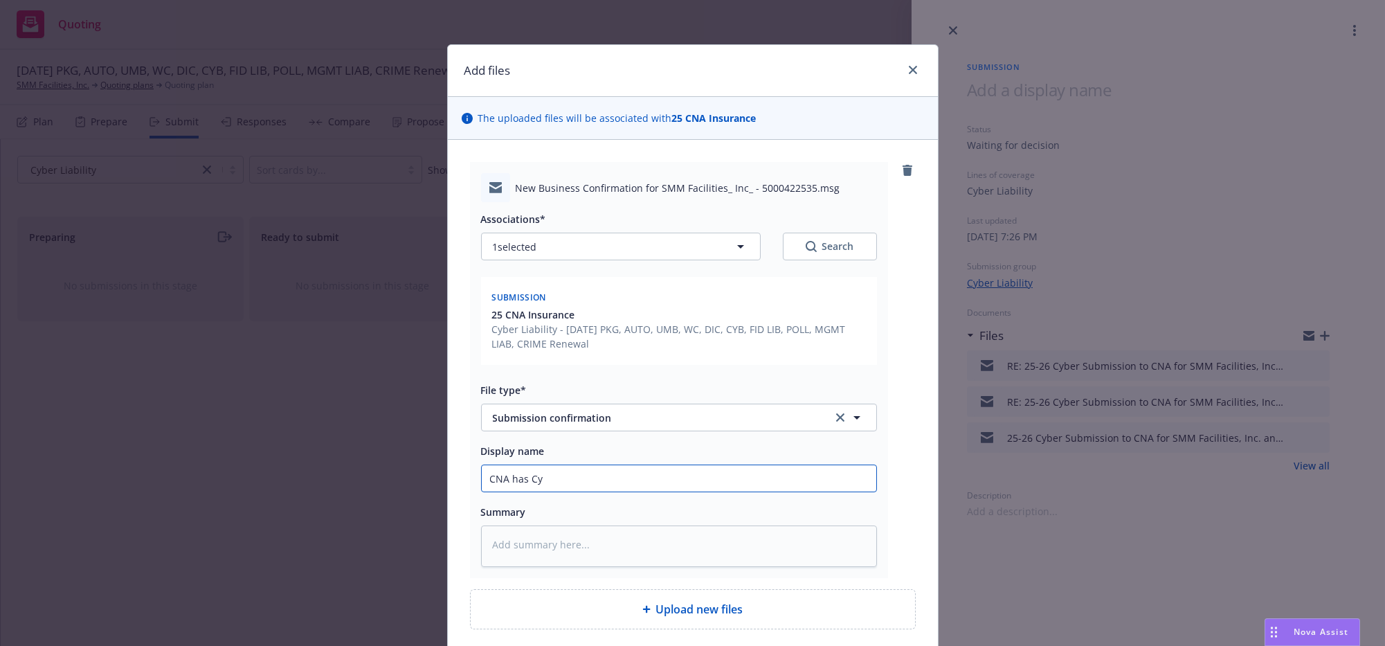
type input "CNA has Cyb"
type textarea "x"
type input "CNA has Cybe"
type textarea "x"
type input "CNA has Cyber"
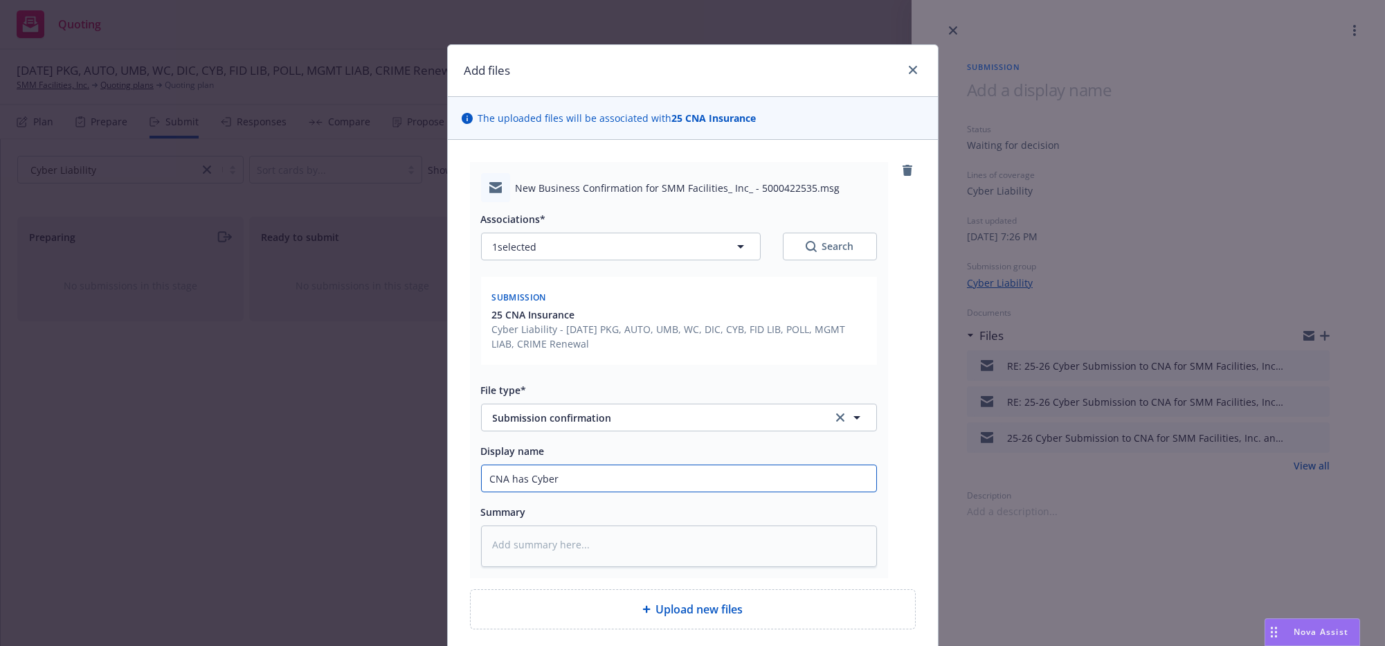
type textarea "x"
type input "CNA has Cyber S"
type textarea "x"
type input "CNA has Cyber Su"
type textarea "x"
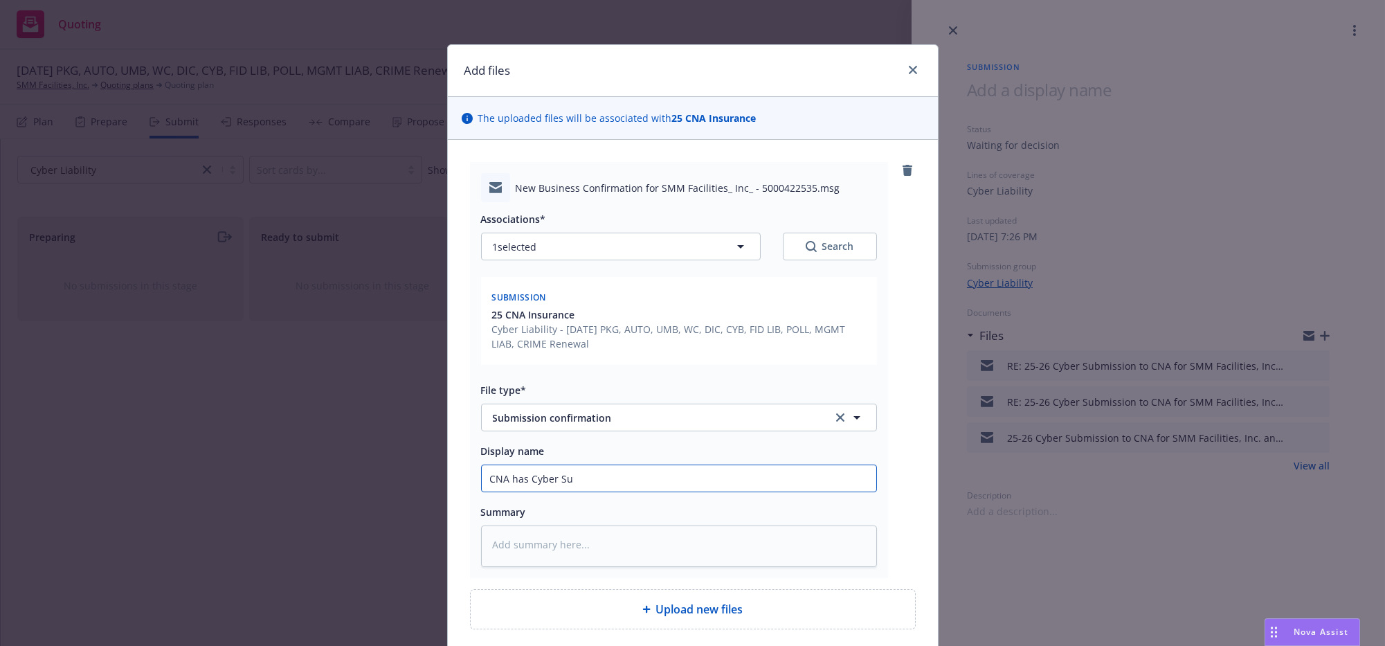
type input "CNA has Cyber Sub"
type textarea "x"
type input "CNA has Cyber Subm"
type textarea "x"
type input "CNA has Cyber Submi"
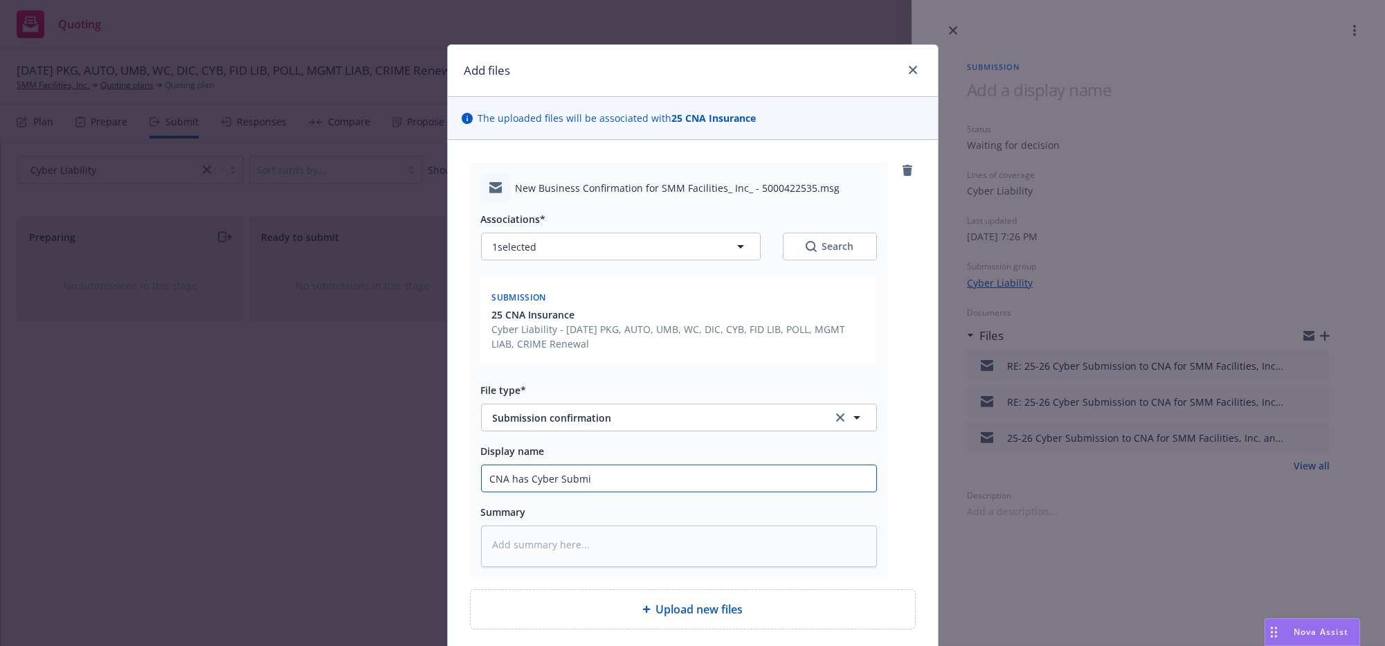
type textarea "x"
type input "CNA has Cyber Submis"
type textarea "x"
type input "CNA has Cyber Submiss"
type textarea "x"
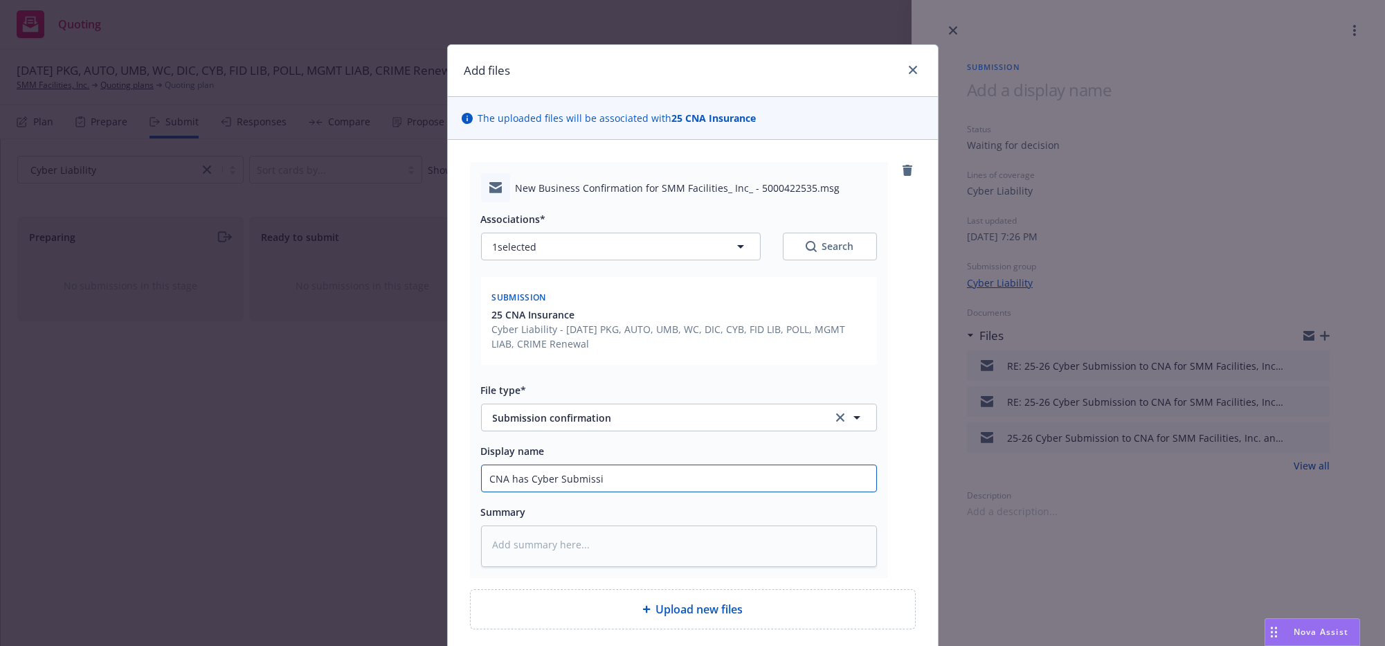
type input "CNA has Cyber Submissio"
type textarea "x"
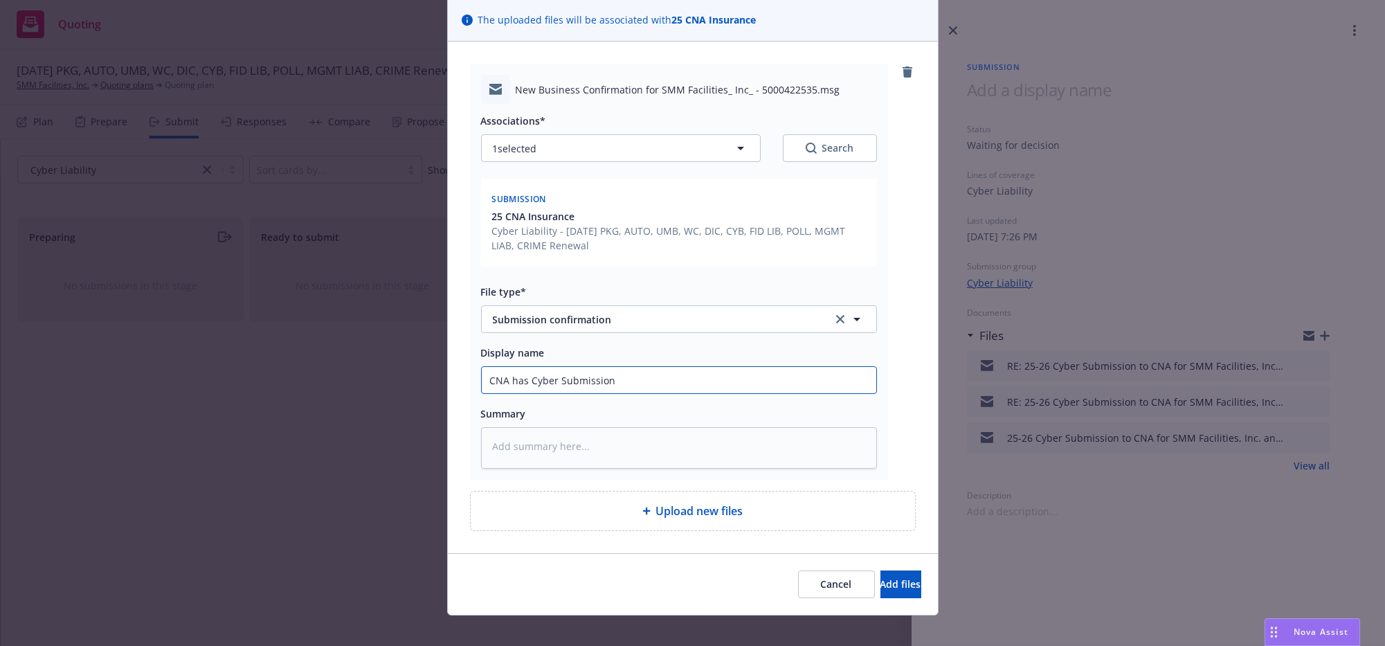
scroll to position [172, 0]
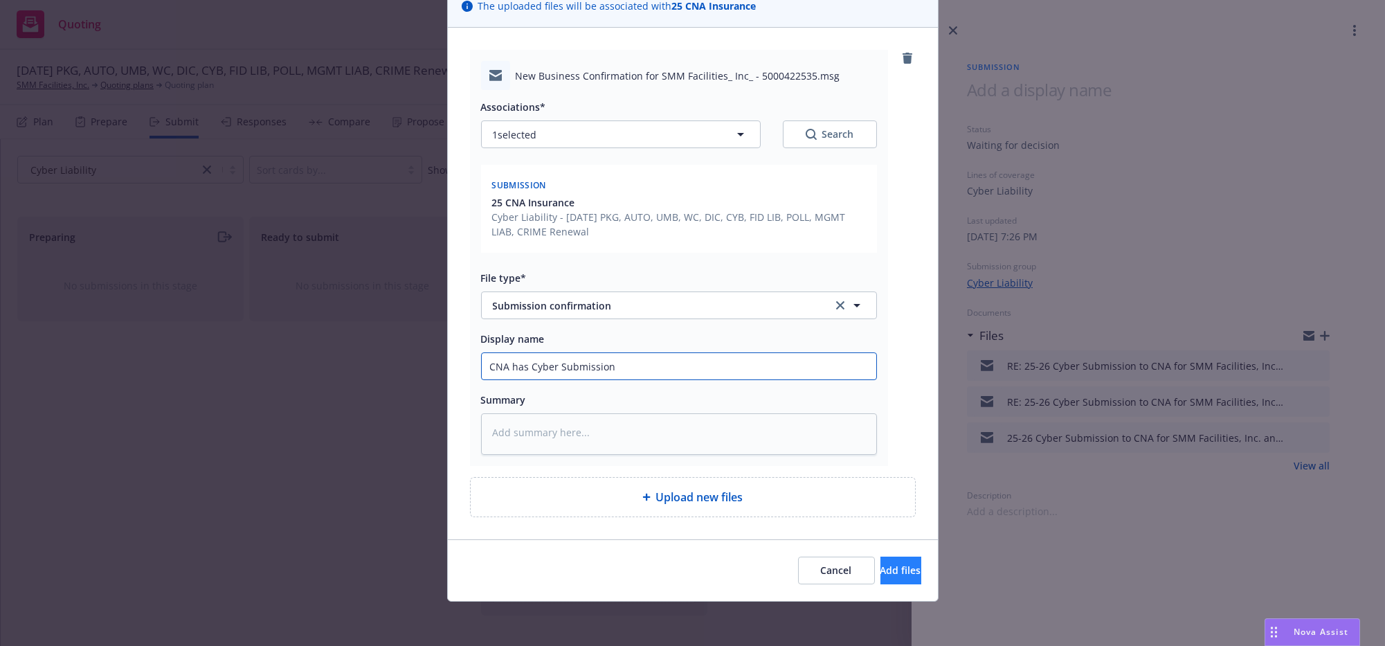
type input "CNA has Cyber Submission"
click at [895, 566] on button "Add files" at bounding box center [900, 571] width 41 height 28
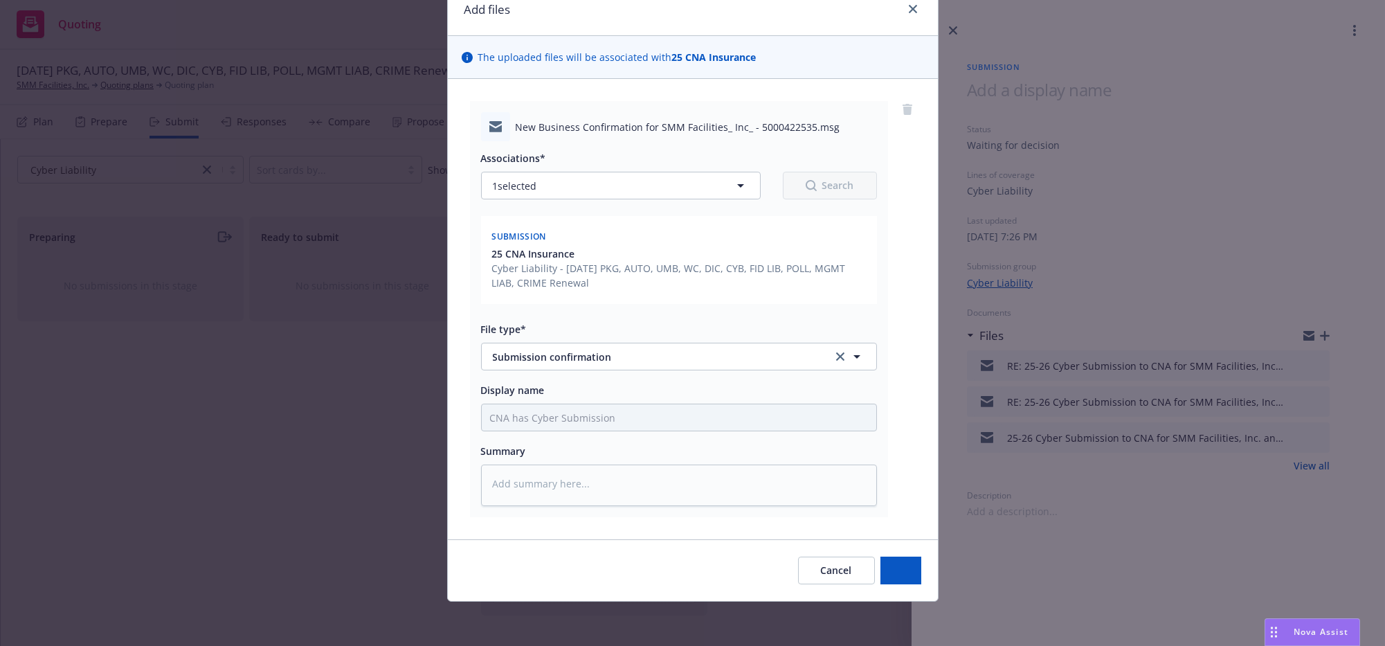
scroll to position [115, 0]
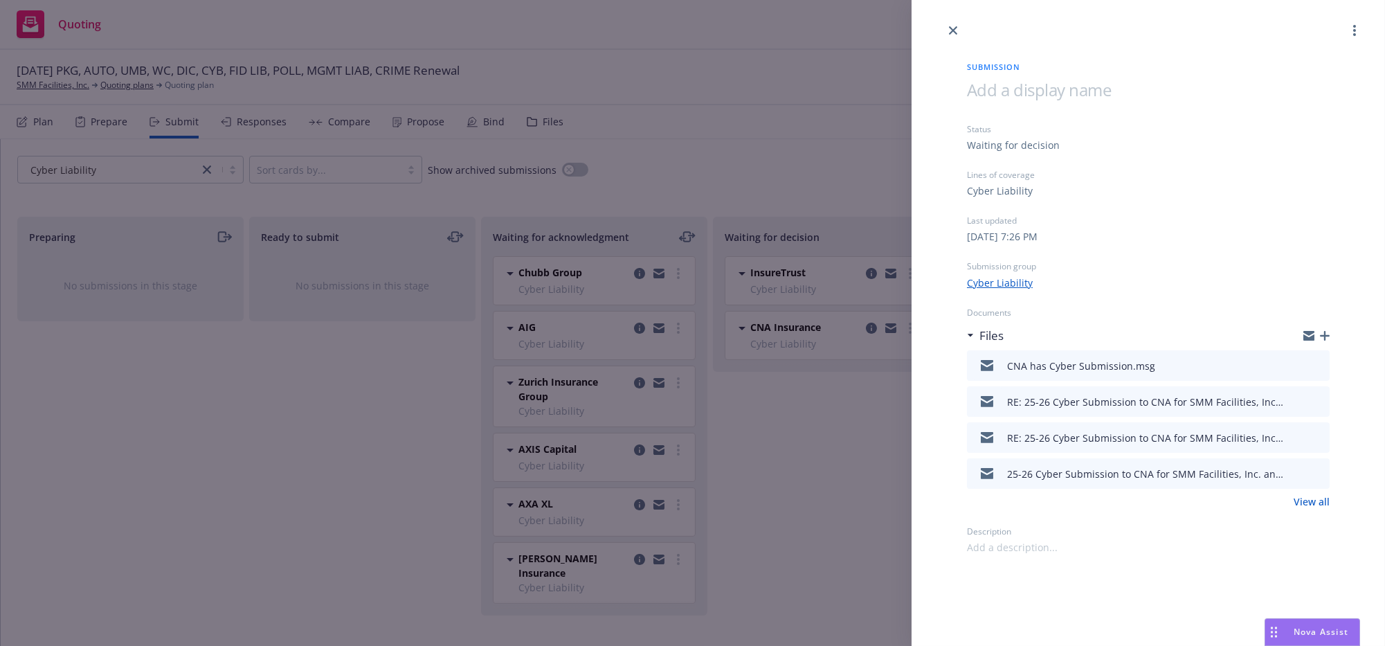
click at [825, 456] on div "Submission Status Waiting for decision Lines of coverage Cyber Liability Last u…" at bounding box center [692, 323] width 1385 height 646
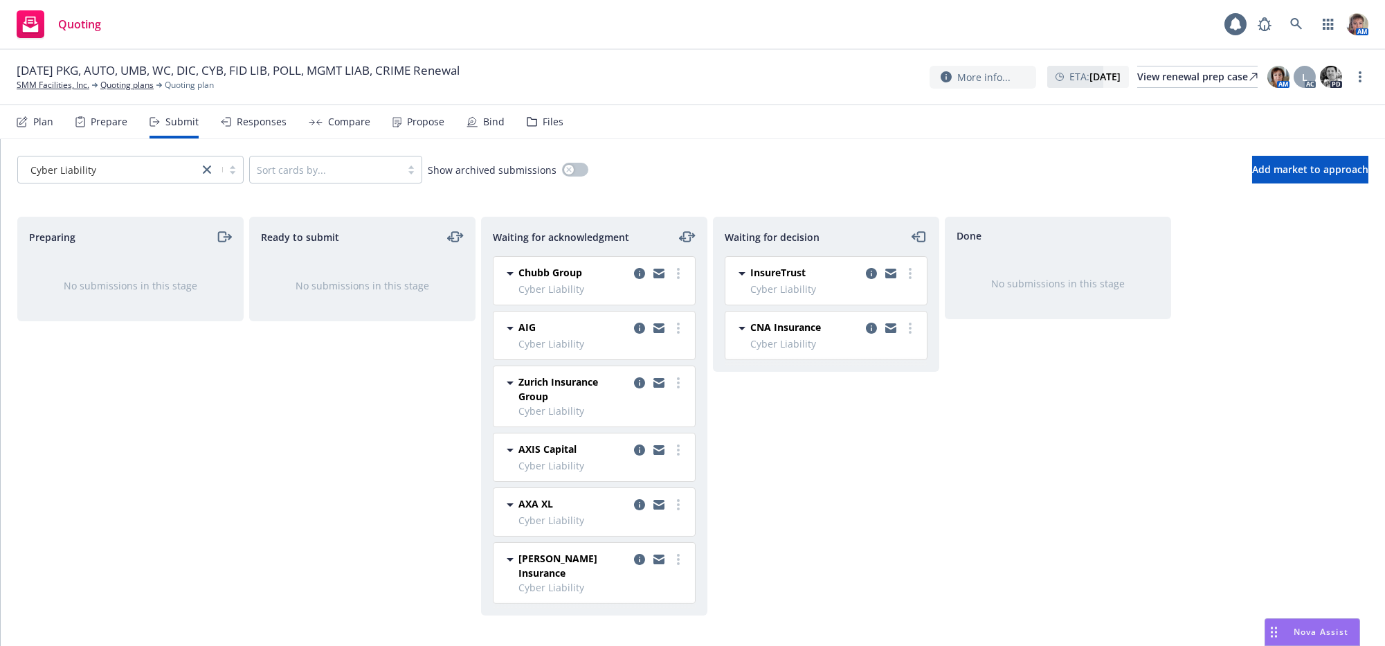
scroll to position [1, 0]
click at [634, 565] on icon "copy logging email" at bounding box center [639, 559] width 11 height 11
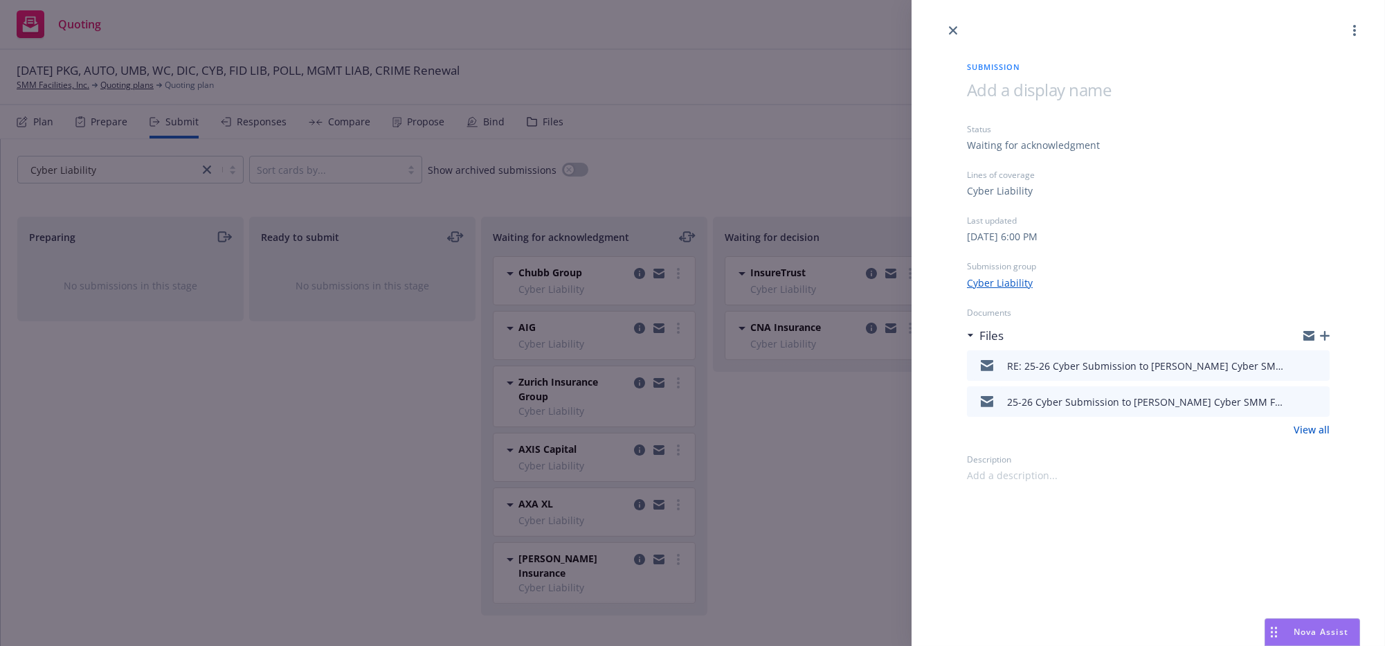
click at [1320, 341] on icon "button" at bounding box center [1325, 336] width 10 height 10
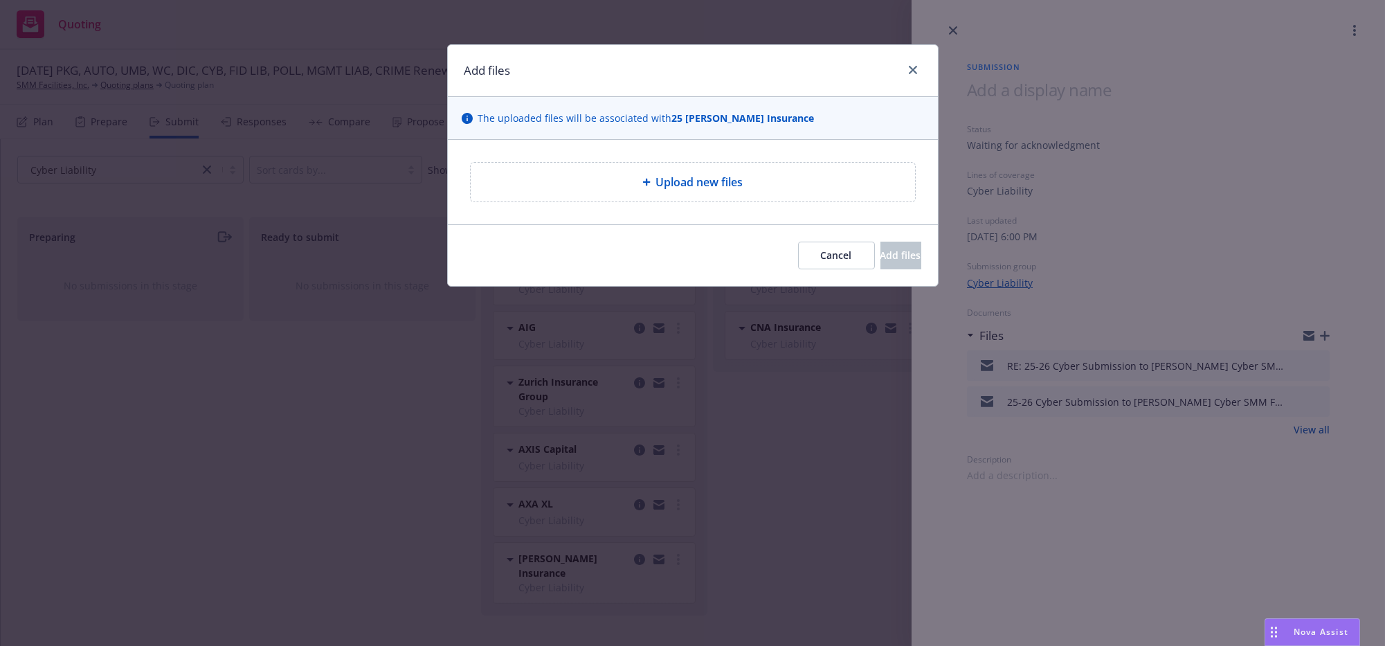
type textarea "x"
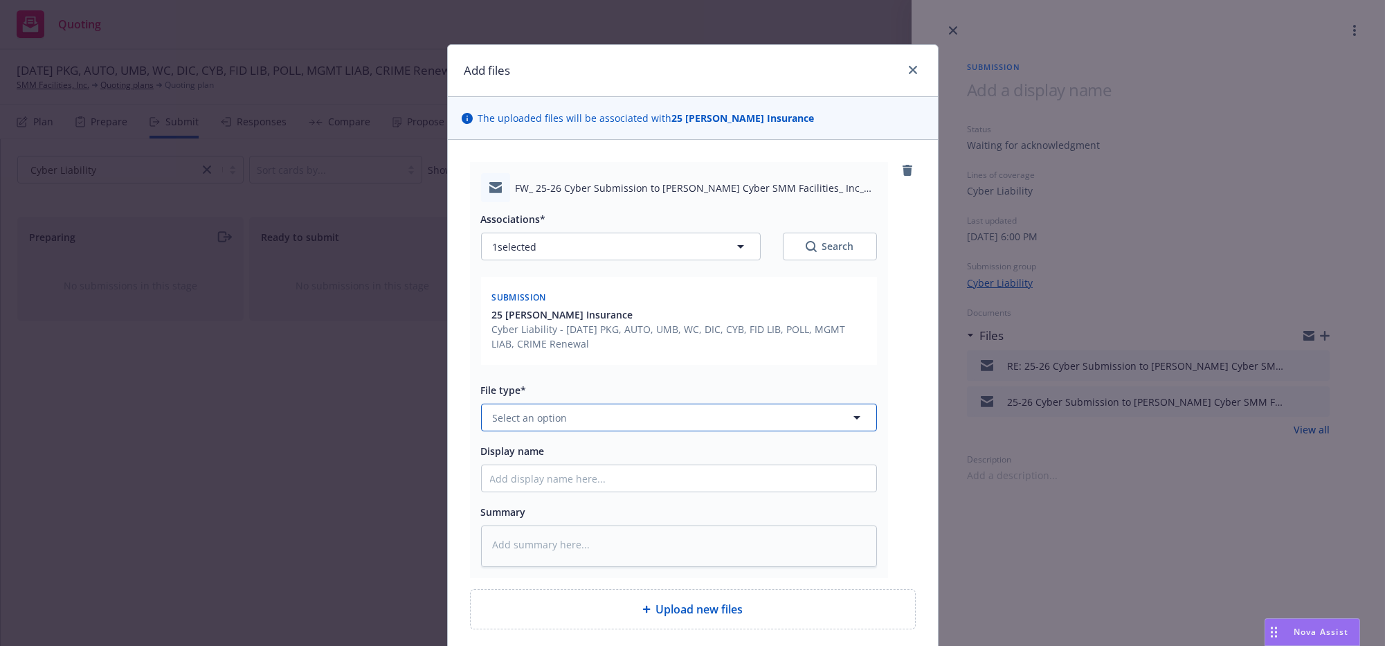
click at [554, 425] on span "Select an option" at bounding box center [530, 417] width 75 height 15
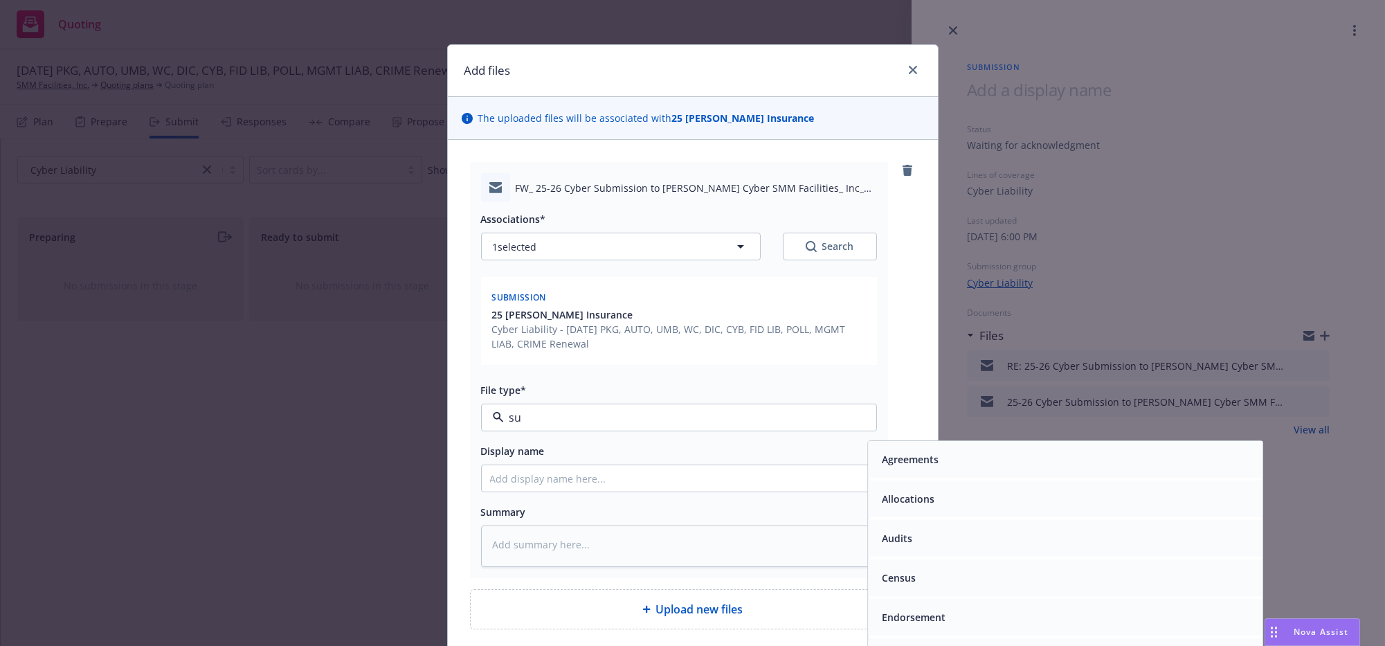
type input "sub"
click at [956, 588] on div "Submission confirmation" at bounding box center [939, 578] width 127 height 20
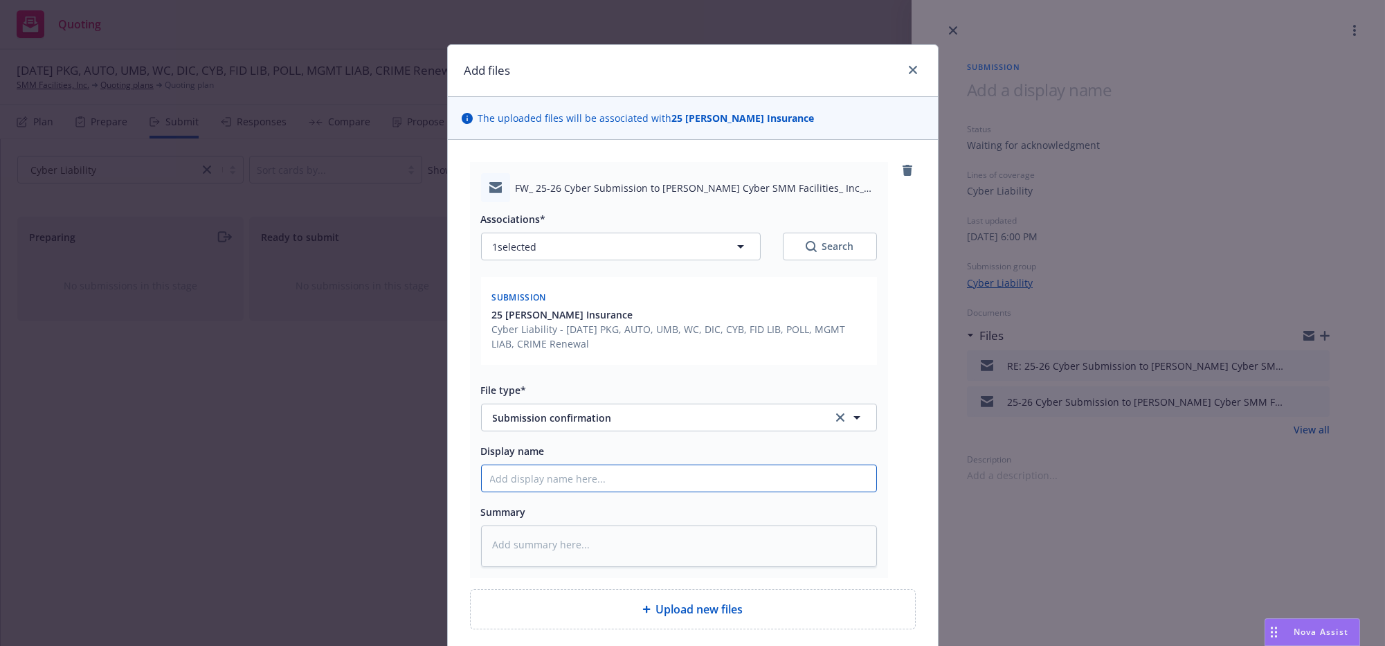
click at [602, 491] on input "Display name" at bounding box center [679, 478] width 395 height 26
type textarea "x"
type input "M"
type textarea "x"
type input "Mar"
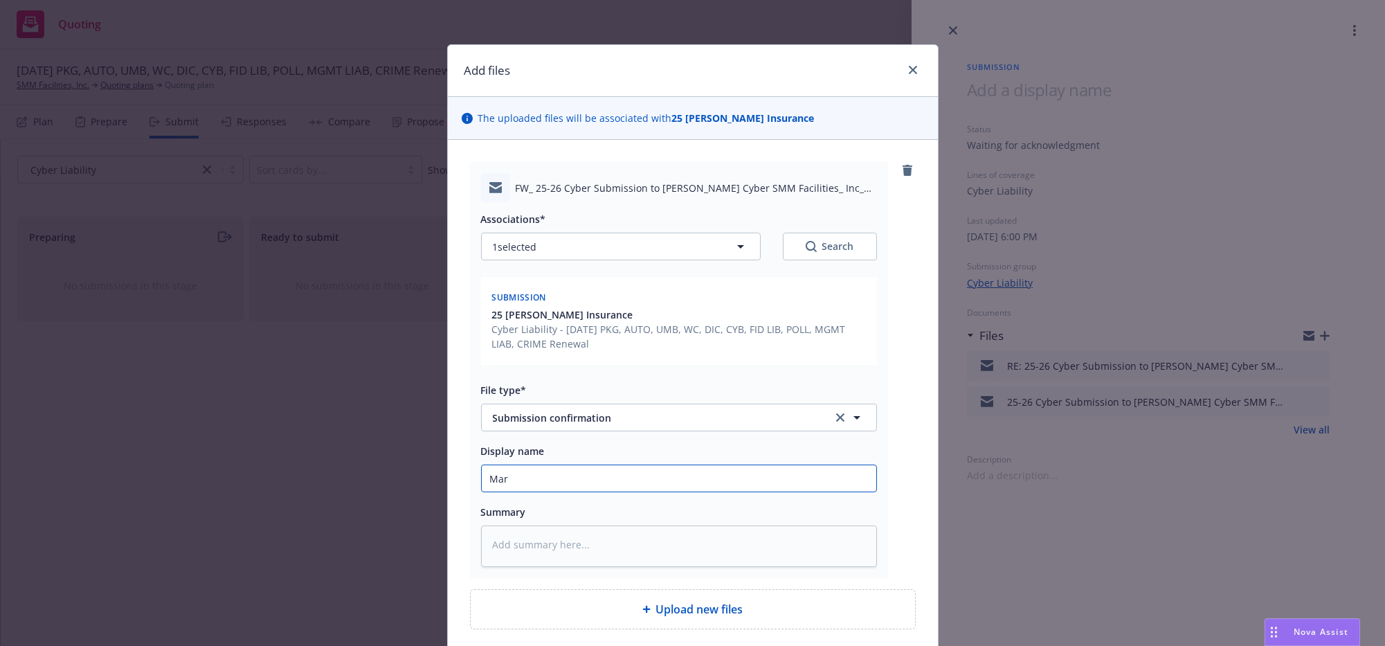
type textarea "x"
type input "Mark"
type textarea "x"
type input "Marke"
type textarea "x"
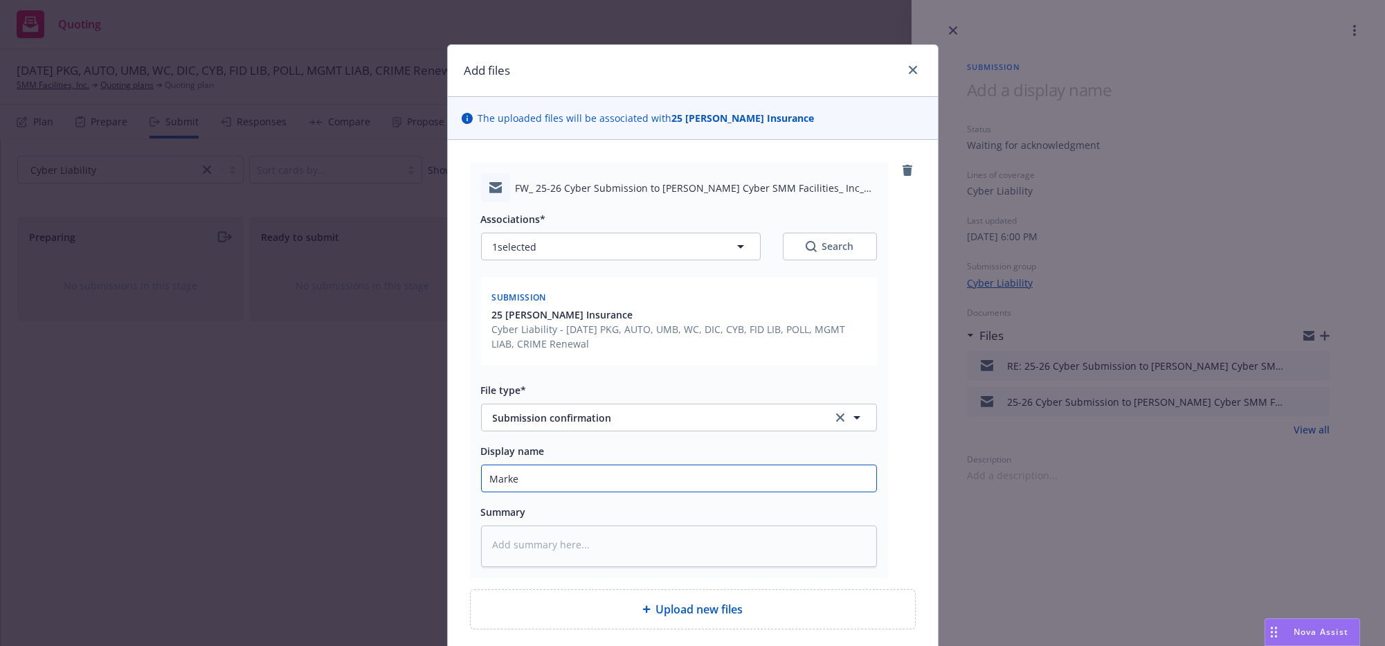
type input "Markel"
type textarea "x"
type input "Markel"
type textarea "x"
type input "Markel h"
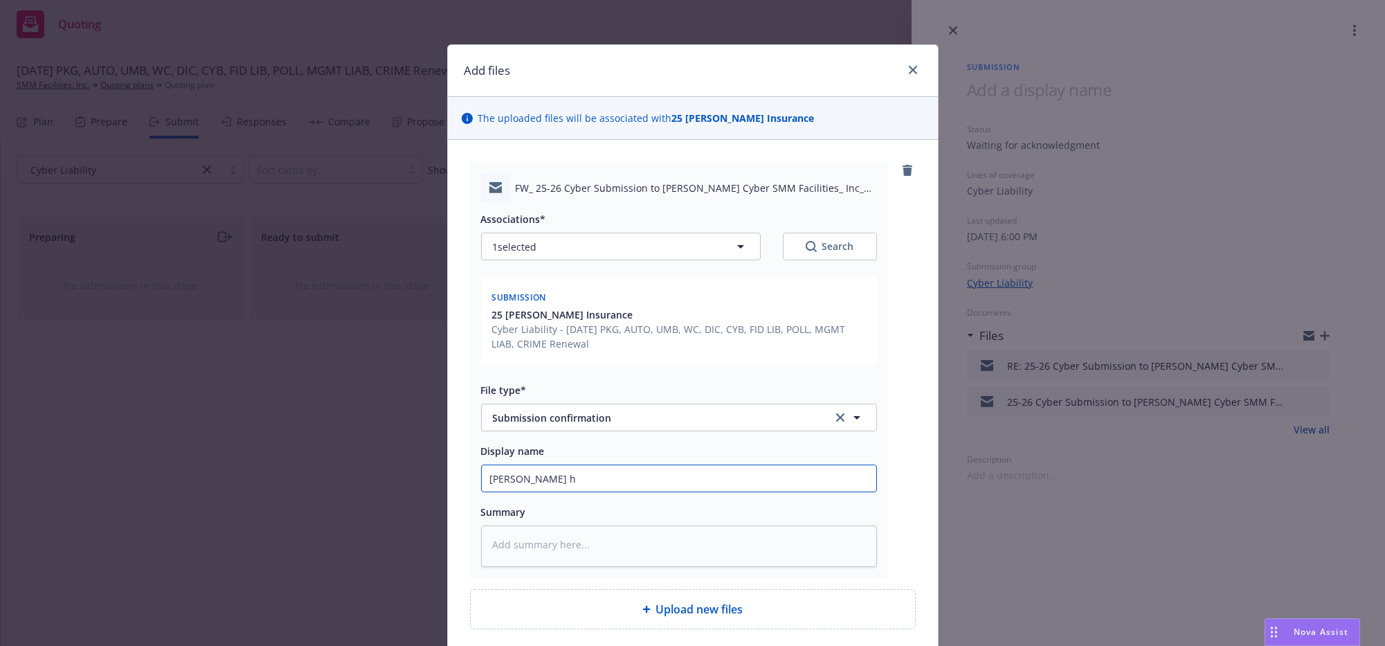
type textarea "x"
type input "Markel ha"
type textarea "x"
type input "Markel has"
type textarea "x"
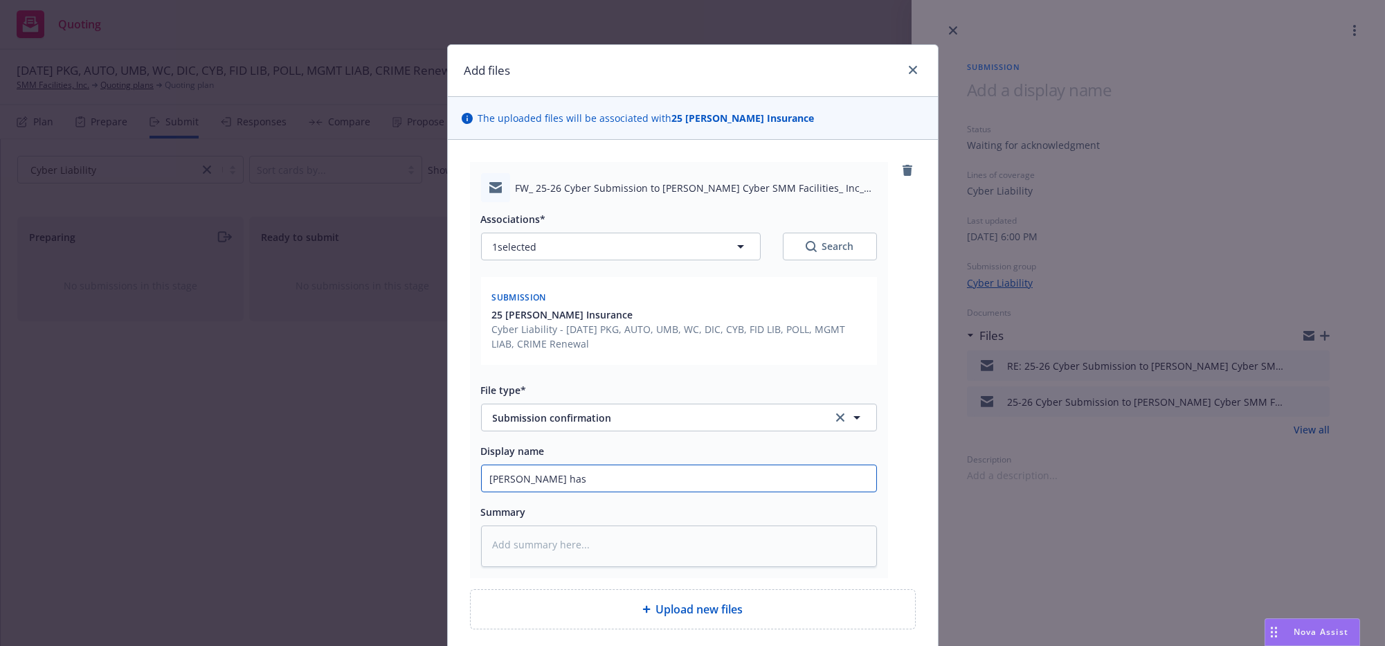
type input "Markel has"
type textarea "x"
type input "Markel has s"
type textarea "x"
type input "Markel has su"
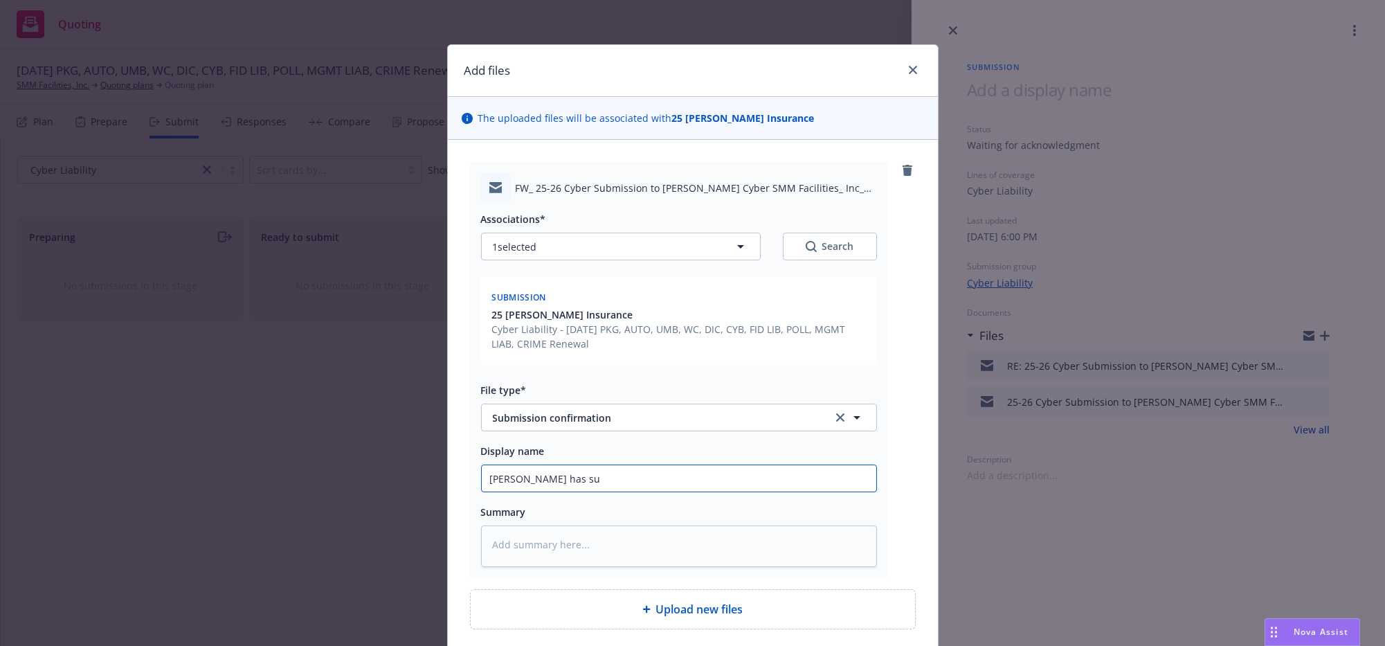
type textarea "x"
type input "Markel has subm"
type textarea "x"
type input "Markel has submi"
type textarea "x"
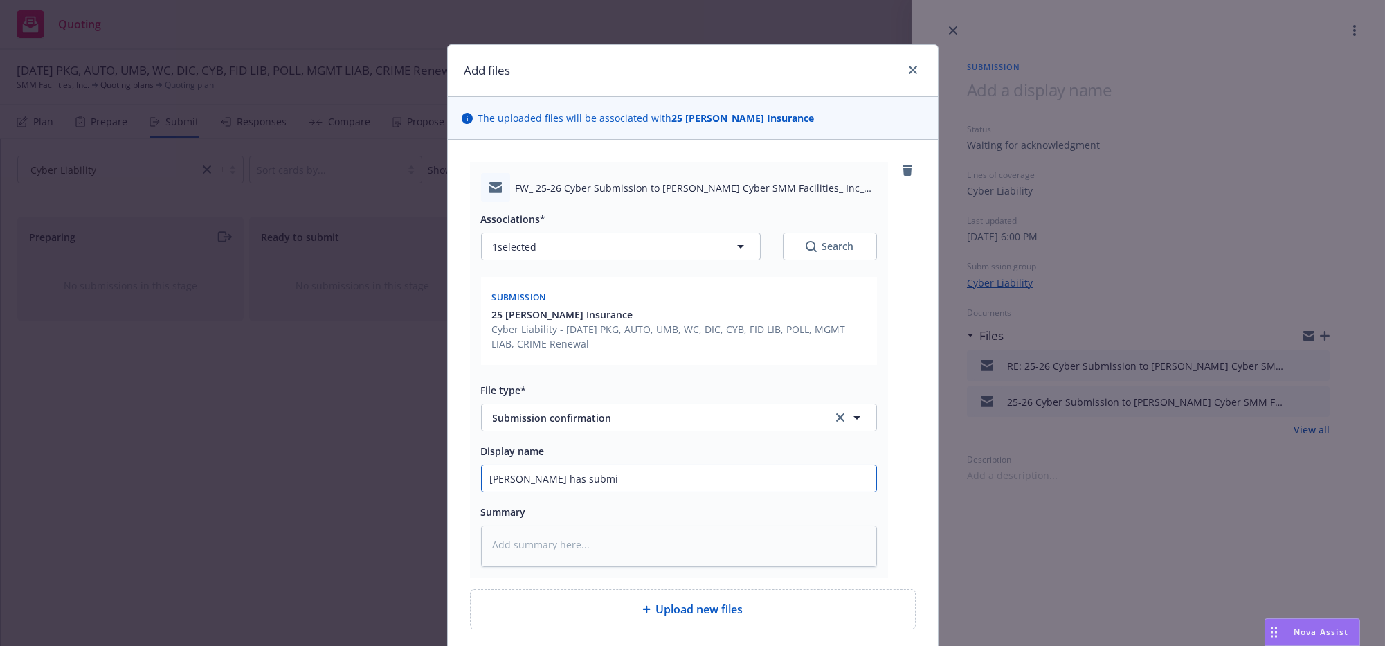
type input "Markel has submis"
type textarea "x"
type input "Markel has submiss"
type textarea "x"
type input "Markel has submissi"
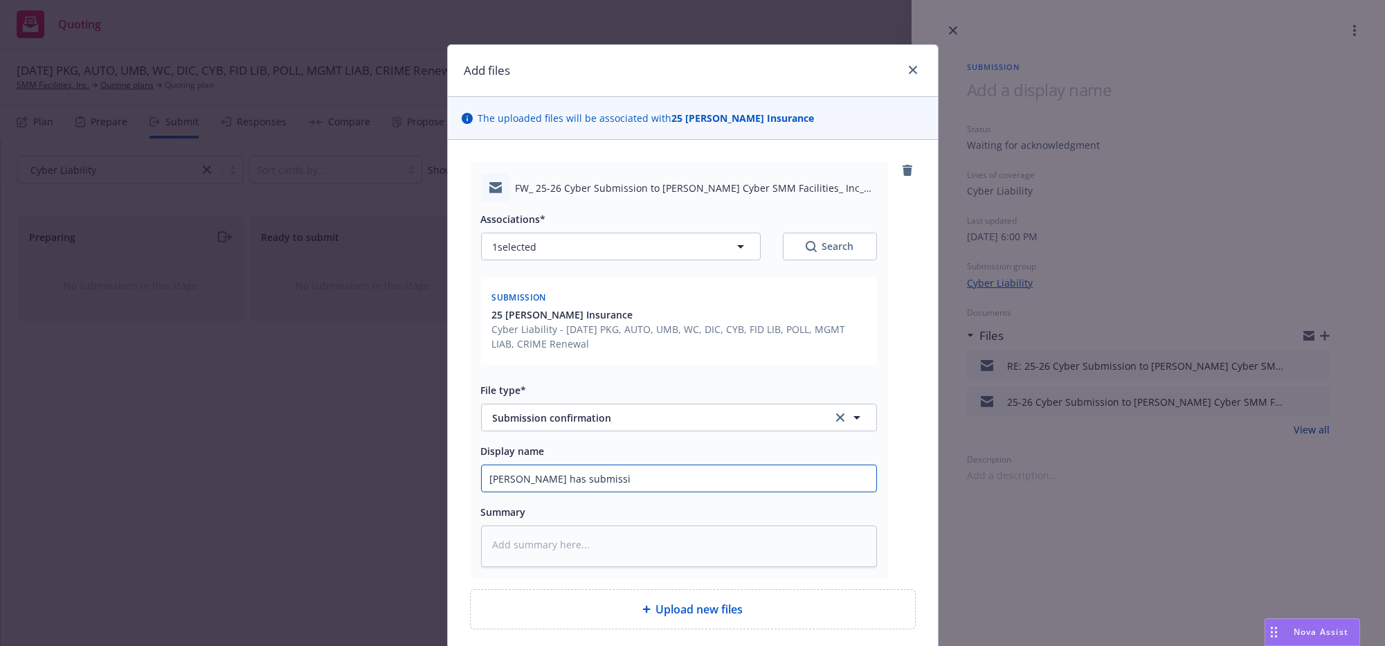
type textarea "x"
type input "Markel has submissio"
type textarea "x"
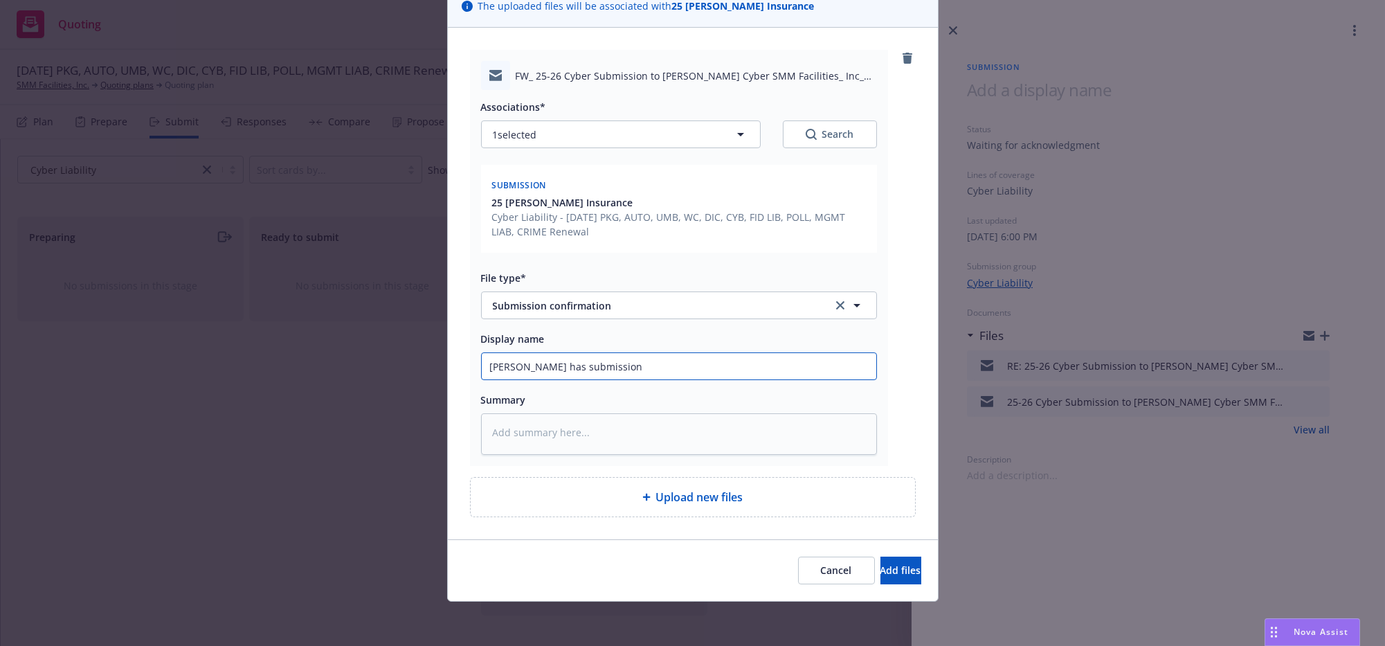
scroll to position [172, 0]
type input "Markel has submission"
click at [883, 575] on button "Add files" at bounding box center [900, 571] width 41 height 28
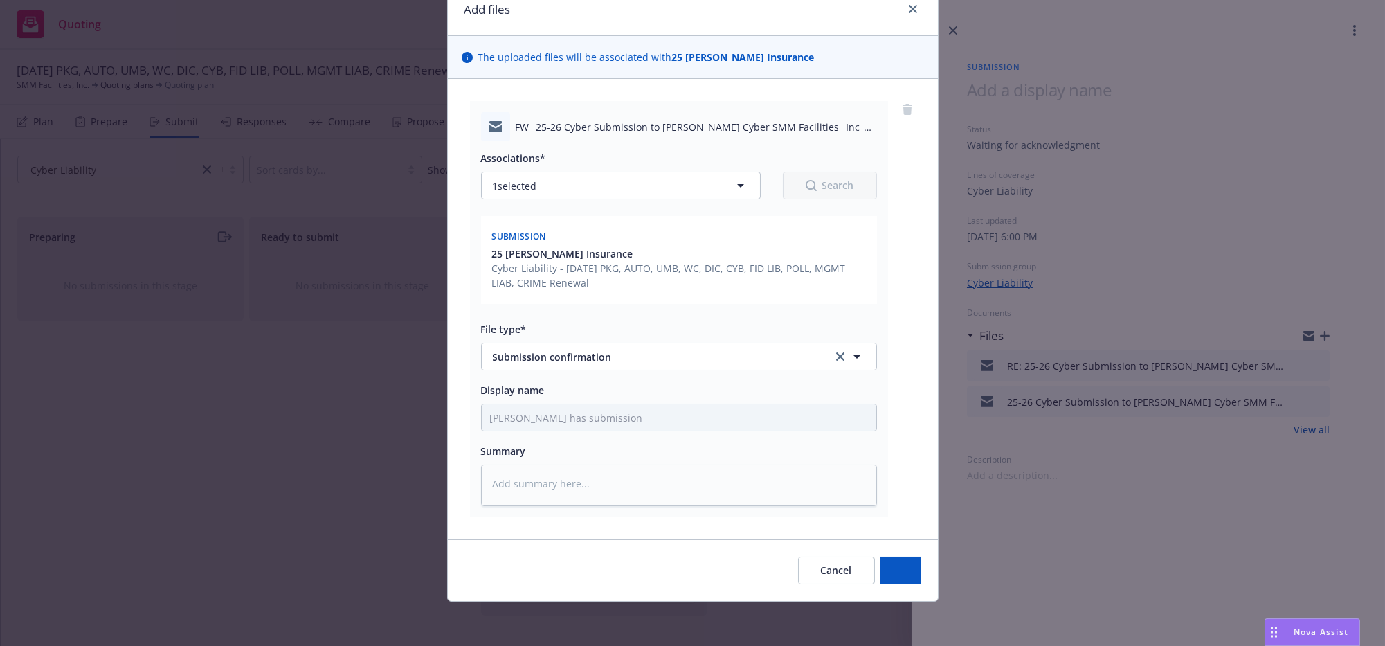
scroll to position [115, 0]
type textarea "x"
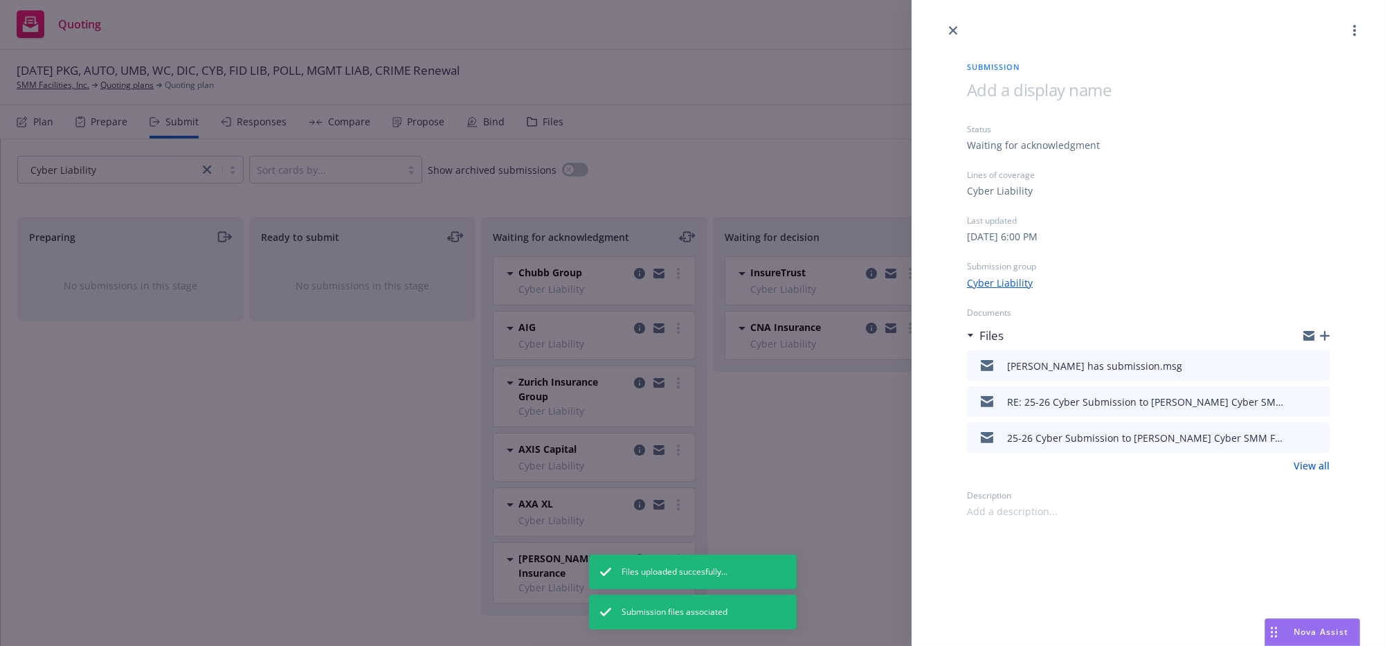
click at [824, 479] on div "Submission Status Waiting for acknowledgment Lines of coverage Cyber Liability …" at bounding box center [692, 323] width 1385 height 646
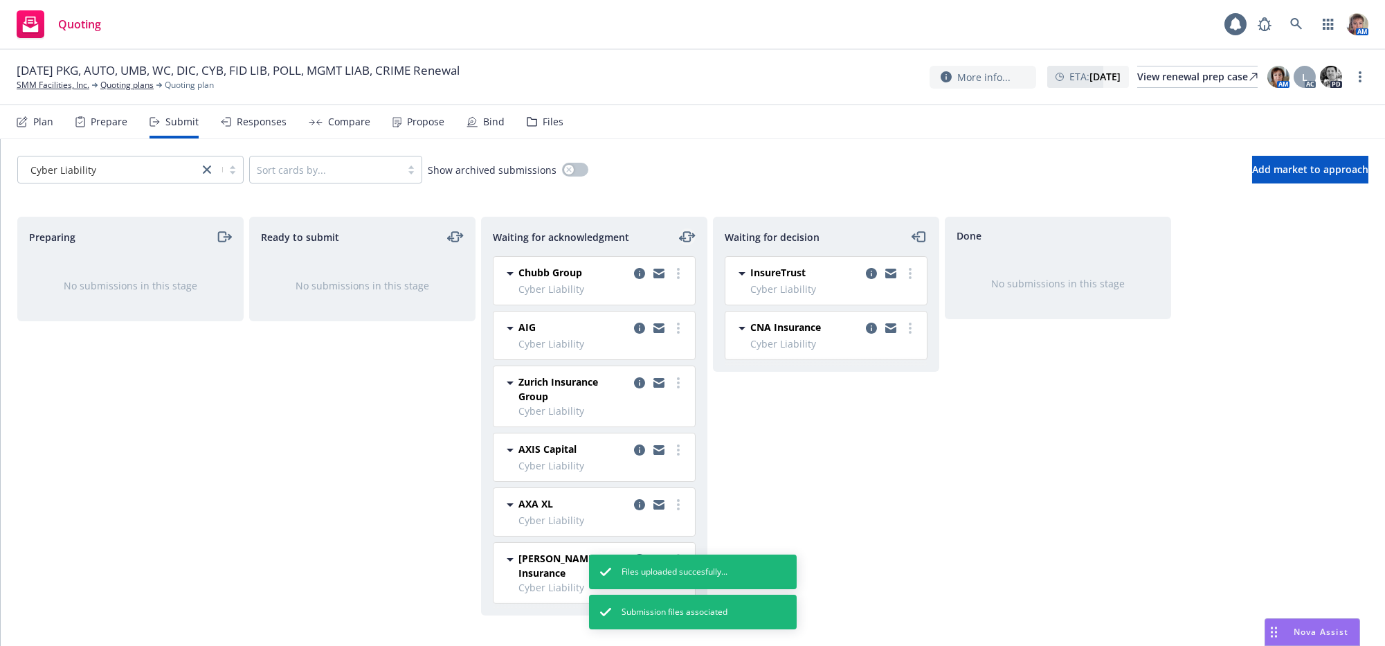
click at [687, 244] on icon "moveLeftRight" at bounding box center [687, 236] width 17 height 17
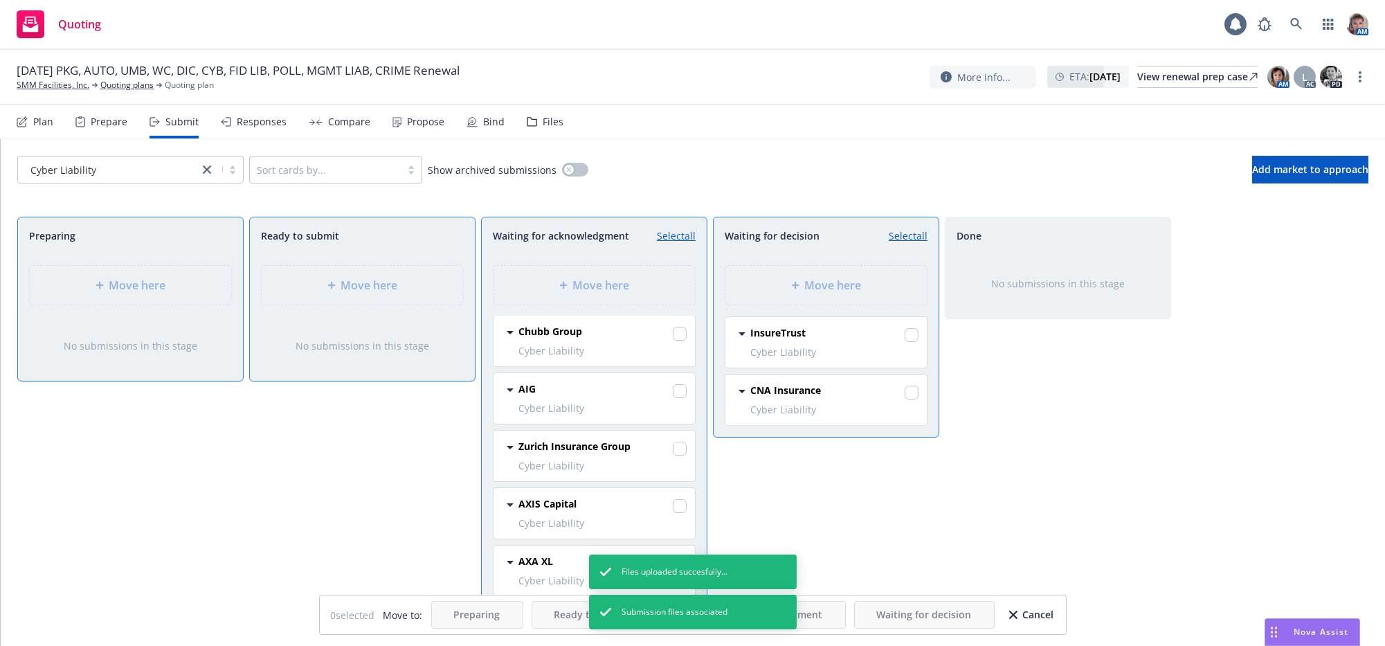
click at [929, 525] on div "Waiting for decision Select all Move here InsureTrust Cyber Liability Tuesday, …" at bounding box center [826, 417] width 226 height 400
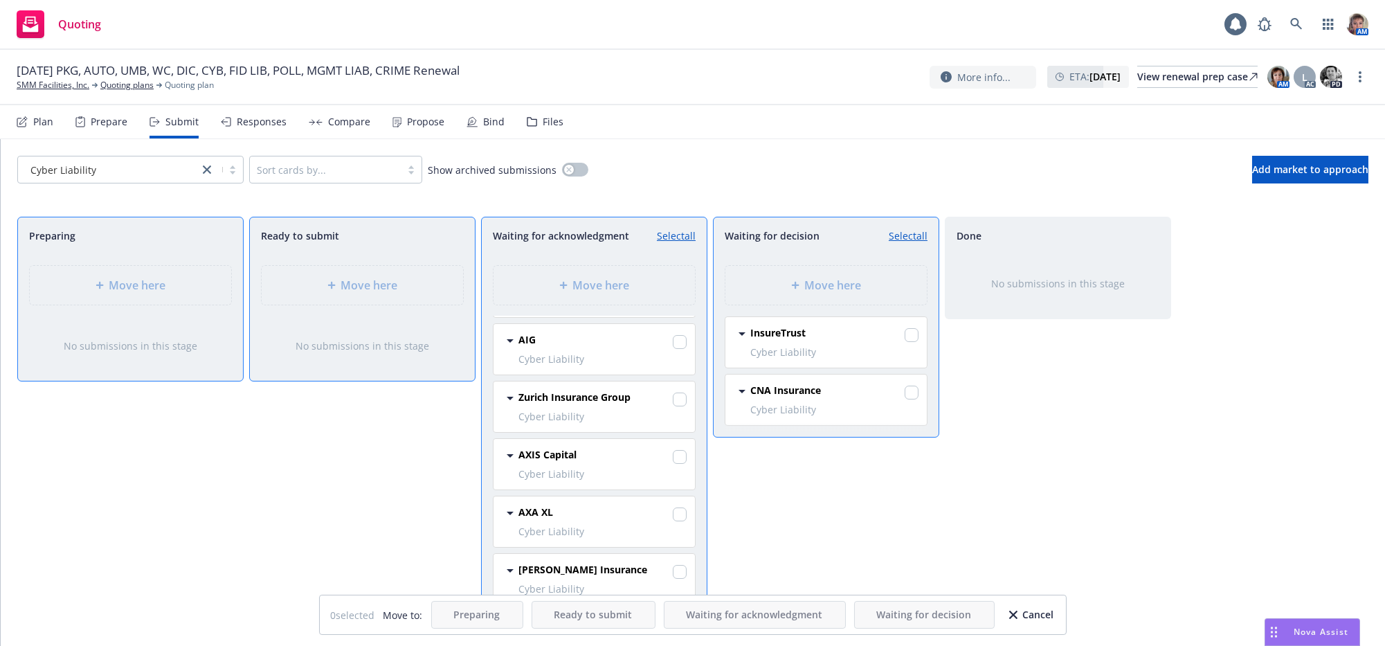
scroll to position [85, 0]
click at [673, 572] on input "checkbox" at bounding box center [680, 572] width 14 height 14
checkbox input "true"
click at [835, 293] on span "Move here" at bounding box center [833, 285] width 57 height 17
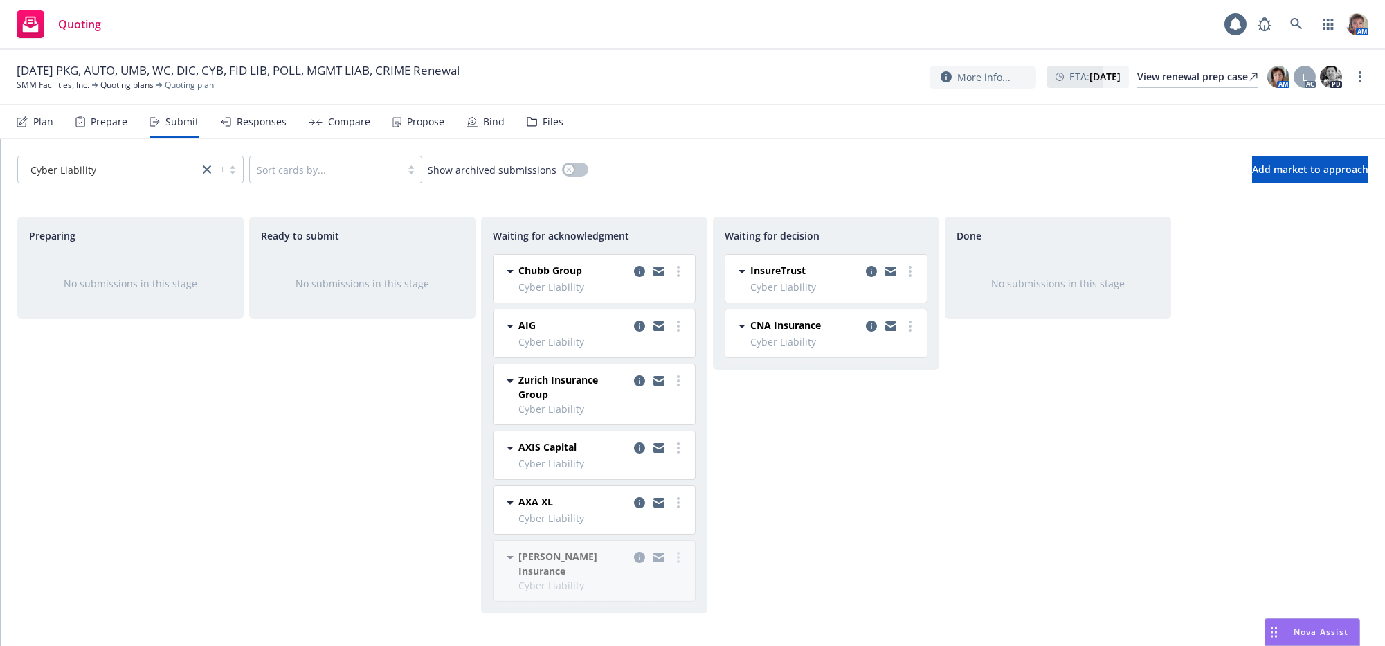
scroll to position [0, 0]
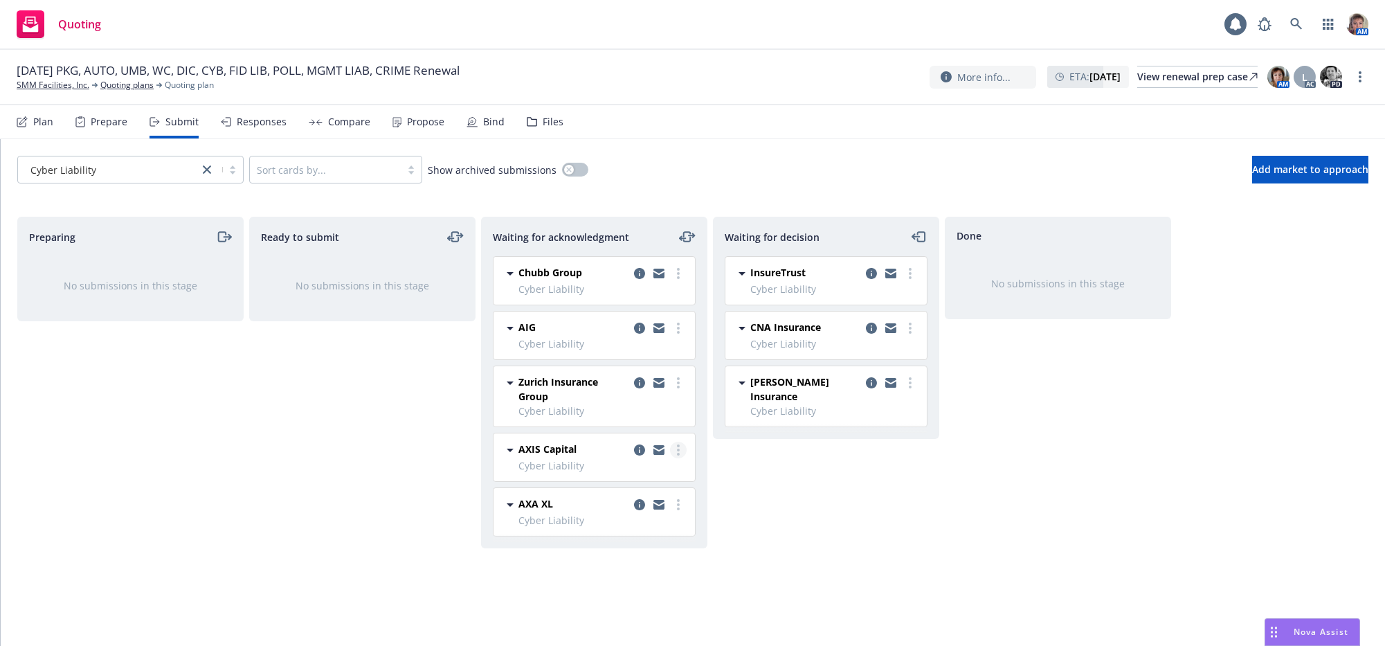
click at [678, 451] on circle "more" at bounding box center [678, 450] width 3 height 3
click at [648, 386] on span "Add declined decision" at bounding box center [616, 380] width 136 height 13
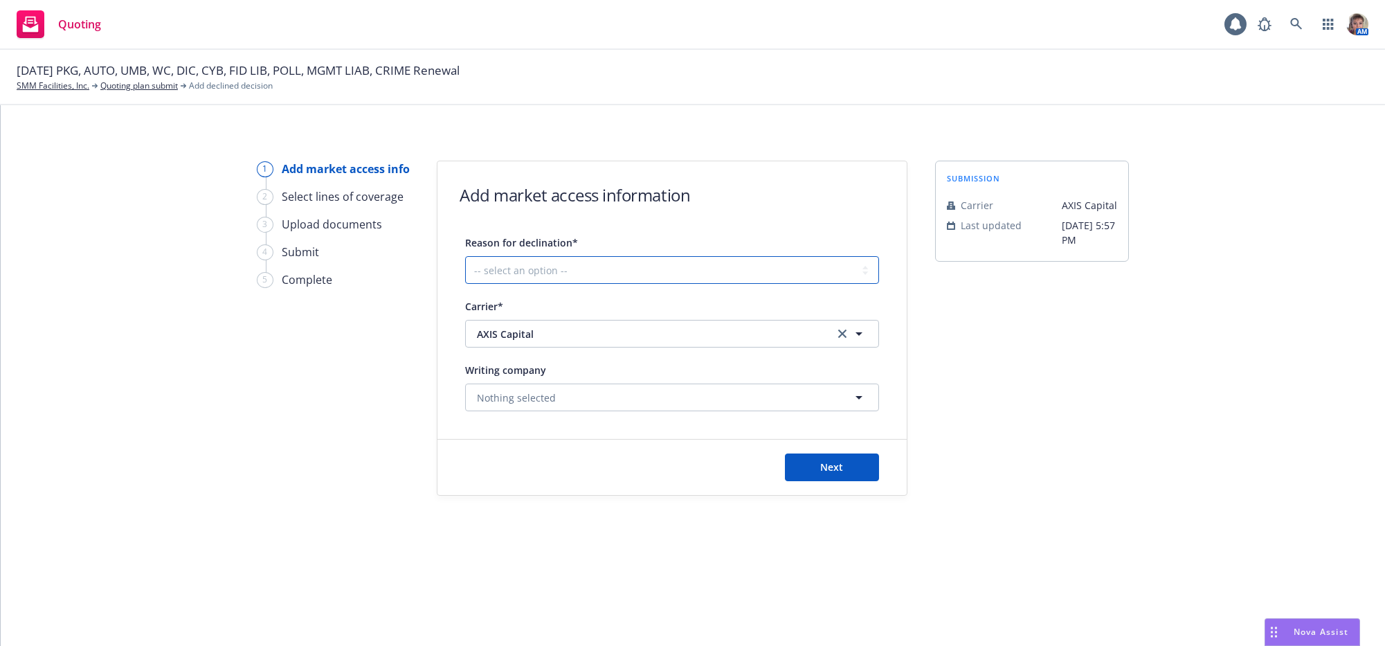
click at [692, 279] on select "-- select an option -- Cannot compete with other markets Carrier non-renewed Ca…" at bounding box center [672, 270] width 414 height 28
select select "CLIENT_TOO_SMALL"
click at [469, 266] on select "-- select an option -- Cannot compete with other markets Carrier non-renewed Ca…" at bounding box center [672, 270] width 414 height 28
click at [839, 495] on div "Next" at bounding box center [671, 467] width 469 height 55
click at [838, 481] on button "Next" at bounding box center [832, 467] width 94 height 28
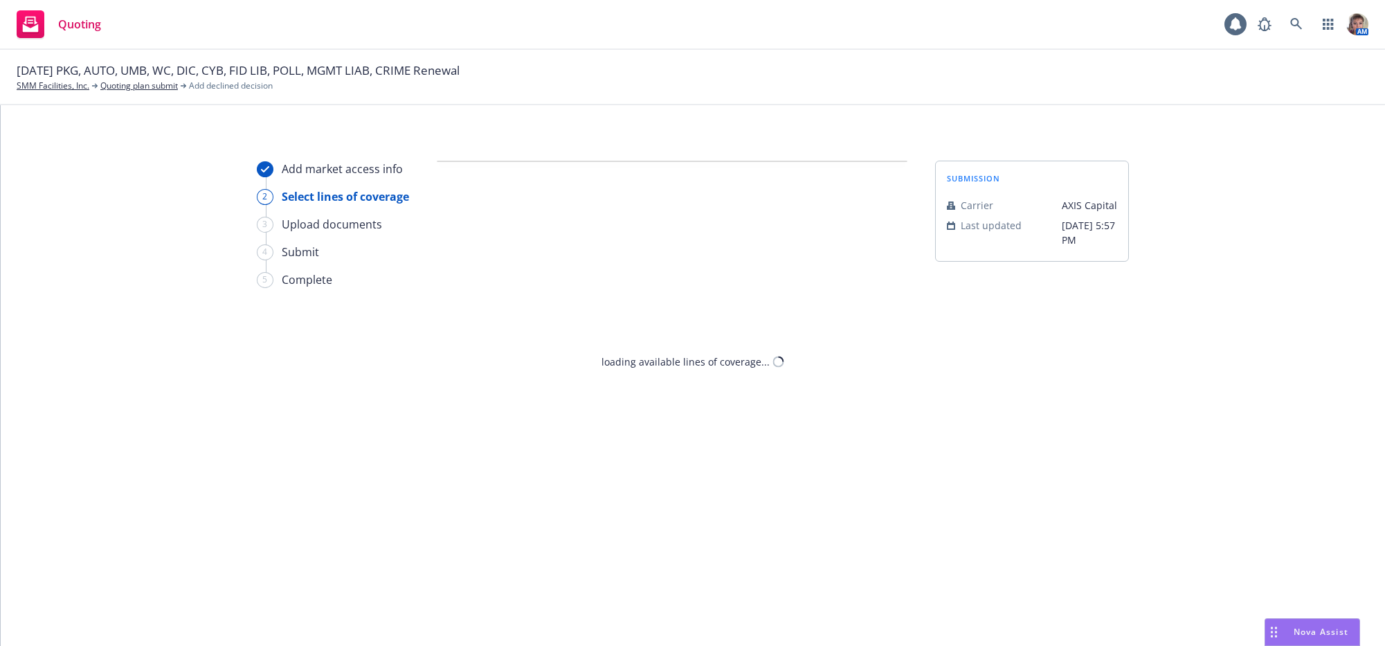
select select "CLIENT_TOO_SMALL"
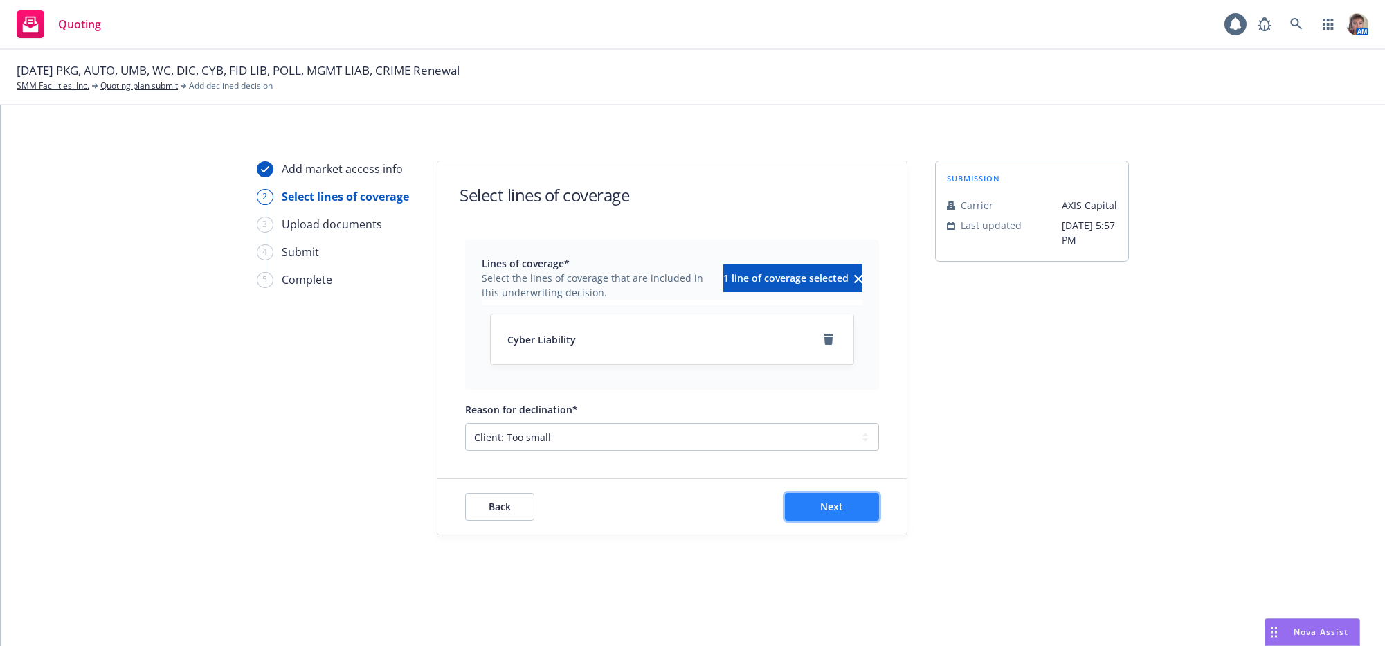
click at [845, 521] on button "Next" at bounding box center [832, 507] width 94 height 28
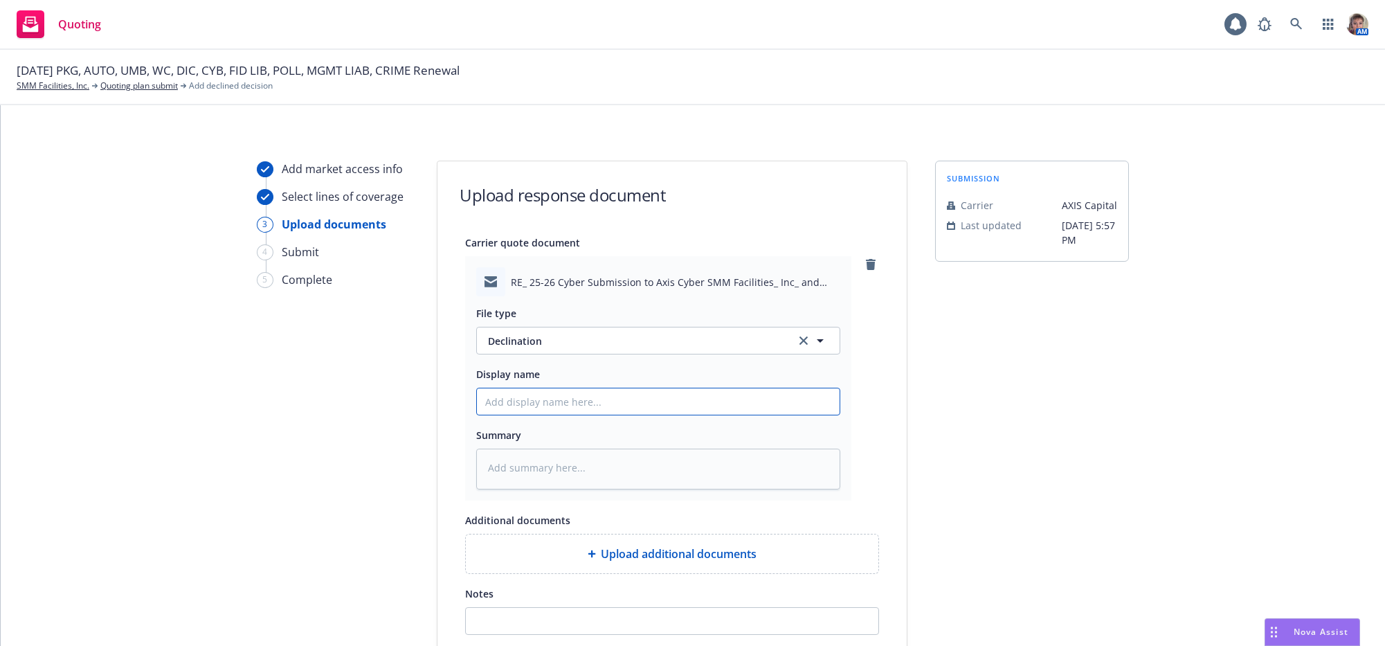
click at [680, 415] on input "Display name" at bounding box center [658, 401] width 363 height 26
type textarea "x"
type input "D"
type textarea "x"
type input "Du"
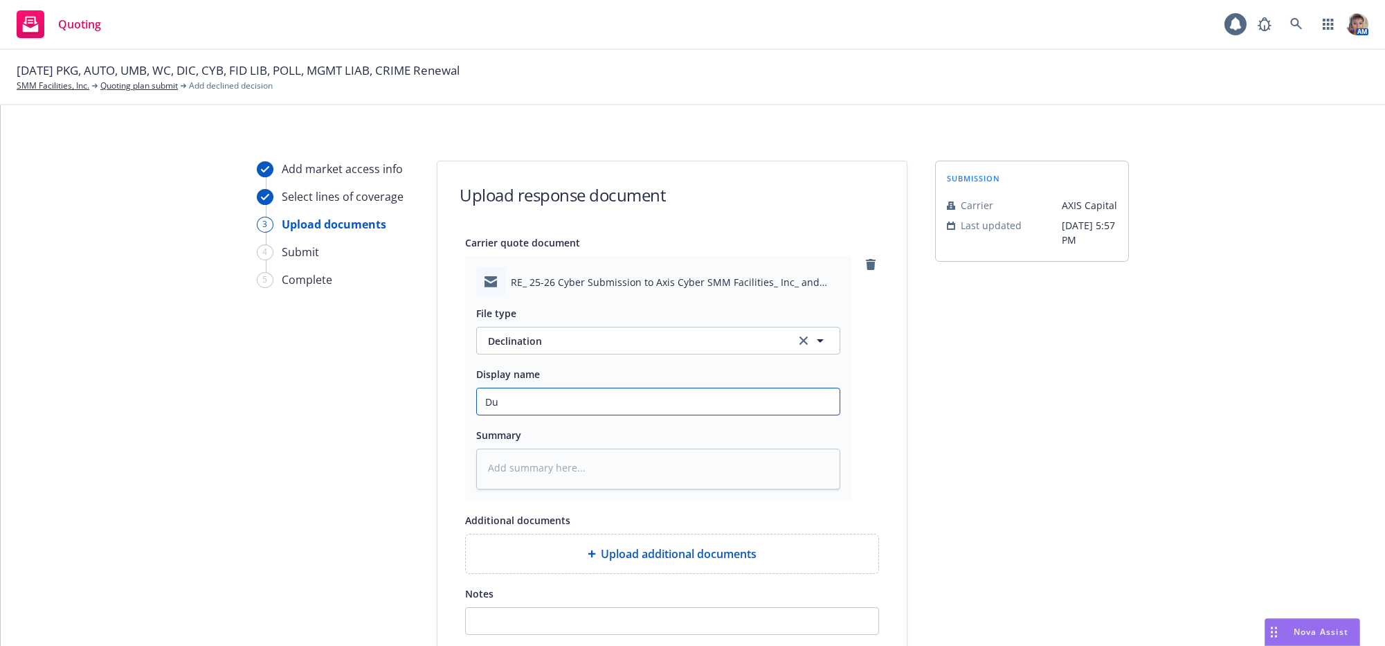
type textarea "x"
type input "Due"
type textarea "x"
type input "Due"
type textarea "x"
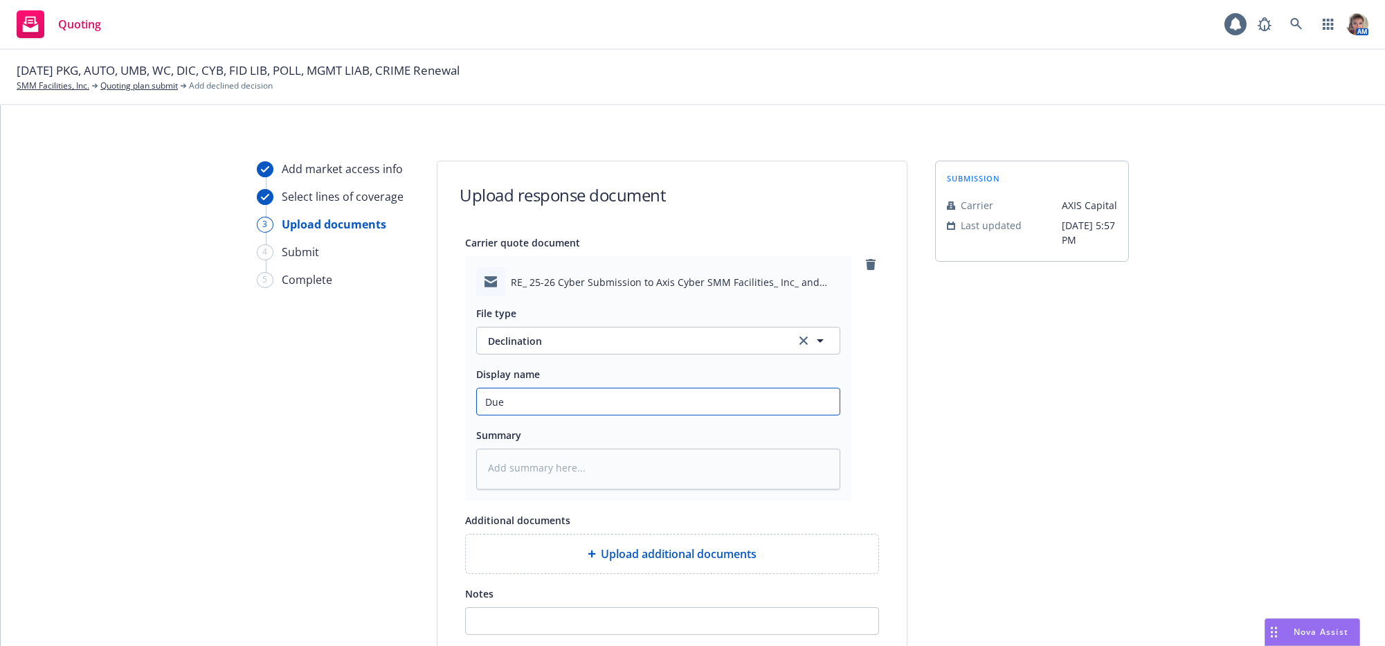
type input "Due t"
type textarea "x"
type input "Due to"
type textarea "x"
type input "Due to"
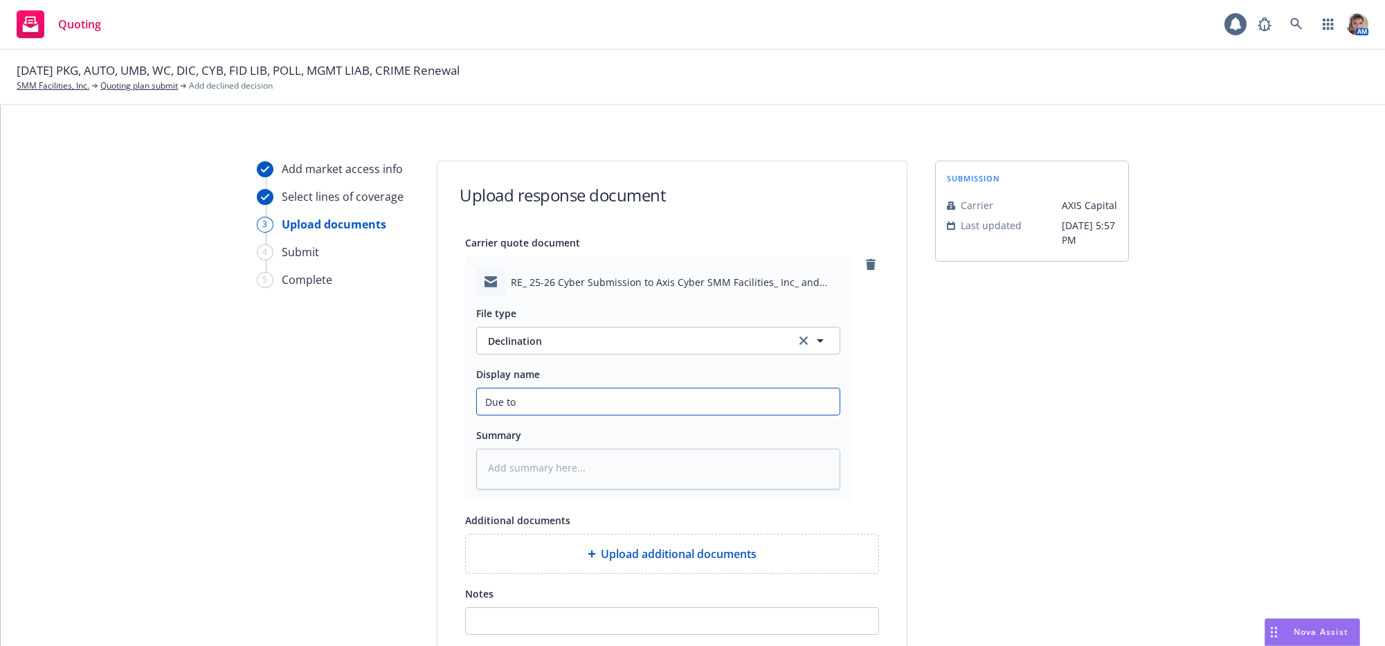
type textarea "x"
type input "Due to s"
type textarea "x"
type input "Due to si"
type textarea "x"
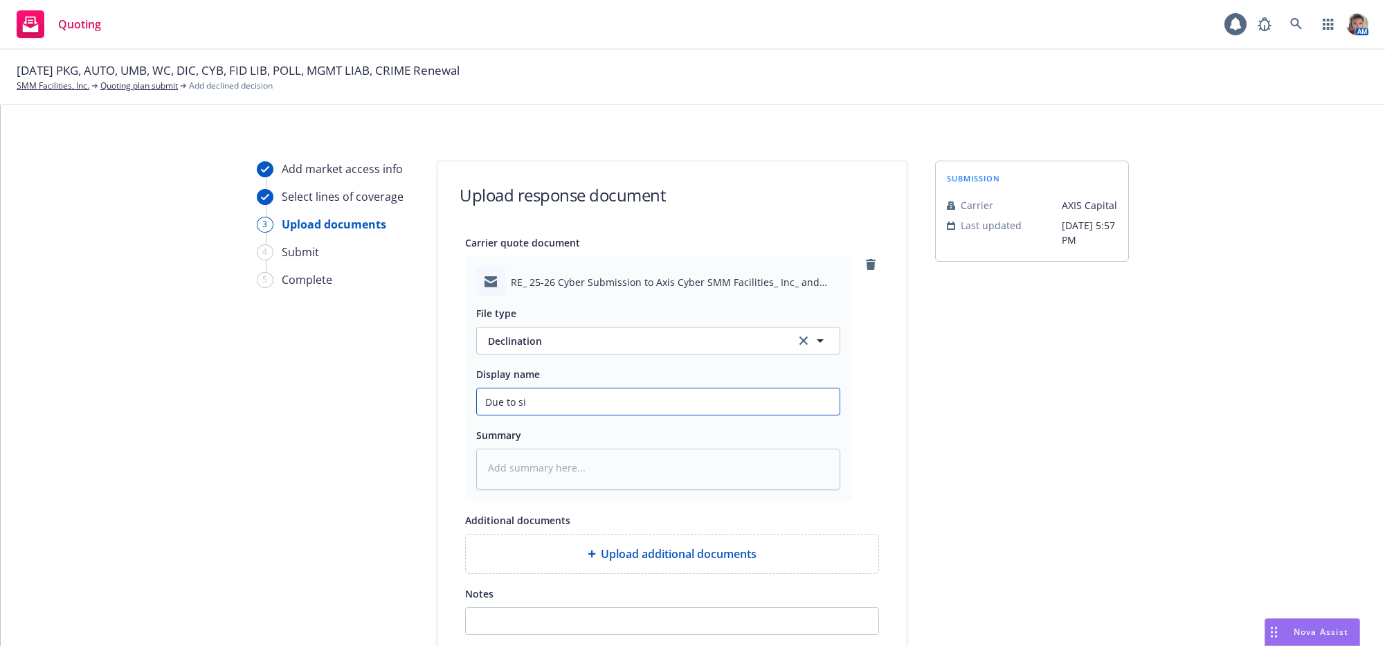
type input "Due to siz"
type textarea "x"
type input "Due to size"
type textarea "x"
type input "Due to size"
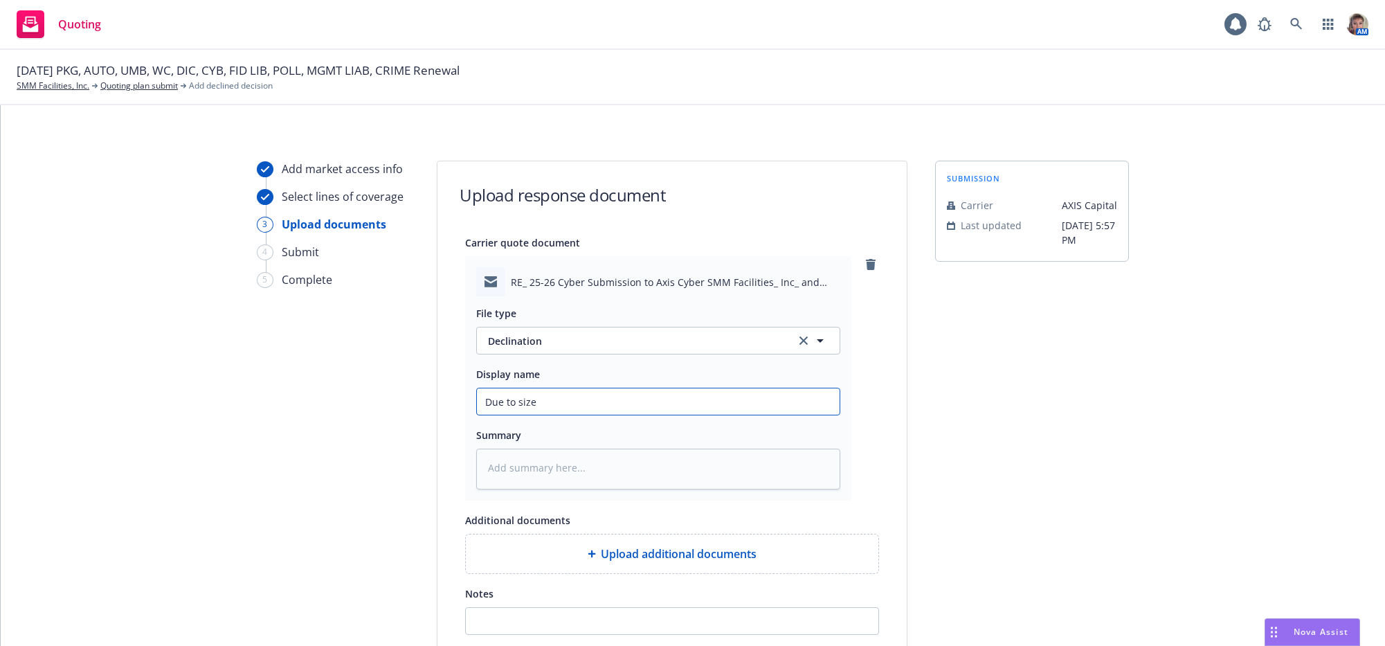
type textarea "x"
type input "Due to size w"
type textarea "x"
type input "Due to size wi"
type textarea "x"
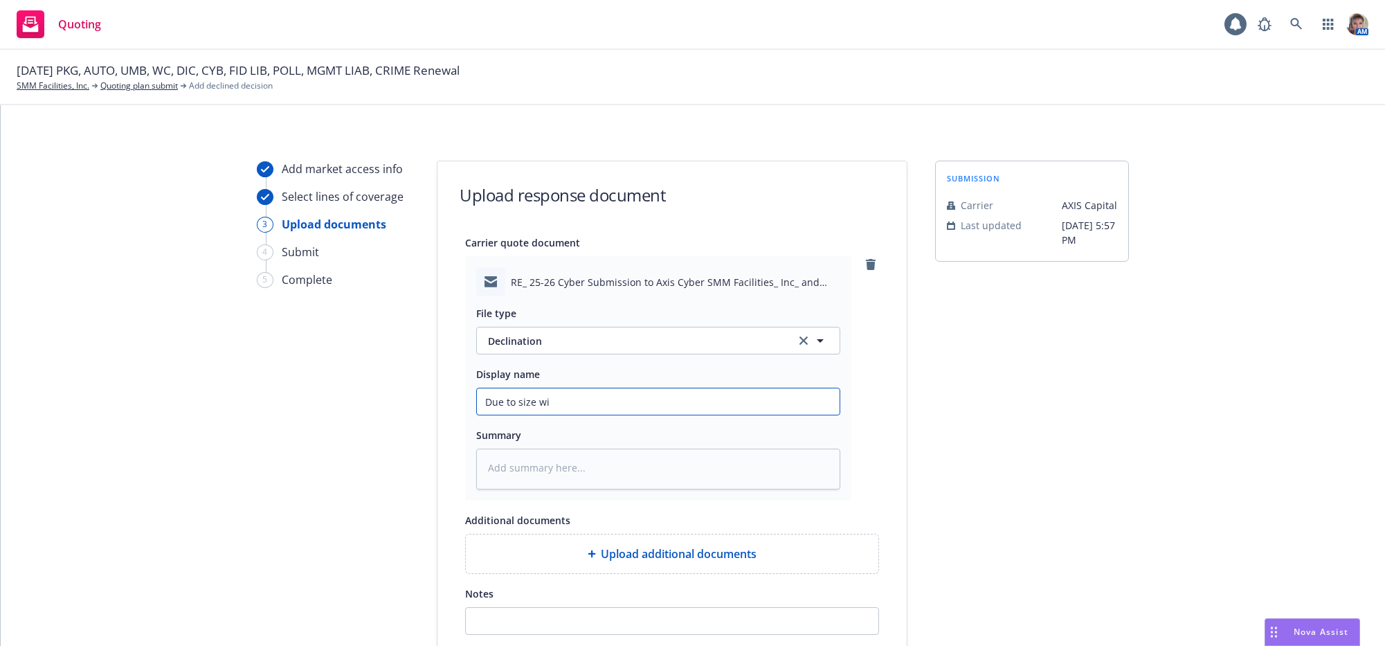
type input "Due to size wil"
type textarea "x"
type input "Due to size will"
type textarea "x"
type input "Due to size will"
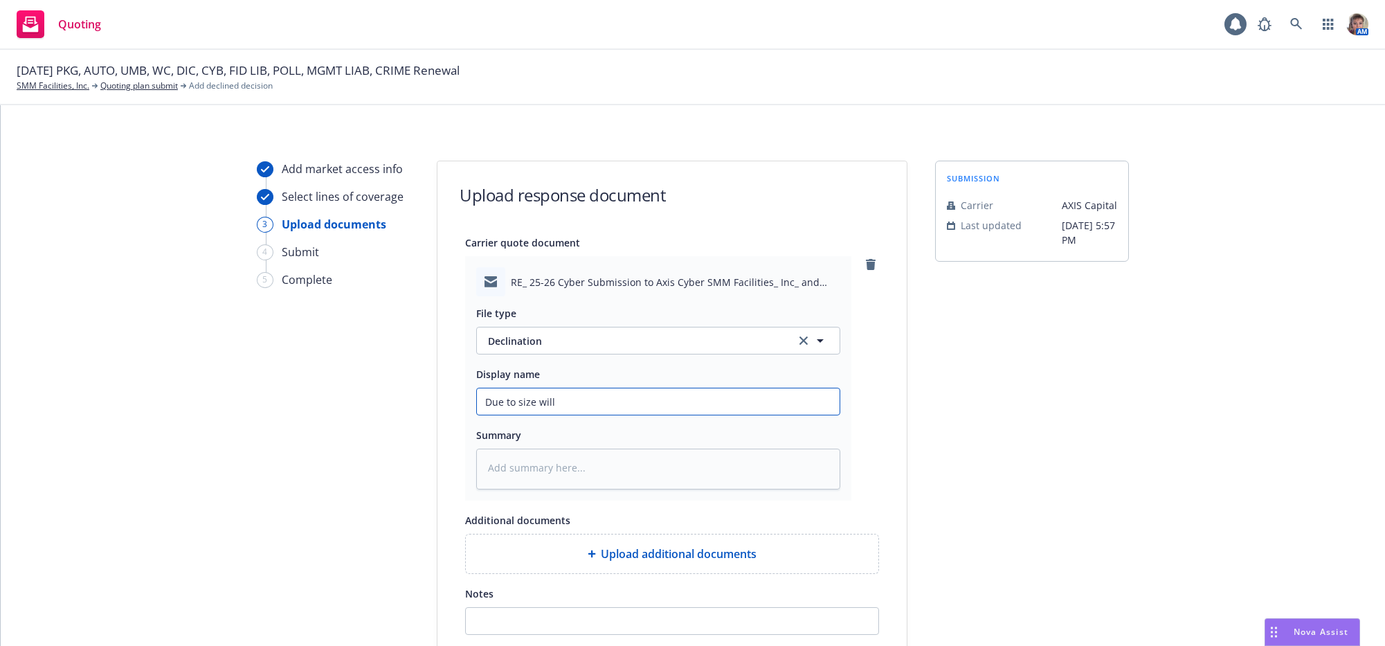
type textarea "x"
type input "Due to size will n"
type textarea "x"
type input "Due to size will ne"
type textarea "x"
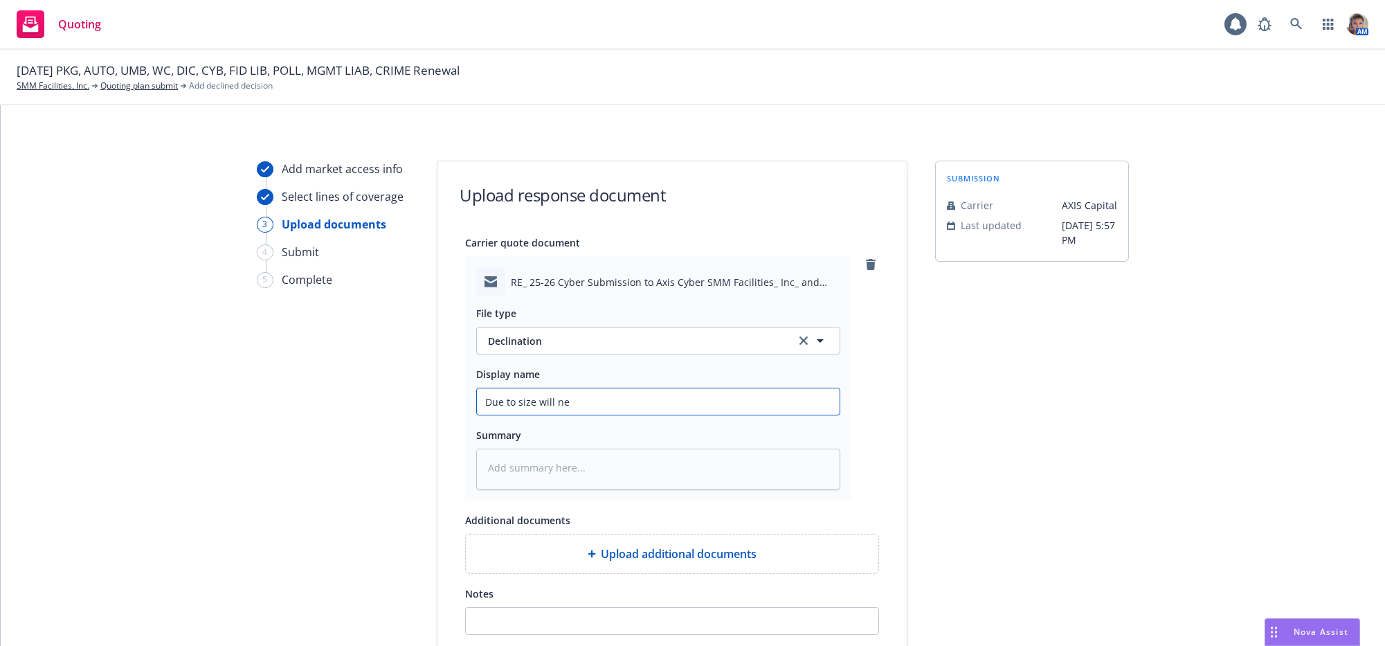
type input "Due to size will nee"
type textarea "x"
type input "Due to size will need"
type textarea "x"
type input "Due to size will need"
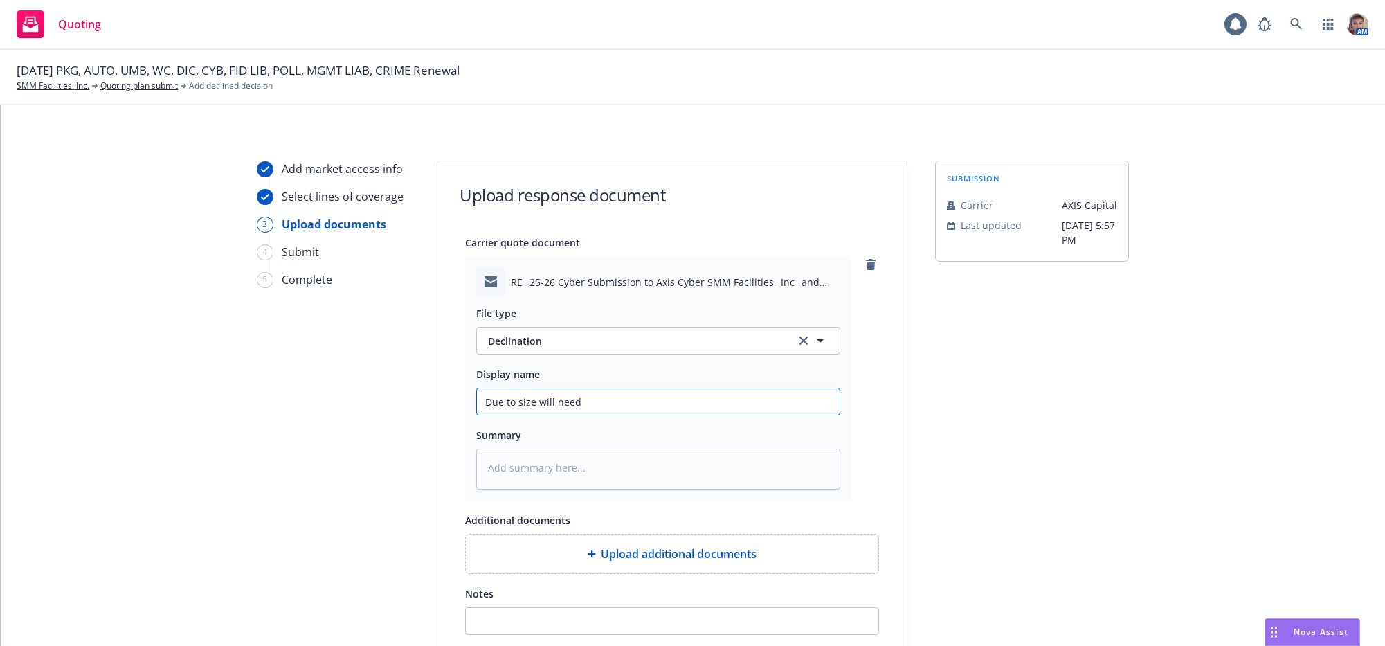
type textarea "x"
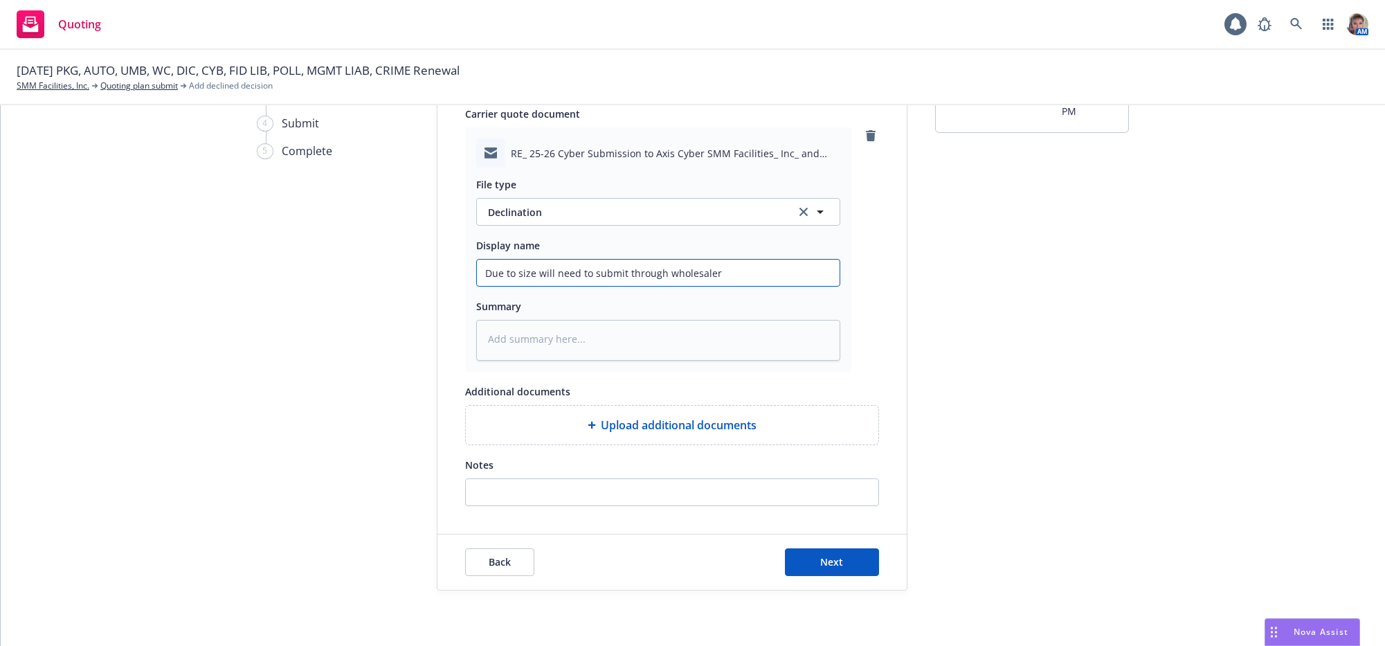
scroll to position [179, 0]
click at [821, 563] on span "Next" at bounding box center [832, 561] width 23 height 13
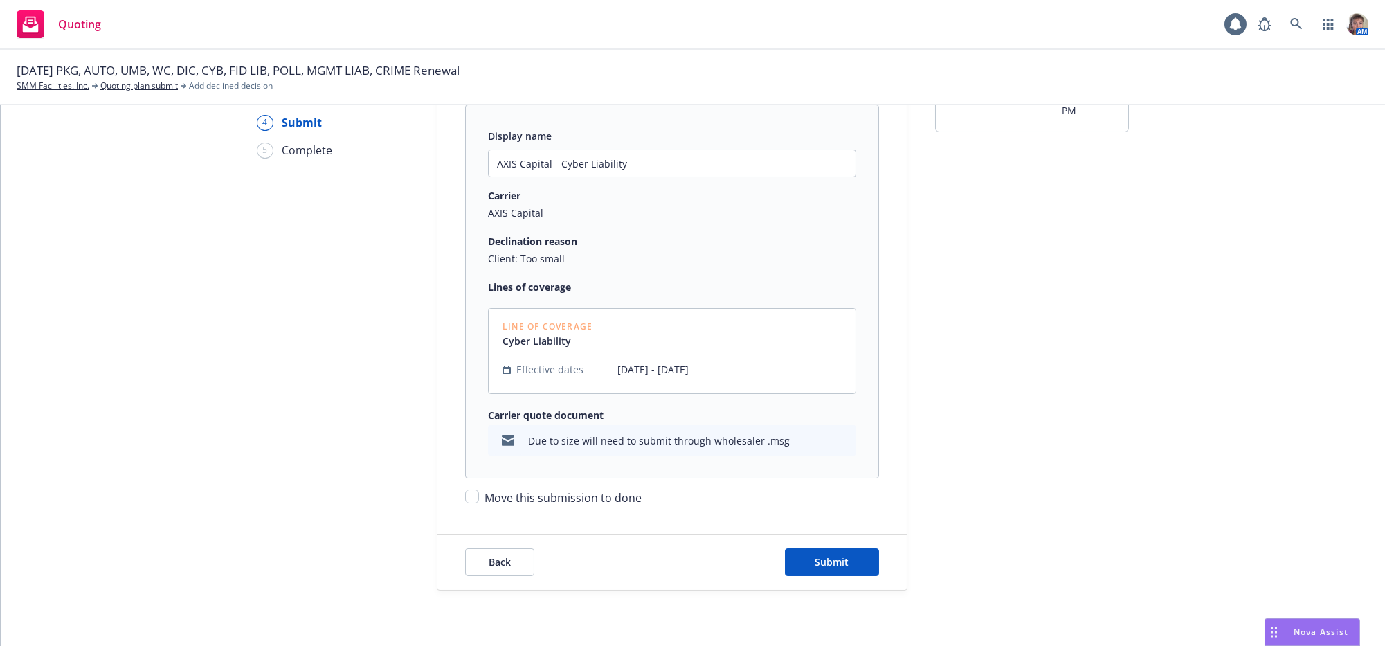
scroll to position [167, 0]
click at [843, 558] on button "Submit" at bounding box center [832, 562] width 94 height 28
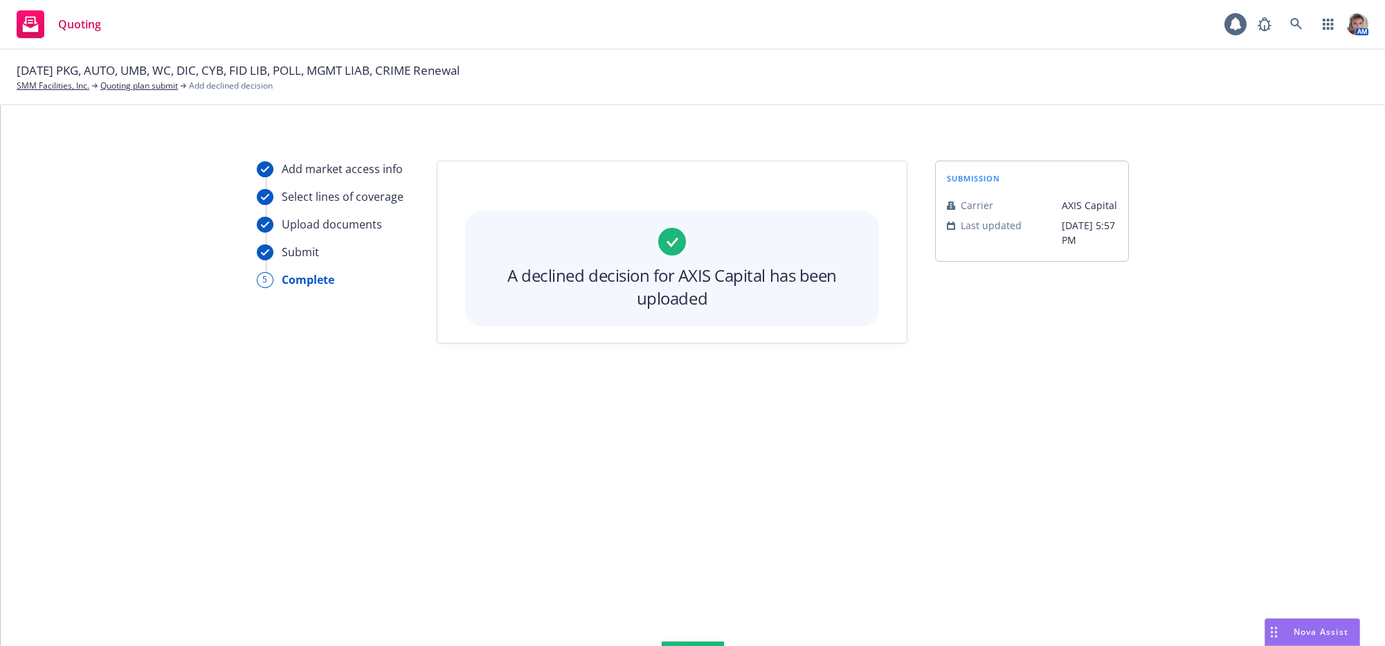
scroll to position [0, 0]
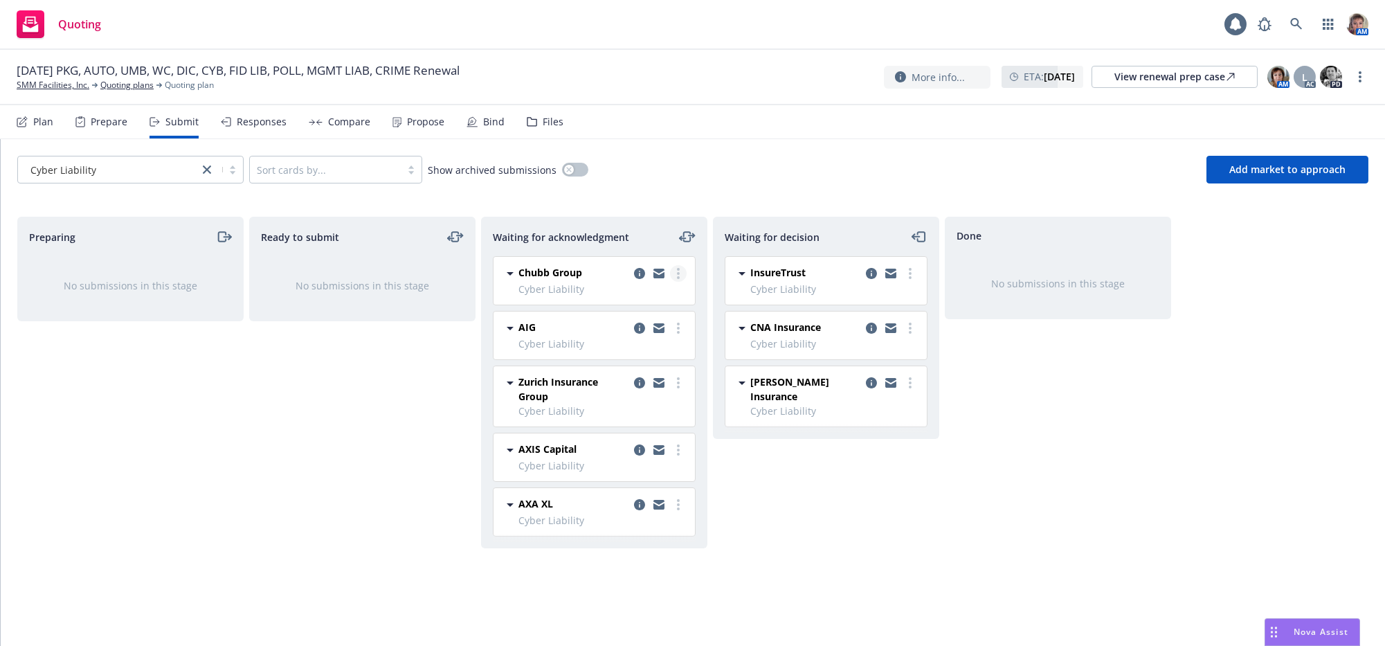
click at [678, 279] on icon "more" at bounding box center [678, 273] width 3 height 11
click at [637, 429] on span "Add declined decision" at bounding box center [616, 428] width 136 height 13
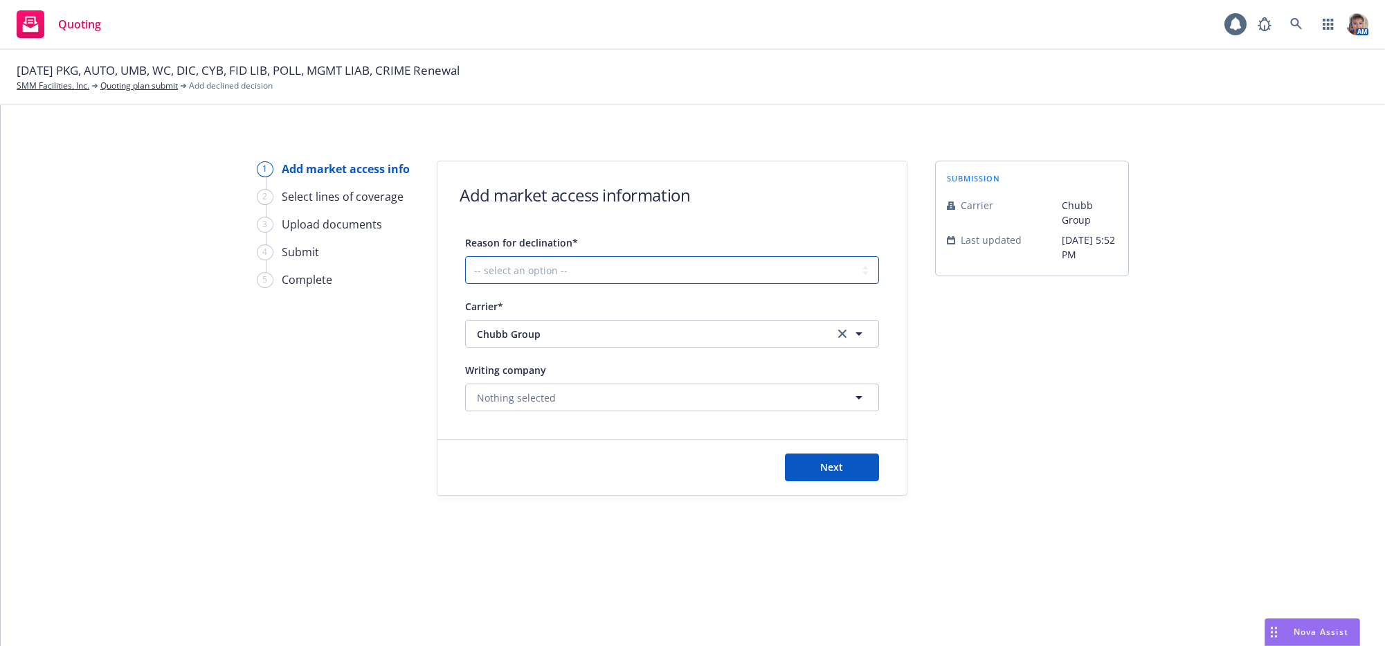
click at [608, 274] on select "-- select an option -- Cannot compete with other markets Carrier non-renewed Ca…" at bounding box center [672, 270] width 414 height 28
select select "DOES_NOT_FIT_UNDERWRITER_APPETITE"
click at [469, 266] on select "-- select an option -- Cannot compete with other markets Carrier non-renewed Ca…" at bounding box center [672, 270] width 414 height 28
click at [815, 481] on button "Next" at bounding box center [832, 467] width 94 height 28
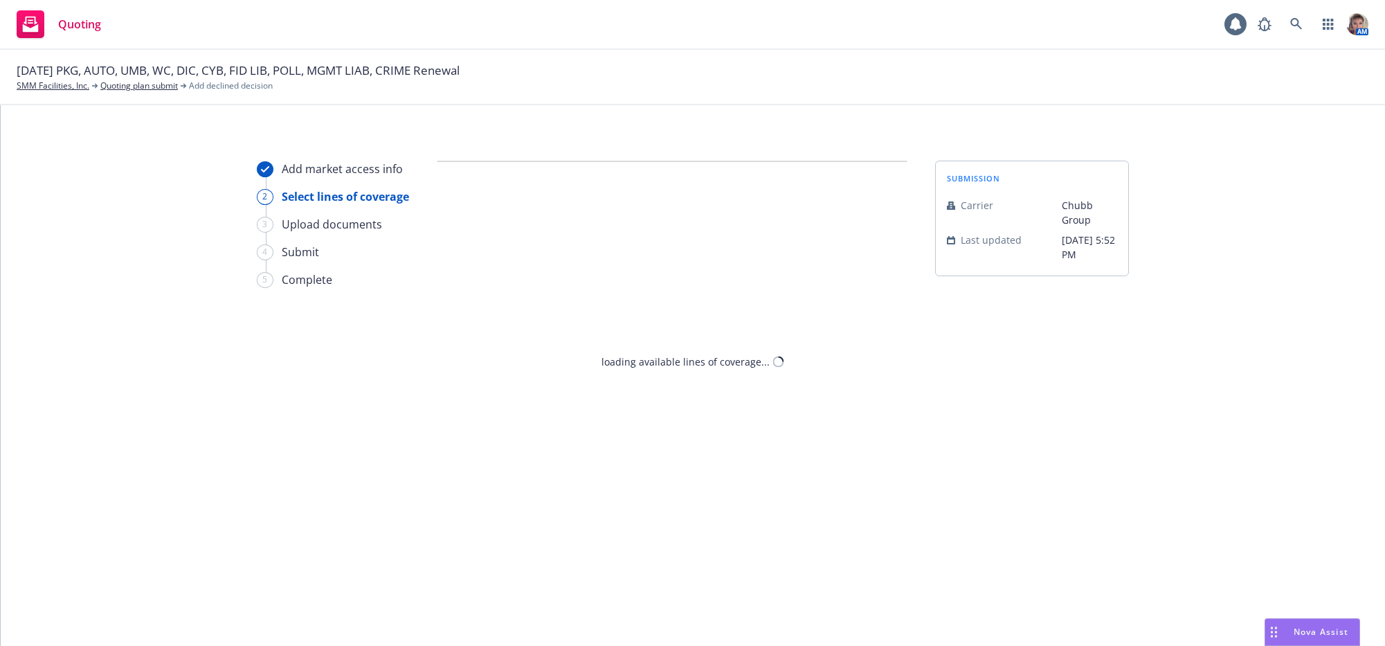
select select "DOES_NOT_FIT_UNDERWRITER_APPETITE"
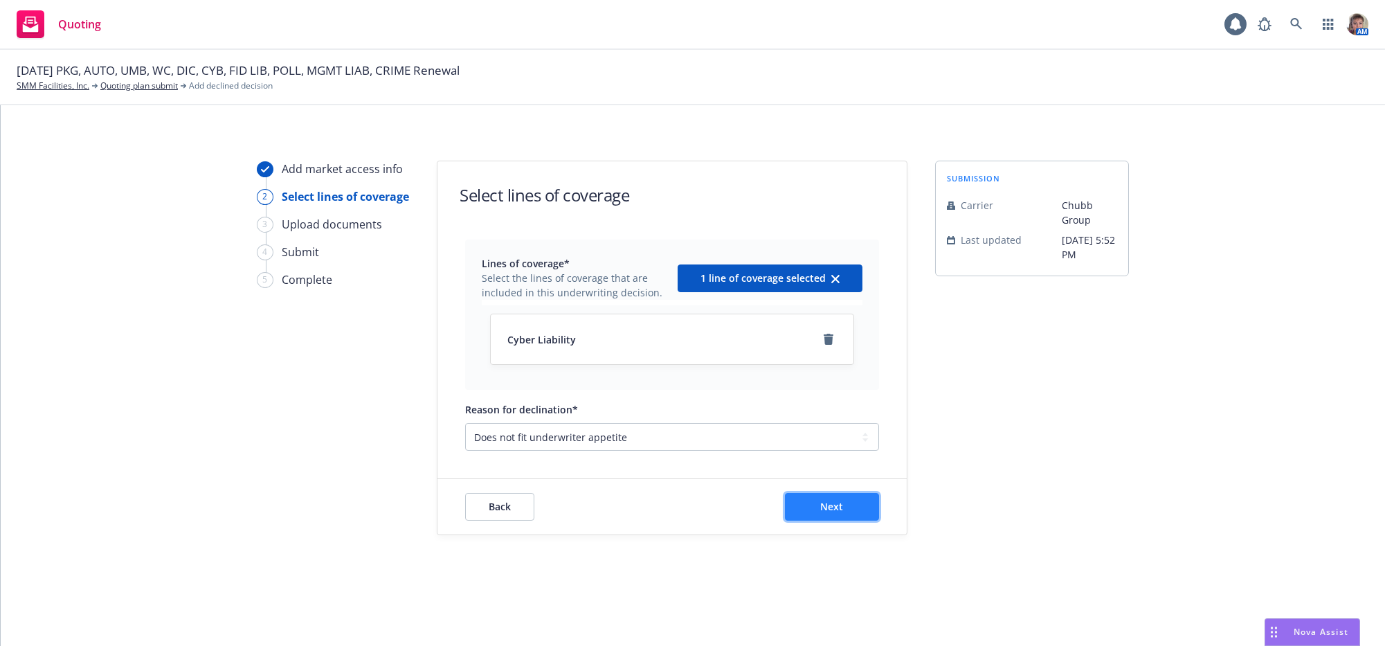
drag, startPoint x: 822, startPoint y: 520, endPoint x: 826, endPoint y: 527, distance: 8.4
click at [826, 513] on span "Next" at bounding box center [832, 506] width 23 height 13
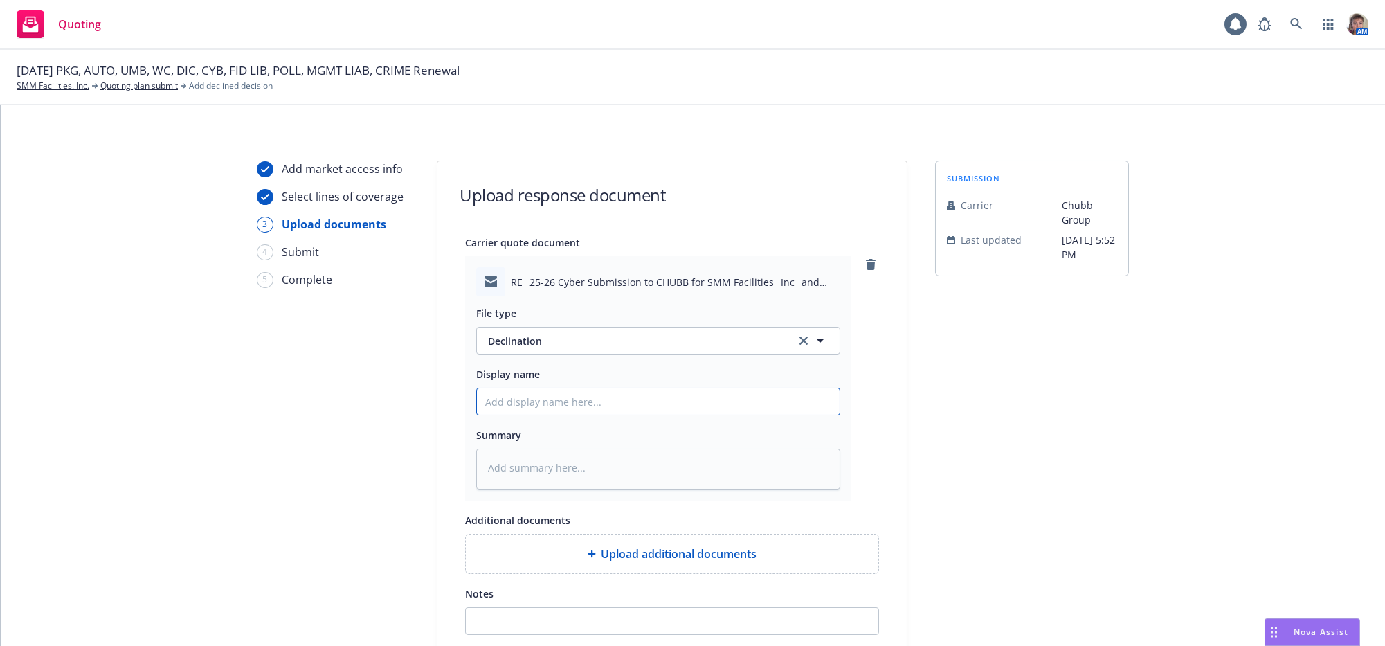
click at [602, 415] on input "Display name" at bounding box center [658, 401] width 363 height 26
type textarea "x"
type input "M"
type textarea "x"
type input "MF"
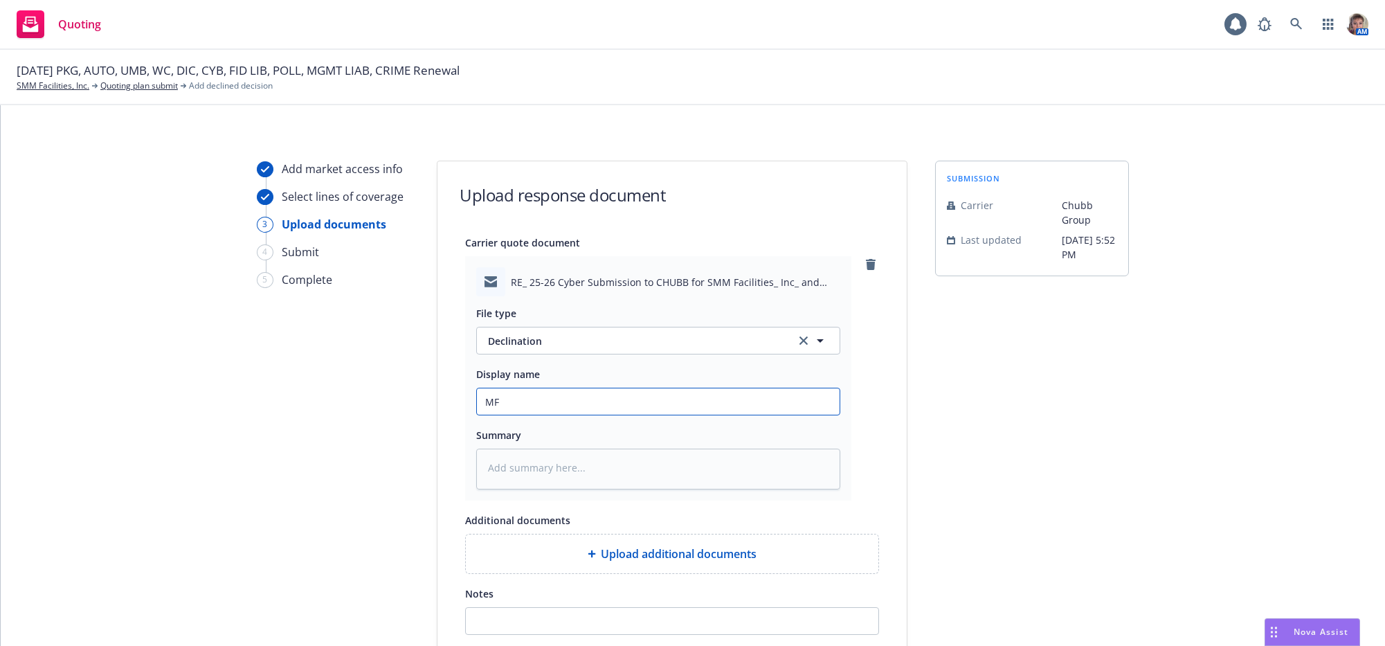
type textarea "x"
type input "MFA"
type textarea "x"
type input "MFA"
type textarea "x"
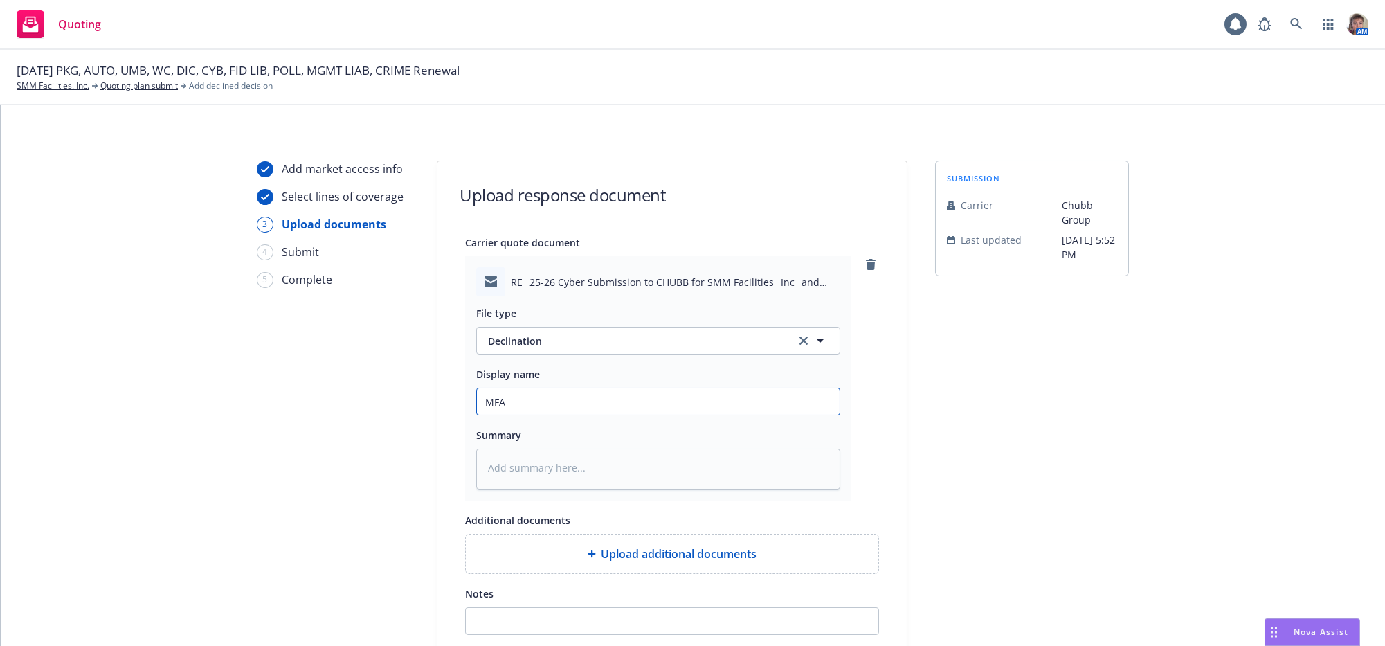
type input "MFA i"
type textarea "x"
type input "MFA is"
type textarea "x"
type input "MFA is"
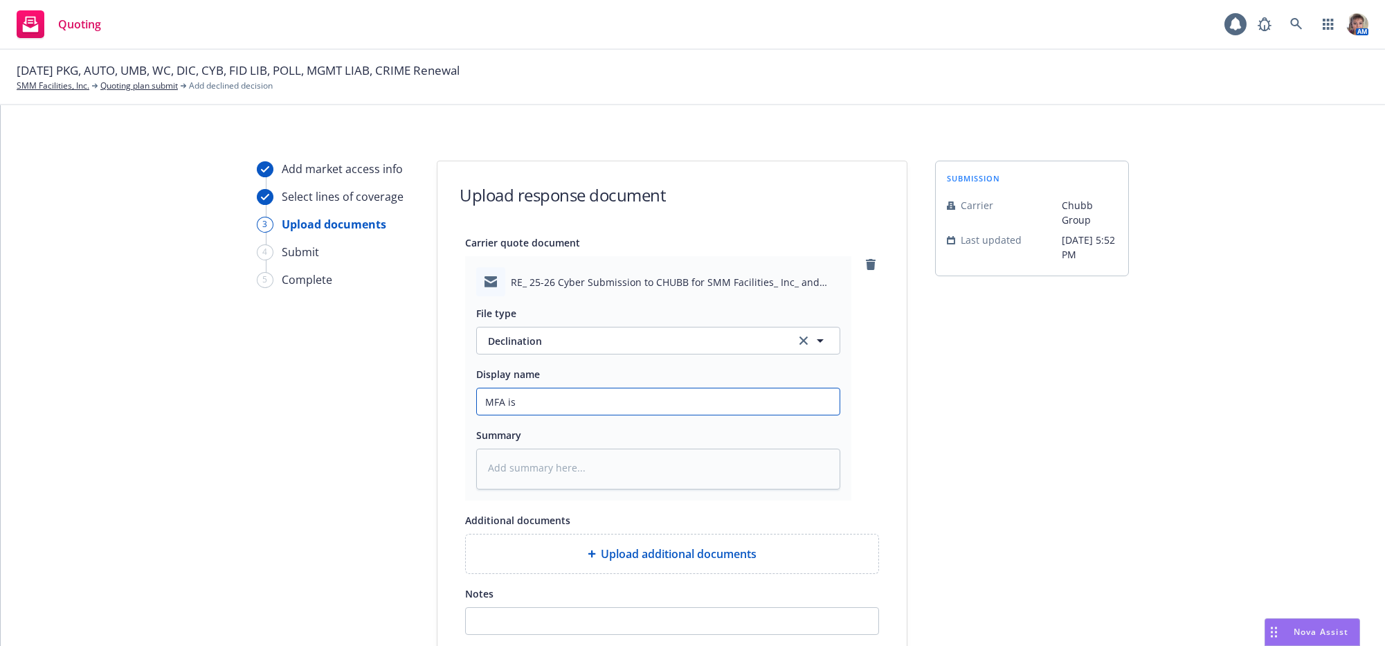
type textarea "x"
type input "MFA is n"
type textarea "x"
type input "MFA is no"
type textarea "x"
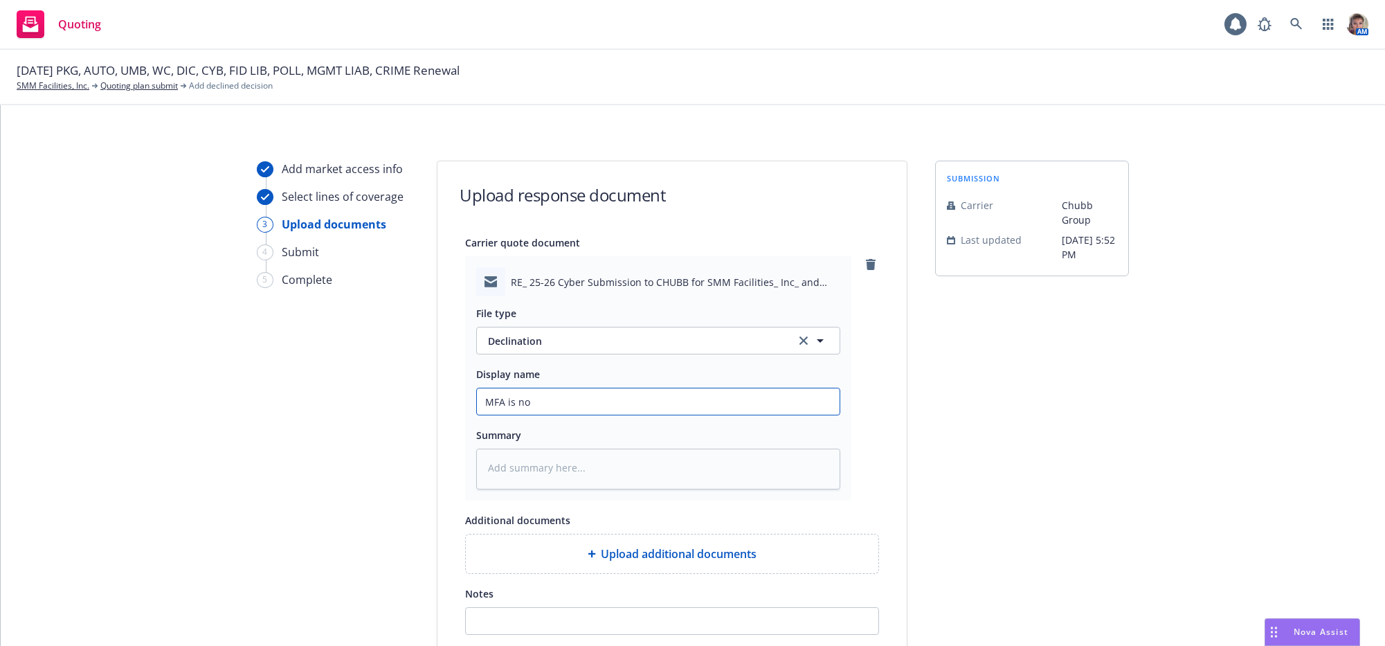
type input "MFA is not"
type textarea "x"
type input "MFA is not"
type textarea "x"
type input "MFA is not s"
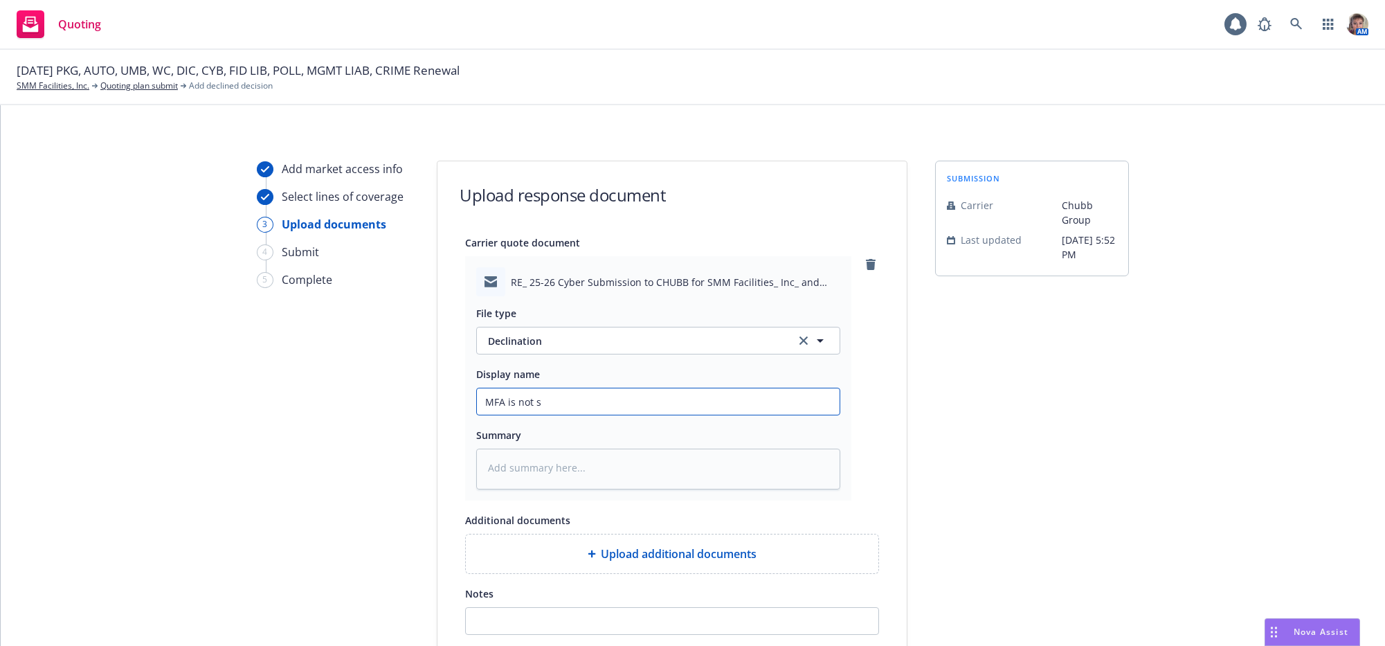
type textarea "x"
type input "MFA is not su"
type textarea "x"
type input "MFA is not suf"
type textarea "x"
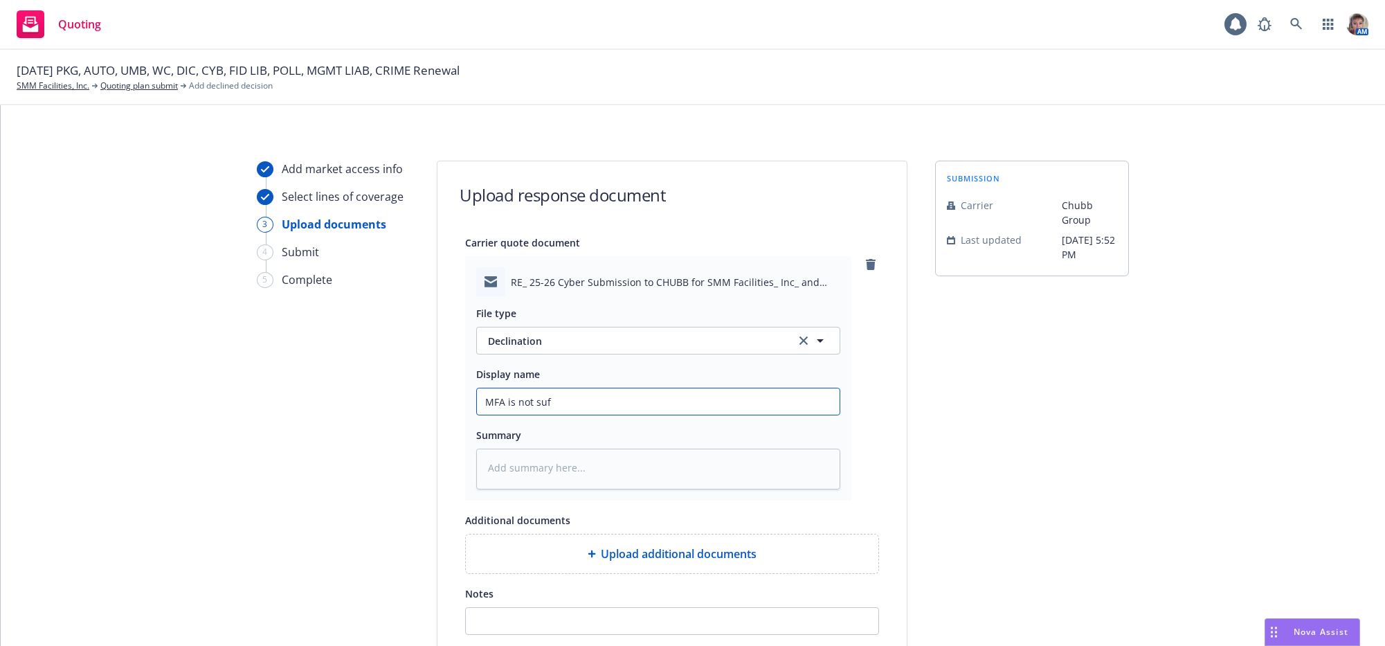
type input "MFA is not suff"
type textarea "x"
type input "MFA is not suffi"
type textarea "x"
type input "MFA is not suffic"
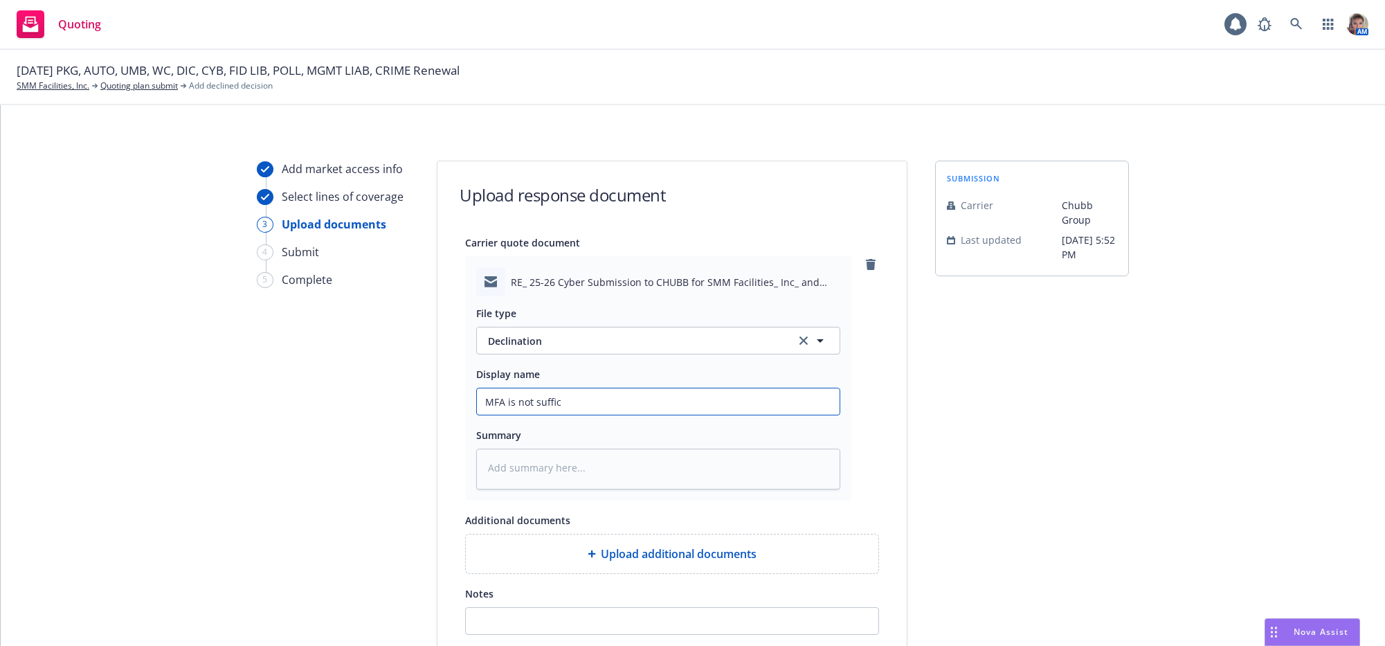
type textarea "x"
type input "MFA is not suffici"
type textarea "x"
type input "MFA is not sufficie"
type textarea "x"
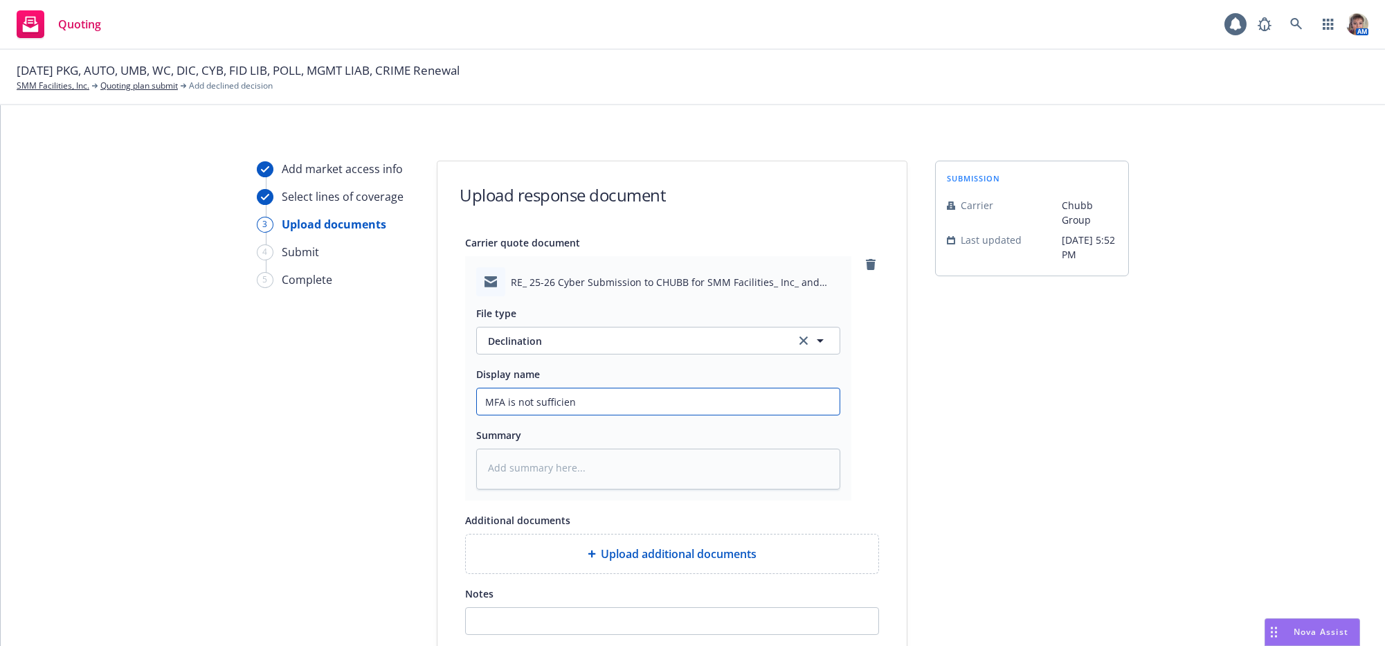
type input "MFA is not sufficient"
type textarea "x"
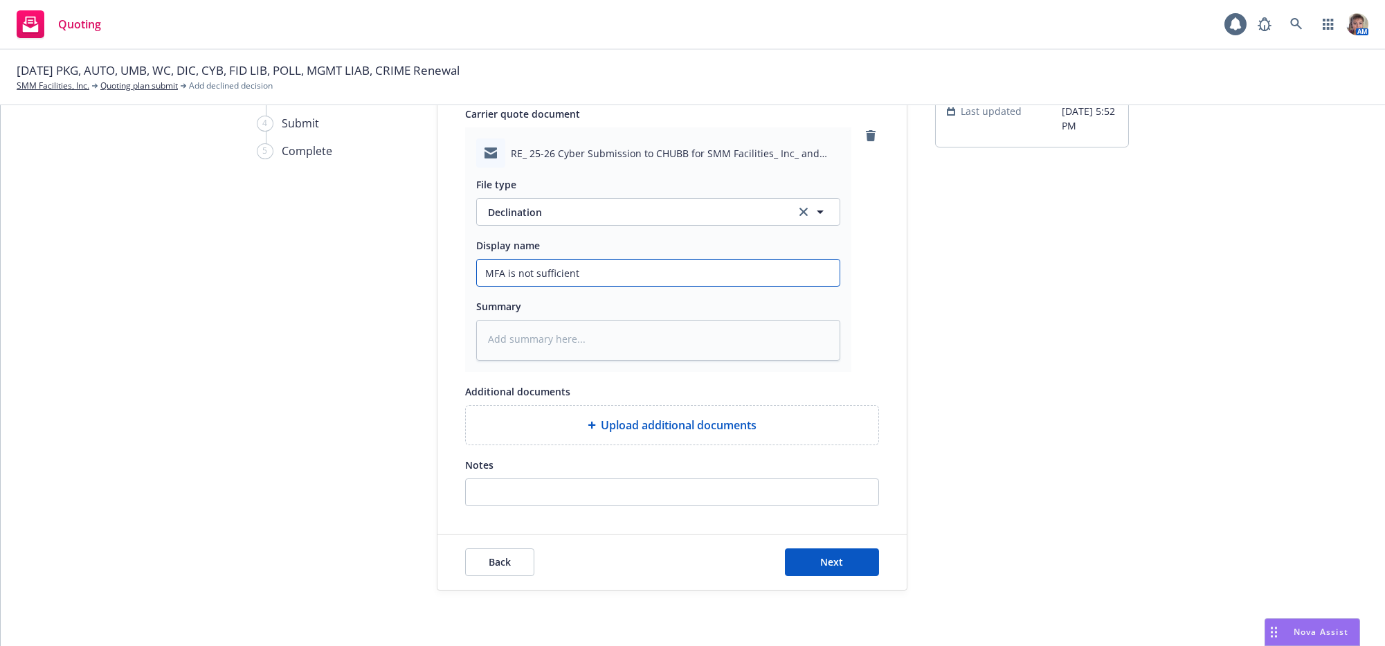
scroll to position [179, 0]
type input "MFA is not sufficient"
click at [821, 564] on span "Next" at bounding box center [832, 561] width 23 height 13
type textarea "x"
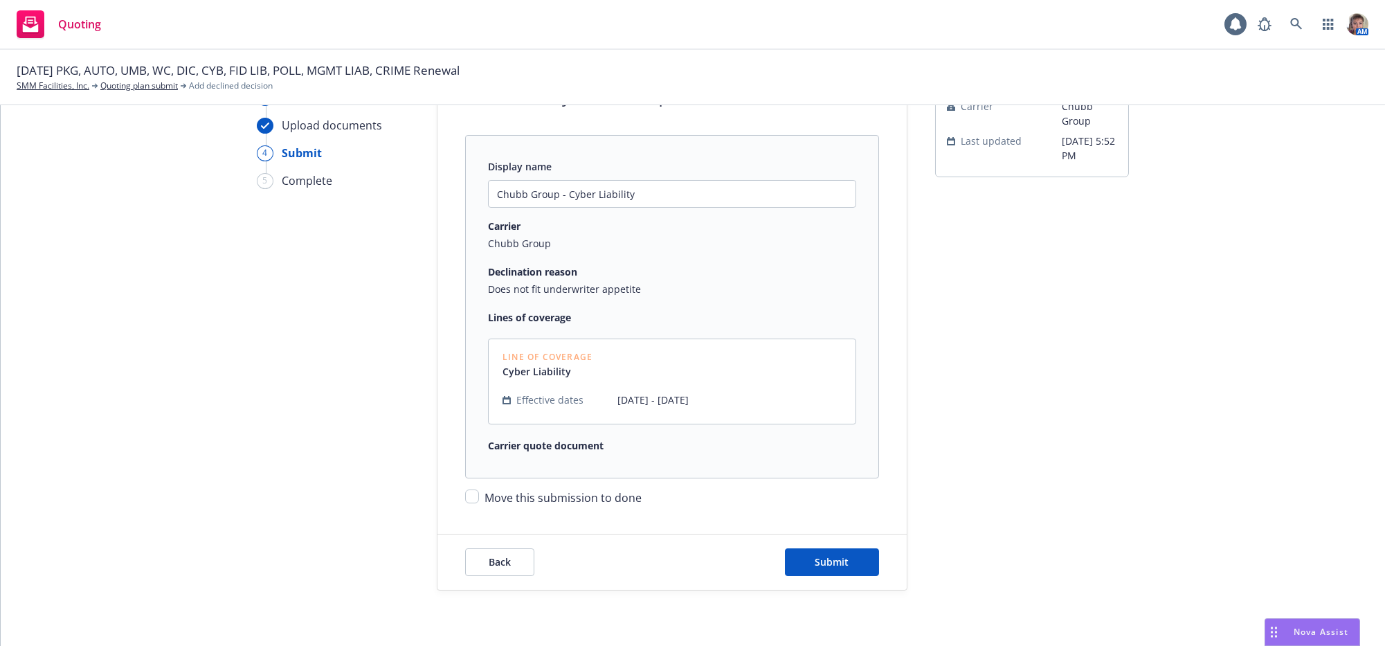
scroll to position [167, 0]
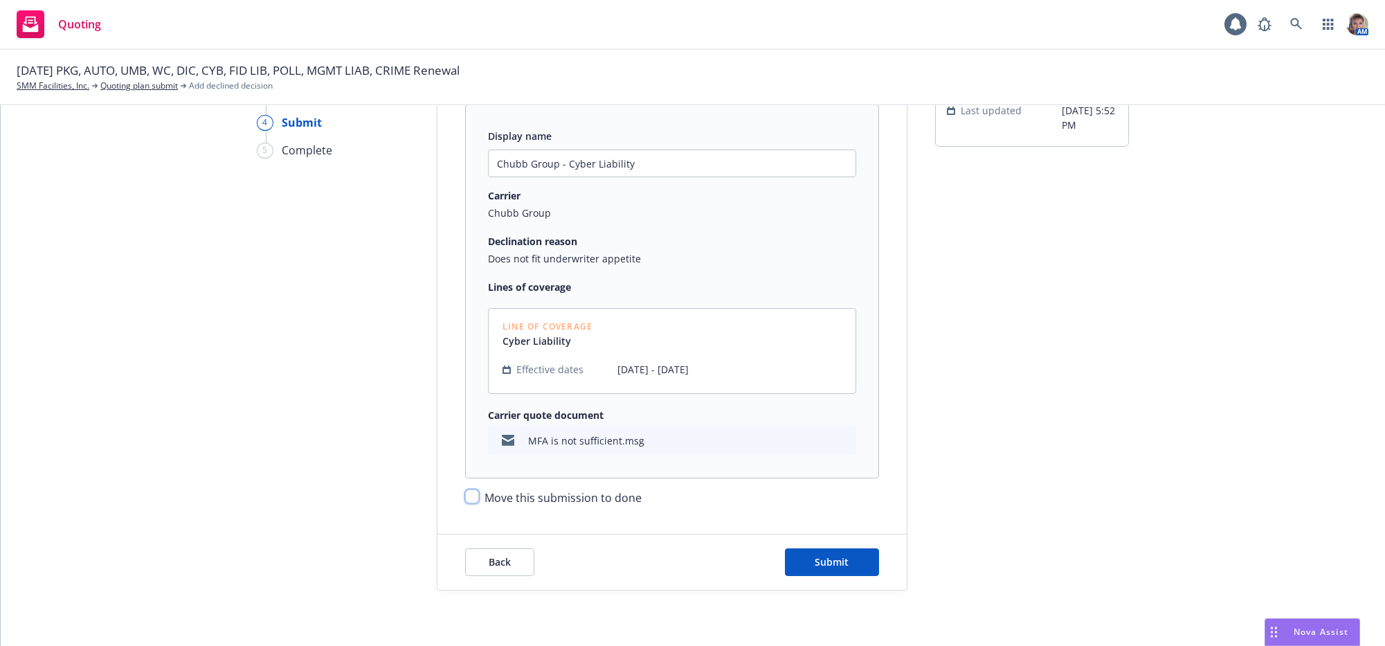
click at [470, 494] on input "Move this submission to done" at bounding box center [472, 496] width 14 height 14
checkbox input "true"
click at [849, 563] on button "Submit" at bounding box center [832, 562] width 94 height 28
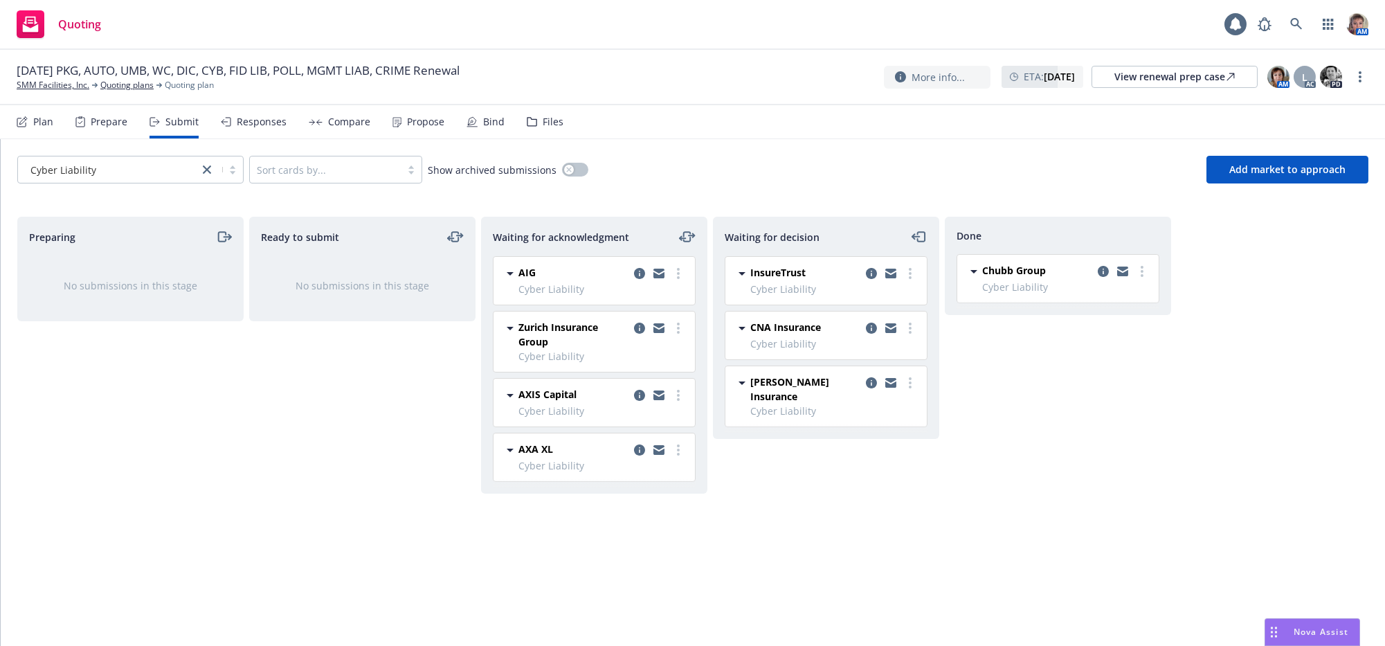
click at [287, 127] on div "Responses" at bounding box center [262, 121] width 50 height 11
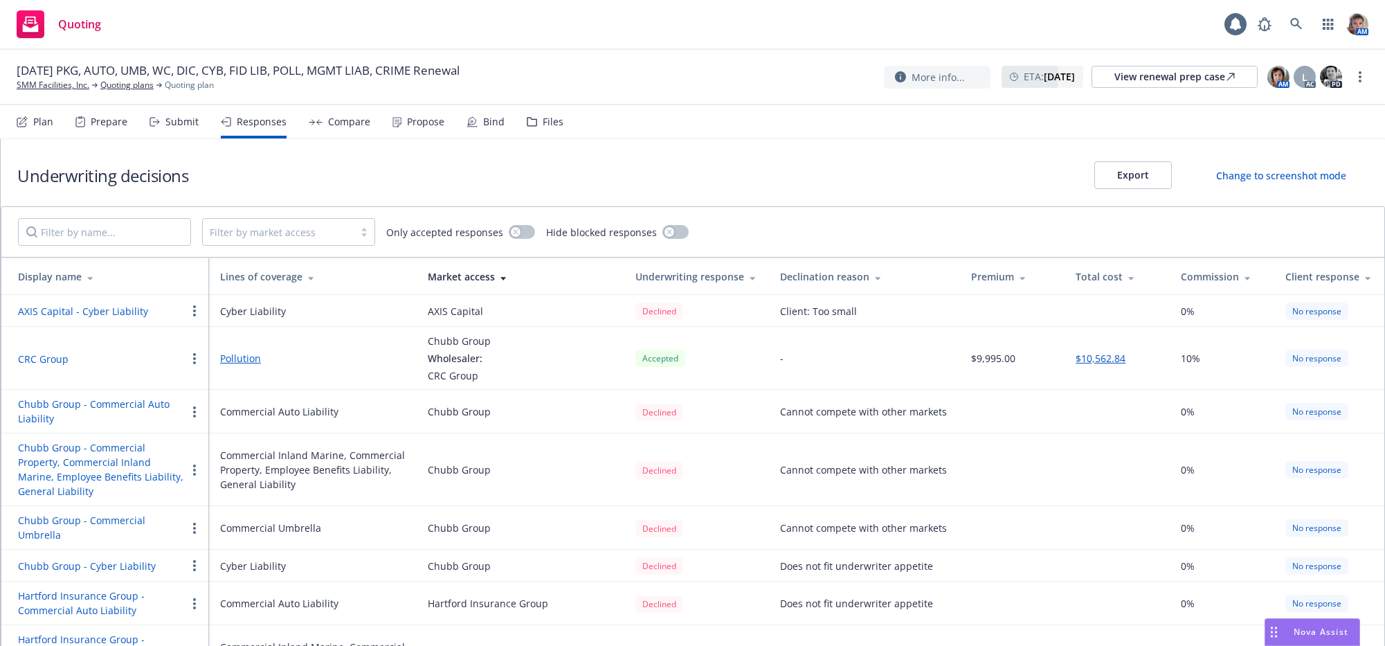
click at [234, 284] on div "Lines of coverage" at bounding box center [313, 276] width 186 height 15
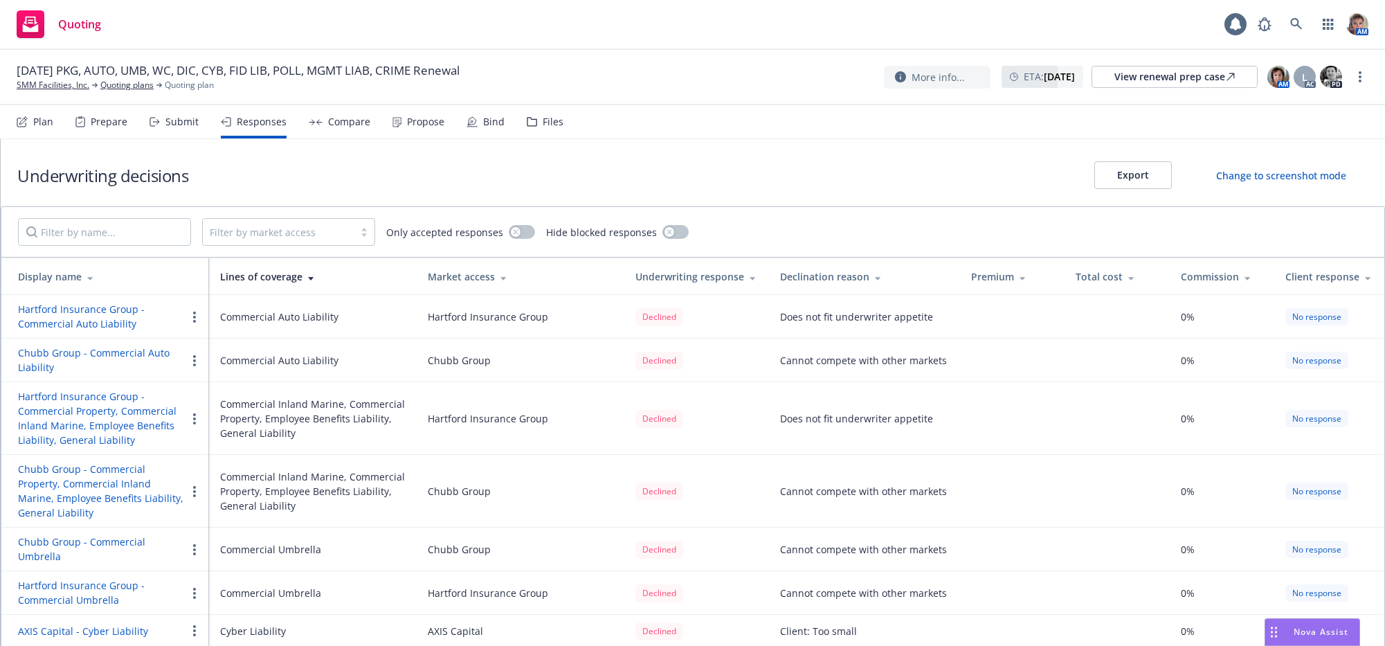
click at [195, 127] on div "Submit" at bounding box center [181, 121] width 33 height 11
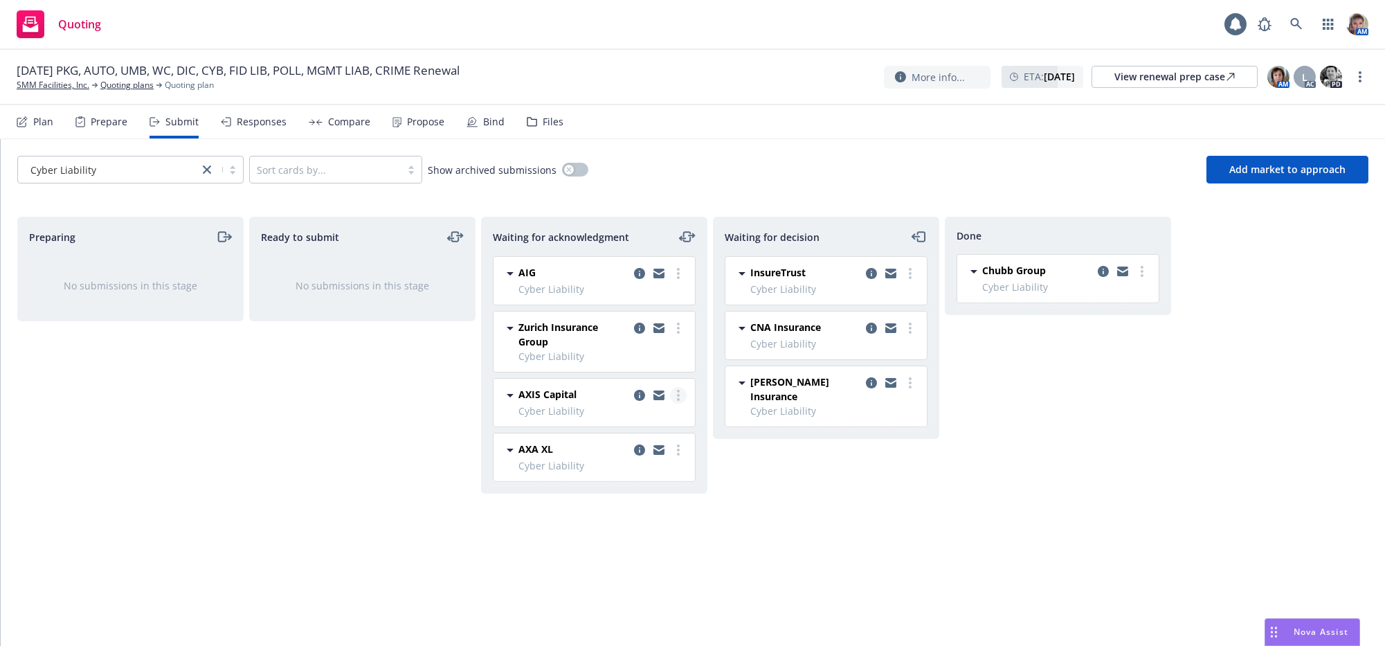
click at [682, 404] on link "more" at bounding box center [678, 395] width 17 height 17
click at [635, 487] on link "Move to done" at bounding box center [617, 495] width 138 height 28
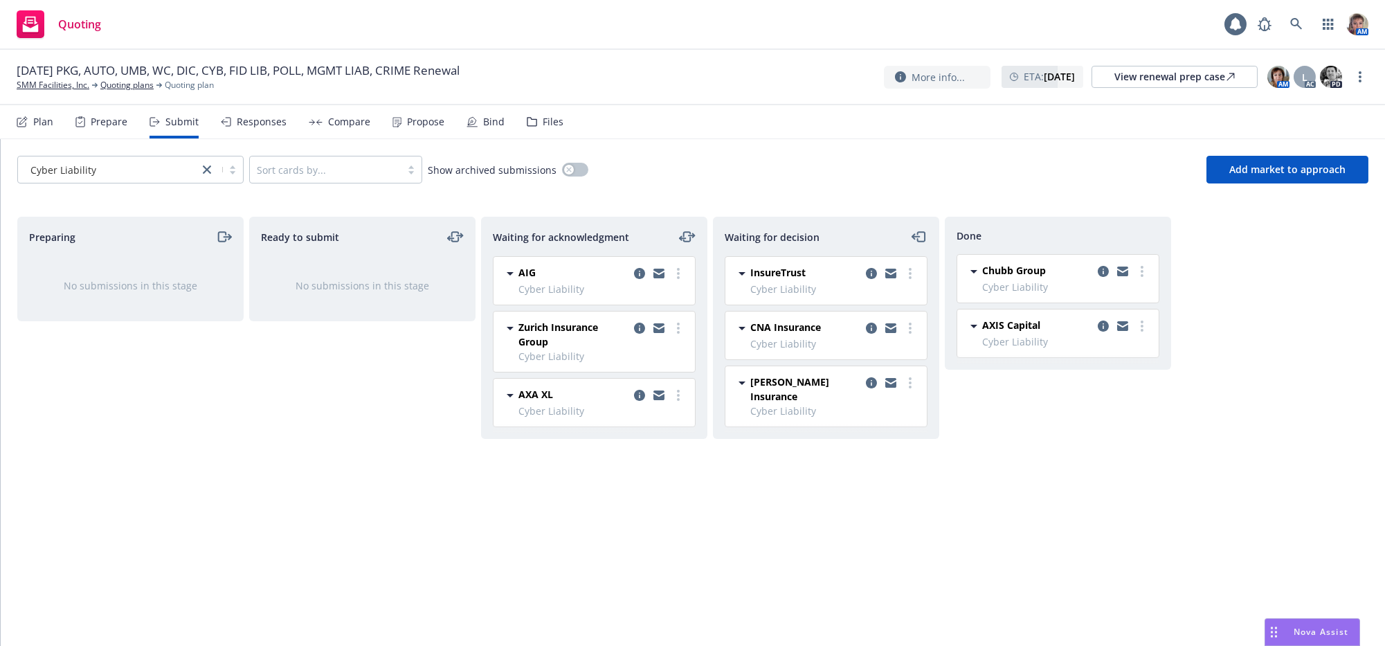
click at [890, 532] on div "Waiting for decision InsureTrust Cyber Liability [DATE] 7:25 PM CNA Insurance C…" at bounding box center [826, 417] width 226 height 400
click at [678, 329] on circle "more" at bounding box center [678, 328] width 3 height 3
click at [640, 444] on link "Add accepted decision" at bounding box center [617, 455] width 138 height 28
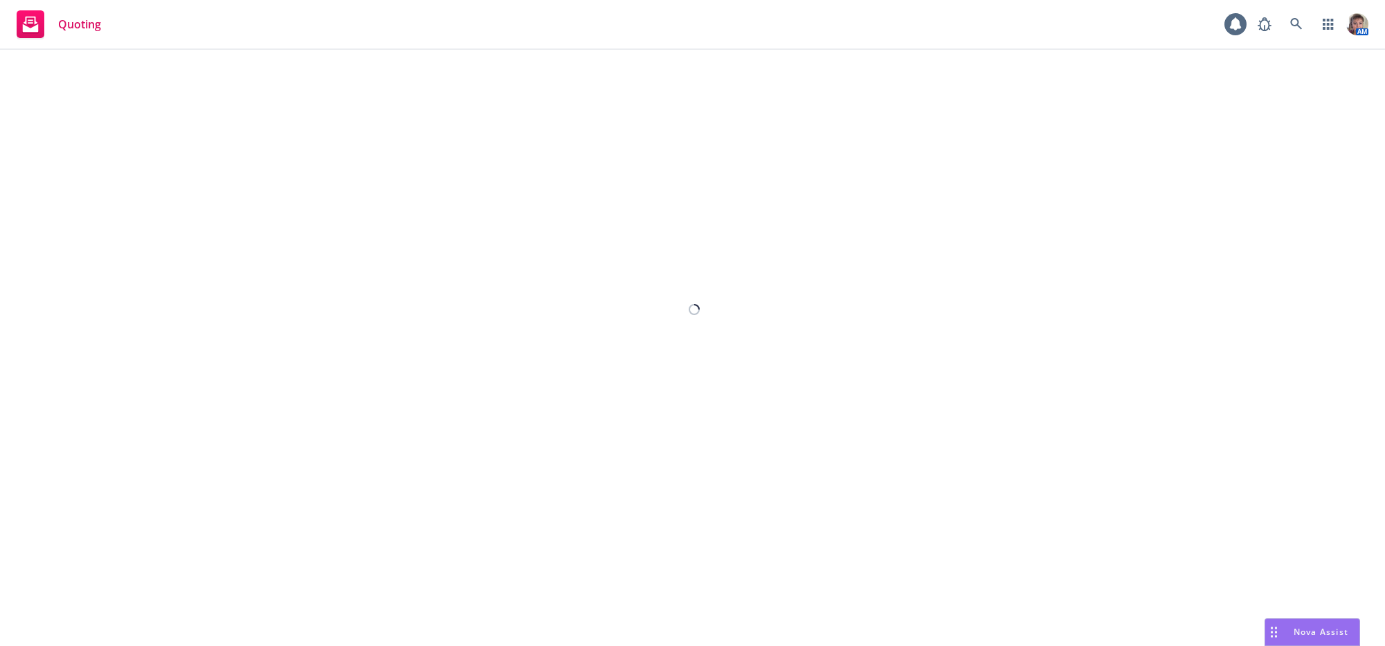
select select "12"
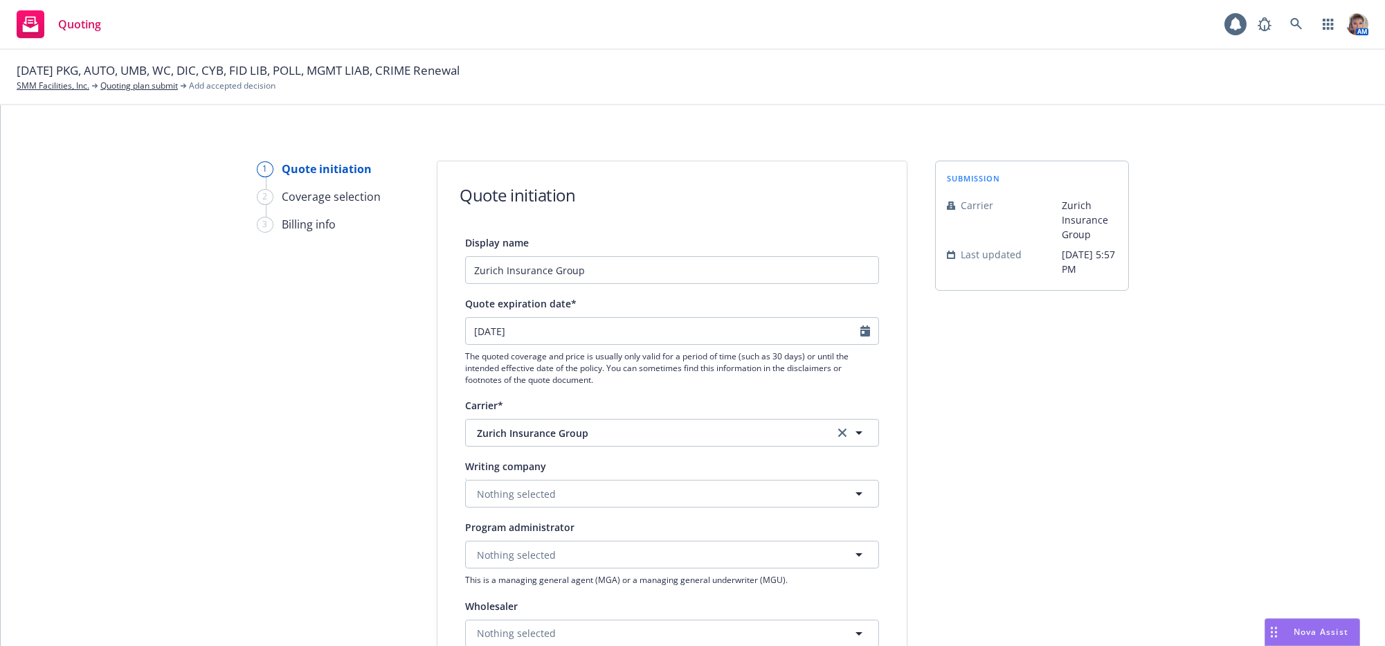
scroll to position [586, 0]
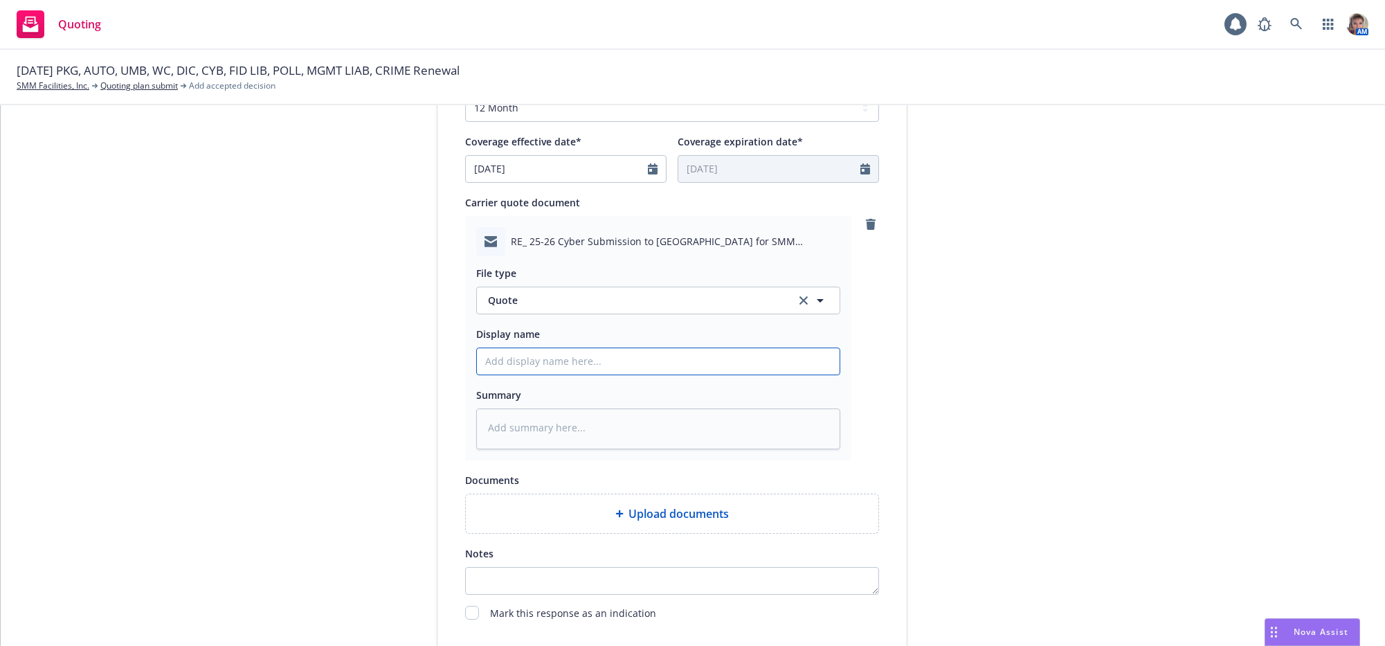
click at [582, 374] on input "Display name" at bounding box center [658, 361] width 363 height 26
type textarea "x"
type input "I"
type textarea "x"
type input "In"
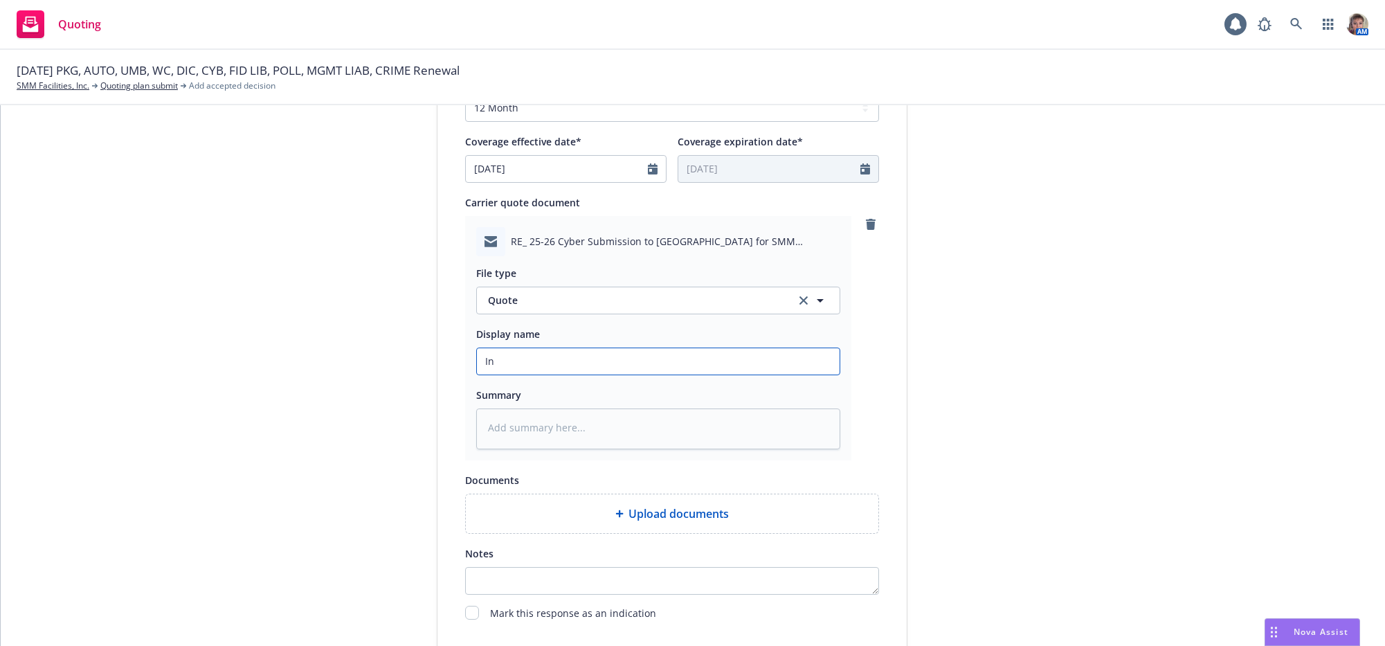
type textarea "x"
type input "Ind"
type textarea "x"
type input "Indi"
type textarea "x"
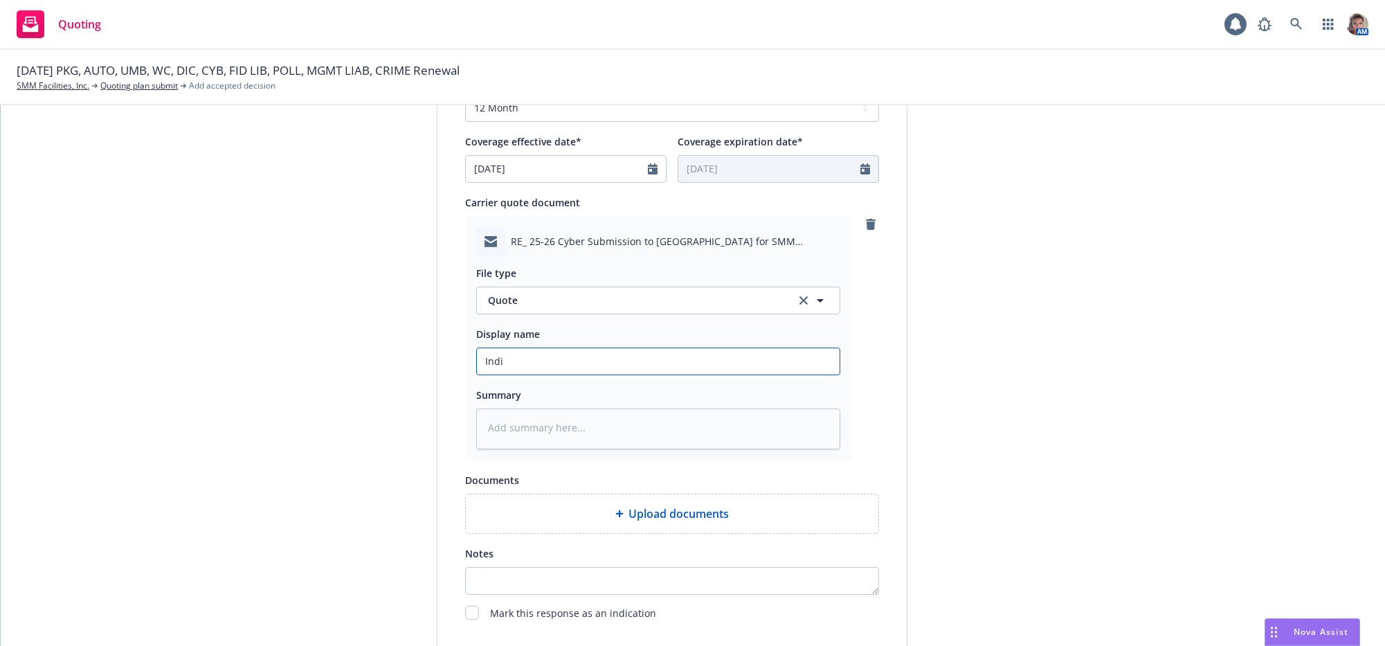
type input "Indic"
type textarea "x"
type input "Indica"
type textarea "x"
type input "Indicat"
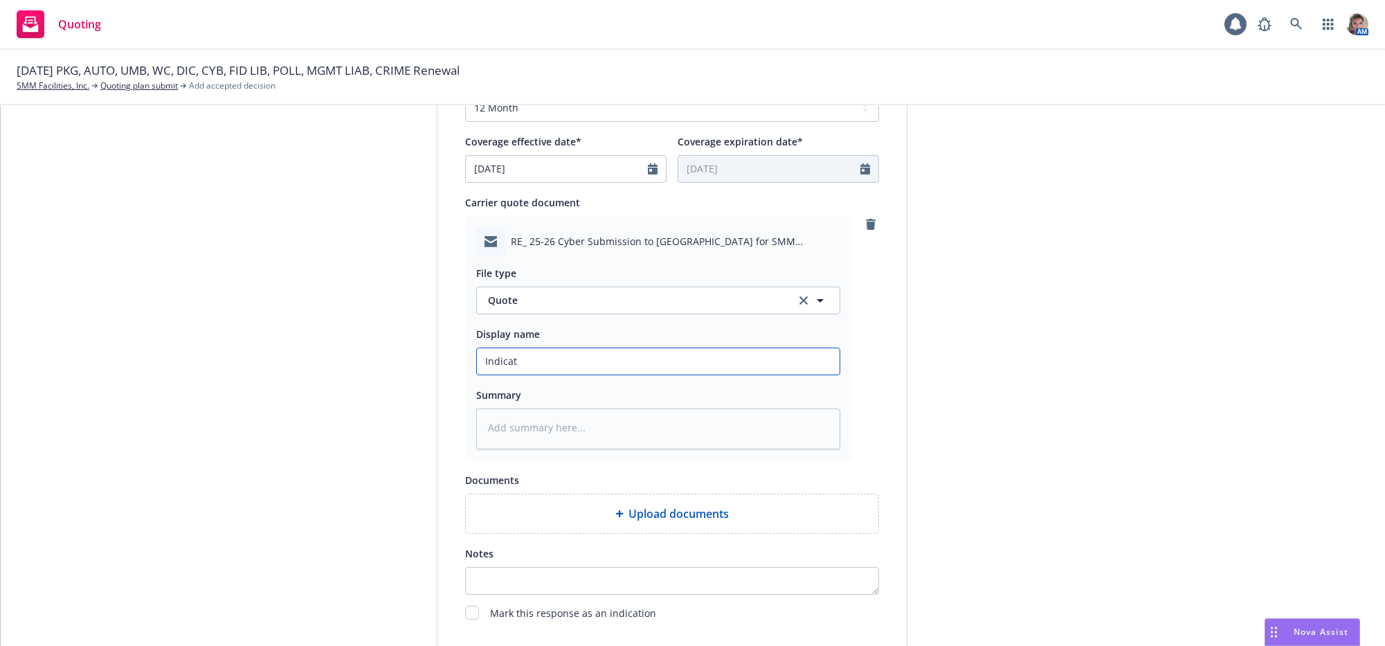
type textarea "x"
type input "Indicati"
type textarea "x"
type input "Indicatio"
type textarea "x"
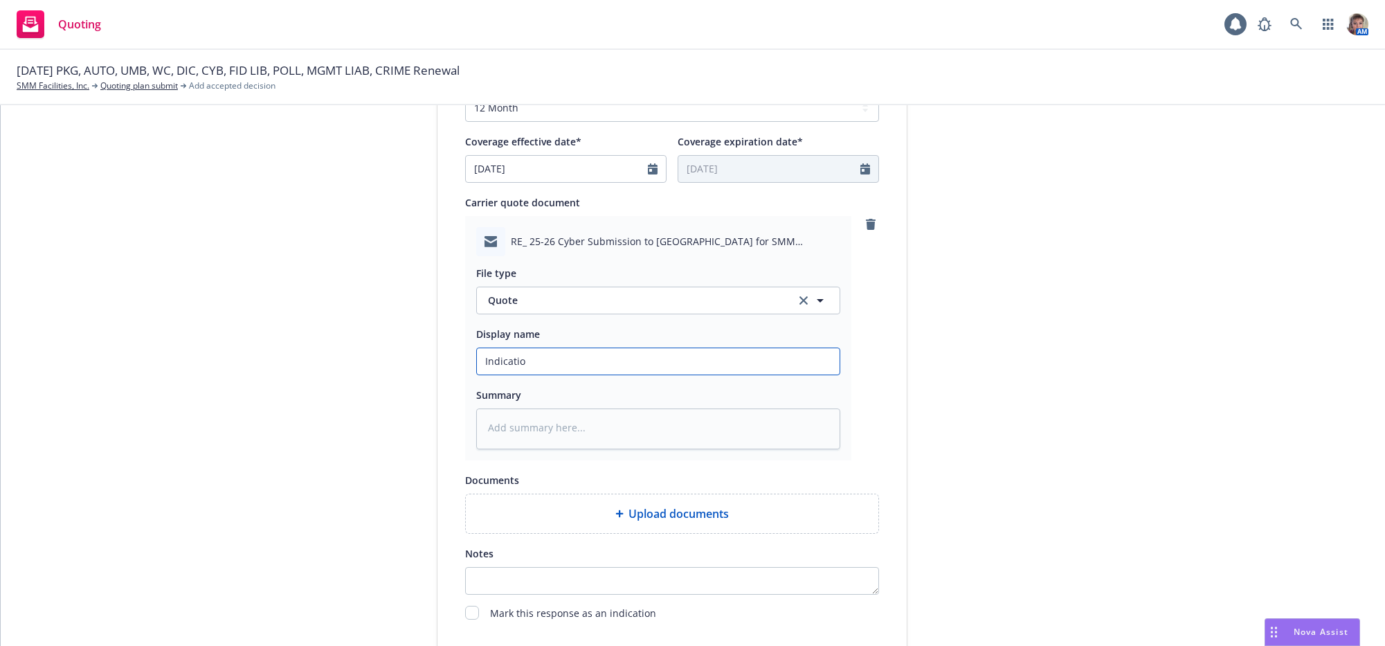
type input "Indication"
type textarea "x"
type input "Indication"
type textarea "x"
type input "Indication f"
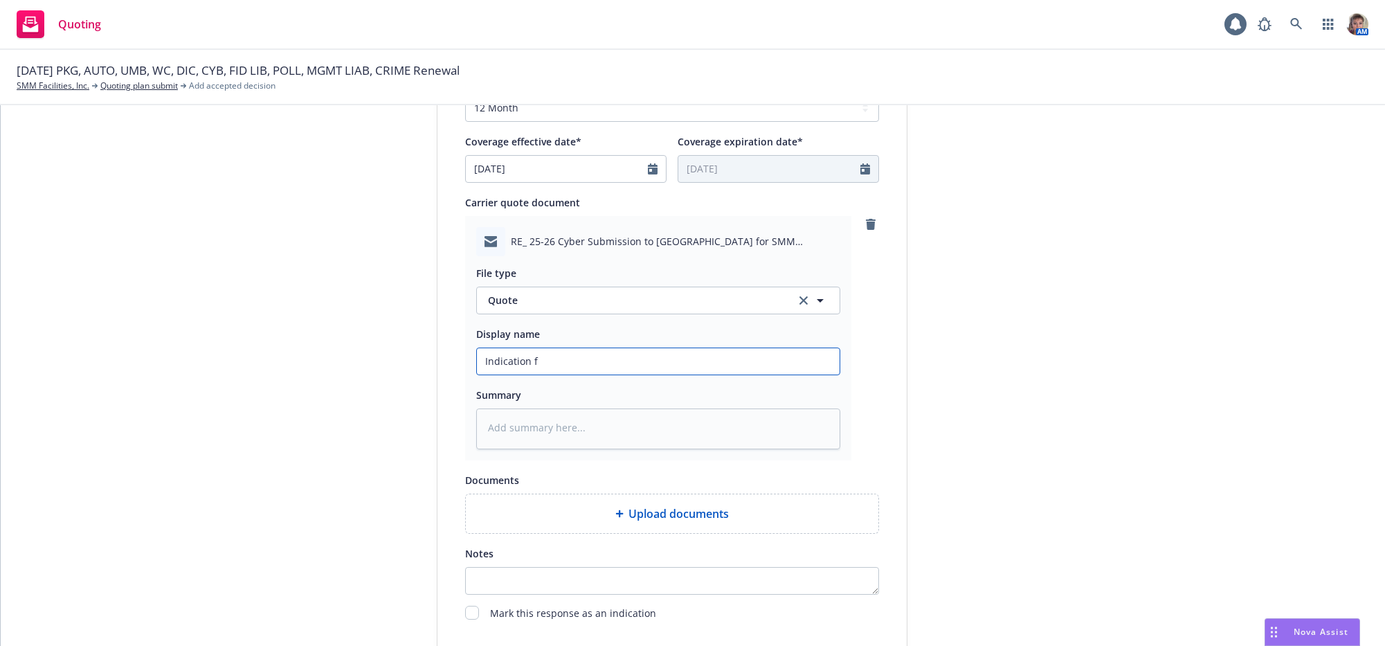
type textarea "x"
type input "Indication fo"
type textarea "x"
type input "Indication for"
type textarea "x"
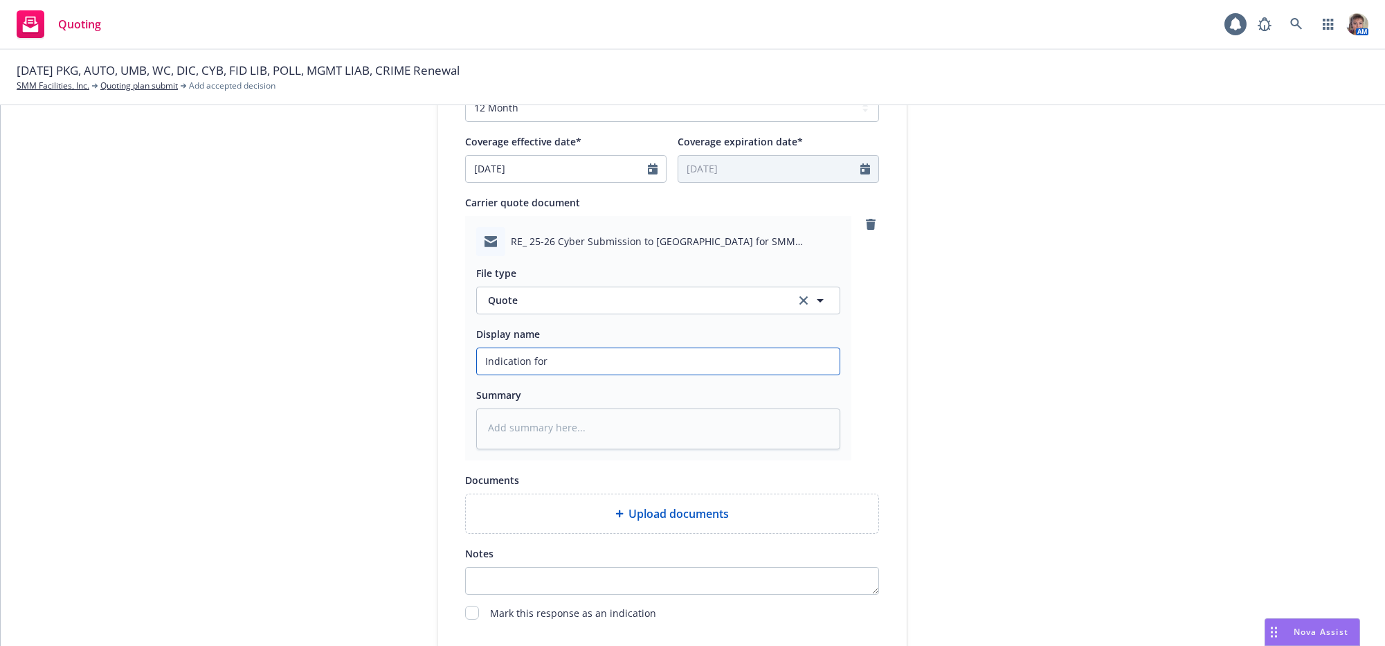
type input "Indication for"
type textarea "x"
type input "Indication for $"
type textarea "x"
type input "Indication for $1"
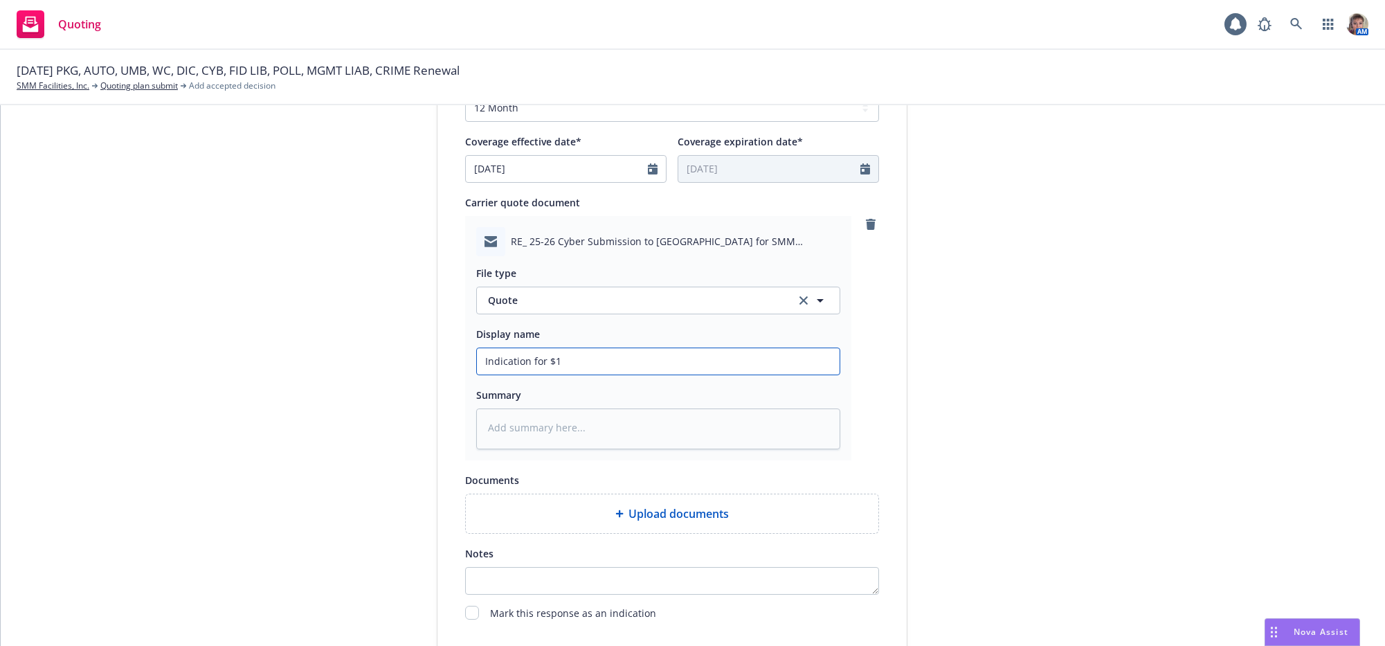
type textarea "x"
type input "Indication for $1M"
type textarea "x"
type input "Indication for $1M"
type textarea "x"
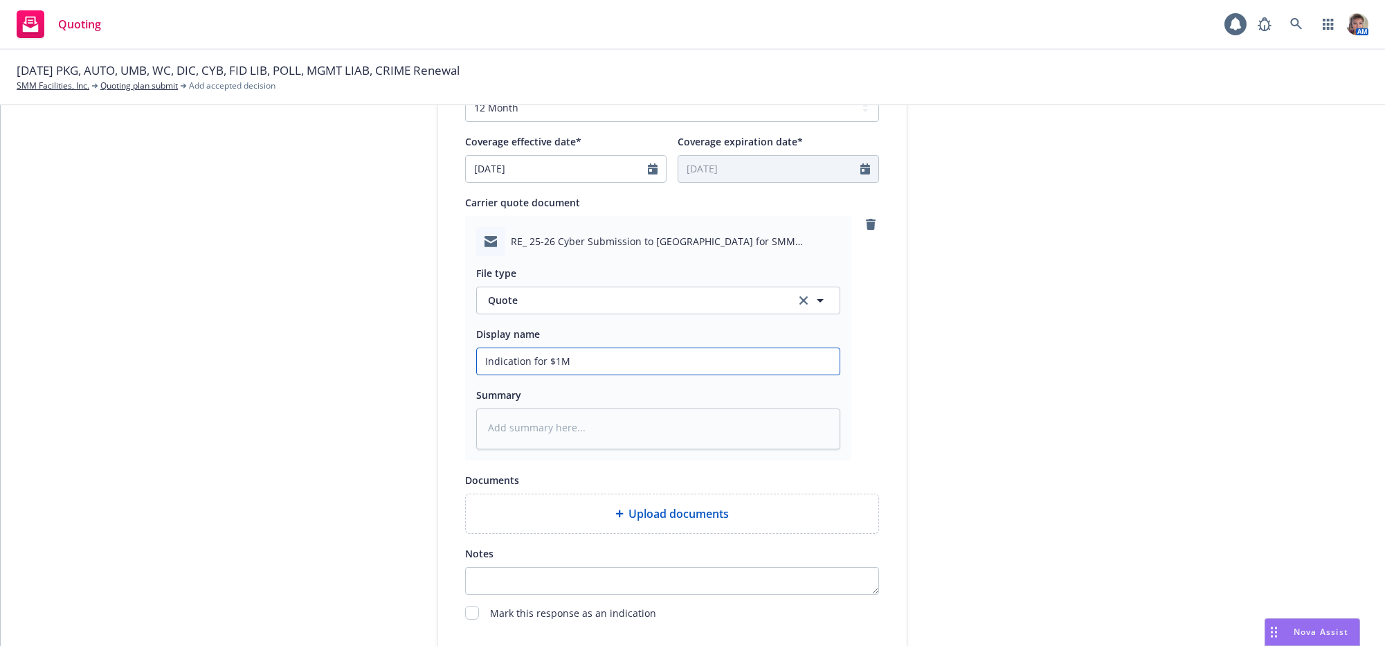
type input "Indication for $1M $"
type textarea "x"
type input "Indication for $1M $1"
type textarea "x"
type input "Indication for $1M $15"
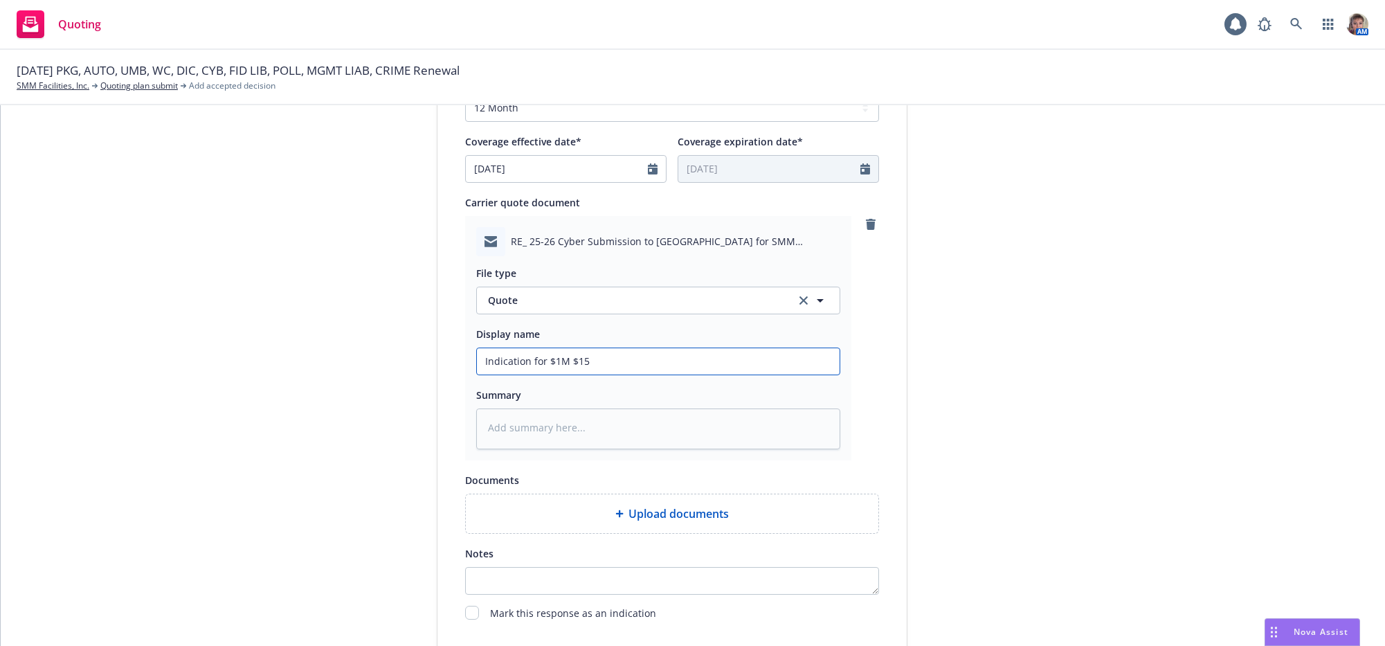
type textarea "x"
type input "Indication for $1M $15K"
type textarea "x"
type input "Indication for $1M $15K"
type textarea "x"
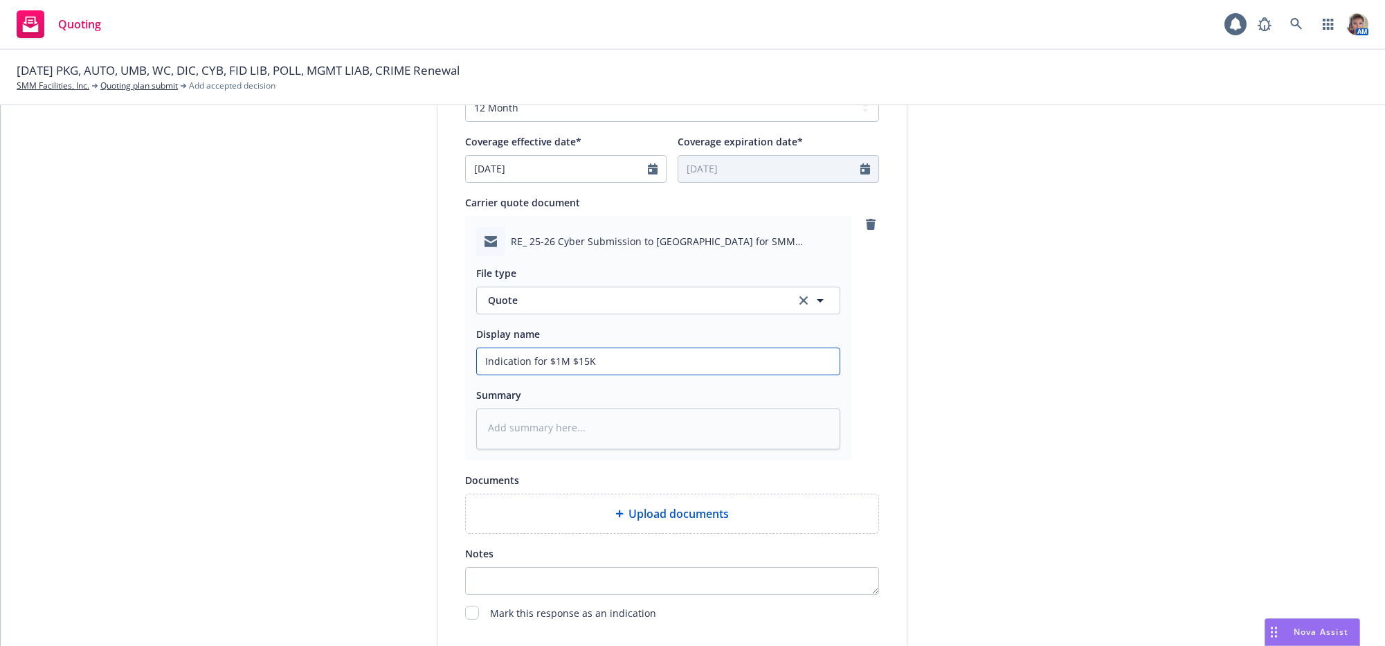
type input "Indication for $1M $15K @"
type textarea "x"
type input "Indication for $1M $15K @8"
type textarea "x"
type input "Indication for $1M $15K @8K"
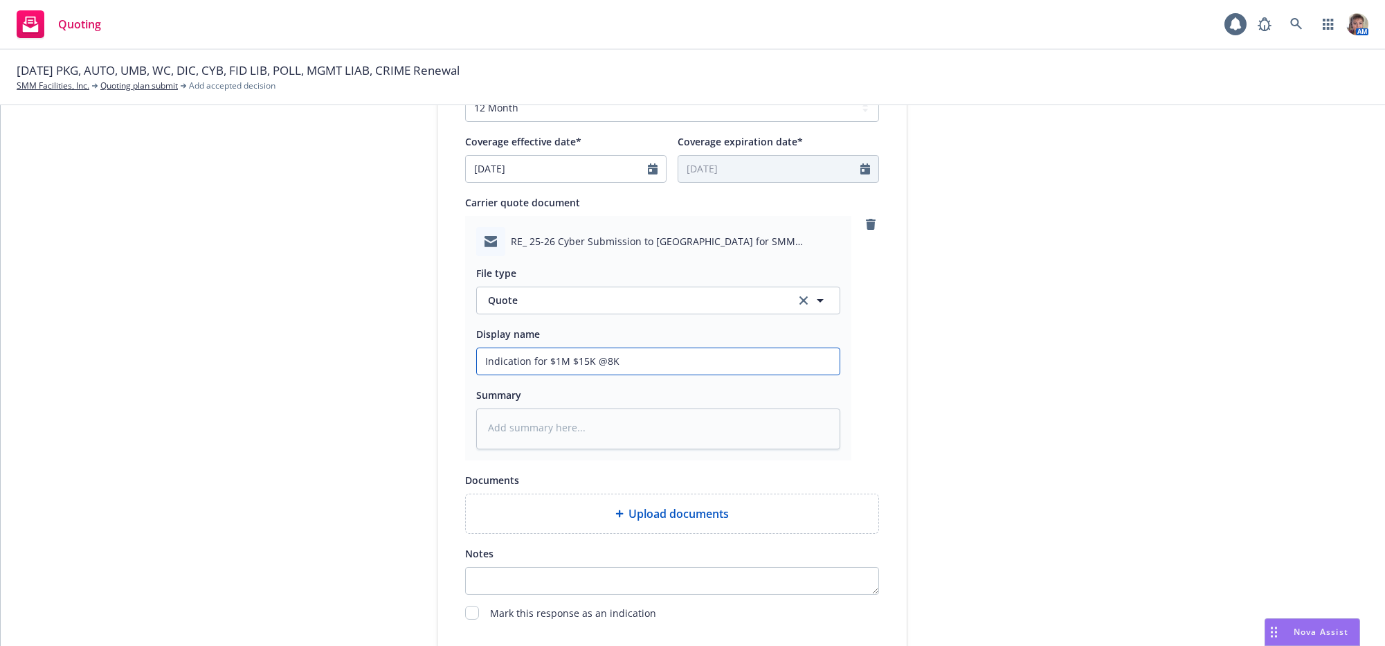
click at [649, 374] on input "Indication for $1M $15K @8K" at bounding box center [658, 361] width 363 height 26
type textarea "x"
type input "Indication for $1M $15K @8K;"
type textarea "x"
type input "Indication for $1M $15K @8K;"
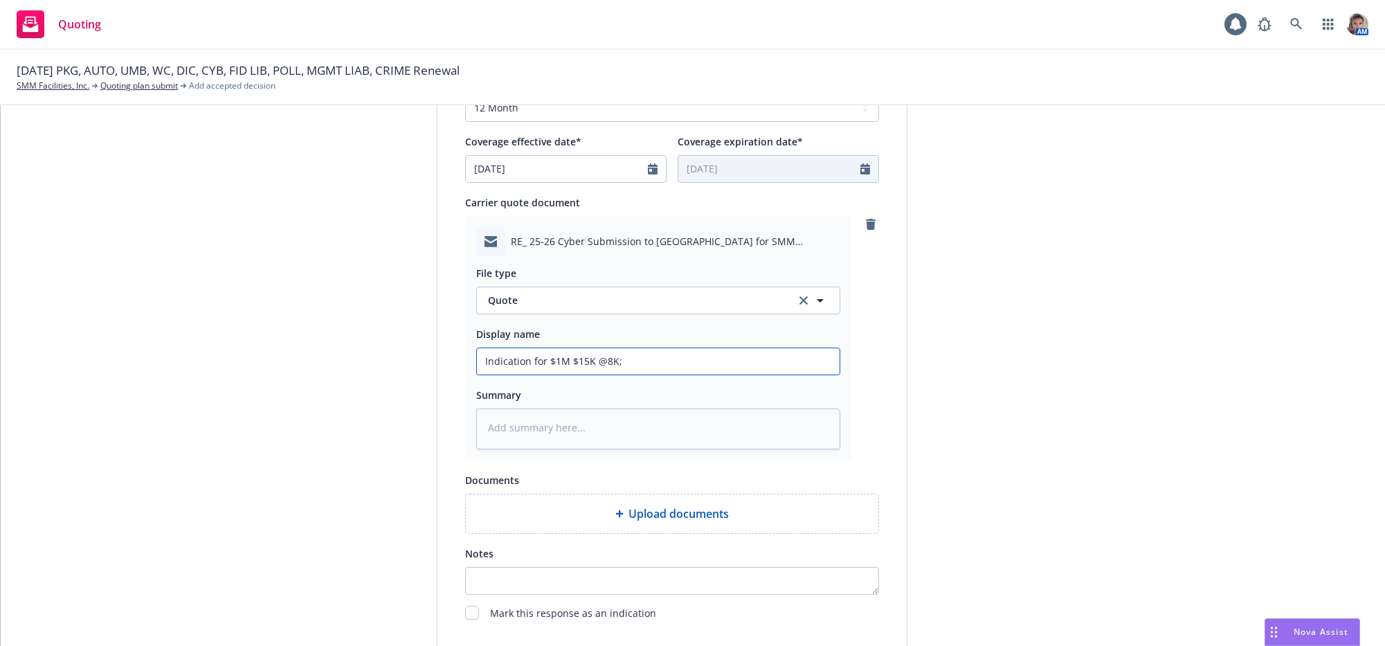
paste input "- 2M x 15k @ 12k - 3M x 15k @ 15k"
type textarea "x"
type input "Indication for $1M $15K @8K; - 2M x 15k @ 12k - 3M x 15k @ 15k"
click at [1129, 460] on div "1 Quote initiation 2 Coverage selection 3 Billing info Quote initiation Display…" at bounding box center [692, 140] width 1351 height 1132
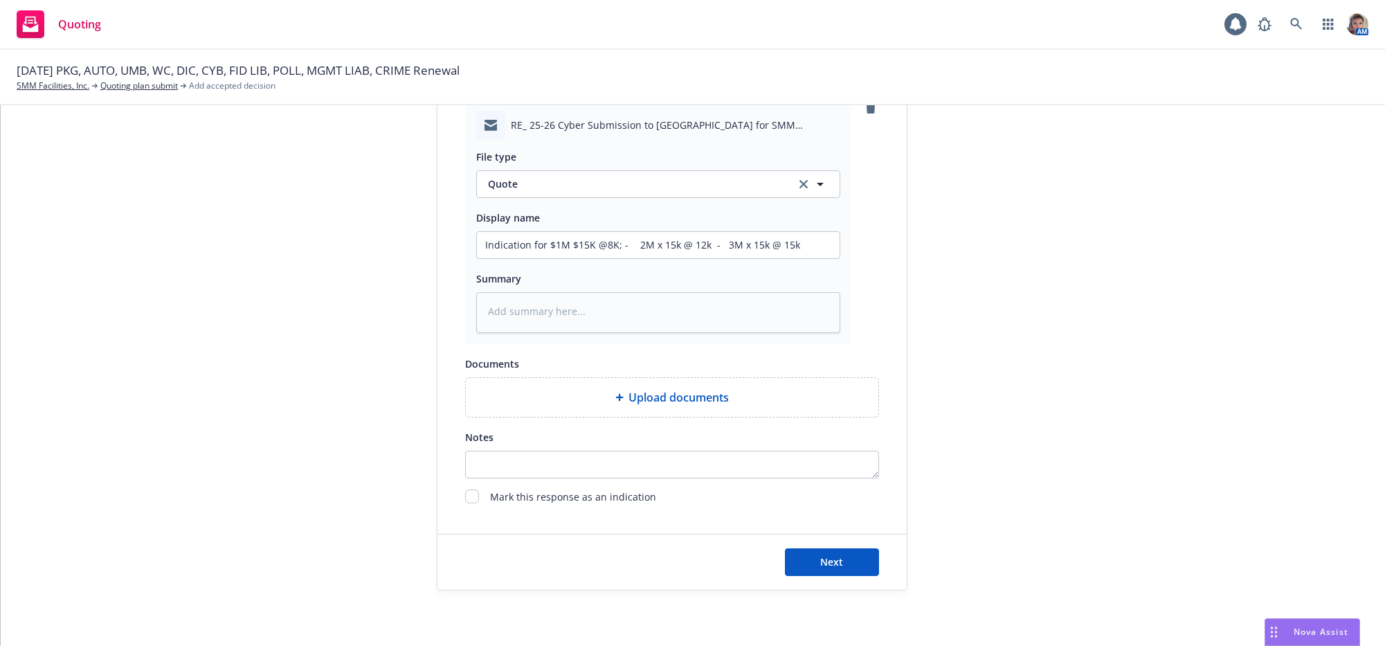
scroll to position [808, 0]
click at [827, 564] on span "Next" at bounding box center [832, 561] width 23 height 13
type textarea "x"
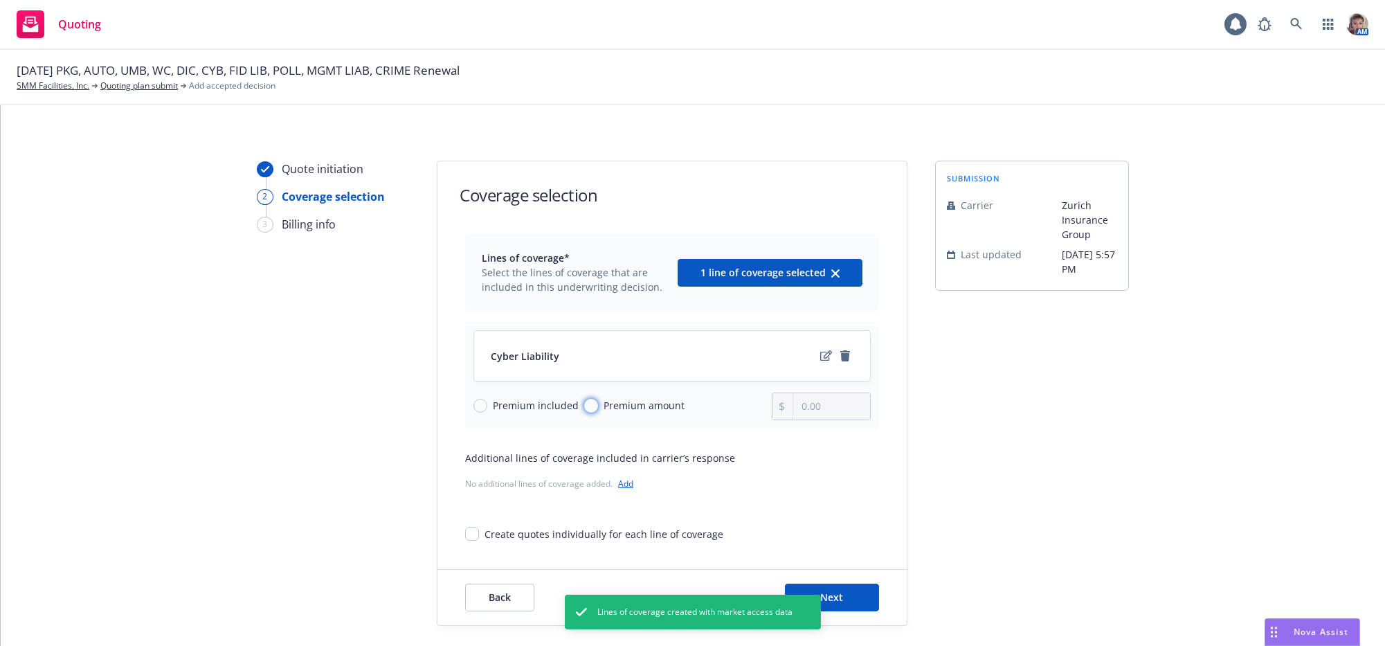
click at [595, 413] on input "Premium amount" at bounding box center [591, 406] width 14 height 14
radio input "true"
drag, startPoint x: 811, startPoint y: 428, endPoint x: 745, endPoint y: 438, distance: 66.6
click at [745, 428] on div "Cyber Liability Premium included Premium amount 0.00" at bounding box center [672, 375] width 414 height 107
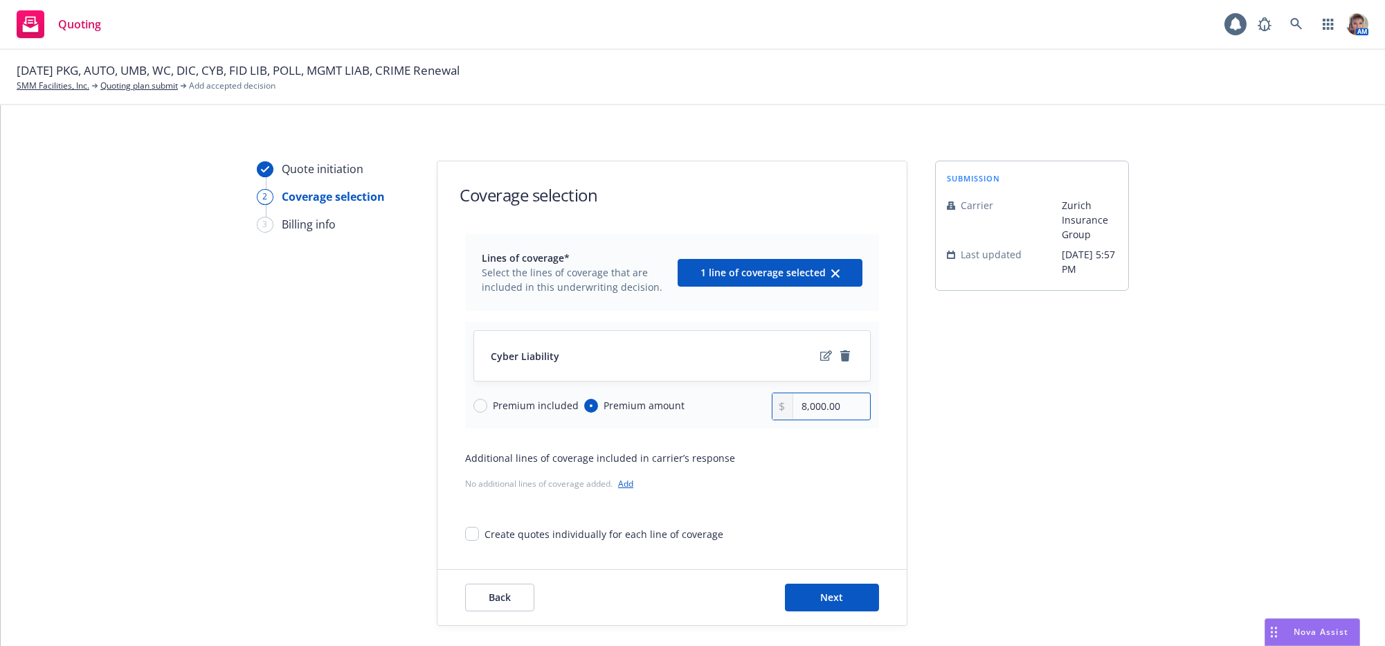
type input "8,000.00"
click at [1031, 422] on div "submission Carrier Zurich Insurance Group Last updated [DATE] 5:57 PM" at bounding box center [1032, 393] width 194 height 465
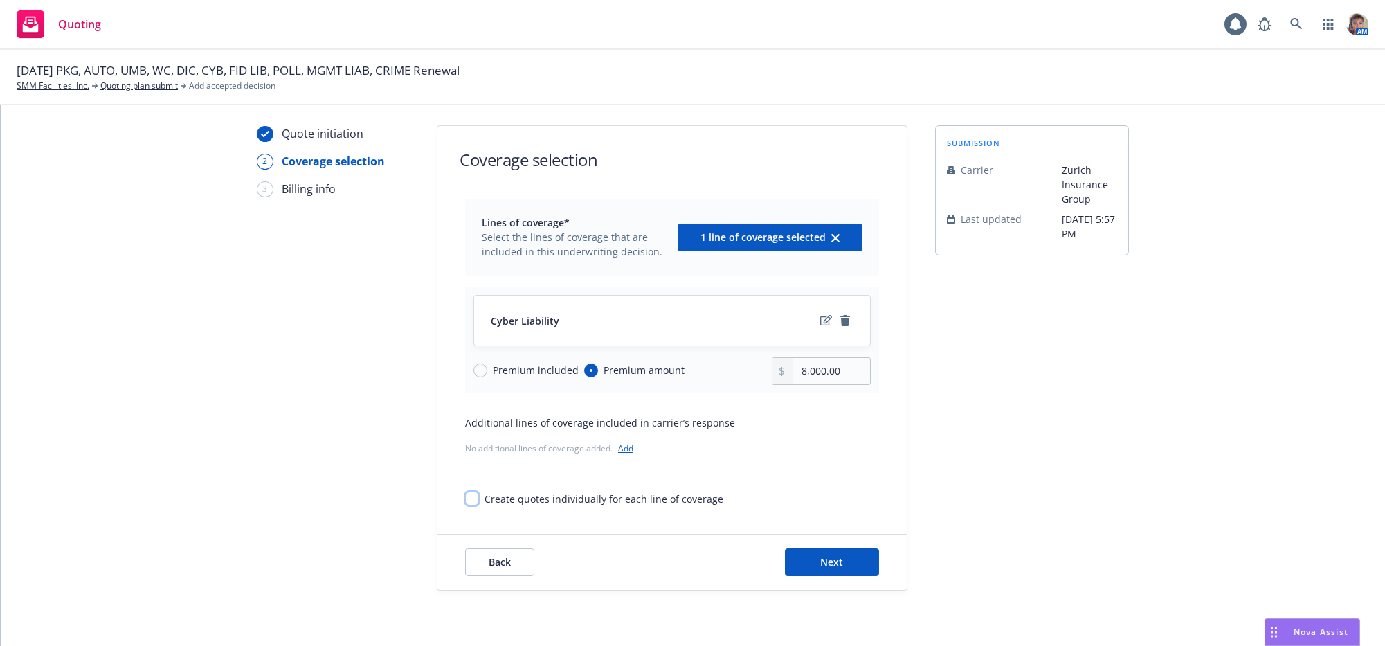
click at [471, 498] on input "Create quotes individually for each line of coverage" at bounding box center [472, 498] width 14 height 14
click at [465, 494] on input "Create quotes individually for each line of coverage" at bounding box center [472, 498] width 14 height 14
checkbox input "false"
click at [824, 561] on span "Next" at bounding box center [832, 561] width 23 height 13
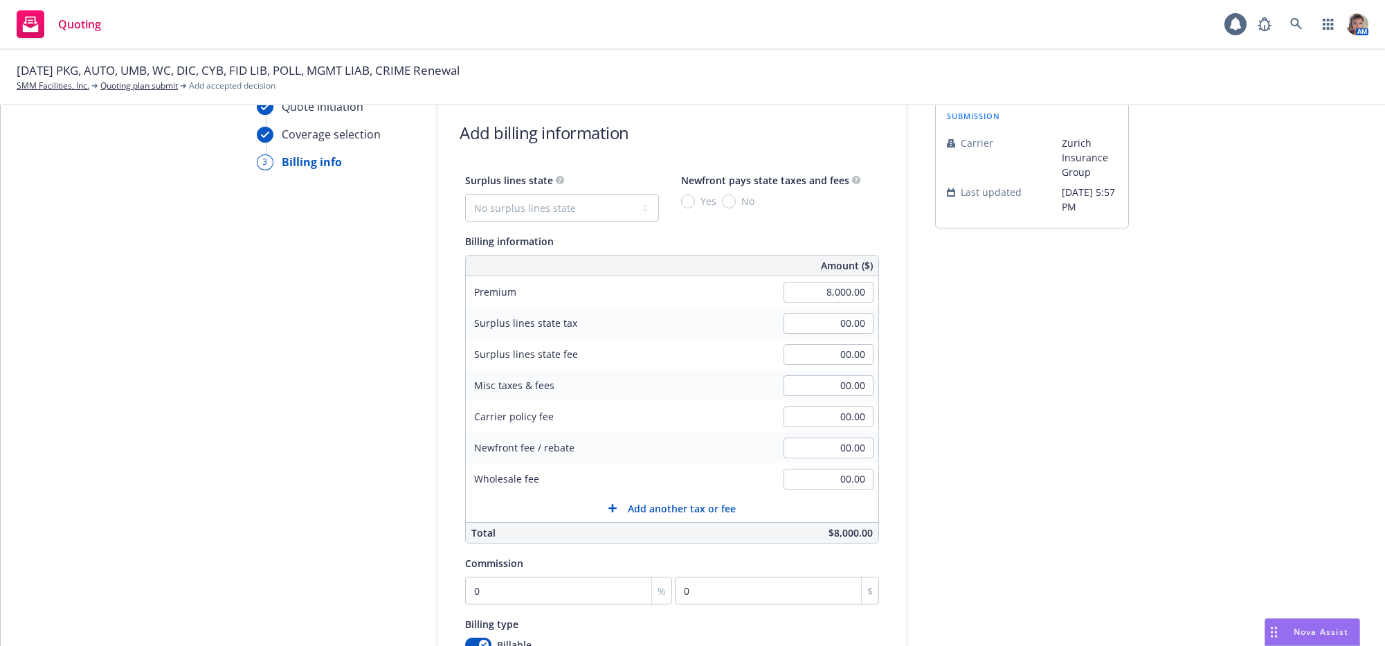
scroll to position [330, 0]
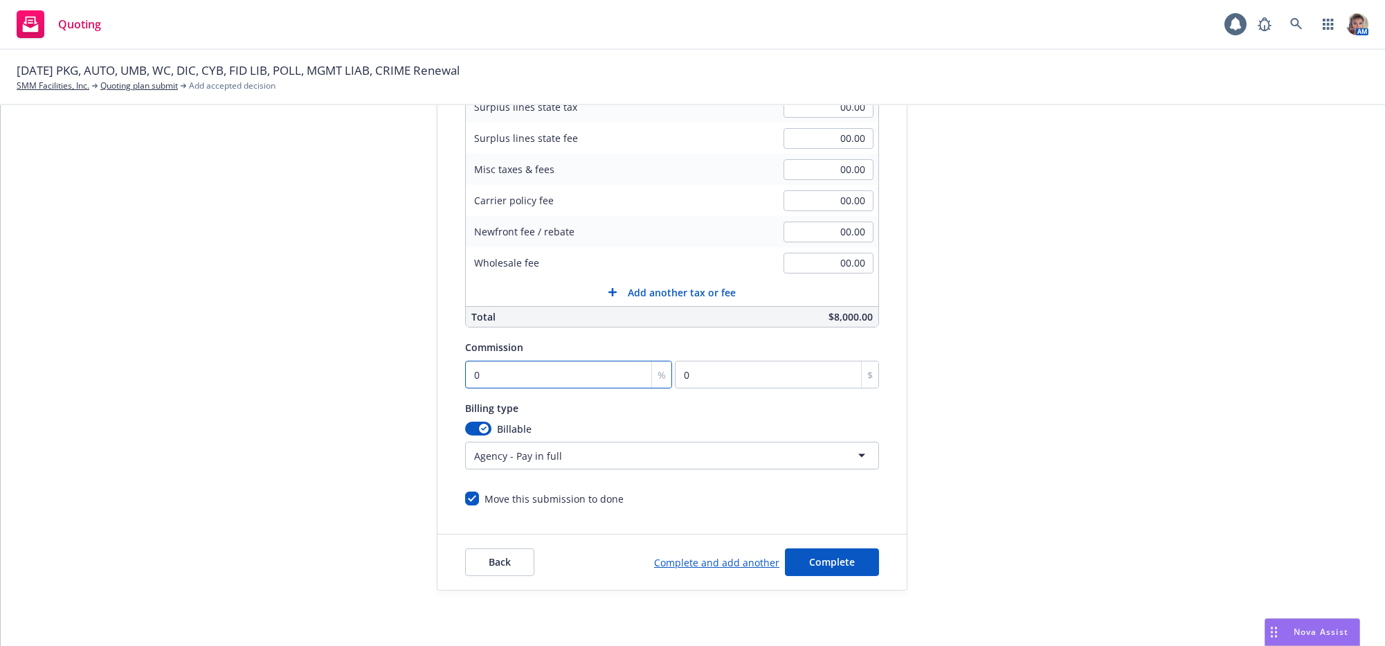
click at [472, 361] on input "0" at bounding box center [568, 375] width 207 height 28
type input "1"
type input "80"
type input "15"
type input "1200"
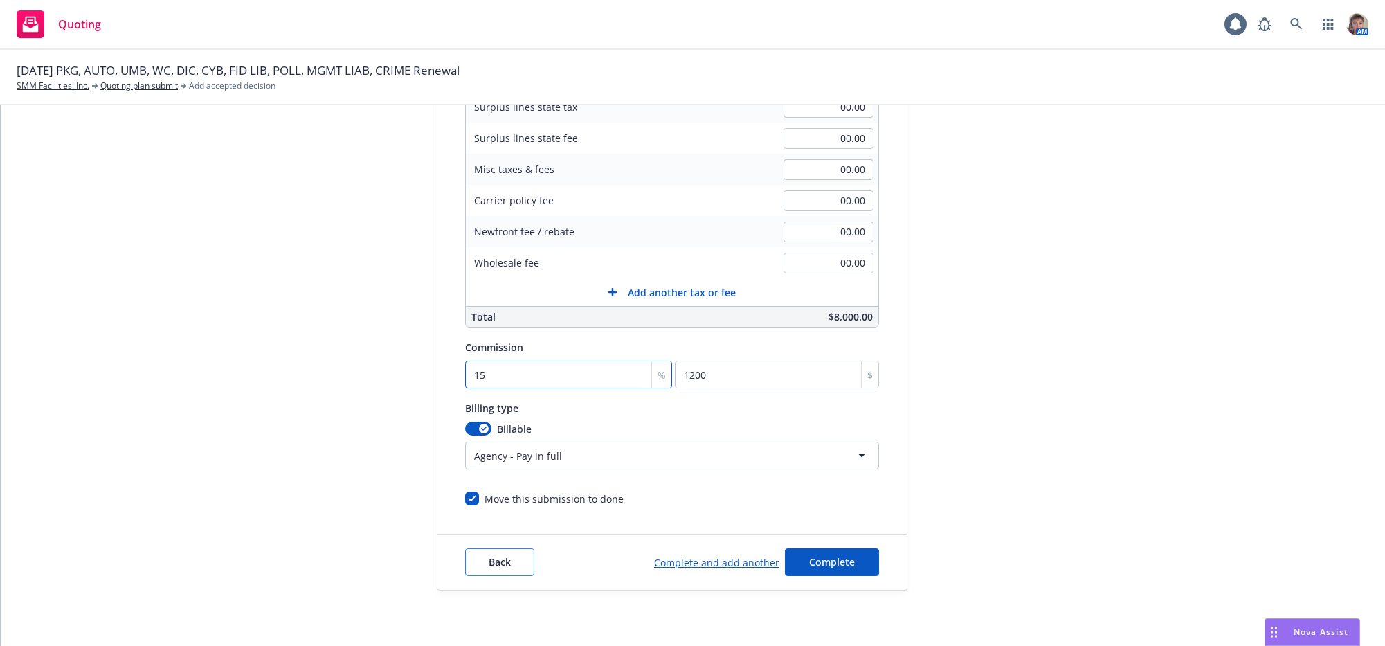
type input "15"
click at [485, 568] on button "Back" at bounding box center [499, 562] width 69 height 28
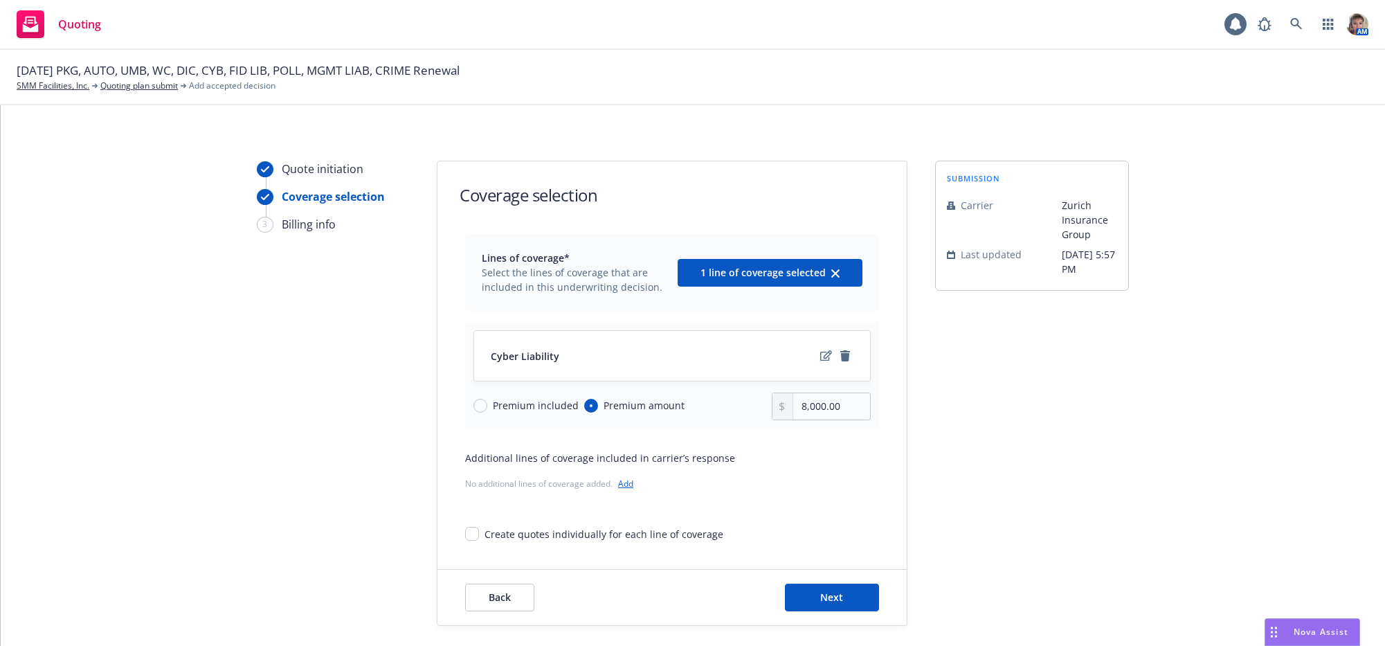
scroll to position [62, 0]
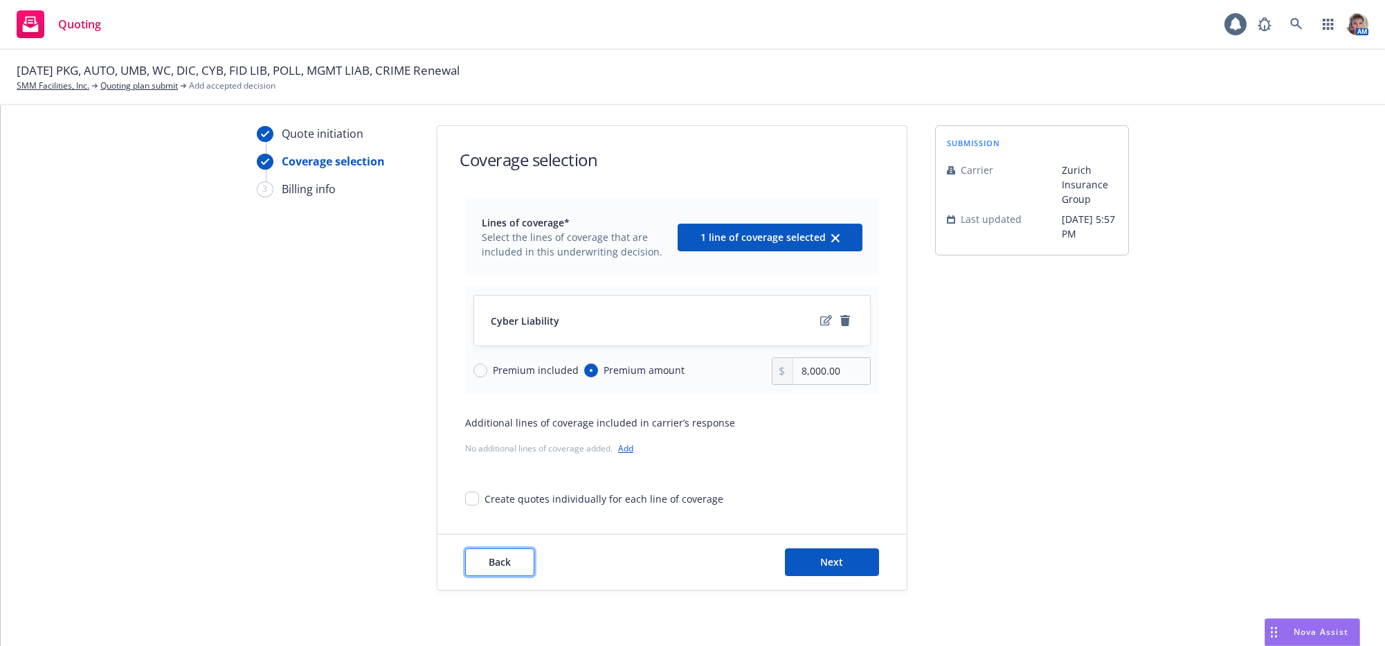
click at [489, 557] on span "Back" at bounding box center [500, 561] width 22 height 13
type textarea "x"
select select "12"
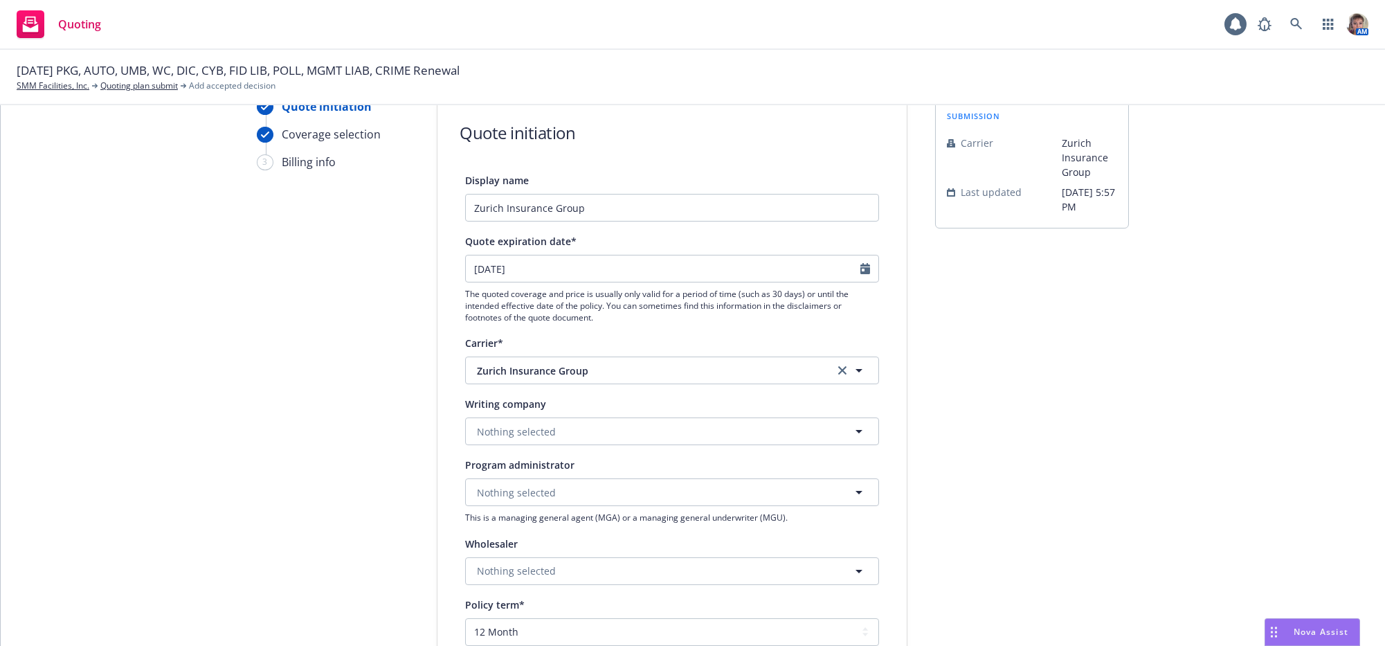
scroll to position [808, 0]
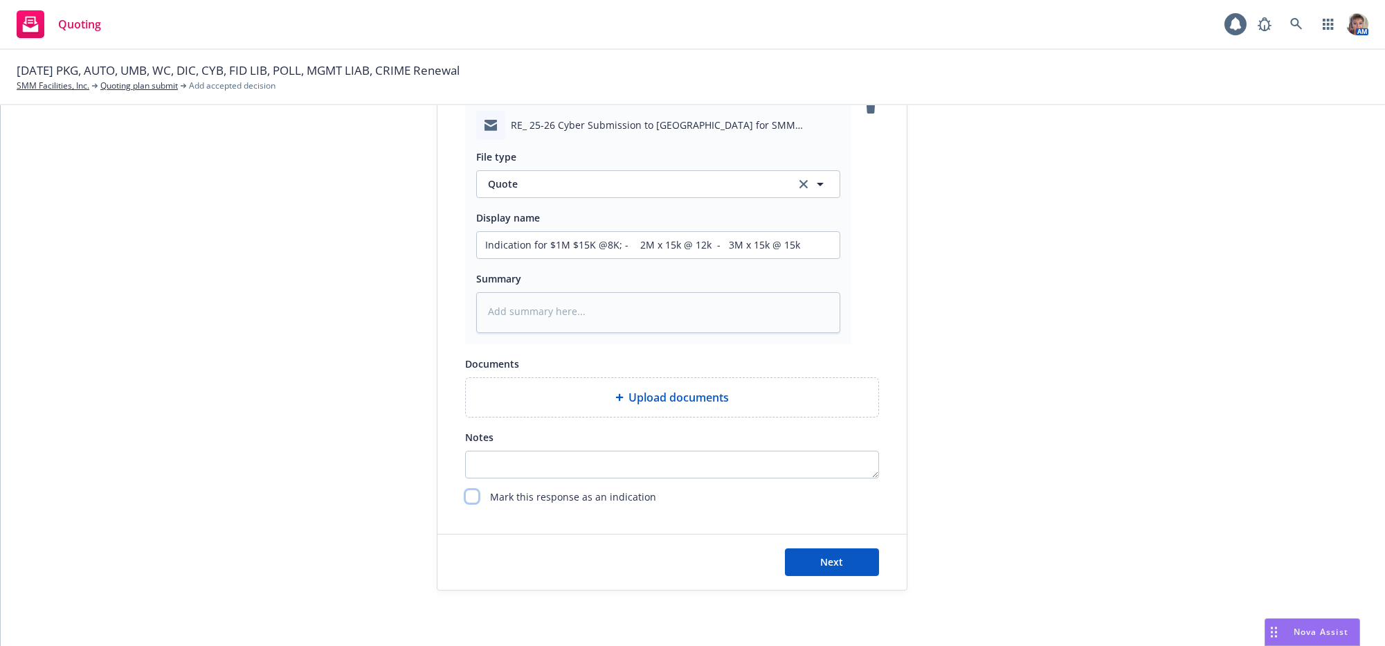
click at [473, 490] on input "checkbox" at bounding box center [472, 496] width 14 height 14
checkbox input "true"
click at [842, 562] on button "Next" at bounding box center [832, 562] width 94 height 28
type textarea "x"
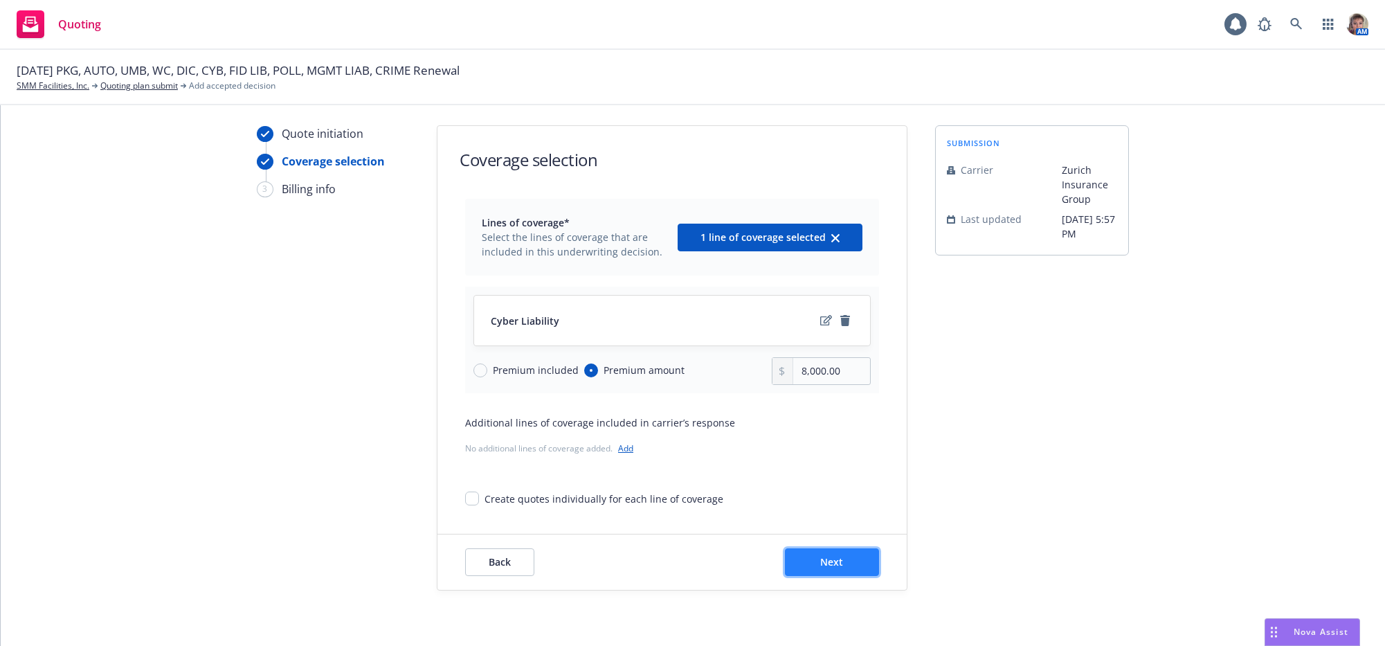
click at [802, 556] on button "Next" at bounding box center [832, 562] width 94 height 28
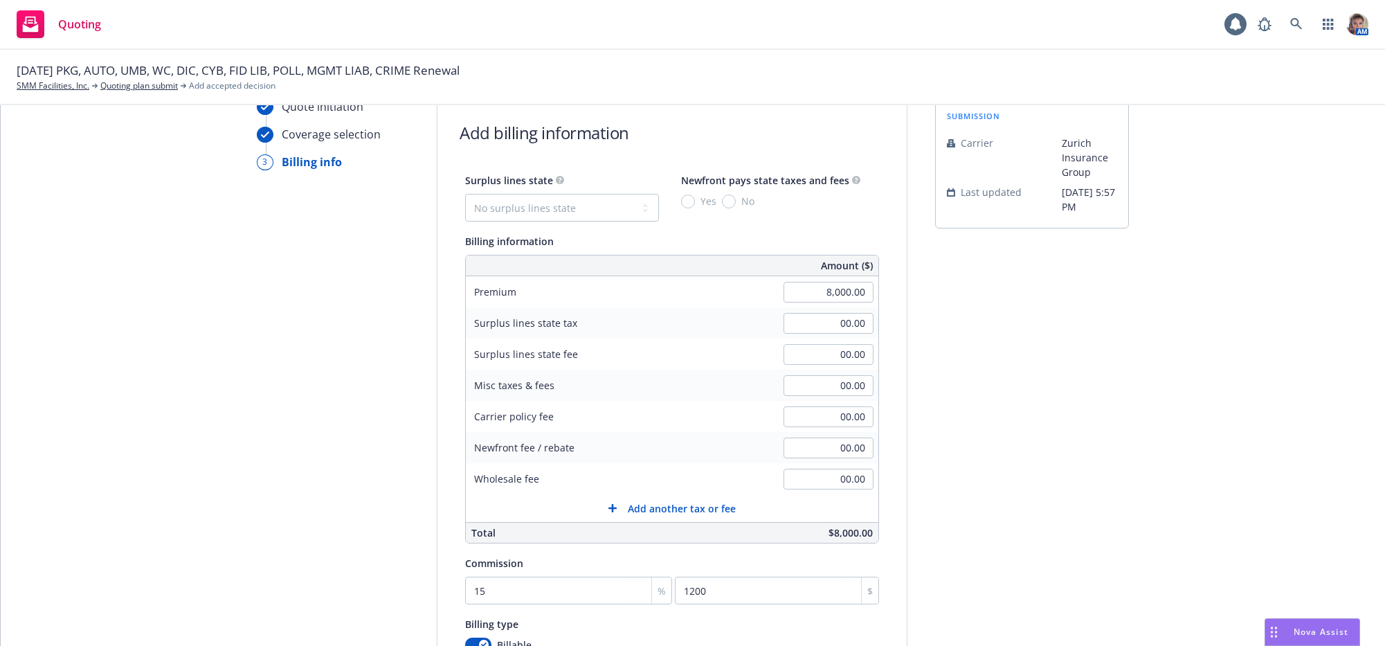
scroll to position [330, 0]
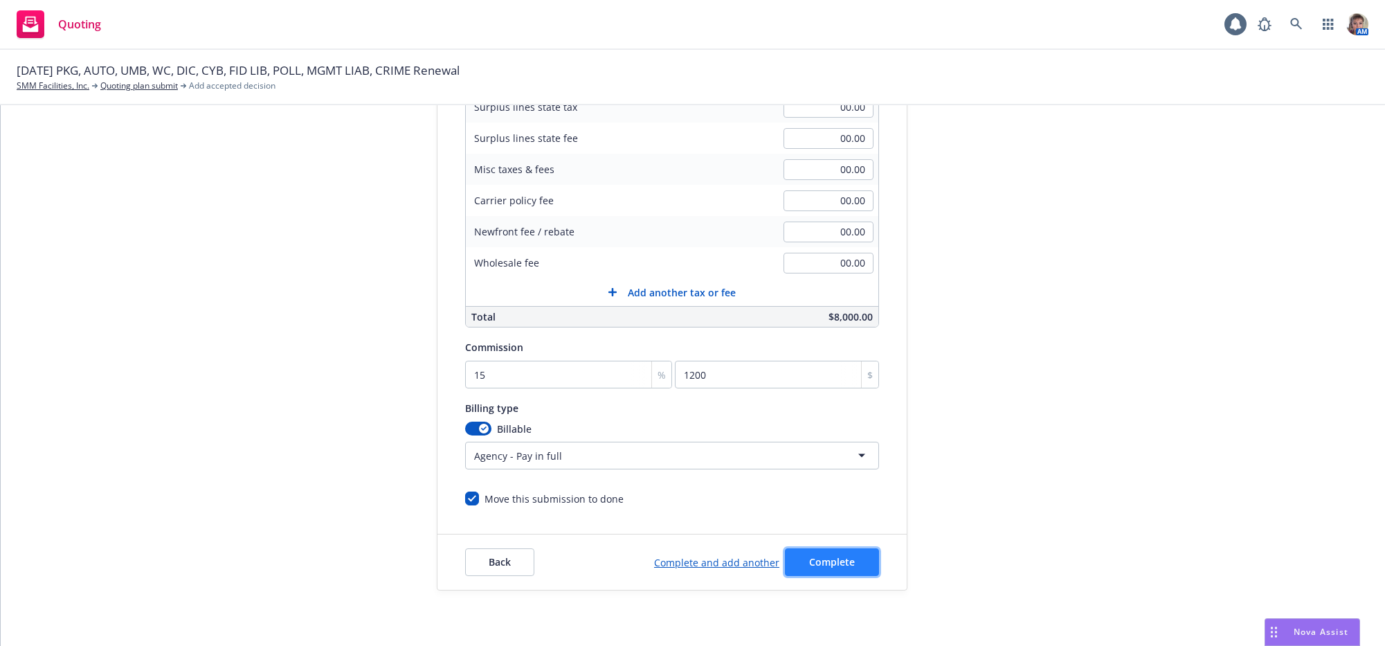
click at [817, 567] on span "Complete" at bounding box center [832, 561] width 46 height 13
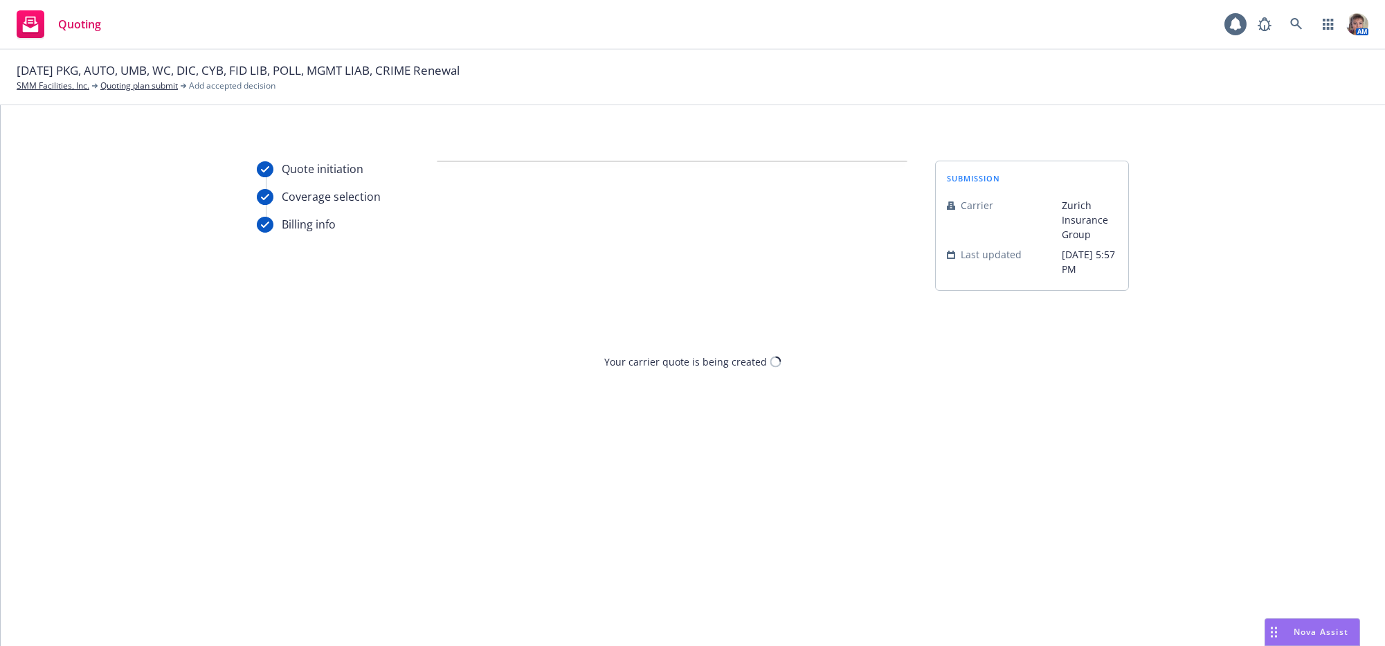
scroll to position [0, 0]
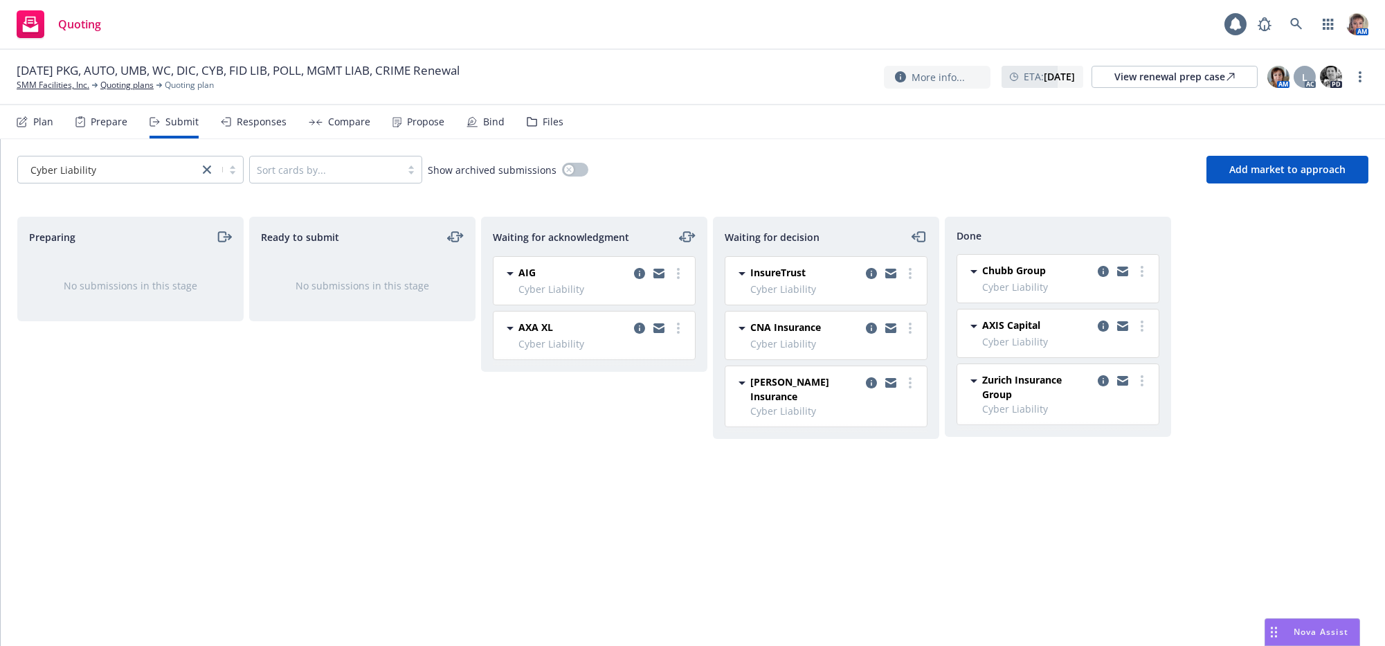
click at [1086, 479] on div "Done Chubb Group Cyber Liability [DATE] 7:31 PM AXIS Capital Cyber Liability [D…" at bounding box center [1058, 417] width 226 height 400
click at [876, 279] on icon "copy logging email" at bounding box center [871, 273] width 11 height 11
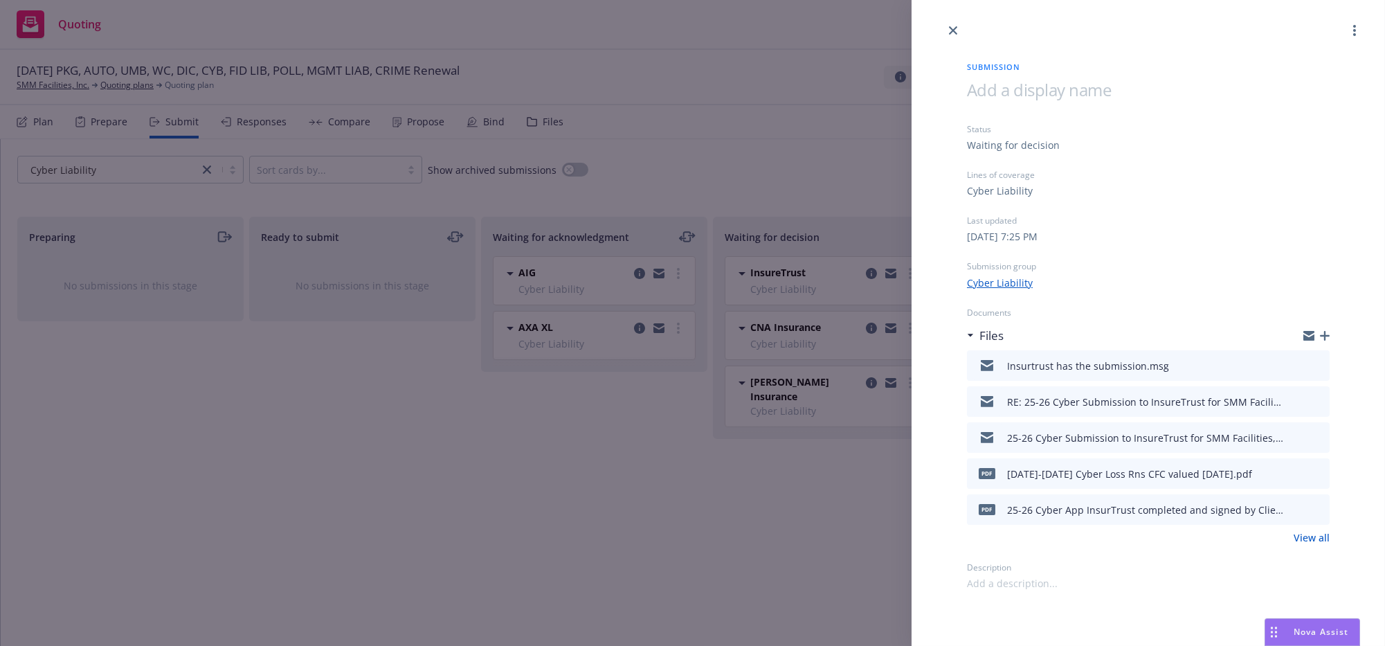
click at [1292, 370] on icon "download file" at bounding box center [1293, 364] width 11 height 11
click at [1355, 28] on icon "more" at bounding box center [1354, 30] width 3 height 11
click at [1312, 114] on span "Copy logging email" at bounding box center [1298, 119] width 121 height 13
click at [727, 523] on div "Submission Status Waiting for decision Lines of coverage Cyber Liability Last u…" at bounding box center [692, 323] width 1385 height 646
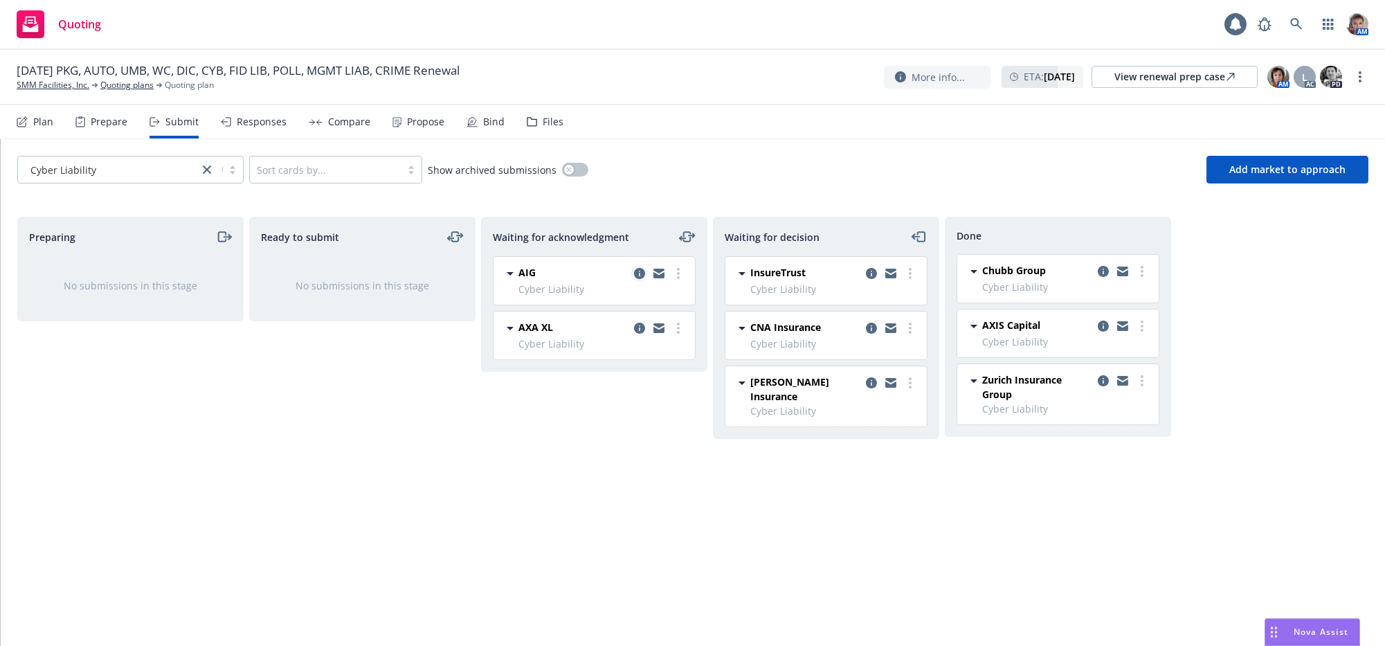
click at [642, 282] on link "copy logging email" at bounding box center [639, 273] width 17 height 17
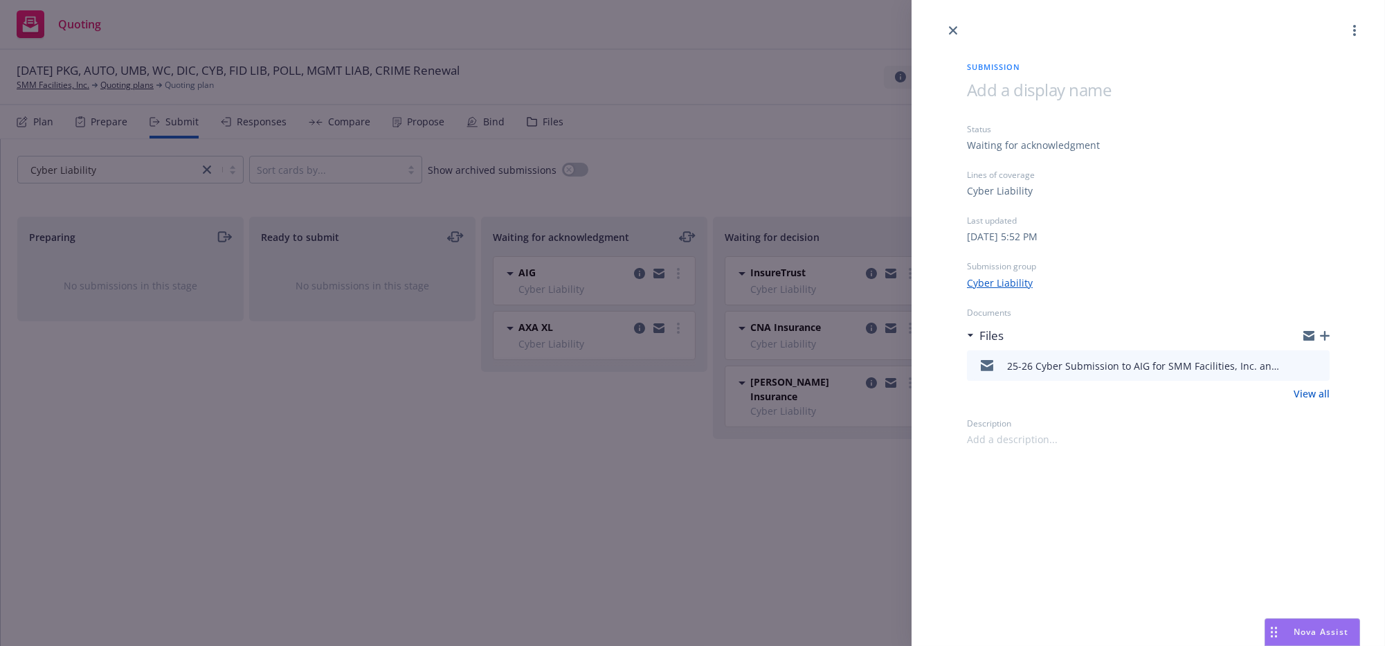
click at [611, 507] on div "Submission Status Waiting for acknowledgment Lines of coverage Cyber Liability …" at bounding box center [692, 323] width 1385 height 646
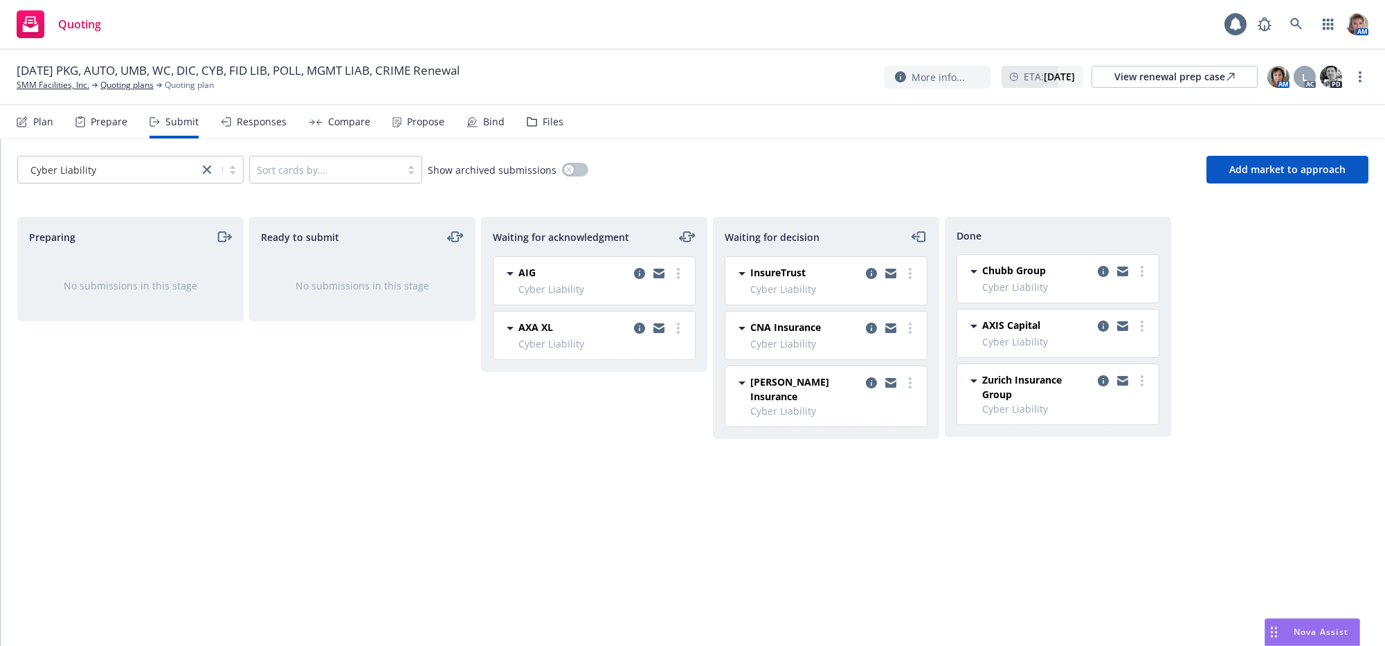
click at [995, 471] on div "Done Chubb Group Cyber Liability [DATE] 7:31 PM AXIS Capital Cyber Liability [D…" at bounding box center [1058, 417] width 226 height 400
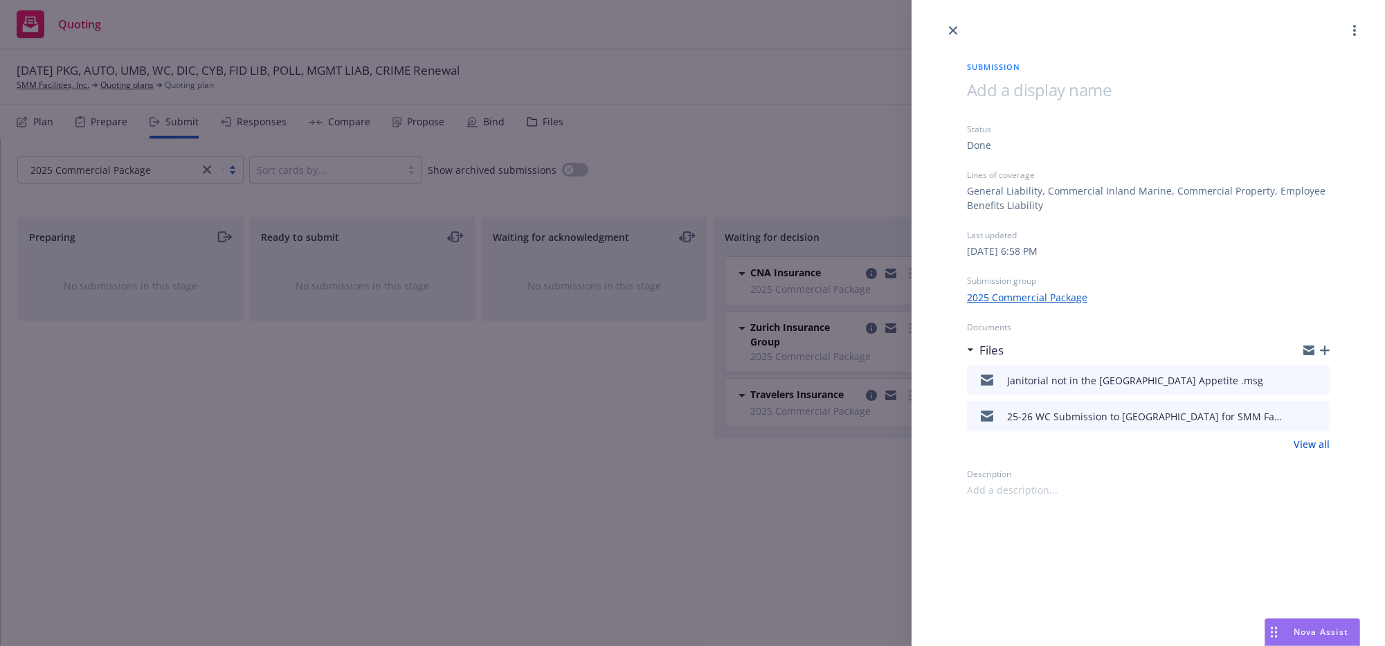
click at [100, 424] on div "Submission Status Done Lines of coverage General Liability, Commercial Inland M…" at bounding box center [692, 323] width 1385 height 646
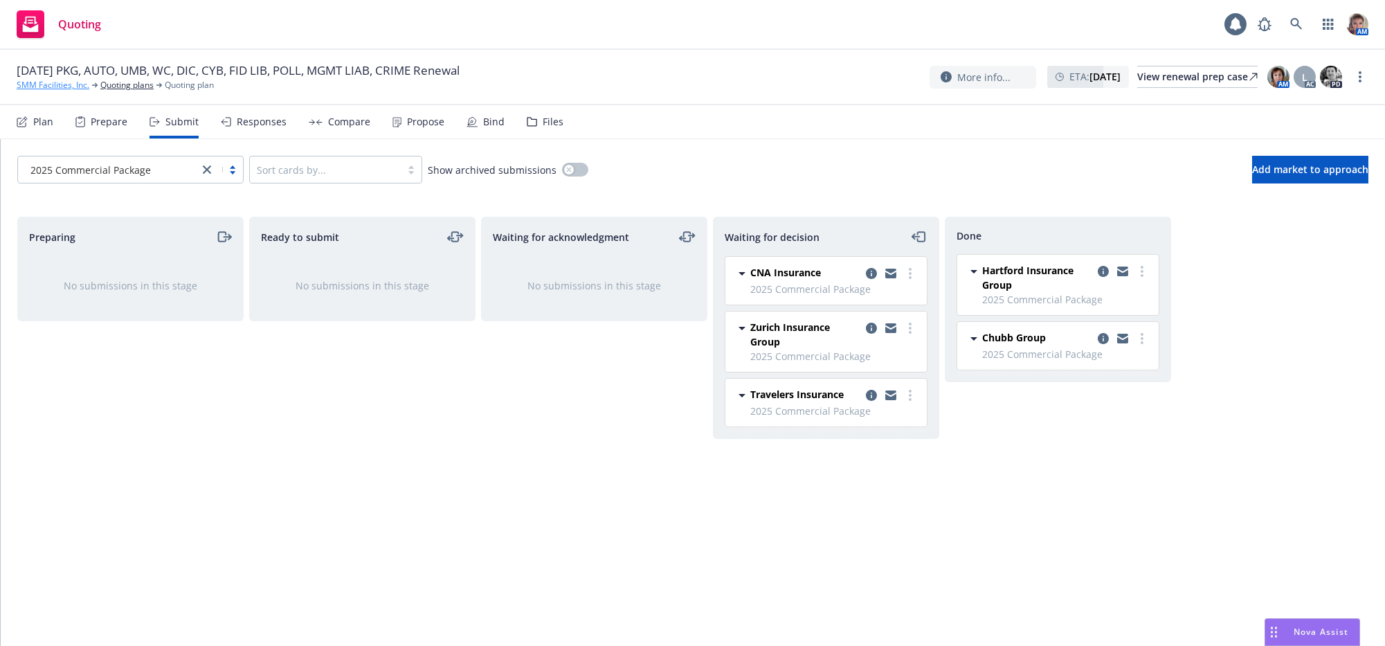
click at [67, 85] on link "SMM Facilities, Inc." at bounding box center [53, 85] width 73 height 12
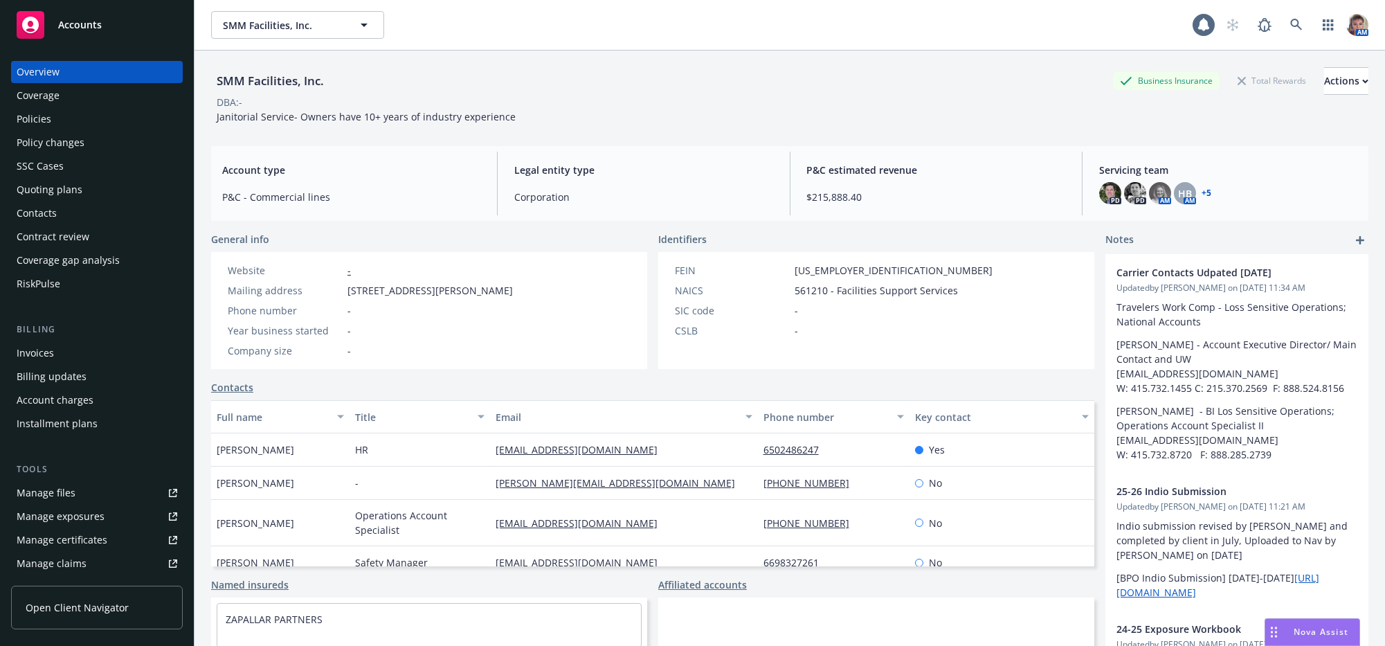
click at [40, 130] on div "Policies" at bounding box center [34, 119] width 35 height 22
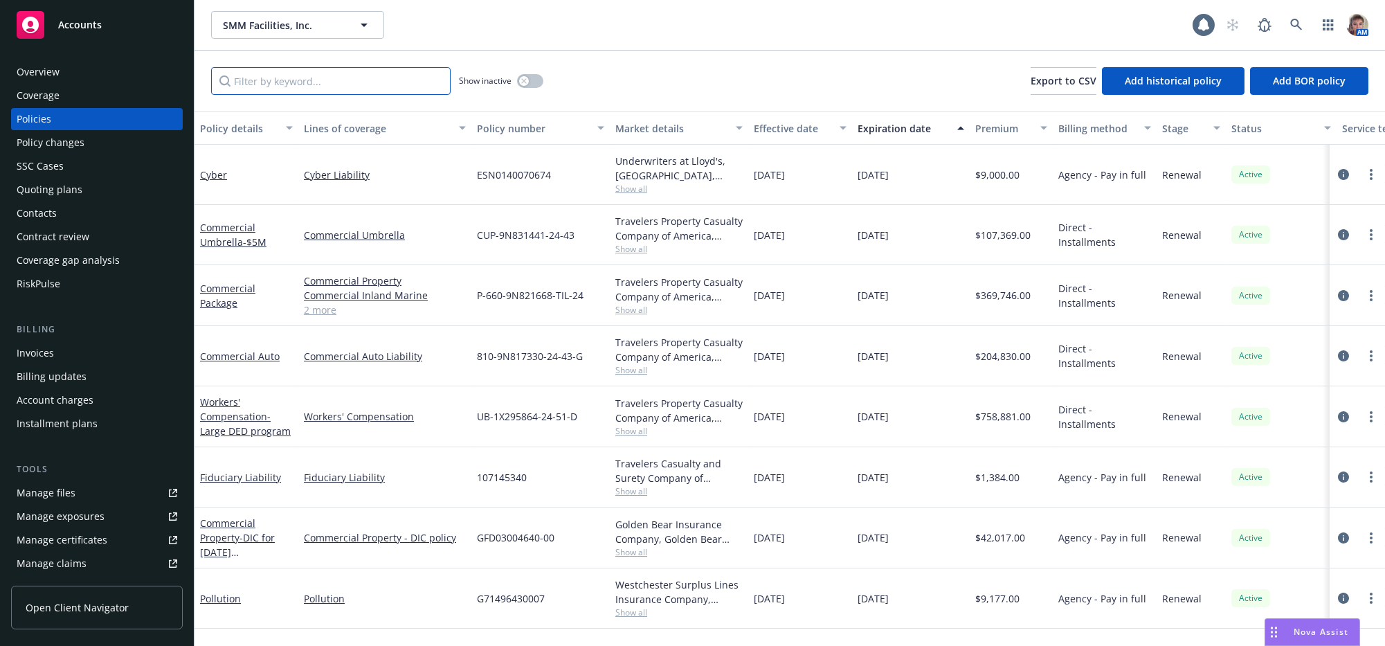
click at [404, 95] on input "Filter by keyword..." at bounding box center [330, 81] width 239 height 28
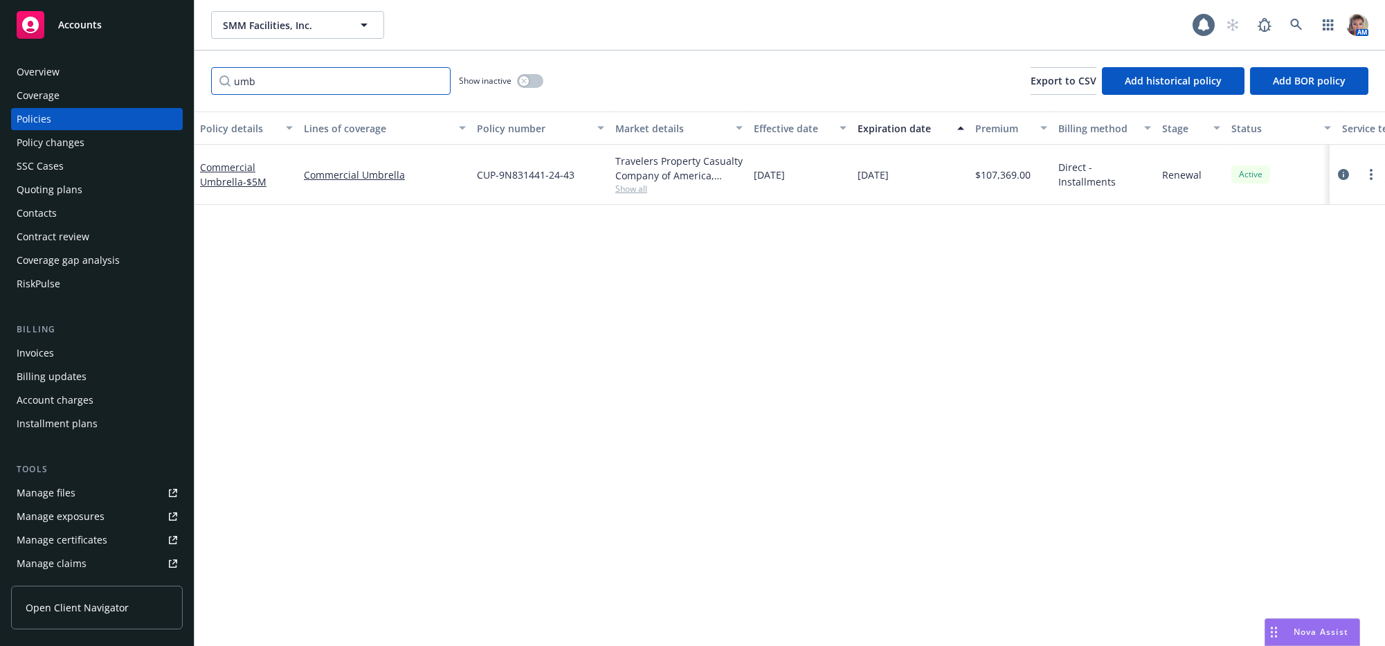
type input "umb"
